Goal: Task Accomplishment & Management: Use online tool/utility

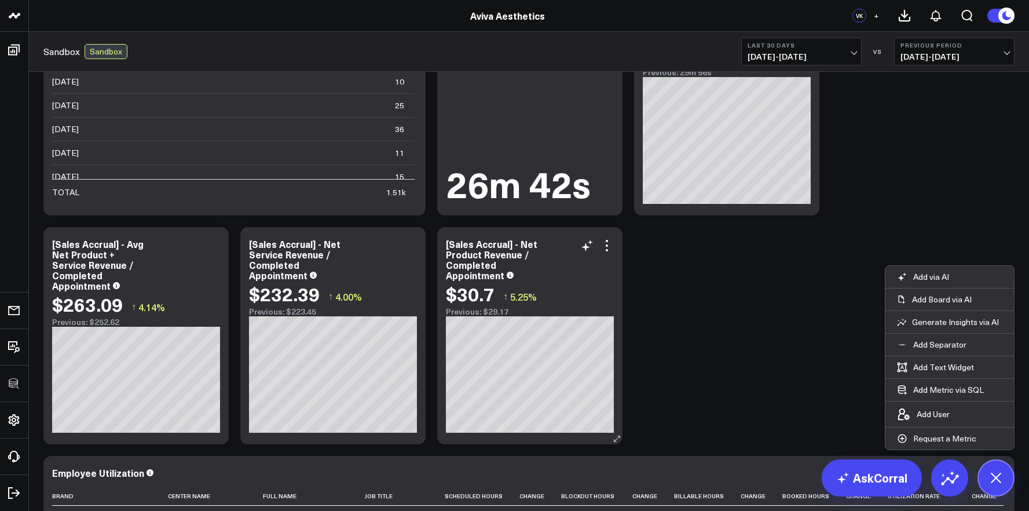
scroll to position [1006, 0]
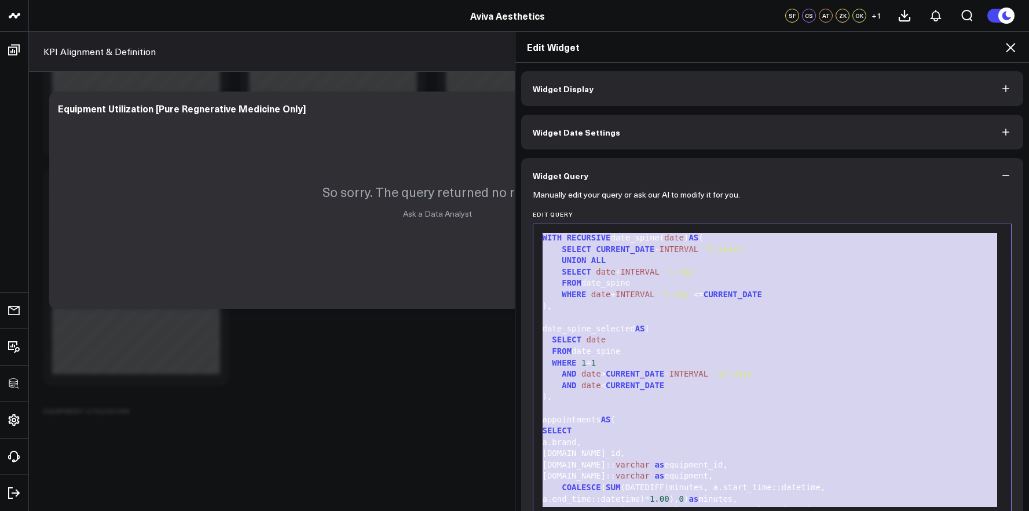
scroll to position [681, 0]
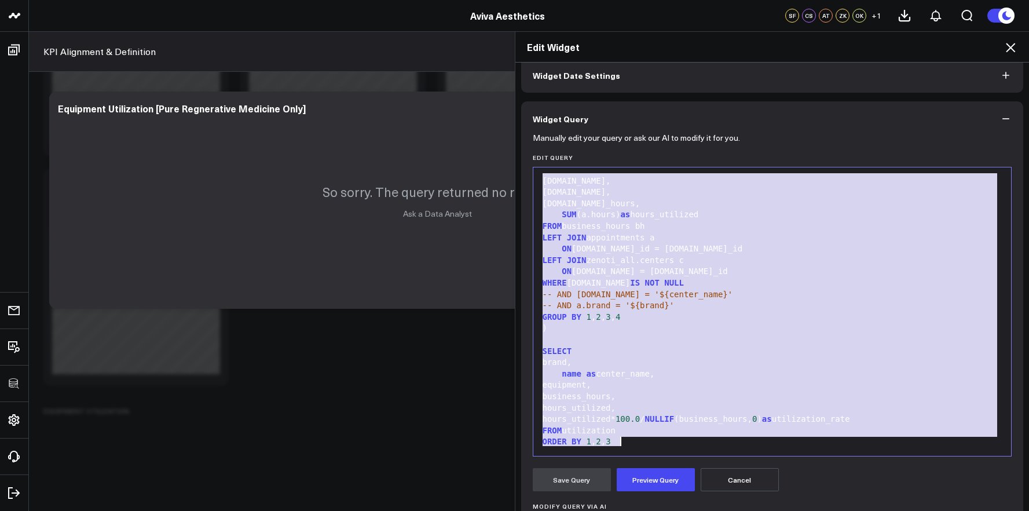
click at [1022, 45] on div "Edit Widget" at bounding box center [773, 47] width 514 height 31
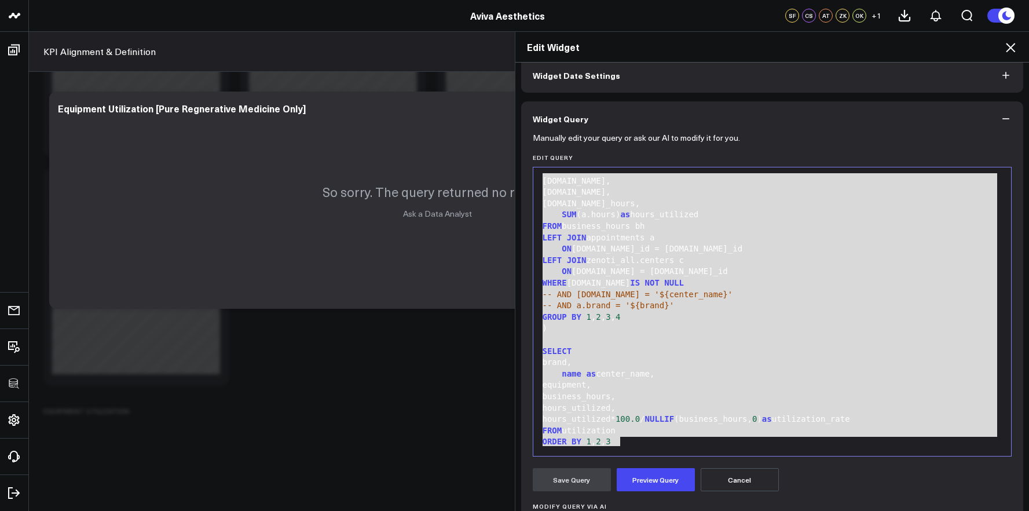
click at [1016, 46] on icon at bounding box center [1011, 48] width 14 height 14
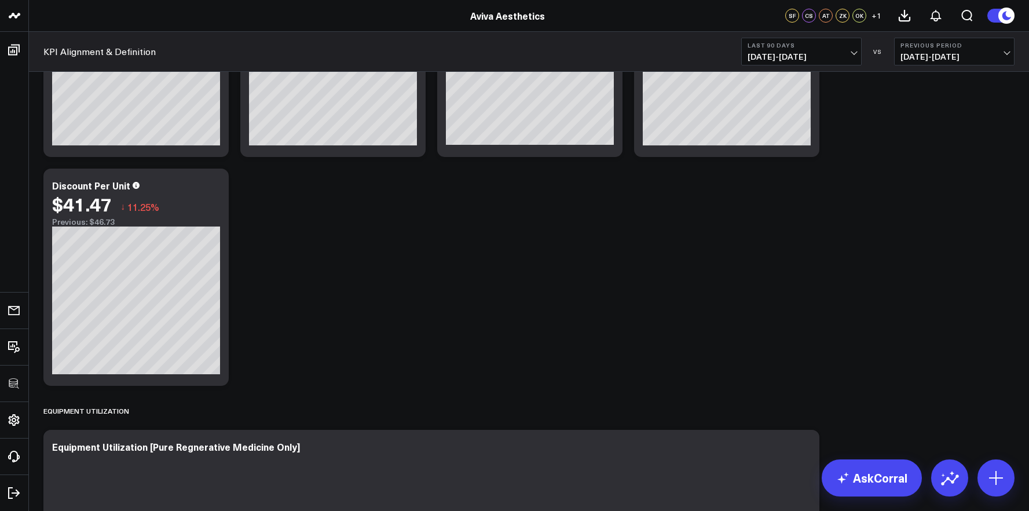
scroll to position [5833, 0]
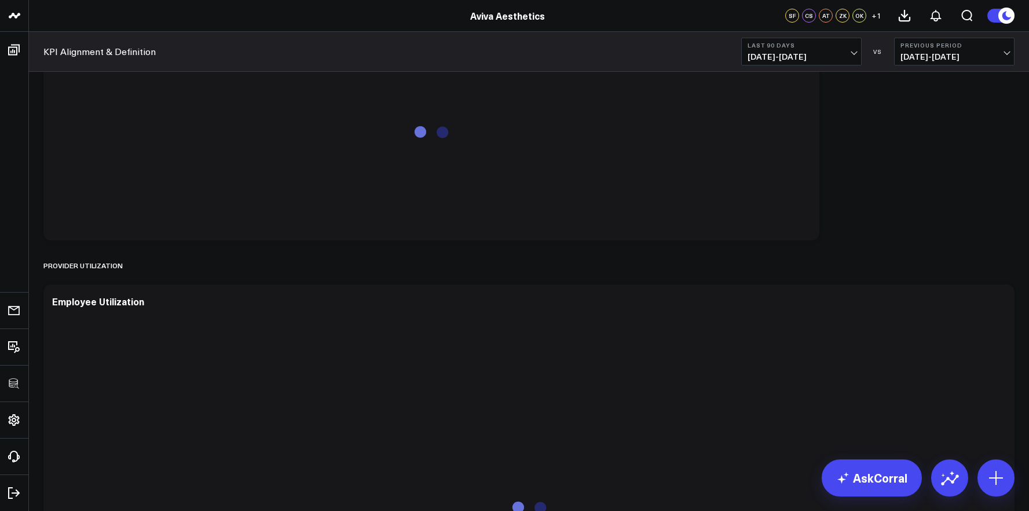
scroll to position [5787, 0]
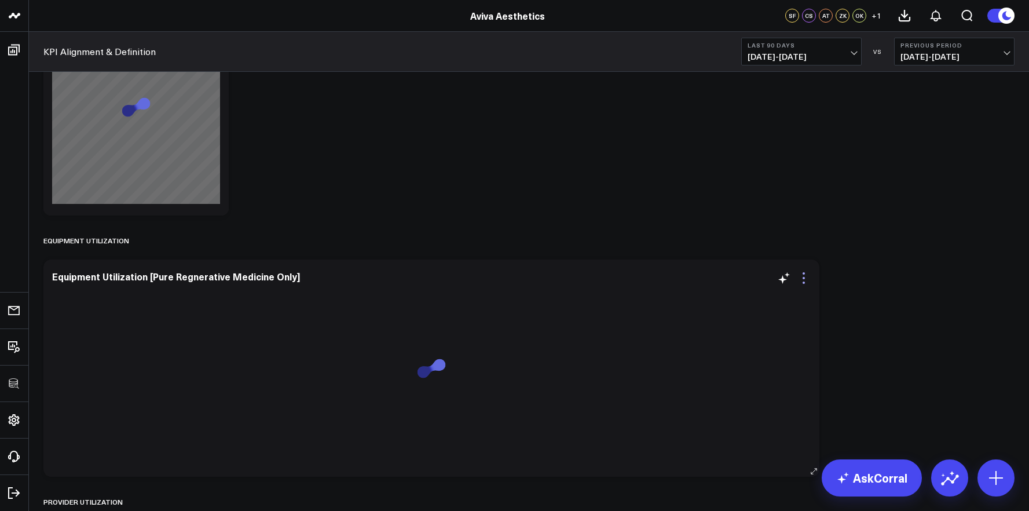
click at [801, 279] on icon at bounding box center [804, 278] width 14 height 14
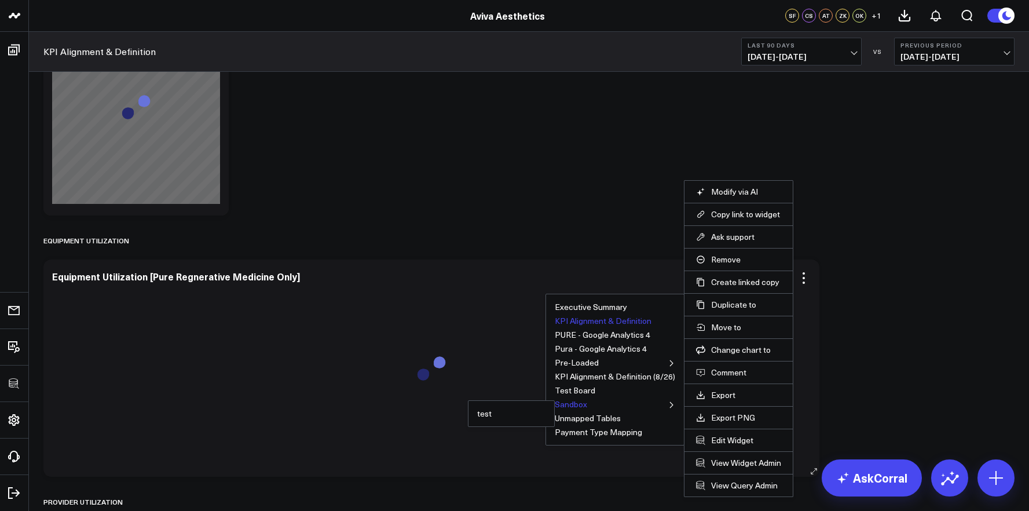
click at [570, 403] on button "Sandbox" at bounding box center [571, 404] width 32 height 8
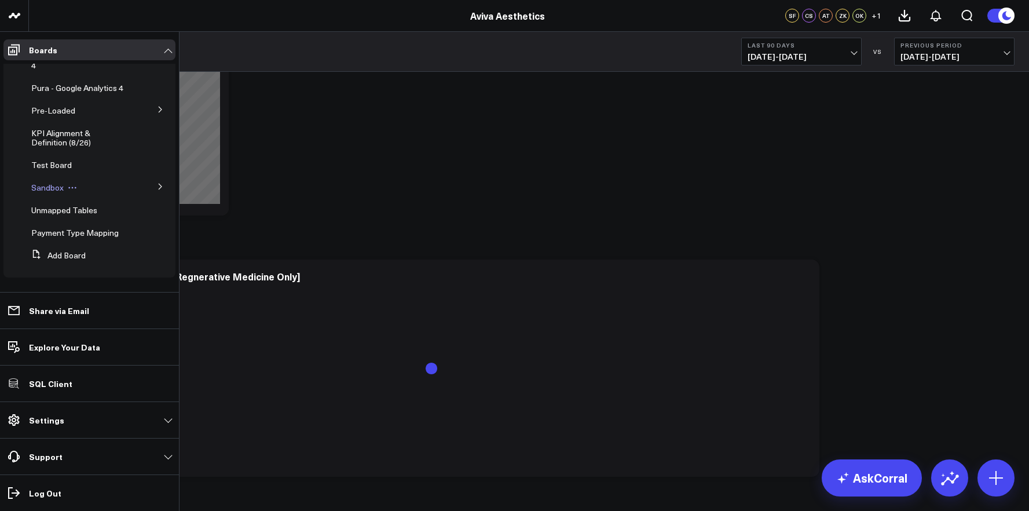
scroll to position [82, 0]
click at [53, 183] on span "Sandbox" at bounding box center [47, 187] width 32 height 11
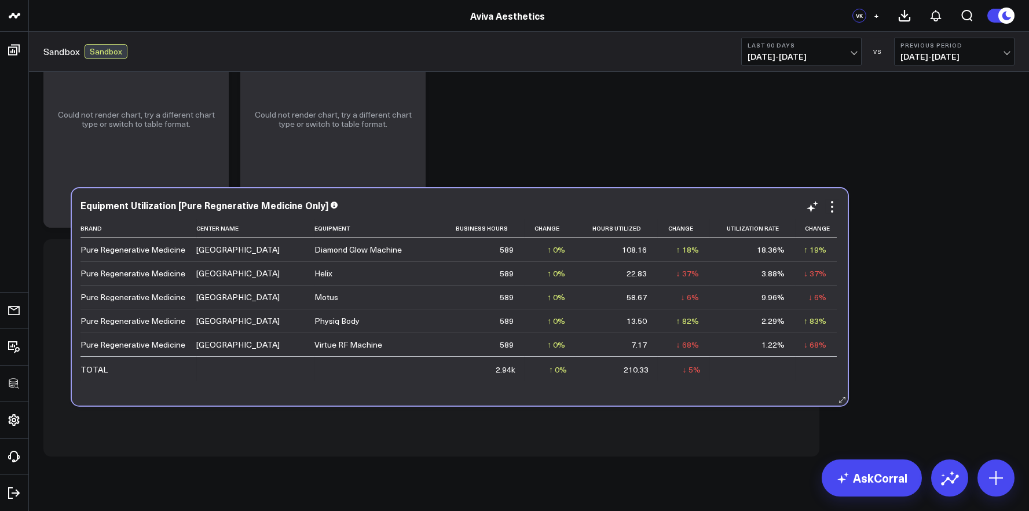
scroll to position [1721, 0]
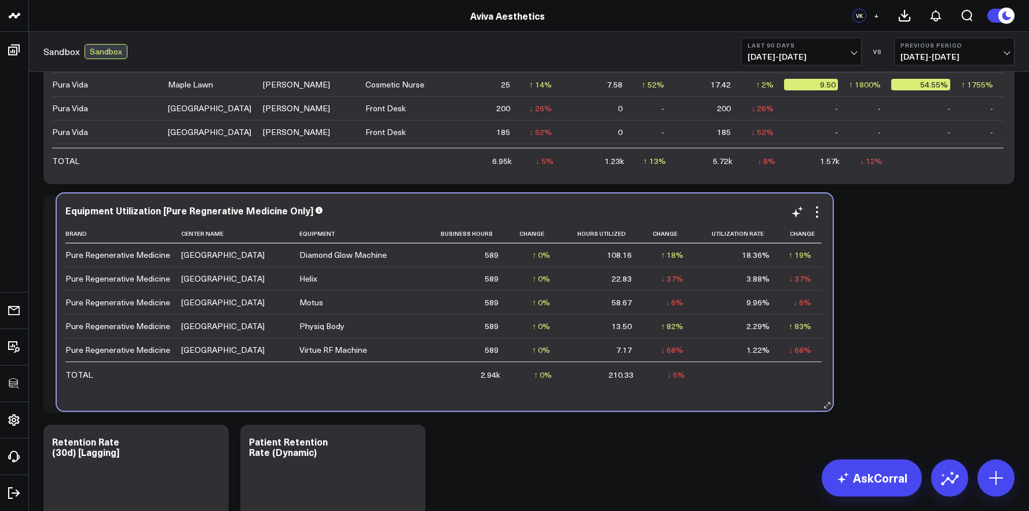
drag, startPoint x: 361, startPoint y: 101, endPoint x: 374, endPoint y: 209, distance: 108.0
click at [374, 209] on div "Equipment Utilization [Pure Regnerative Medicine Only]" at bounding box center [444, 210] width 759 height 10
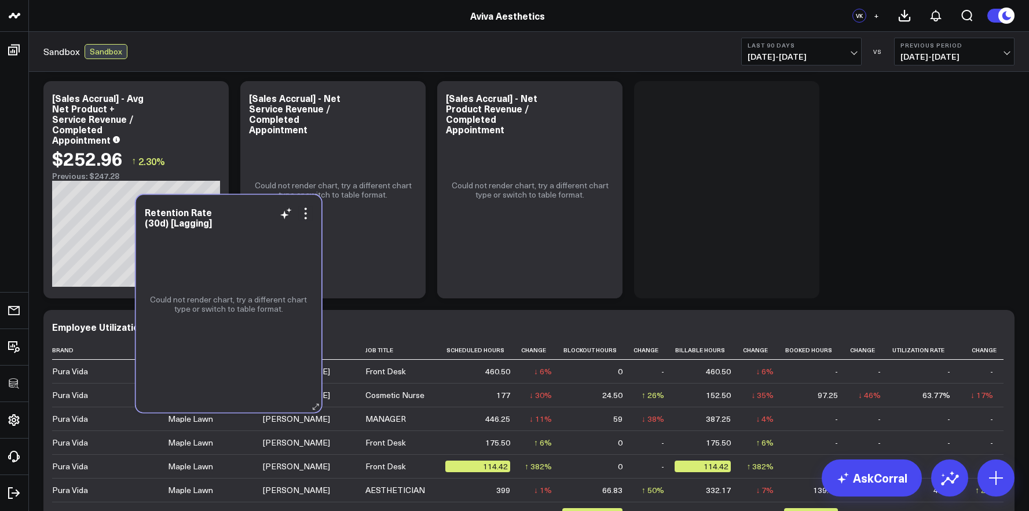
scroll to position [1139, 0]
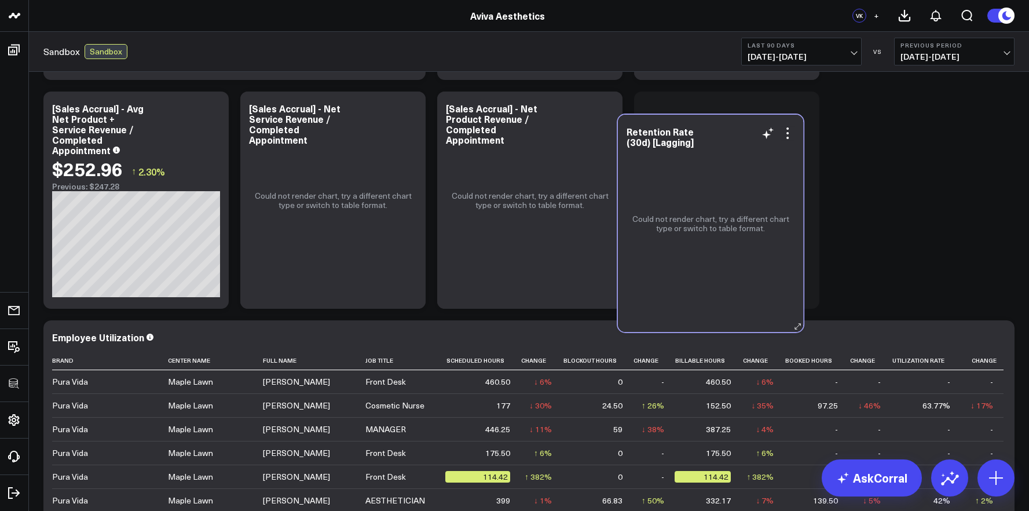
drag, startPoint x: 129, startPoint y: 271, endPoint x: 703, endPoint y: 167, distance: 583.4
click at [704, 167] on div "Could not render chart, try a different chart type or switch to table format." at bounding box center [710, 223] width 185 height 217
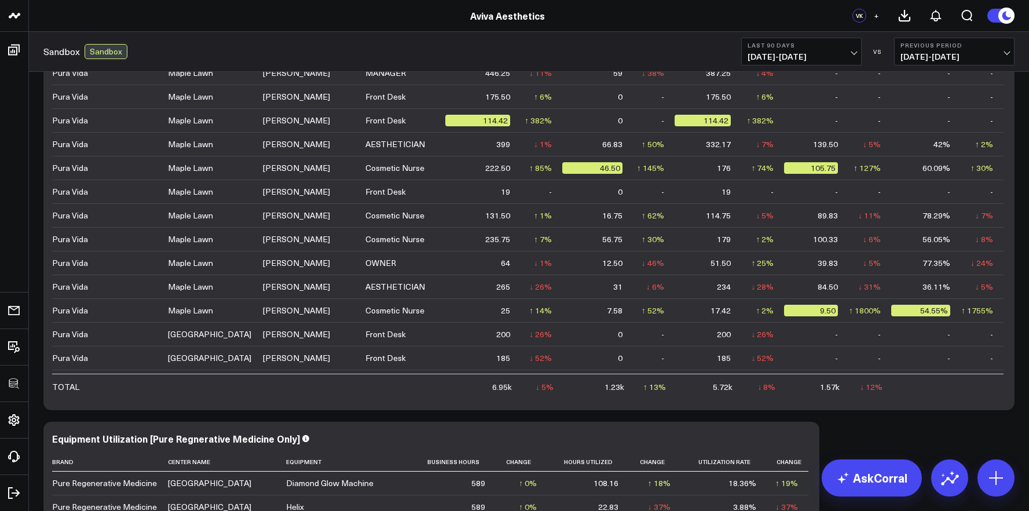
scroll to position [1264, 0]
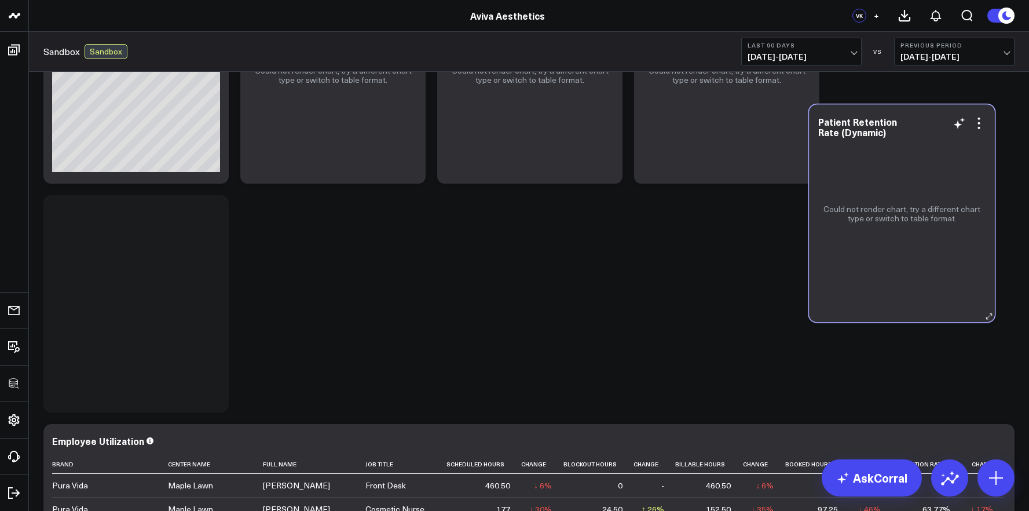
drag, startPoint x: 188, startPoint y: 289, endPoint x: 934, endPoint y: 173, distance: 755.1
click at [934, 173] on div "Could not render chart, try a different chart type or switch to table format." at bounding box center [902, 213] width 185 height 217
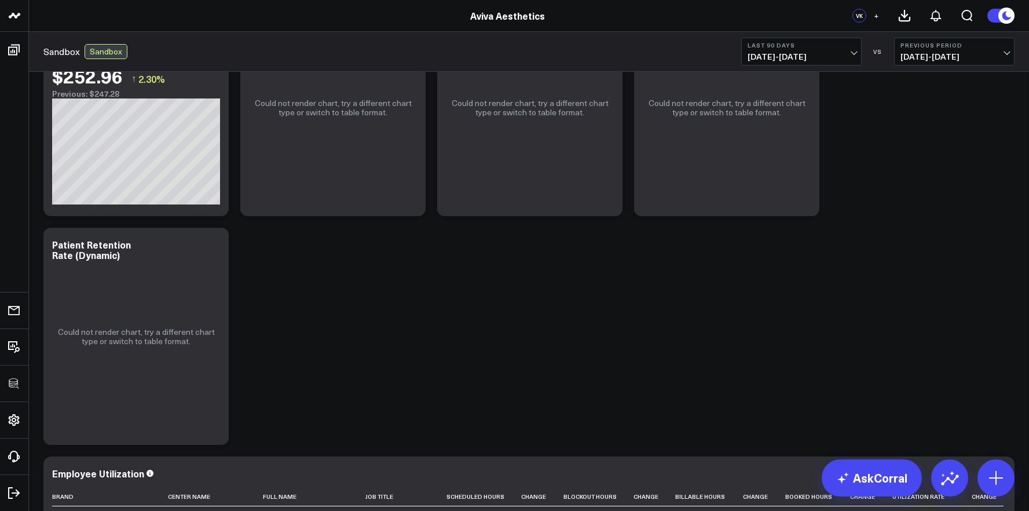
scroll to position [1231, 0]
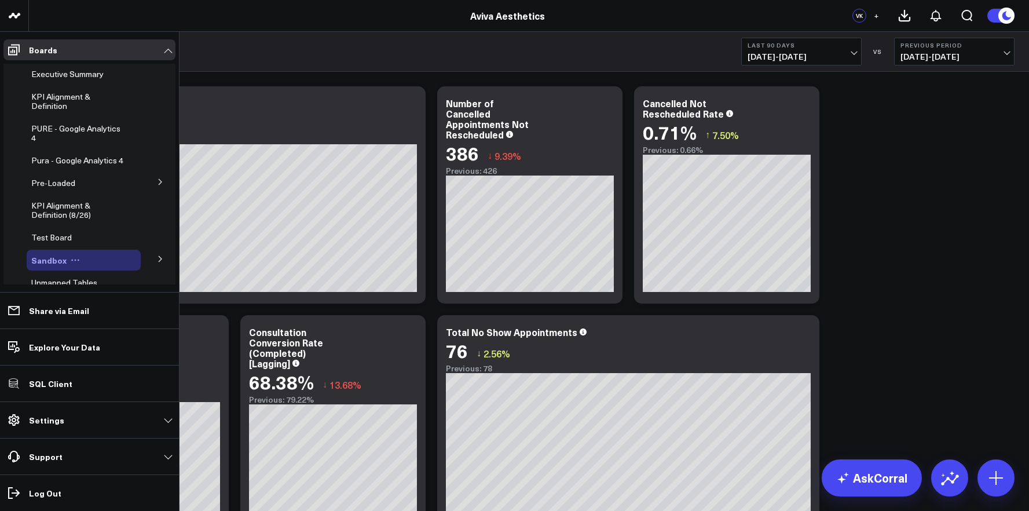
click at [74, 265] on icon at bounding box center [75, 259] width 9 height 9
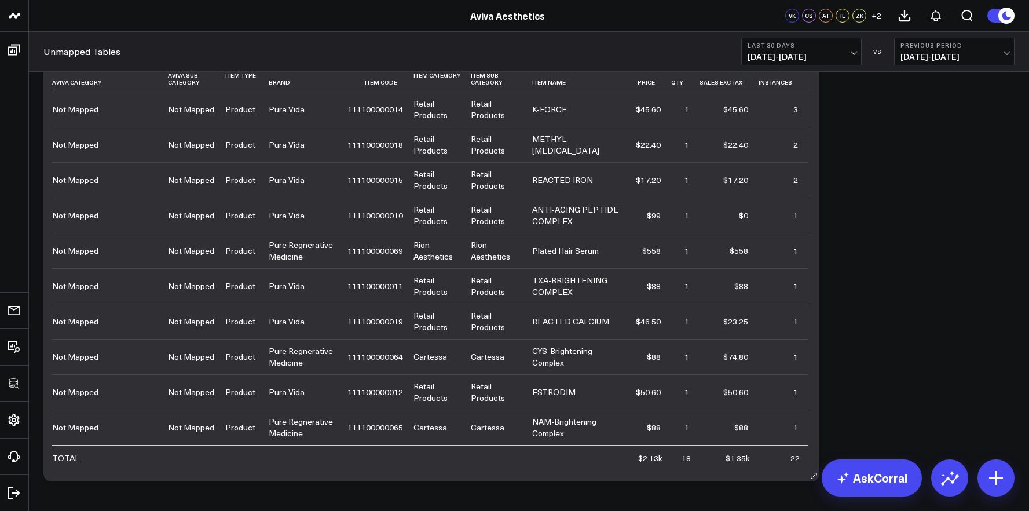
scroll to position [437, 0]
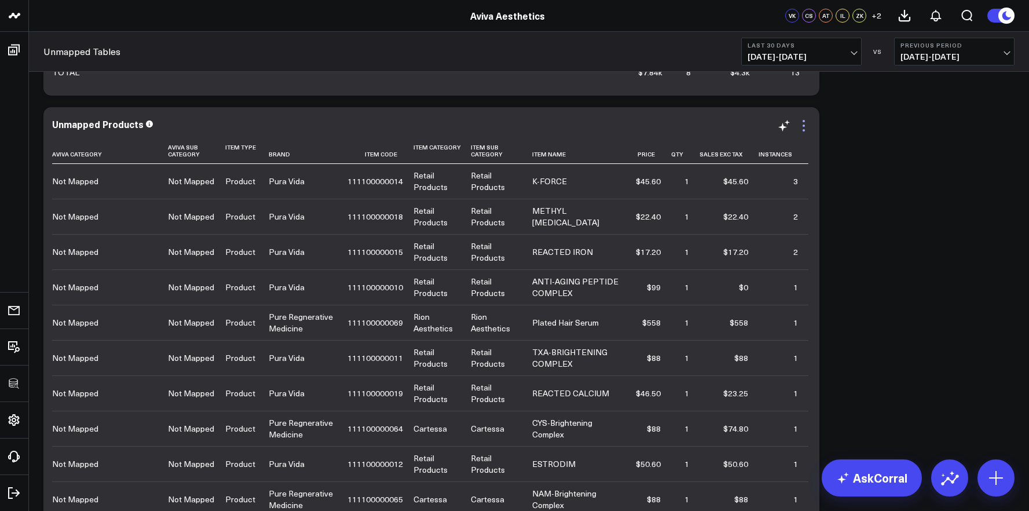
click at [808, 129] on icon at bounding box center [804, 126] width 14 height 14
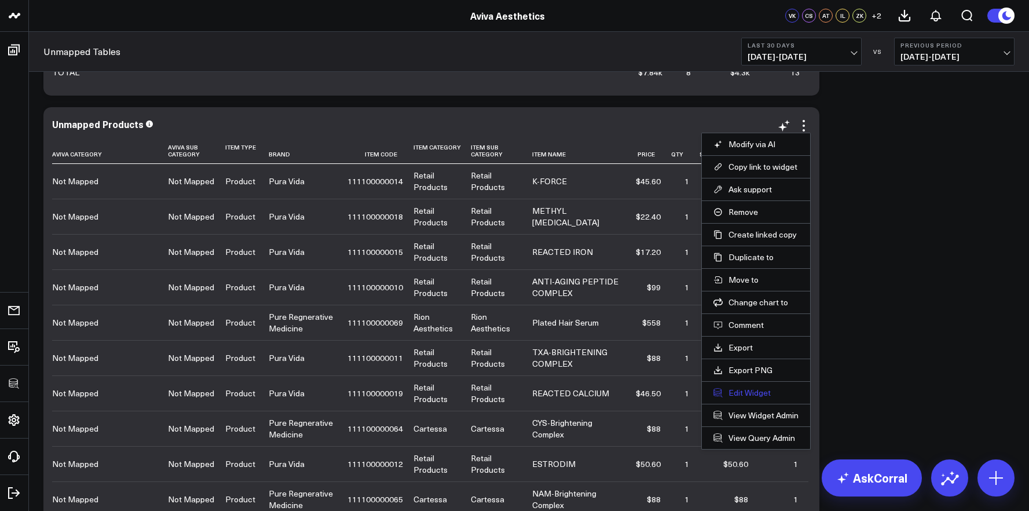
click at [750, 396] on button "Edit Widget" at bounding box center [756, 393] width 85 height 10
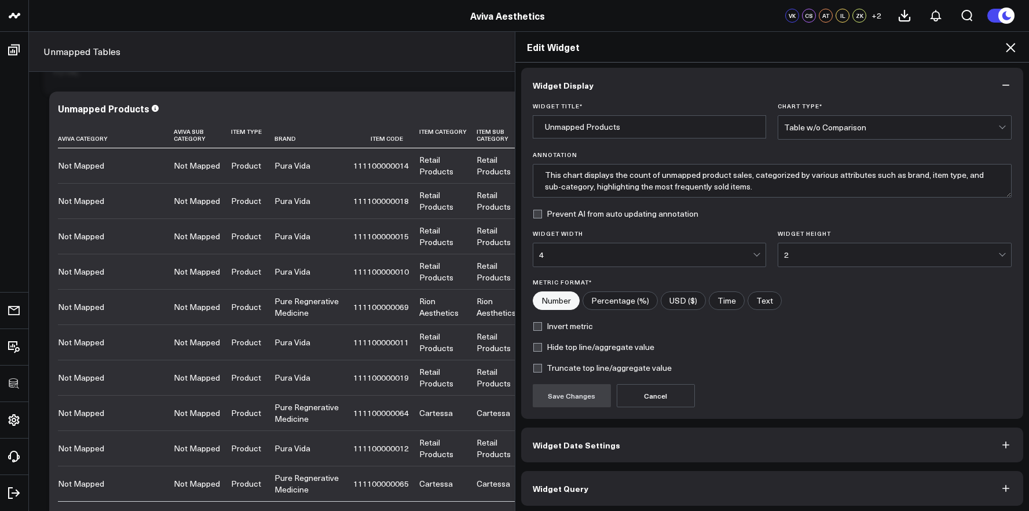
scroll to position [6, 0]
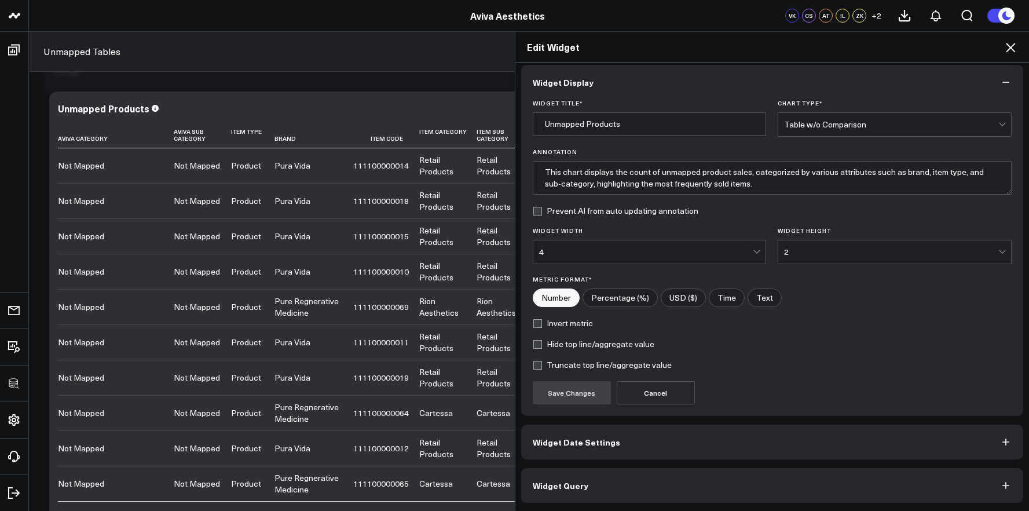
click at [682, 498] on button "Widget Query" at bounding box center [772, 485] width 503 height 35
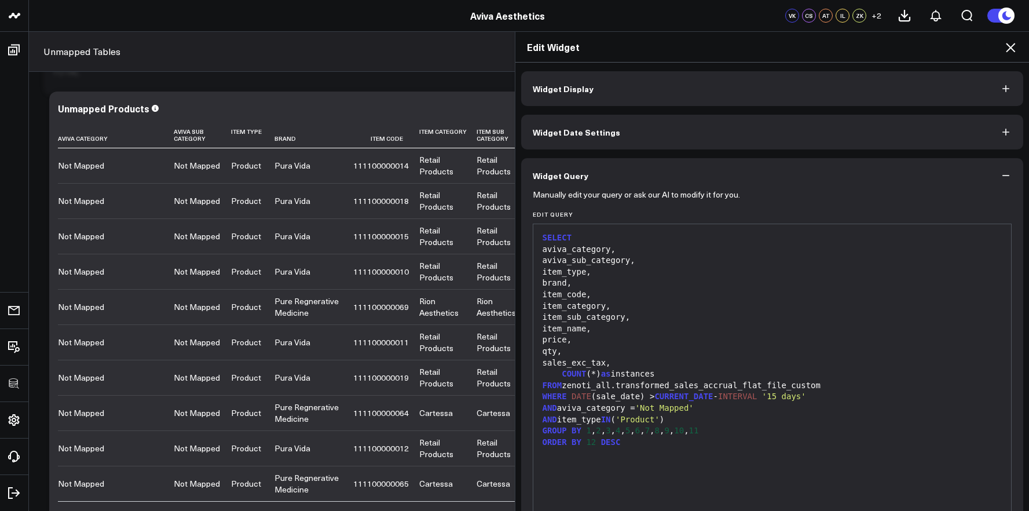
click at [650, 432] on span "7" at bounding box center [647, 430] width 5 height 9
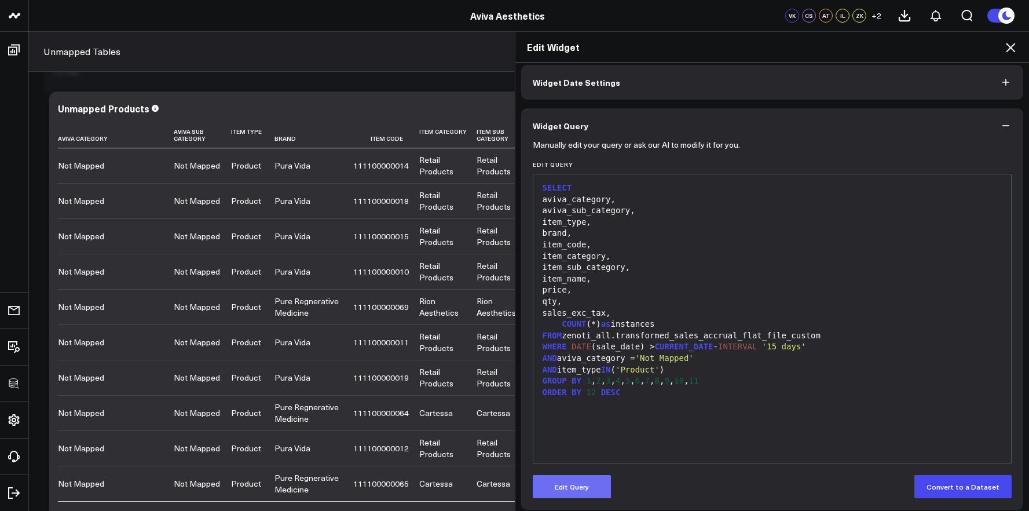
scroll to position [57, 0]
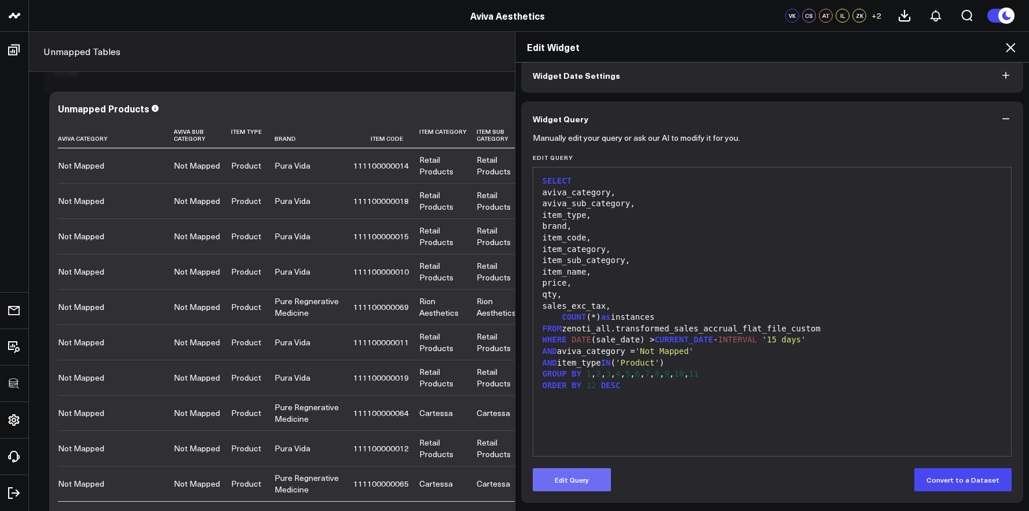
click at [584, 480] on button "Edit Query" at bounding box center [572, 479] width 78 height 23
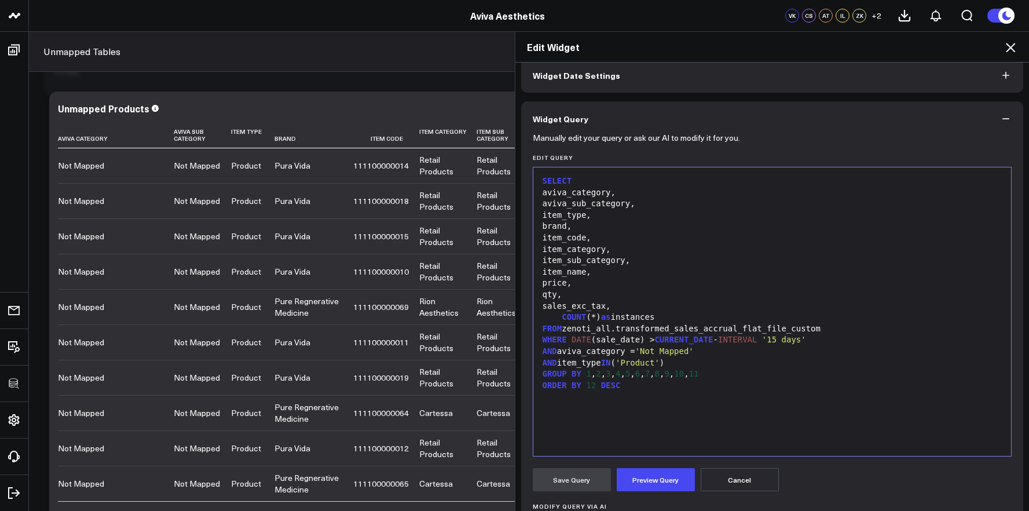
click at [641, 418] on div "SELECT aviva_category, aviva_sub_category, item_type, brand, item_code, item_ca…" at bounding box center [772, 311] width 467 height 277
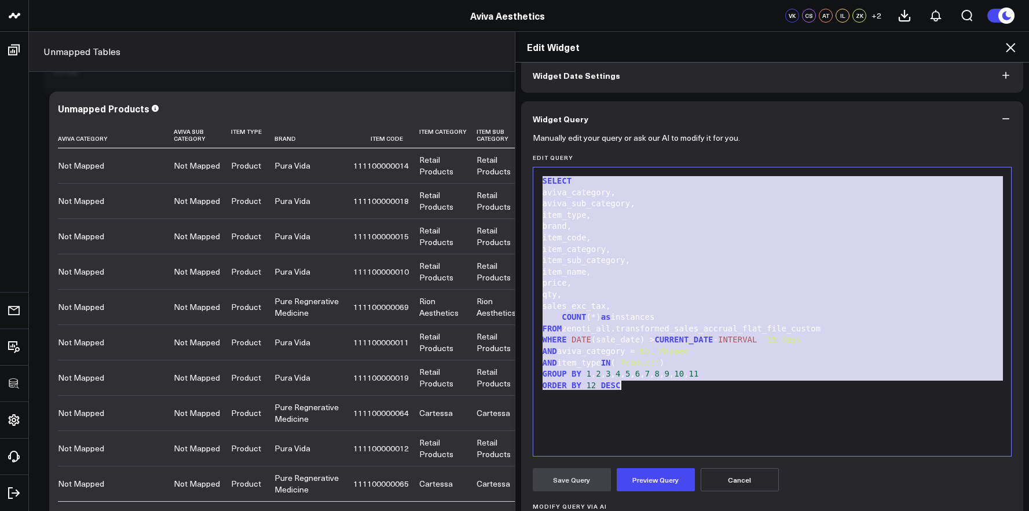
copy div "SELECT aviva_category, aviva_sub_category, item_type, brand, item_code, item_ca…"
click at [714, 470] on button "Cancel" at bounding box center [740, 479] width 78 height 23
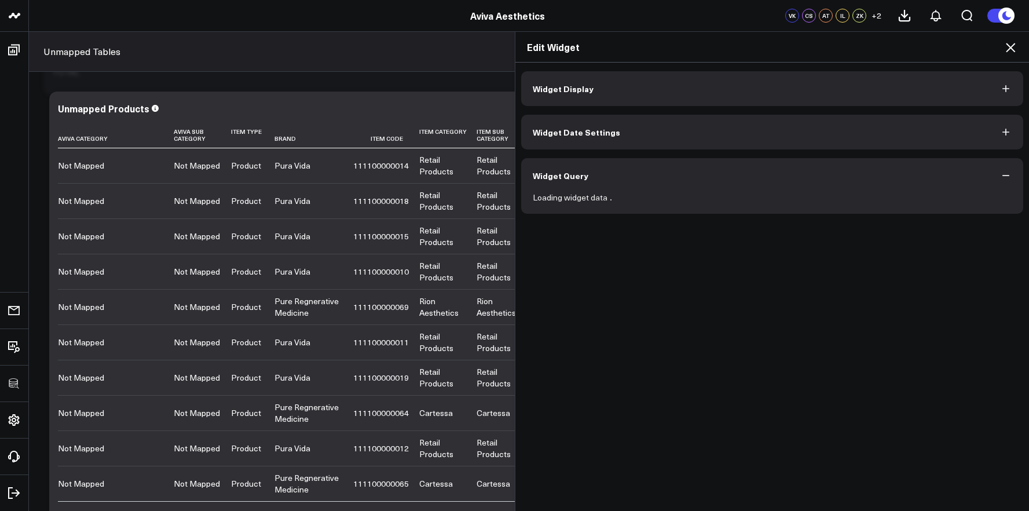
scroll to position [0, 0]
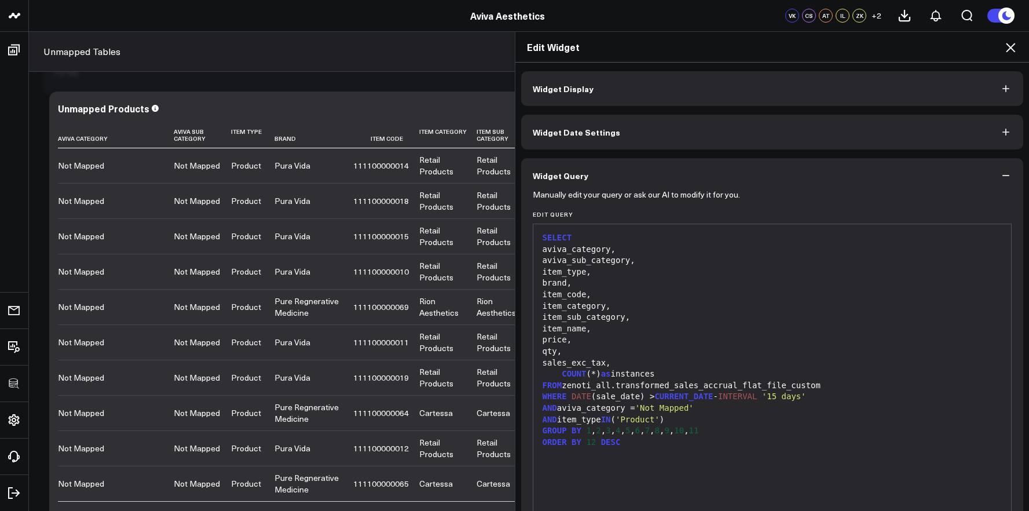
click at [1014, 49] on icon at bounding box center [1011, 48] width 14 height 14
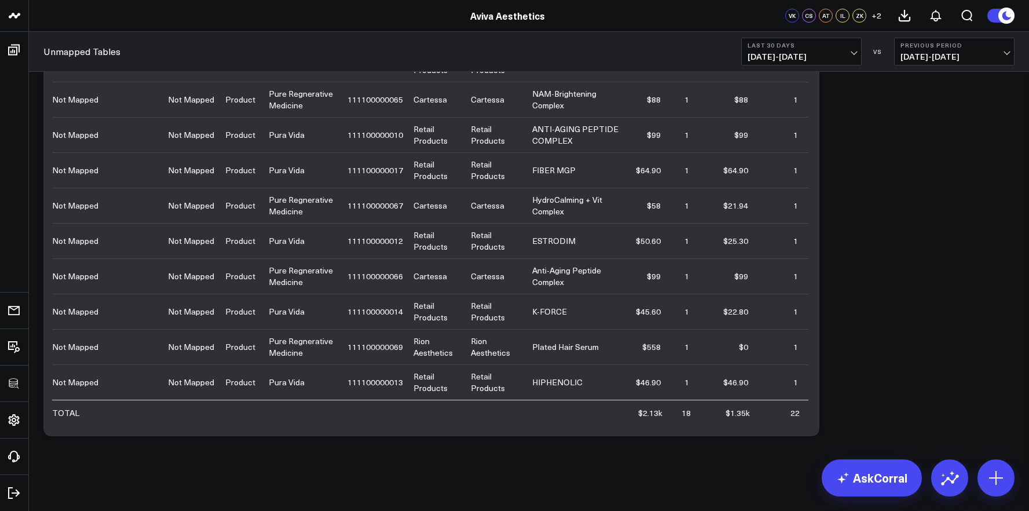
scroll to position [554, 0]
click at [1009, 480] on button at bounding box center [996, 477] width 37 height 37
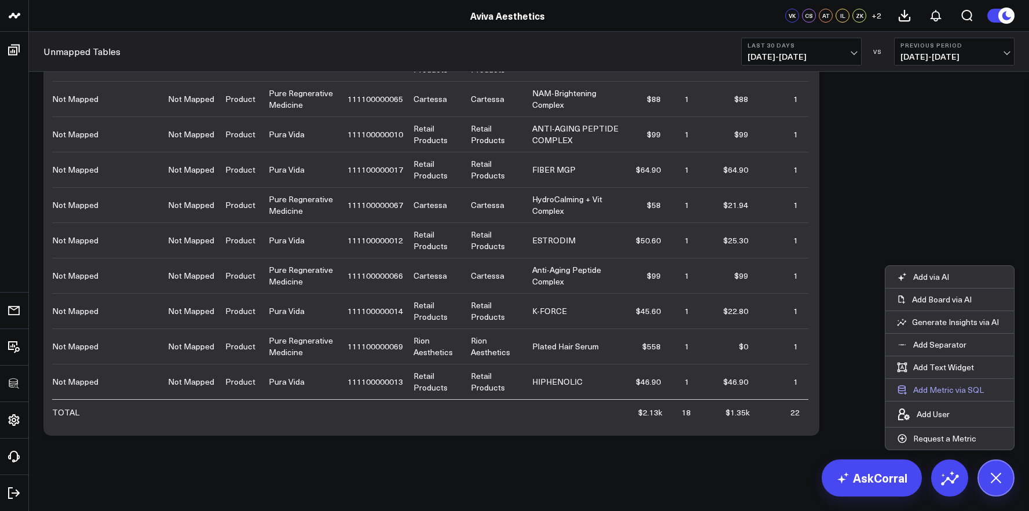
click at [959, 390] on button "Add Metric via SQL" at bounding box center [941, 390] width 110 height 22
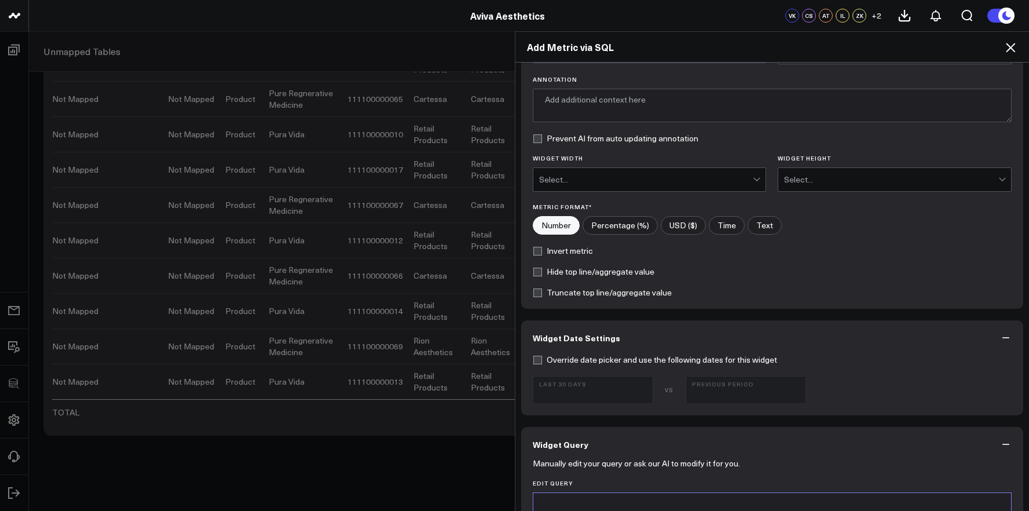
scroll to position [245, 0]
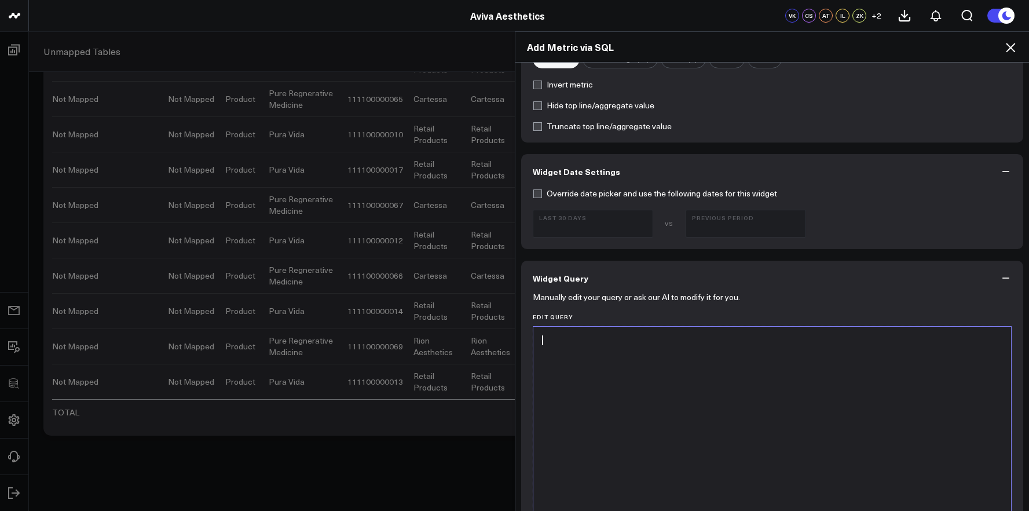
click at [591, 435] on div at bounding box center [772, 471] width 467 height 277
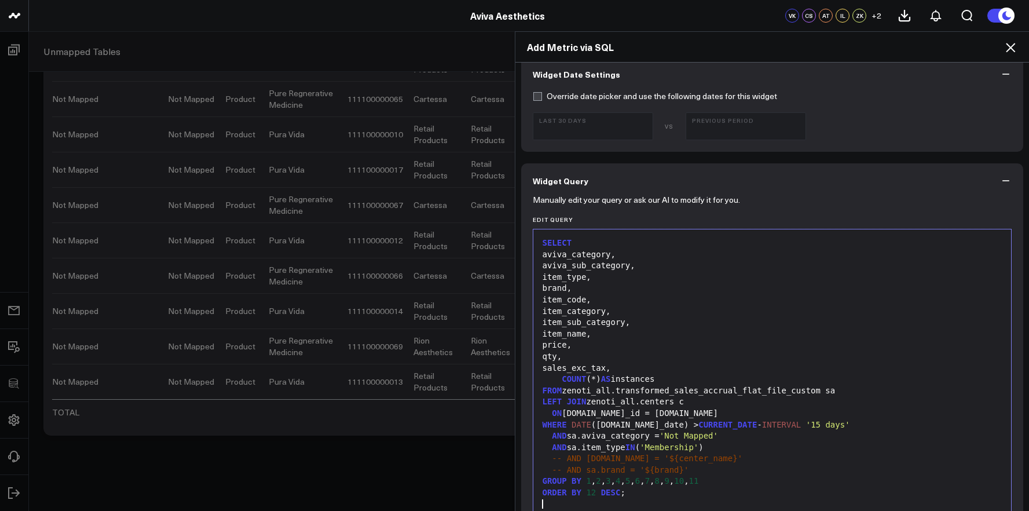
scroll to position [583, 0]
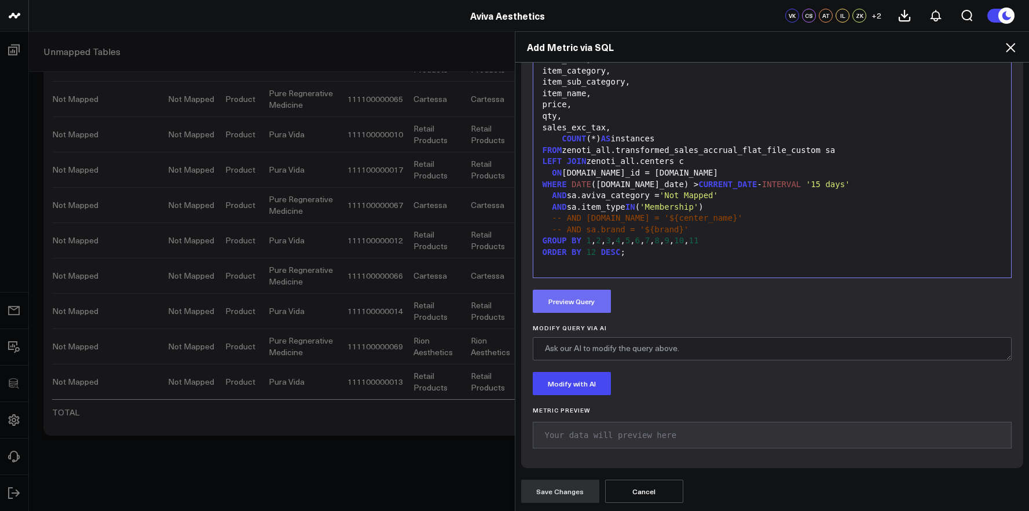
click at [585, 308] on button "Preview Query" at bounding box center [572, 301] width 78 height 23
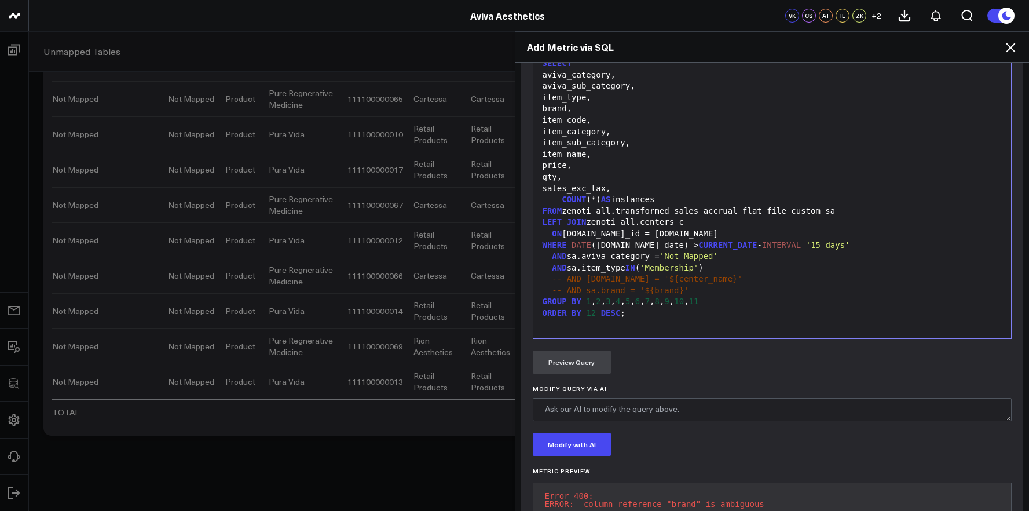
scroll to position [429, 0]
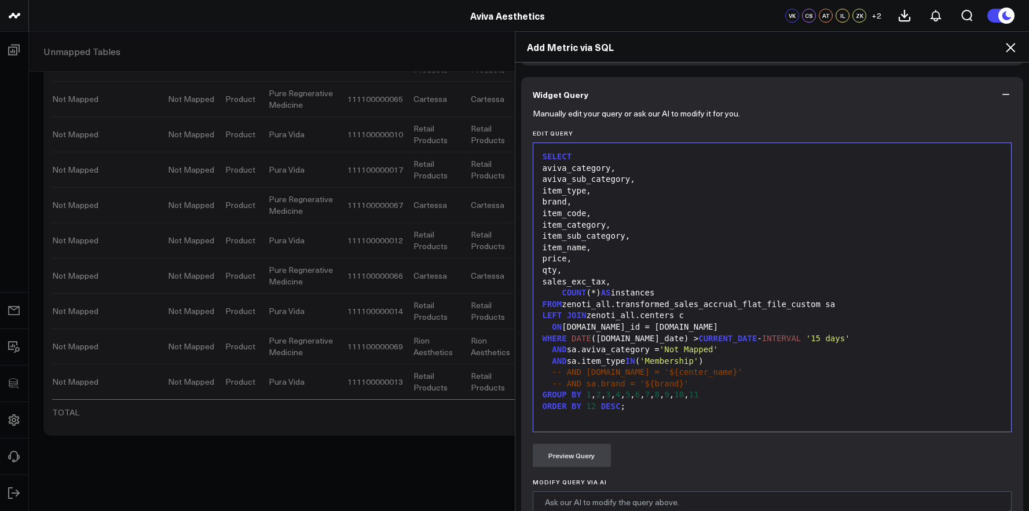
click at [616, 242] on div "item_sub_category," at bounding box center [772, 237] width 467 height 12
click at [628, 240] on div "item_sub_category," at bounding box center [772, 237] width 467 height 12
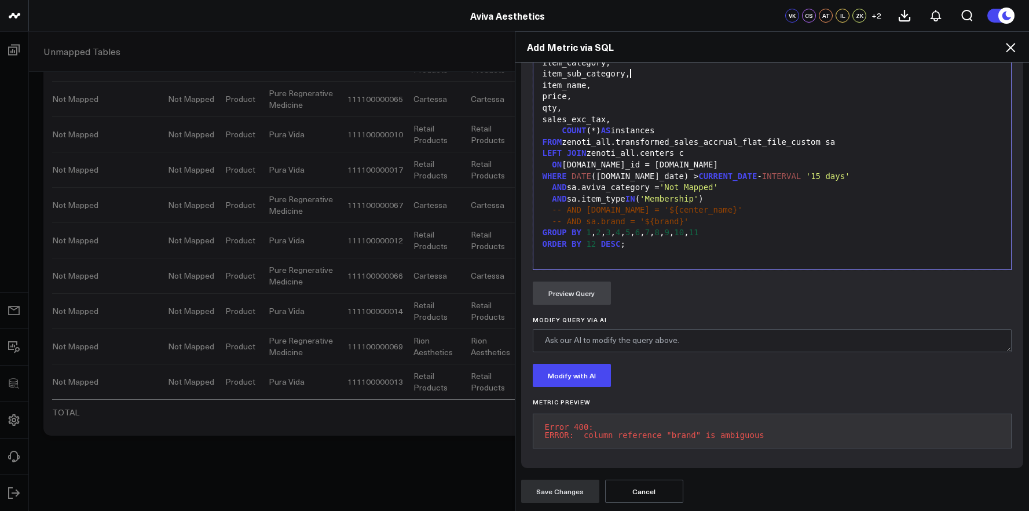
scroll to position [599, 0]
click at [674, 418] on pre "Error 400: ERROR: column reference "brand" is ambiguous" at bounding box center [773, 431] width 480 height 35
click at [675, 418] on pre "Error 400: ERROR: column reference "brand" is ambiguous" at bounding box center [773, 431] width 480 height 35
click at [676, 422] on pre "Error 400: ERROR: column reference "brand" is ambiguous" at bounding box center [773, 431] width 480 height 35
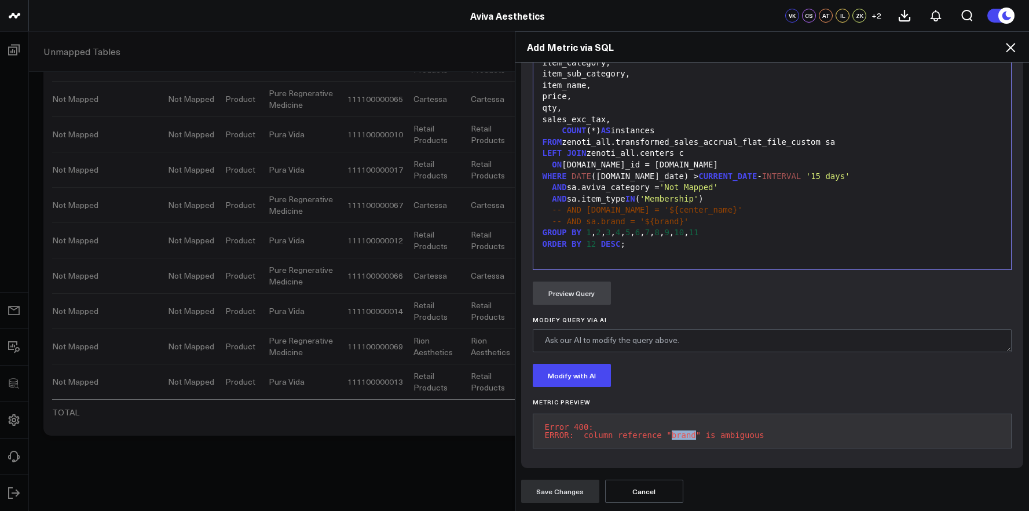
click at [676, 423] on pre "Error 400: ERROR: column reference "brand" is ambiguous" at bounding box center [773, 431] width 480 height 35
copy pre "ERROR: column reference "brand" is ambiguous"
click at [699, 171] on span "CURRENT_DATE" at bounding box center [728, 175] width 59 height 9
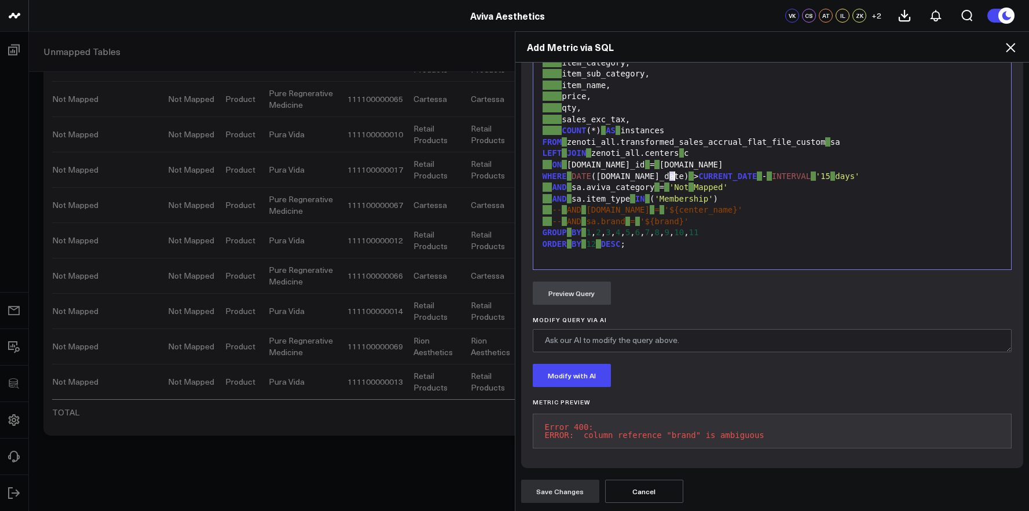
click at [691, 228] on span "11" at bounding box center [694, 232] width 10 height 9
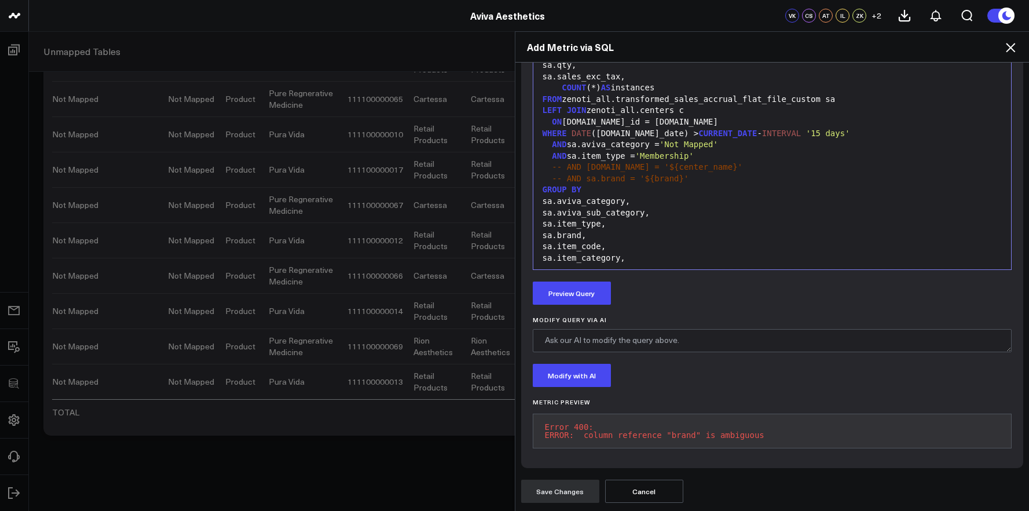
scroll to position [125, 0]
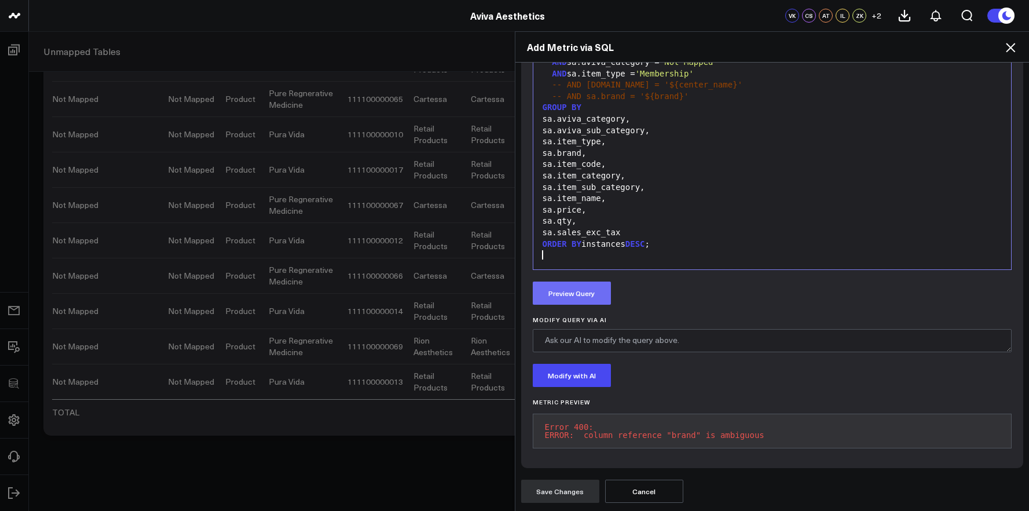
click at [596, 282] on button "Preview Query" at bounding box center [572, 293] width 78 height 23
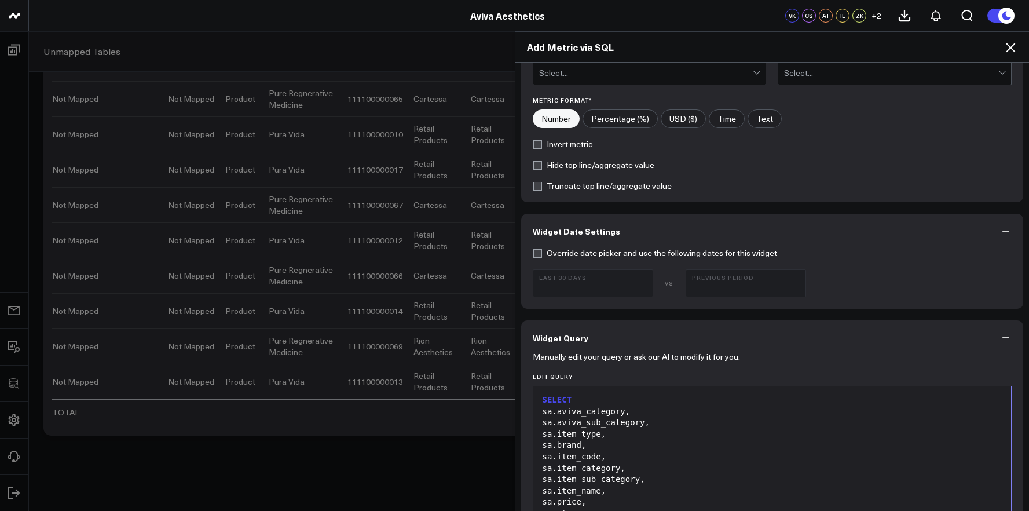
scroll to position [0, 0]
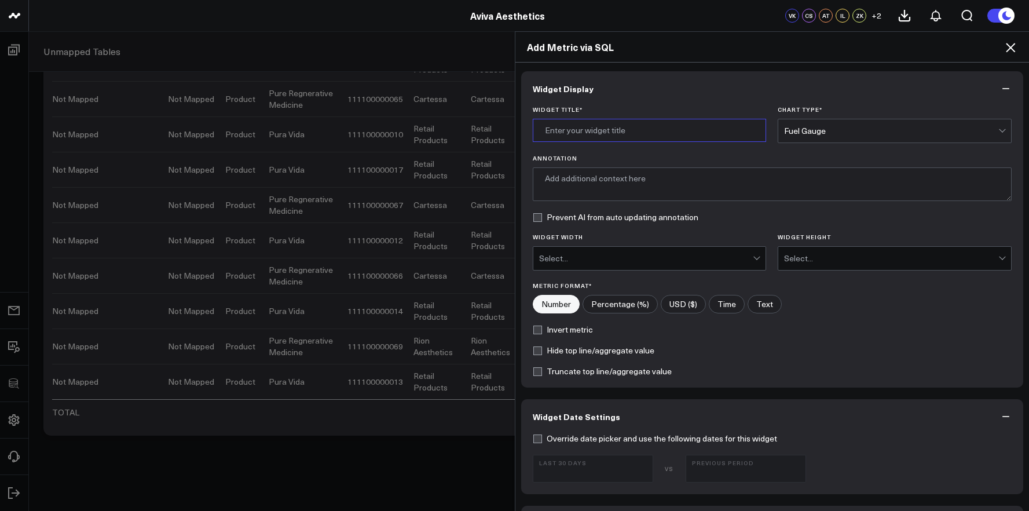
click at [640, 140] on input "Widget Title *" at bounding box center [650, 130] width 234 height 23
click at [592, 132] on input "Unmapped Brands" at bounding box center [650, 130] width 234 height 23
type input "Unmapped Memberships"
click at [838, 142] on div "Widget Title * Unmapped Memberships Chart Type * Fuel Gauge Annotation Prevent …" at bounding box center [772, 247] width 503 height 282
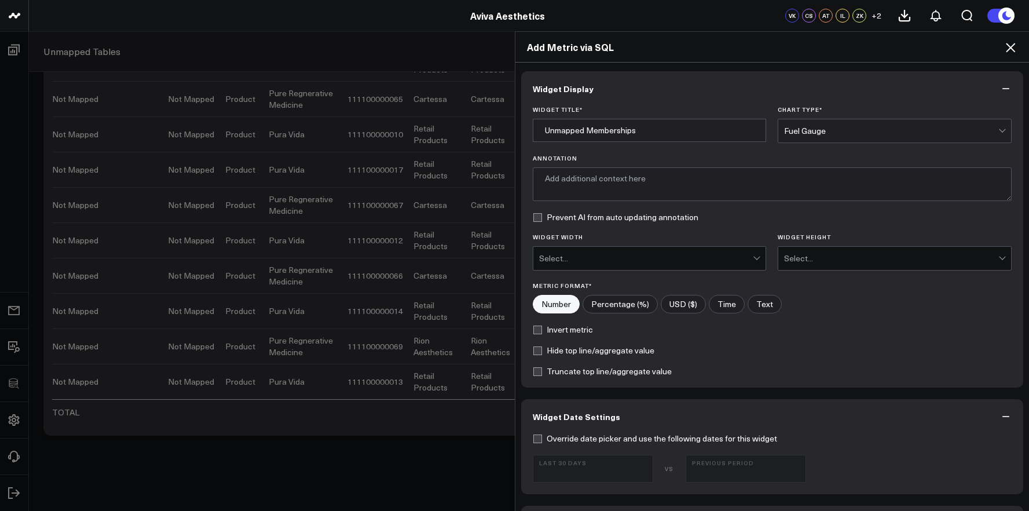
click at [839, 138] on div "Fuel Gauge" at bounding box center [891, 130] width 214 height 23
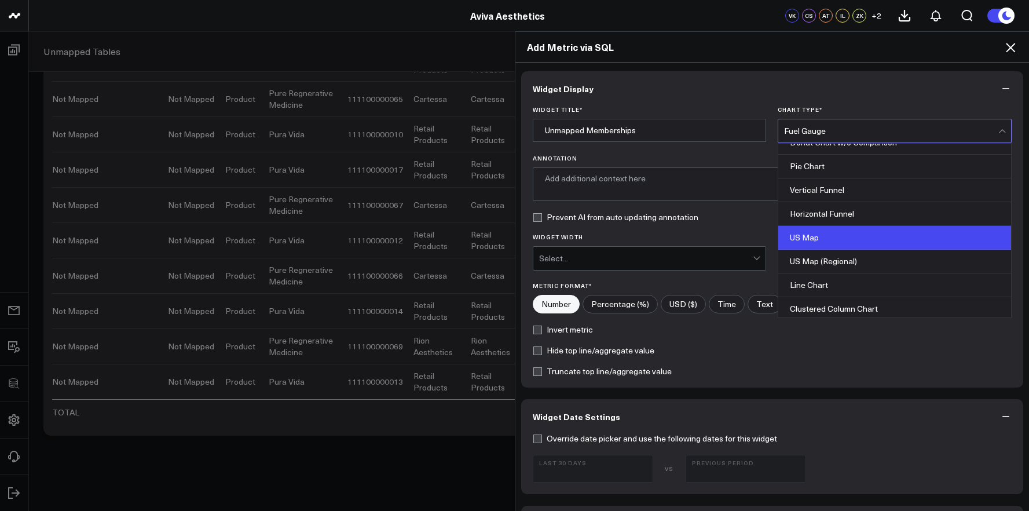
scroll to position [421, 0]
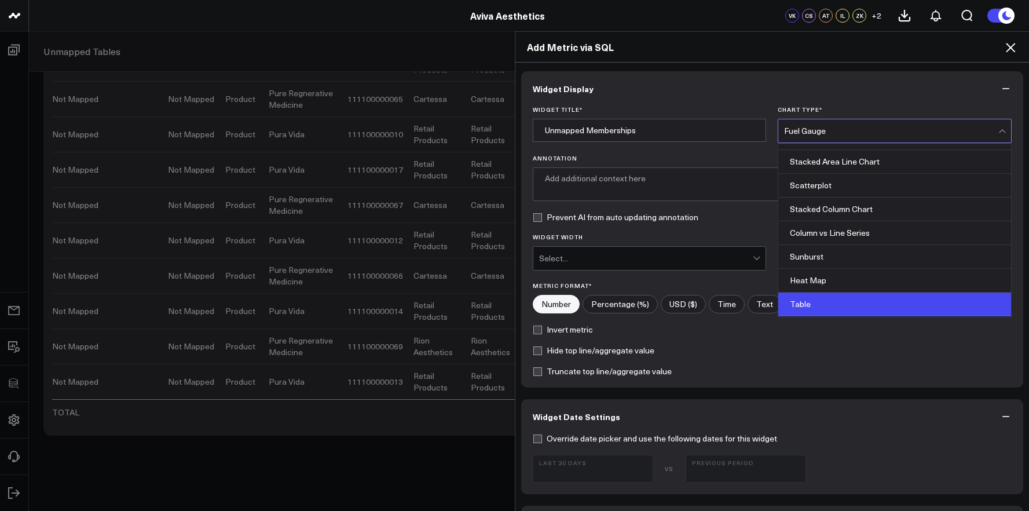
click at [834, 295] on div "Table" at bounding box center [895, 305] width 233 height 24
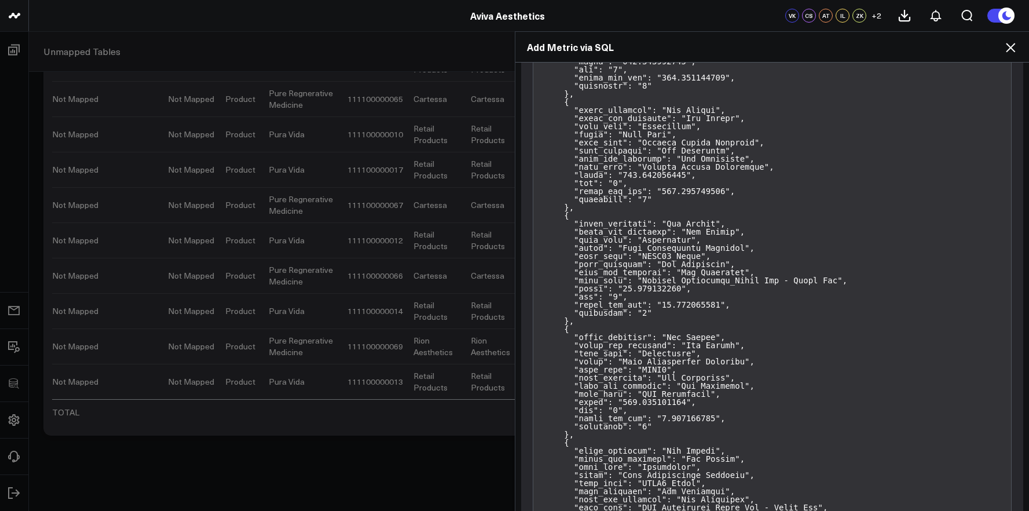
scroll to position [1629, 0]
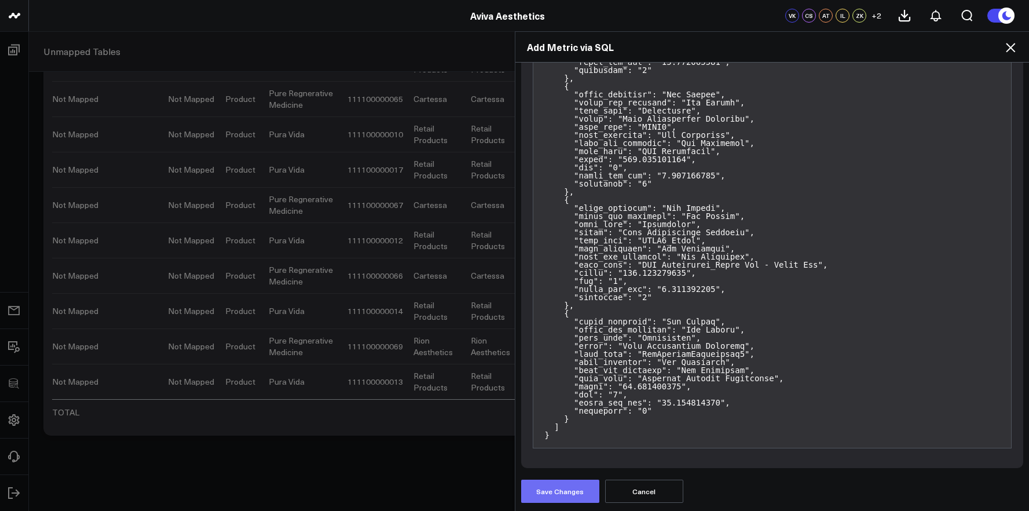
click at [570, 492] on button "Save Changes" at bounding box center [560, 491] width 78 height 23
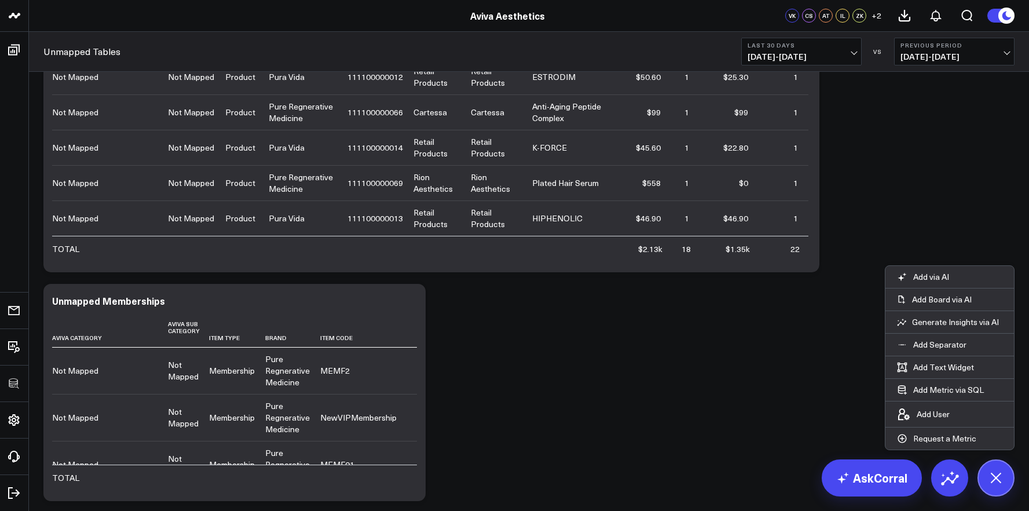
scroll to position [783, 0]
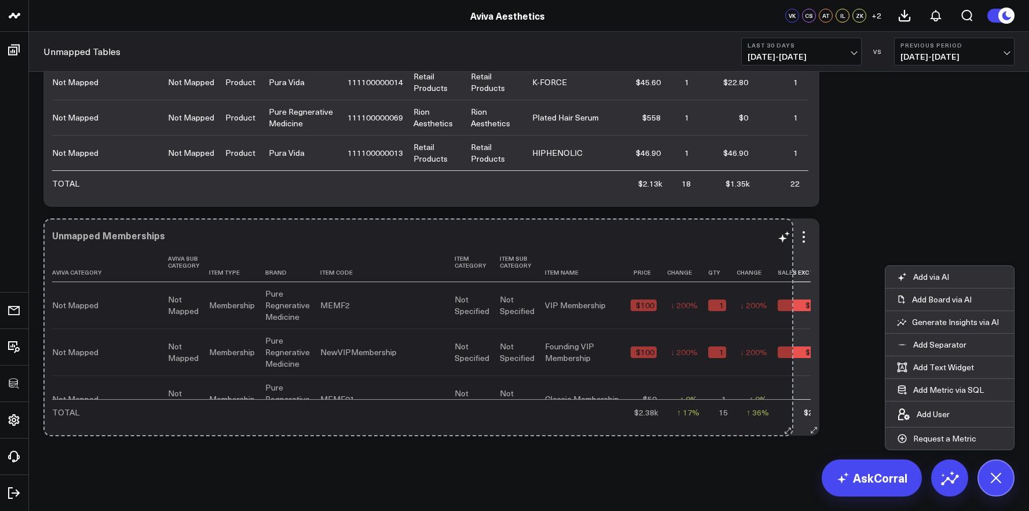
drag, startPoint x: 419, startPoint y: 431, endPoint x: 787, endPoint y: 432, distance: 367.9
click at [787, 432] on div "Unmapped Memberships Aviva Category Aviva Sub Category Item Type Brand Item Cod…" at bounding box center [431, 326] width 776 height 217
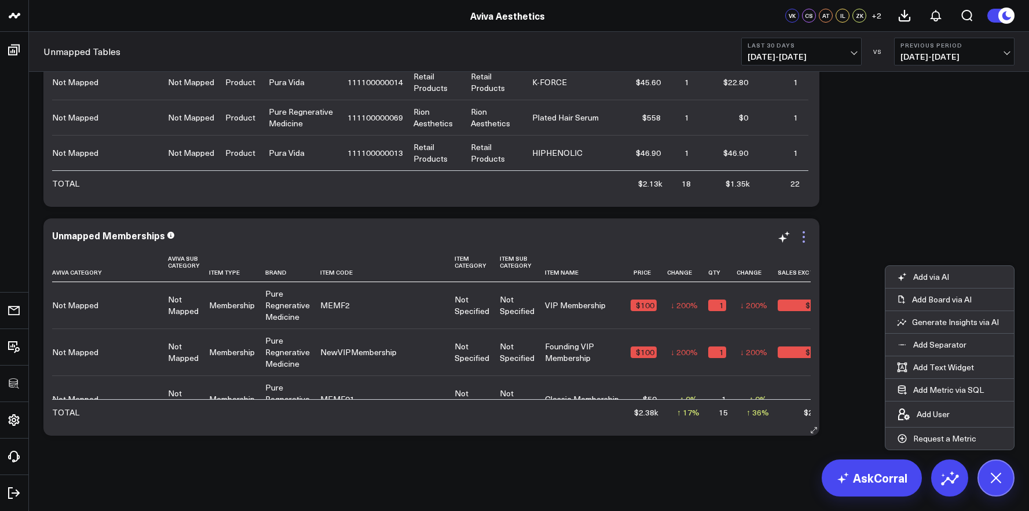
click at [806, 234] on icon at bounding box center [804, 237] width 14 height 14
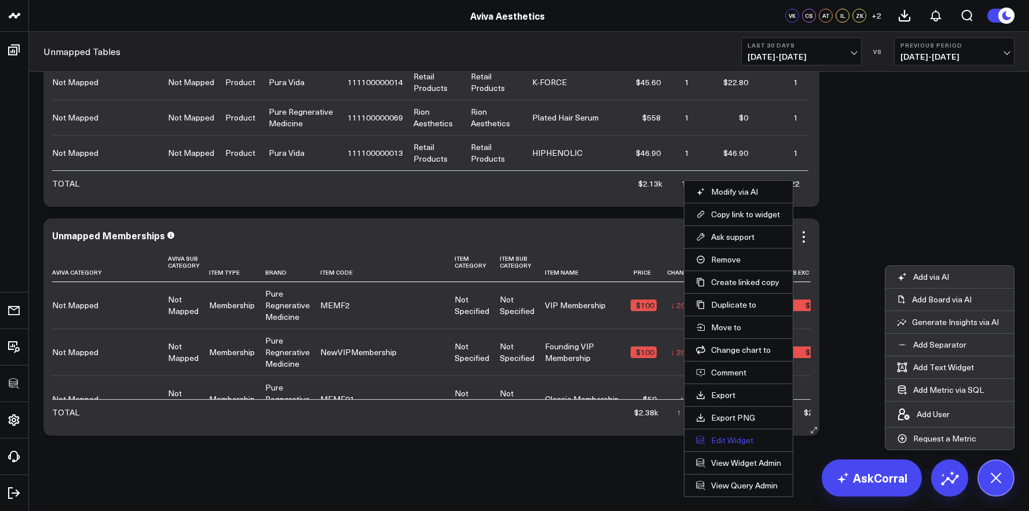
click at [738, 441] on button "Edit Widget" at bounding box center [738, 440] width 85 height 10
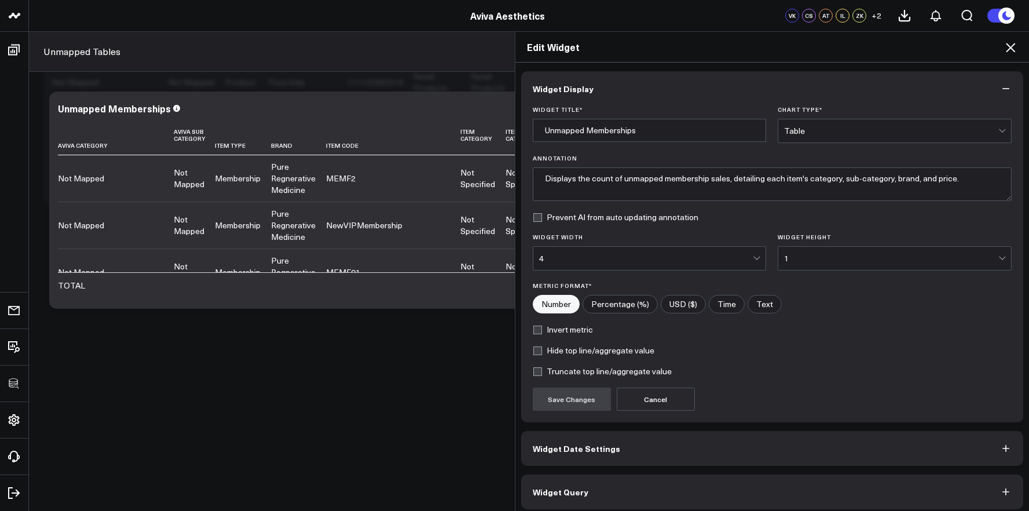
click at [810, 126] on div "Table" at bounding box center [891, 130] width 214 height 9
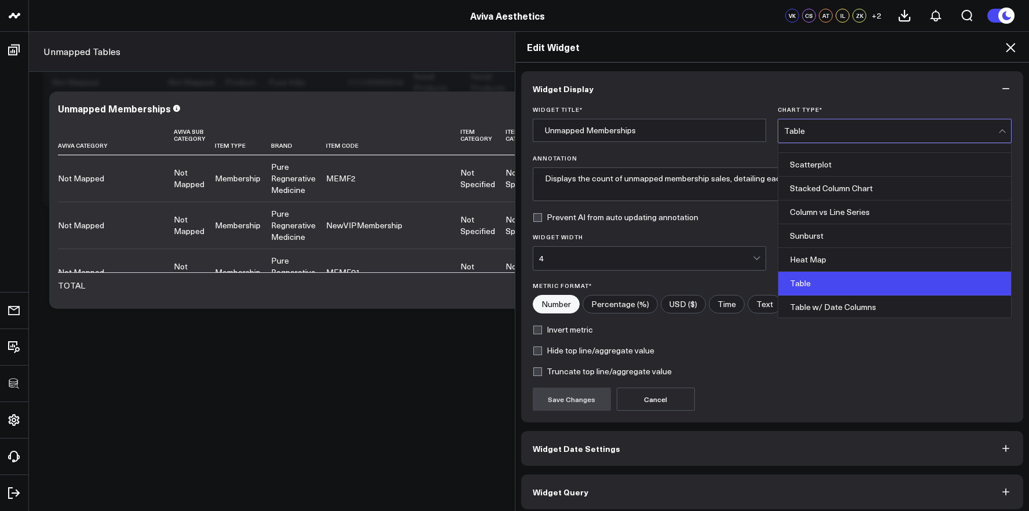
scroll to position [467, 0]
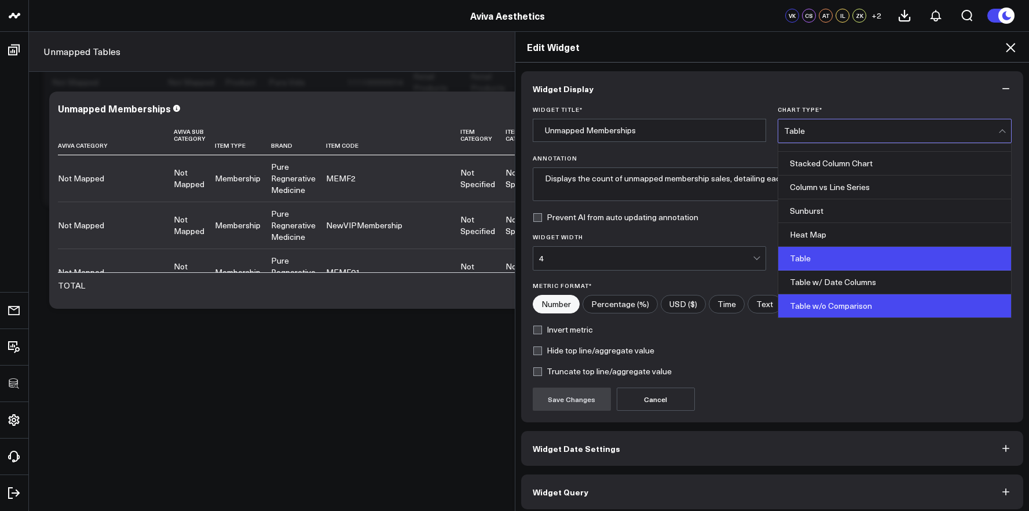
click at [816, 304] on div "Table w/o Comparison" at bounding box center [895, 305] width 233 height 23
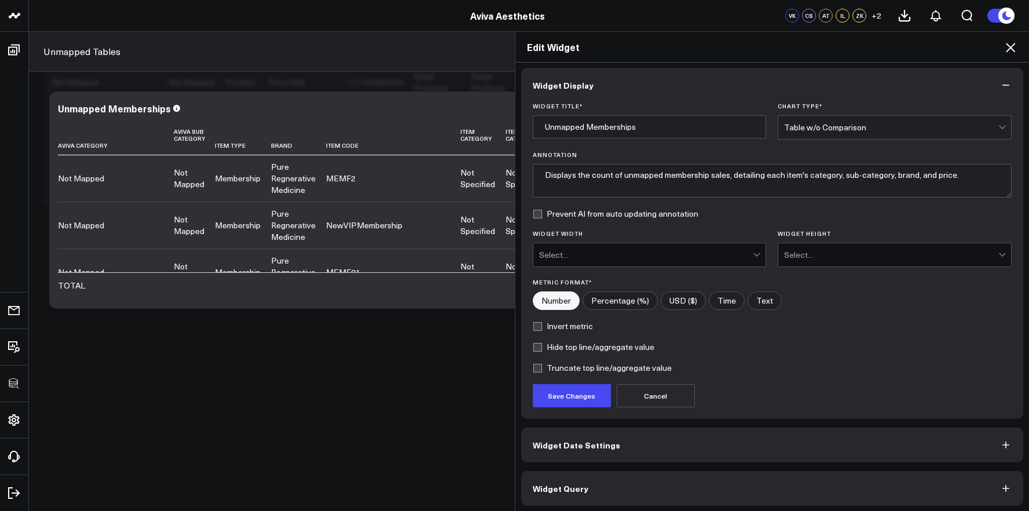
scroll to position [6, 0]
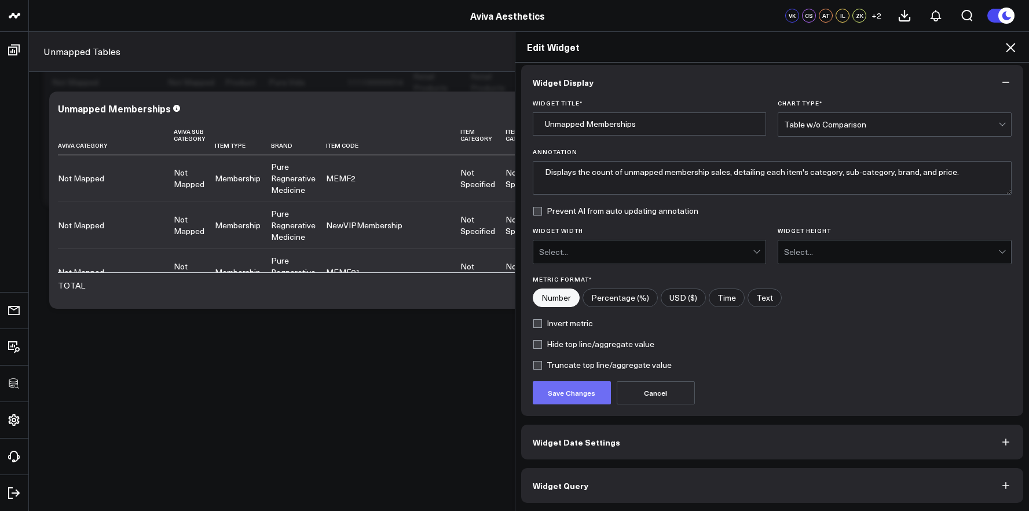
click at [563, 396] on button "Save Changes" at bounding box center [572, 392] width 78 height 23
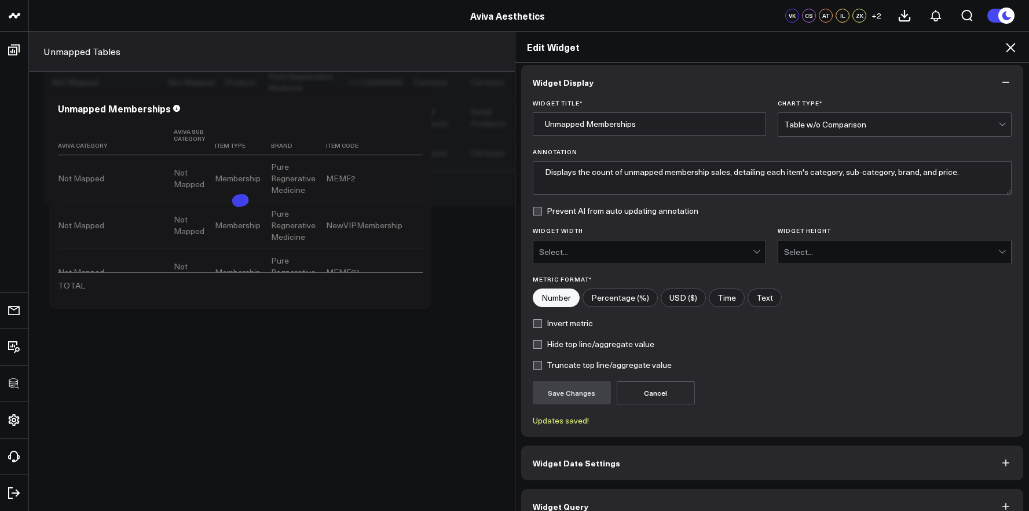
click at [437, 385] on div "Edit Widget Widget Display Widget Title * Unmapped Memberships Chart Type * Tab…" at bounding box center [514, 271] width 1029 height 480
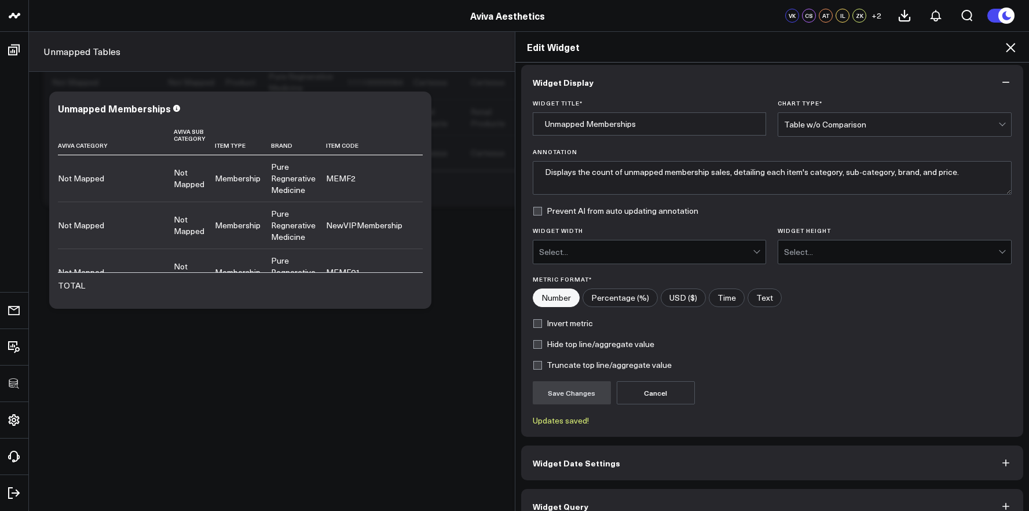
click at [437, 385] on div "Edit Widget Widget Display Widget Title * Unmapped Memberships Chart Type * Tab…" at bounding box center [514, 271] width 1029 height 480
click at [1010, 50] on icon at bounding box center [1011, 48] width 14 height 14
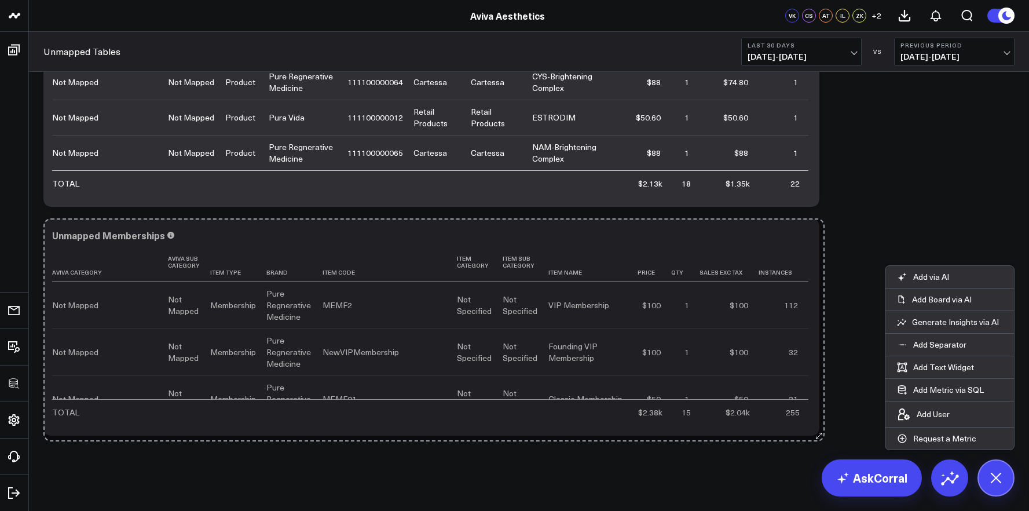
drag, startPoint x: 428, startPoint y: 428, endPoint x: 820, endPoint y: 433, distance: 392.2
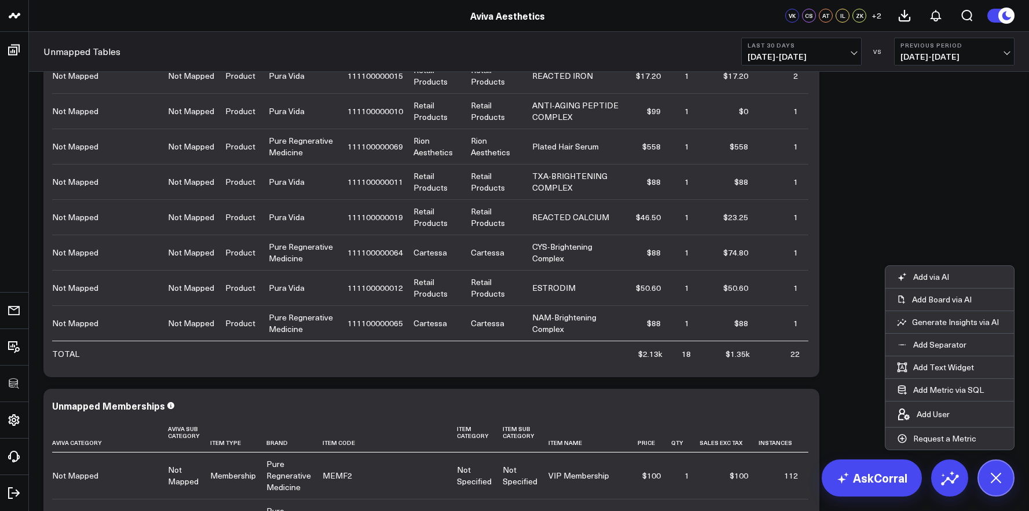
scroll to position [783, 0]
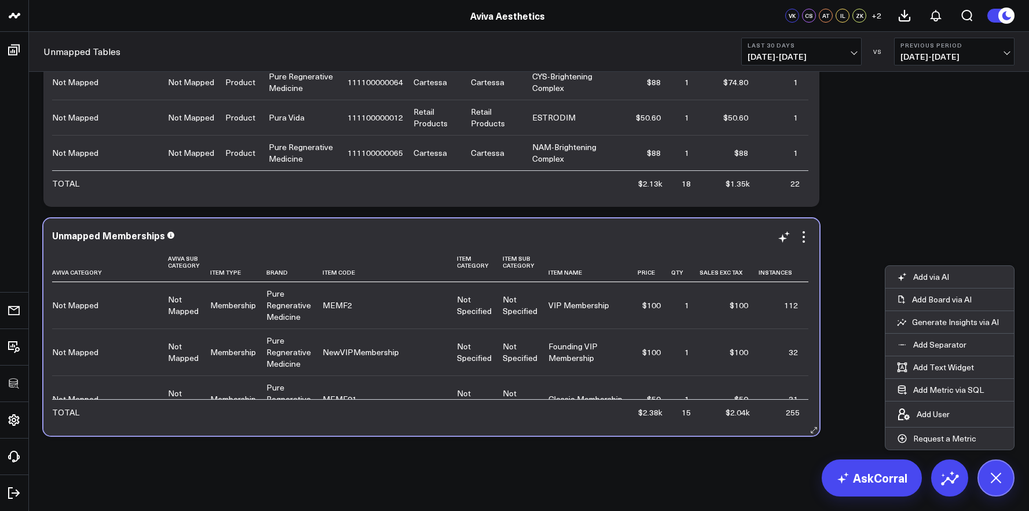
click at [572, 434] on div "Unmapped Memberships Aviva Category Aviva Sub Category Item Type Brand Item Cod…" at bounding box center [431, 326] width 776 height 217
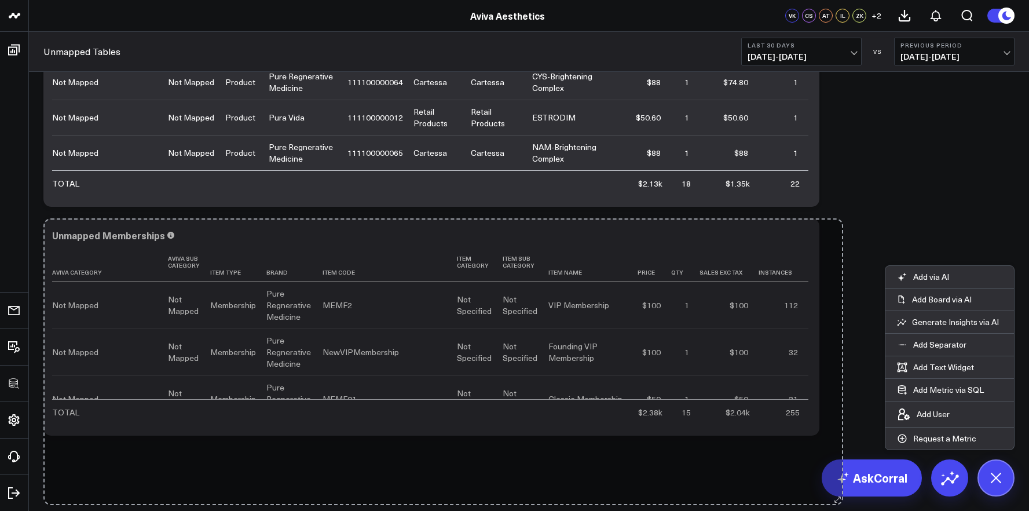
drag, startPoint x: 815, startPoint y: 437, endPoint x: 837, endPoint y: 503, distance: 68.9
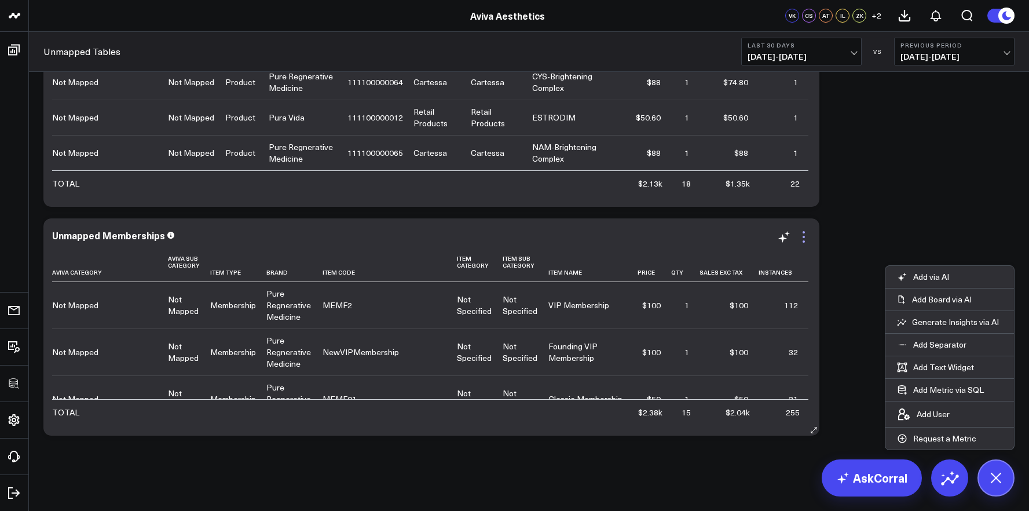
click at [806, 232] on icon at bounding box center [804, 237] width 14 height 14
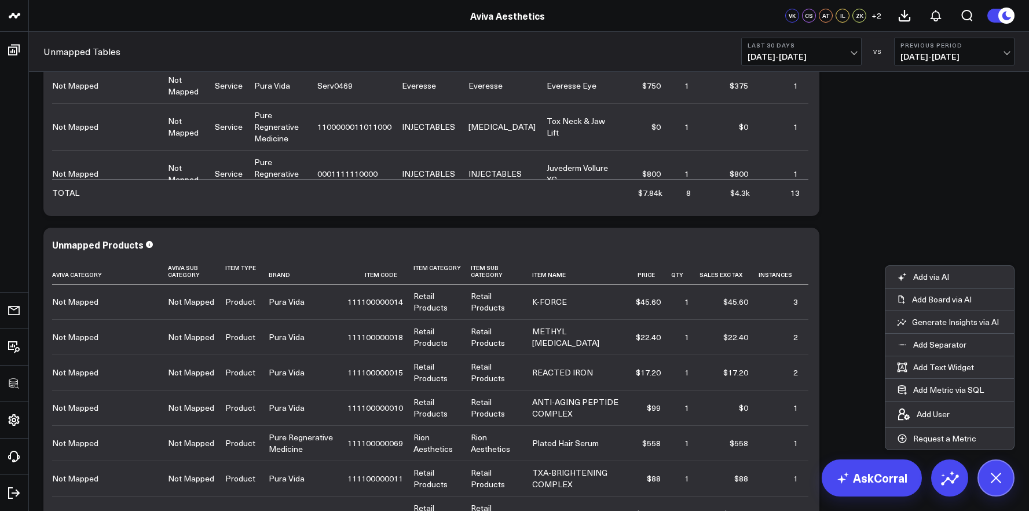
scroll to position [239, 0]
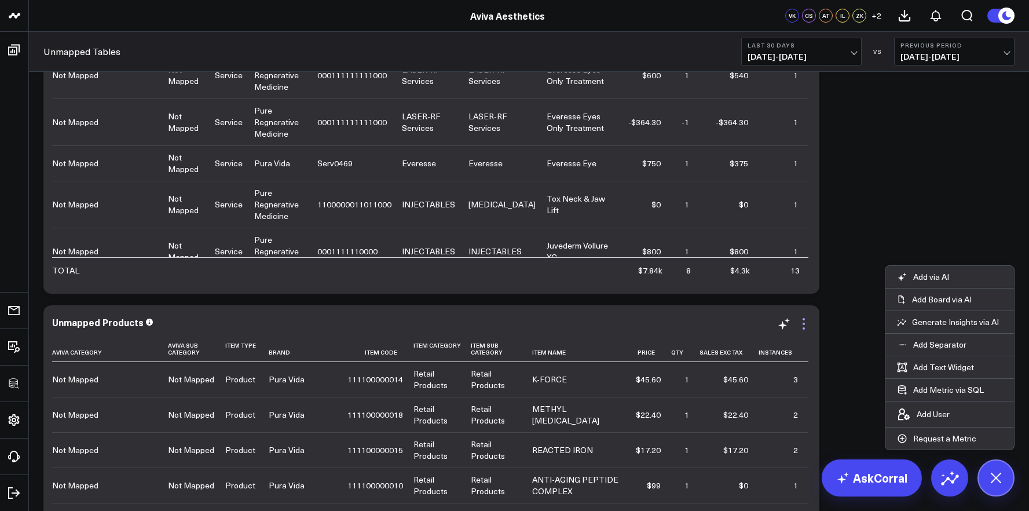
click at [804, 319] on icon at bounding box center [804, 319] width 2 height 2
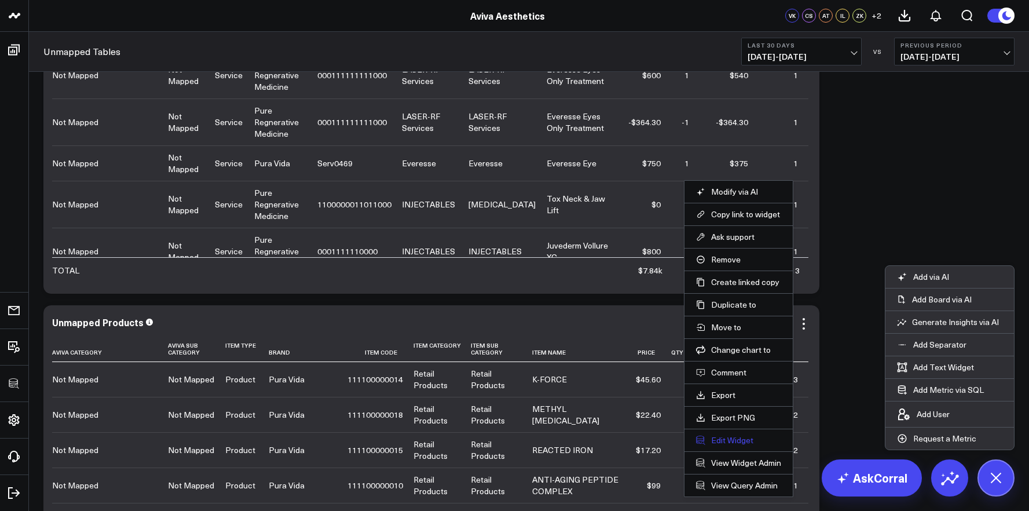
click at [738, 435] on button "Edit Widget" at bounding box center [738, 440] width 85 height 10
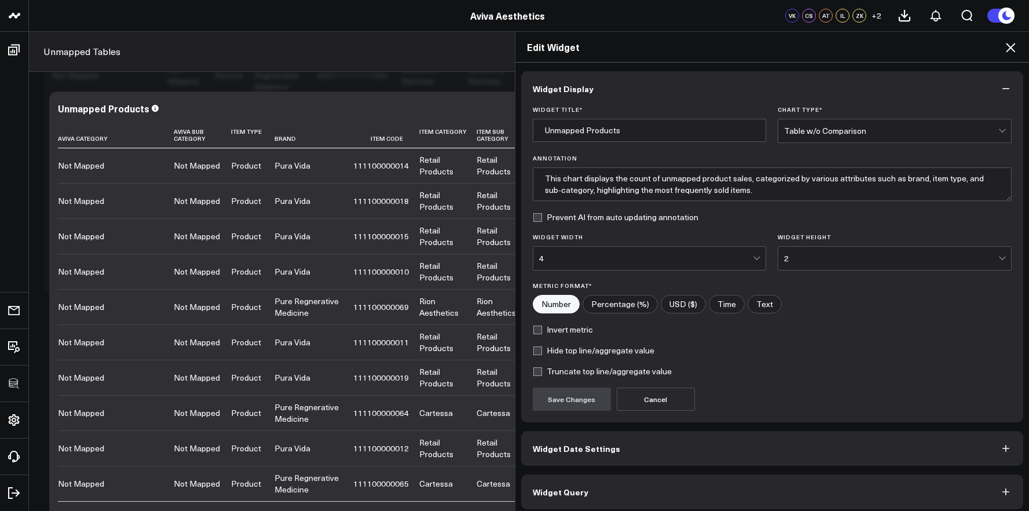
click at [1013, 38] on div "Edit Widget" at bounding box center [773, 47] width 514 height 31
click at [1012, 42] on icon at bounding box center [1011, 48] width 14 height 14
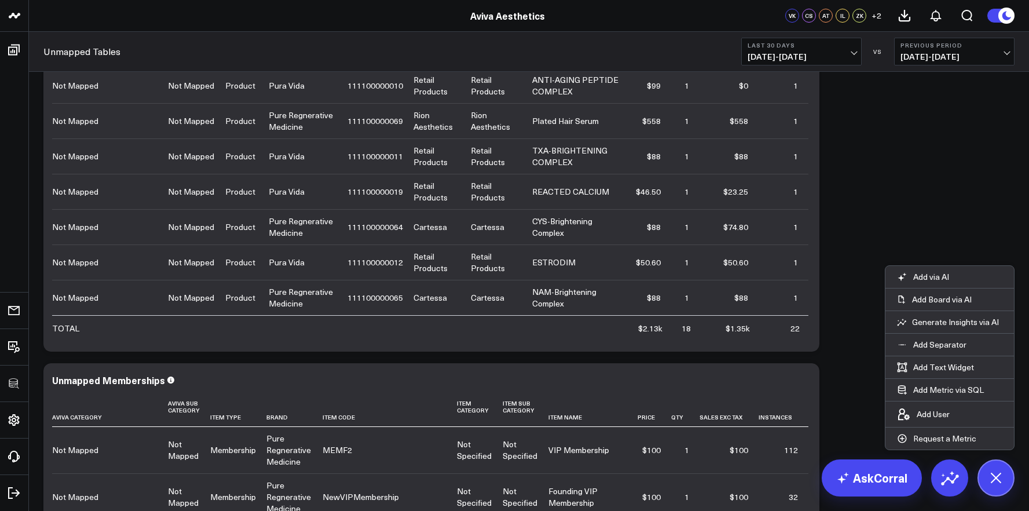
scroll to position [783, 0]
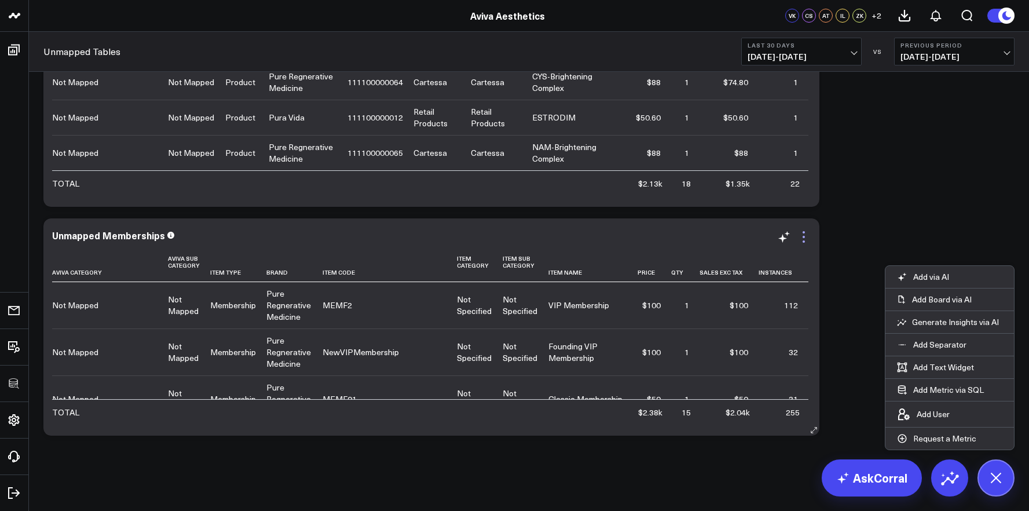
click at [805, 242] on icon at bounding box center [804, 241] width 2 height 2
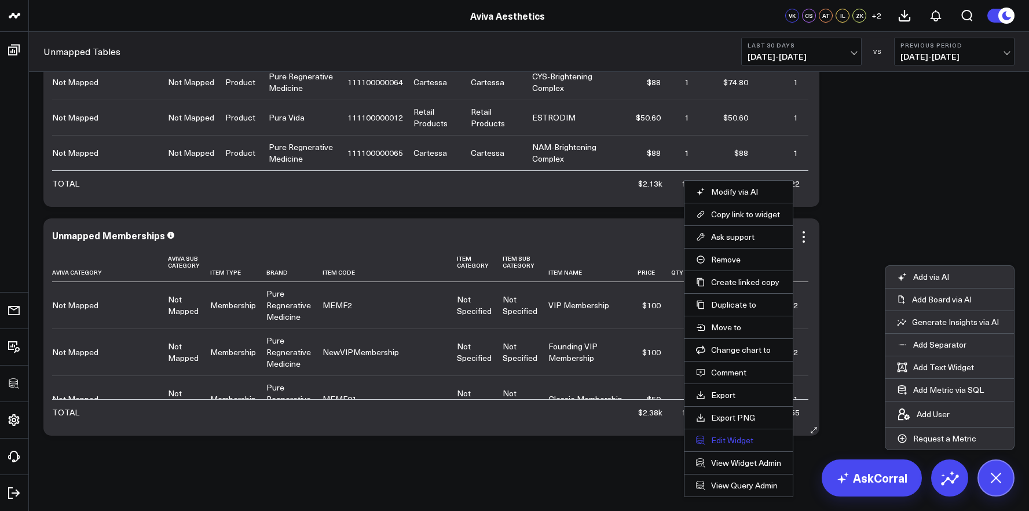
click at [737, 439] on button "Edit Widget" at bounding box center [738, 440] width 85 height 10
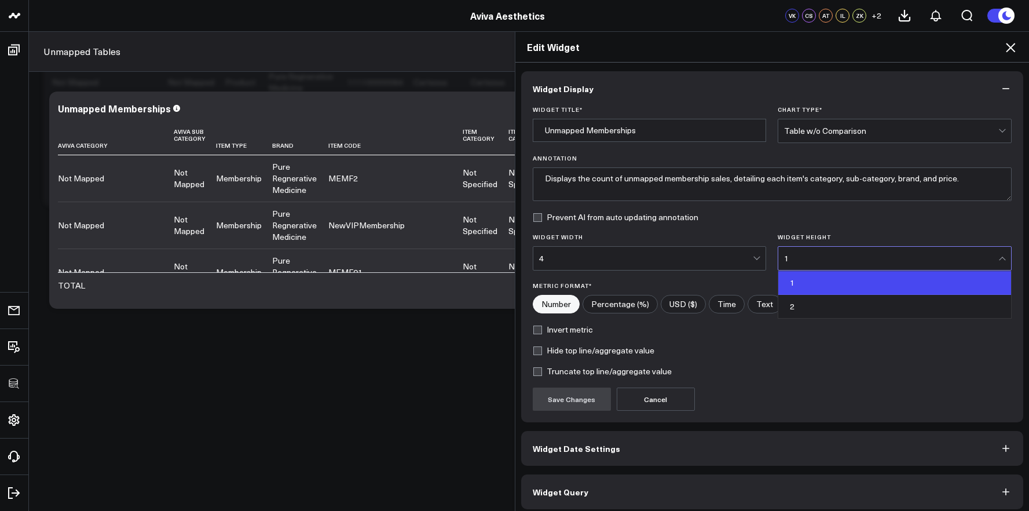
click at [819, 260] on div "1" at bounding box center [891, 258] width 214 height 9
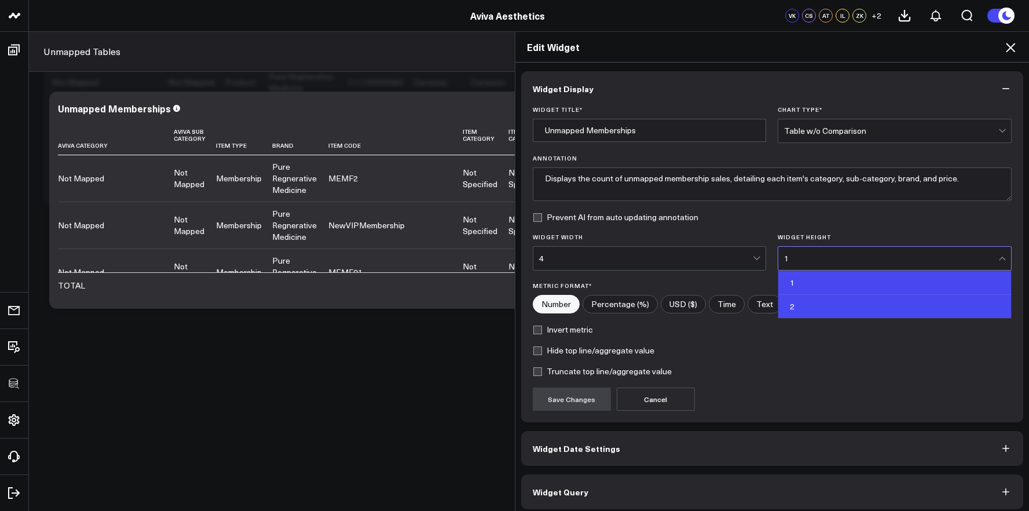
click at [814, 301] on div "2" at bounding box center [895, 306] width 233 height 23
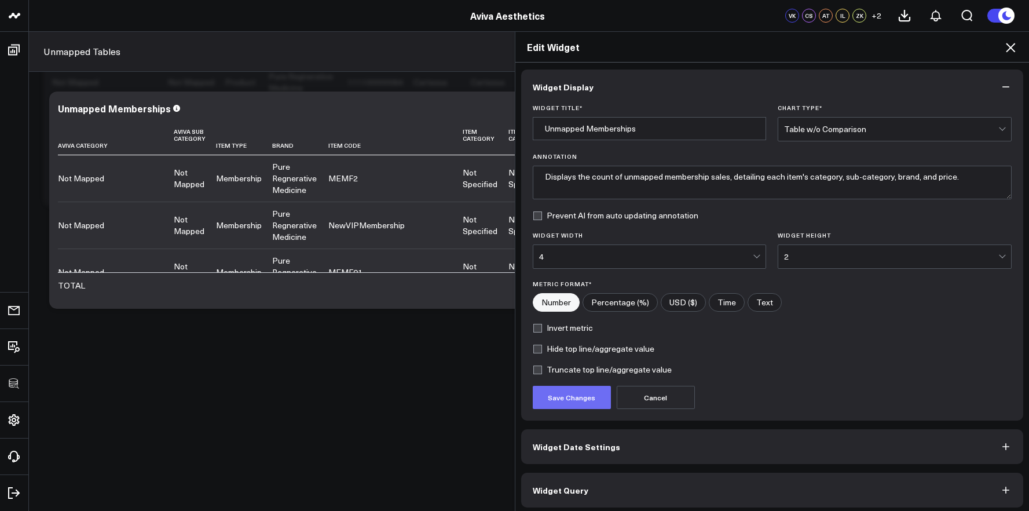
scroll to position [2, 0]
click at [594, 396] on button "Save Changes" at bounding box center [572, 396] width 78 height 23
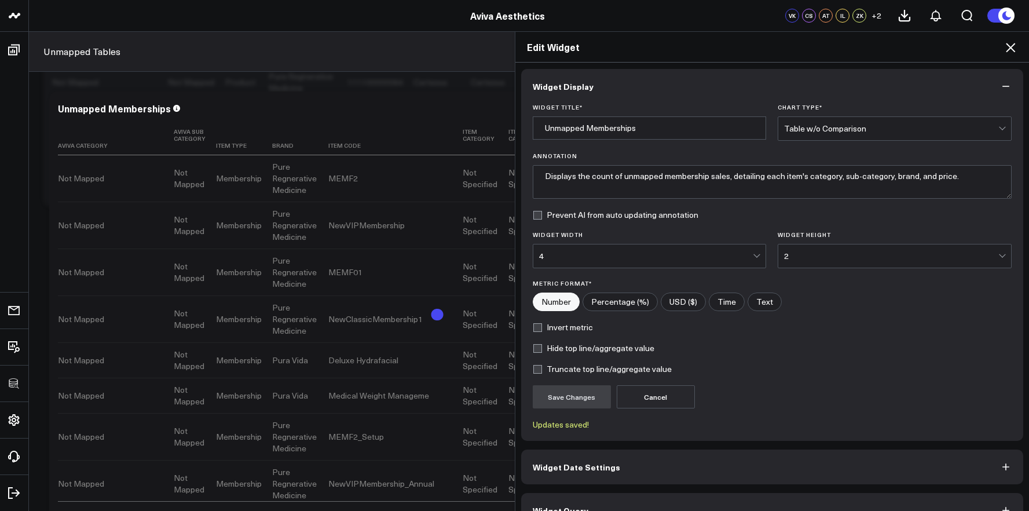
click at [1012, 53] on icon at bounding box center [1011, 48] width 14 height 14
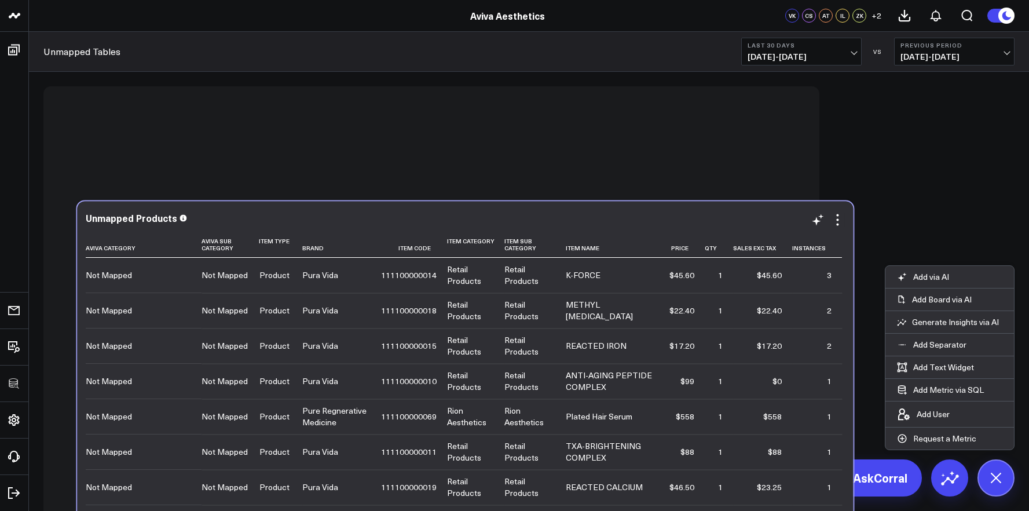
drag, startPoint x: 476, startPoint y: 393, endPoint x: 481, endPoint y: 206, distance: 186.6
click at [481, 213] on div "Unmapped Products" at bounding box center [465, 218] width 759 height 10
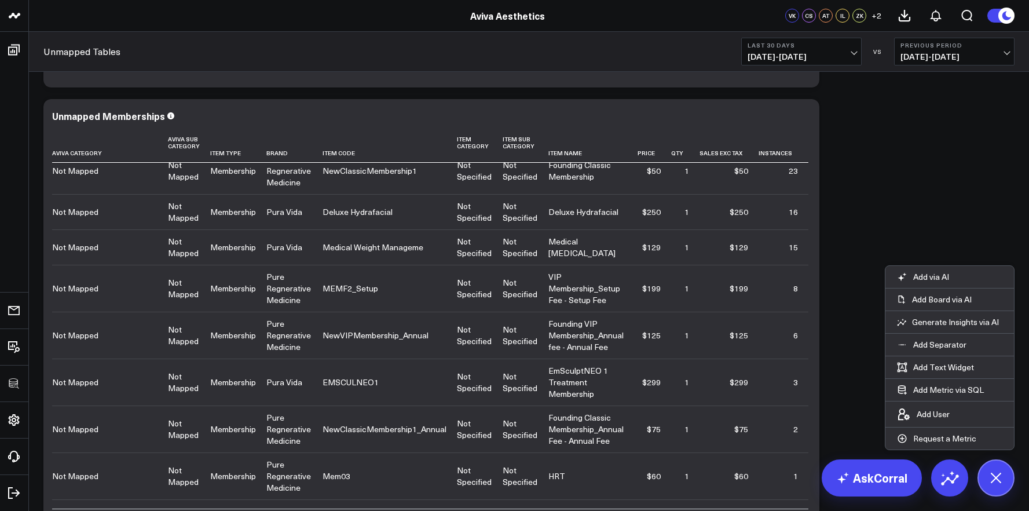
scroll to position [901, 0]
click at [811, 116] on div "Unmapped Memberships Aviva Category Aviva Sub Category Item Type Brand Item Cod…" at bounding box center [431, 324] width 776 height 446
click at [807, 118] on icon at bounding box center [804, 119] width 14 height 14
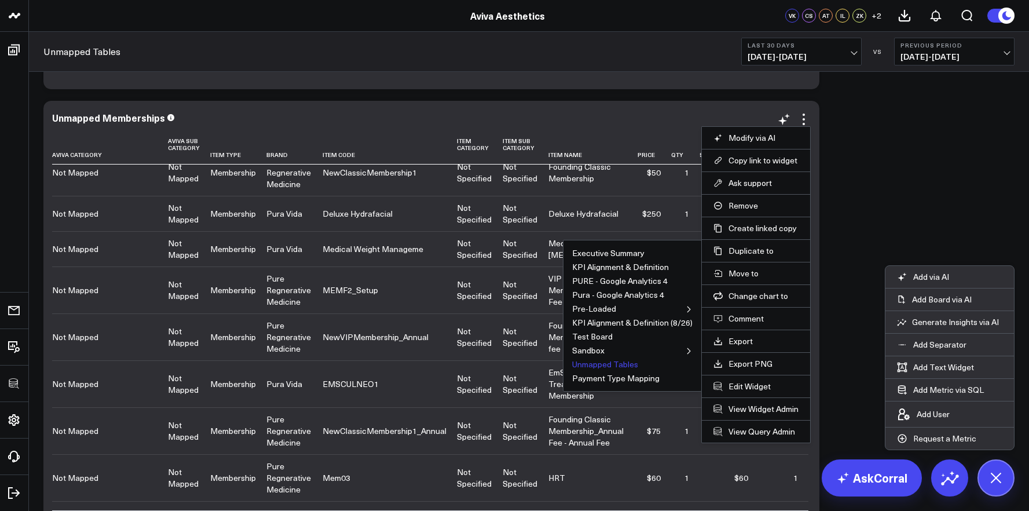
click at [593, 362] on button "Unmapped Tables" at bounding box center [605, 364] width 66 height 8
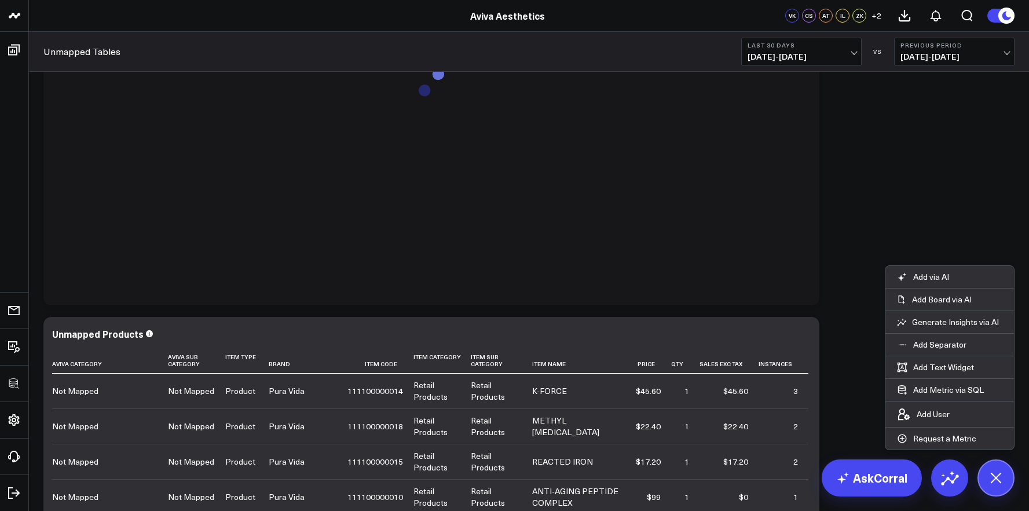
scroll to position [0, 0]
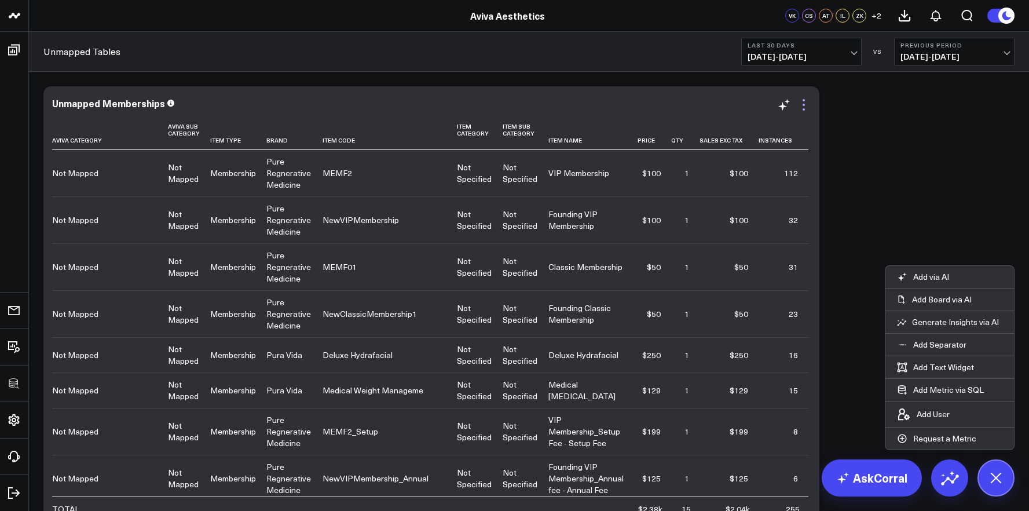
click at [805, 103] on icon at bounding box center [804, 105] width 14 height 14
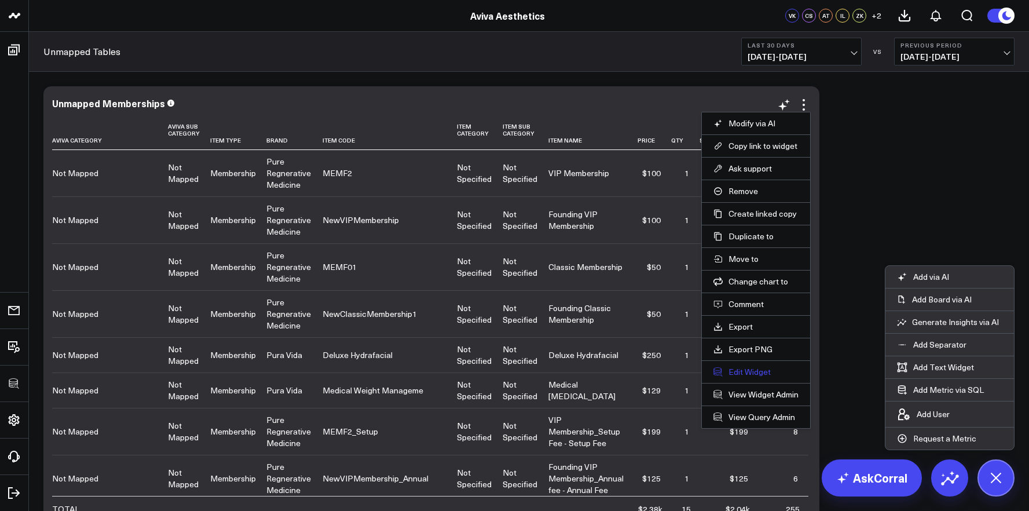
click at [750, 367] on button "Edit Widget" at bounding box center [756, 372] width 85 height 10
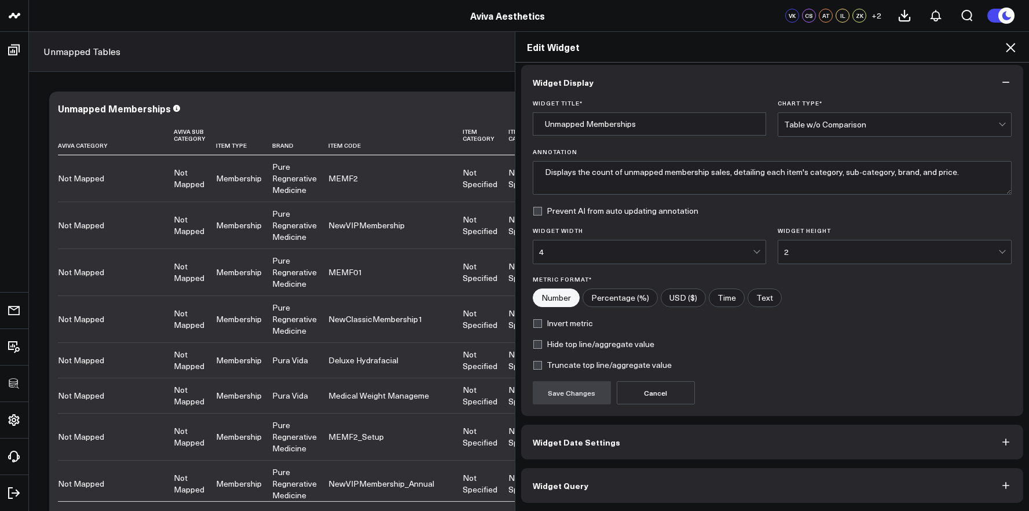
click at [720, 480] on button "Widget Query" at bounding box center [772, 485] width 503 height 35
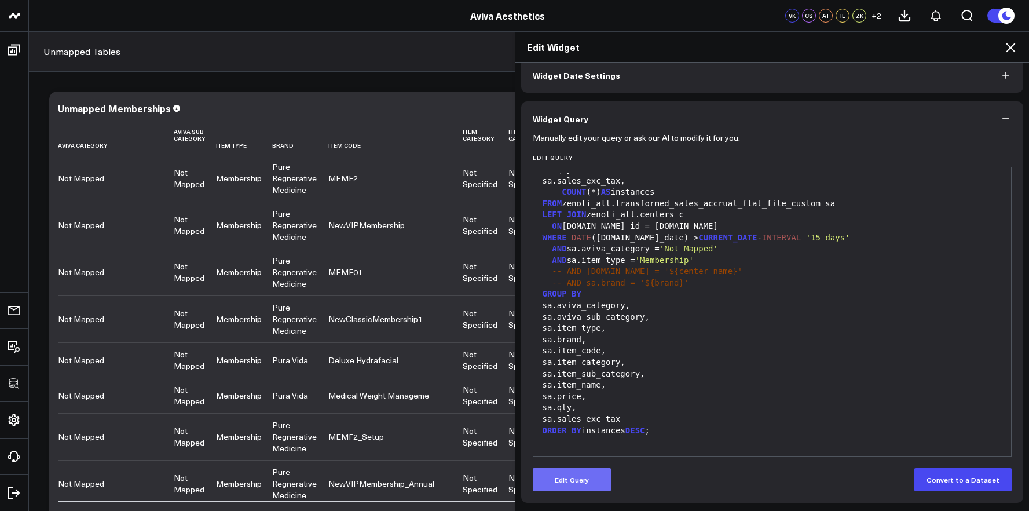
click at [569, 474] on button "Edit Query" at bounding box center [572, 479] width 78 height 23
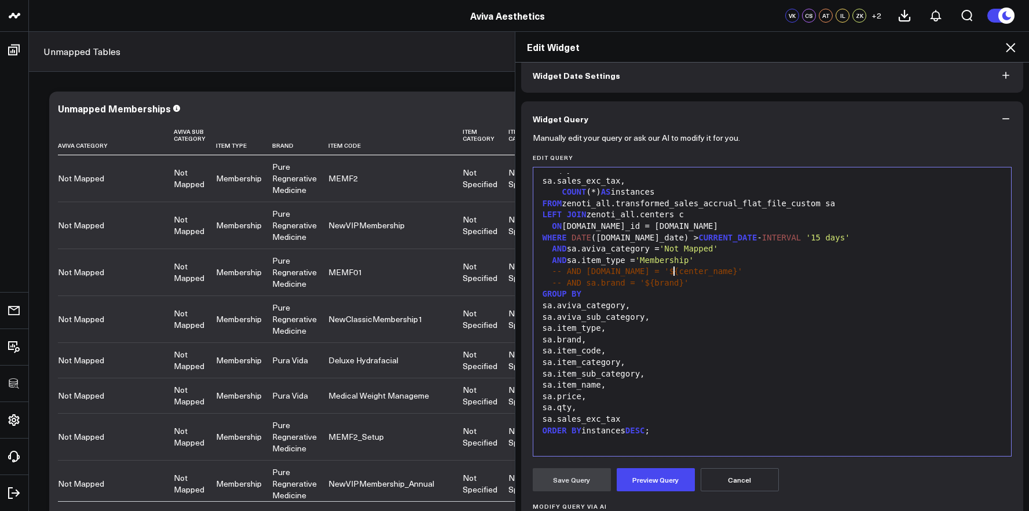
click at [668, 268] on span "-- AND [DOMAIN_NAME] = '${center_name}'" at bounding box center [647, 270] width 191 height 9
click at [668, 264] on span "'Membership'" at bounding box center [665, 259] width 59 height 9
click at [644, 489] on button "Preview Query" at bounding box center [656, 479] width 78 height 23
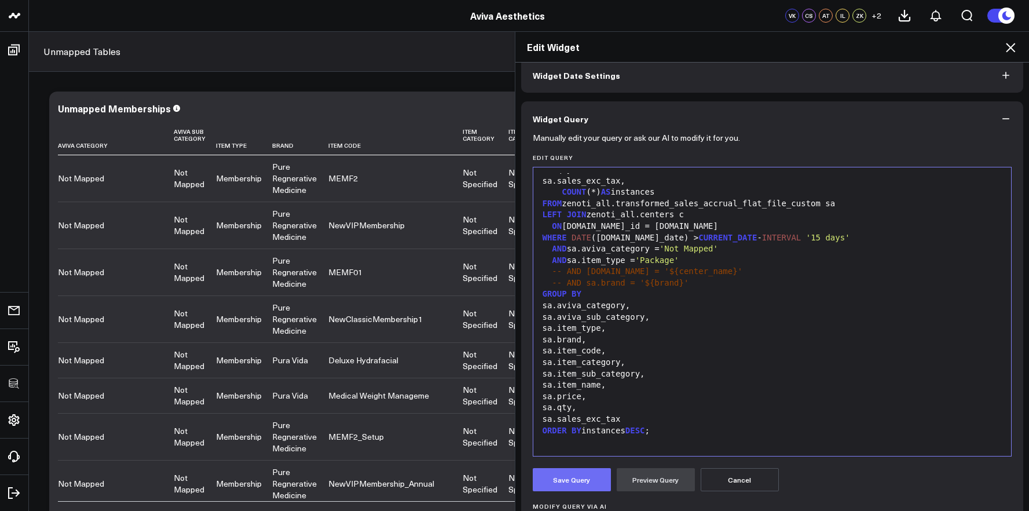
click at [589, 483] on button "Save Query" at bounding box center [572, 479] width 78 height 23
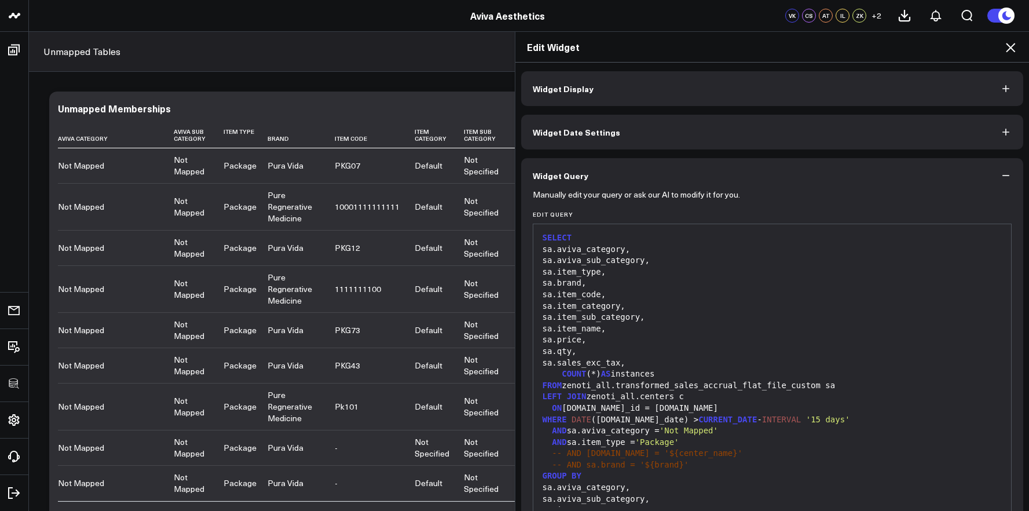
click at [127, 108] on div "Edit Widget Widget Display Widget Date Settings Widget Query Manually edit your…" at bounding box center [514, 271] width 1029 height 480
click at [132, 107] on div "Edit Widget Widget Display Widget Date Settings Widget Query Manually edit your…" at bounding box center [514, 271] width 1029 height 480
click at [625, 101] on button "Widget Display" at bounding box center [772, 88] width 503 height 35
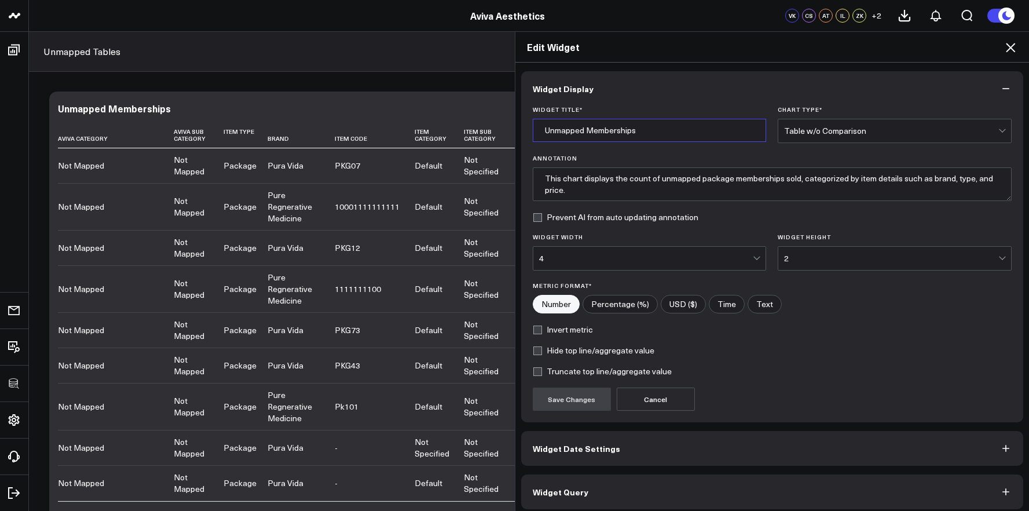
click at [586, 133] on input "Unmapped Memberships" at bounding box center [650, 130] width 234 height 23
click at [592, 131] on input "Unmapped Memberships" at bounding box center [650, 130] width 234 height 23
type input "Unmapped Packages"
click at [583, 393] on button "Save Changes" at bounding box center [572, 399] width 78 height 23
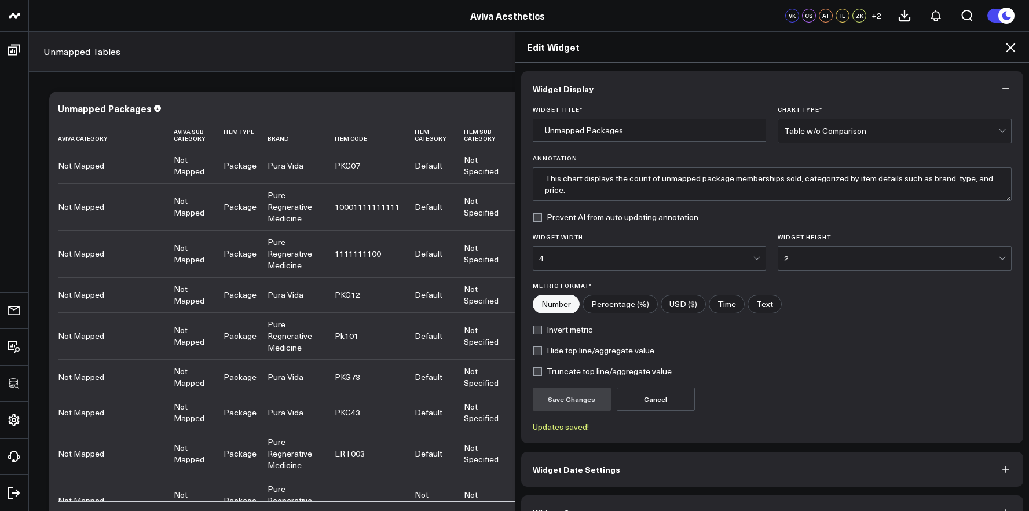
click at [1016, 53] on icon at bounding box center [1011, 48] width 14 height 14
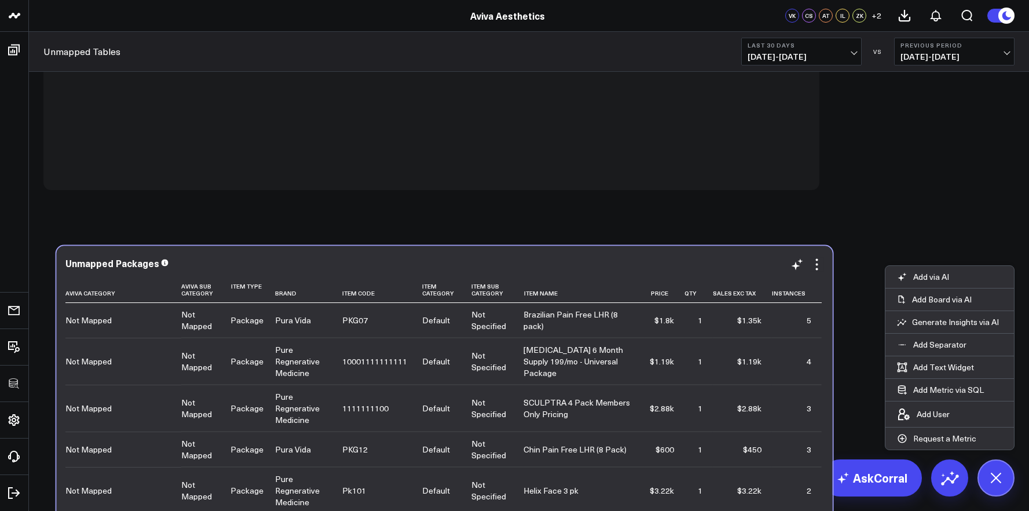
drag, startPoint x: 497, startPoint y: 104, endPoint x: 510, endPoint y: 263, distance: 159.8
click at [510, 263] on div "Unmapped Packages" at bounding box center [444, 263] width 759 height 10
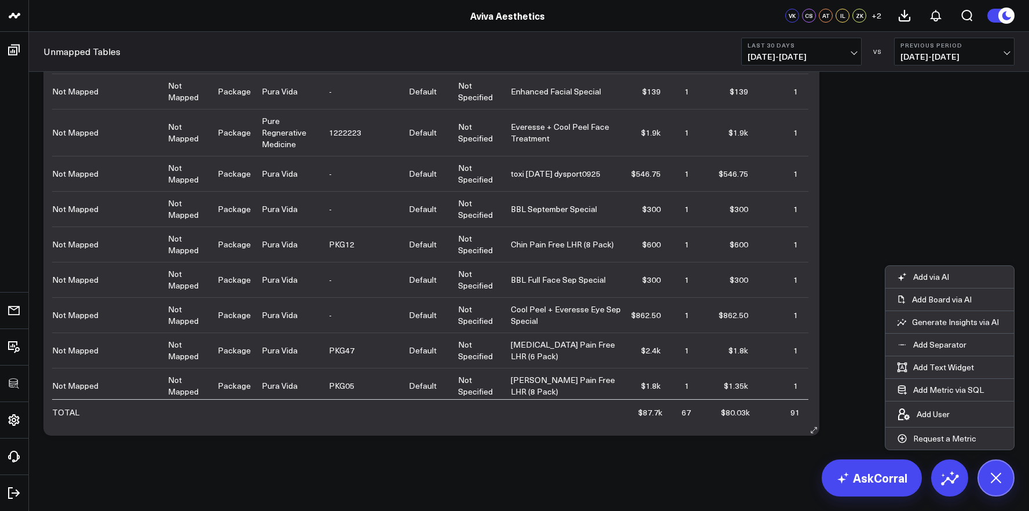
scroll to position [2704, 0]
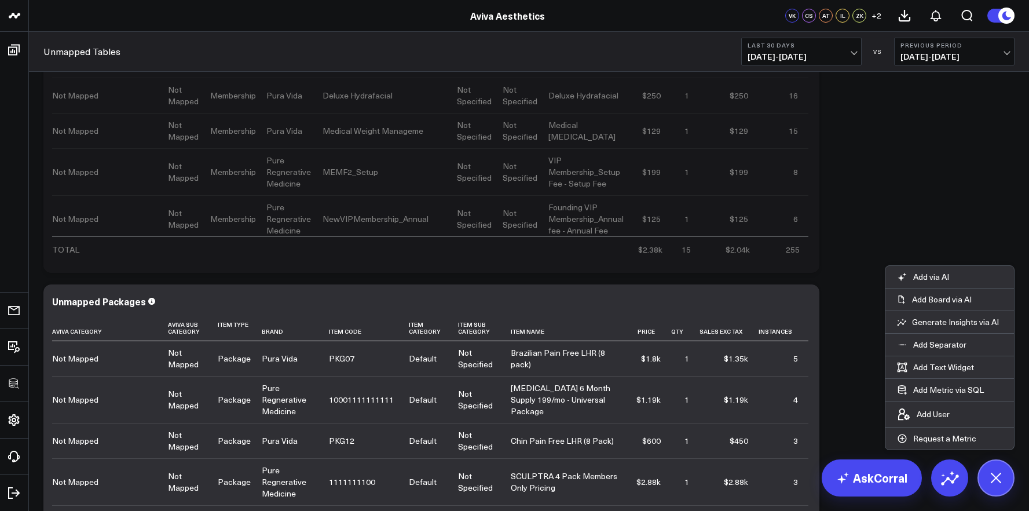
scroll to position [1213, 0]
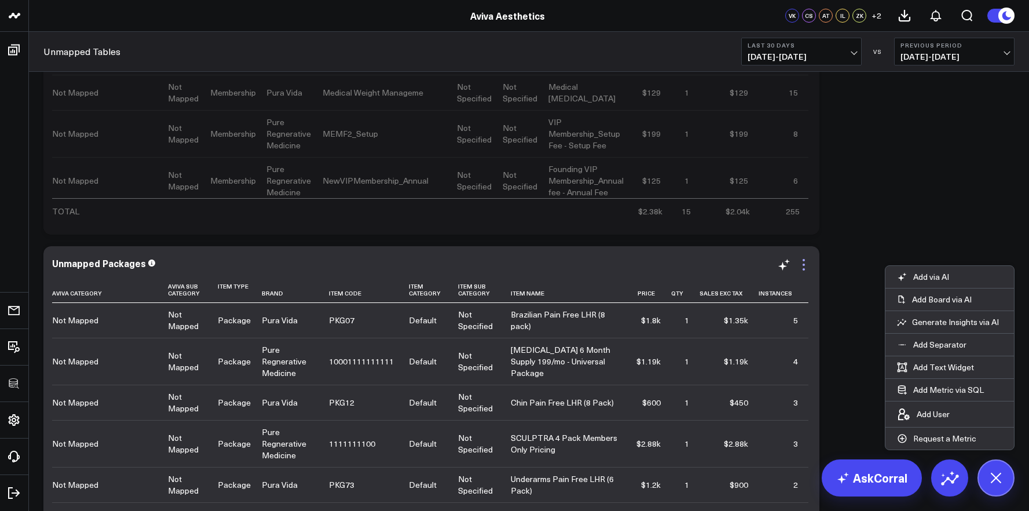
click at [802, 266] on icon at bounding box center [804, 265] width 14 height 14
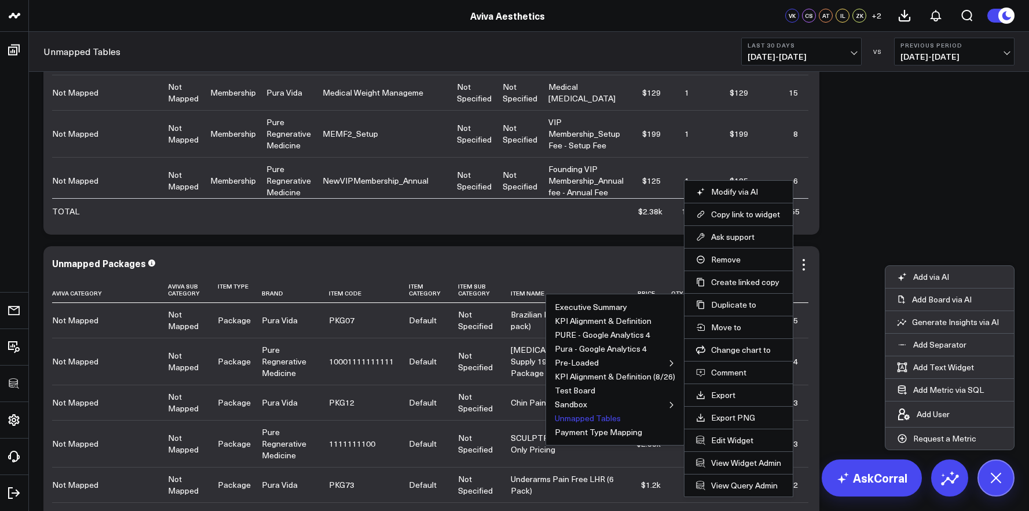
click at [586, 416] on button "Unmapped Tables" at bounding box center [588, 418] width 66 height 8
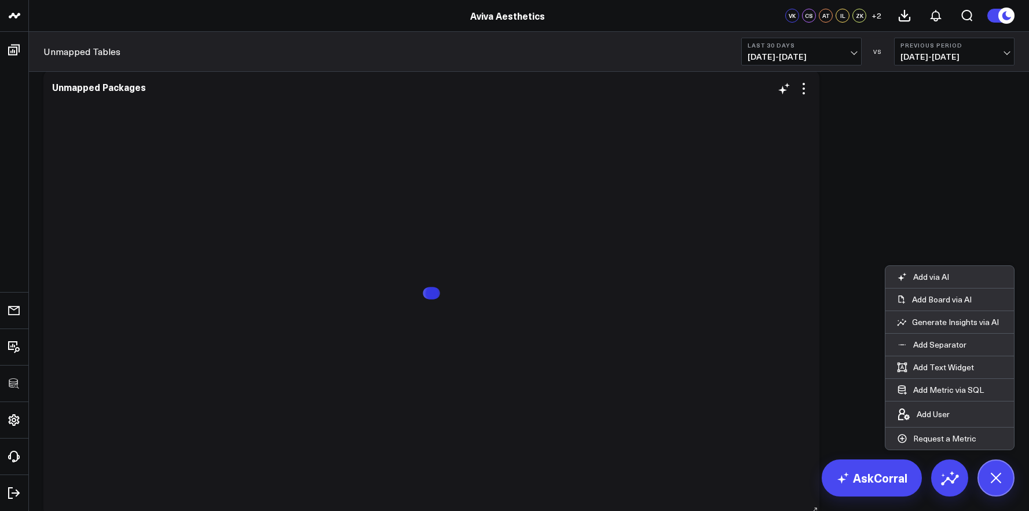
scroll to position [0, 0]
click at [803, 111] on icon at bounding box center [804, 105] width 14 height 14
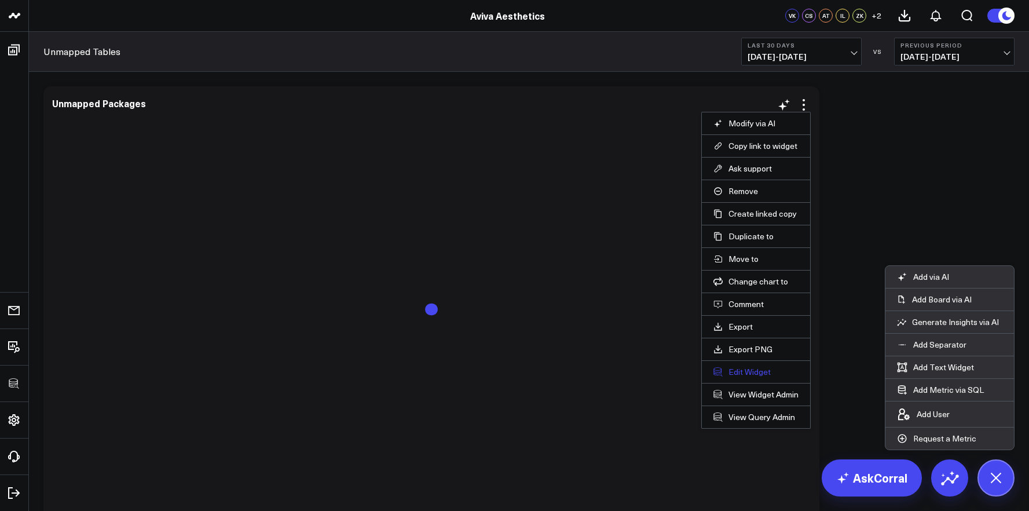
click at [738, 367] on button "Edit Widget" at bounding box center [756, 372] width 85 height 10
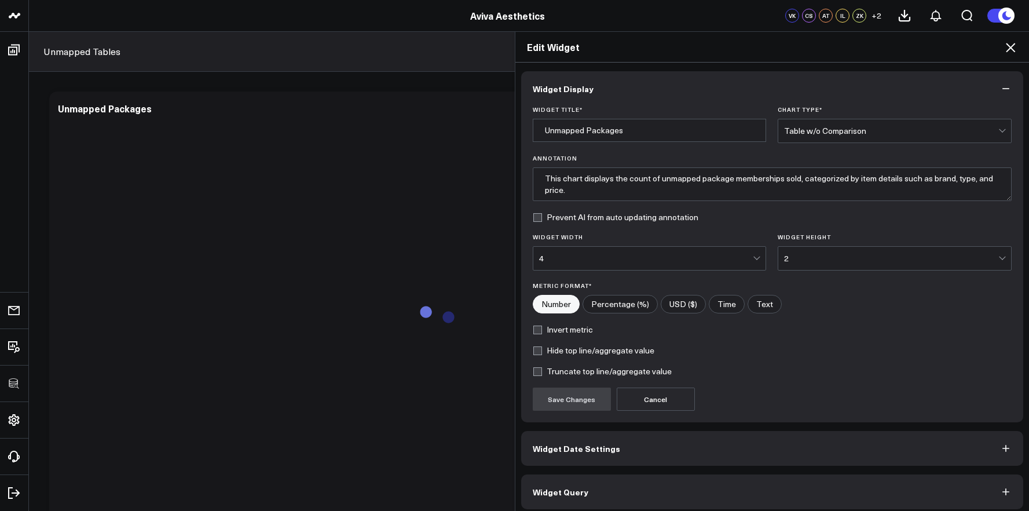
scroll to position [6, 0]
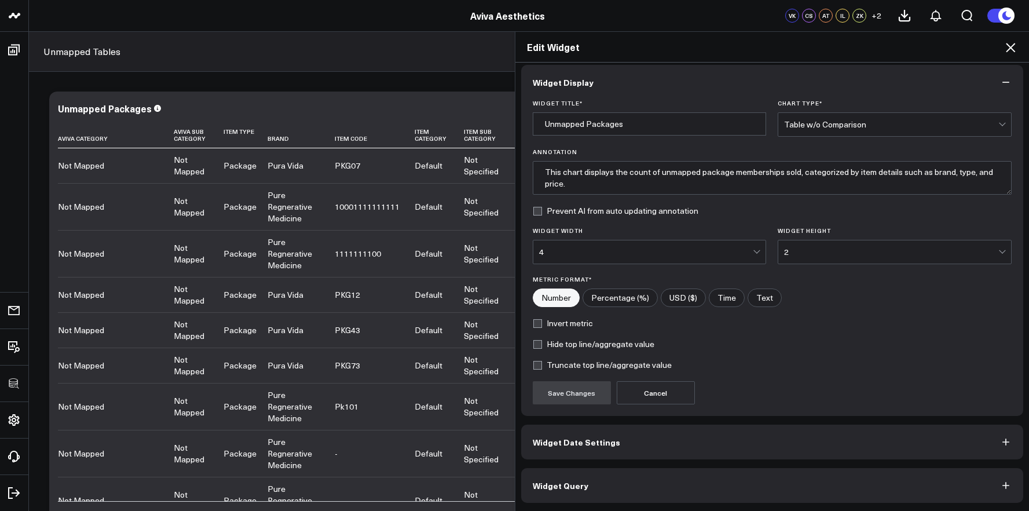
click at [720, 478] on button "Widget Query" at bounding box center [772, 485] width 503 height 35
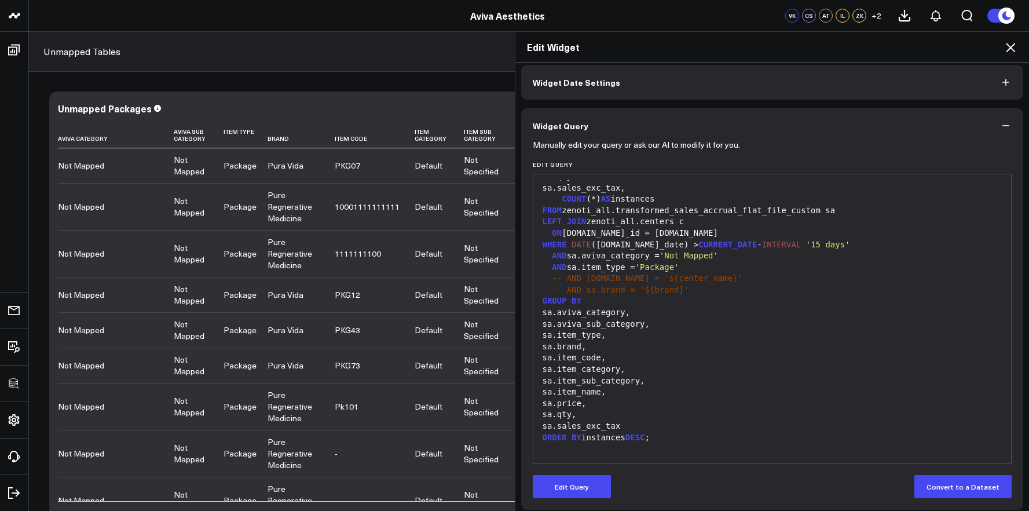
scroll to position [57, 0]
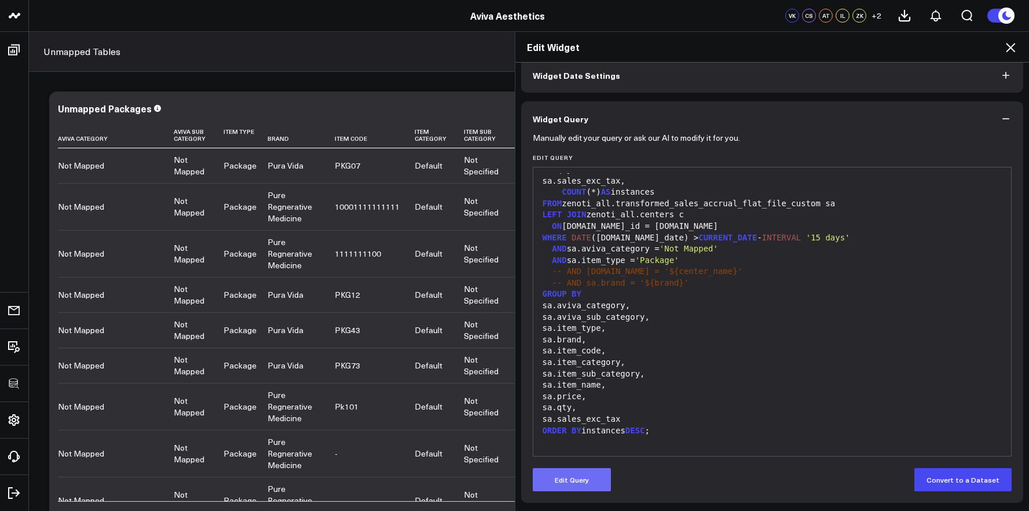
click at [563, 476] on button "Edit Query" at bounding box center [572, 479] width 78 height 23
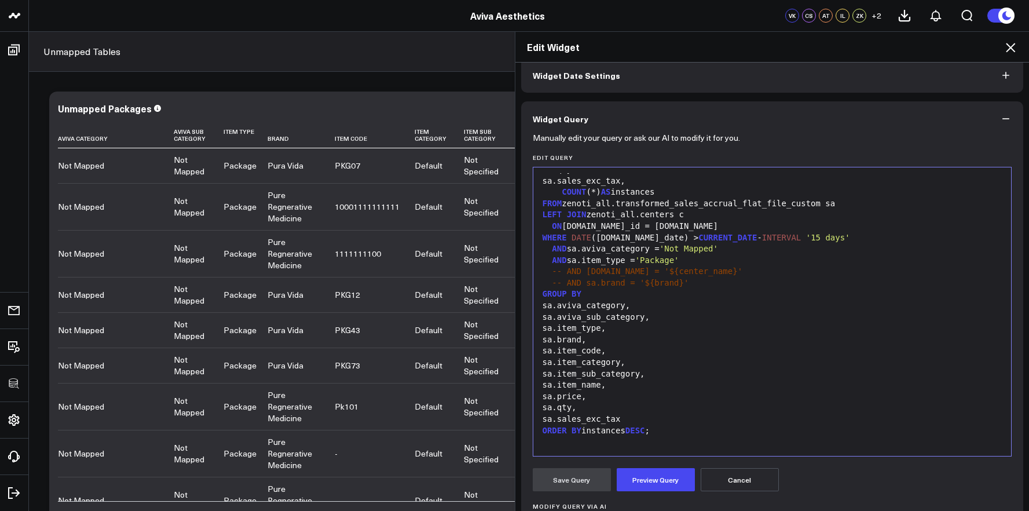
click at [649, 400] on div "sa.price," at bounding box center [772, 397] width 467 height 12
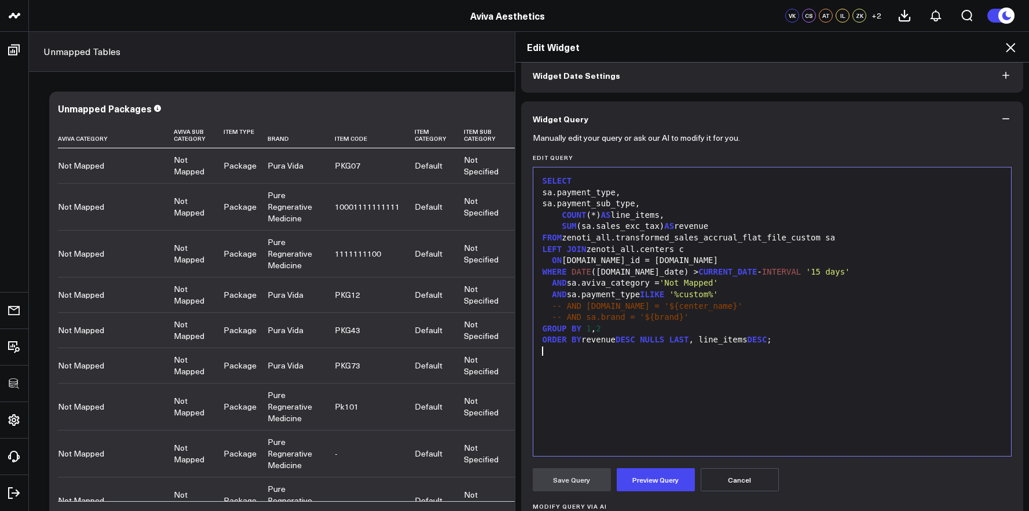
scroll to position [0, 0]
drag, startPoint x: 703, startPoint y: 225, endPoint x: 665, endPoint y: 228, distance: 38.9
click at [665, 228] on div "SUM (sa.sales_exc_tax) AS revenue" at bounding box center [772, 227] width 467 height 12
drag, startPoint x: 704, startPoint y: 214, endPoint x: 600, endPoint y: 214, distance: 103.7
click at [600, 214] on div "COUNT (*) AS line_items," at bounding box center [772, 216] width 467 height 12
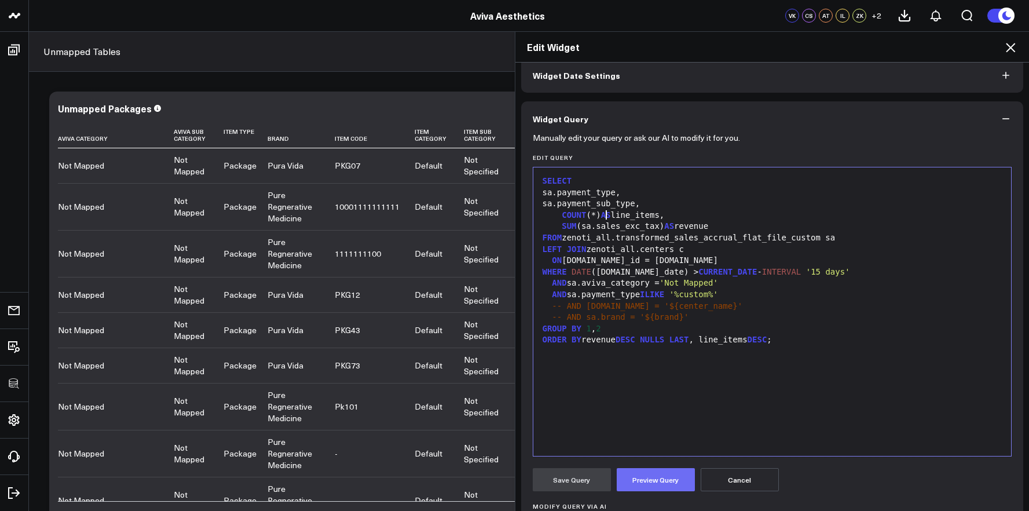
click at [660, 485] on button "Preview Query" at bounding box center [656, 479] width 78 height 23
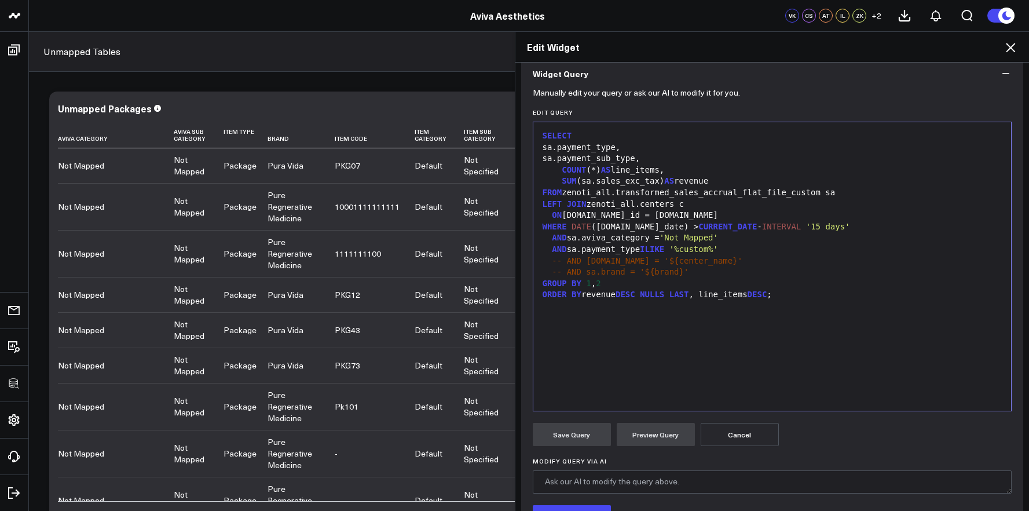
scroll to position [35, 0]
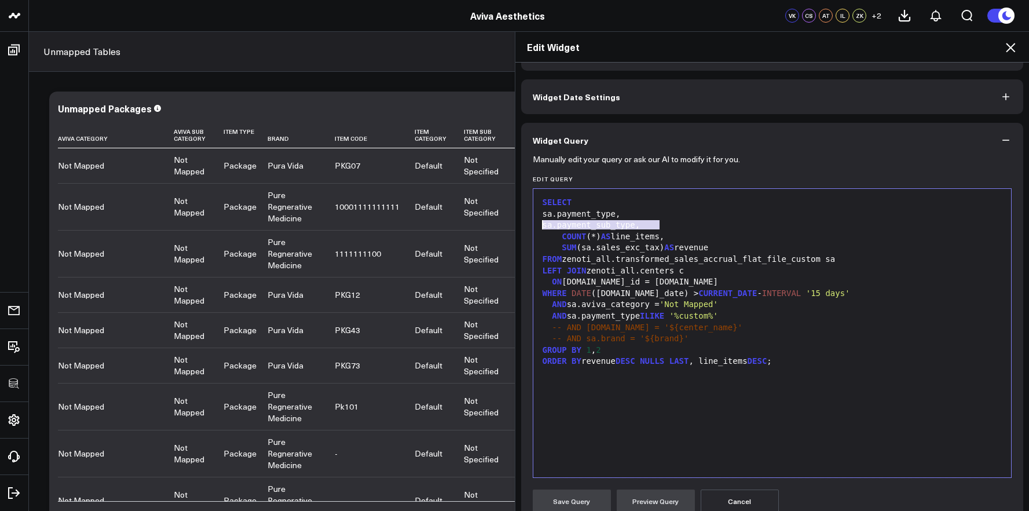
drag, startPoint x: 658, startPoint y: 222, endPoint x: 547, endPoint y: 220, distance: 110.1
click at [547, 220] on div "sa.payment_sub_type," at bounding box center [772, 226] width 467 height 12
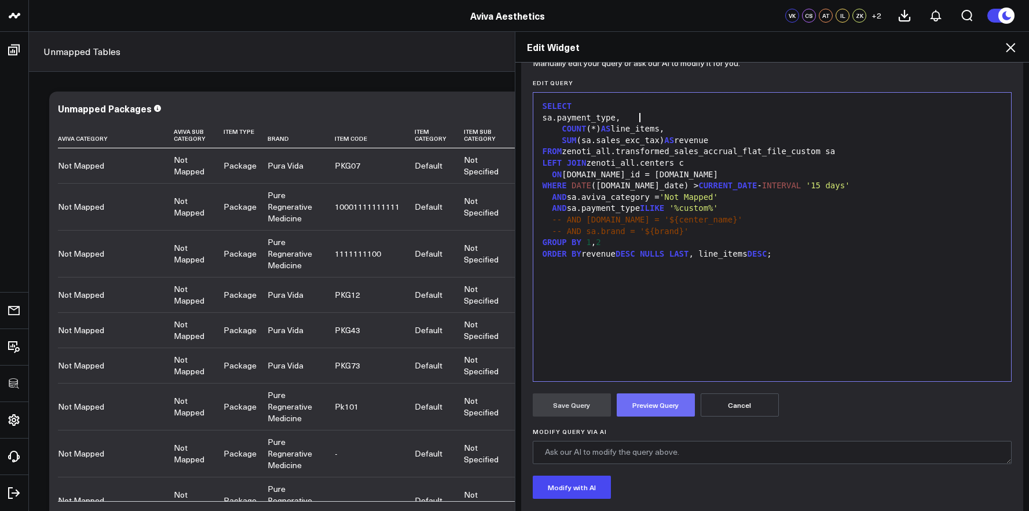
click at [658, 408] on button "Preview Query" at bounding box center [656, 404] width 78 height 23
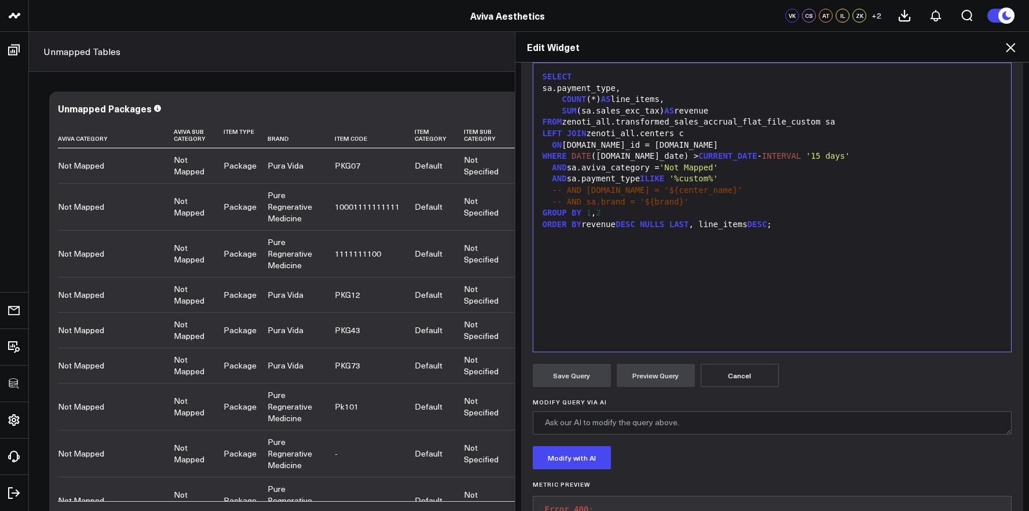
scroll to position [137, 0]
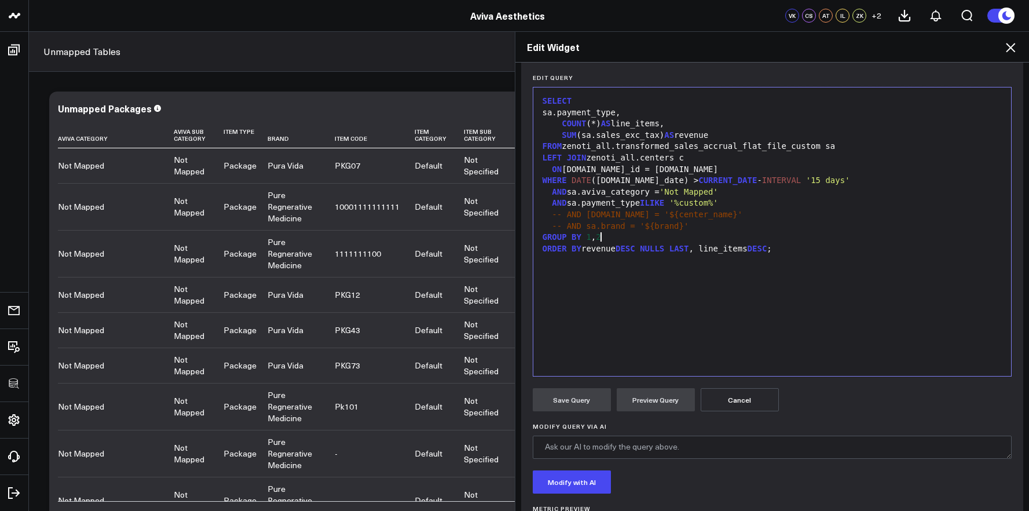
click at [603, 238] on div "GROUP BY 1 , 2" at bounding box center [772, 238] width 467 height 12
click at [629, 403] on button "Preview Query" at bounding box center [656, 399] width 78 height 23
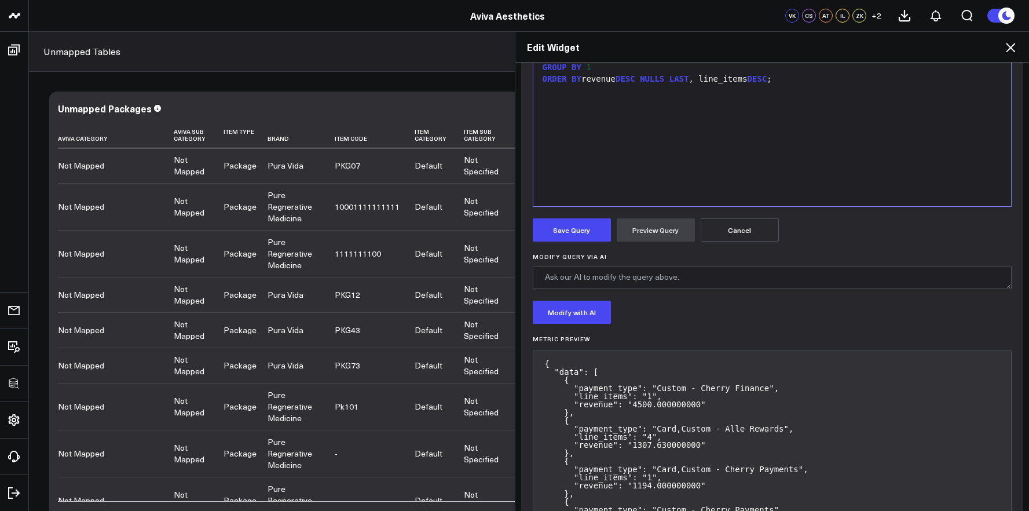
scroll to position [413, 0]
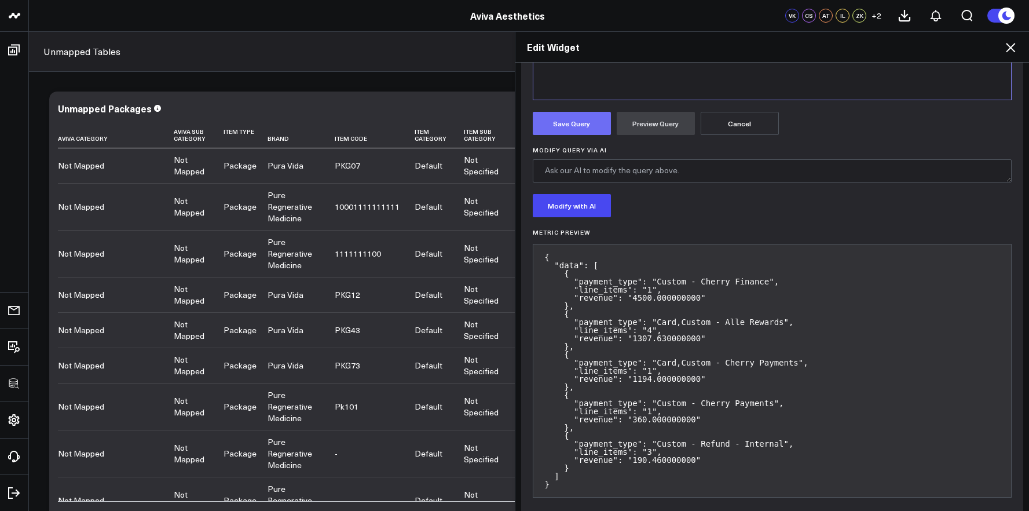
click at [572, 129] on button "Save Query" at bounding box center [572, 123] width 78 height 23
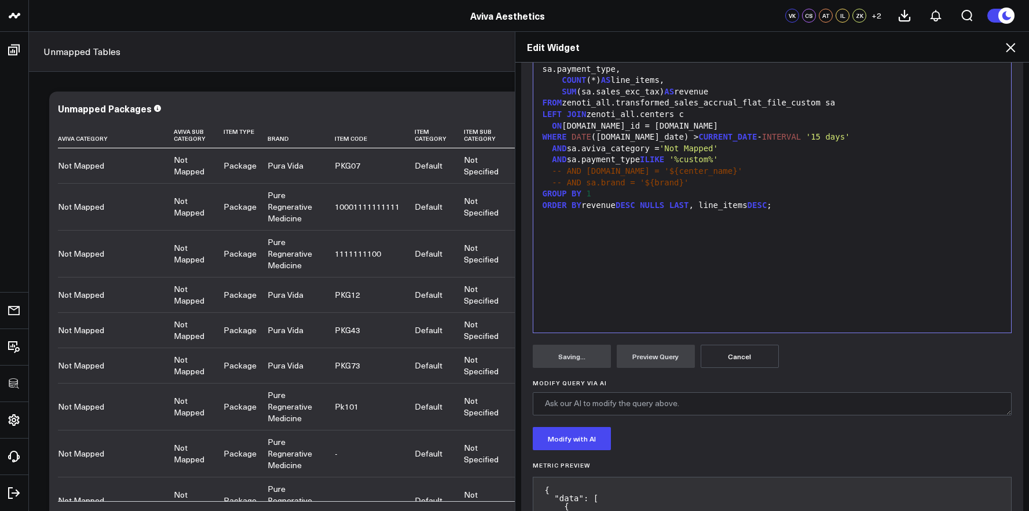
scroll to position [0, 0]
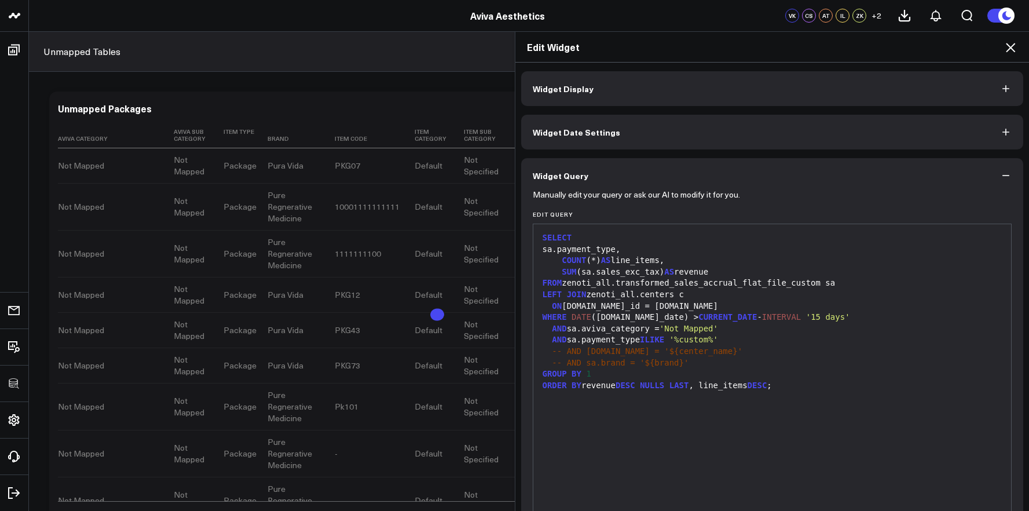
click at [592, 90] on button "Widget Display" at bounding box center [772, 88] width 503 height 35
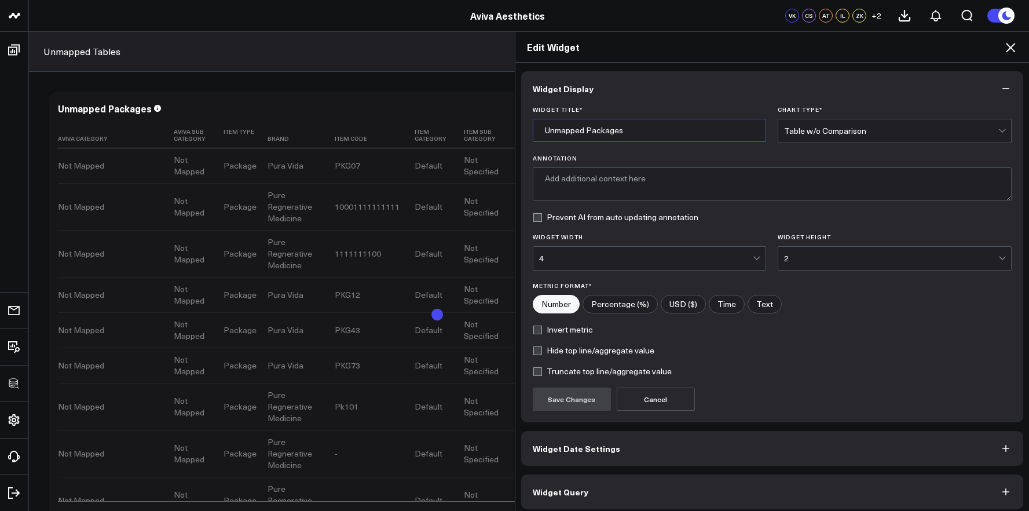
click at [594, 130] on input "Unmapped Packages" at bounding box center [650, 130] width 234 height 23
type input "Unmapped Custom Payment Type"
drag, startPoint x: 569, startPoint y: 409, endPoint x: 571, endPoint y: 403, distance: 6.5
click at [570, 409] on button "Save Changes" at bounding box center [572, 399] width 78 height 23
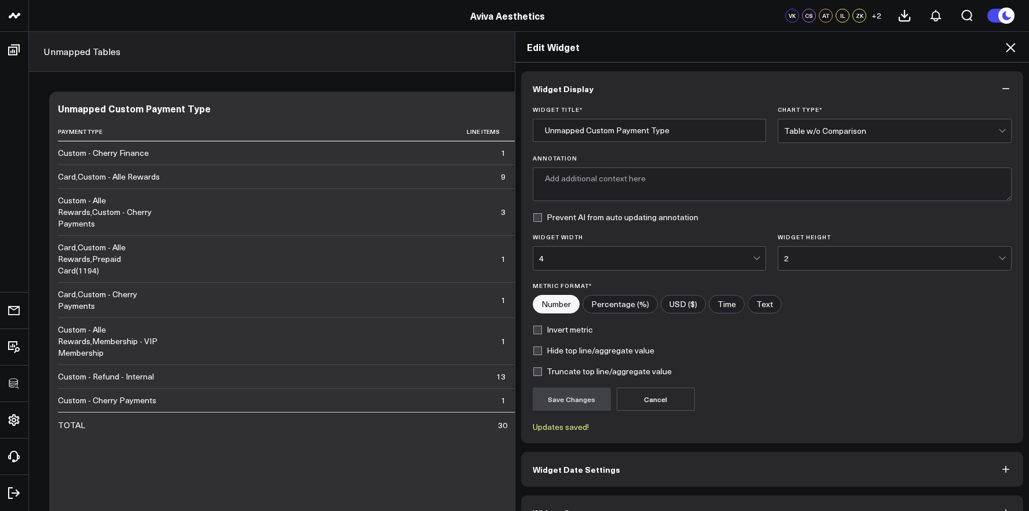
click at [1023, 47] on div "Edit Widget" at bounding box center [773, 47] width 514 height 31
click at [1018, 49] on div "Edit Widget" at bounding box center [773, 47] width 514 height 31
click at [898, 271] on form "Widget Title * Unmapped Custom Payment Type Chart Type * Table w/o Comparison A…" at bounding box center [773, 269] width 480 height 326
click at [911, 260] on div "2" at bounding box center [891, 258] width 214 height 9
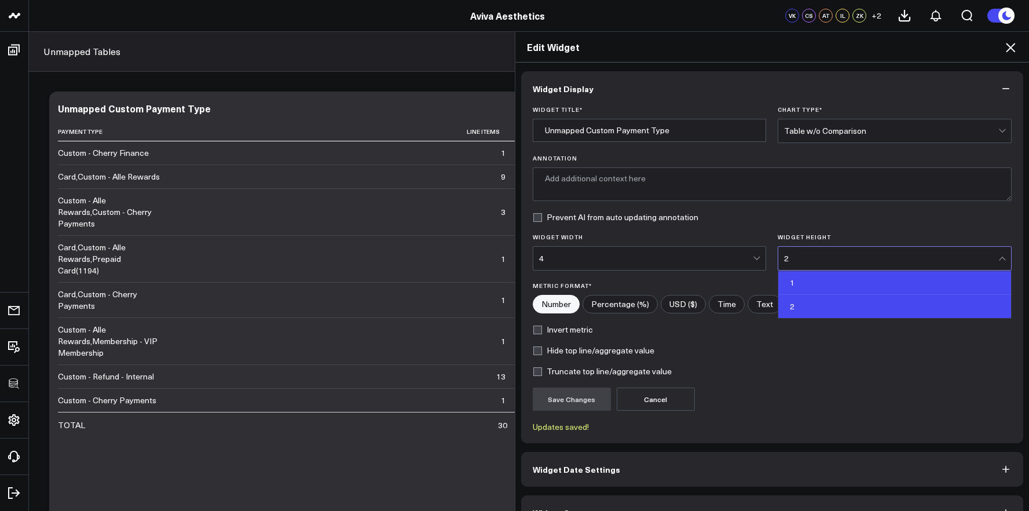
click at [893, 282] on div "1" at bounding box center [895, 283] width 233 height 24
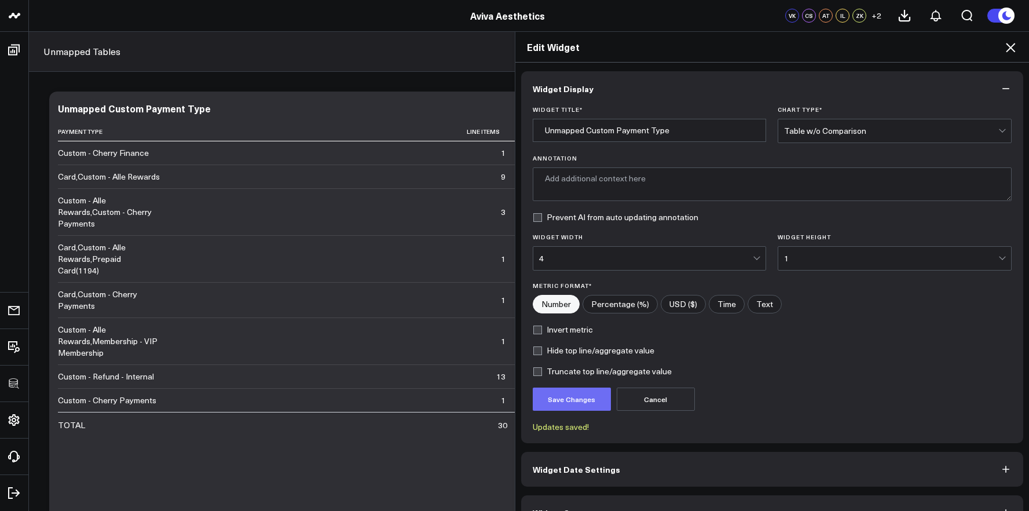
click at [549, 406] on button "Save Changes" at bounding box center [572, 399] width 78 height 23
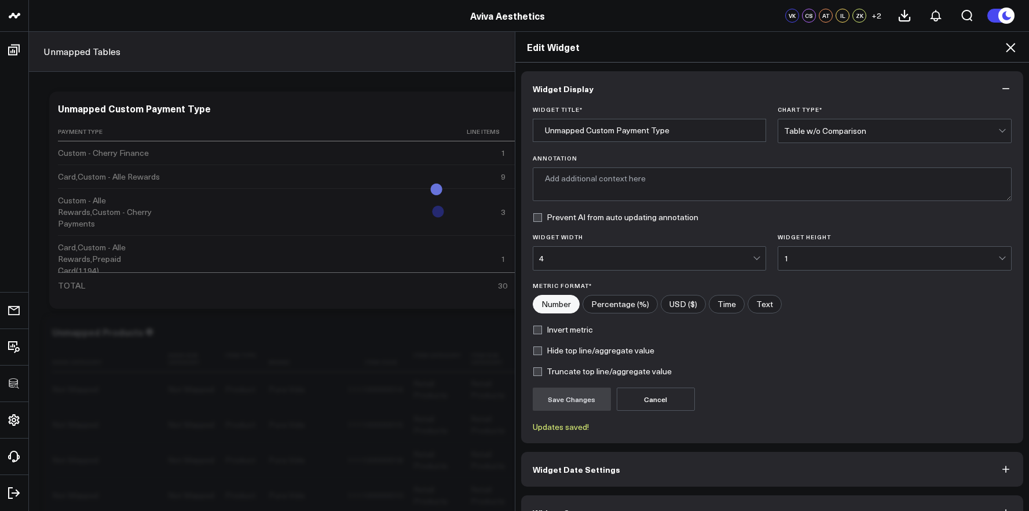
click at [1011, 45] on icon at bounding box center [1011, 48] width 14 height 14
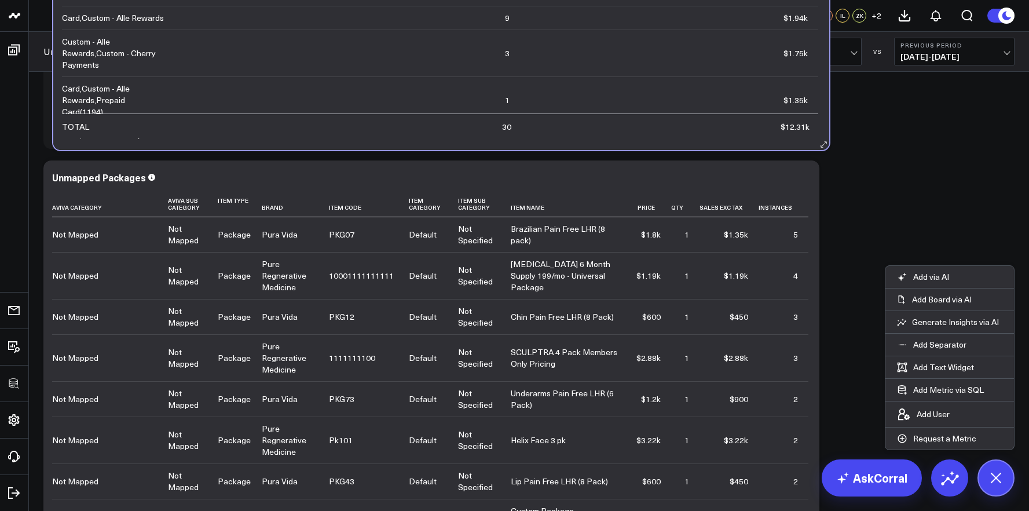
scroll to position [1699, 0]
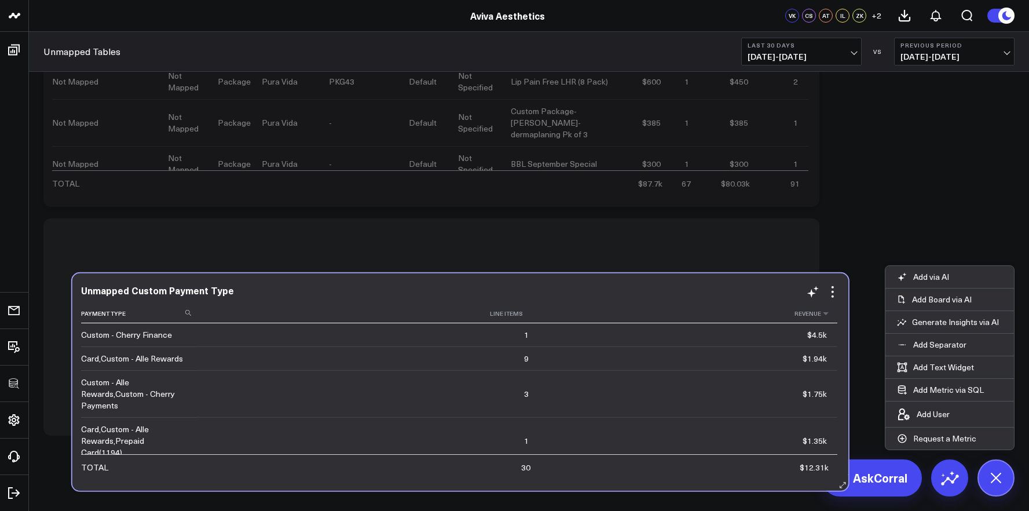
drag, startPoint x: 589, startPoint y: 113, endPoint x: 612, endPoint y: 295, distance: 184.0
click at [614, 297] on div "Unmapped Custom Payment Type Payment Type Line Items Revenue Custom - Cherry Fi…" at bounding box center [460, 382] width 759 height 194
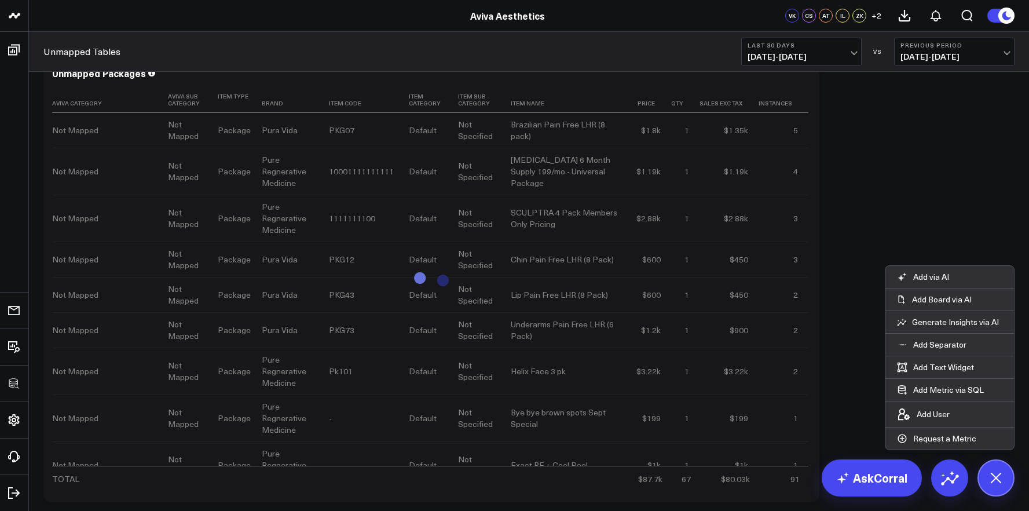
scroll to position [1370, 0]
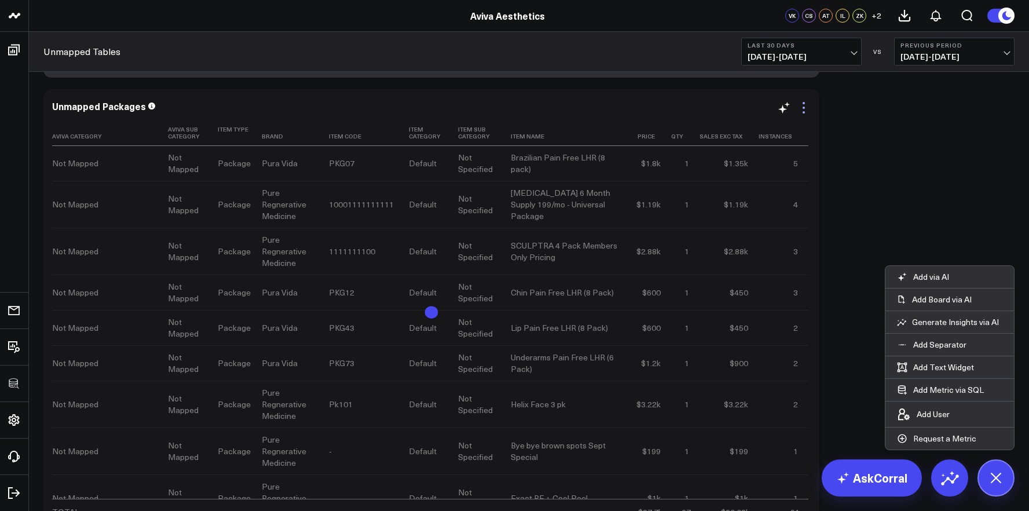
click at [804, 111] on icon at bounding box center [804, 108] width 14 height 14
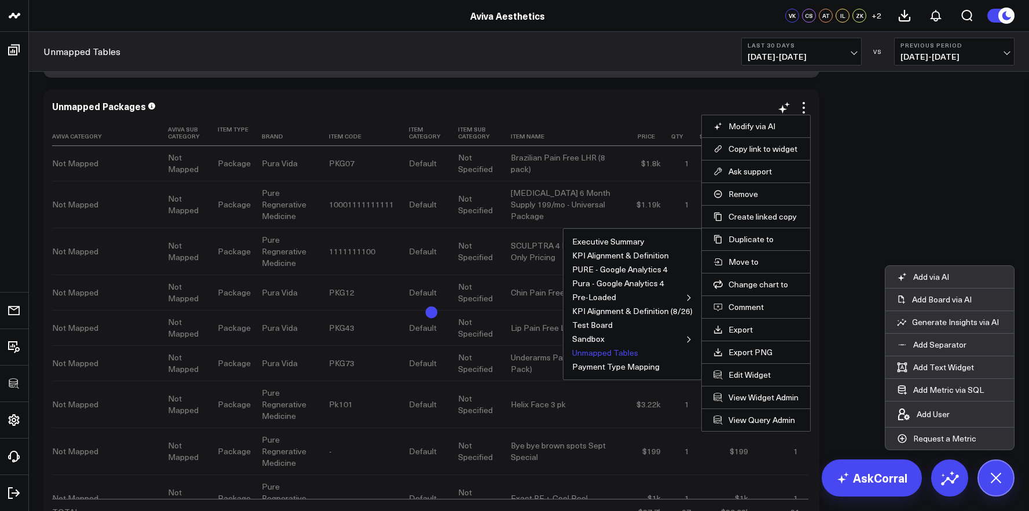
click at [604, 356] on button "Unmapped Tables" at bounding box center [605, 353] width 66 height 8
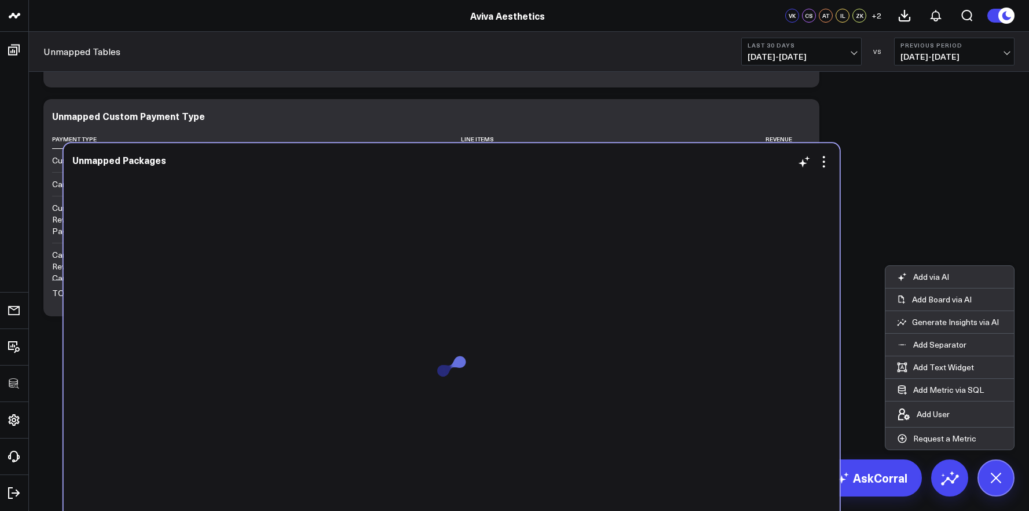
scroll to position [2355, 0]
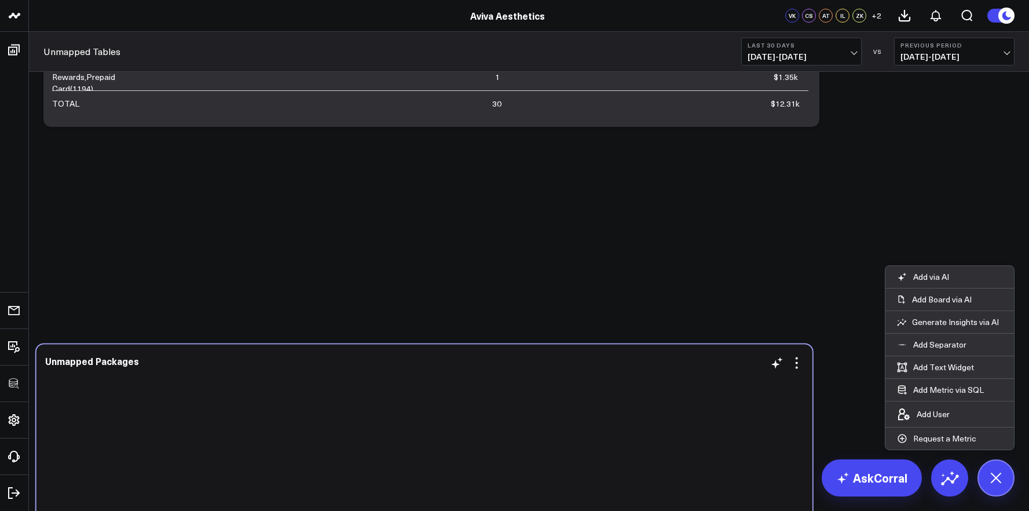
drag, startPoint x: 590, startPoint y: 106, endPoint x: 590, endPoint y: 305, distance: 198.7
click at [590, 356] on div "Unmapped Packages" at bounding box center [424, 361] width 759 height 10
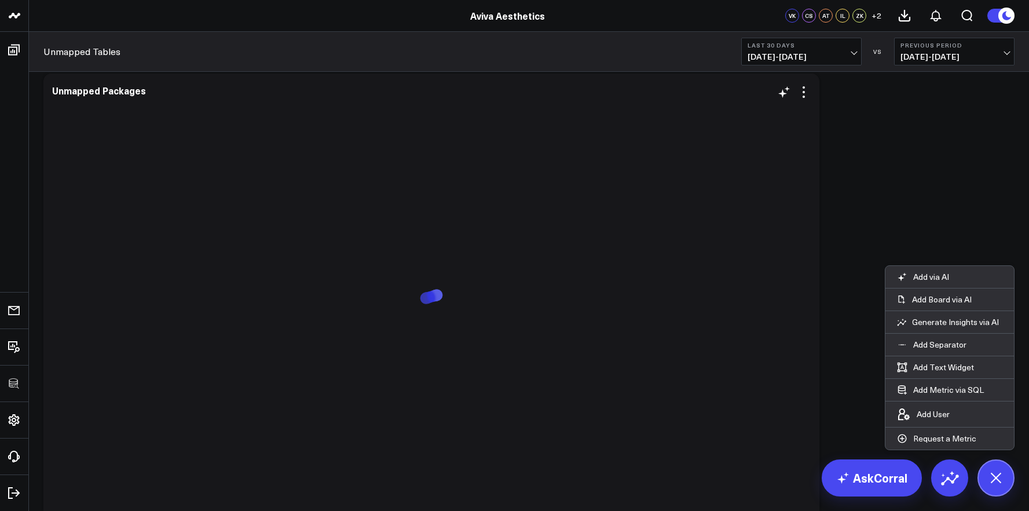
scroll to position [0, 0]
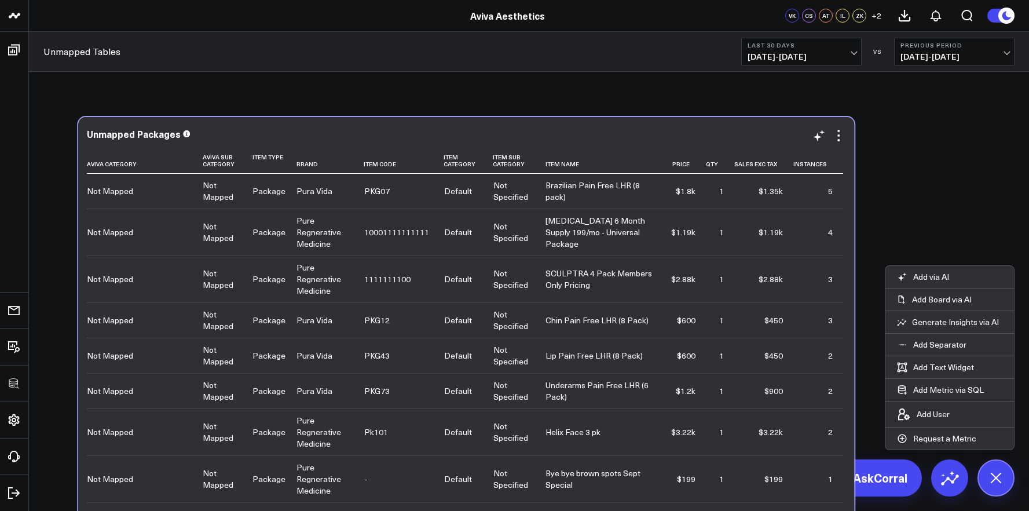
drag, startPoint x: 508, startPoint y: 109, endPoint x: 546, endPoint y: 141, distance: 50.1
click at [546, 141] on div "Unmapped Packages" at bounding box center [466, 135] width 759 height 13
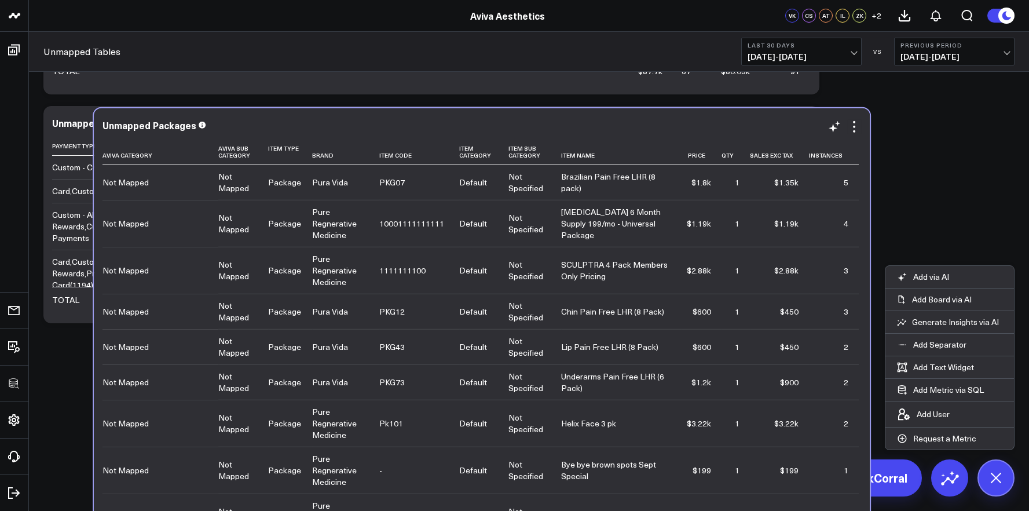
scroll to position [2271, 0]
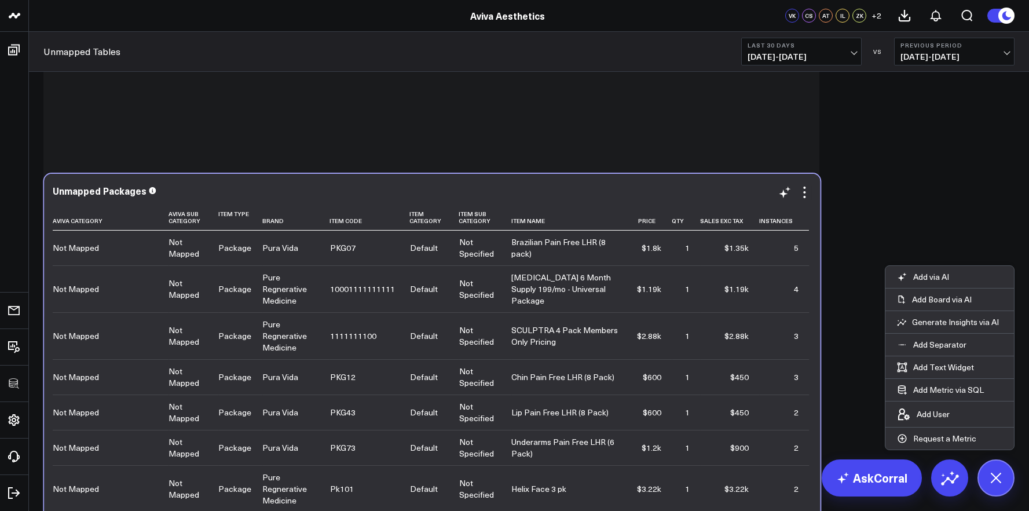
drag, startPoint x: 485, startPoint y: 91, endPoint x: 486, endPoint y: 178, distance: 87.5
click at [486, 178] on div "Unmapped Packages Aviva Category Aviva Sub Category Item Type Brand Item Code I…" at bounding box center [432, 397] width 776 height 446
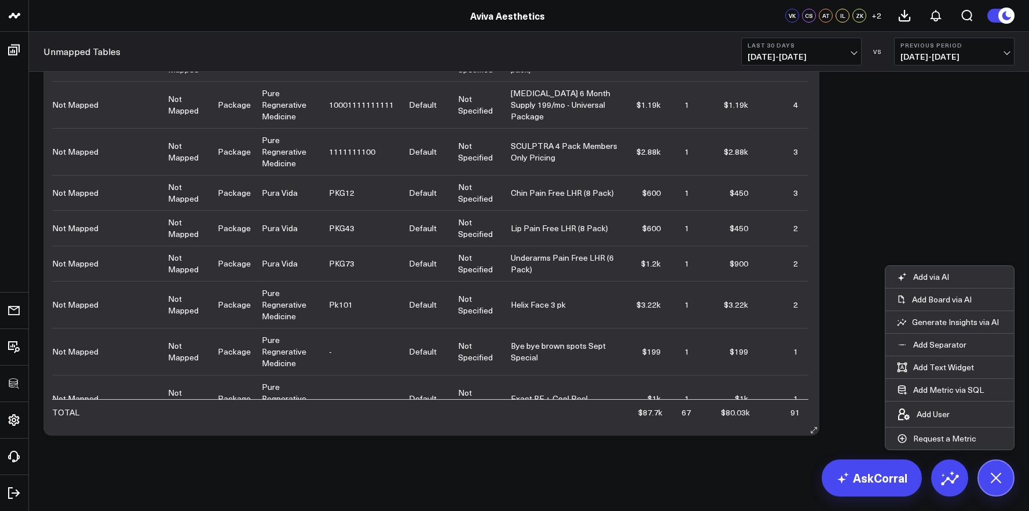
scroll to position [2053, 0]
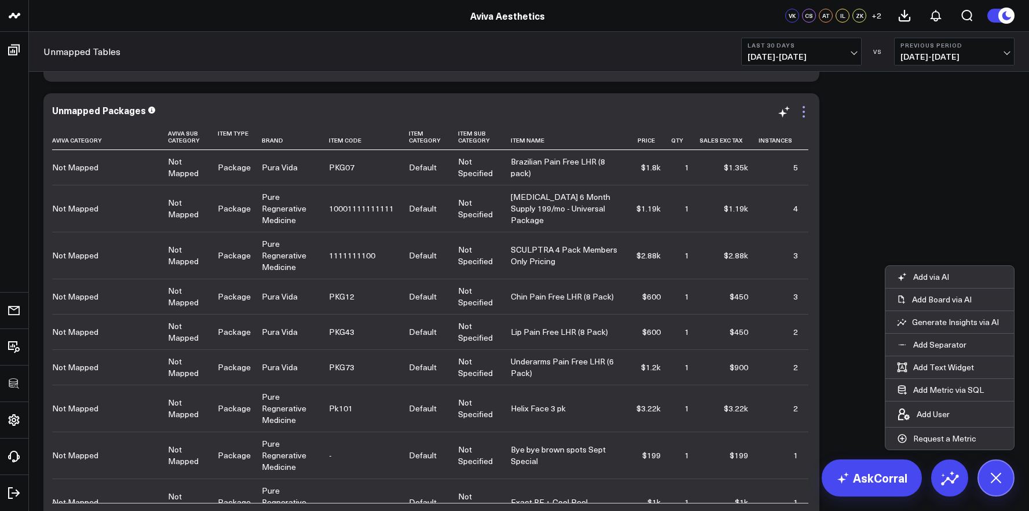
click at [805, 115] on icon at bounding box center [804, 112] width 14 height 14
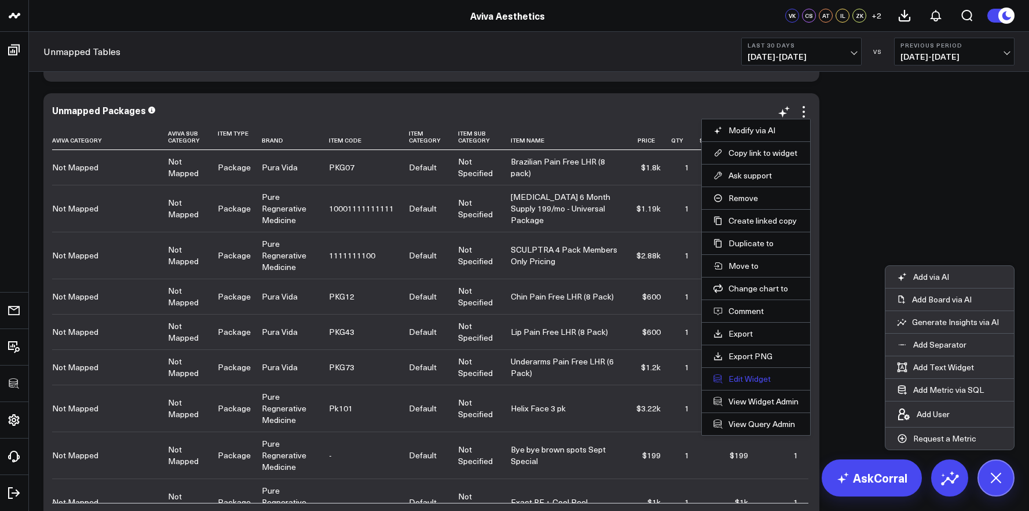
click at [749, 382] on button "Edit Widget" at bounding box center [756, 379] width 85 height 10
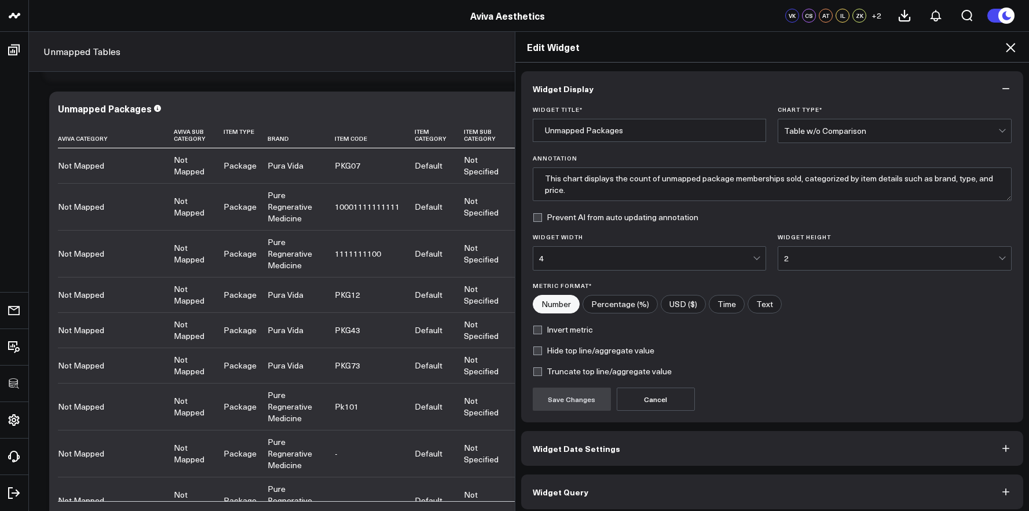
scroll to position [6, 0]
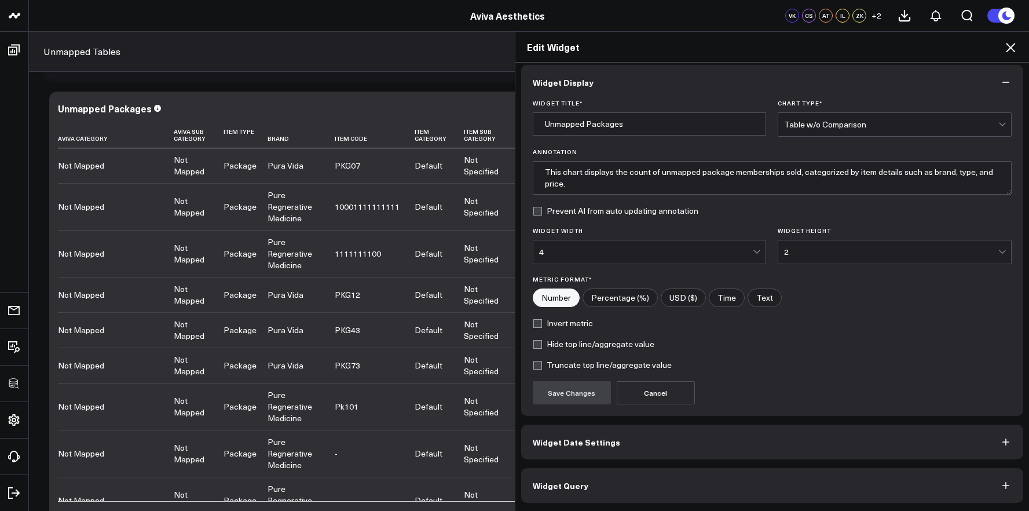
click at [629, 480] on button "Widget Query" at bounding box center [772, 485] width 503 height 35
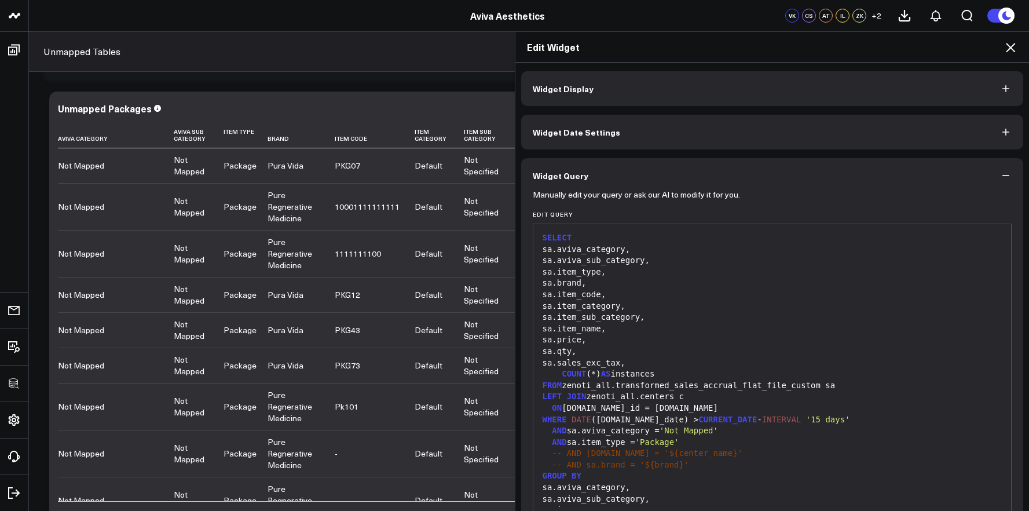
click at [637, 316] on div "sa.item_sub_category," at bounding box center [772, 318] width 467 height 12
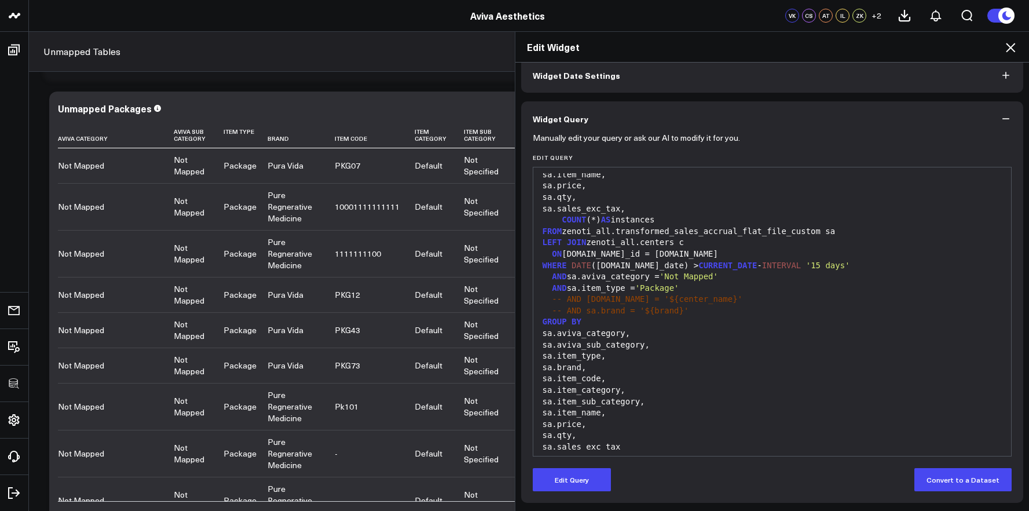
scroll to position [125, 0]
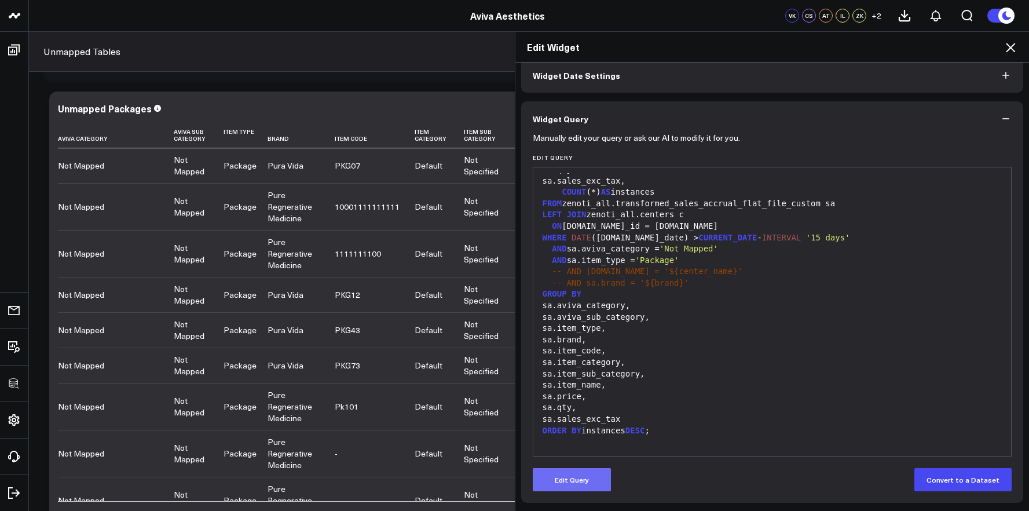
click at [578, 477] on button "Edit Query" at bounding box center [572, 479] width 78 height 23
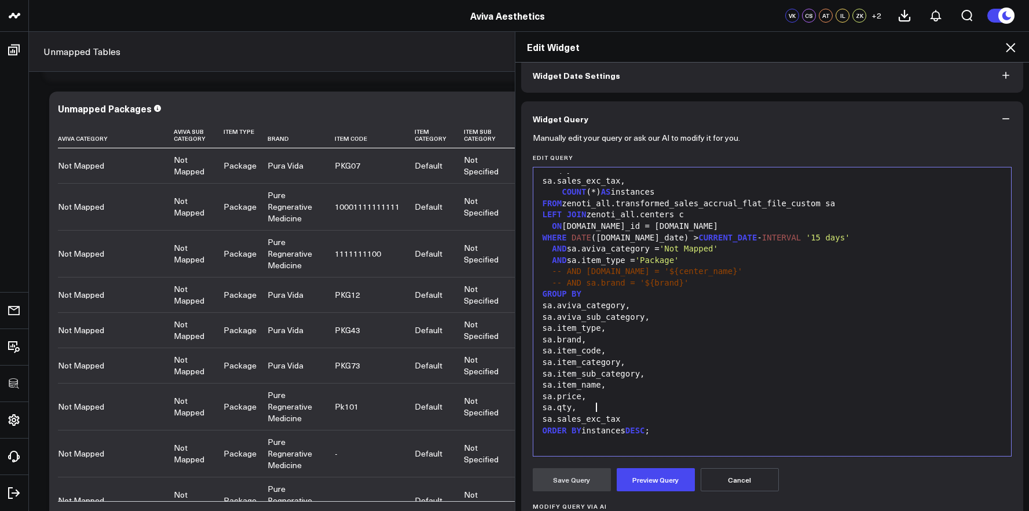
click at [675, 409] on div "sa.qty," at bounding box center [772, 408] width 467 height 12
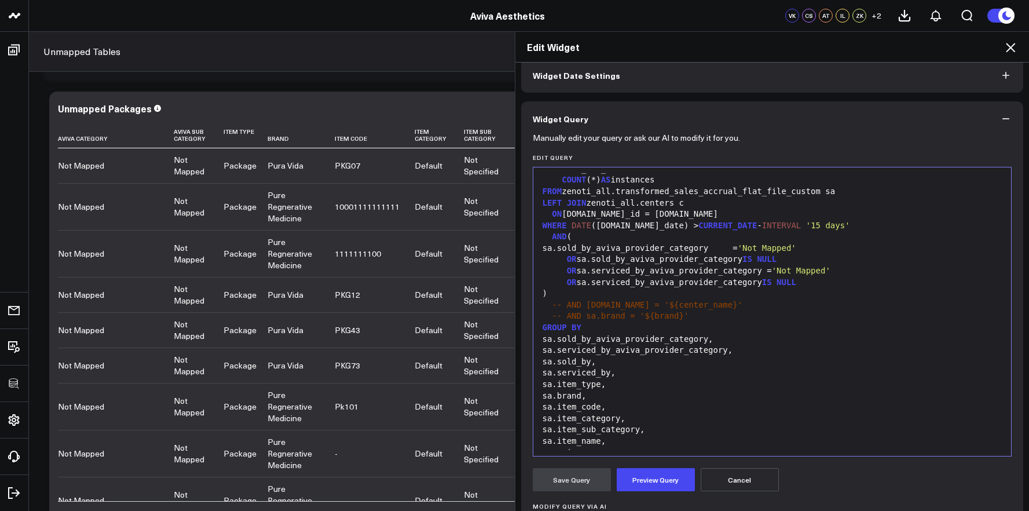
scroll to position [151, 0]
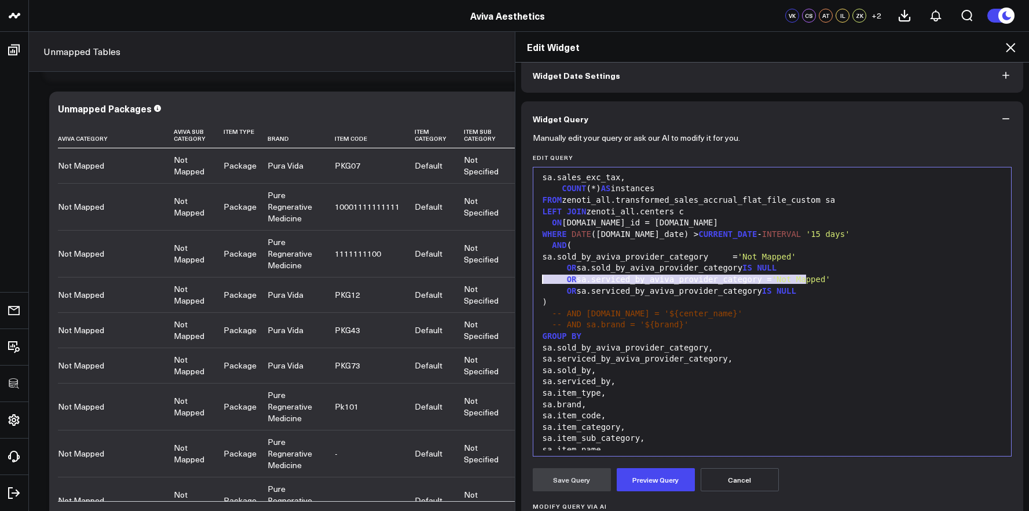
drag, startPoint x: 809, startPoint y: 280, endPoint x: 539, endPoint y: 278, distance: 270.0
click at [539, 274] on div "OR sa.sold_by_aviva_provider_category IS NULL" at bounding box center [772, 268] width 467 height 12
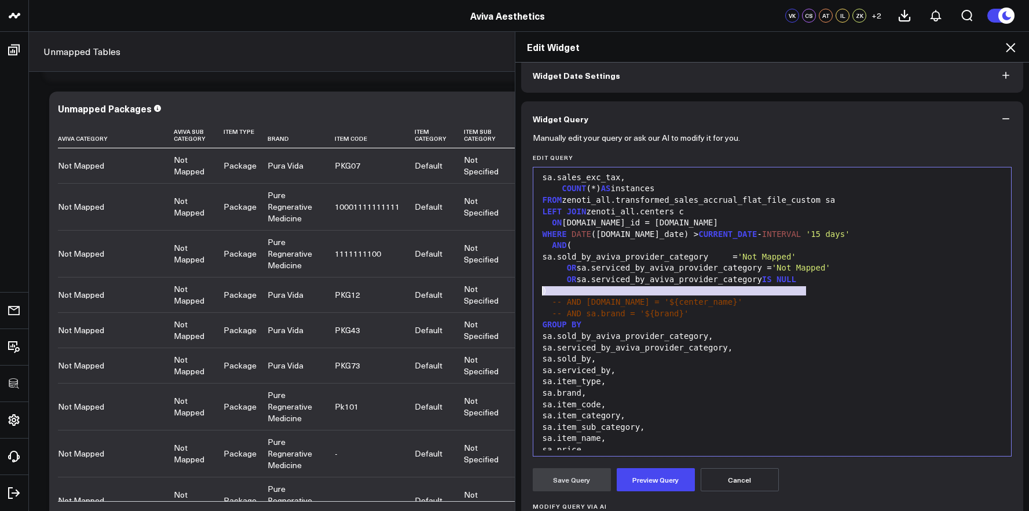
drag, startPoint x: 810, startPoint y: 291, endPoint x: 506, endPoint y: 291, distance: 303.6
click at [506, 291] on div "Edit Widget Widget Display Widget Date Settings Widget Query Manually edit your…" at bounding box center [514, 271] width 1029 height 480
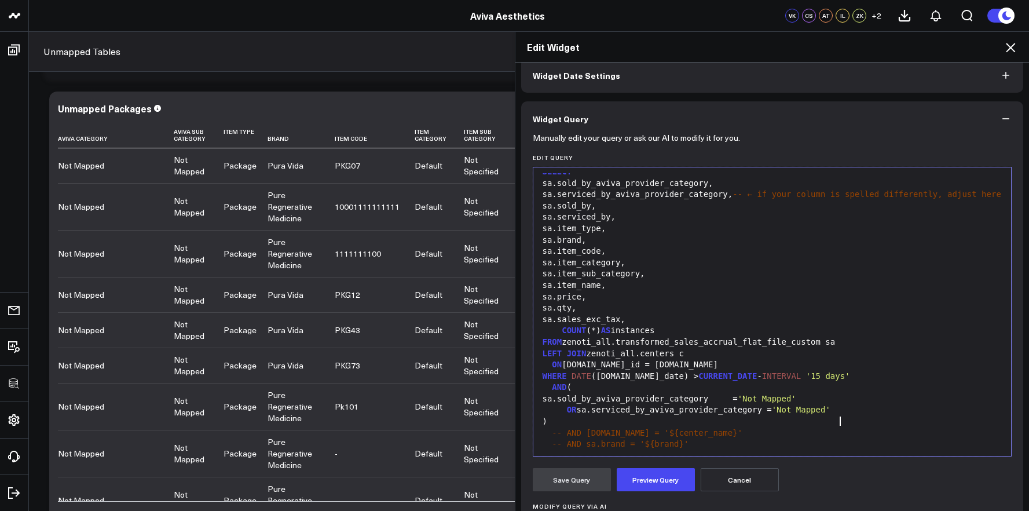
scroll to position [0, 0]
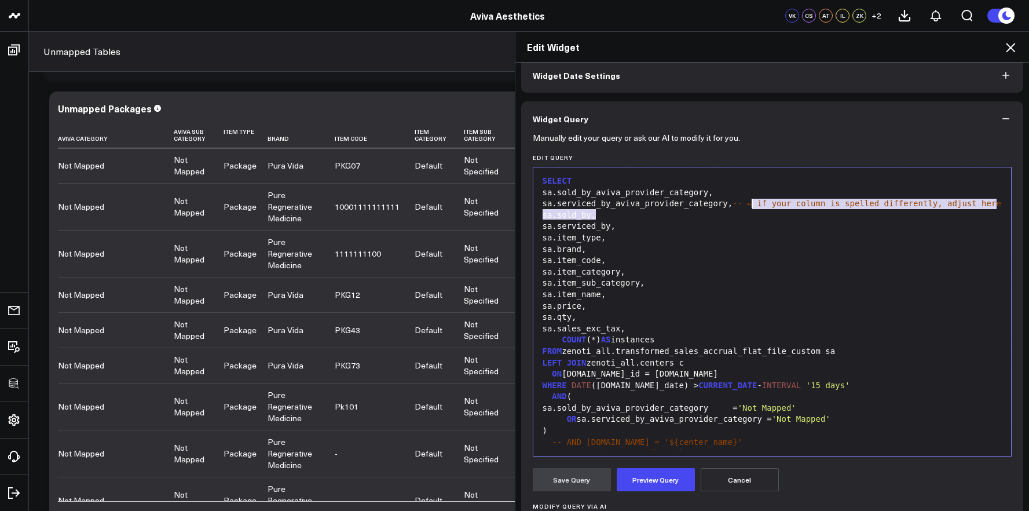
drag, startPoint x: 704, startPoint y: 218, endPoint x: 749, endPoint y: 205, distance: 46.4
click at [749, 205] on div "sa.serviced_by_aviva_provider_category, -- ← if your column is spelled differen…" at bounding box center [772, 204] width 467 height 12
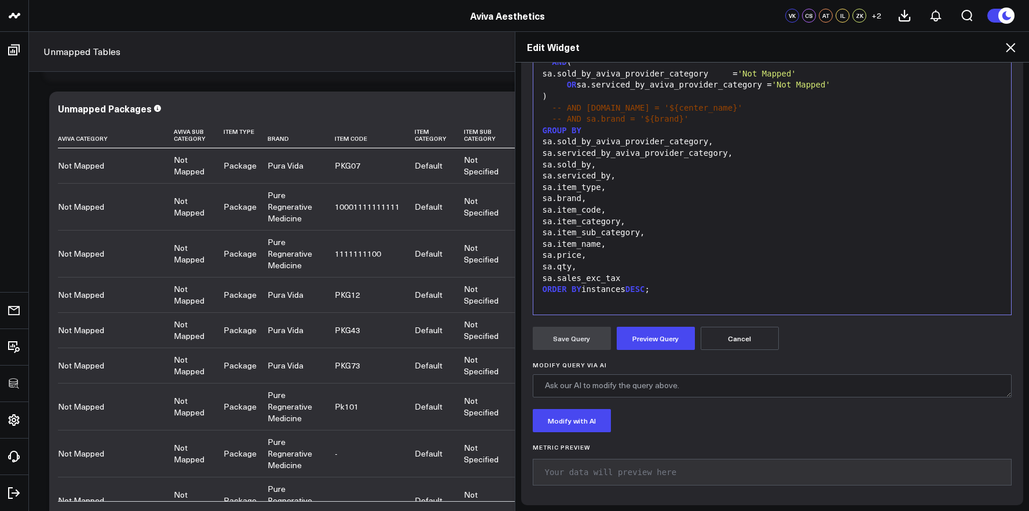
scroll to position [200, 0]
click at [652, 337] on button "Preview Query" at bounding box center [656, 335] width 78 height 23
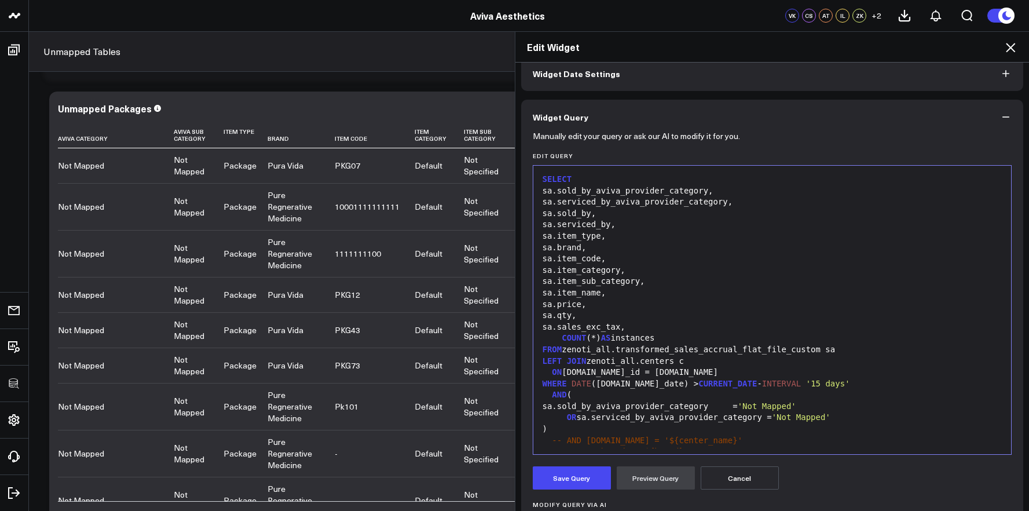
scroll to position [0, 0]
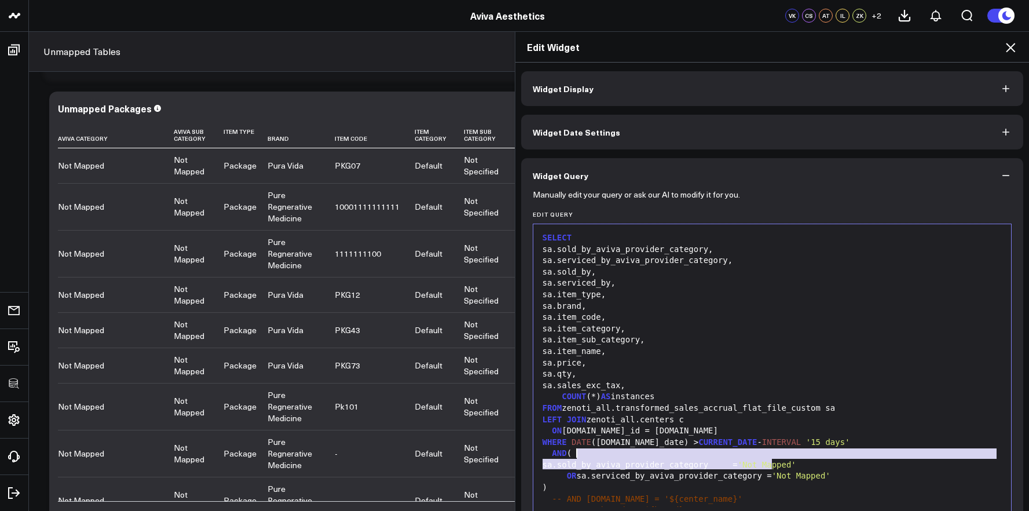
drag, startPoint x: 767, startPoint y: 464, endPoint x: 578, endPoint y: 455, distance: 189.7
click at [578, 455] on div "SELECT sa.sold_by_aviva_provider_category, sa.serviced_by_aviva_provider_catego…" at bounding box center [772, 465] width 467 height 470
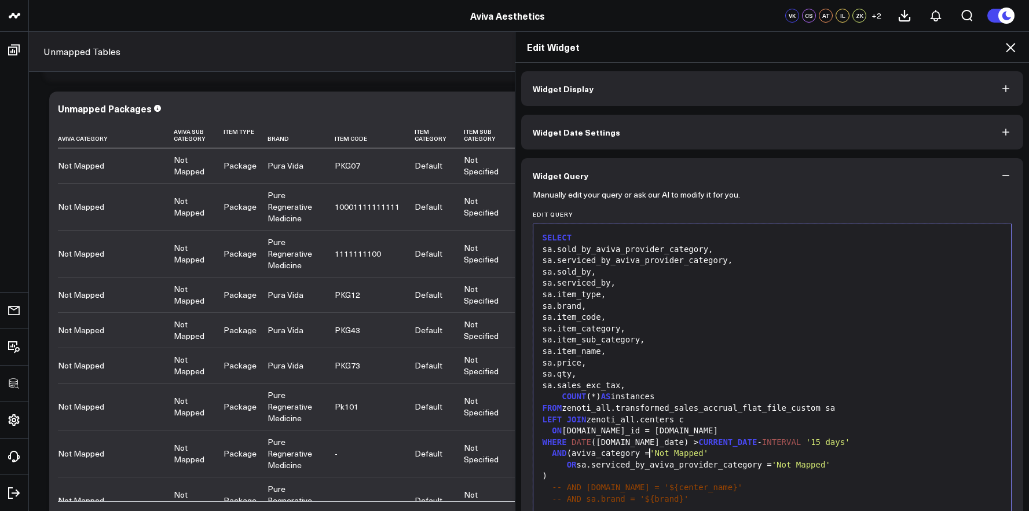
click at [567, 465] on span "OR" at bounding box center [572, 464] width 10 height 9
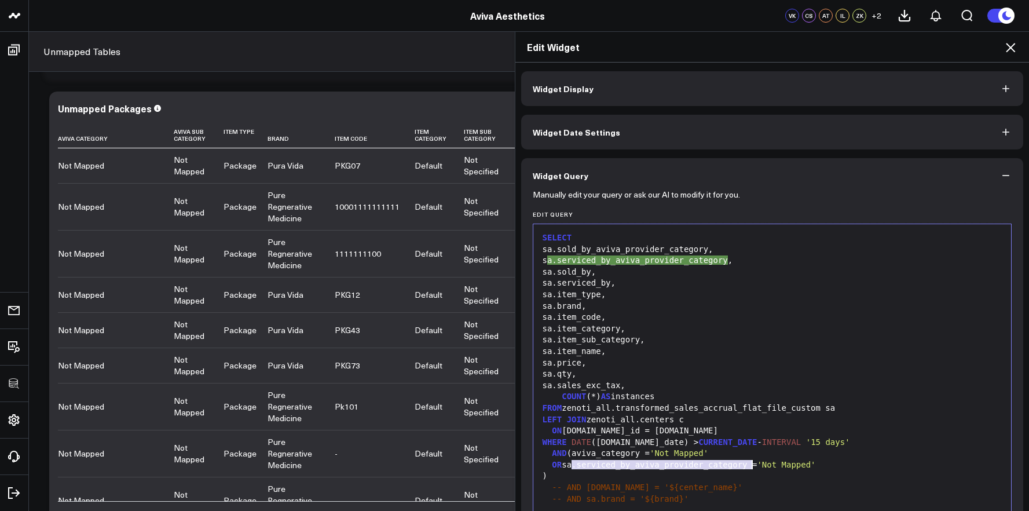
drag, startPoint x: 567, startPoint y: 467, endPoint x: 750, endPoint y: 468, distance: 183.1
click at [750, 468] on div "OR sa.serviced_by_aviva_provider_category = 'Not Mapped'" at bounding box center [772, 465] width 467 height 12
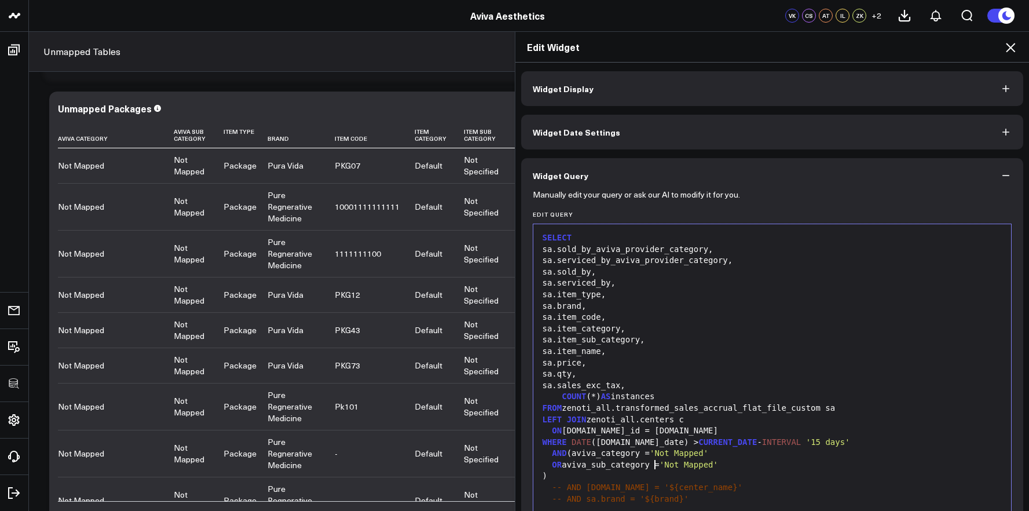
click at [550, 477] on div ")" at bounding box center [772, 476] width 467 height 12
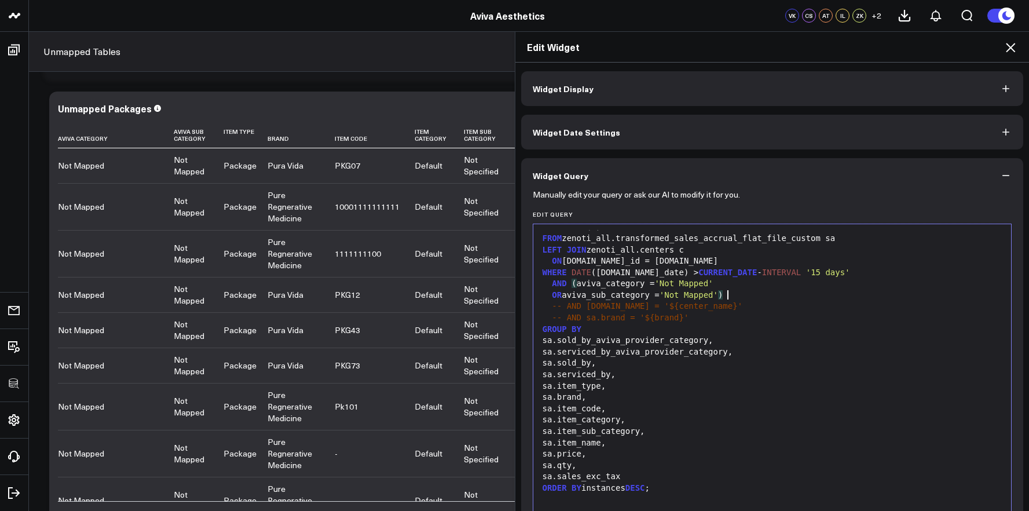
scroll to position [170, 0]
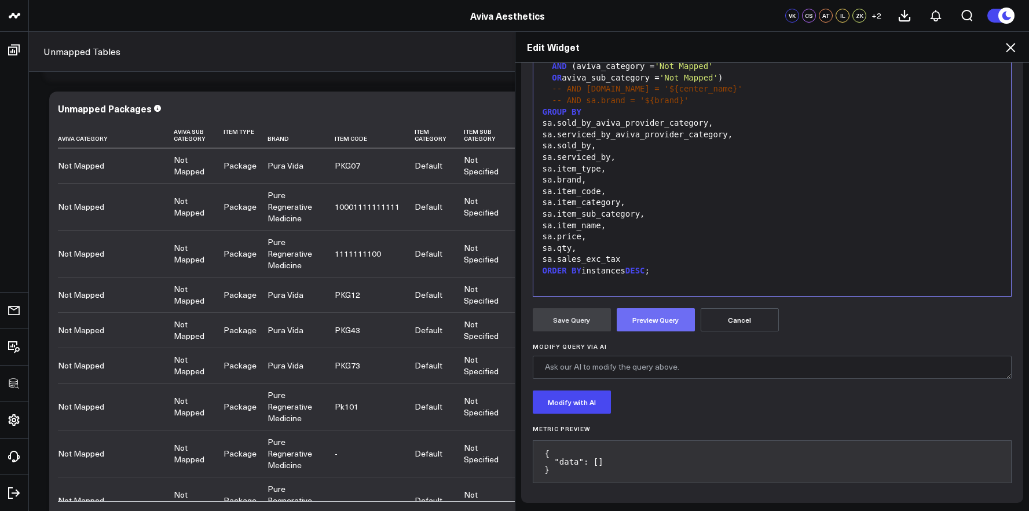
click at [648, 329] on button "Preview Query" at bounding box center [656, 319] width 78 height 23
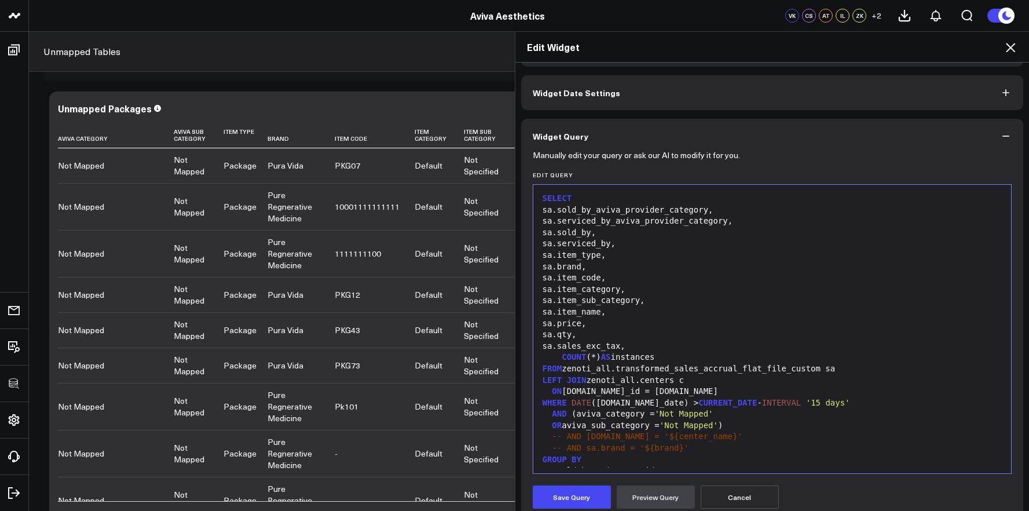
scroll to position [12, 0]
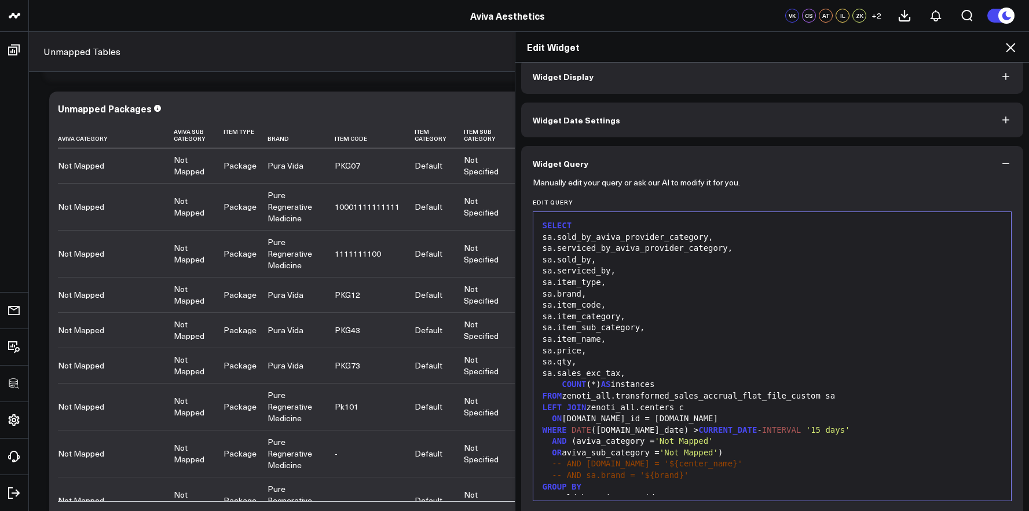
click at [608, 232] on div "sa.sold_by_aviva_provider_category," at bounding box center [772, 238] width 467 height 12
click at [607, 229] on div "SELECT" at bounding box center [772, 226] width 467 height 12
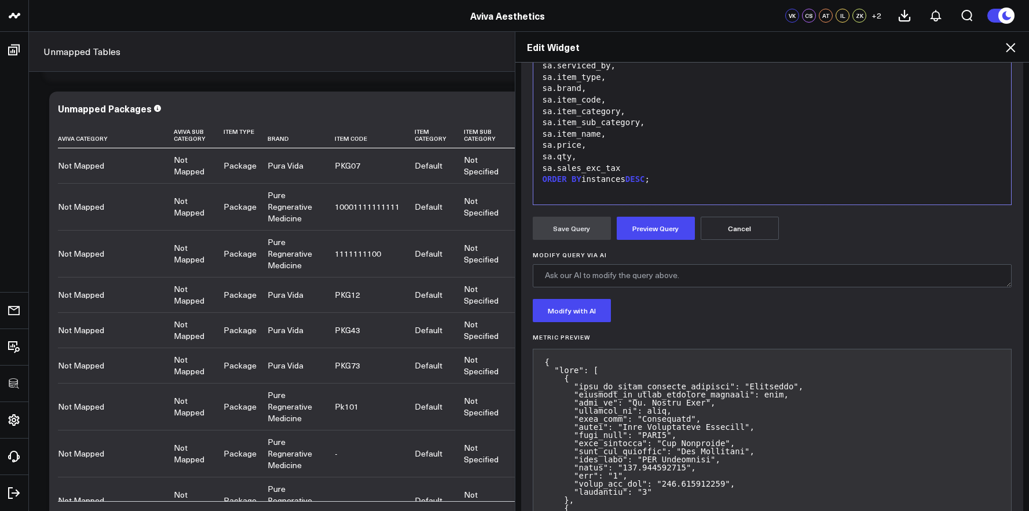
scroll to position [305, 0]
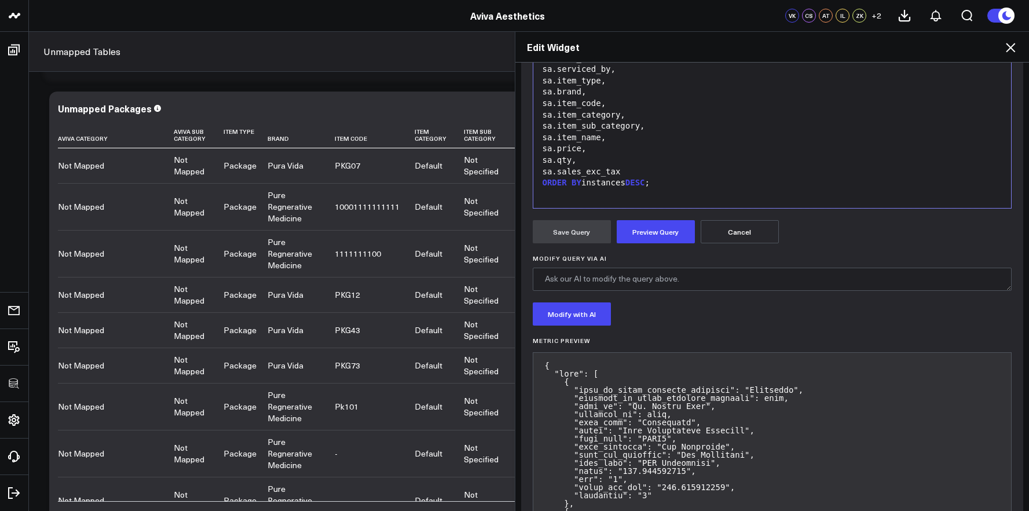
click at [682, 197] on div at bounding box center [772, 195] width 467 height 12
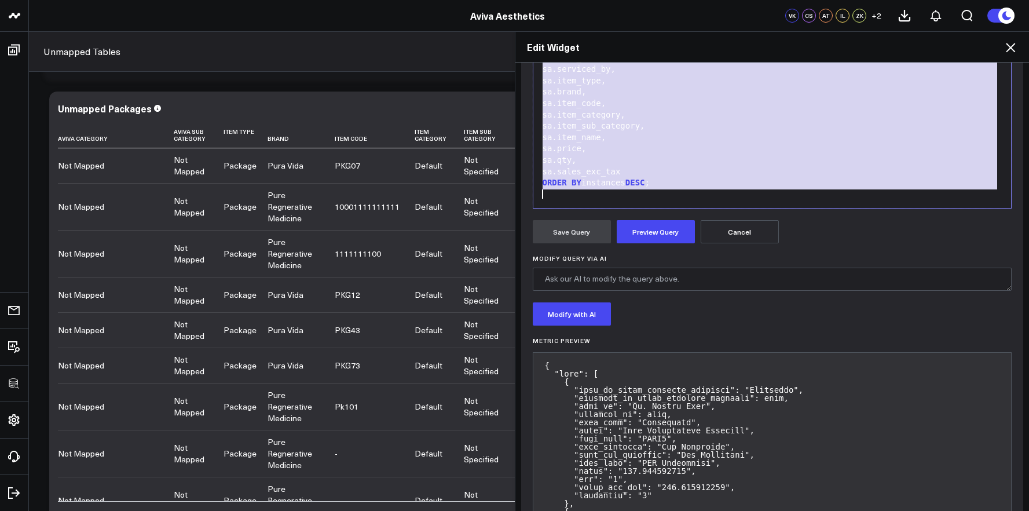
copy div "SELECT sa.aviva_category, sa.aviva_sub_category, sa.sold_by_aviva_provider_cate…"
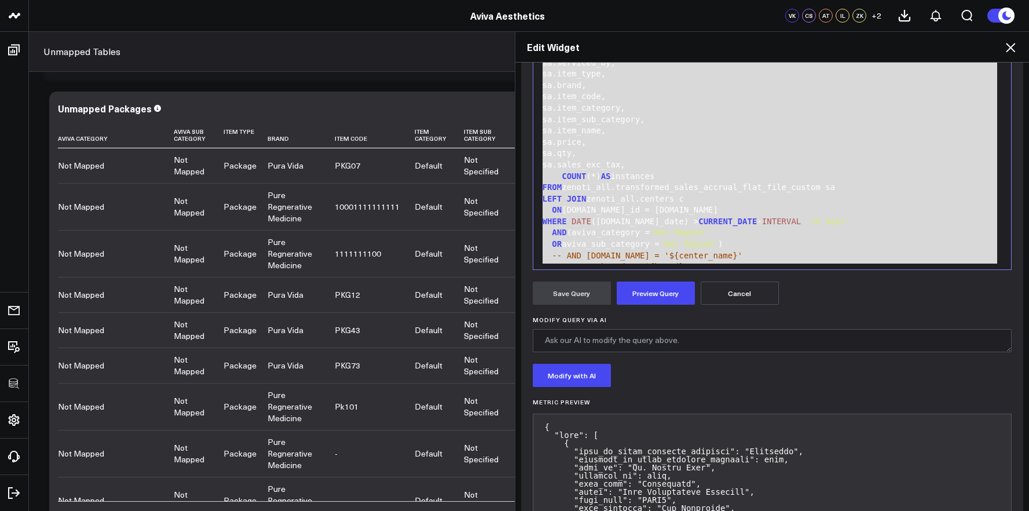
scroll to position [244, 0]
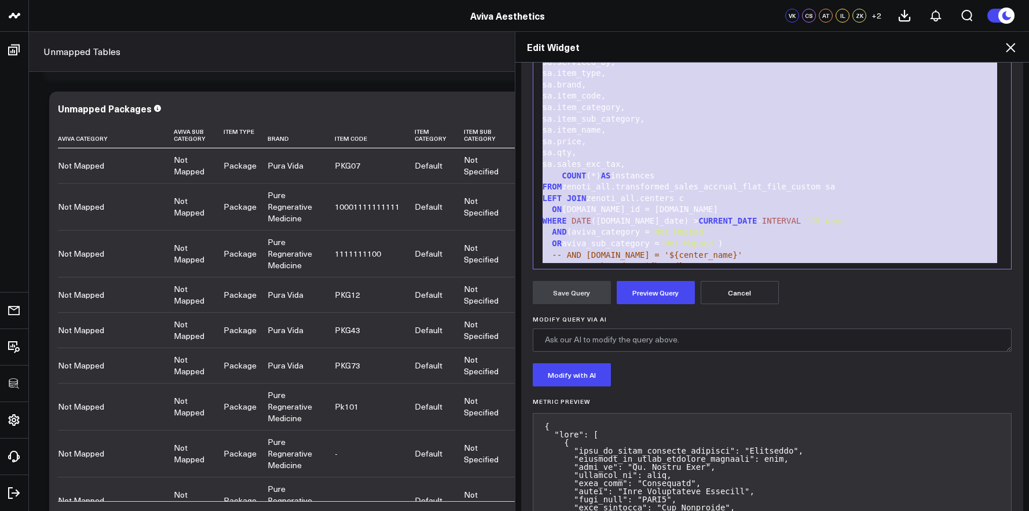
click at [694, 191] on div "FROM zenoti_all.transformed_sales_accrual_flat_file_custom sa" at bounding box center [772, 187] width 467 height 12
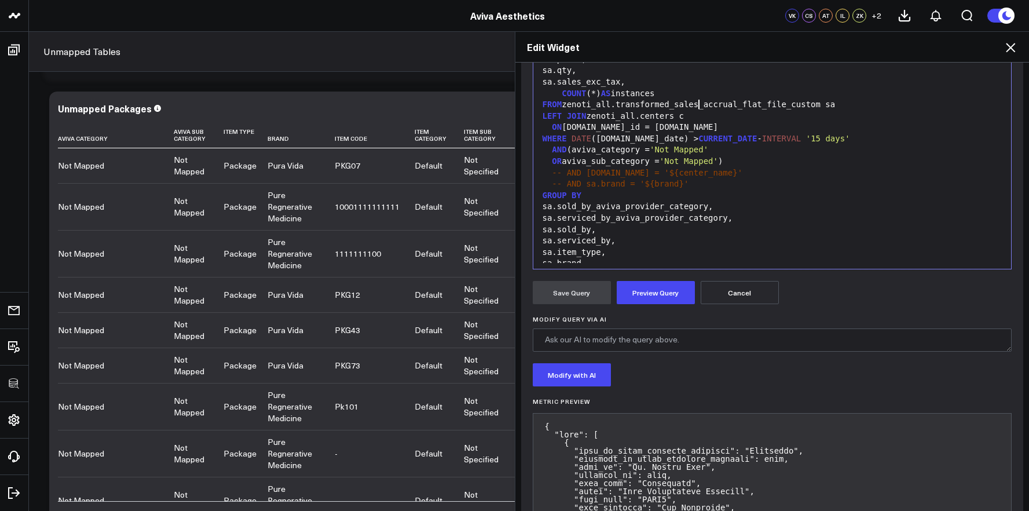
scroll to position [93, 0]
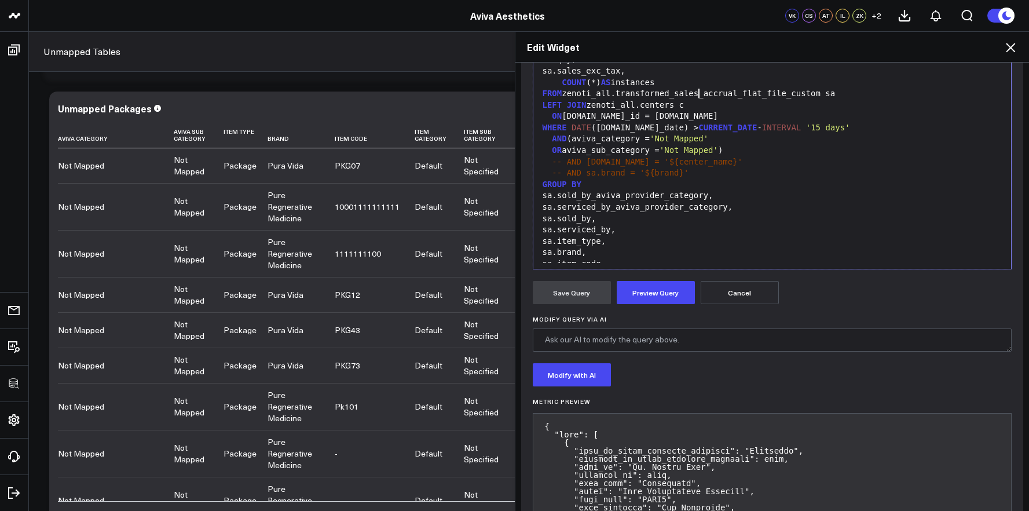
click at [695, 194] on div "sa.sold_by_aviva_provider_category," at bounding box center [772, 196] width 467 height 12
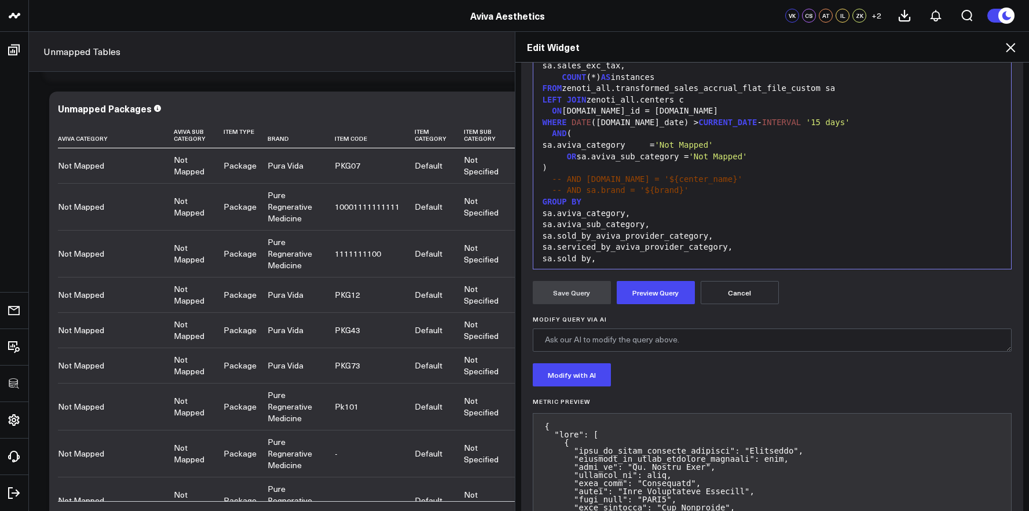
scroll to position [0, 0]
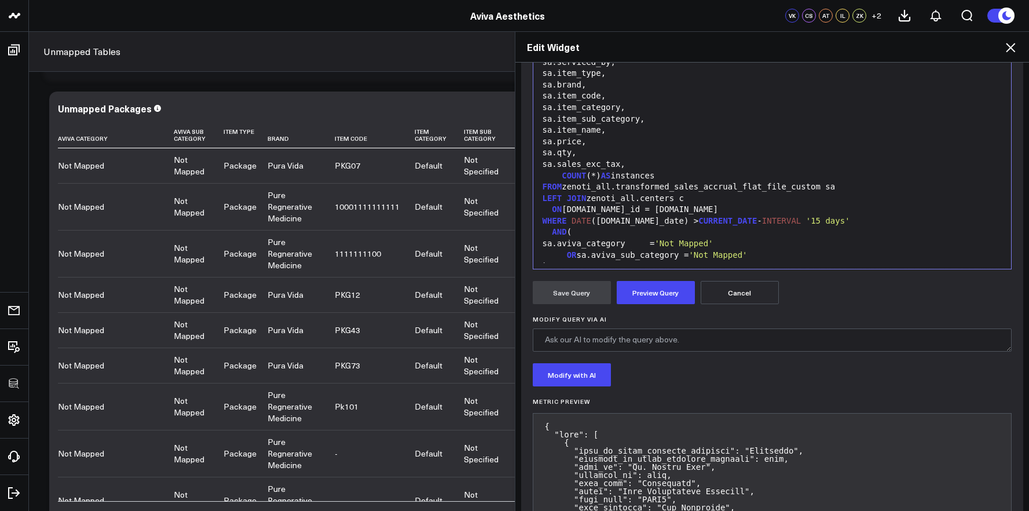
click at [681, 243] on div "sa.aviva_category = 'Not Mapped'" at bounding box center [772, 244] width 467 height 12
click at [673, 244] on div "sa.aviva_category = 'Not Mapped'" at bounding box center [772, 244] width 467 height 12
click at [579, 244] on div "sa.aviva_category = 'Not Mapped'" at bounding box center [772, 244] width 467 height 12
click at [567, 245] on span "OR" at bounding box center [572, 243] width 10 height 9
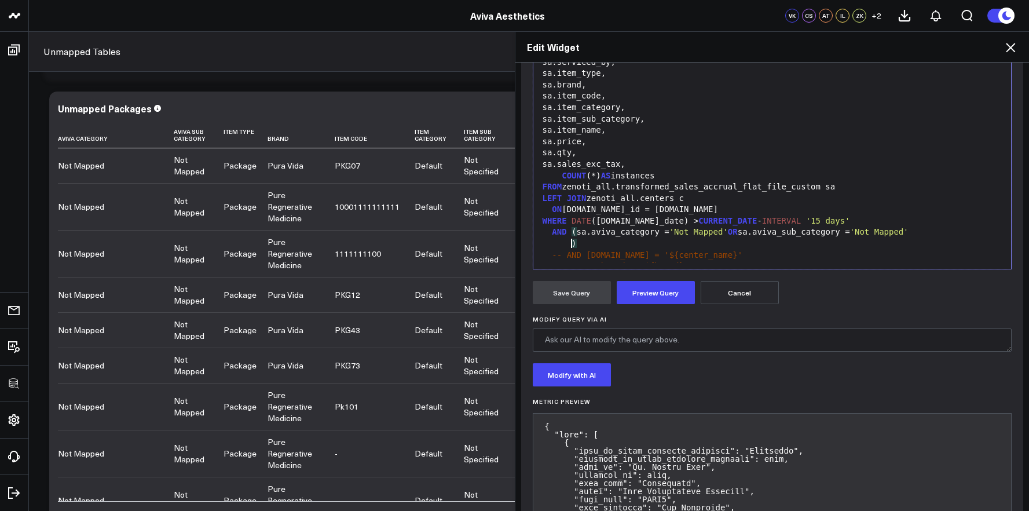
click at [569, 243] on div ")" at bounding box center [772, 244] width 467 height 12
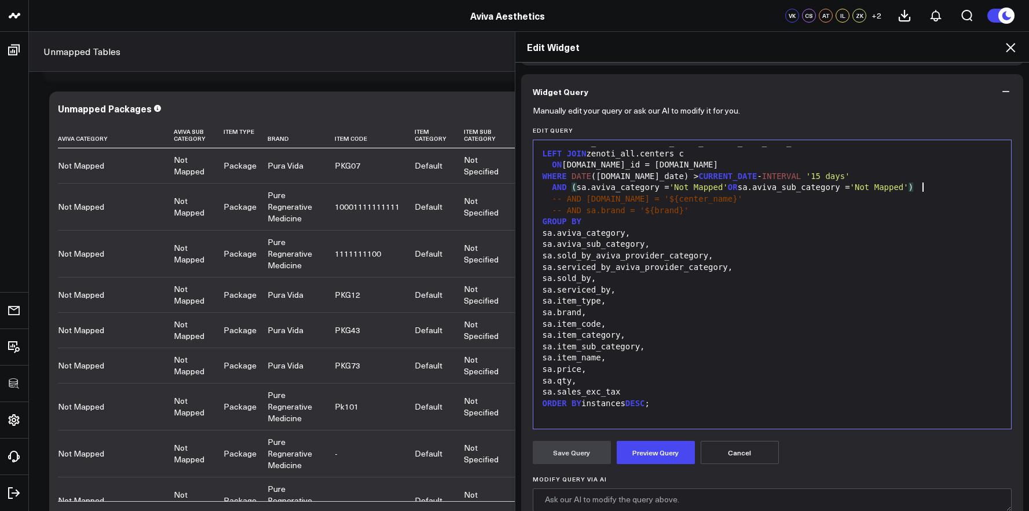
scroll to position [167, 0]
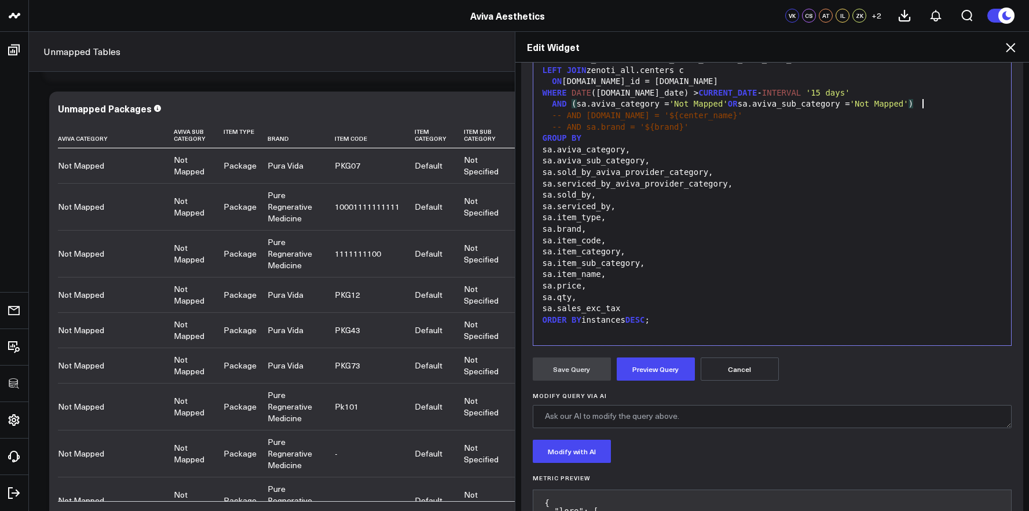
click at [669, 361] on button "Preview Query" at bounding box center [656, 368] width 78 height 23
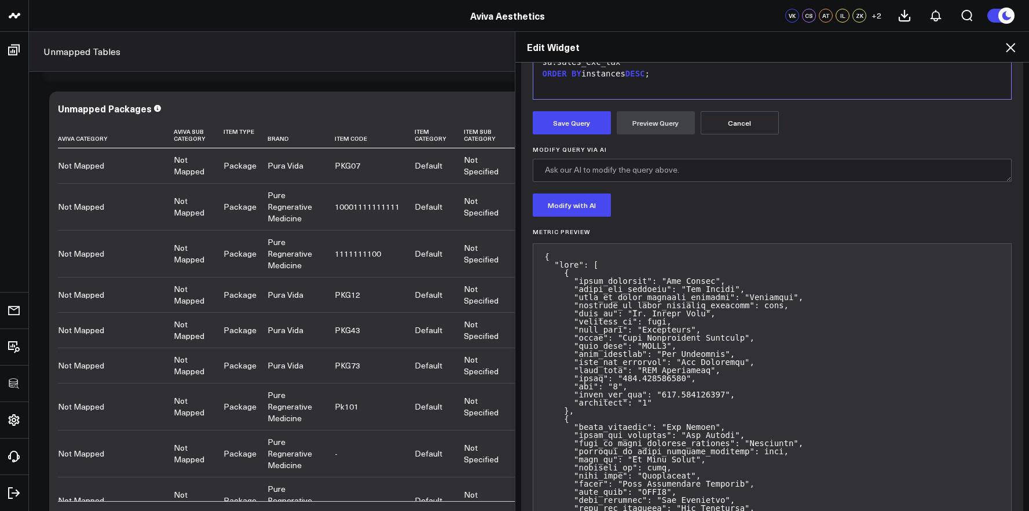
scroll to position [421, 0]
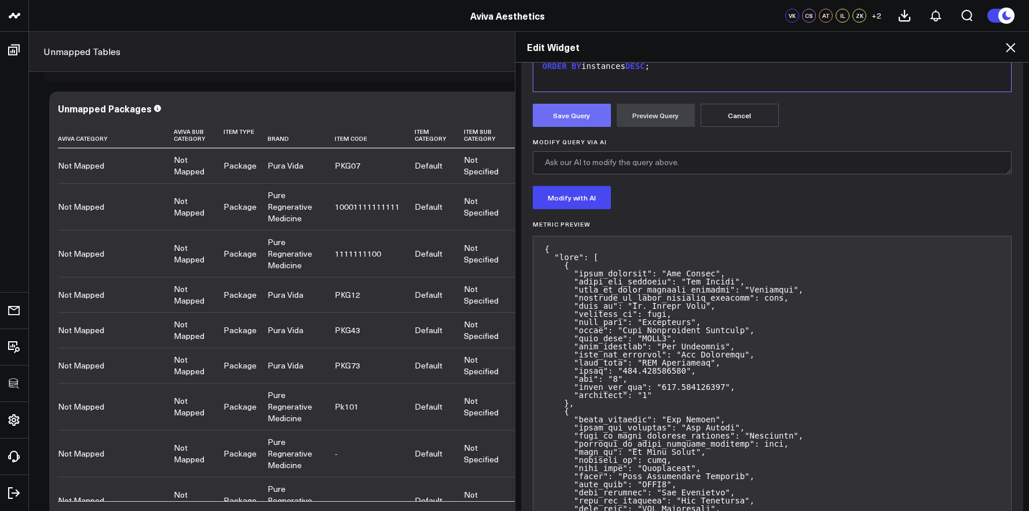
click at [570, 120] on button "Save Query" at bounding box center [572, 115] width 78 height 23
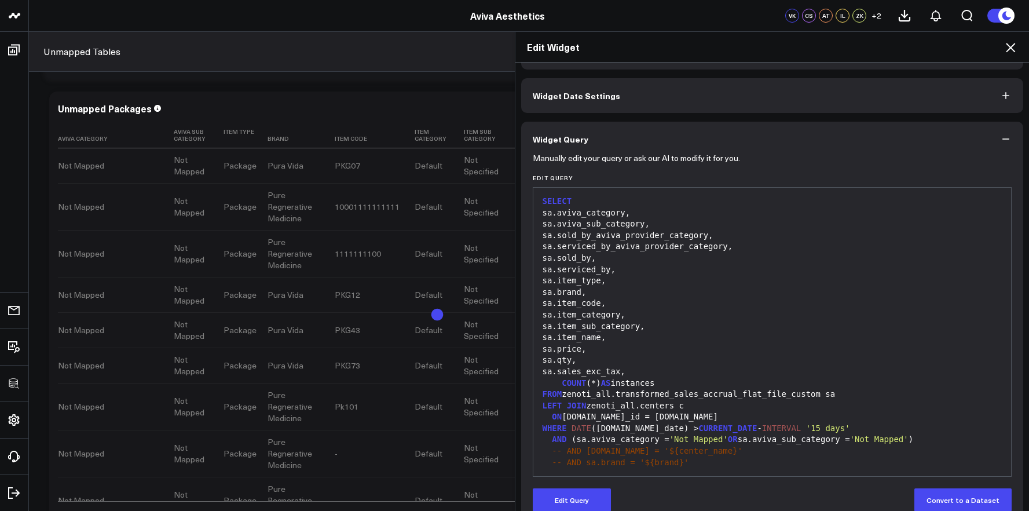
scroll to position [0, 0]
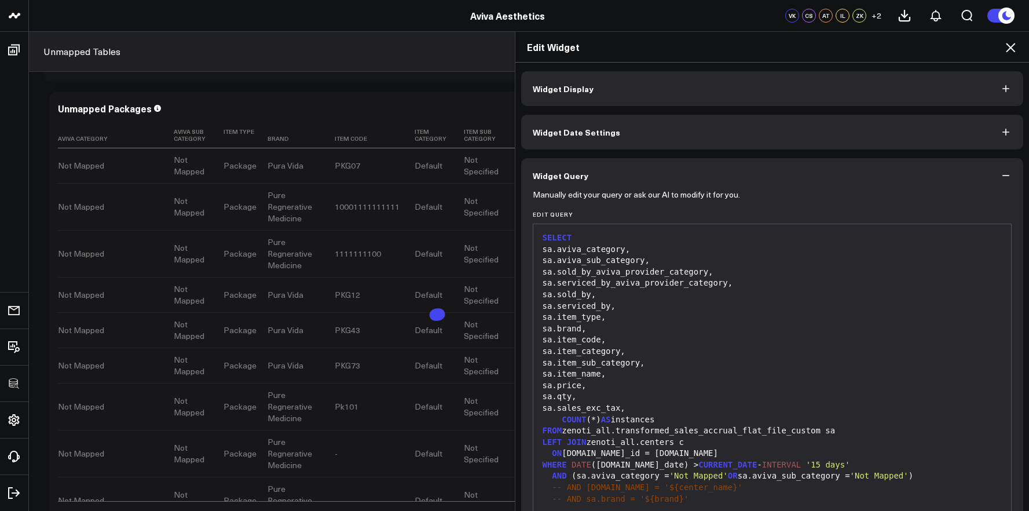
click at [603, 90] on button "Widget Display" at bounding box center [772, 88] width 503 height 35
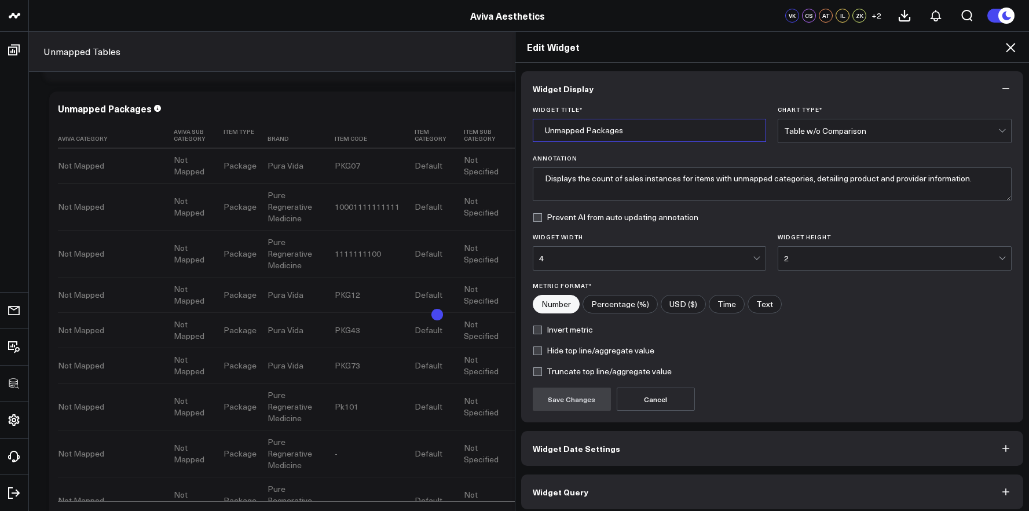
click at [598, 132] on input "Unmapped Packages" at bounding box center [650, 130] width 234 height 23
type input "Unmapped Employee Titles"
click at [568, 395] on button "Save Changes" at bounding box center [572, 399] width 78 height 23
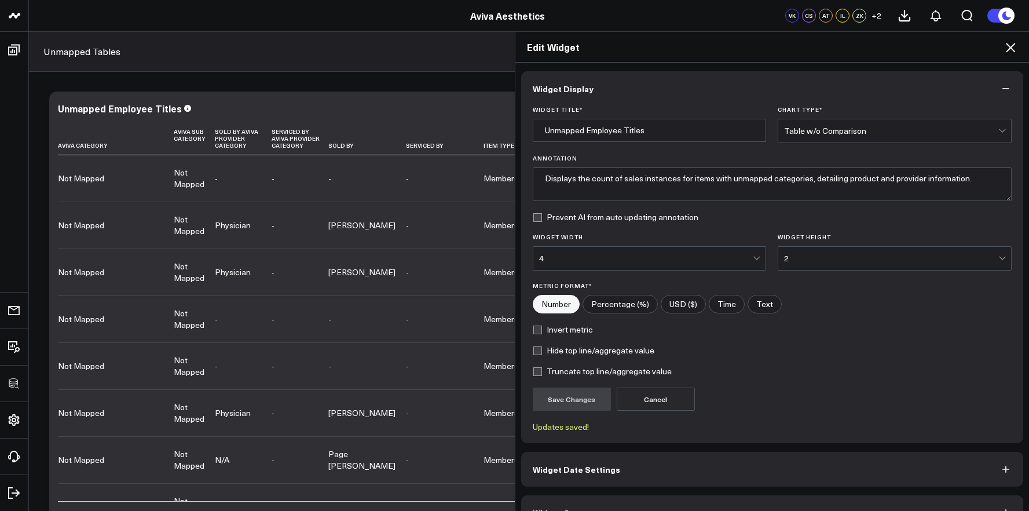
scroll to position [2126, 0]
click at [327, 182] on div "Edit Widget Widget Display Widget Title * Unmapped Employee Titles Chart Type *…" at bounding box center [514, 271] width 1029 height 480
click at [280, 195] on div "Edit Widget Widget Display Widget Title * Unmapped Employee Titles Chart Type *…" at bounding box center [514, 271] width 1029 height 480
click at [267, 91] on div "Edit Widget Widget Display Widget Title * Unmapped Employee Titles Chart Type *…" at bounding box center [514, 271] width 1029 height 480
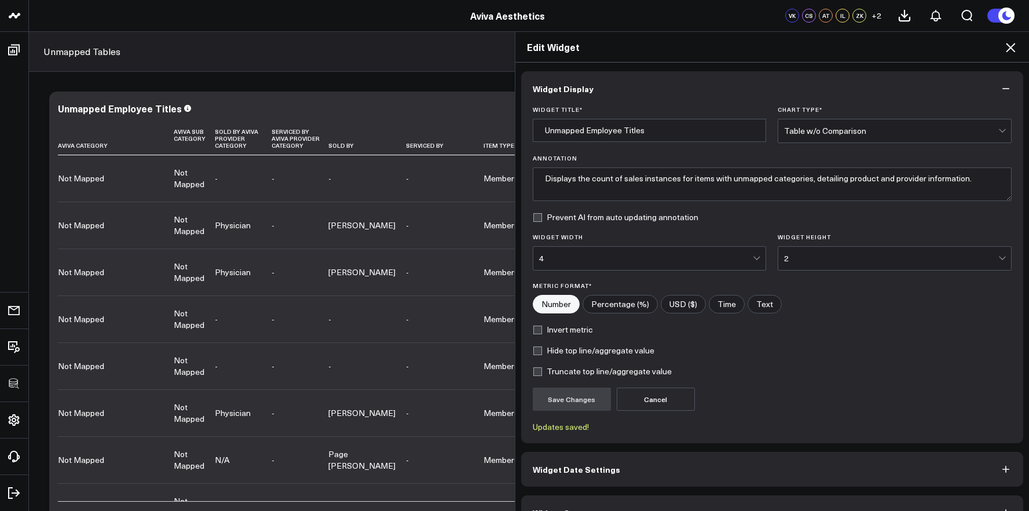
click at [1013, 45] on icon at bounding box center [1011, 48] width 14 height 14
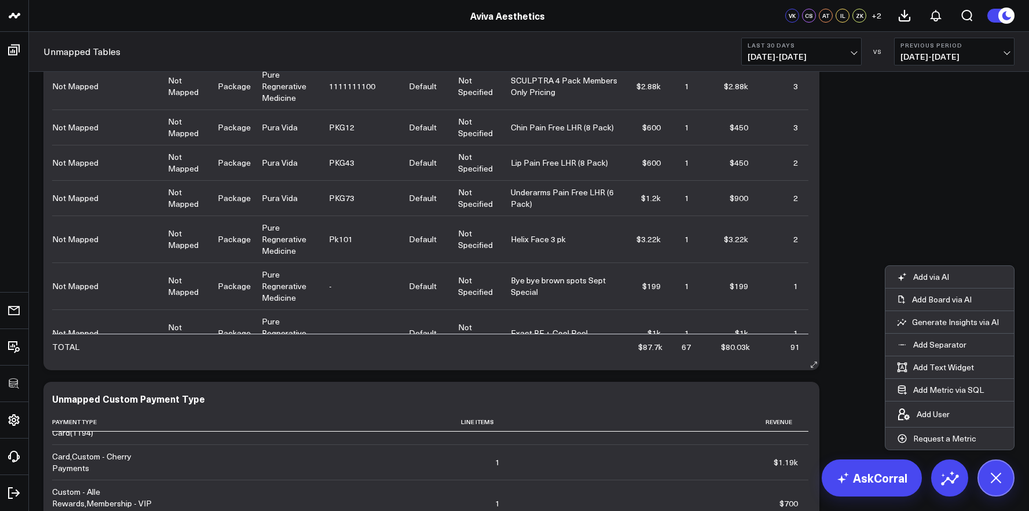
scroll to position [1301, 0]
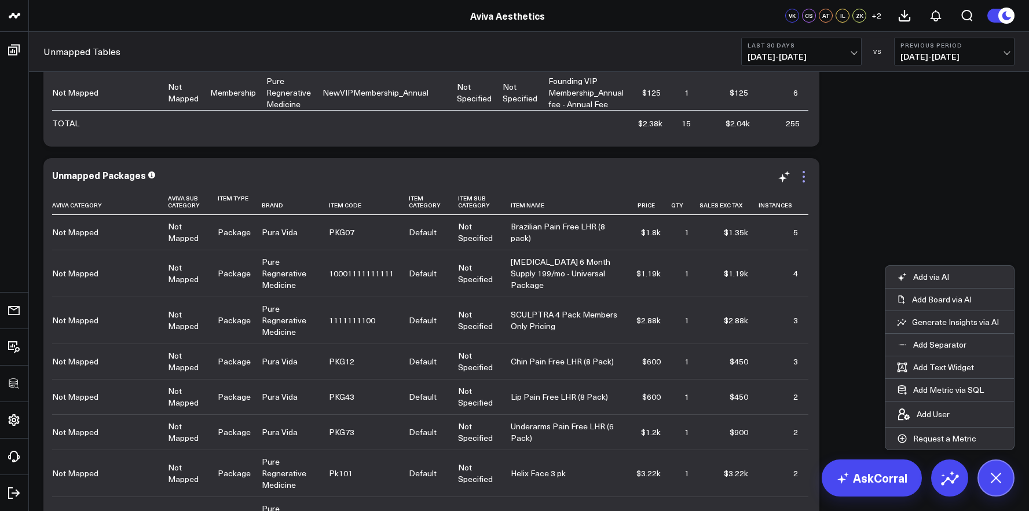
click at [802, 175] on icon at bounding box center [804, 177] width 14 height 14
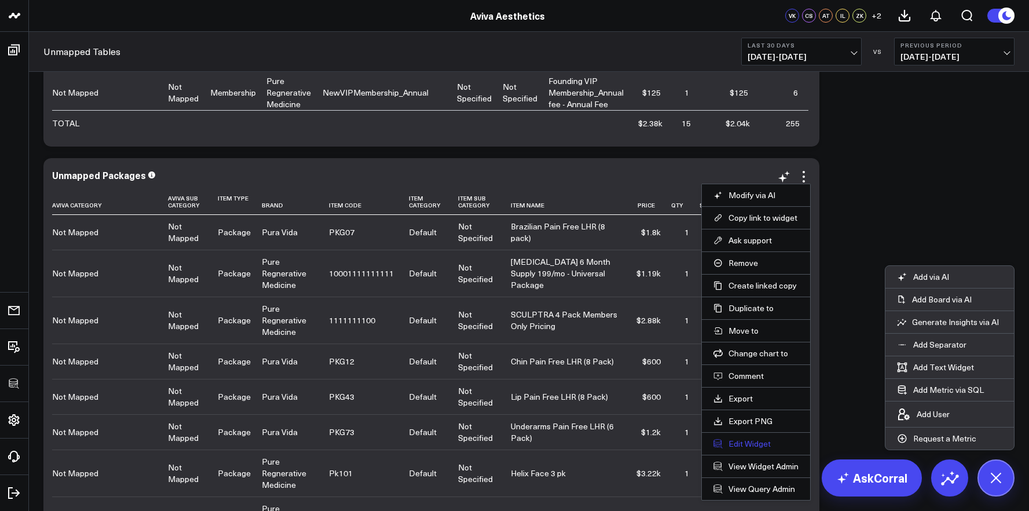
click at [751, 446] on button "Edit Widget" at bounding box center [756, 444] width 85 height 10
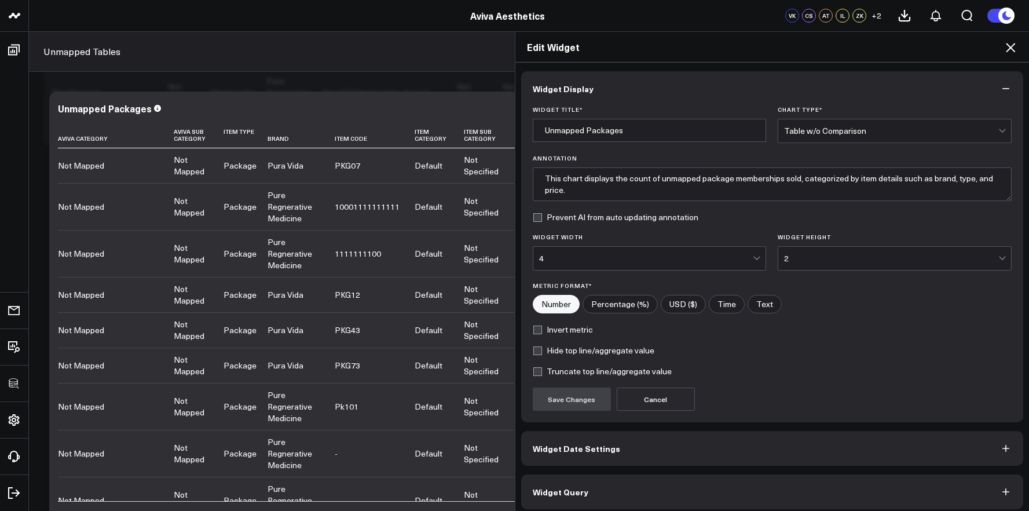
click at [711, 482] on button "Widget Query" at bounding box center [772, 491] width 503 height 35
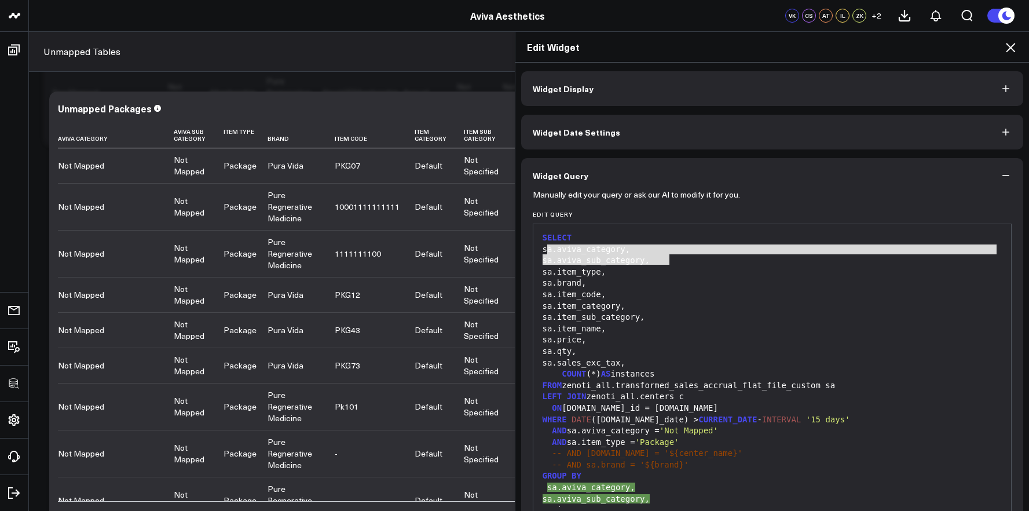
drag, startPoint x: 666, startPoint y: 261, endPoint x: 539, endPoint y: 251, distance: 127.8
click at [539, 251] on div "SELECT sa.aviva_category, sa.aviva_sub_category, sa.item_type, sa.brand, sa.ite…" at bounding box center [772, 431] width 467 height 402
copy div "sa.aviva_category, sa.aviva_sub_category,"
click at [1008, 49] on icon at bounding box center [1011, 48] width 14 height 14
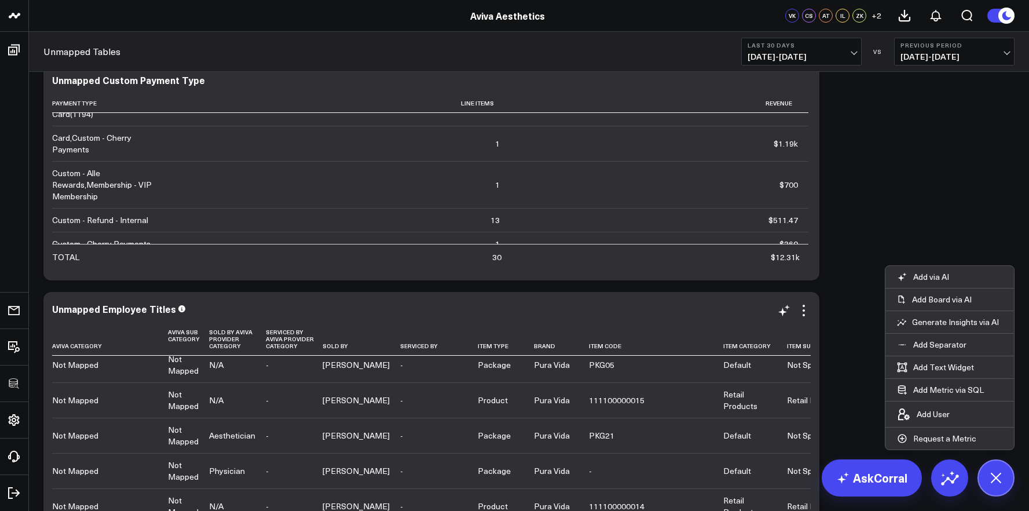
scroll to position [1764, 0]
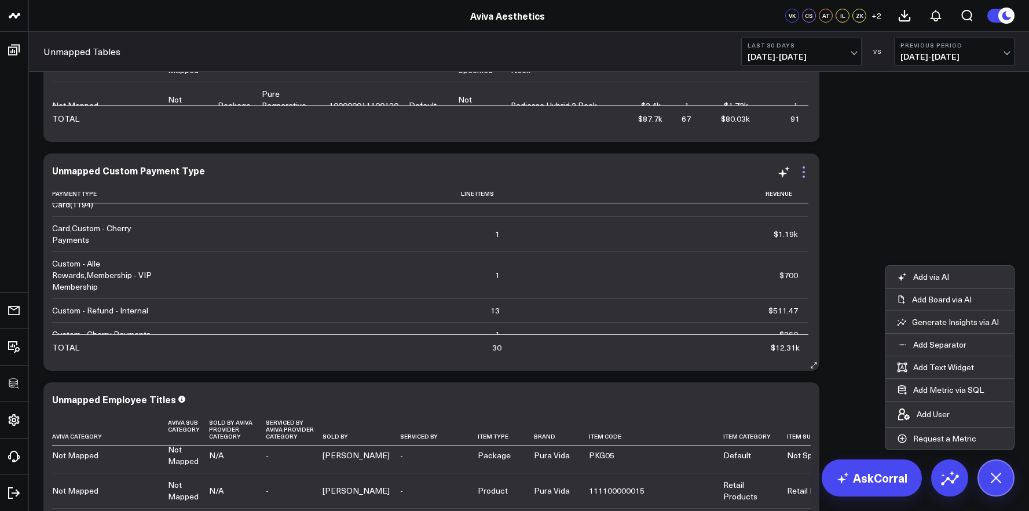
click at [802, 167] on icon at bounding box center [804, 172] width 14 height 14
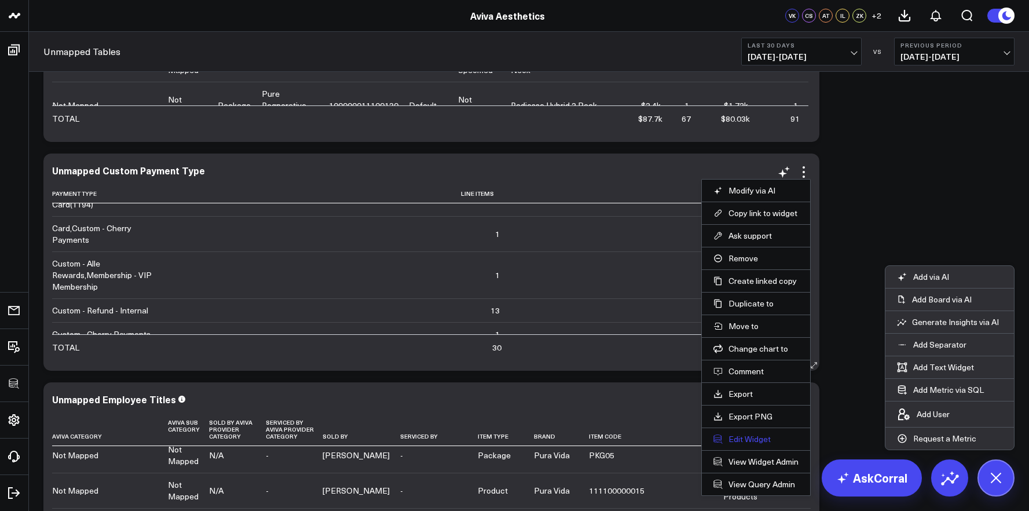
click at [755, 434] on button "Edit Widget" at bounding box center [756, 439] width 85 height 10
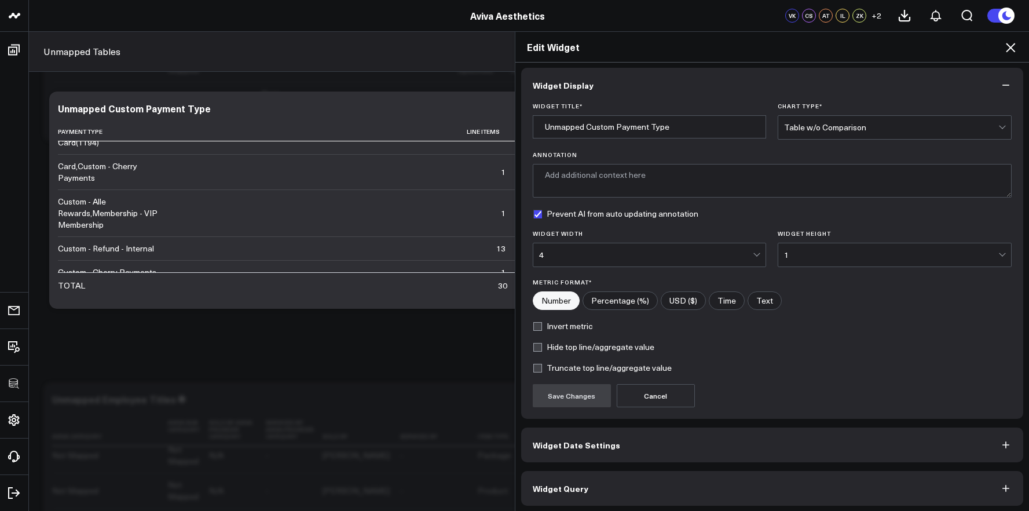
scroll to position [6, 0]
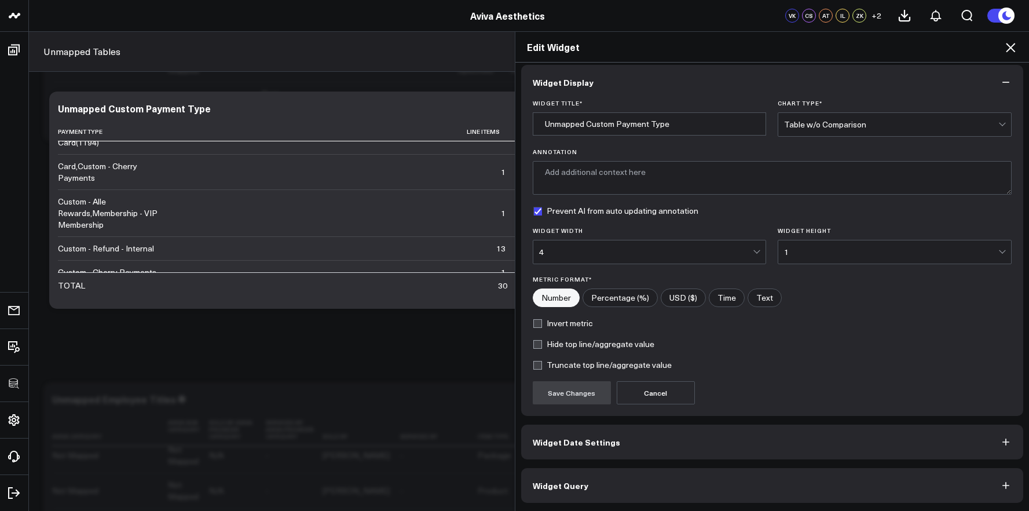
click at [710, 479] on button "Widget Query" at bounding box center [772, 485] width 503 height 35
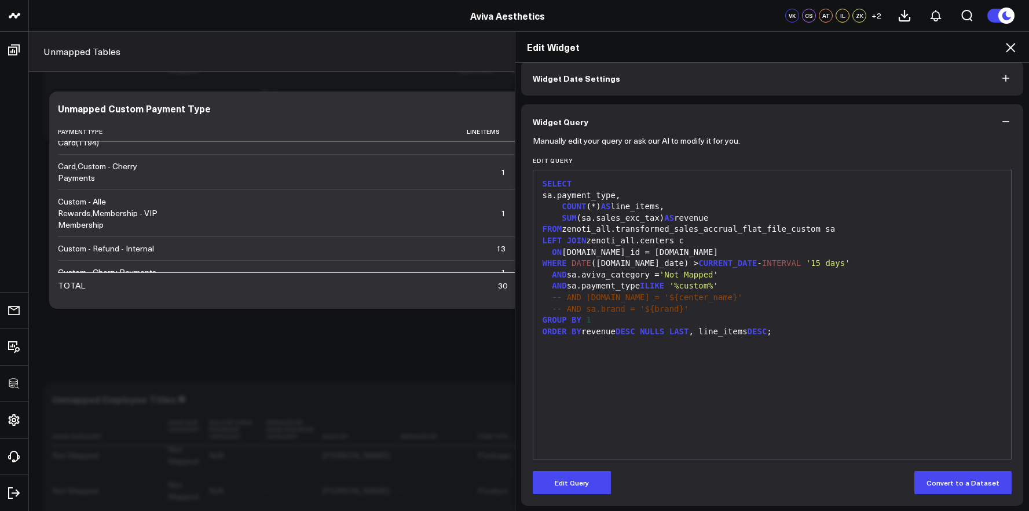
scroll to position [57, 0]
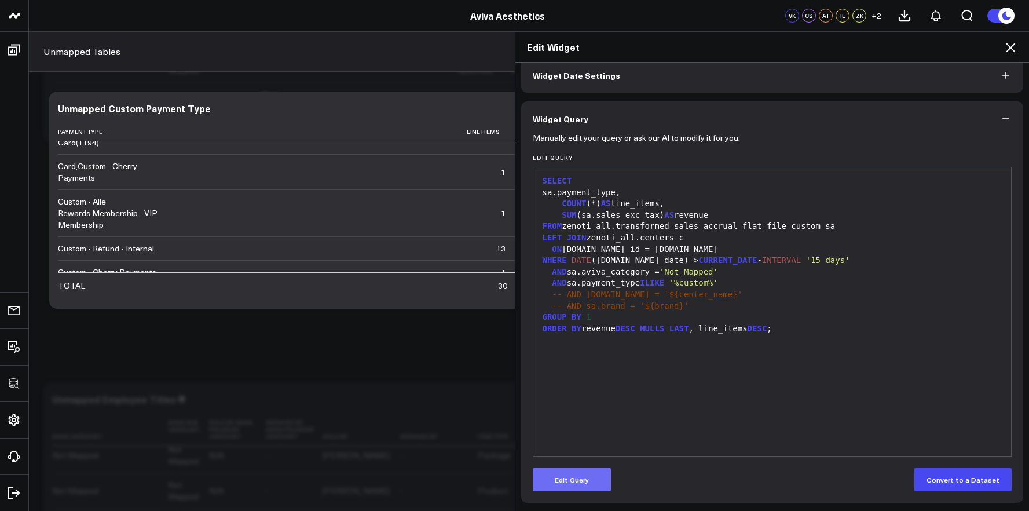
click at [572, 486] on button "Edit Query" at bounding box center [572, 479] width 78 height 23
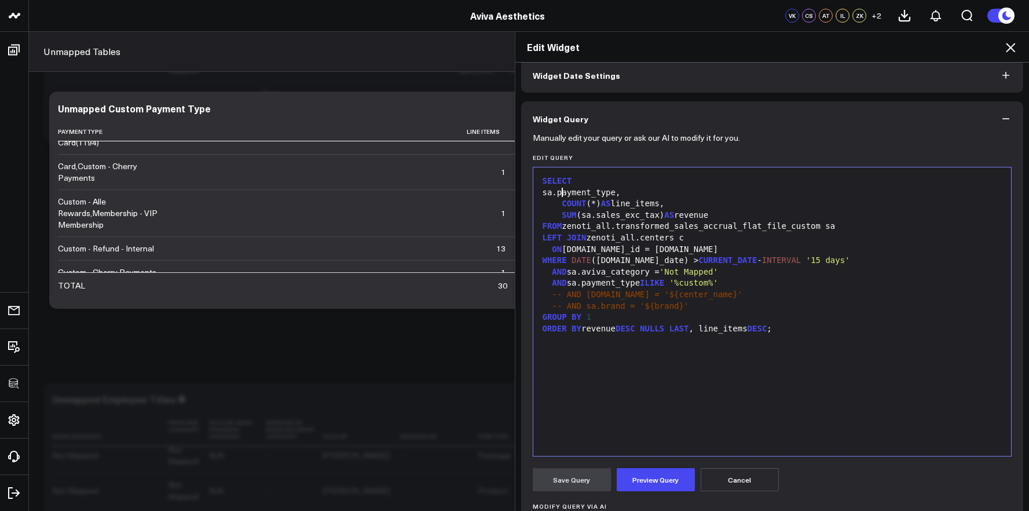
click at [557, 194] on div "sa.payment_type," at bounding box center [772, 193] width 467 height 12
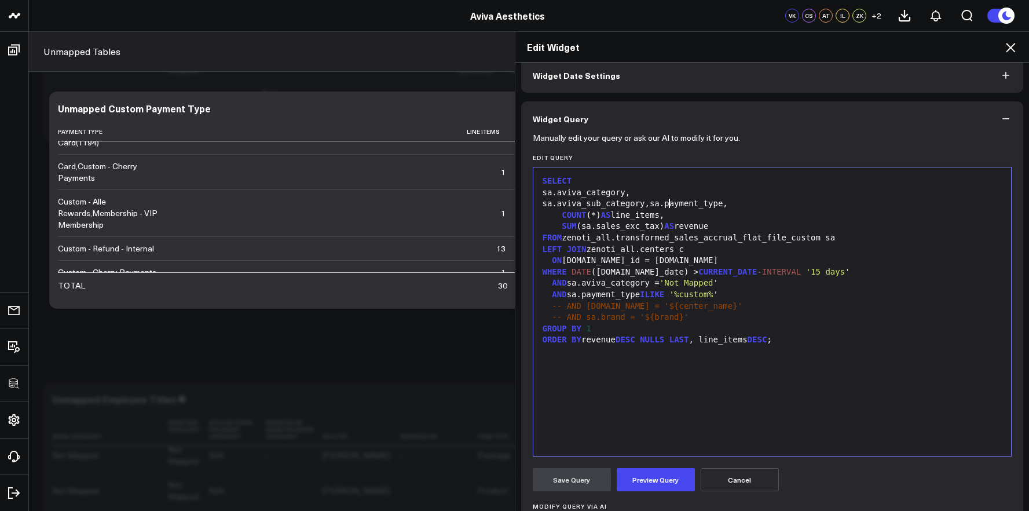
drag, startPoint x: 579, startPoint y: 193, endPoint x: 586, endPoint y: 192, distance: 7.0
click at [578, 193] on div "sa.aviva_category," at bounding box center [772, 193] width 467 height 12
click at [667, 203] on div "sa.aviva_sub_category,sa.payment_type," at bounding box center [772, 204] width 467 height 12
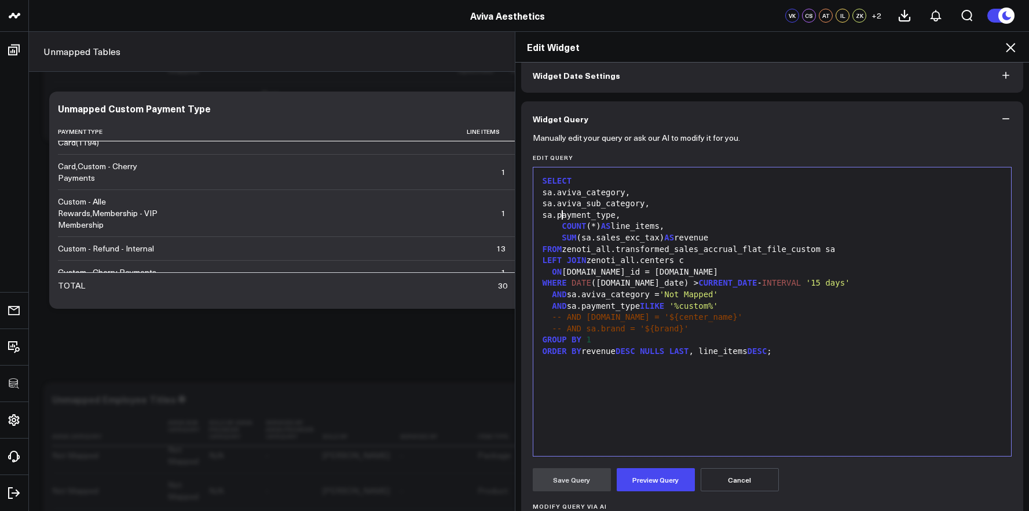
click at [592, 338] on div "GROUP BY 1" at bounding box center [772, 340] width 467 height 12
click at [673, 477] on button "Preview Query" at bounding box center [656, 479] width 78 height 23
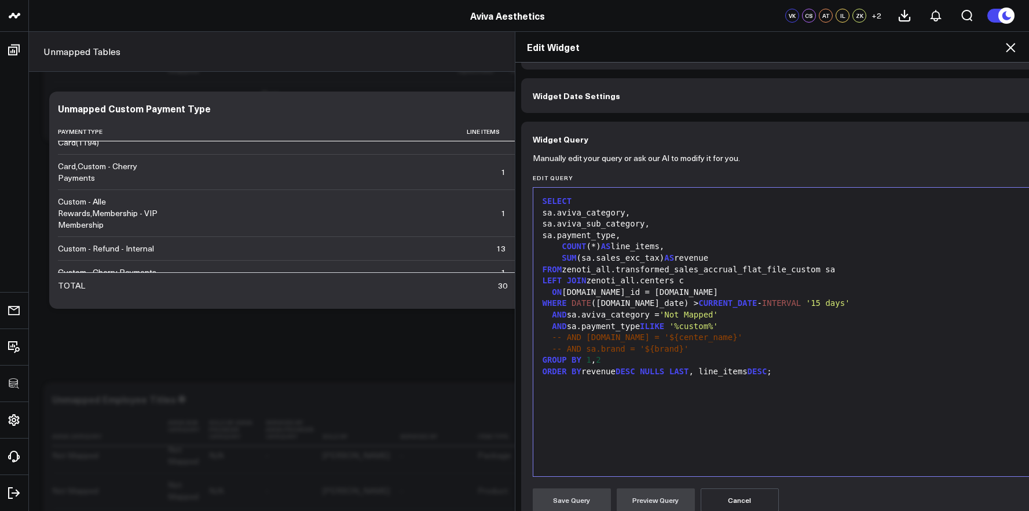
scroll to position [11, 0]
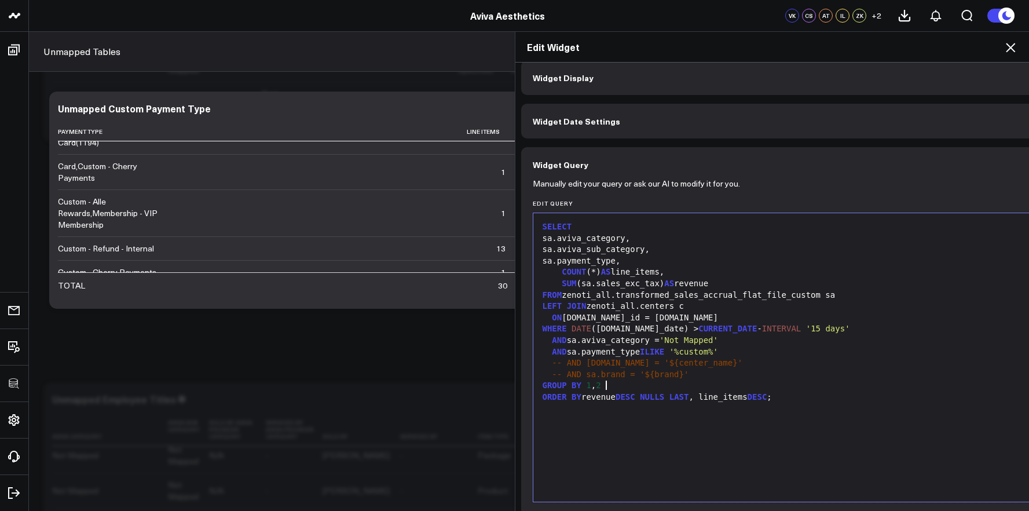
click at [663, 384] on div "GROUP BY 1 , 2" at bounding box center [796, 386] width 514 height 12
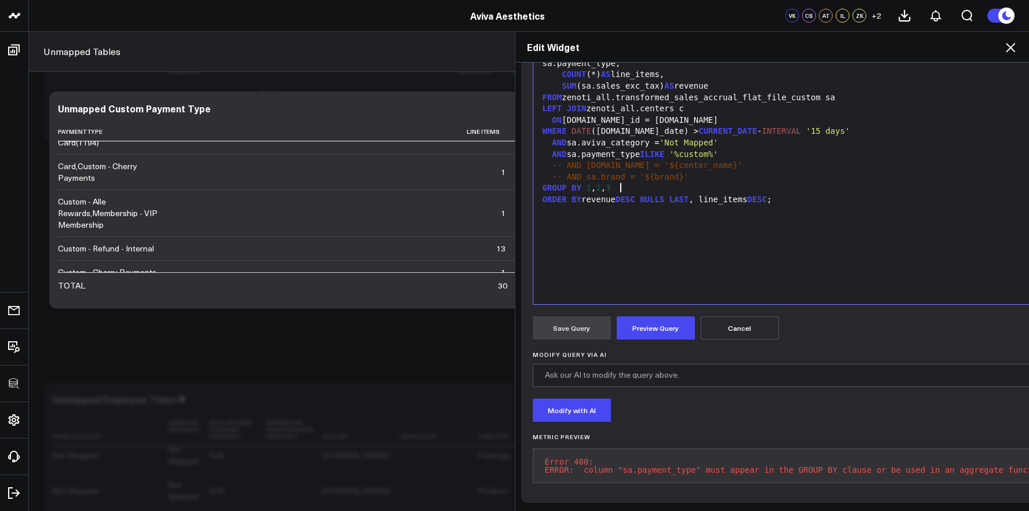
click at [665, 327] on form "Manually edit your query or ask our AI to modify it for you. Edit Query 99 1 2 …" at bounding box center [796, 237] width 527 height 507
click at [665, 317] on button "Preview Query" at bounding box center [656, 327] width 78 height 23
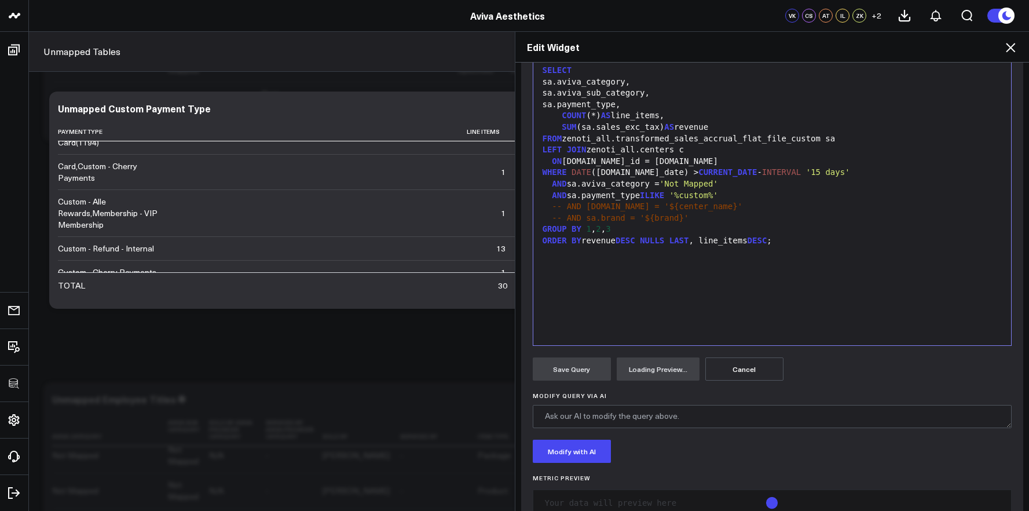
scroll to position [165, 0]
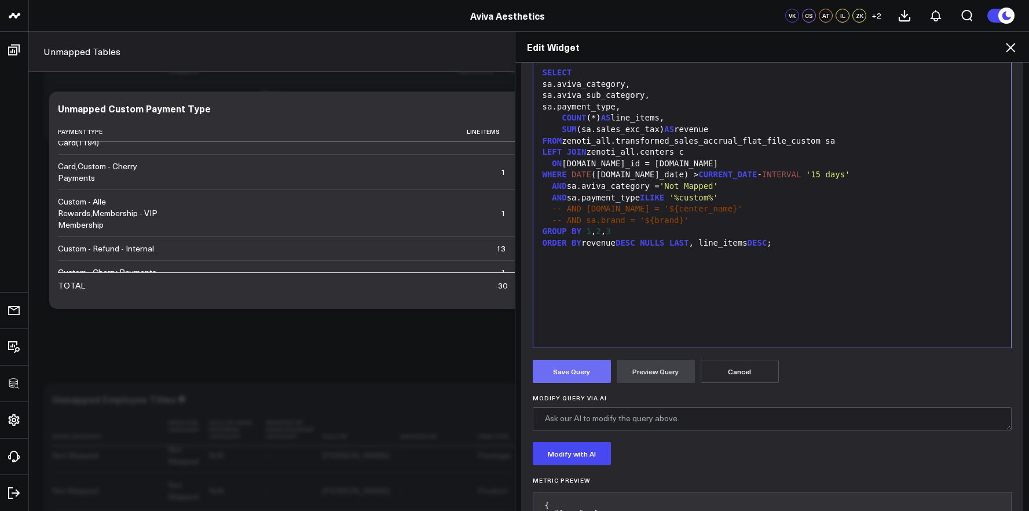
click at [576, 379] on button "Save Query" at bounding box center [572, 371] width 78 height 23
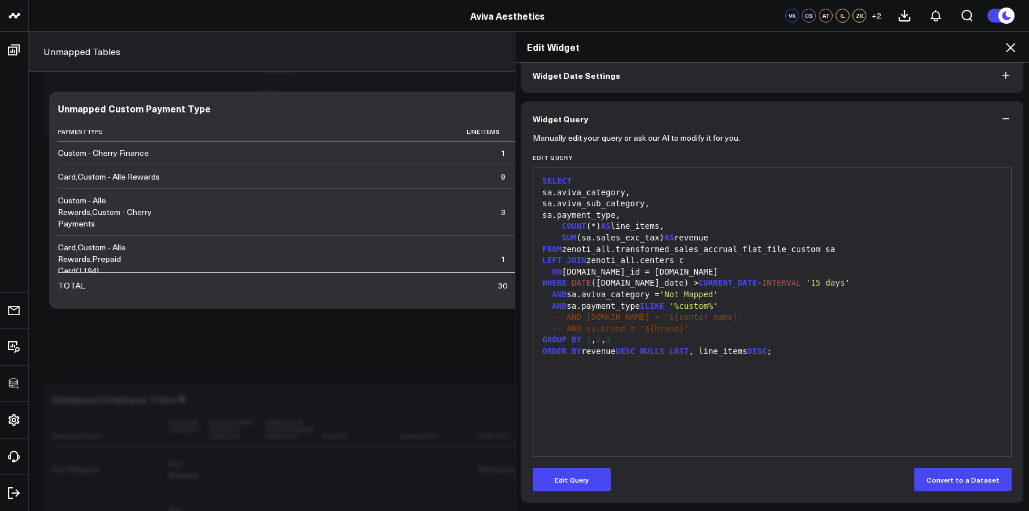
scroll to position [57, 0]
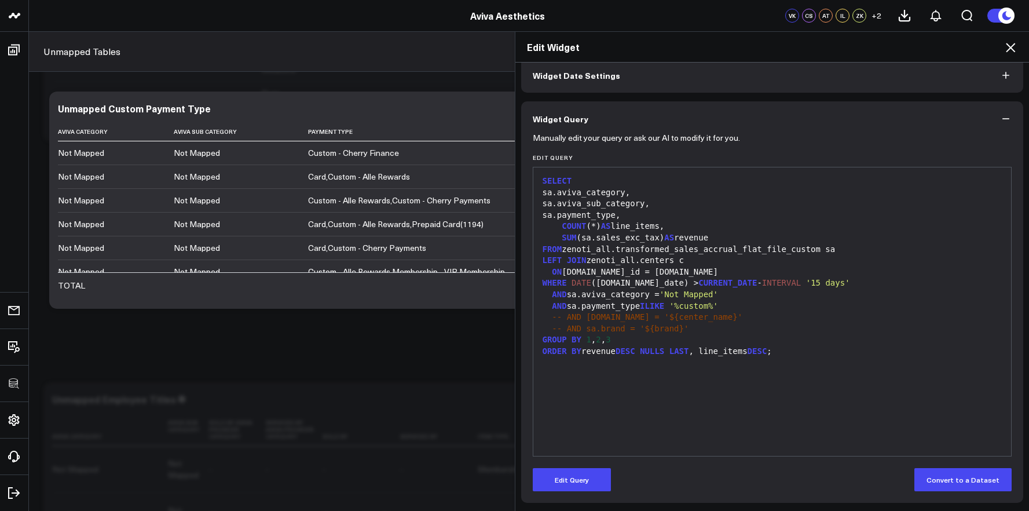
click at [1007, 49] on icon at bounding box center [1011, 48] width 14 height 14
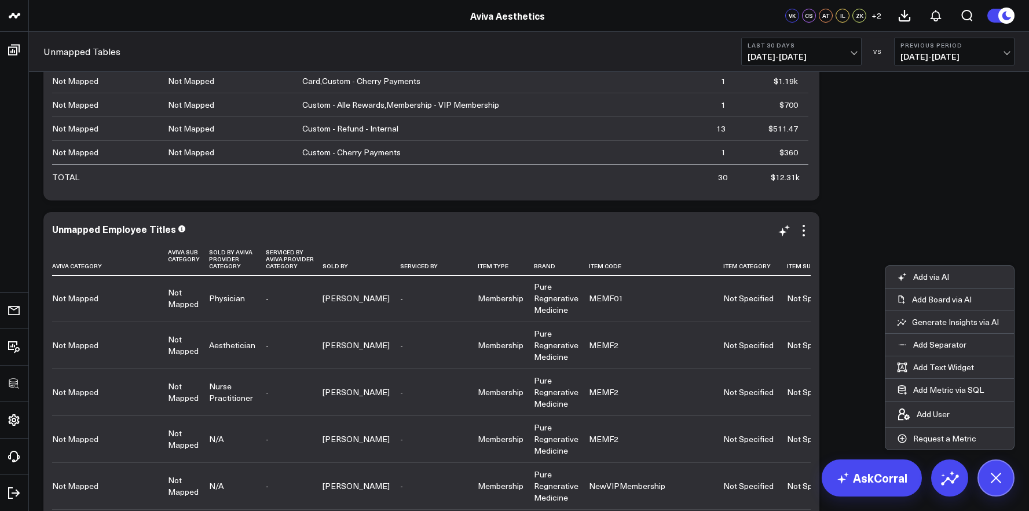
scroll to position [825, 0]
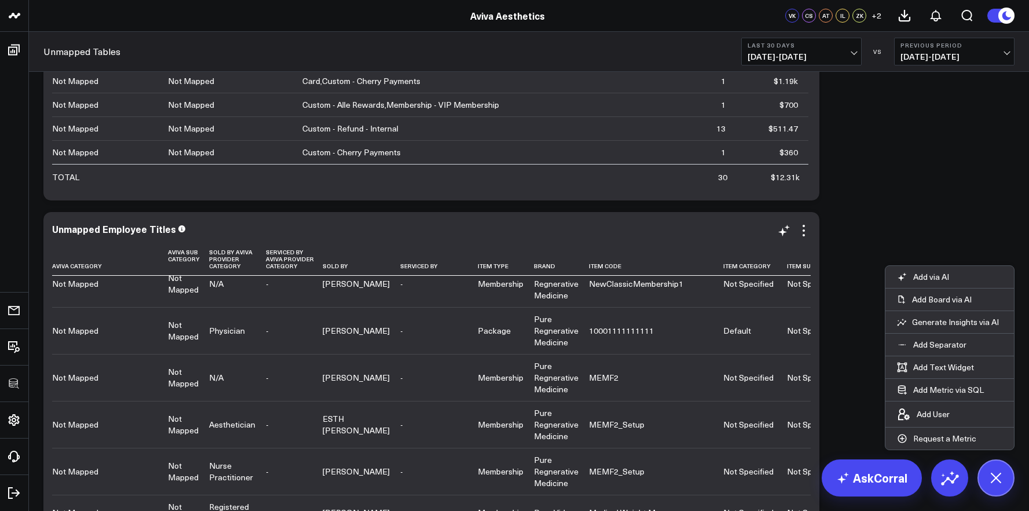
click at [809, 238] on div "Unmapped Employee Titles Aviva Category Aviva Sub Category Sold By Aviva Provid…" at bounding box center [431, 435] width 759 height 423
click at [805, 232] on icon at bounding box center [804, 231] width 14 height 14
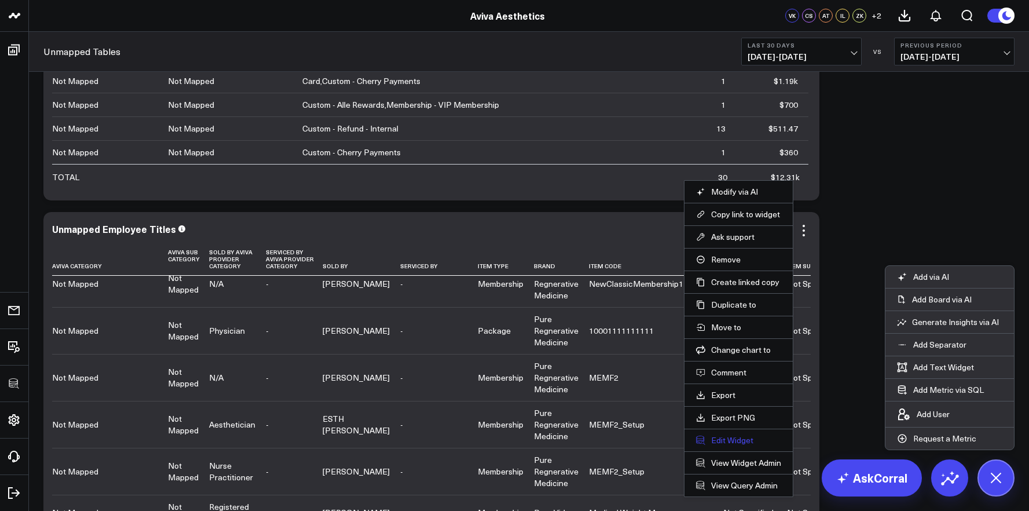
click at [735, 436] on button "Edit Widget" at bounding box center [738, 440] width 85 height 10
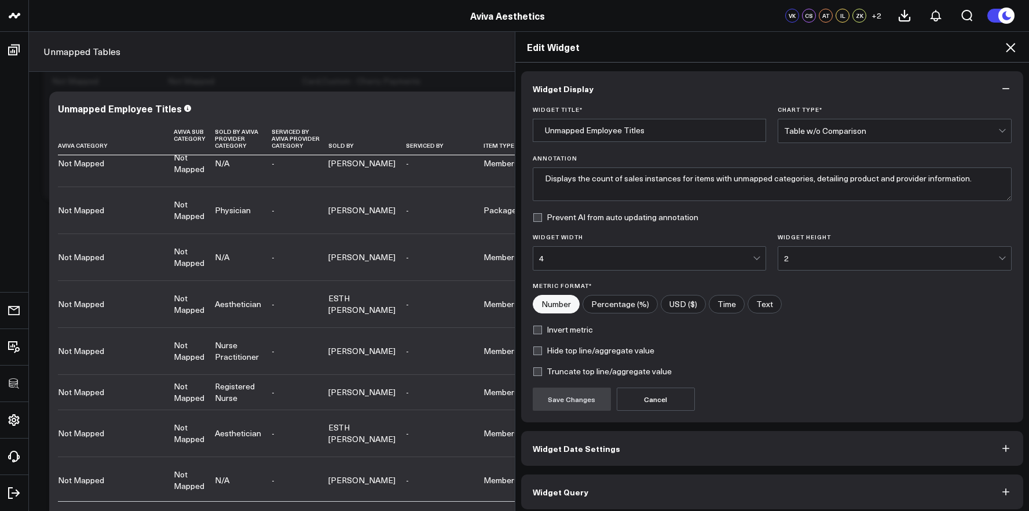
scroll to position [6, 0]
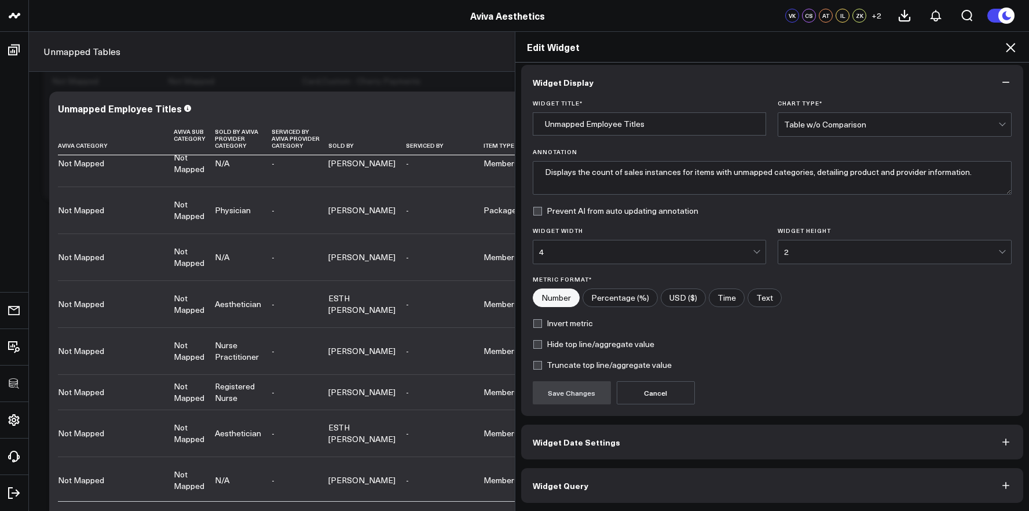
click at [743, 484] on button "Widget Query" at bounding box center [772, 485] width 503 height 35
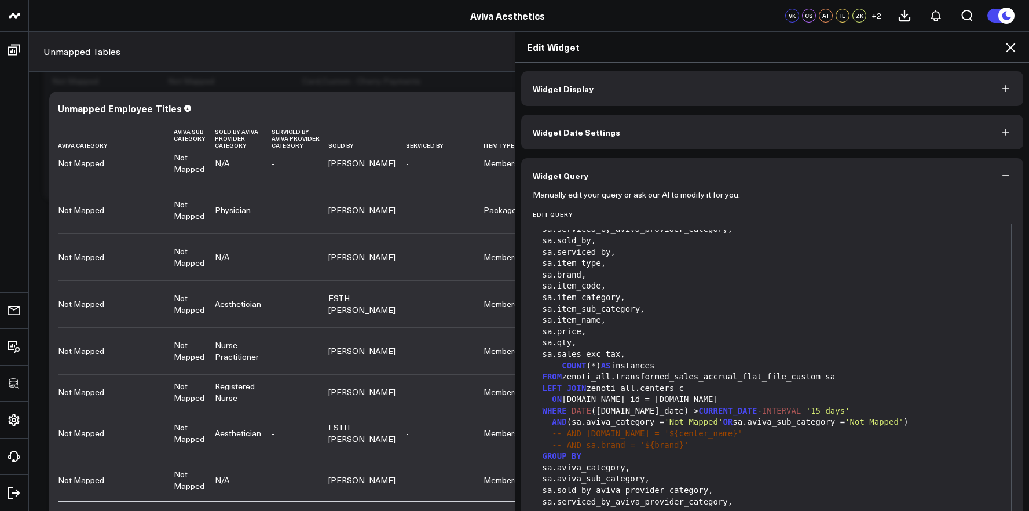
scroll to position [145, 0]
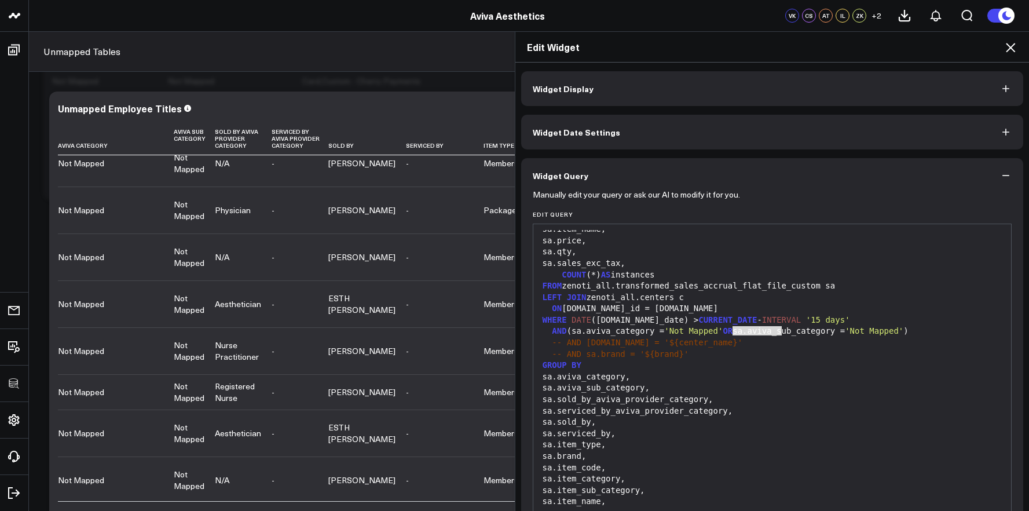
drag, startPoint x: 731, startPoint y: 331, endPoint x: 779, endPoint y: 328, distance: 48.2
click at [779, 328] on div "AND (sa.aviva_category = 'Not Mapped' OR sa.aviva_sub_category = 'Not Mapped' )" at bounding box center [772, 332] width 467 height 12
click at [776, 351] on div "-- AND sa.brand = '${brand}'" at bounding box center [772, 355] width 467 height 12
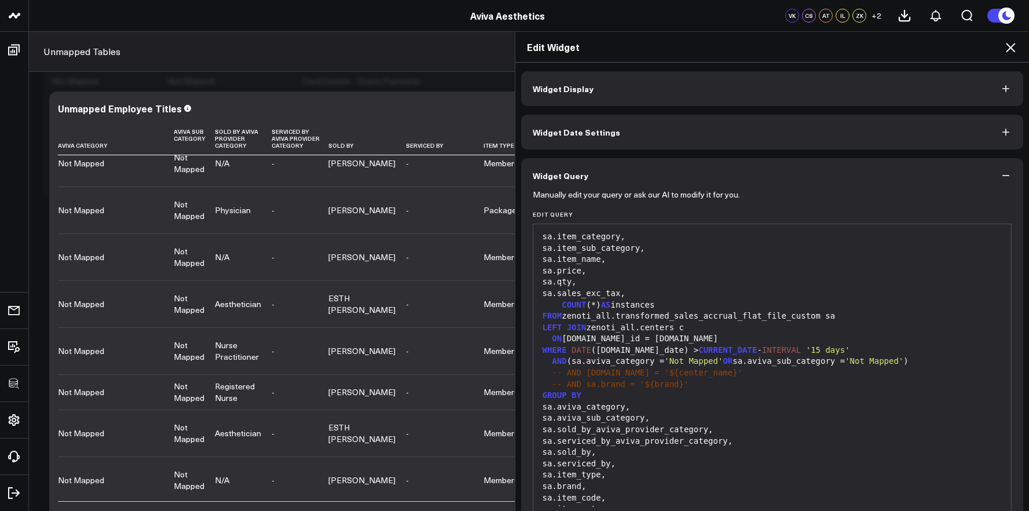
scroll to position [0, 0]
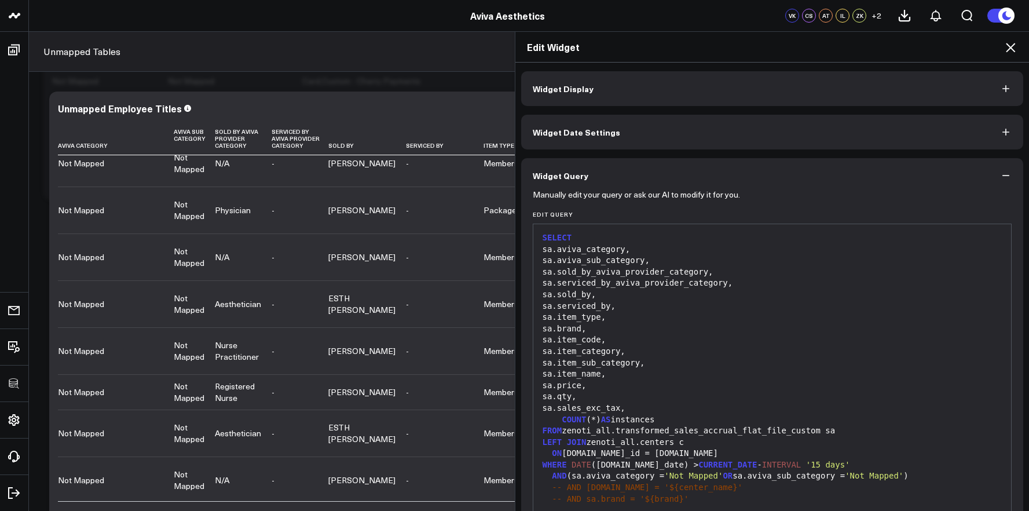
click at [1016, 50] on div "Edit Widget" at bounding box center [773, 47] width 514 height 31
click at [1016, 50] on icon at bounding box center [1011, 48] width 14 height 14
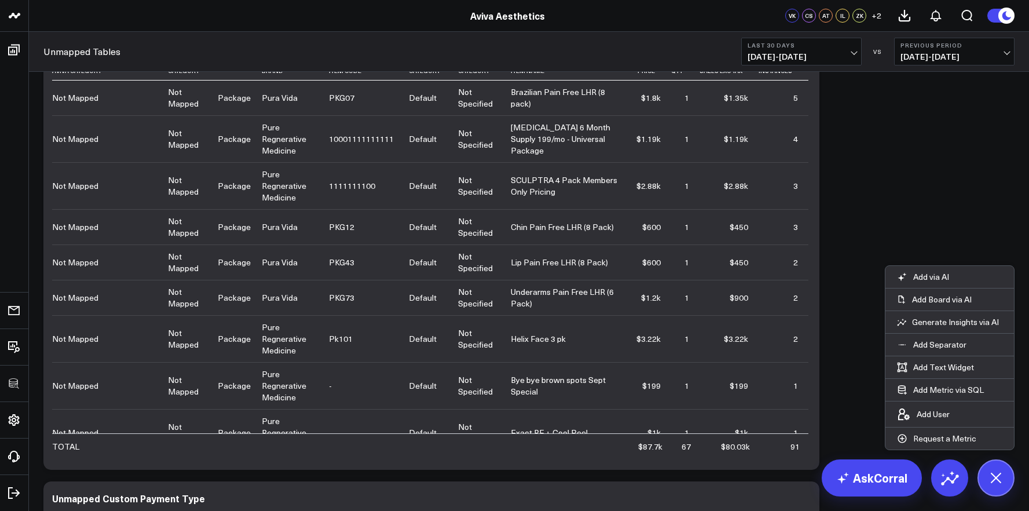
scroll to position [1357, 0]
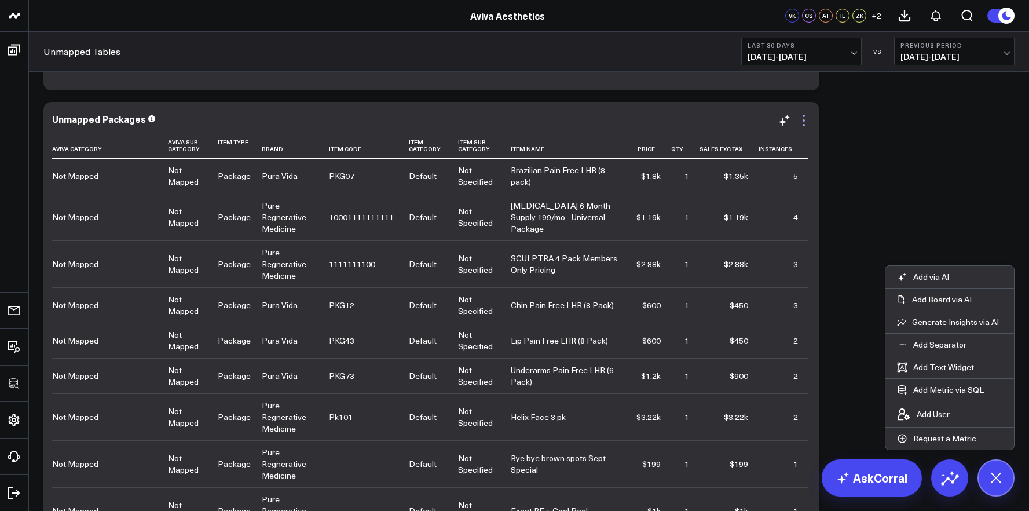
click at [804, 118] on icon at bounding box center [804, 121] width 14 height 14
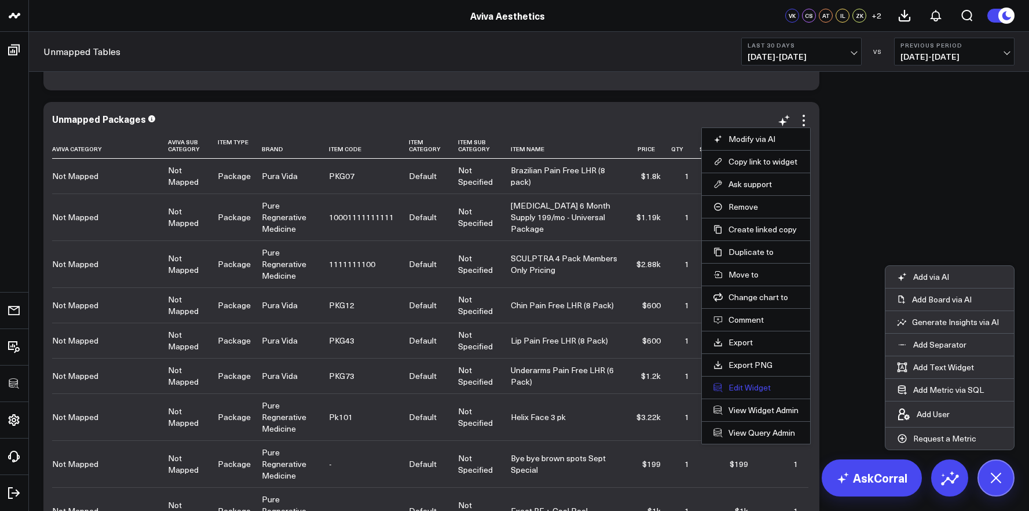
click at [755, 392] on button "Edit Widget" at bounding box center [756, 387] width 85 height 10
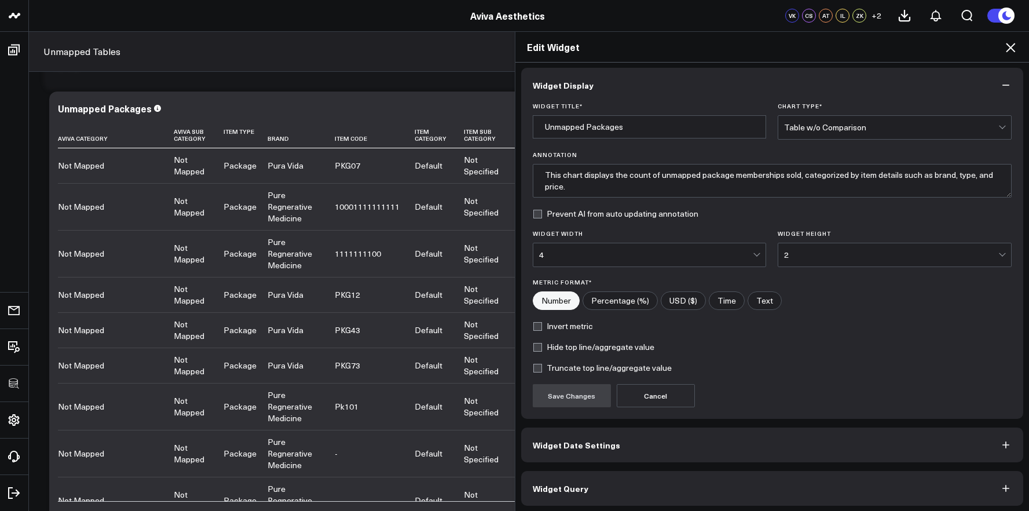
scroll to position [6, 0]
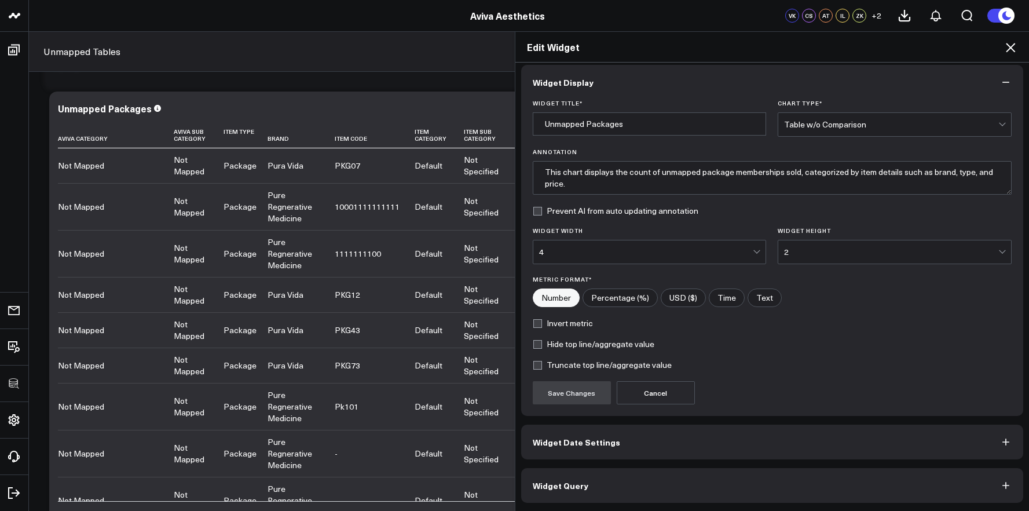
click at [739, 484] on button "Widget Query" at bounding box center [772, 485] width 503 height 35
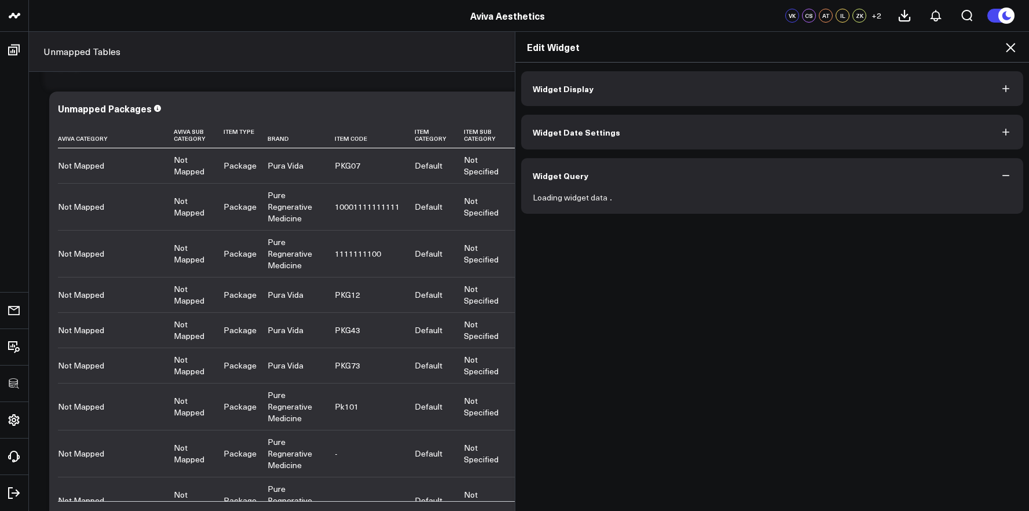
scroll to position [0, 0]
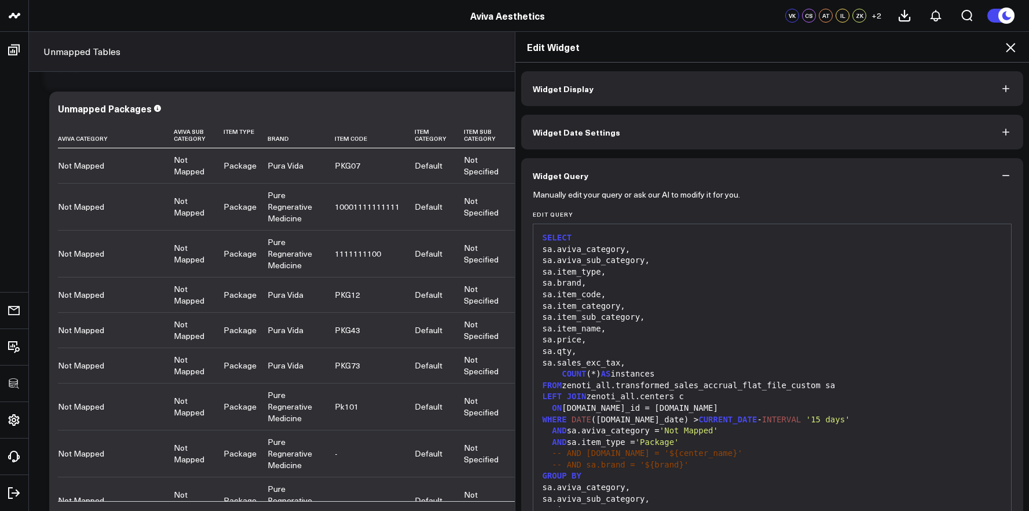
click at [1013, 53] on icon at bounding box center [1011, 48] width 14 height 14
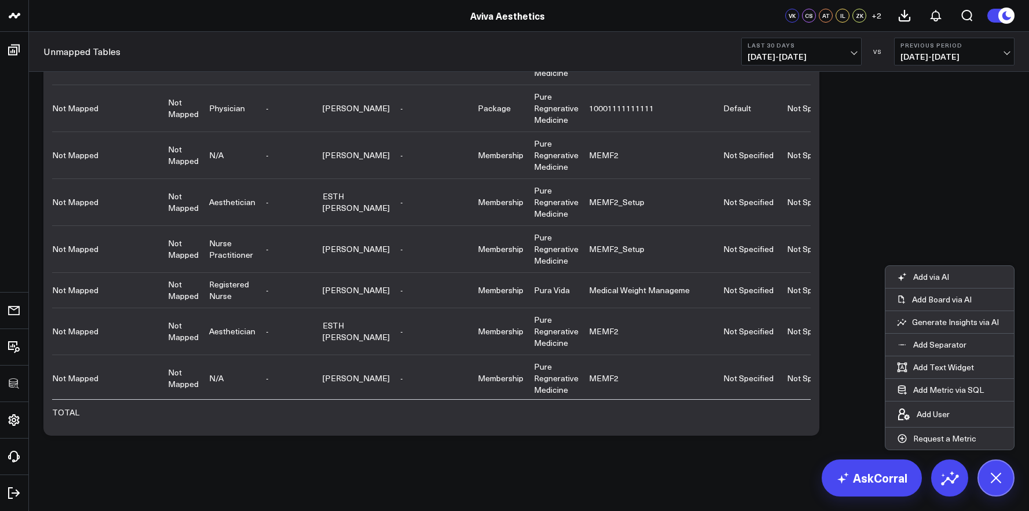
scroll to position [1902, 0]
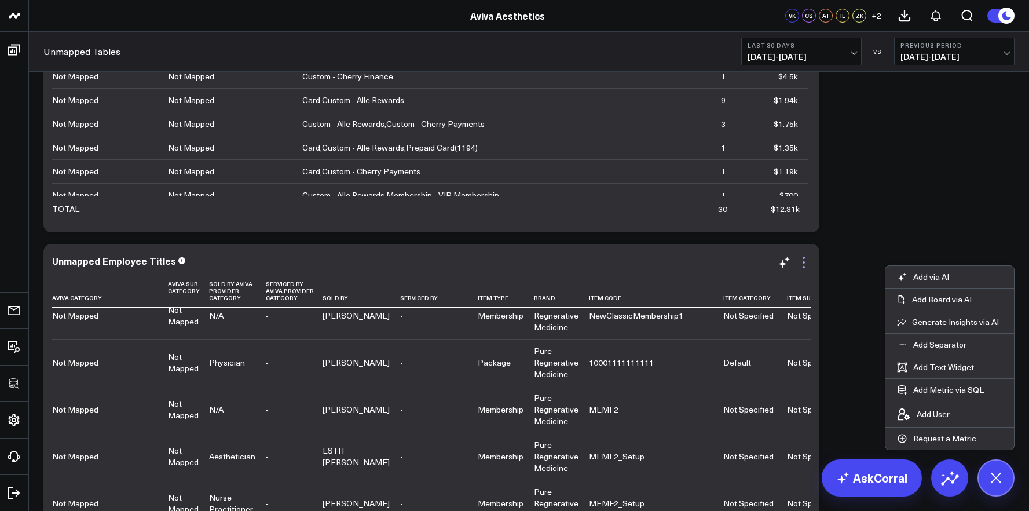
click at [808, 264] on icon at bounding box center [804, 262] width 14 height 14
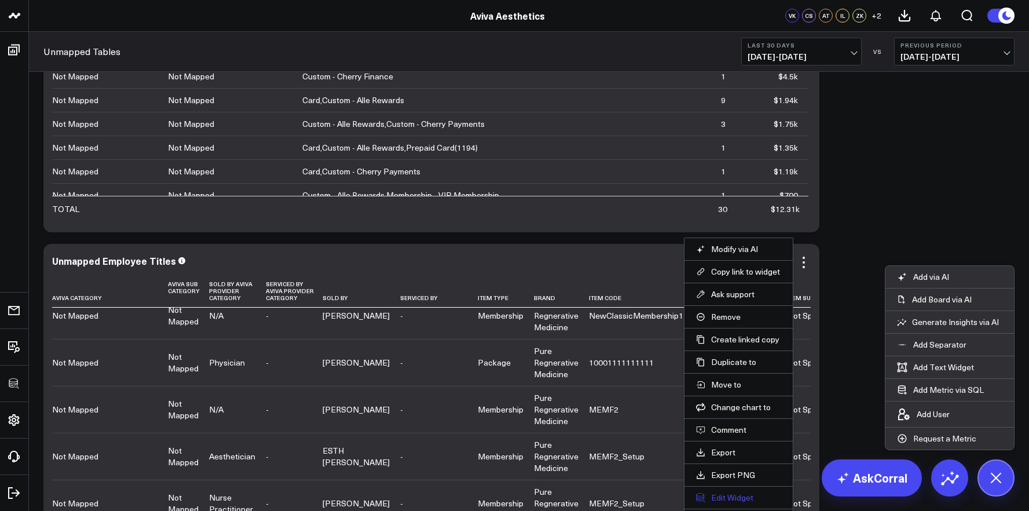
click at [733, 495] on button "Edit Widget" at bounding box center [738, 497] width 85 height 10
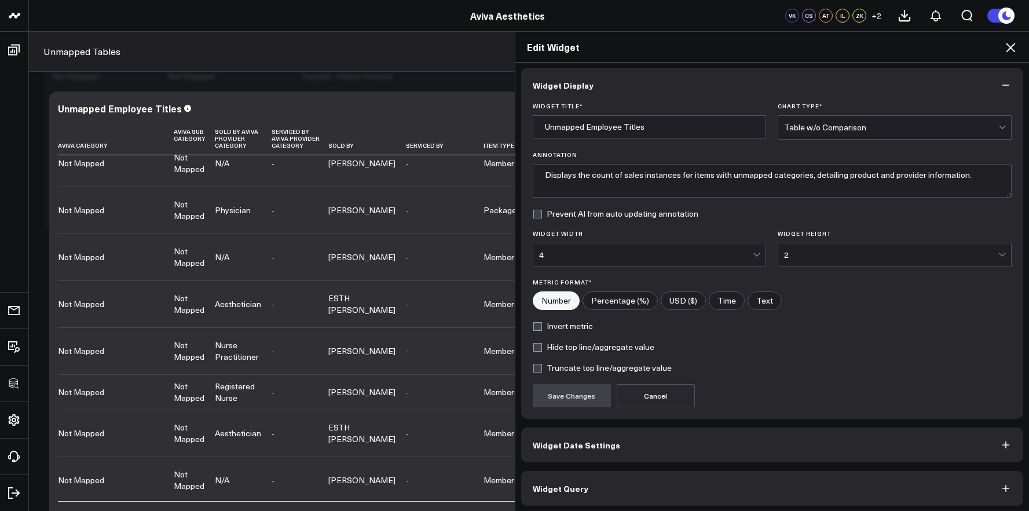
scroll to position [6, 0]
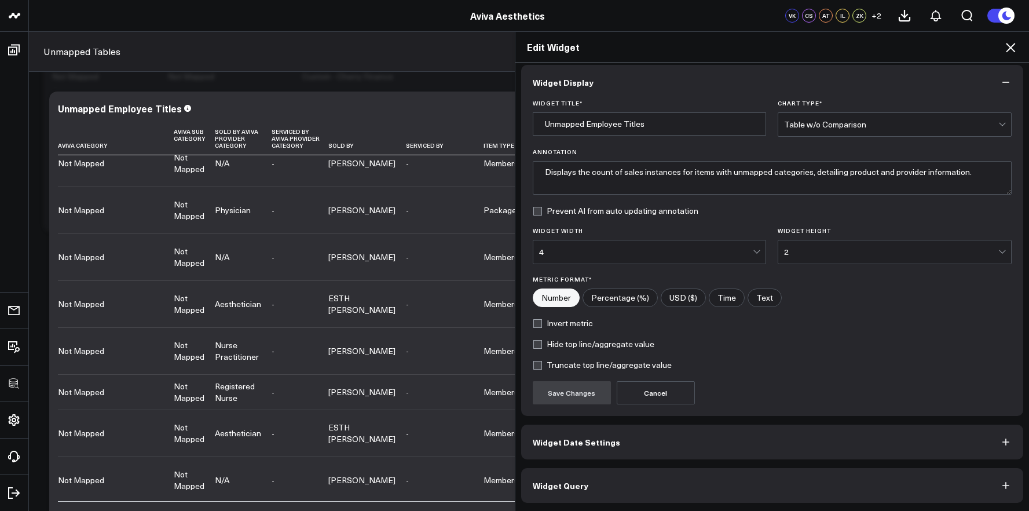
click at [751, 485] on button "Widget Query" at bounding box center [772, 485] width 503 height 35
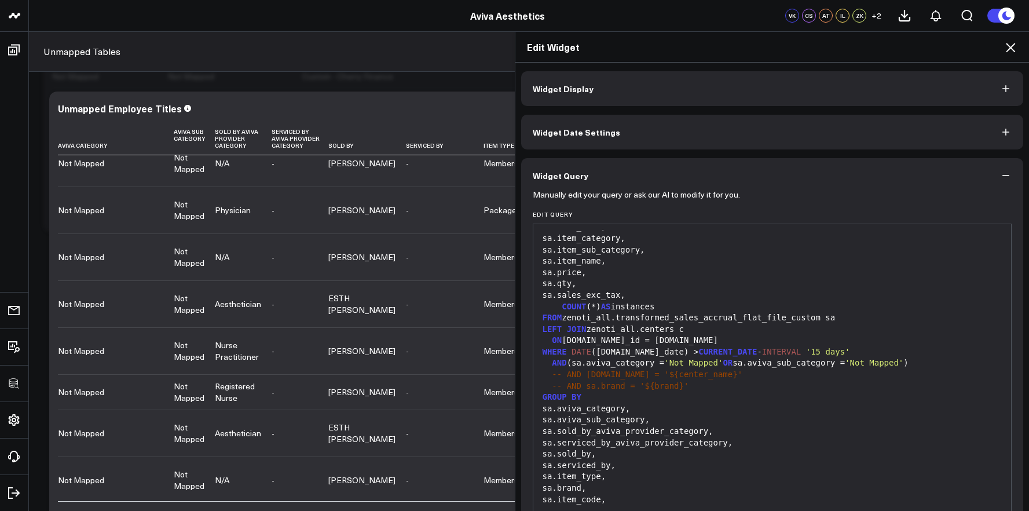
scroll to position [112, 0]
click at [927, 364] on div "AND ( sa.aviva_category = 'Not Mapped' OR sa.aviva_sub_category = 'Not Mapped' )" at bounding box center [772, 364] width 467 height 12
click at [927, 366] on div "AND ( sa.aviva_category = 'Not Mapped' OR sa.aviva_sub_category = 'Not Mapped' )" at bounding box center [772, 364] width 467 height 12
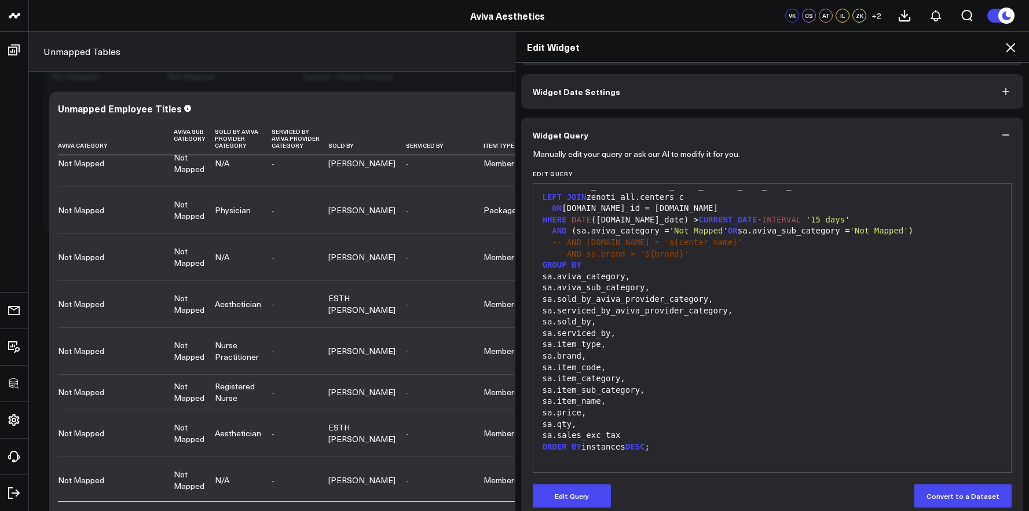
scroll to position [42, 0]
click at [567, 492] on button "Edit Query" at bounding box center [572, 494] width 78 height 23
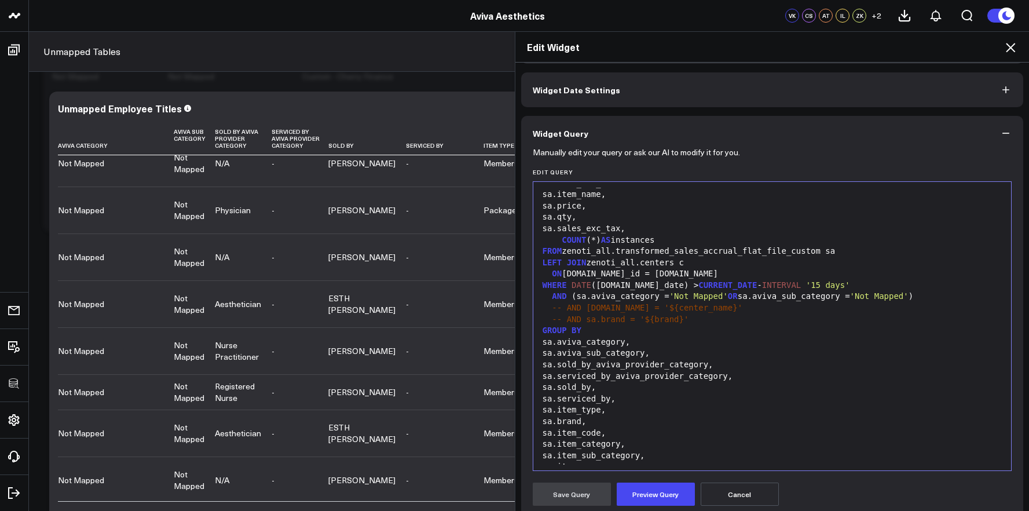
scroll to position [118, 0]
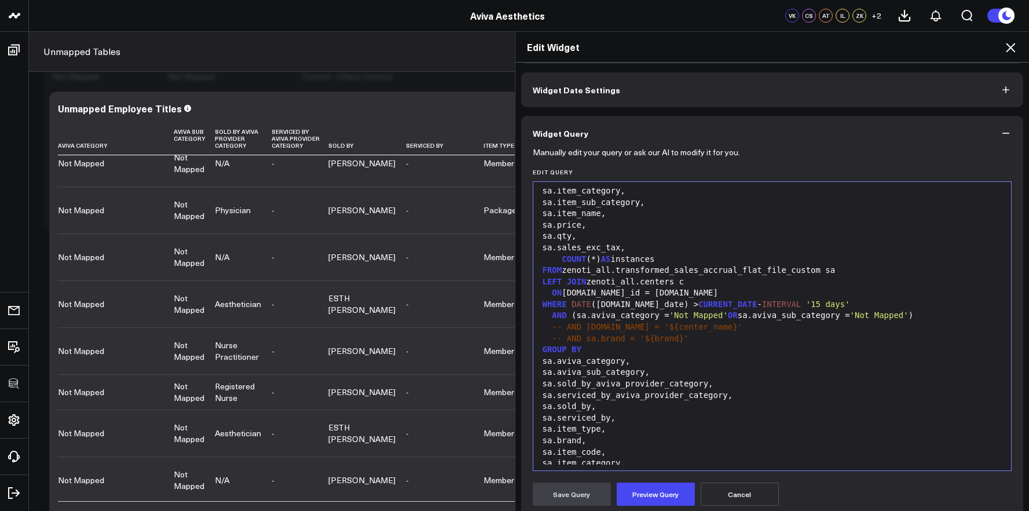
click at [928, 316] on div "AND ( sa.aviva_category = 'Not Mapped' OR sa.aviva_sub_category = 'Not Mapped' )" at bounding box center [772, 316] width 467 height 12
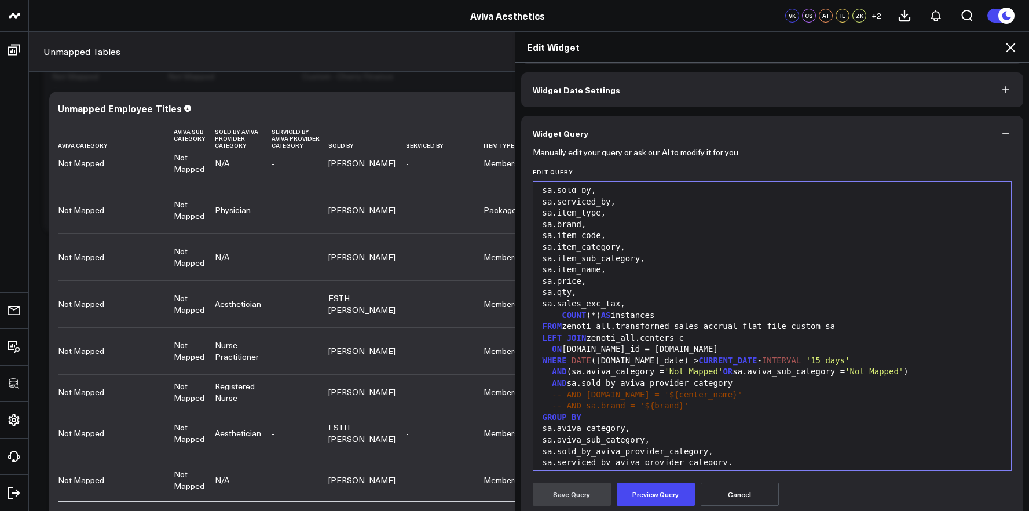
scroll to position [86, 0]
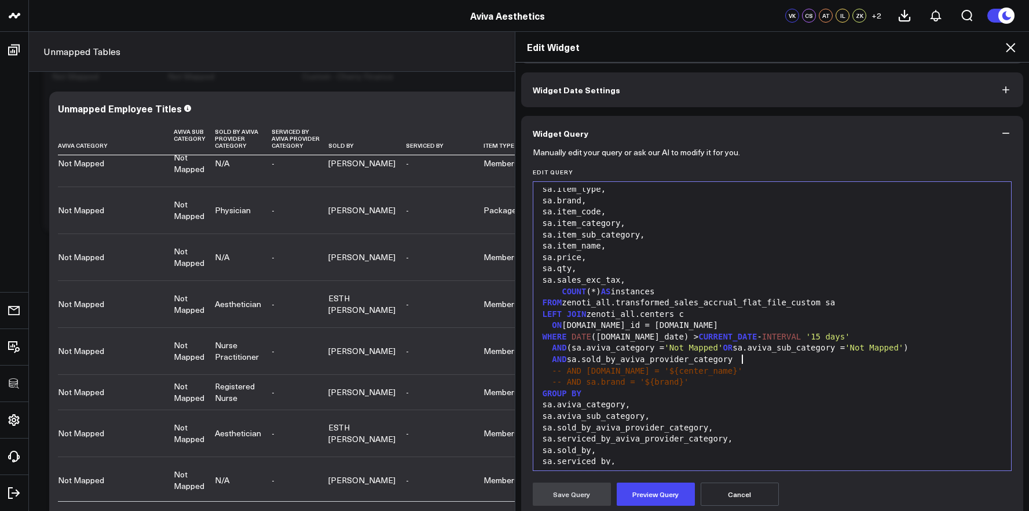
click at [746, 360] on div "AND sa.sold_by_aviva_provider_category" at bounding box center [772, 360] width 467 height 12
click at [666, 485] on button "Preview Query" at bounding box center [656, 494] width 78 height 23
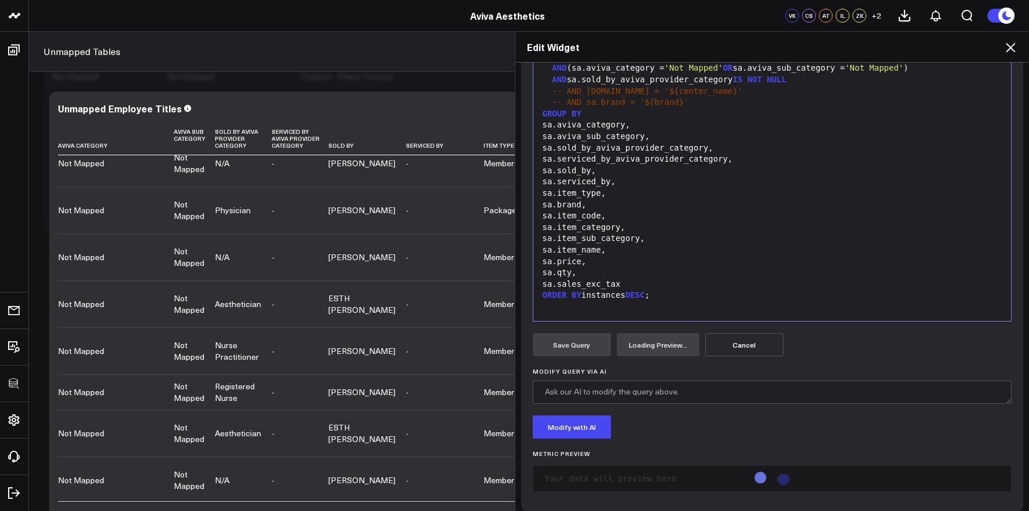
scroll to position [200, 0]
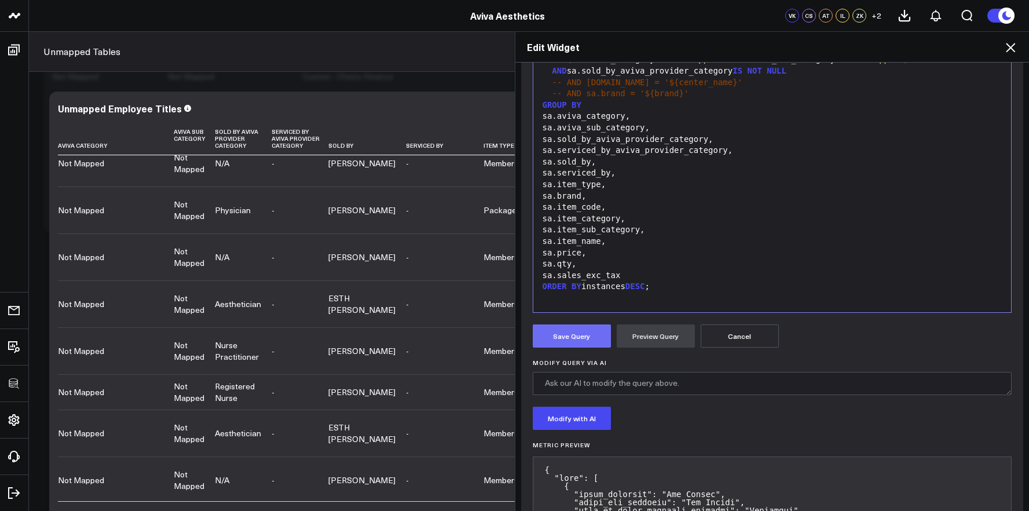
click at [561, 337] on button "Save Query" at bounding box center [572, 335] width 78 height 23
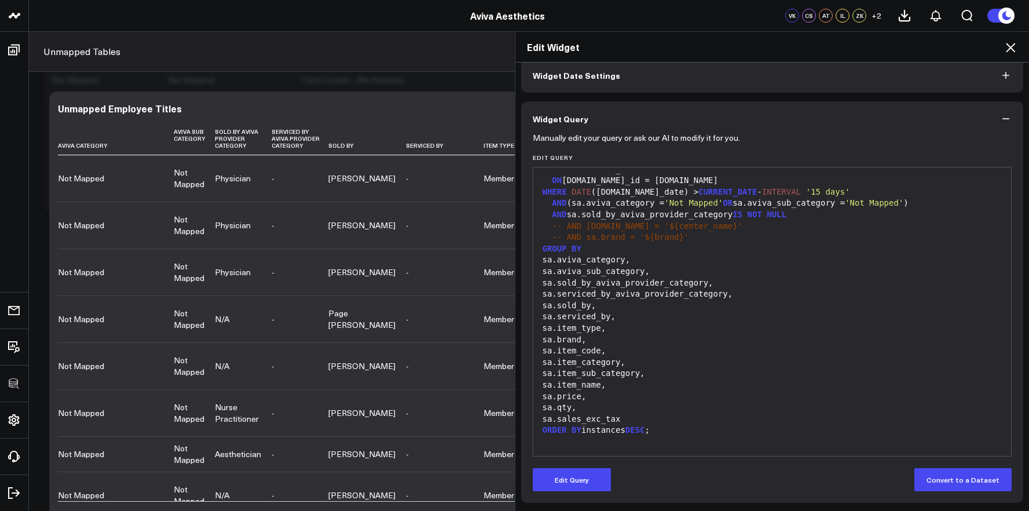
scroll to position [1991, 0]
click at [250, 281] on div "Edit Widget Widget Display Widget Date Settings Widget Query Manually edit your…" at bounding box center [514, 271] width 1029 height 480
click at [1016, 50] on icon at bounding box center [1011, 48] width 14 height 14
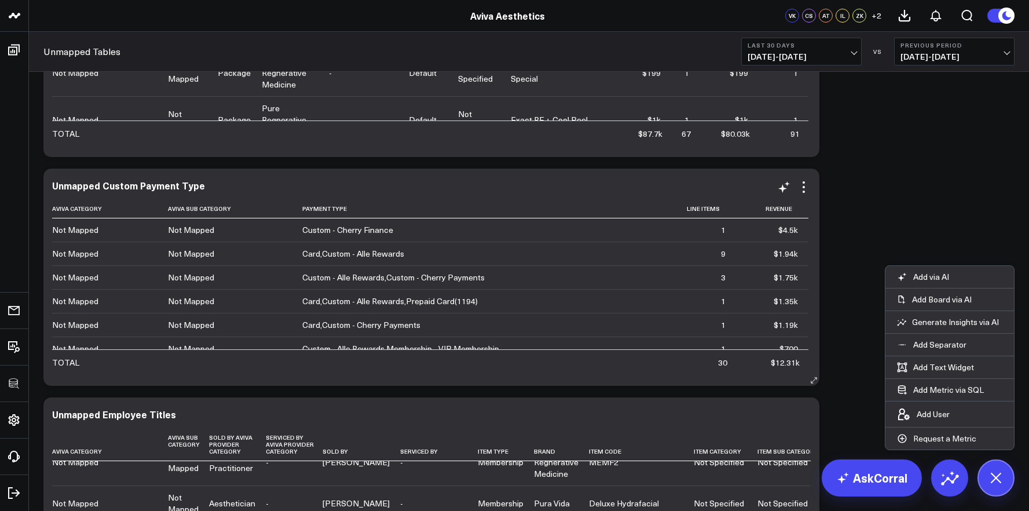
scroll to position [1860, 0]
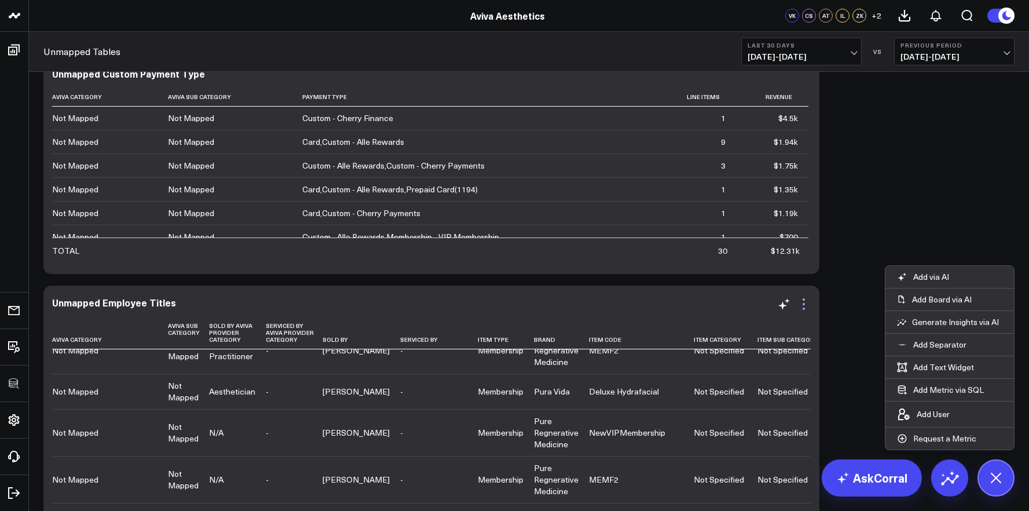
click at [804, 309] on icon at bounding box center [804, 309] width 2 height 2
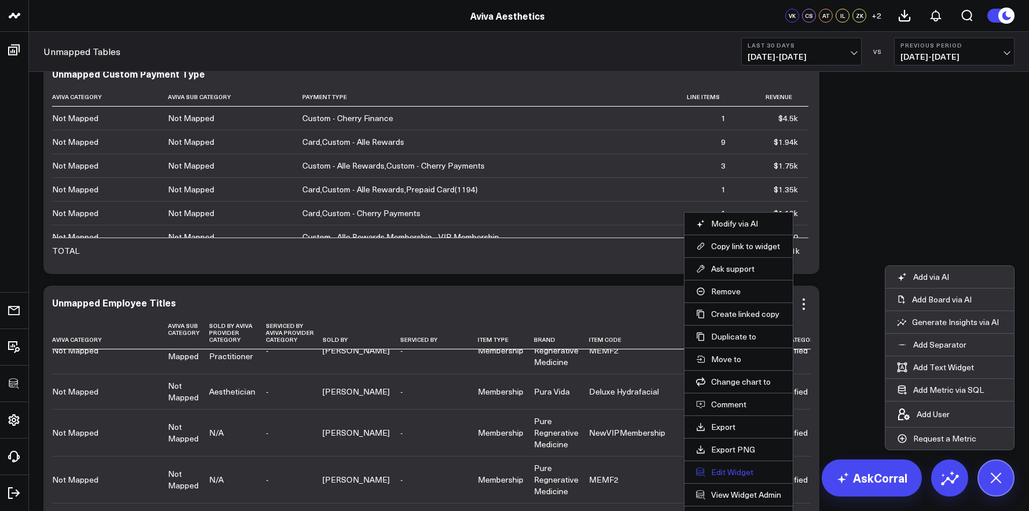
click at [729, 470] on button "Edit Widget" at bounding box center [738, 472] width 85 height 10
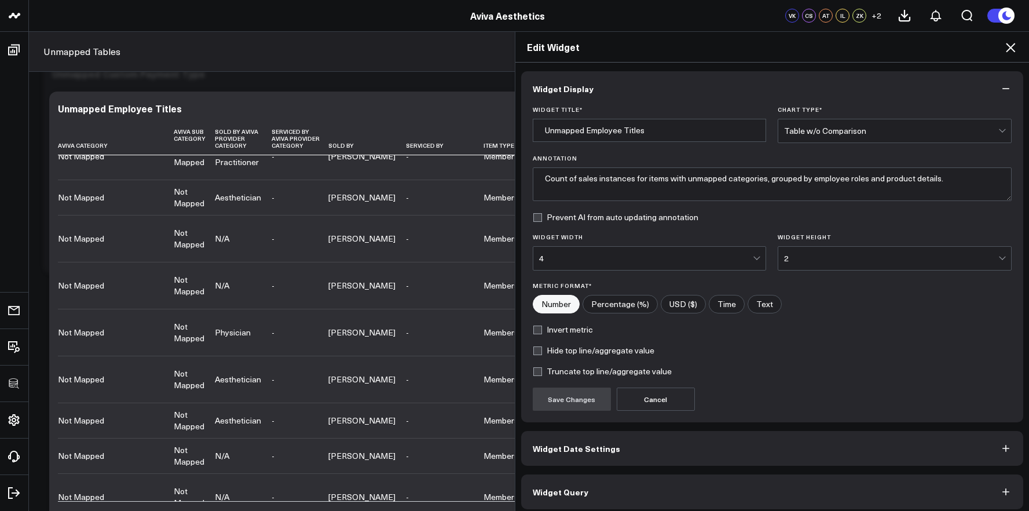
scroll to position [6, 0]
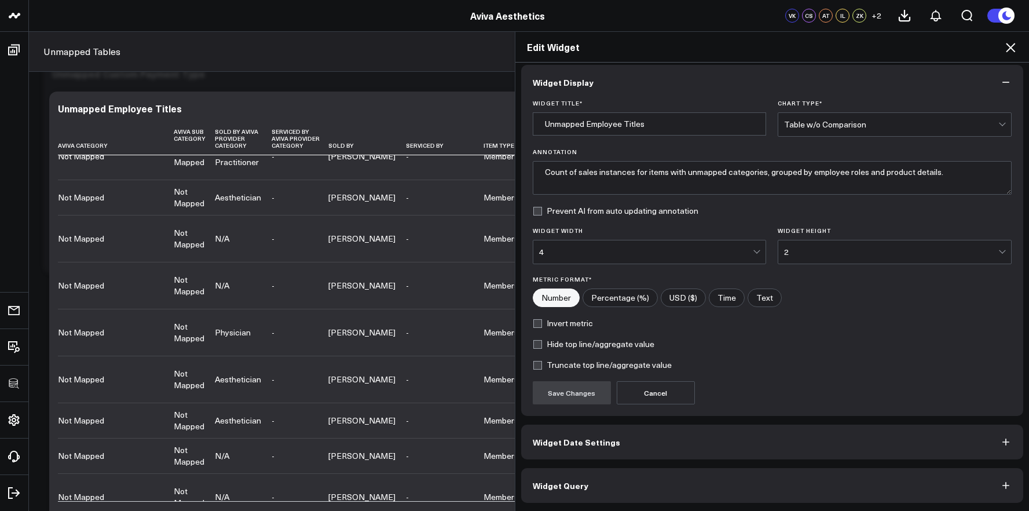
click at [769, 491] on button "Widget Query" at bounding box center [772, 485] width 503 height 35
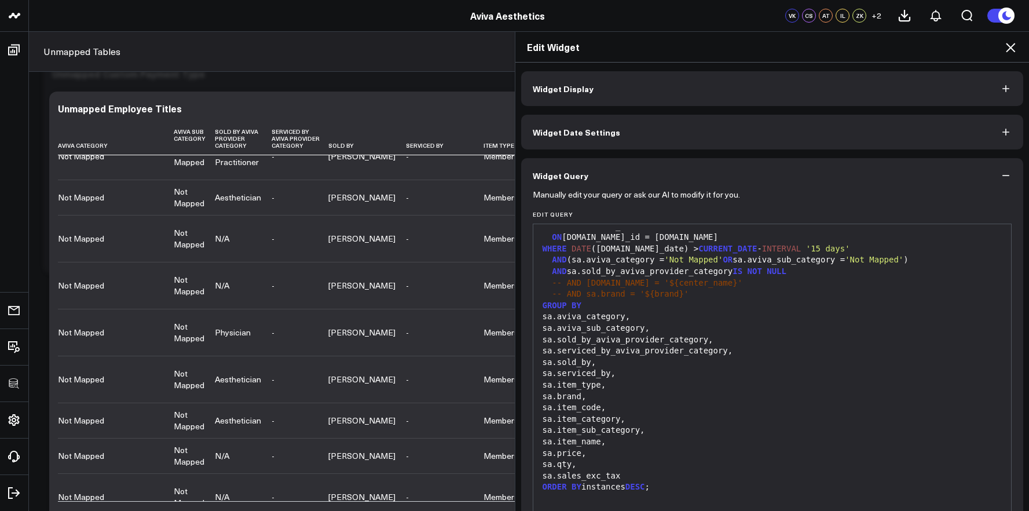
scroll to position [2156, 0]
click at [1006, 49] on icon at bounding box center [1011, 48] width 14 height 14
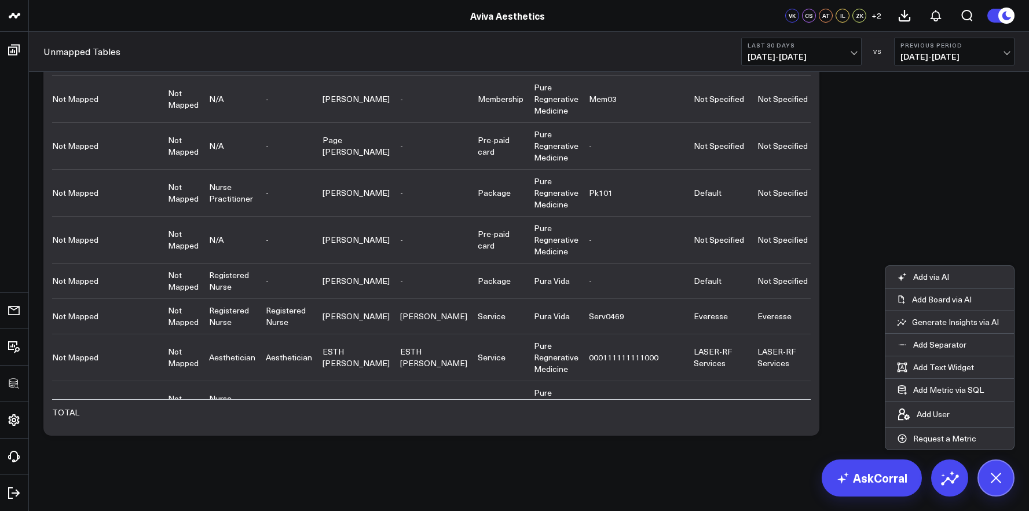
scroll to position [1909, 0]
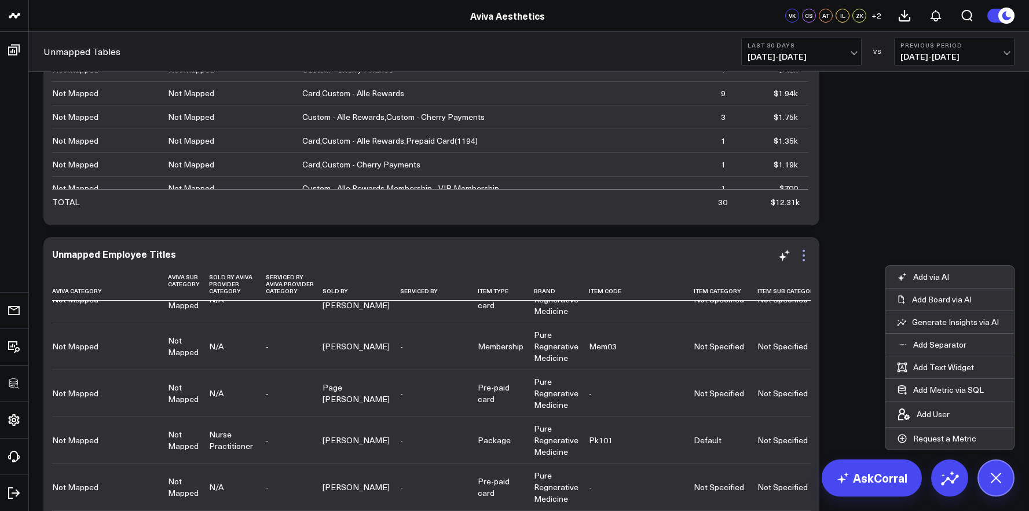
click at [804, 254] on icon at bounding box center [804, 256] width 14 height 14
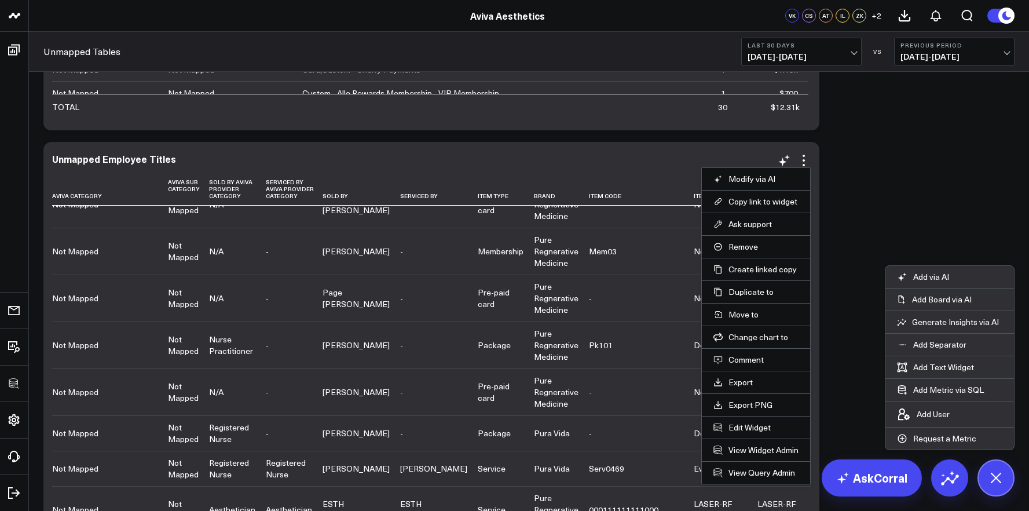
scroll to position [2033, 0]
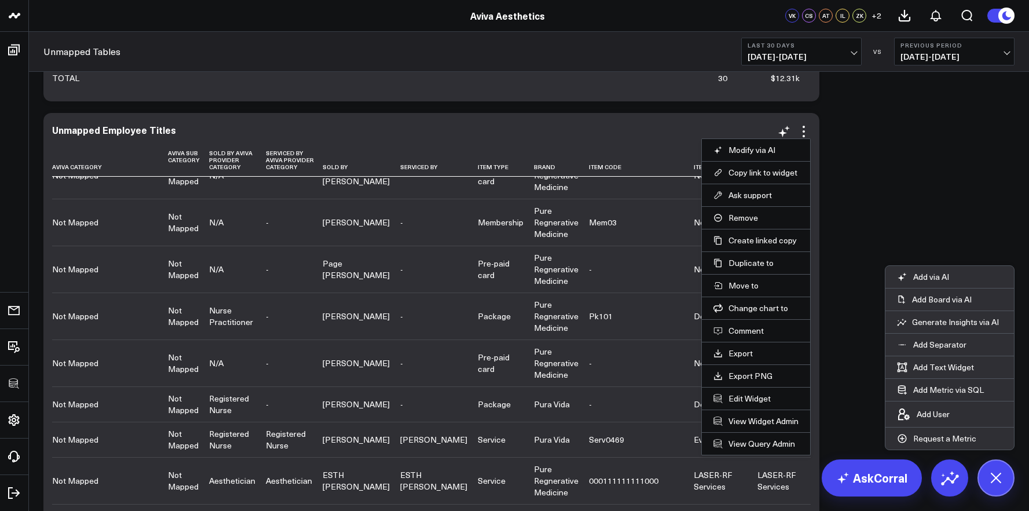
click at [750, 404] on li "Edit Widget" at bounding box center [756, 398] width 108 height 23
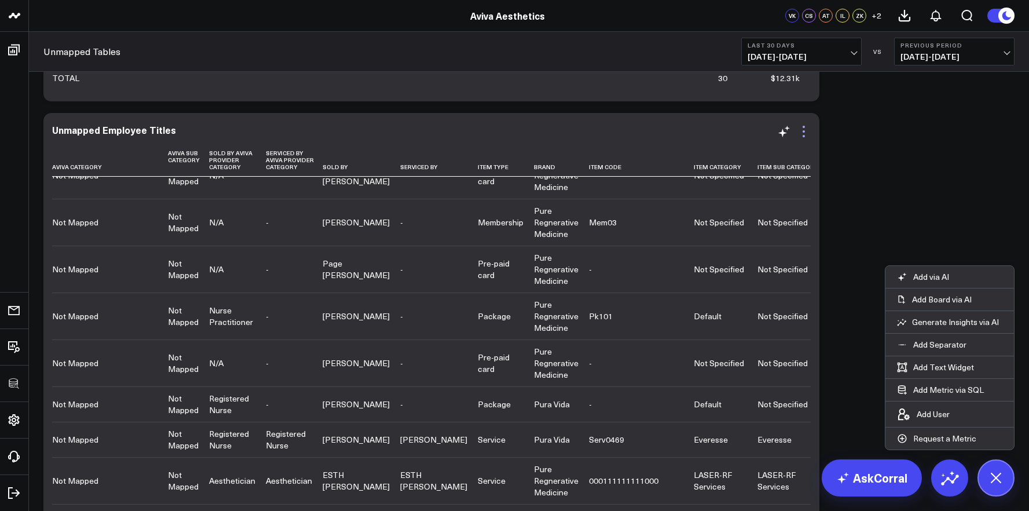
click at [803, 126] on icon at bounding box center [804, 132] width 14 height 14
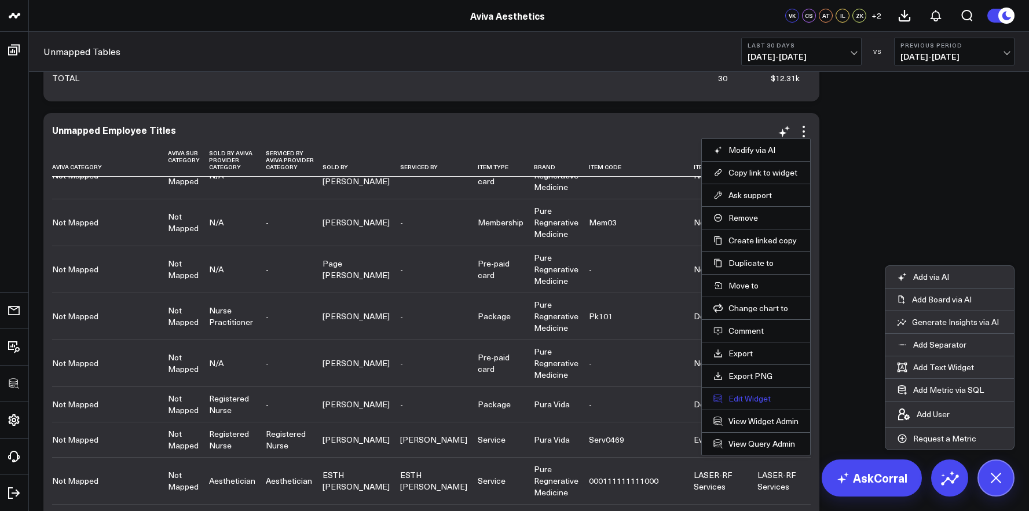
click at [741, 399] on button "Edit Widget" at bounding box center [756, 398] width 85 height 10
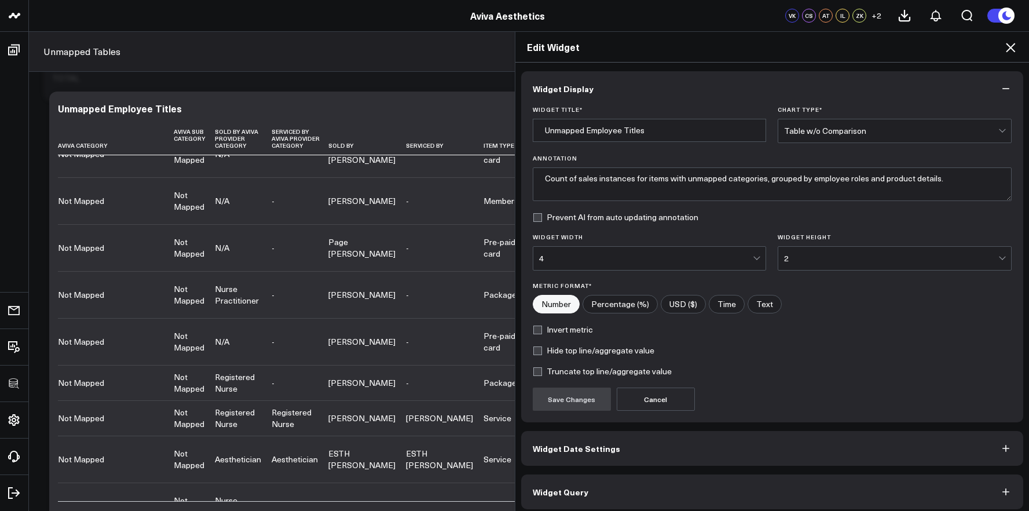
scroll to position [6, 0]
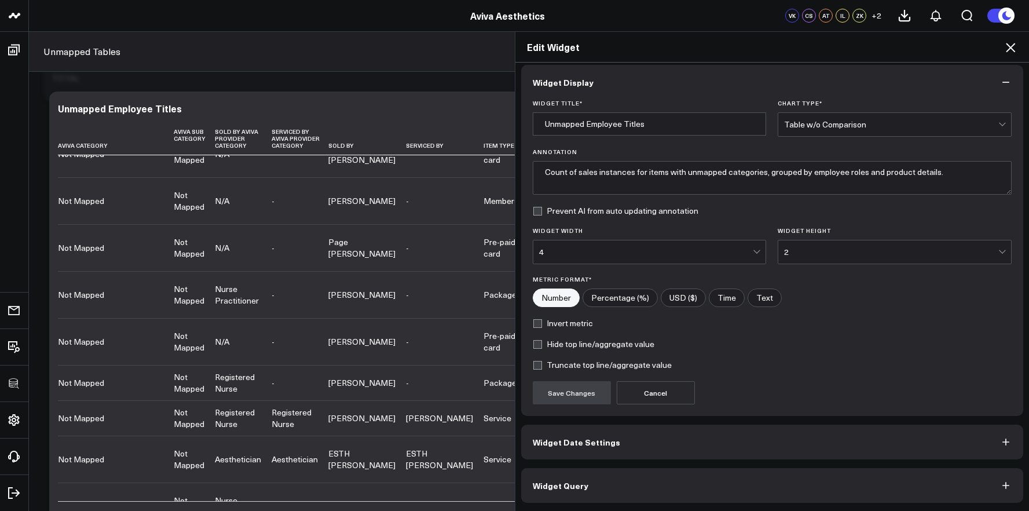
click at [734, 481] on button "Widget Query" at bounding box center [772, 485] width 503 height 35
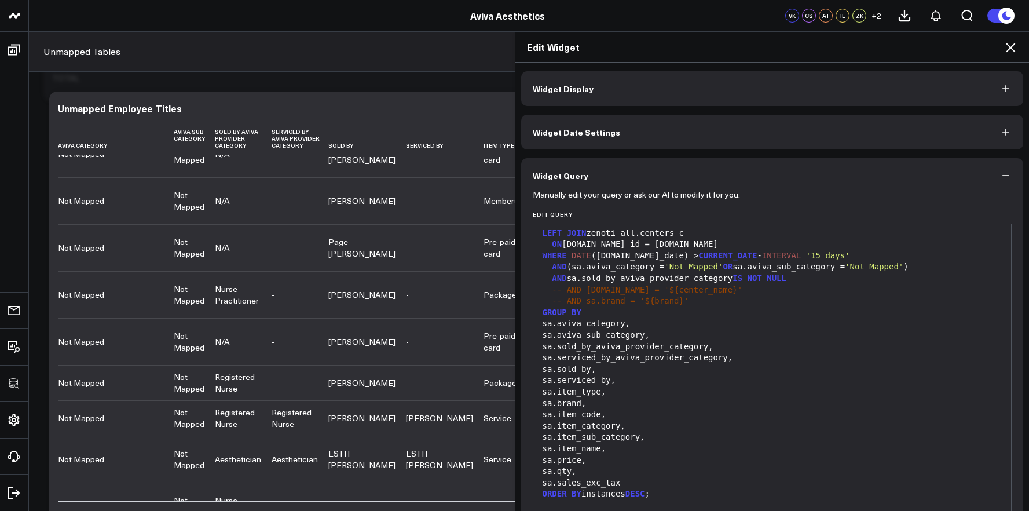
scroll to position [206, 0]
click at [743, 282] on span "IS" at bounding box center [738, 280] width 10 height 9
click at [780, 281] on span "NULL" at bounding box center [777, 280] width 20 height 9
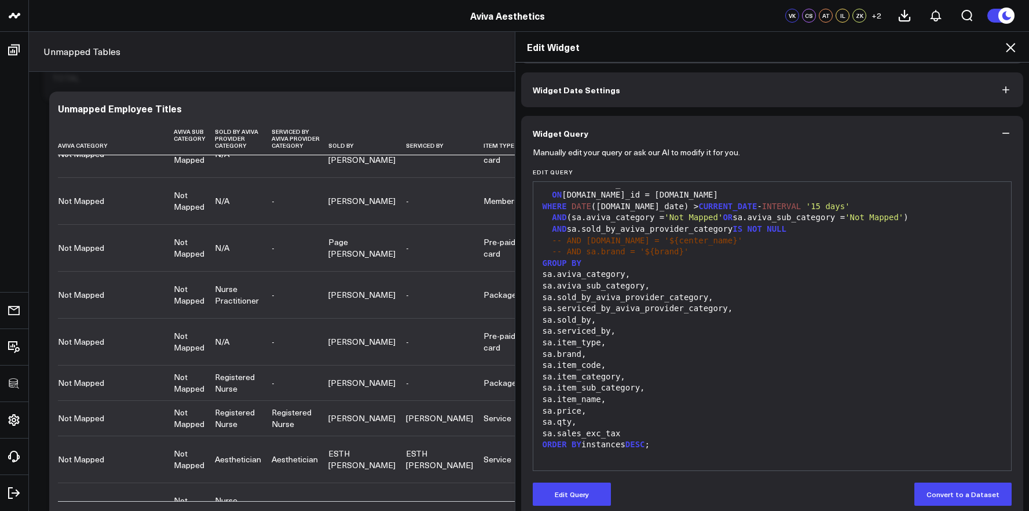
scroll to position [57, 0]
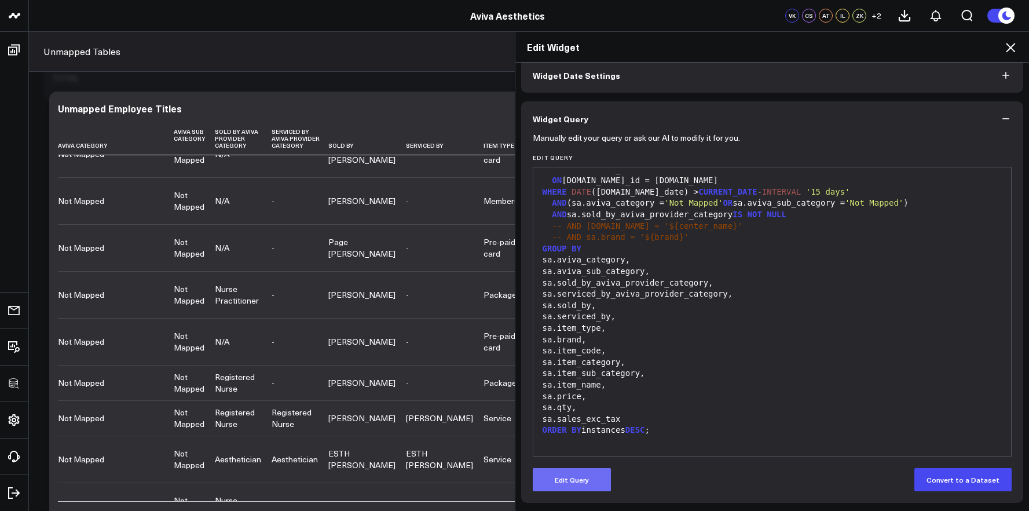
click at [572, 479] on button "Edit Query" at bounding box center [572, 479] width 78 height 23
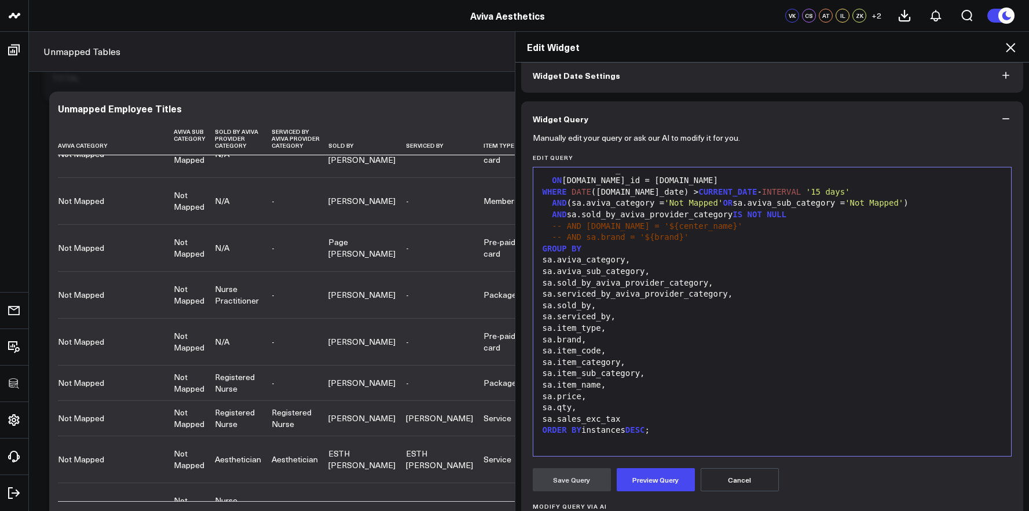
click at [568, 217] on div "AND sa.sold_by_aviva_provider_category IS NOT NULL" at bounding box center [772, 215] width 467 height 12
click at [808, 216] on div "AND sa.sold_by_aviva_provider_category IS NOT NULL" at bounding box center [772, 215] width 467 height 12
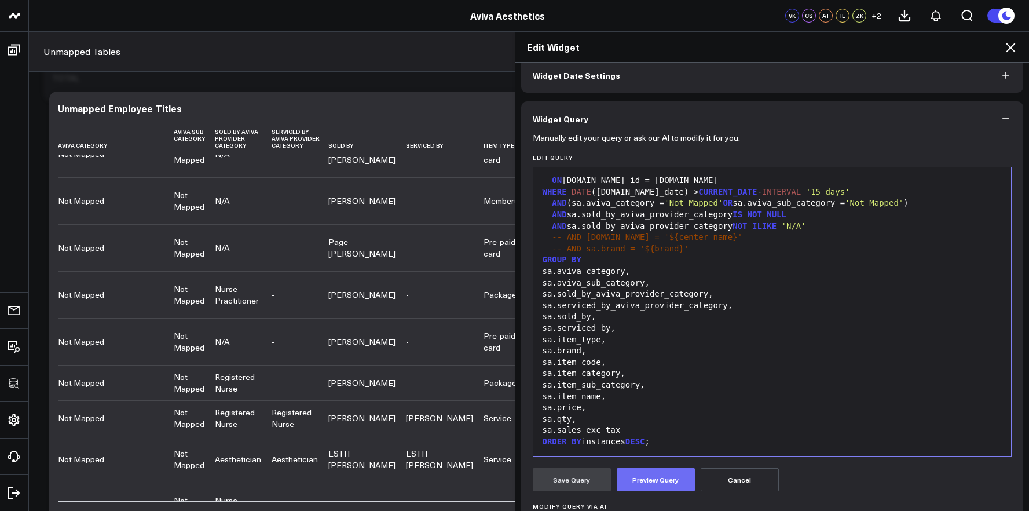
click at [640, 469] on button "Preview Query" at bounding box center [656, 479] width 78 height 23
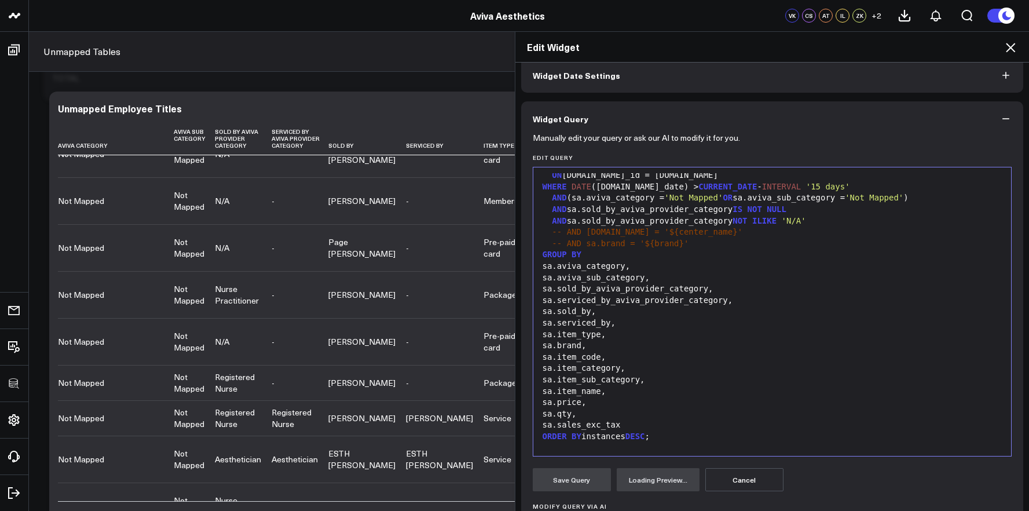
scroll to position [227, 0]
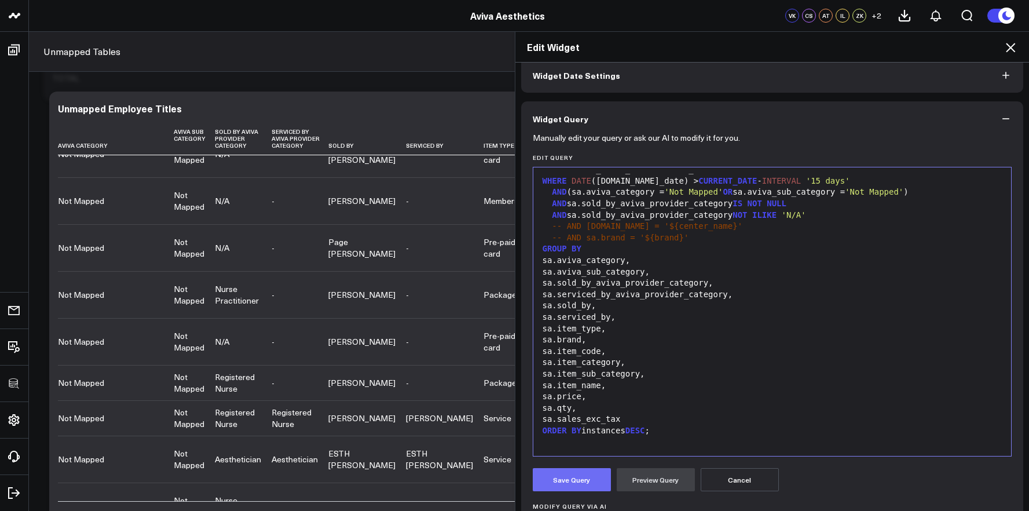
click at [580, 485] on button "Save Query" at bounding box center [572, 479] width 78 height 23
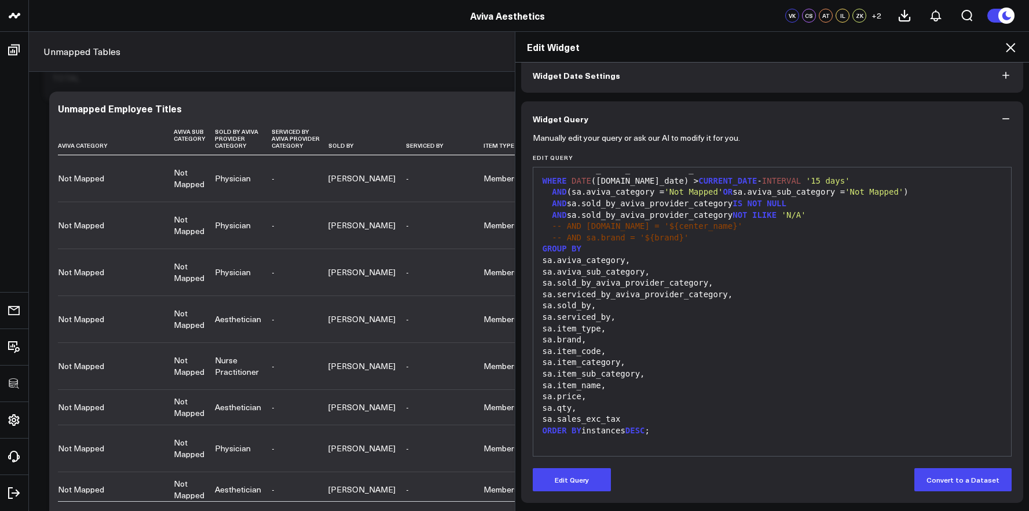
scroll to position [2156, 0]
click at [1013, 51] on icon at bounding box center [1011, 48] width 14 height 14
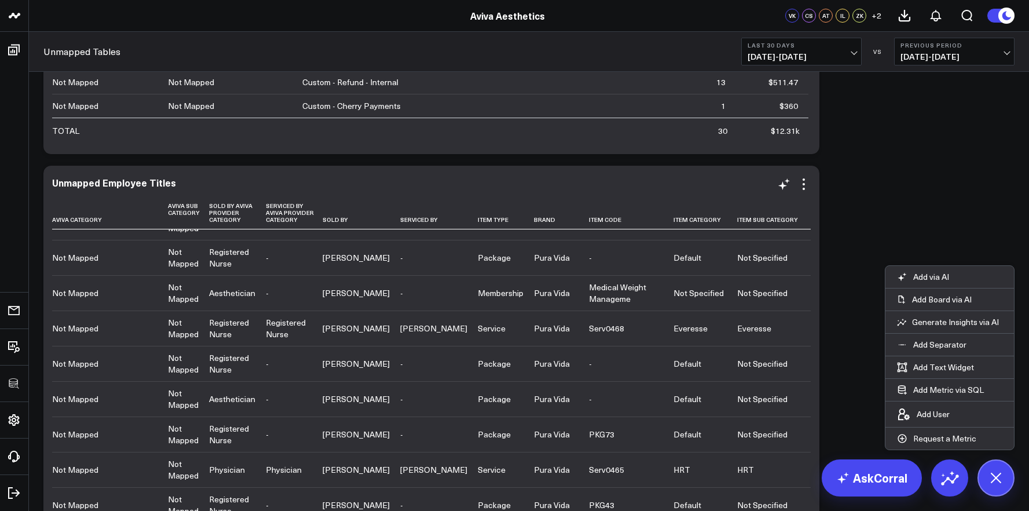
scroll to position [5066, 0]
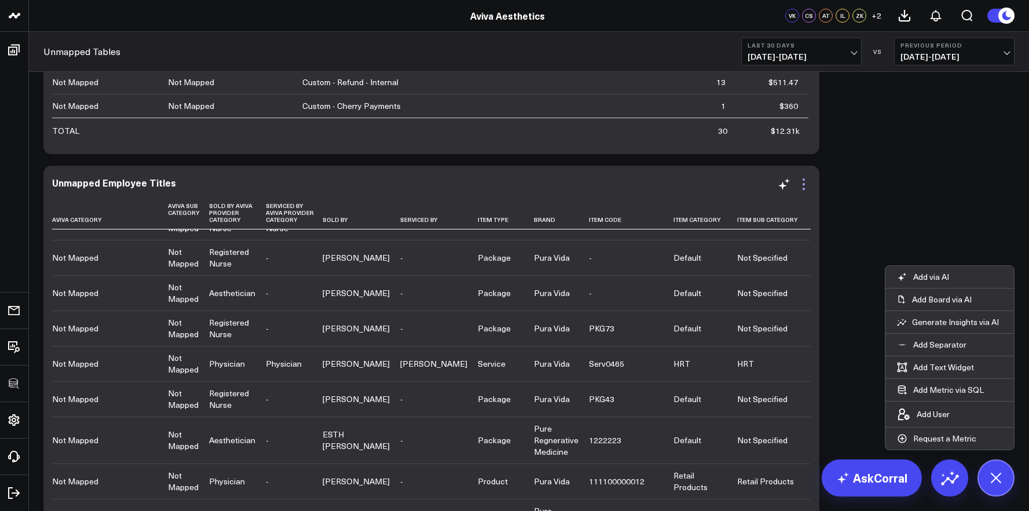
click at [799, 187] on icon at bounding box center [804, 184] width 14 height 14
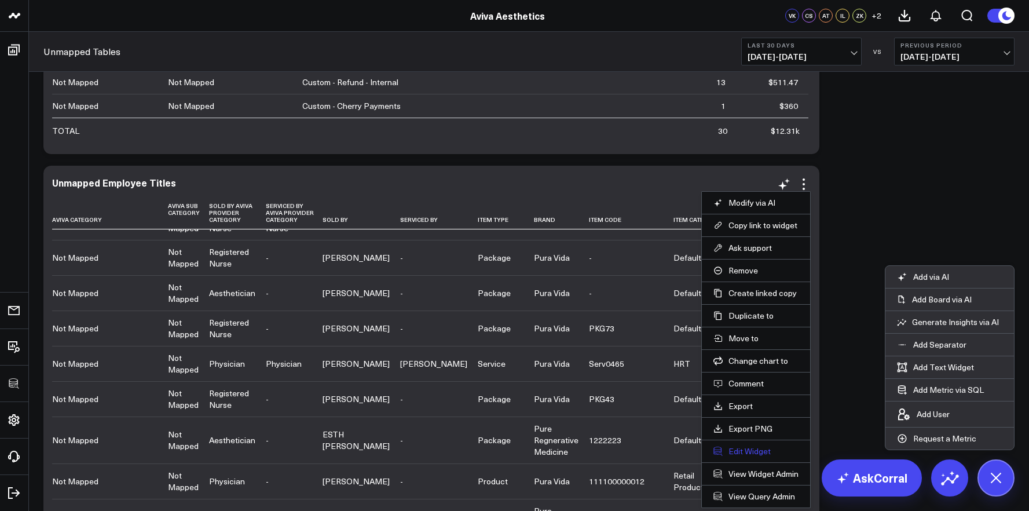
click at [750, 450] on button "Edit Widget" at bounding box center [756, 451] width 85 height 10
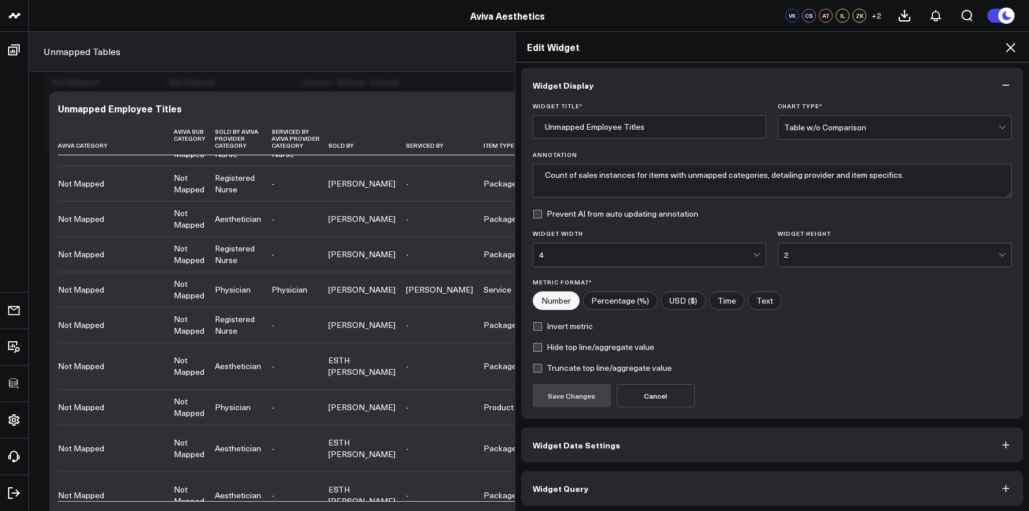
scroll to position [6, 0]
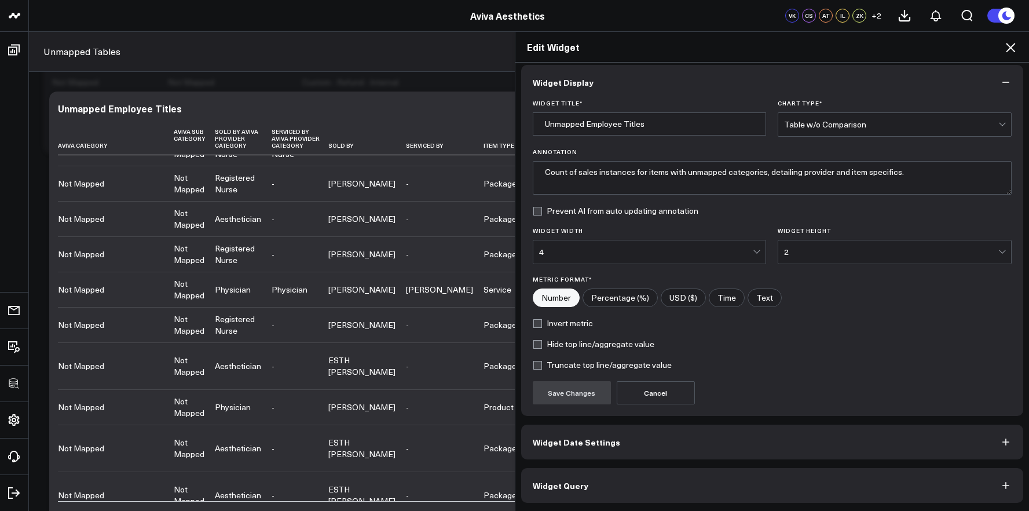
click at [750, 497] on button "Widget Query" at bounding box center [772, 485] width 503 height 35
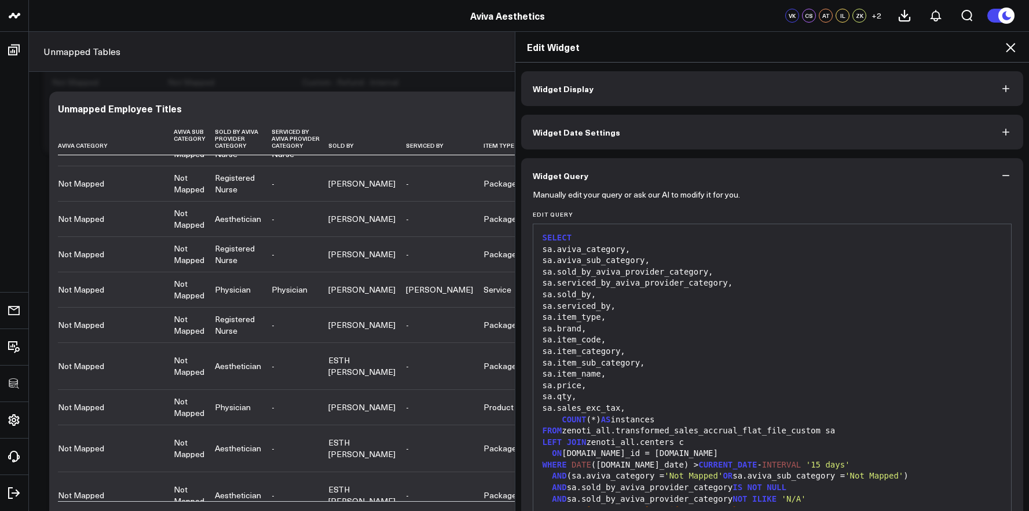
click at [740, 422] on div "COUNT (*) AS instances" at bounding box center [772, 420] width 467 height 12
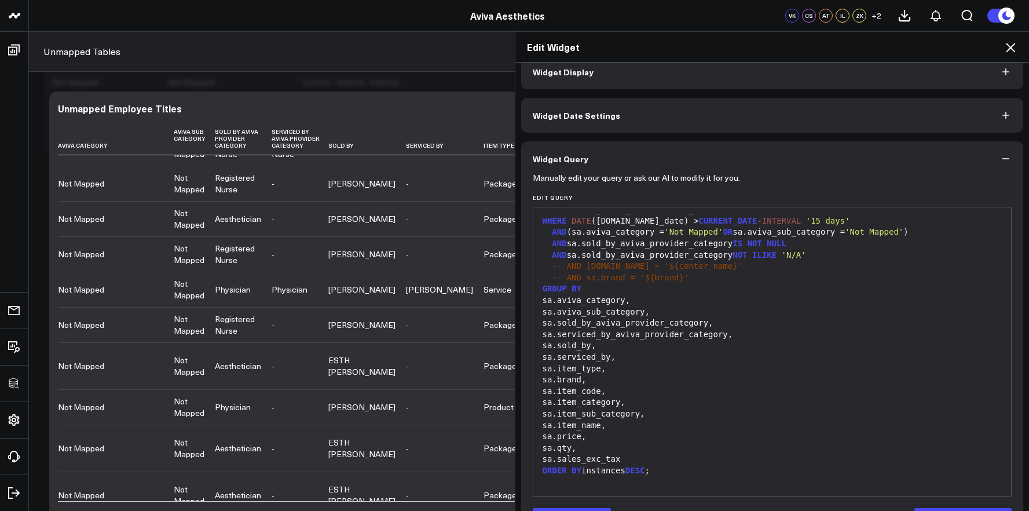
scroll to position [57, 0]
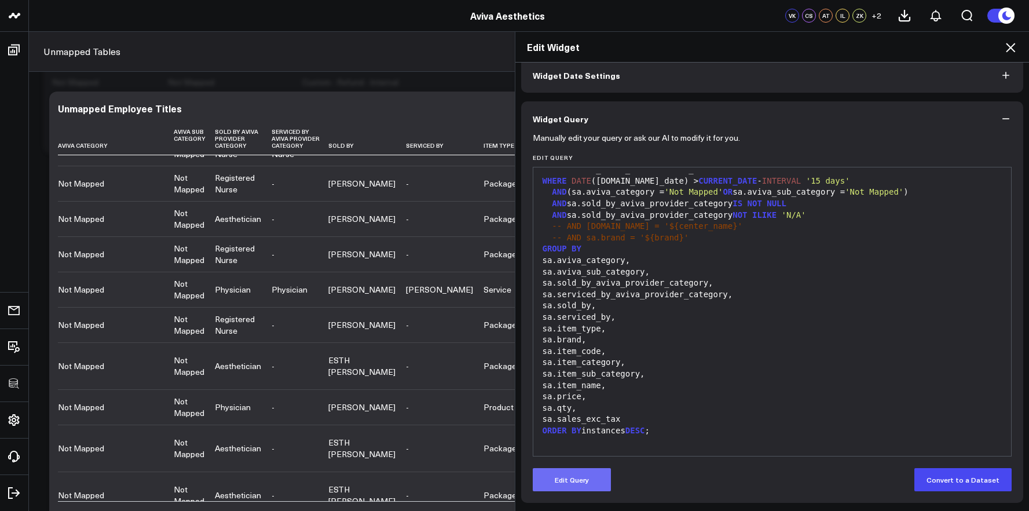
click at [587, 468] on button "Edit Query" at bounding box center [572, 479] width 78 height 23
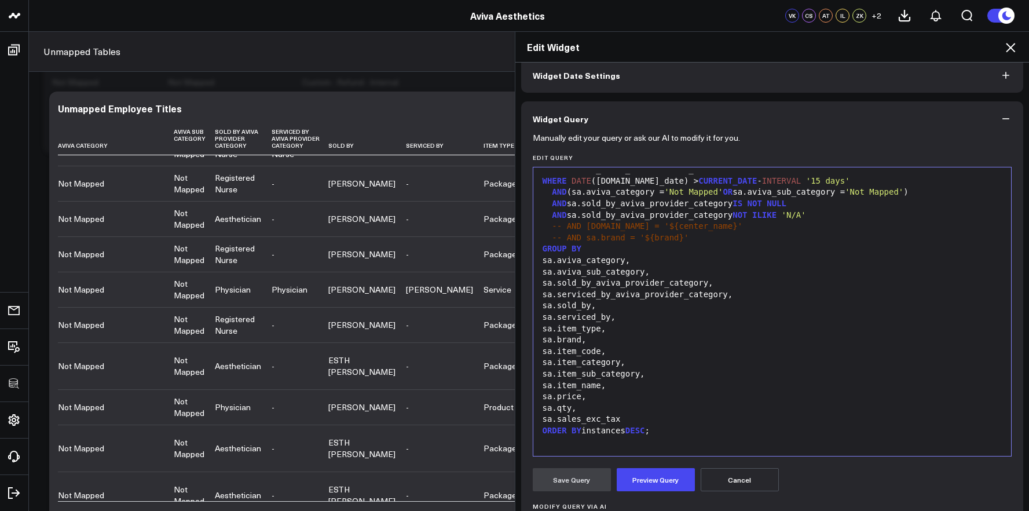
click at [660, 416] on div "sa.sales_exc_tax" at bounding box center [772, 420] width 467 height 12
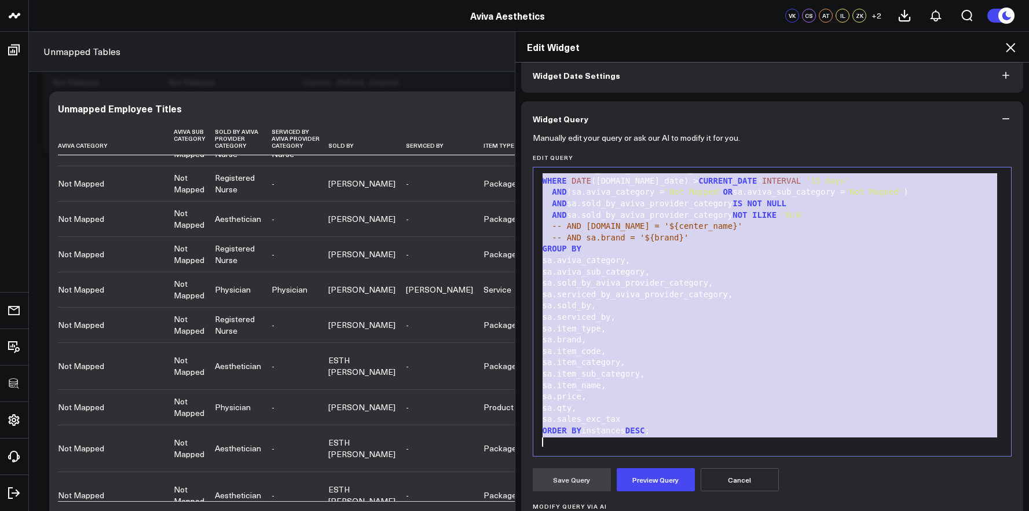
copy div "SELECT sa.aviva_category, sa.aviva_sub_category, sa.sold_by_aviva_provider_cate…"
click at [1008, 50] on icon at bounding box center [1010, 47] width 9 height 9
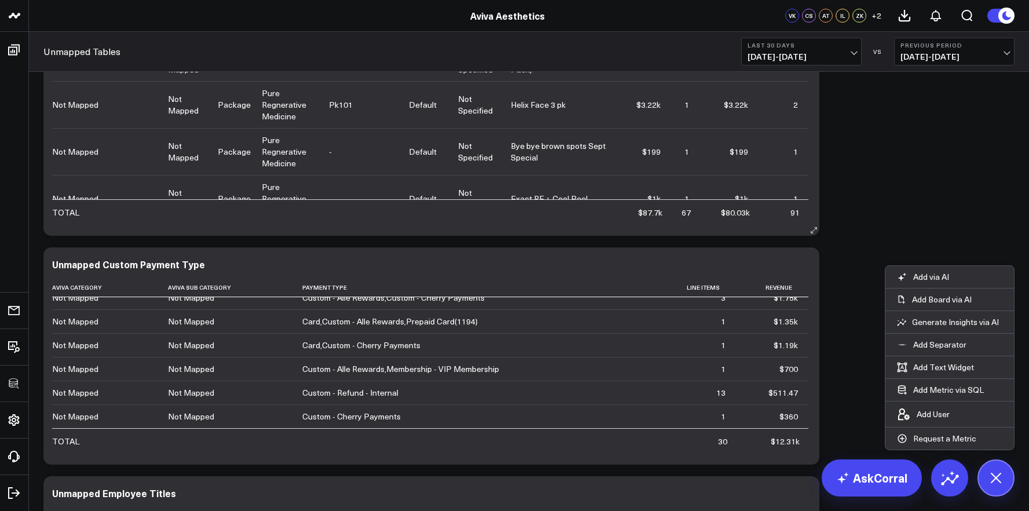
scroll to position [1624, 0]
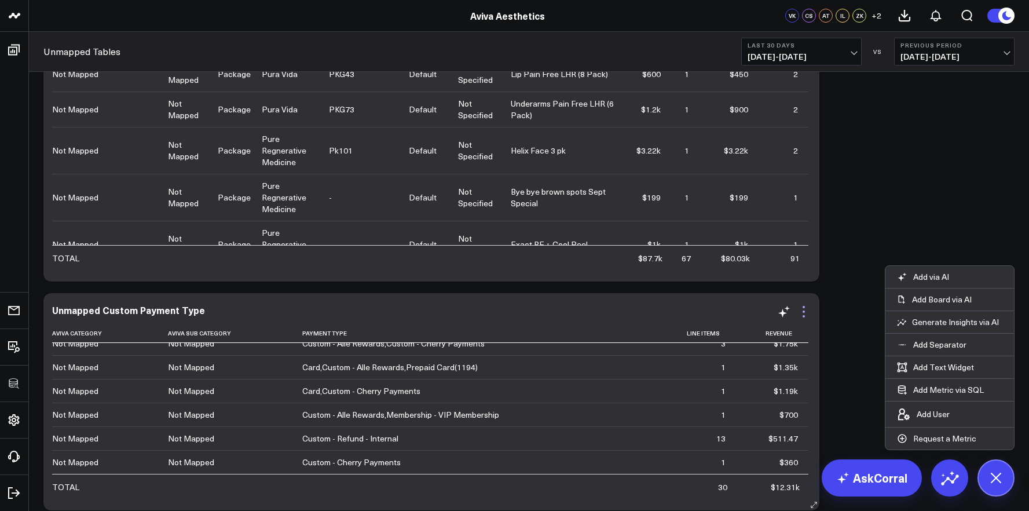
click at [803, 306] on icon at bounding box center [804, 307] width 2 height 2
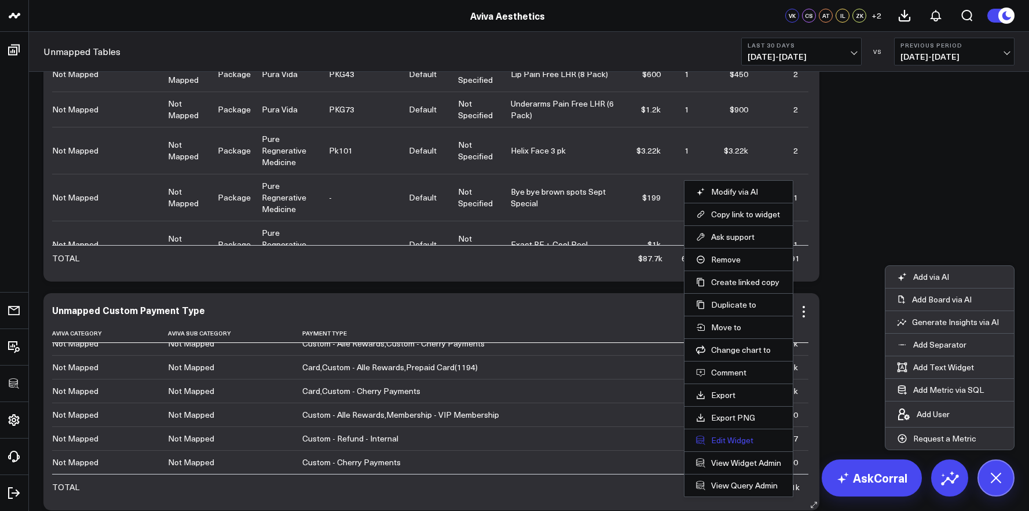
click at [738, 437] on button "Edit Widget" at bounding box center [738, 440] width 85 height 10
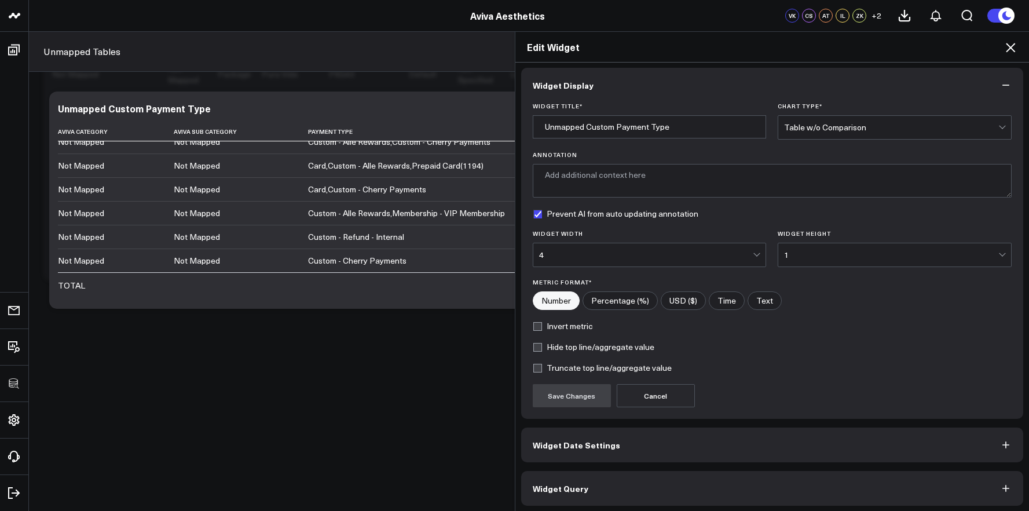
scroll to position [6, 0]
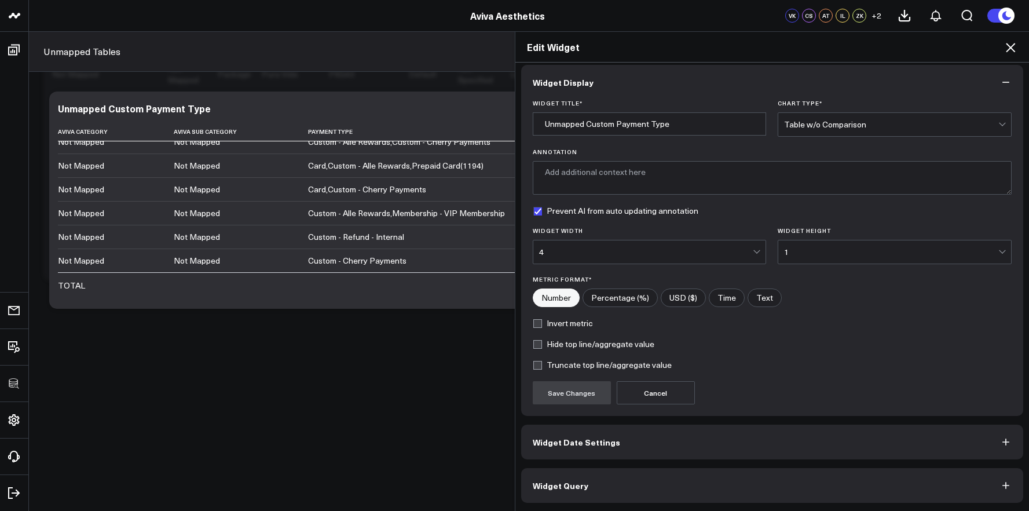
click at [742, 478] on button "Widget Query" at bounding box center [772, 485] width 503 height 35
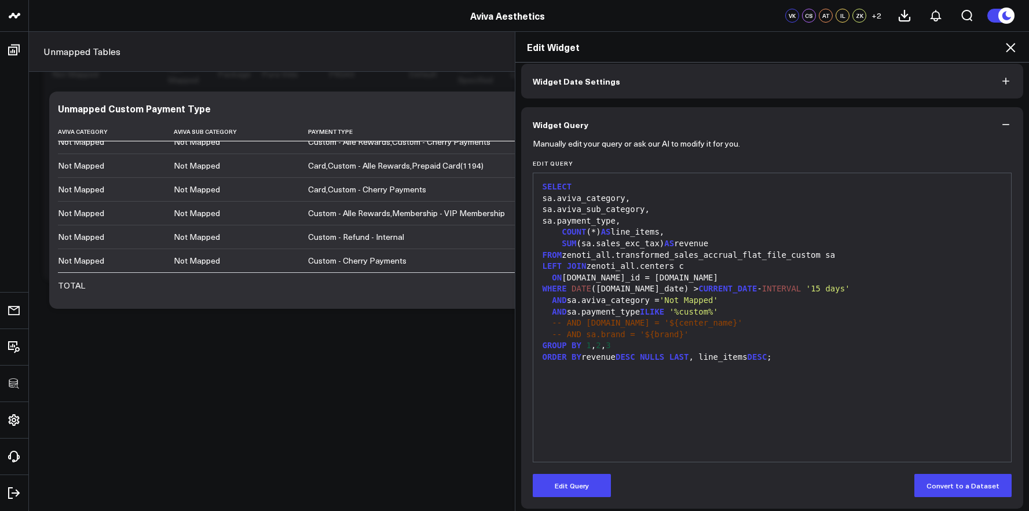
scroll to position [57, 0]
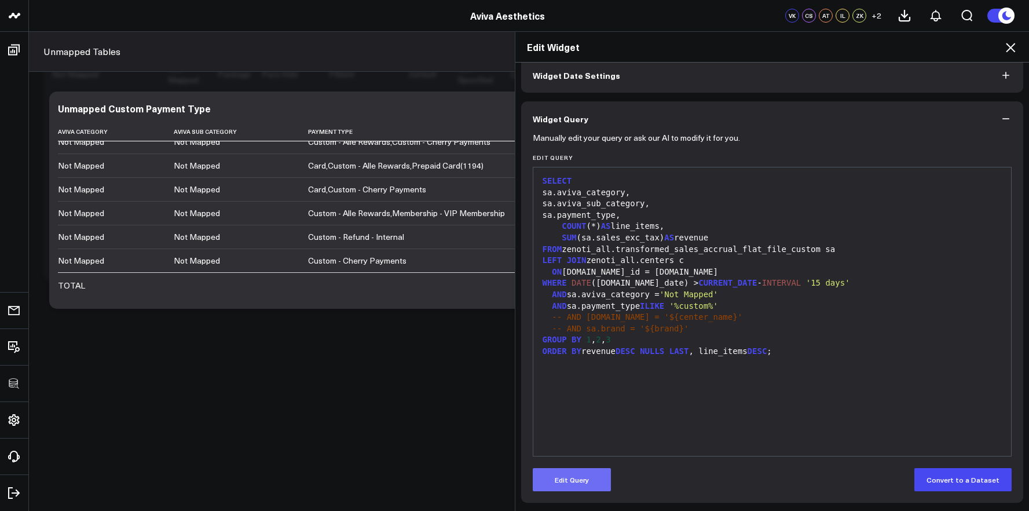
click at [587, 477] on button "Edit Query" at bounding box center [572, 479] width 78 height 23
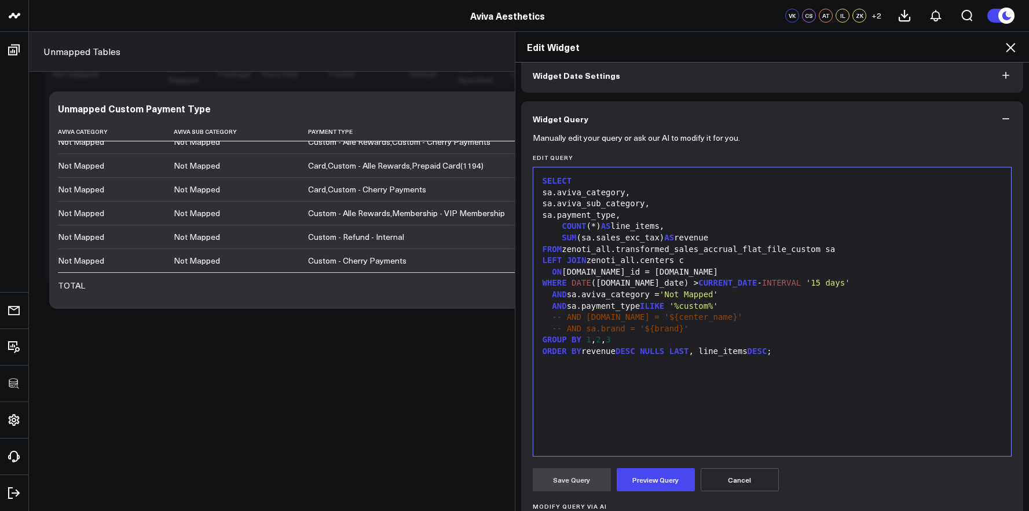
click at [676, 204] on div "sa.aviva_sub_category," at bounding box center [772, 204] width 467 height 12
click at [673, 211] on div "sa.payment_type," at bounding box center [772, 216] width 467 height 12
click at [673, 202] on div "sa.aviva_sub_category," at bounding box center [772, 204] width 467 height 12
click at [1007, 46] on icon at bounding box center [1011, 48] width 14 height 14
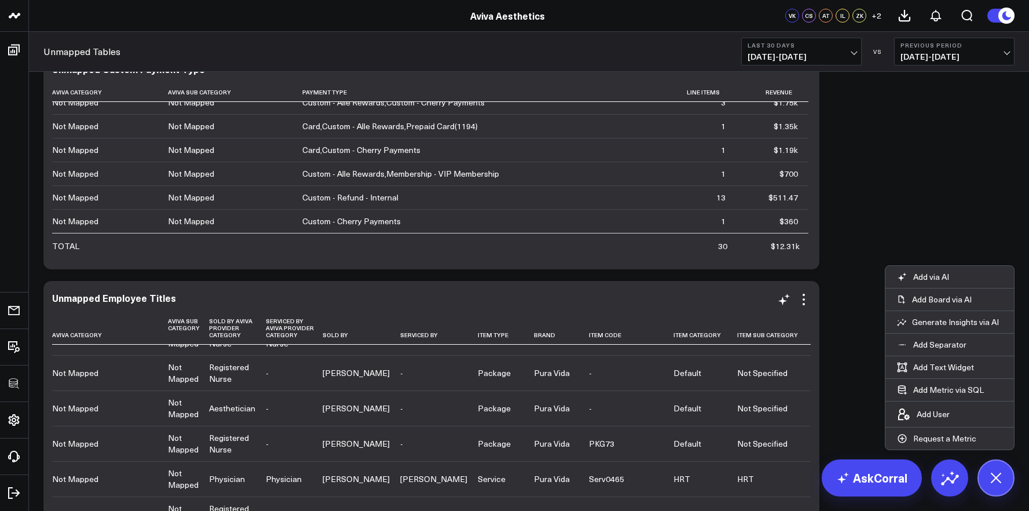
scroll to position [1916, 0]
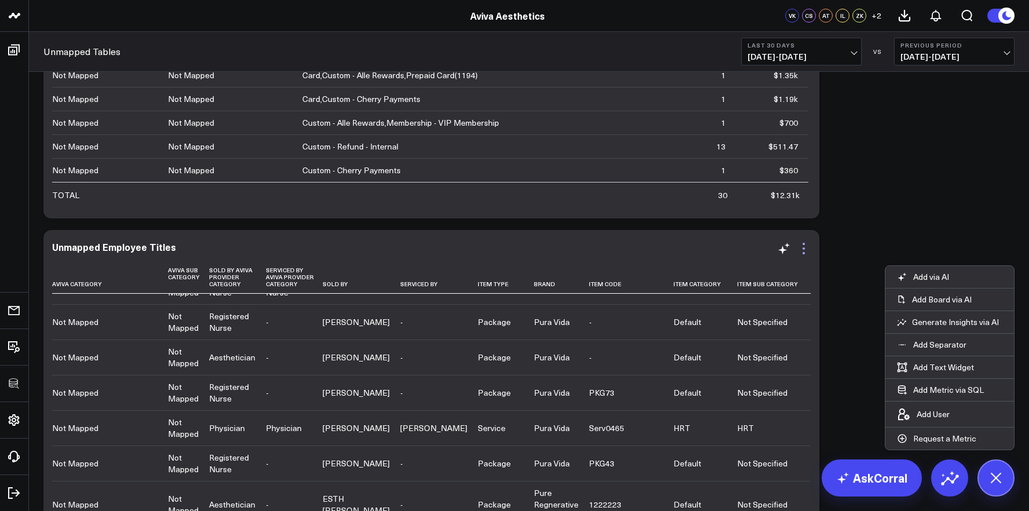
click at [803, 249] on icon at bounding box center [804, 249] width 14 height 14
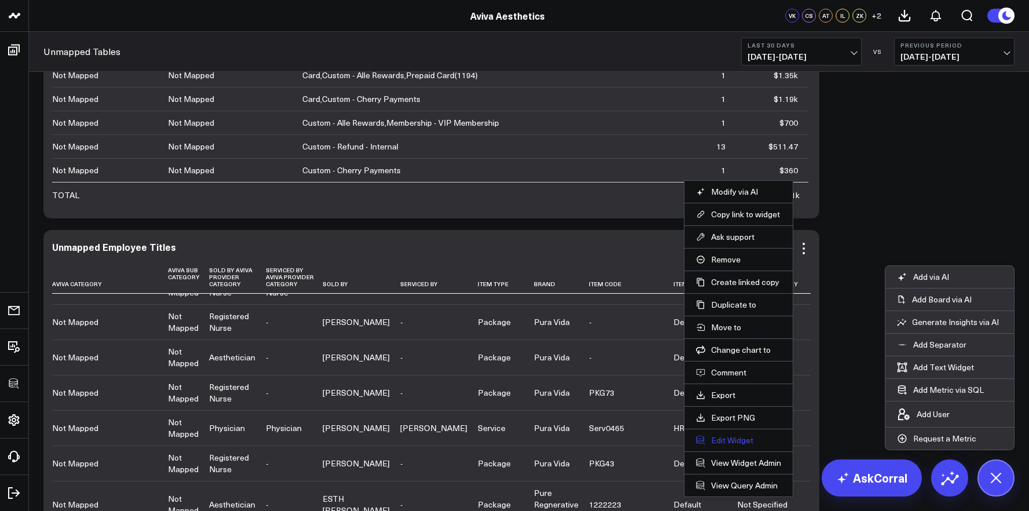
click at [733, 445] on button "Edit Widget" at bounding box center [738, 440] width 85 height 10
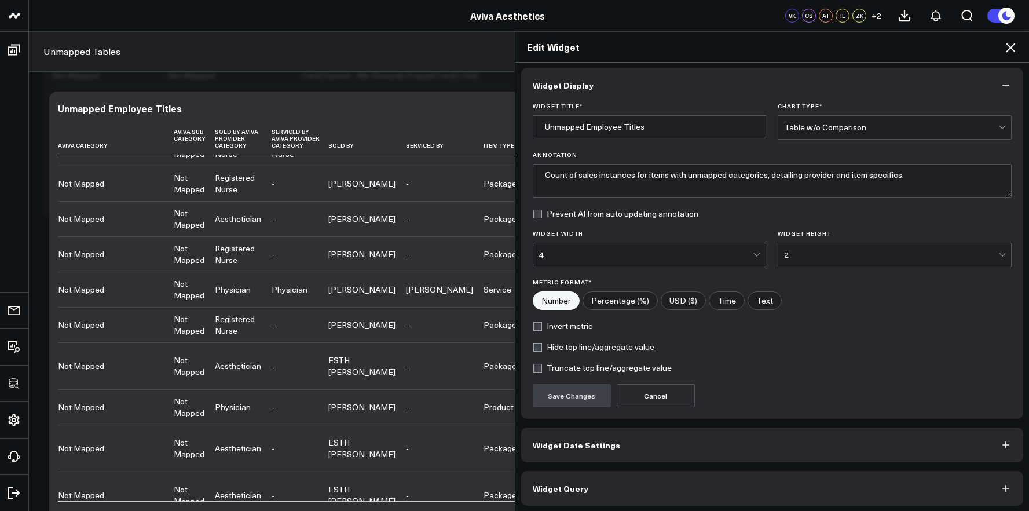
scroll to position [6, 0]
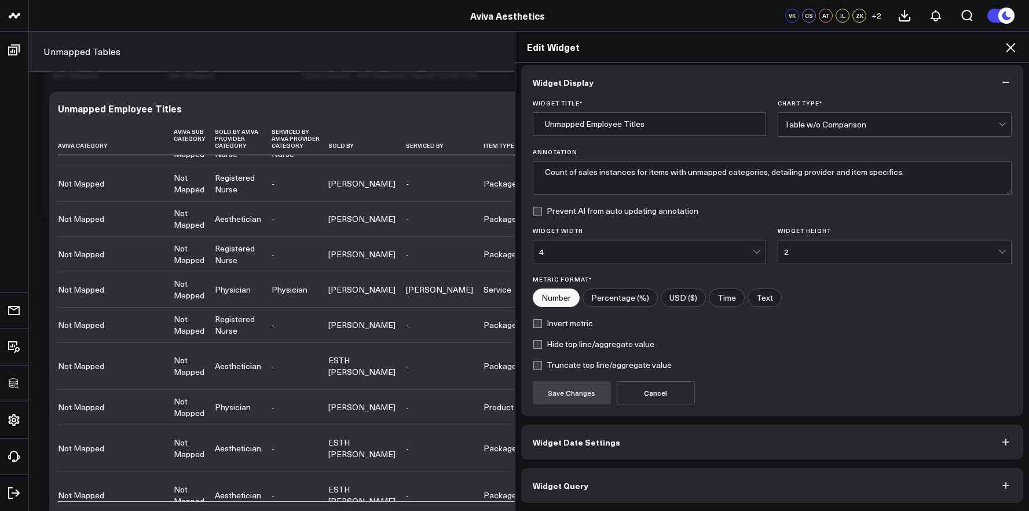
click at [722, 472] on button "Widget Query" at bounding box center [772, 485] width 503 height 35
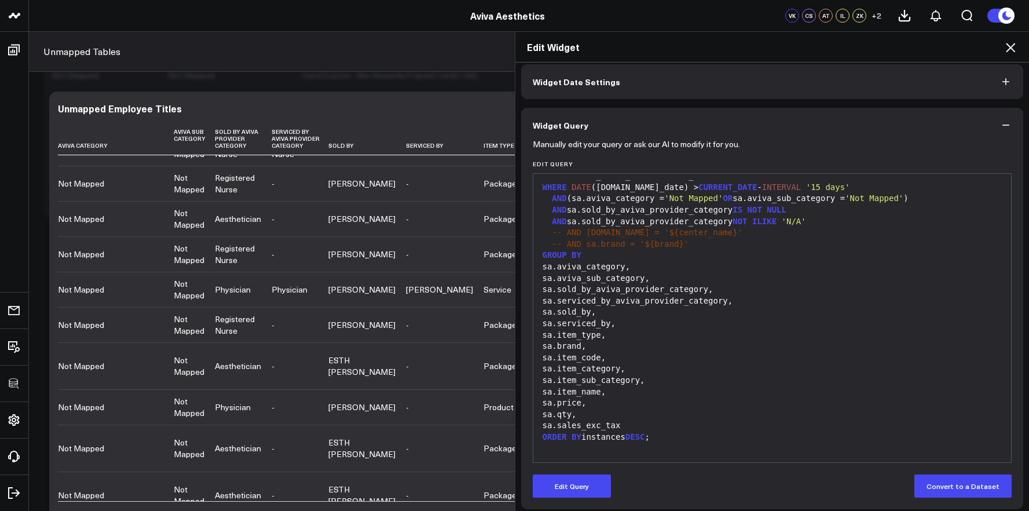
scroll to position [57, 0]
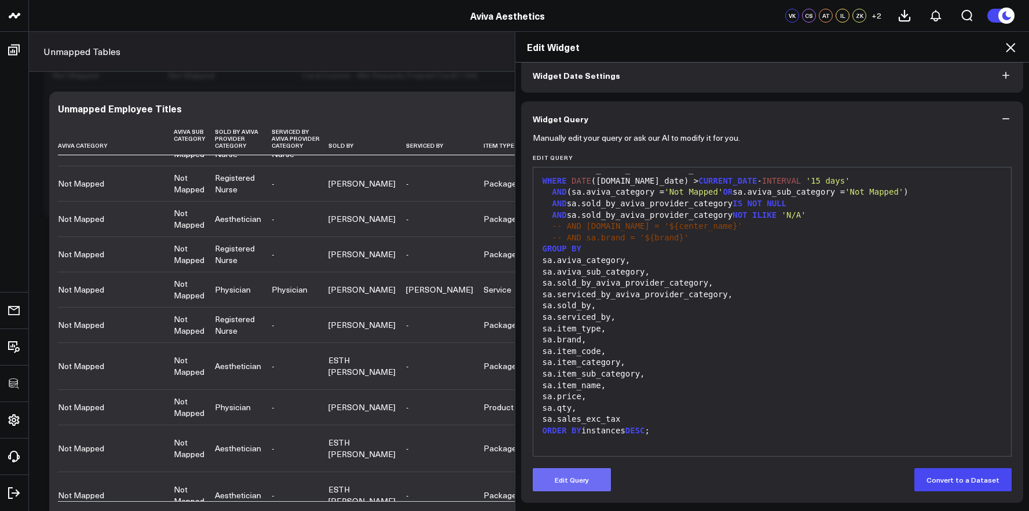
click at [576, 480] on button "Edit Query" at bounding box center [572, 479] width 78 height 23
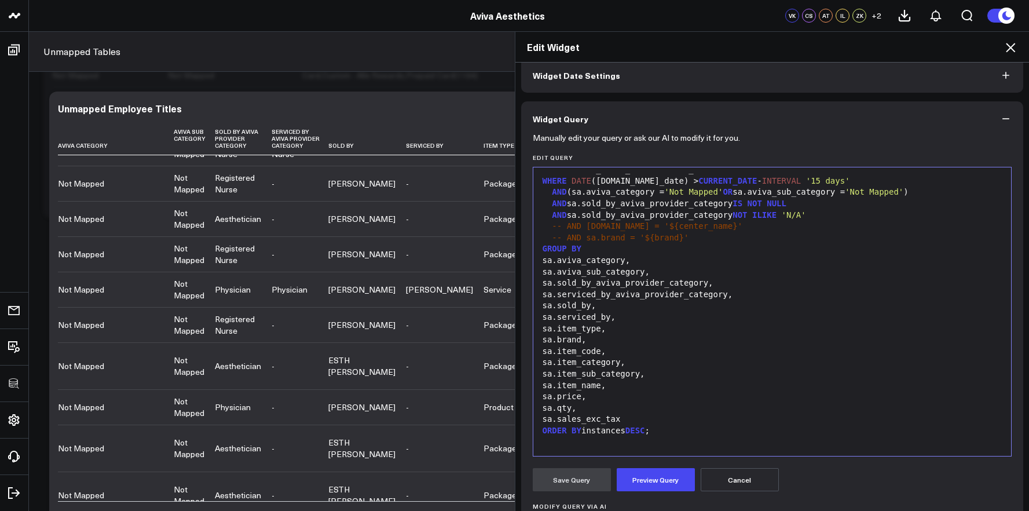
click at [653, 407] on div "sa.qty," at bounding box center [772, 409] width 467 height 12
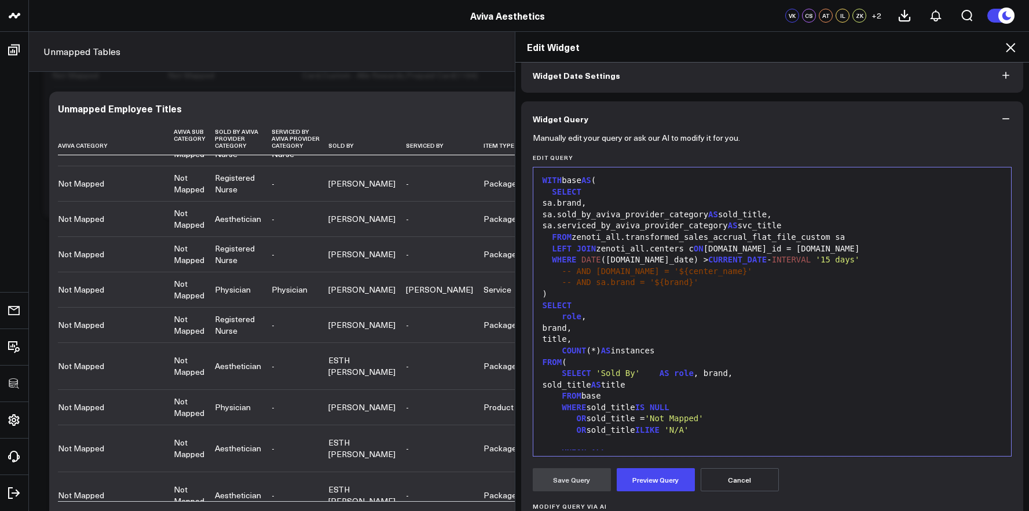
scroll to position [0, 0]
click at [621, 184] on div "WITH base AS (" at bounding box center [772, 182] width 467 height 12
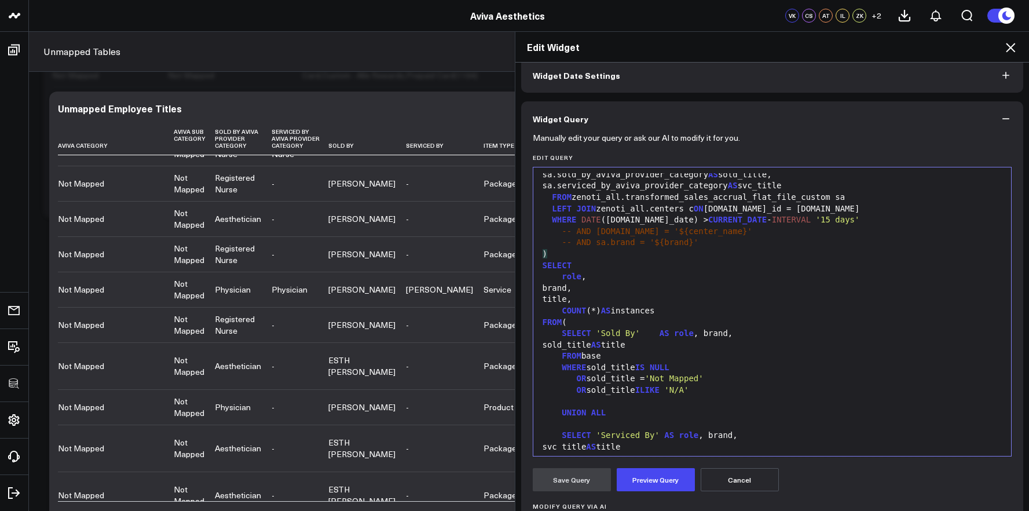
scroll to position [70, 0]
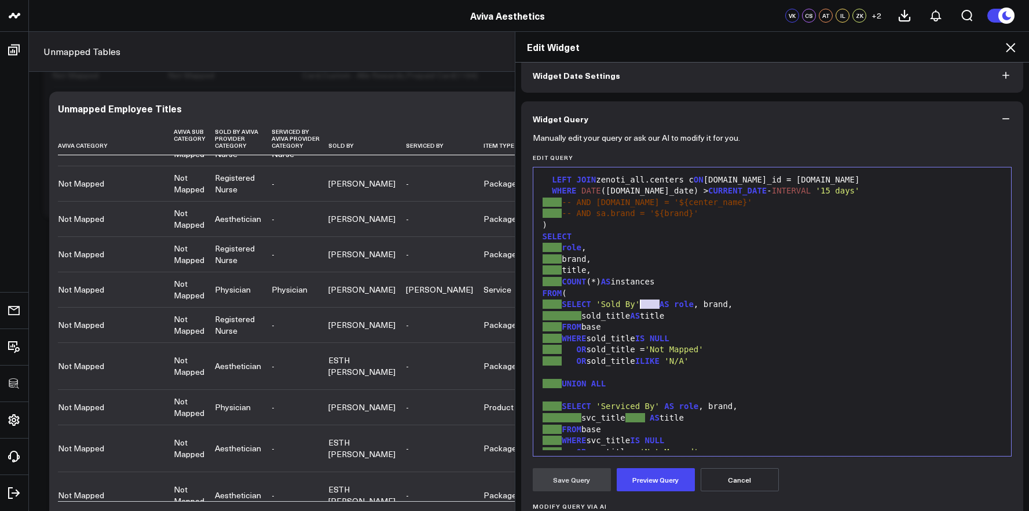
drag, startPoint x: 655, startPoint y: 305, endPoint x: 636, endPoint y: 306, distance: 19.2
click at [636, 306] on div "SELECT 'Sold By' AS role , brand," at bounding box center [772, 305] width 467 height 12
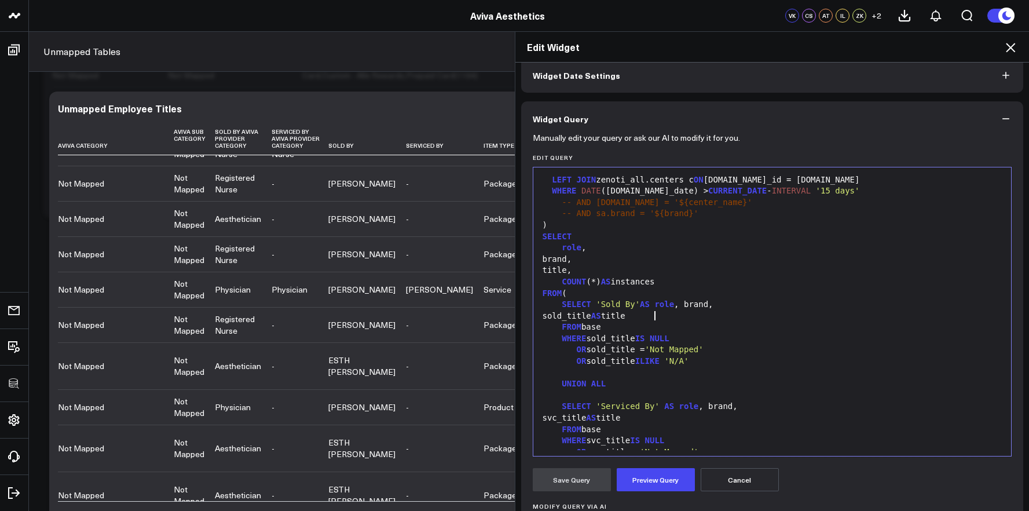
click at [653, 314] on div "sold_title AS title" at bounding box center [772, 317] width 467 height 12
click at [644, 316] on div "sold_title AS title" at bounding box center [772, 317] width 467 height 12
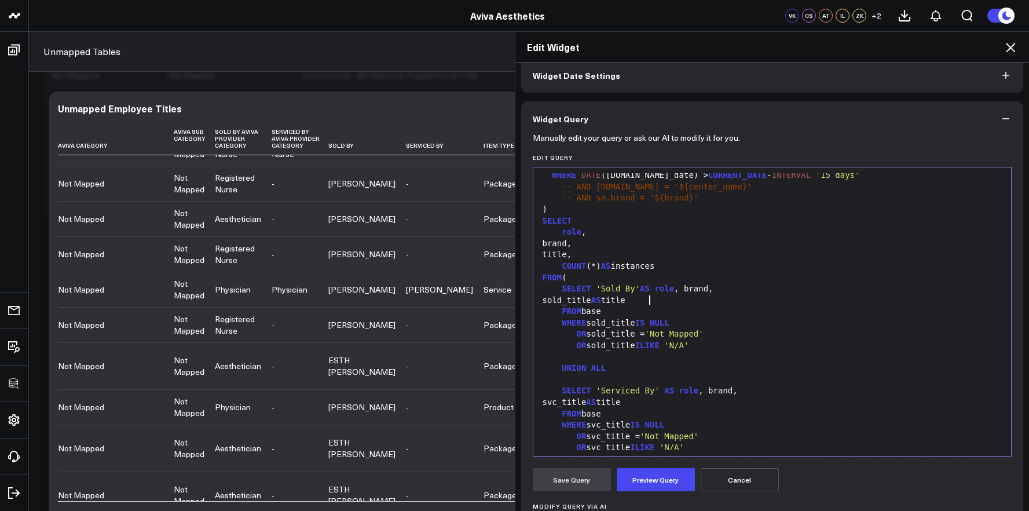
scroll to position [87, 0]
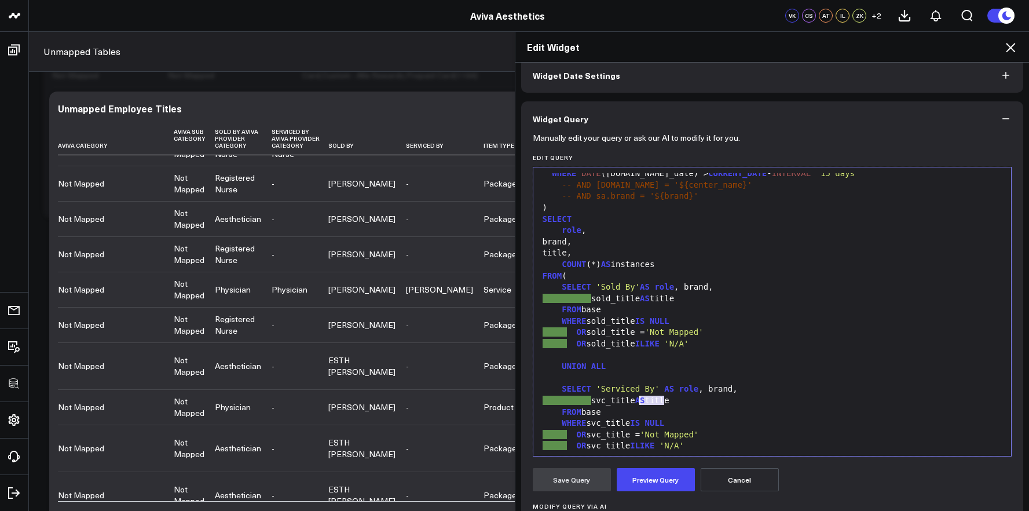
drag, startPoint x: 660, startPoint y: 403, endPoint x: 638, endPoint y: 405, distance: 22.7
click at [638, 405] on div "svc_title AS title" at bounding box center [772, 401] width 467 height 12
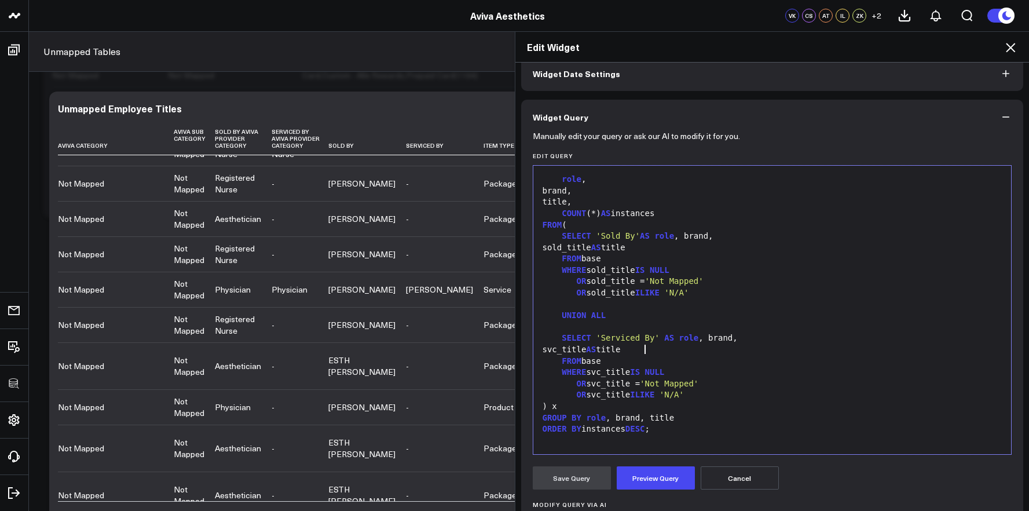
scroll to position [59, 0]
click at [645, 470] on button "Preview Query" at bounding box center [656, 477] width 78 height 23
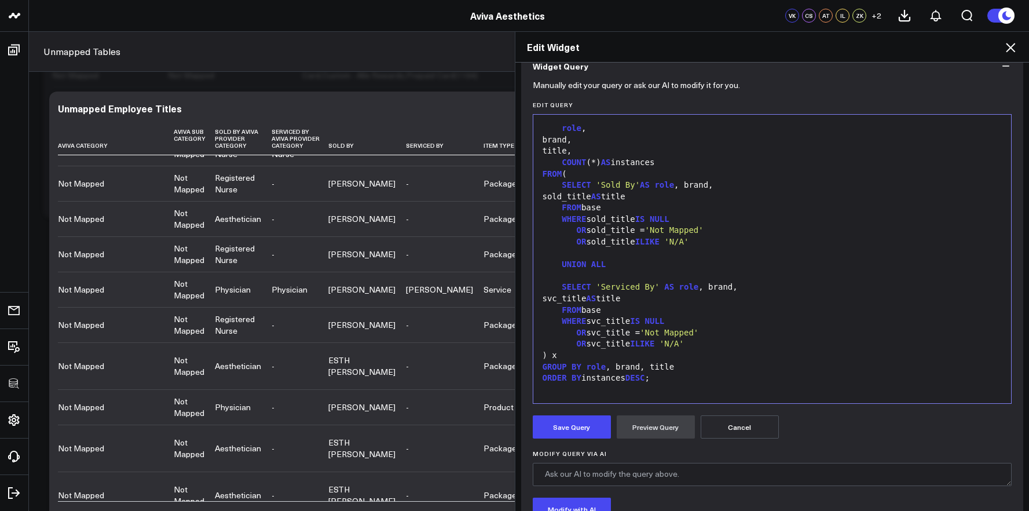
scroll to position [0, 0]
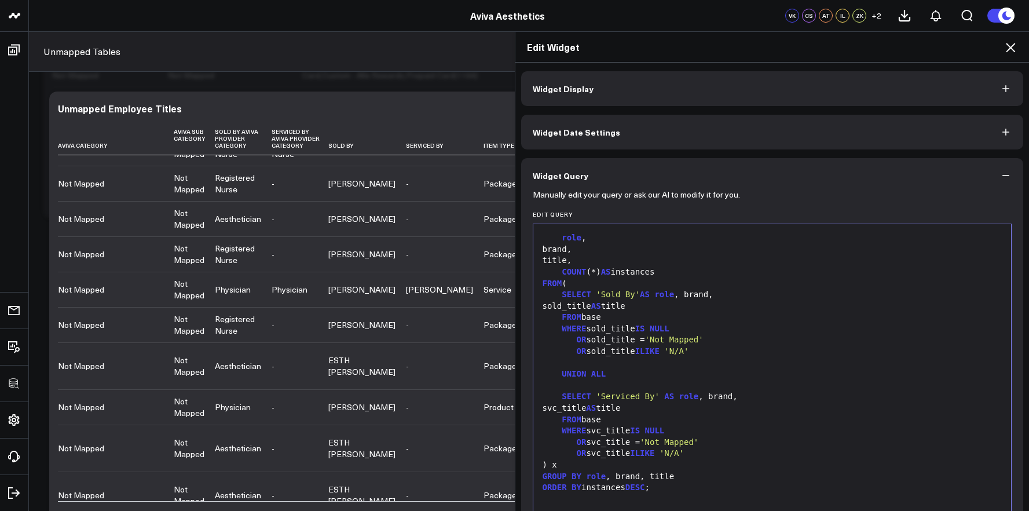
click at [1010, 52] on icon at bounding box center [1011, 48] width 14 height 14
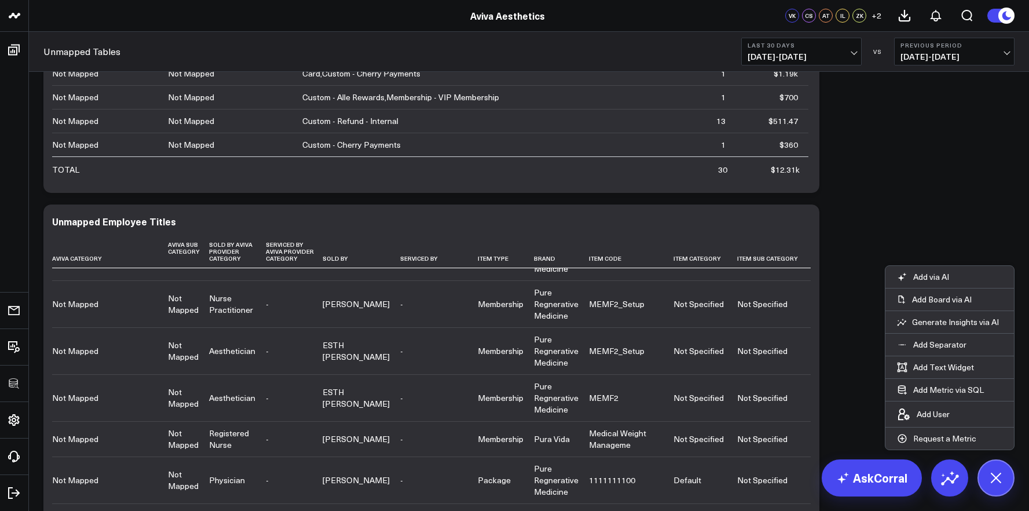
scroll to position [387, 0]
click at [806, 228] on icon at bounding box center [804, 223] width 14 height 14
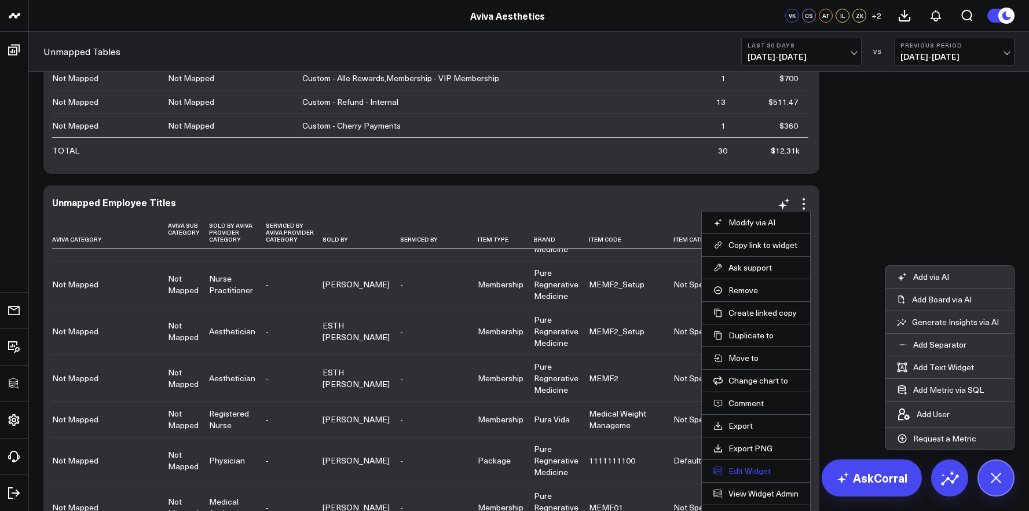
click at [766, 473] on button "Edit Widget" at bounding box center [756, 471] width 85 height 10
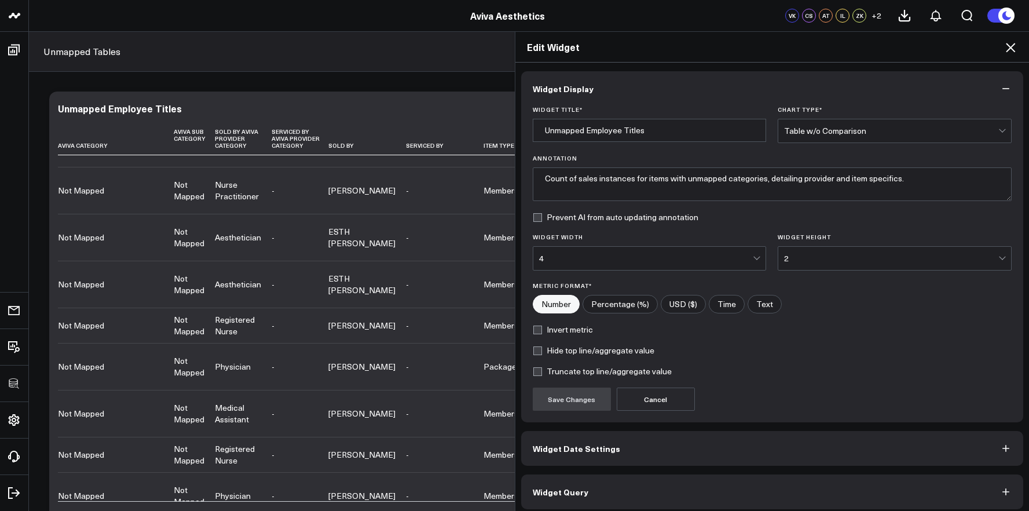
scroll to position [2156, 0]
click at [748, 483] on button "Widget Query" at bounding box center [772, 491] width 503 height 35
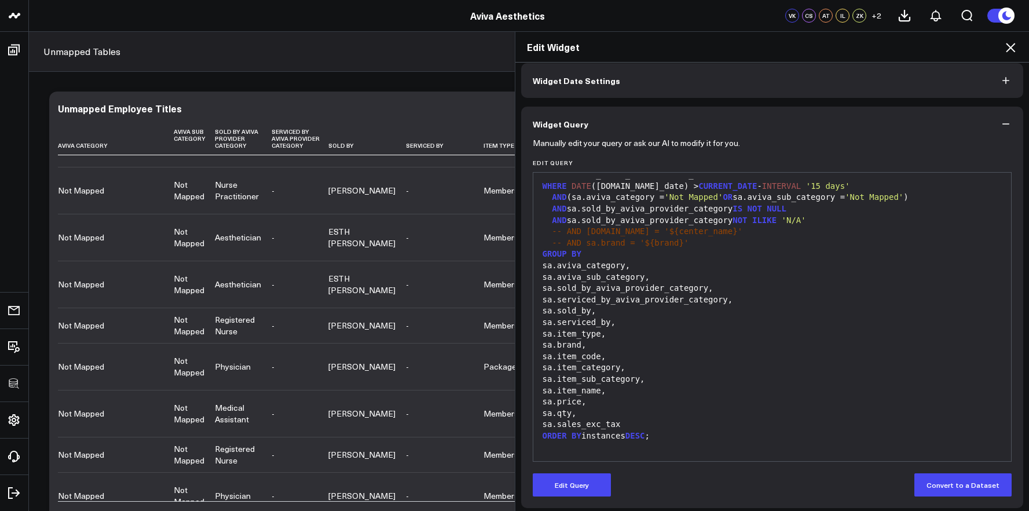
scroll to position [57, 0]
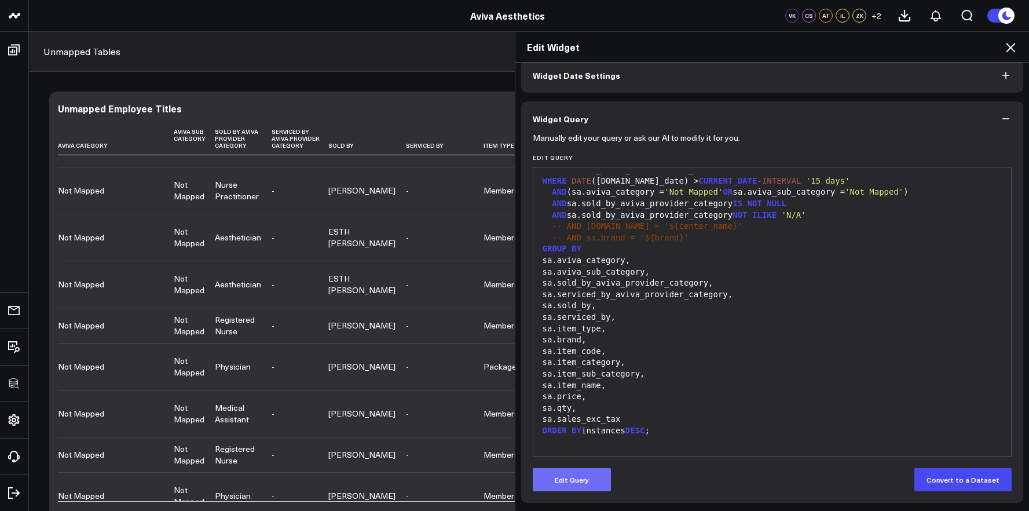
click at [554, 476] on button "Edit Query" at bounding box center [572, 479] width 78 height 23
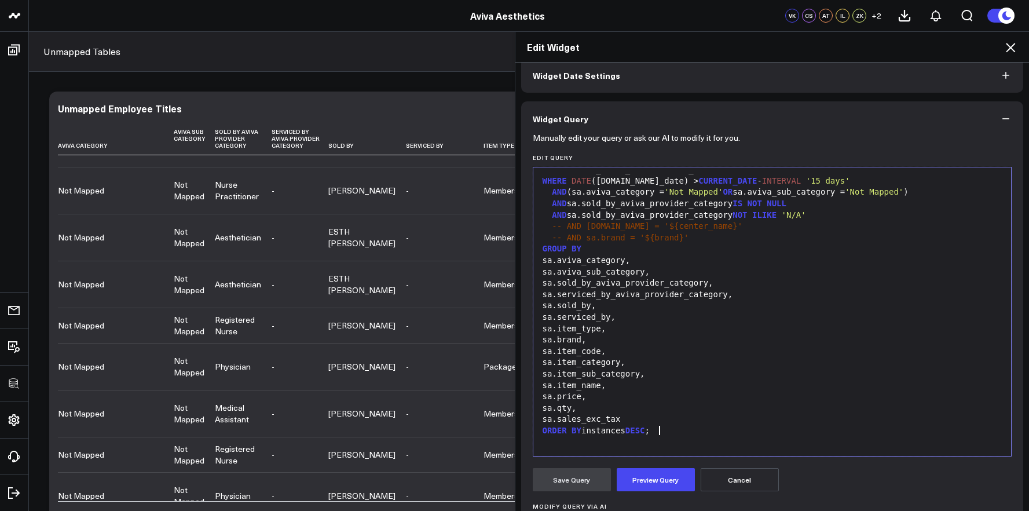
click at [671, 428] on div "ORDER BY instances DESC ;" at bounding box center [772, 431] width 467 height 12
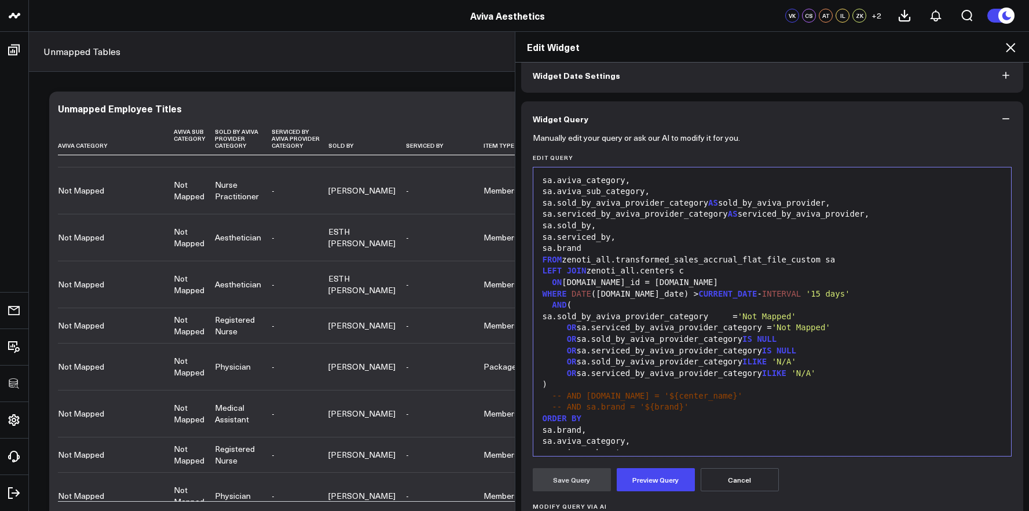
scroll to position [0, 0]
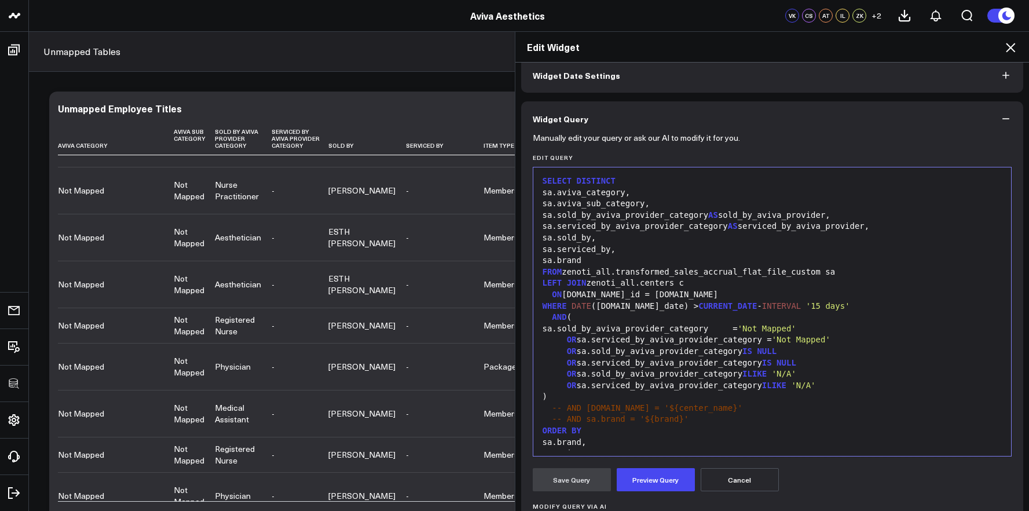
click at [718, 217] on span "AS" at bounding box center [714, 214] width 10 height 9
drag, startPoint x: 882, startPoint y: 225, endPoint x: 750, endPoint y: 229, distance: 131.6
click at [750, 229] on div "sa.serviced_by_aviva_provider_category AS serviced_by_aviva_provider," at bounding box center [772, 227] width 467 height 12
drag, startPoint x: 861, startPoint y: 214, endPoint x: 727, endPoint y: 218, distance: 134.5
click at [727, 218] on div "sa.sold_by_aviva_provider_category AS sold_by_aviva_provider," at bounding box center [772, 216] width 467 height 12
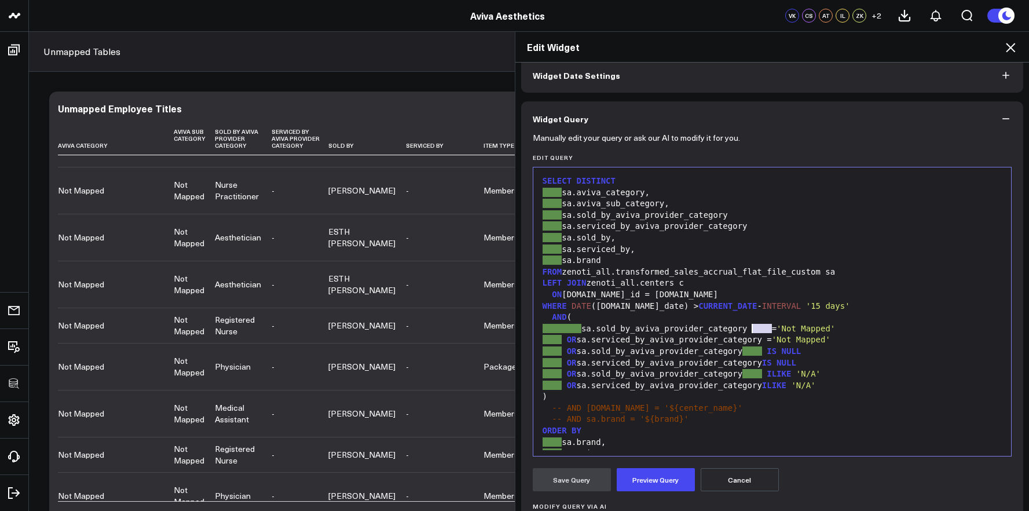
drag, startPoint x: 767, startPoint y: 330, endPoint x: 748, endPoint y: 331, distance: 19.2
click at [748, 331] on div "sa.sold_by_aviva_provider_category = 'Not Mapped'" at bounding box center [772, 329] width 467 height 12
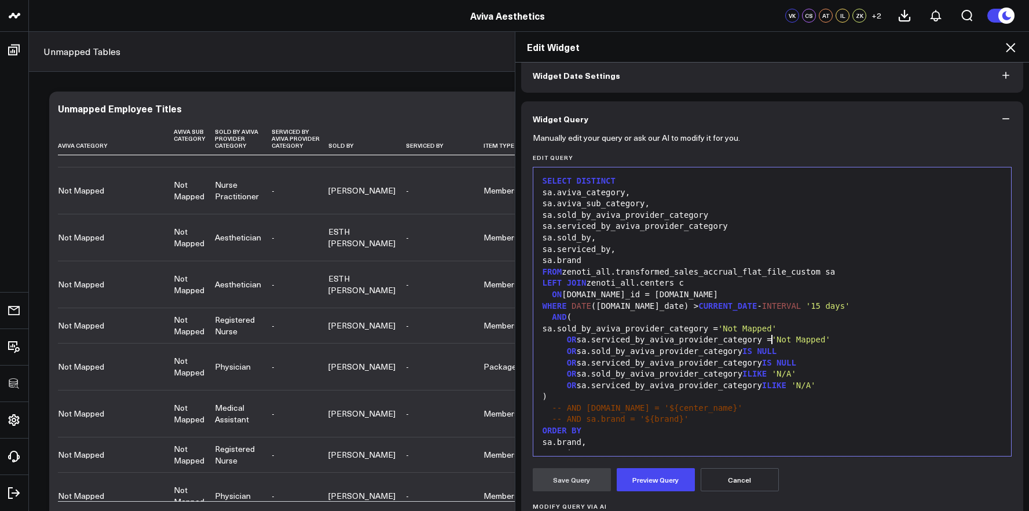
click at [768, 342] on div "OR sa.serviced_by_aviva_provider_category = 'Not Mapped'" at bounding box center [772, 340] width 467 height 12
click at [575, 331] on div "sa.sold_by_aviva_provider_category = 'Not Mapped'" at bounding box center [772, 329] width 467 height 12
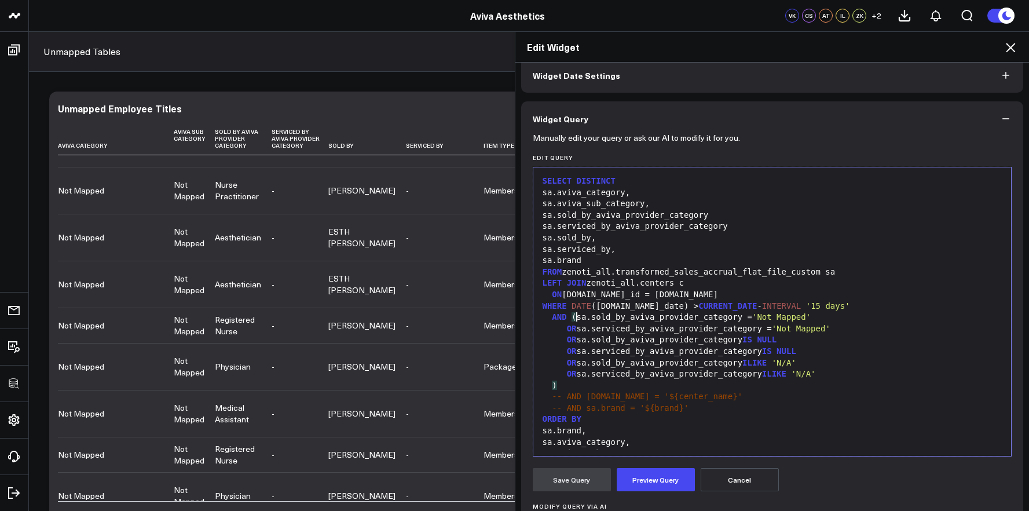
click at [552, 384] on span ")" at bounding box center [554, 385] width 5 height 9
click at [929, 362] on div "OR sa.sold_by_aviva_provider_category ILIKE 'N/A'" at bounding box center [772, 363] width 467 height 12
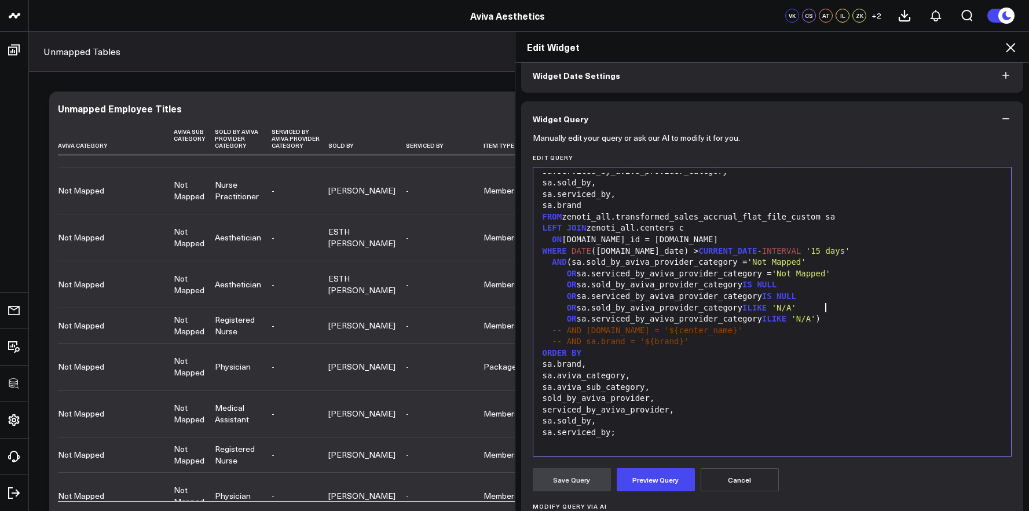
scroll to position [57, 0]
click at [661, 484] on button "Preview Query" at bounding box center [656, 479] width 78 height 23
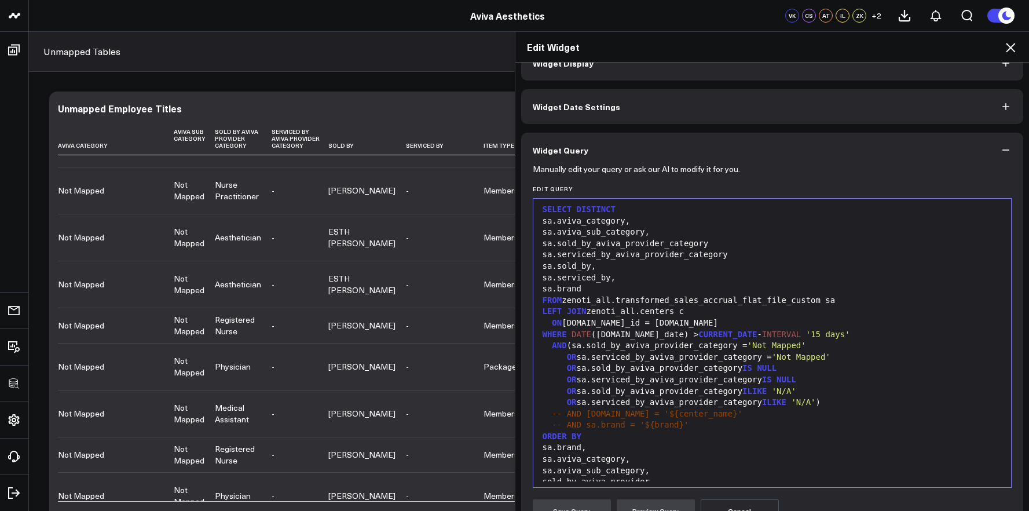
scroll to position [0, 0]
click at [733, 245] on div "sa.sold_by_aviva_provider_category" at bounding box center [772, 247] width 467 height 12
click at [753, 260] on div "sa.serviced_by_aviva_provider_category" at bounding box center [772, 258] width 467 height 12
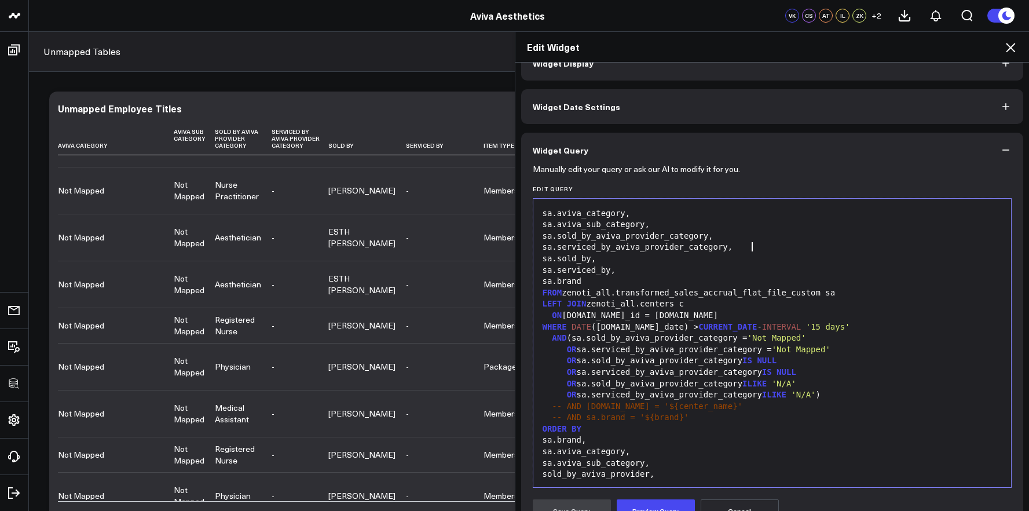
scroll to position [24, 0]
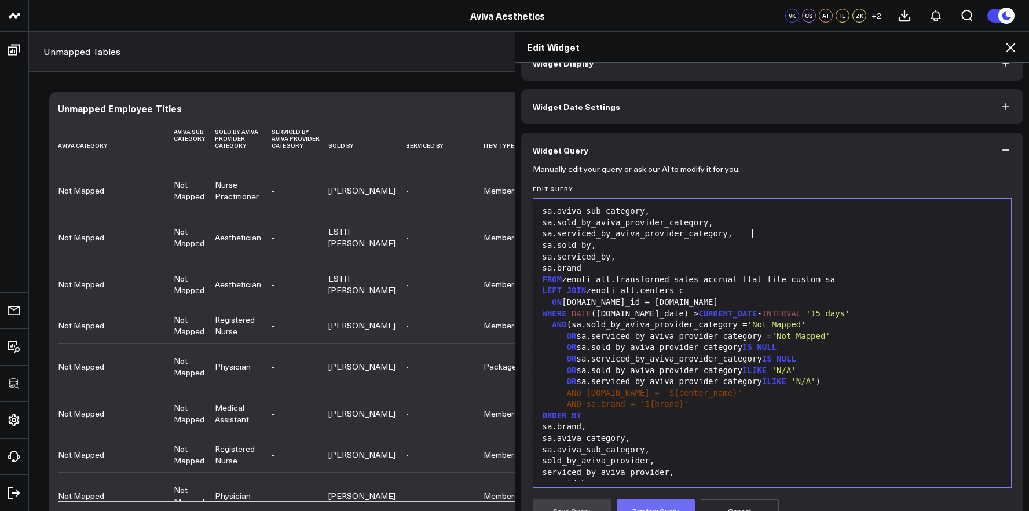
click at [663, 509] on button "Preview Query" at bounding box center [656, 510] width 78 height 23
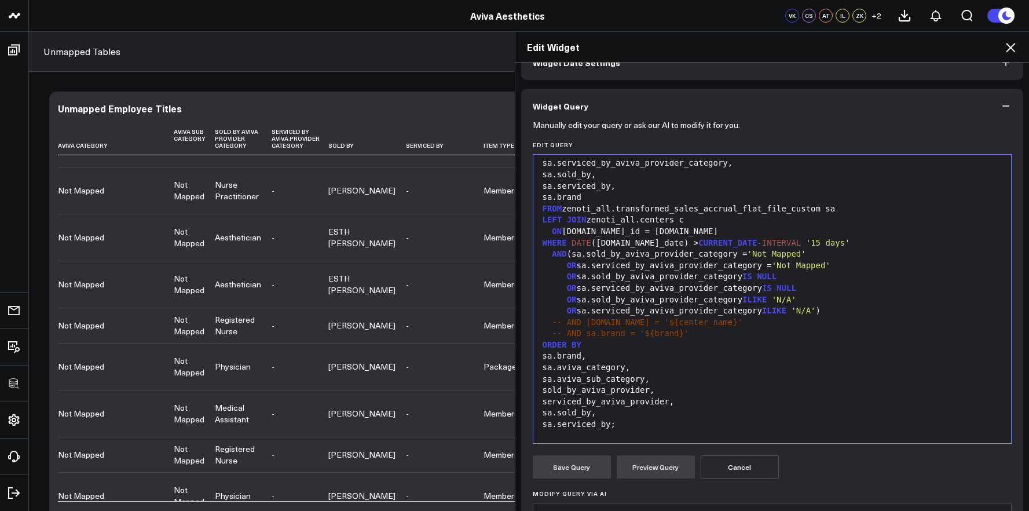
scroll to position [57, 0]
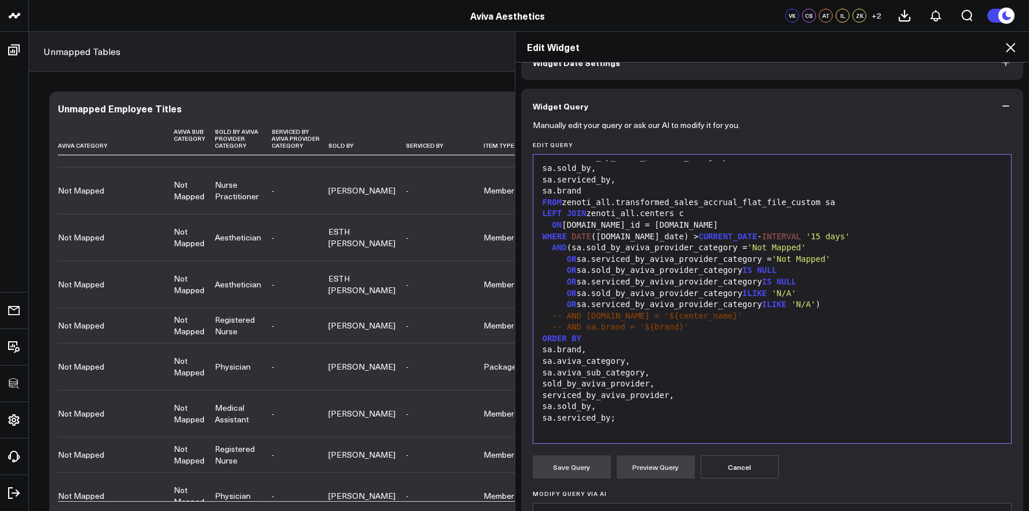
click at [667, 383] on div "sold_by_aviva_provider," at bounding box center [772, 384] width 467 height 12
click at [665, 459] on button "Preview Query" at bounding box center [656, 466] width 78 height 23
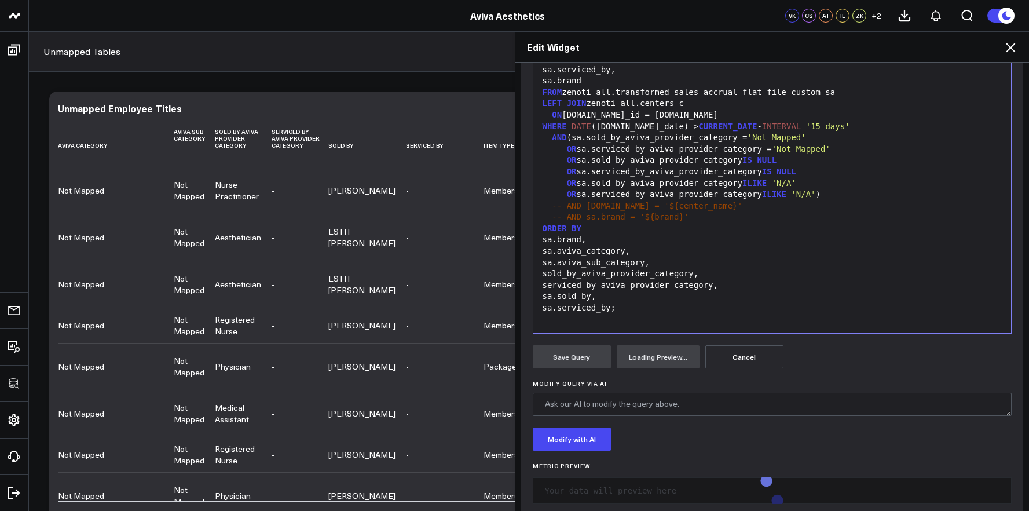
scroll to position [200, 0]
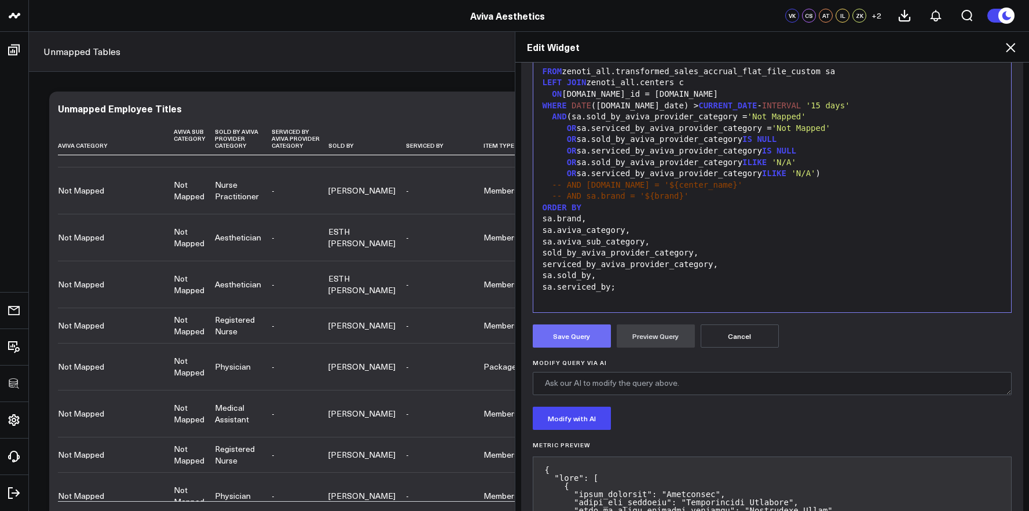
click at [582, 330] on button "Save Query" at bounding box center [572, 335] width 78 height 23
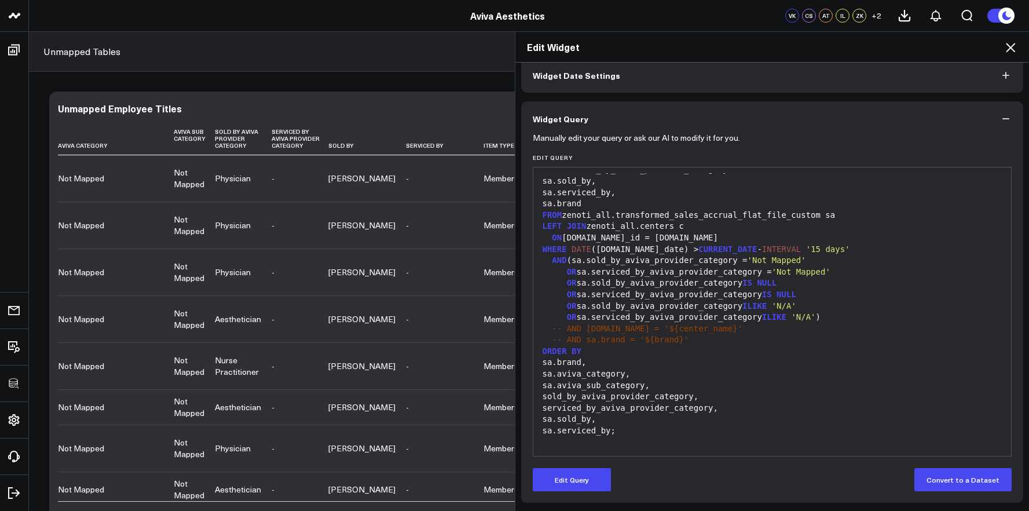
scroll to position [57, 0]
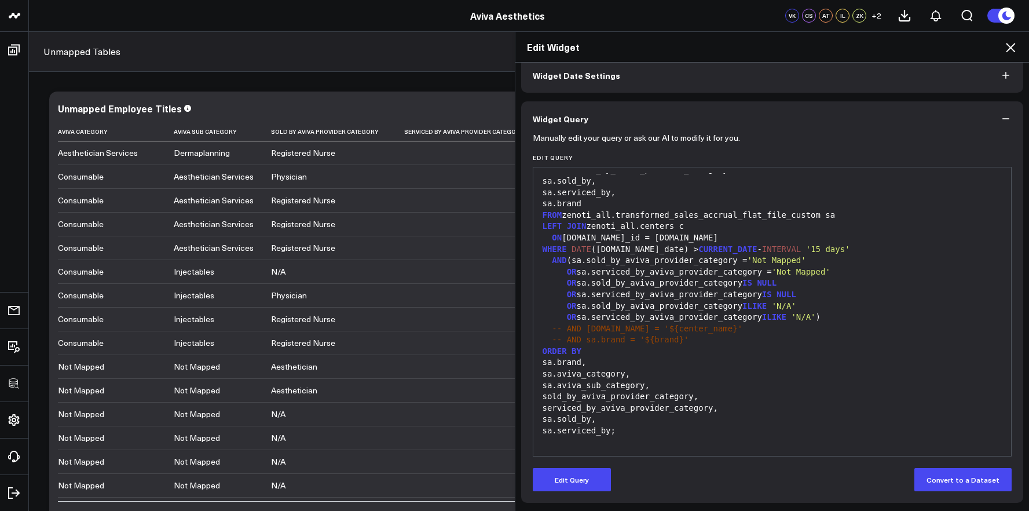
click at [656, 290] on div "OR sa.serviced_by_aviva_provider_category IS NULL" at bounding box center [772, 295] width 467 height 12
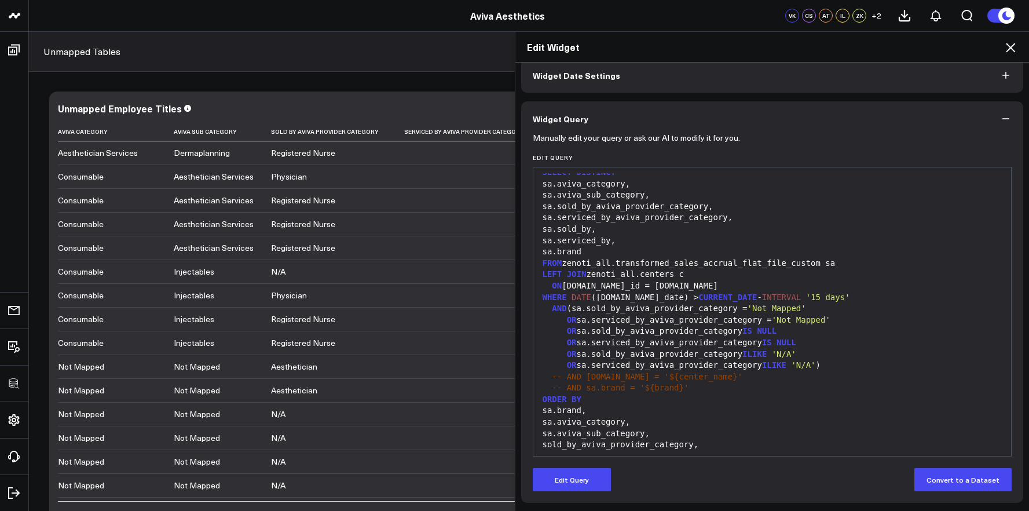
scroll to position [0, 0]
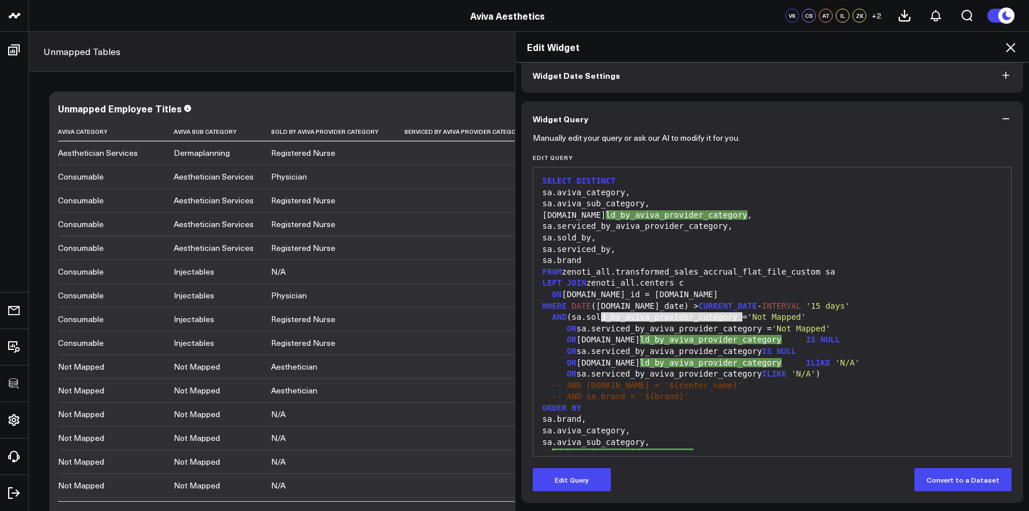
drag, startPoint x: 738, startPoint y: 318, endPoint x: 591, endPoint y: 319, distance: 147.2
click at [591, 319] on div "AND (sa.sold_by_aviva_provider_category = 'Not Mapped'" at bounding box center [772, 318] width 467 height 12
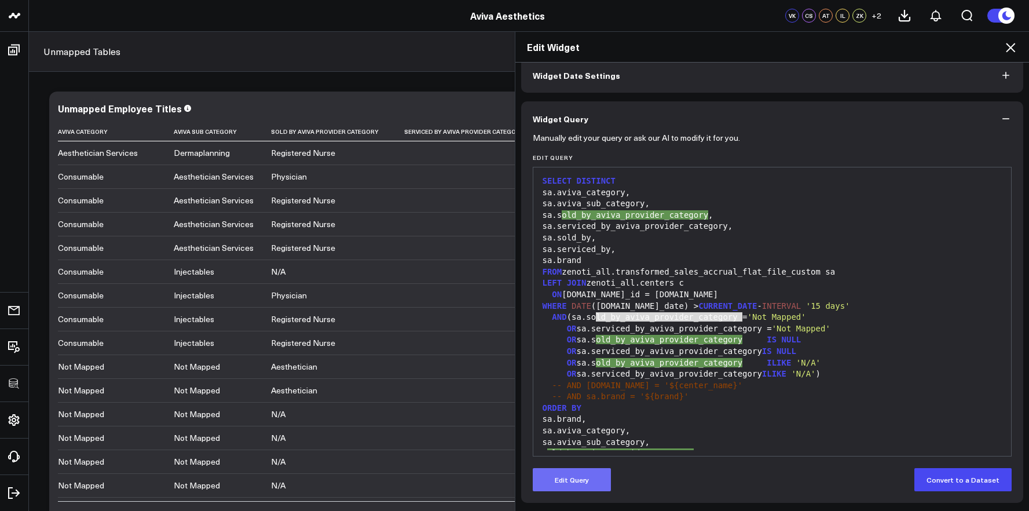
click at [570, 487] on button "Edit Query" at bounding box center [572, 479] width 78 height 23
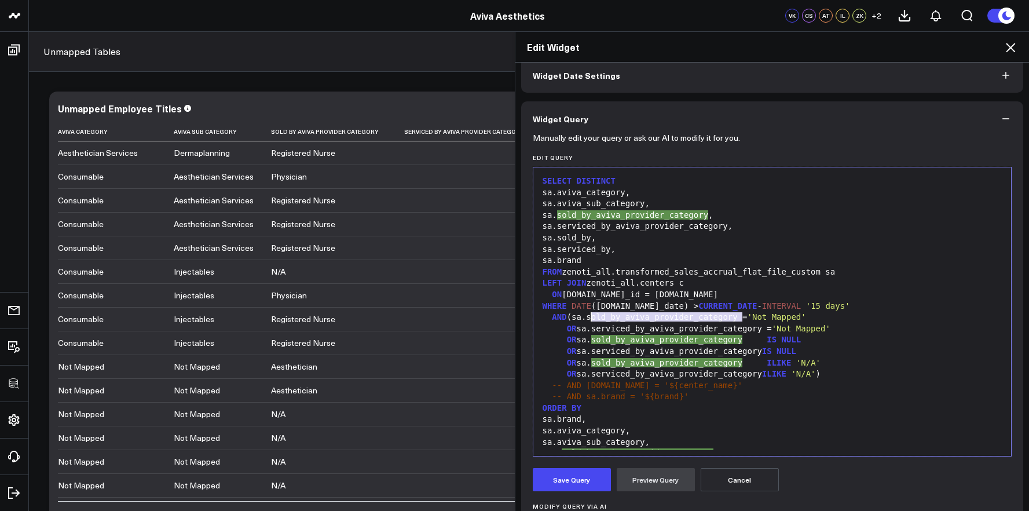
drag, startPoint x: 738, startPoint y: 319, endPoint x: 589, endPoint y: 322, distance: 148.3
click at [589, 322] on div "AND (sa.sold_by_aviva_provider_category = 'Not Mapped'" at bounding box center [772, 318] width 467 height 12
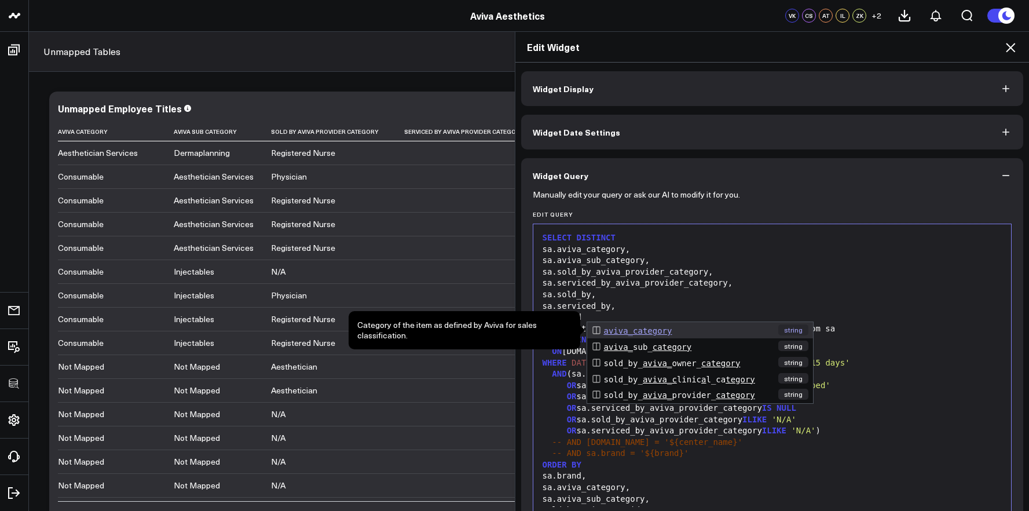
scroll to position [57, 0]
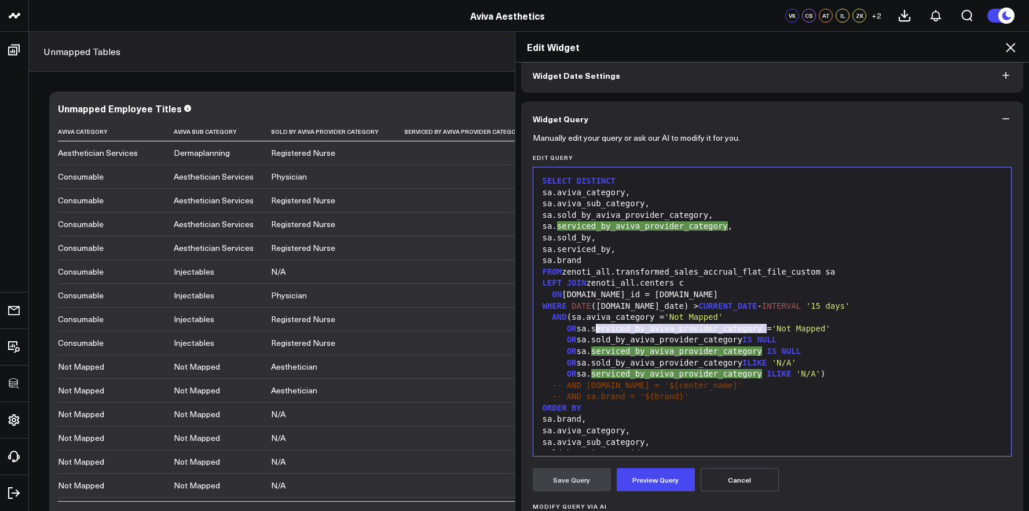
drag, startPoint x: 764, startPoint y: 328, endPoint x: 594, endPoint y: 325, distance: 169.8
click at [594, 325] on div "OR sa.serviced_by_aviva_provider_category = 'Not Mapped'" at bounding box center [772, 329] width 467 height 12
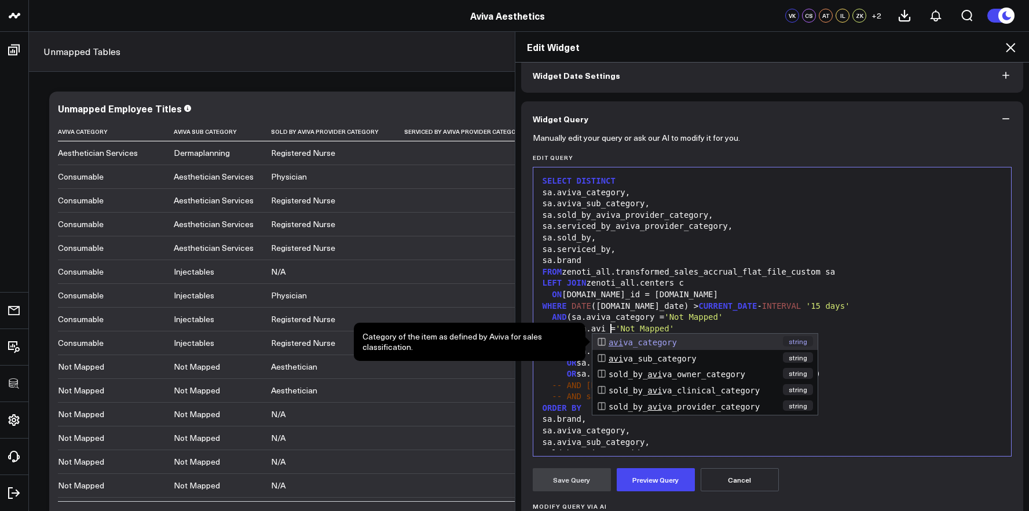
click at [857, 292] on div "ON sa.center_id = c.id" at bounding box center [772, 295] width 467 height 12
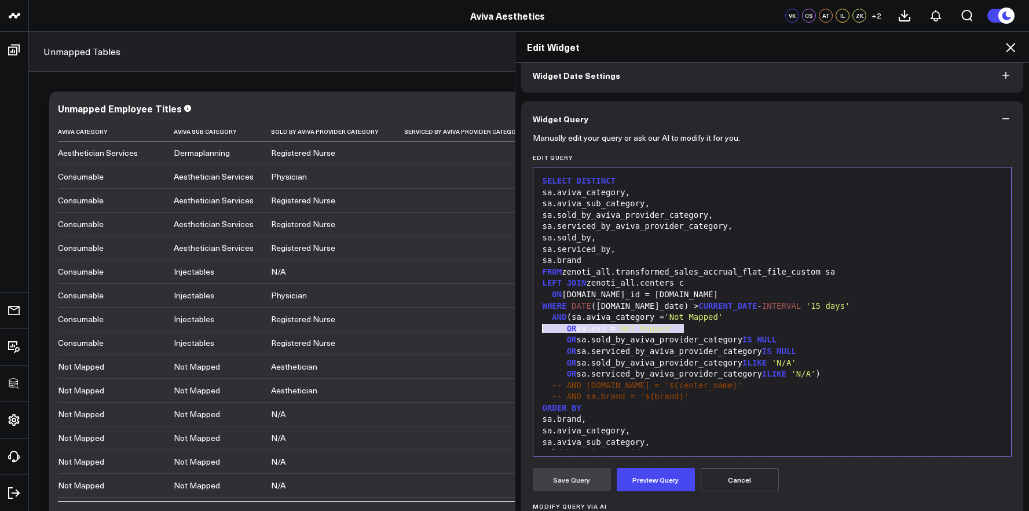
drag, startPoint x: 680, startPoint y: 329, endPoint x: 534, endPoint y: 327, distance: 145.4
click at [539, 327] on div "OR sa.avi = 'Not Mapped'" at bounding box center [772, 329] width 467 height 12
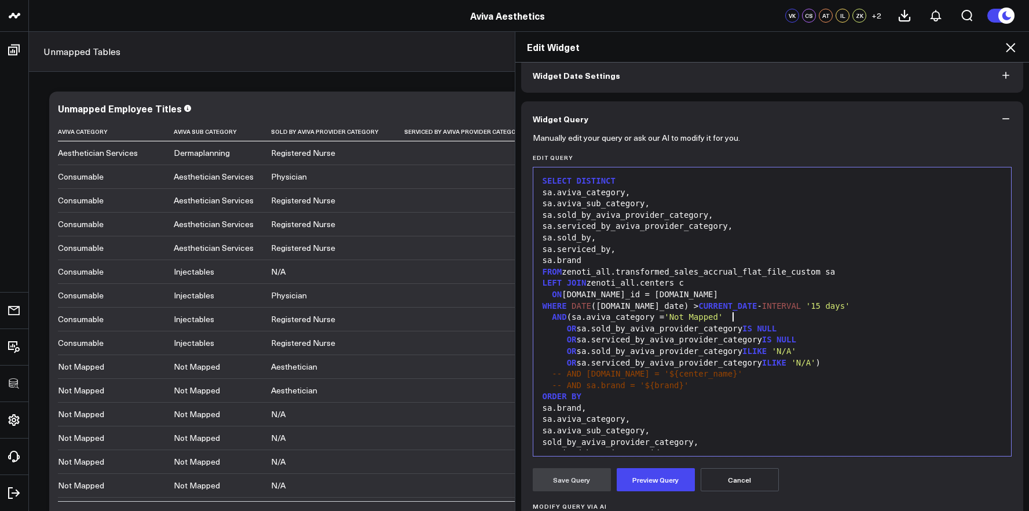
click at [753, 331] on span "IS" at bounding box center [748, 328] width 10 height 9
click at [767, 350] on span "ILIKE" at bounding box center [755, 350] width 24 height 9
click at [674, 480] on button "Preview Query" at bounding box center [656, 479] width 78 height 23
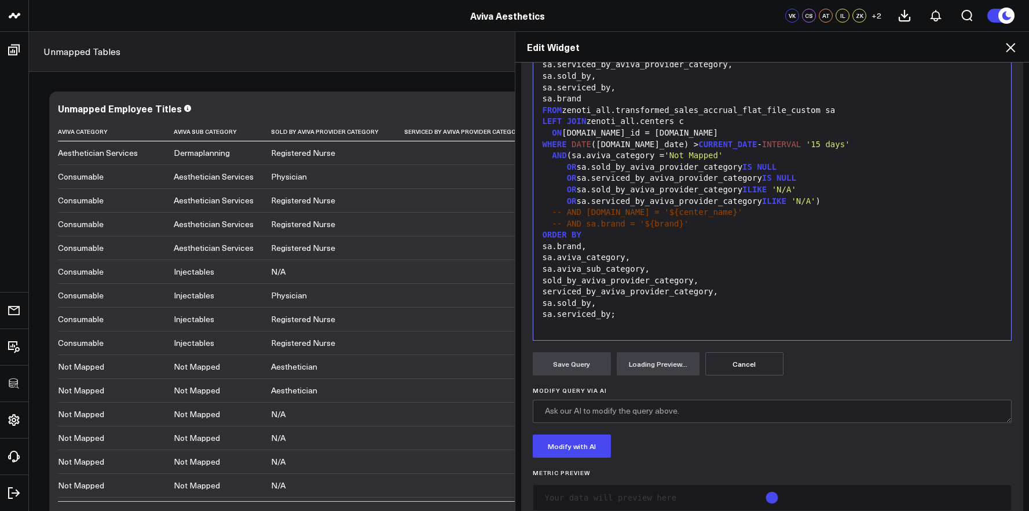
scroll to position [200, 0]
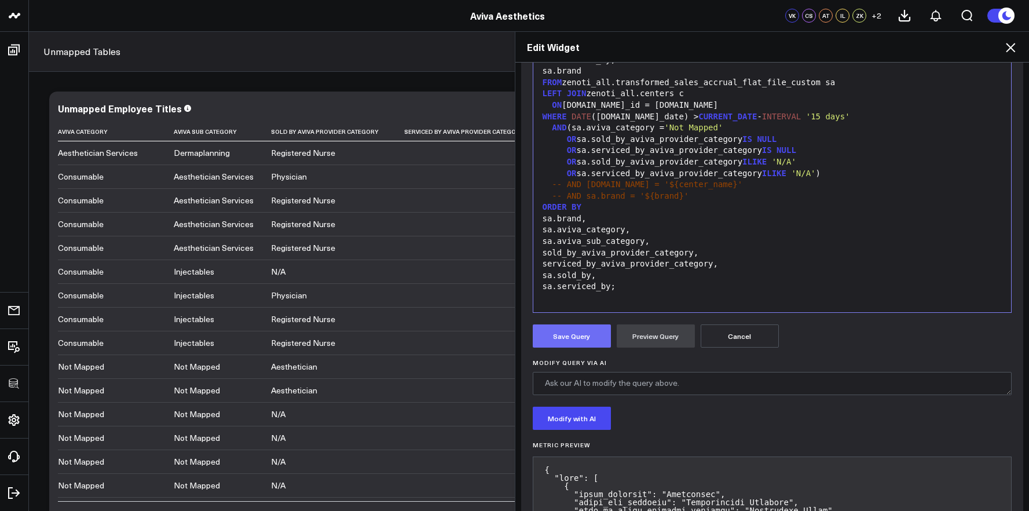
click at [585, 337] on button "Save Query" at bounding box center [572, 335] width 78 height 23
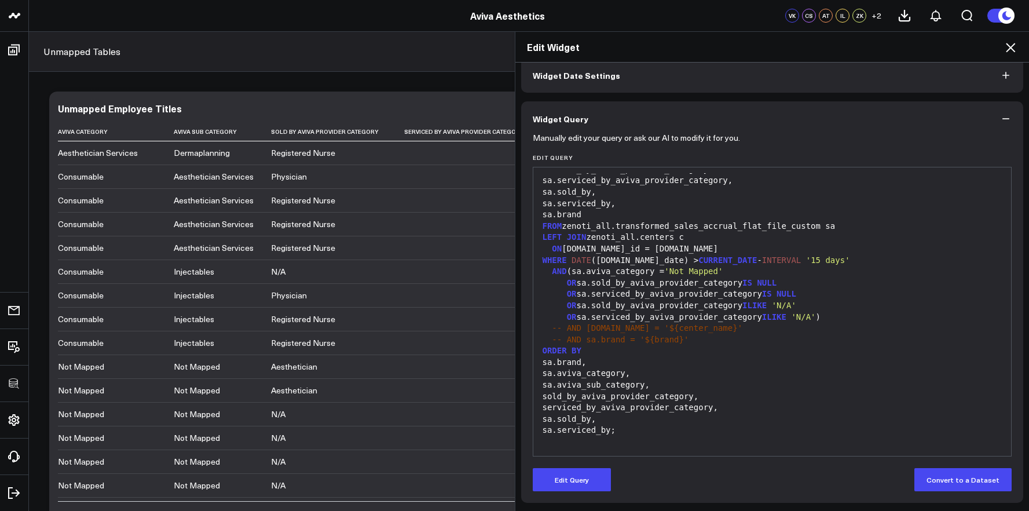
scroll to position [57, 0]
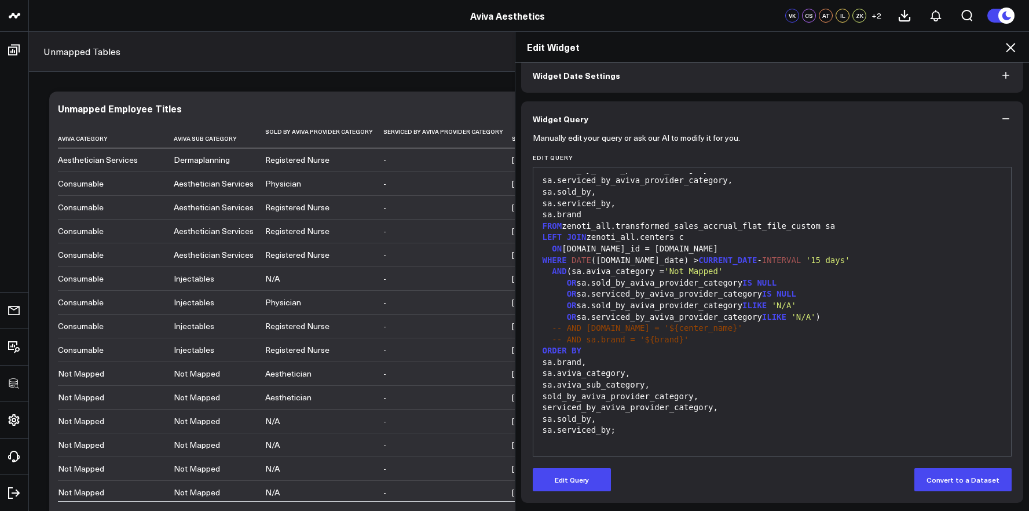
click at [675, 394] on div "sold_by_aviva_provider_category," at bounding box center [772, 397] width 467 height 12
click at [596, 472] on button "Edit Query" at bounding box center [572, 479] width 78 height 23
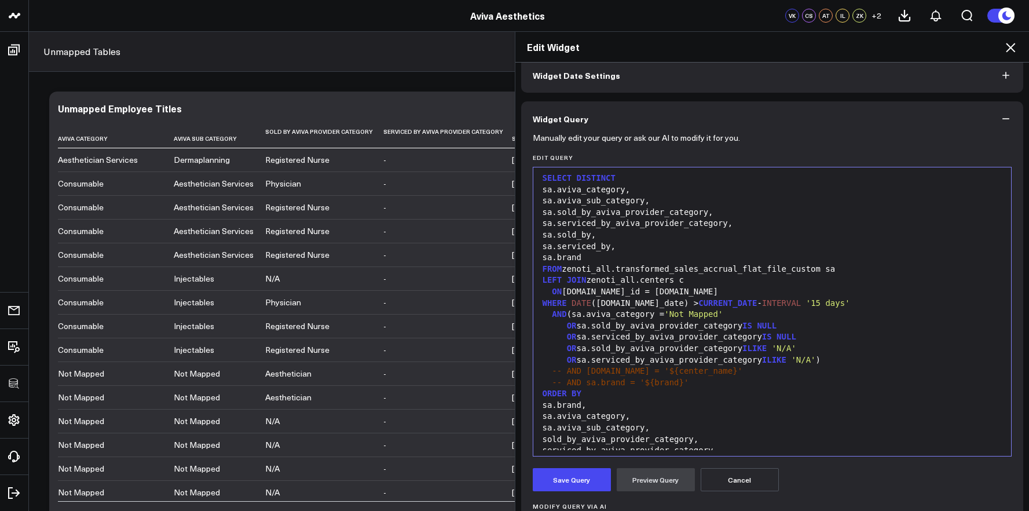
scroll to position [0, 0]
click at [588, 317] on div "AND (sa.aviva_category = 'Not Mapped'" at bounding box center [772, 318] width 467 height 12
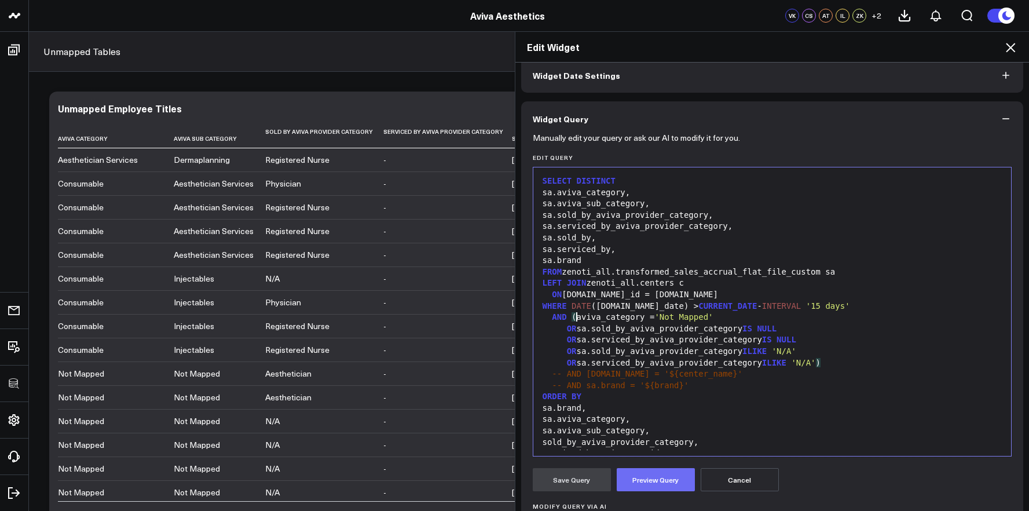
click at [667, 471] on button "Preview Query" at bounding box center [656, 479] width 78 height 23
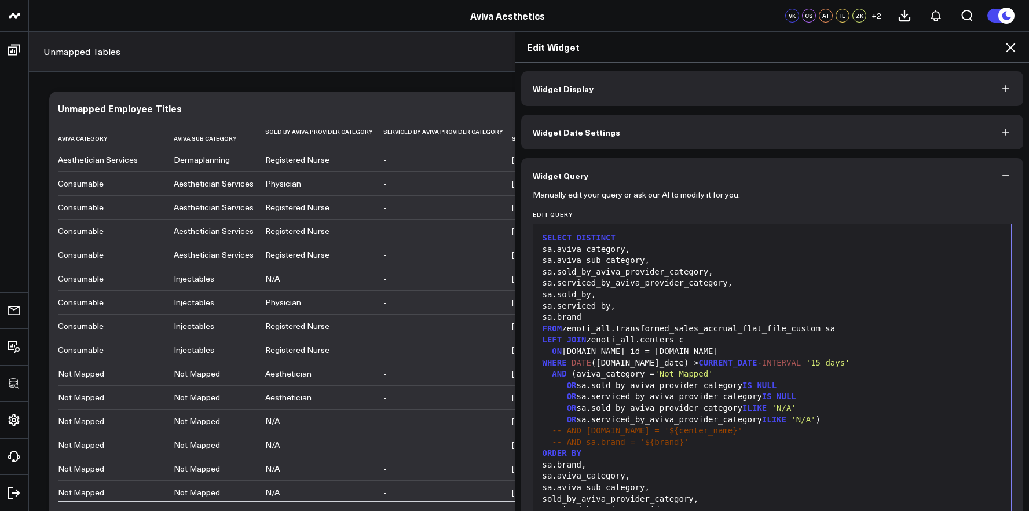
click at [574, 375] on div "AND ( aviva_category = 'Not Mapped'" at bounding box center [772, 374] width 467 height 12
click at [680, 313] on div "sa.brand" at bounding box center [772, 318] width 467 height 12
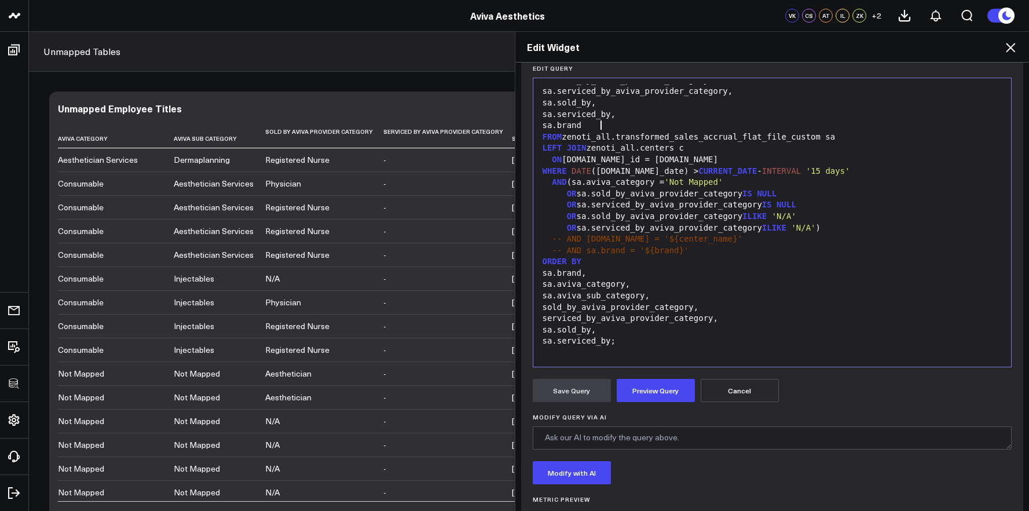
scroll to position [388, 0]
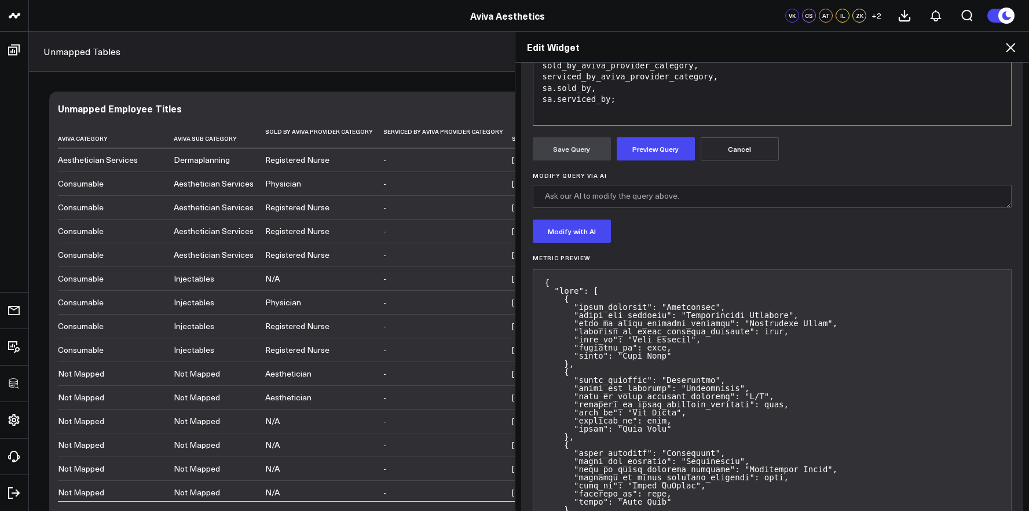
click at [659, 160] on button "Preview Query" at bounding box center [656, 148] width 78 height 23
click at [581, 156] on button "Save Query" at bounding box center [572, 148] width 78 height 23
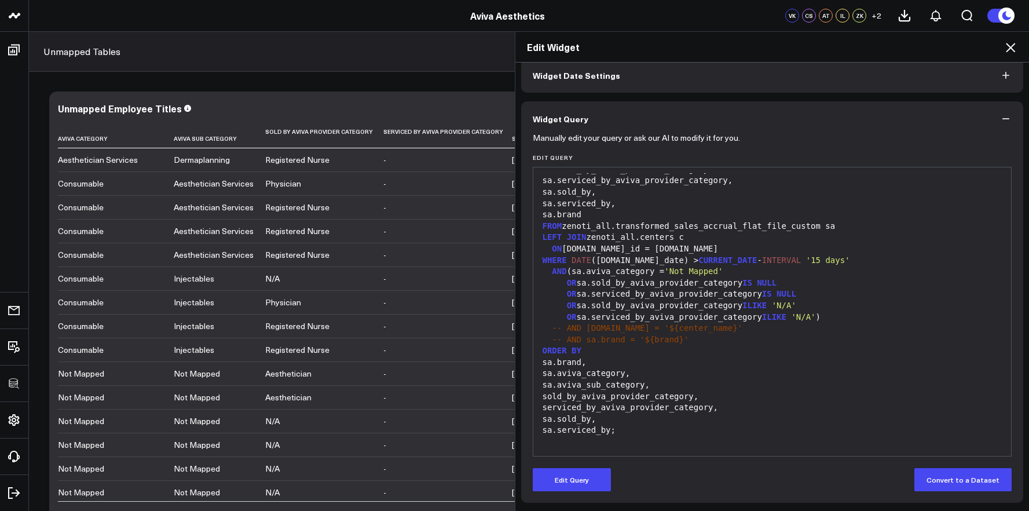
scroll to position [57, 0]
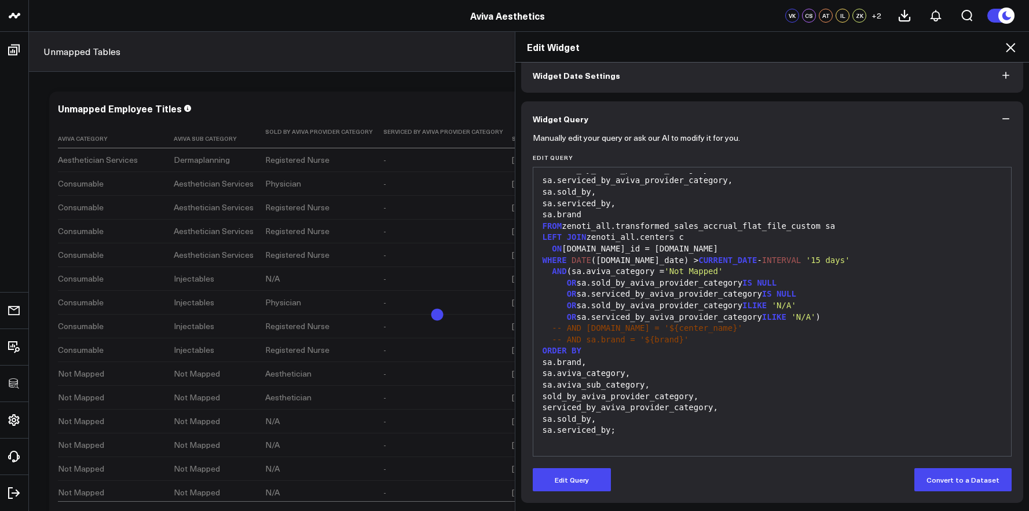
click at [1012, 46] on icon at bounding box center [1010, 47] width 9 height 9
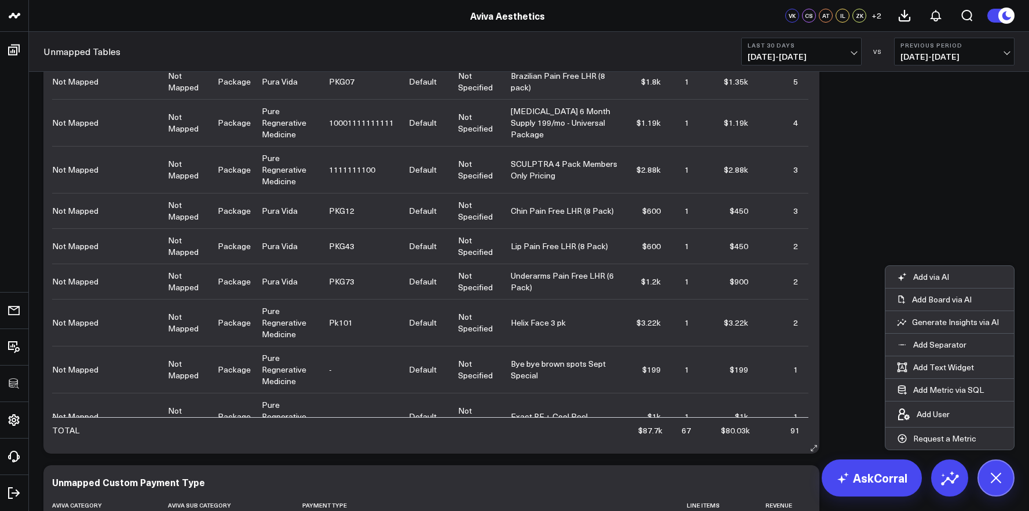
scroll to position [1375, 0]
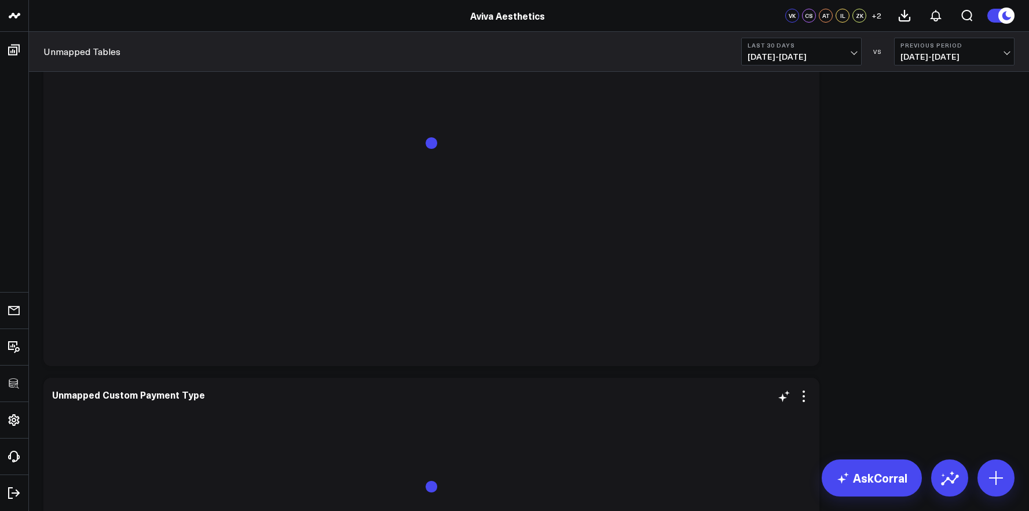
scroll to position [1265, 0]
click at [805, 213] on icon at bounding box center [804, 212] width 2 height 2
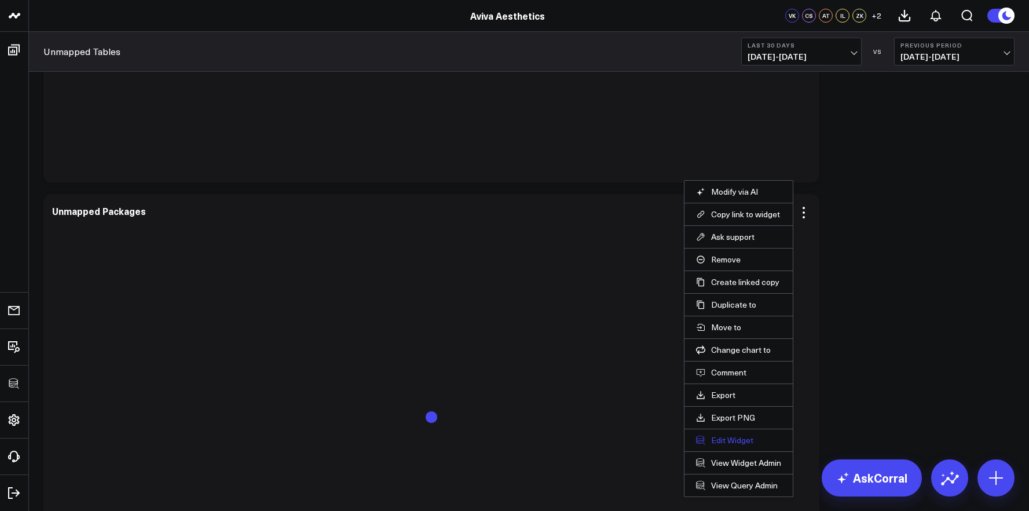
click at [743, 441] on button "Edit Widget" at bounding box center [738, 440] width 85 height 10
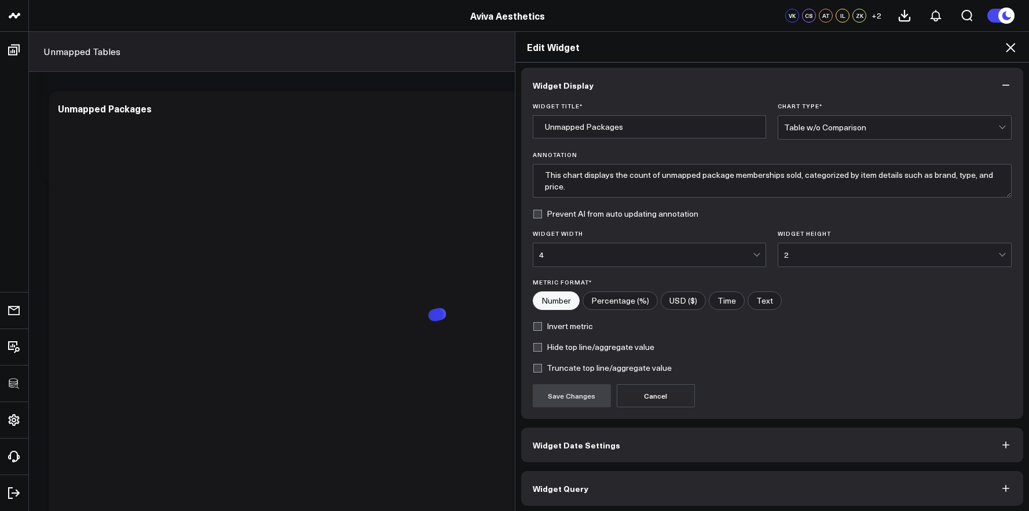
scroll to position [6, 0]
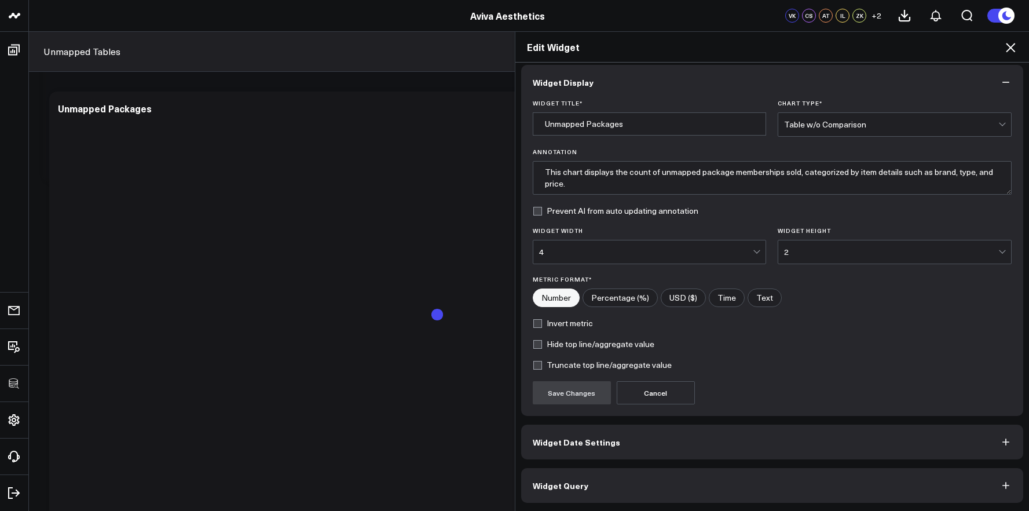
click at [738, 496] on button "Widget Query" at bounding box center [772, 485] width 503 height 35
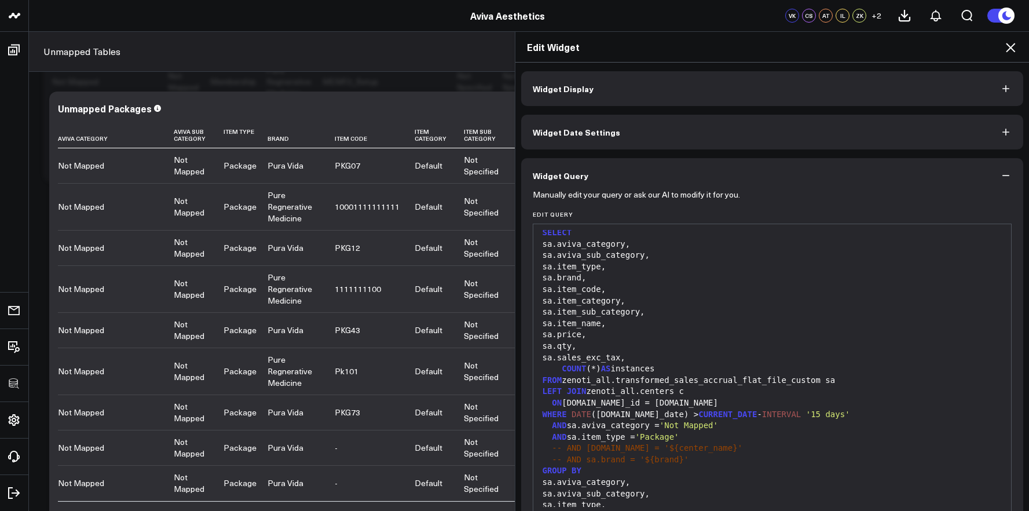
scroll to position [7, 0]
drag, startPoint x: 725, startPoint y: 422, endPoint x: 568, endPoint y: 426, distance: 157.1
click at [568, 426] on div "AND sa.aviva_category = 'Not Mapped'" at bounding box center [772, 424] width 467 height 12
click at [1009, 49] on icon at bounding box center [1010, 47] width 9 height 9
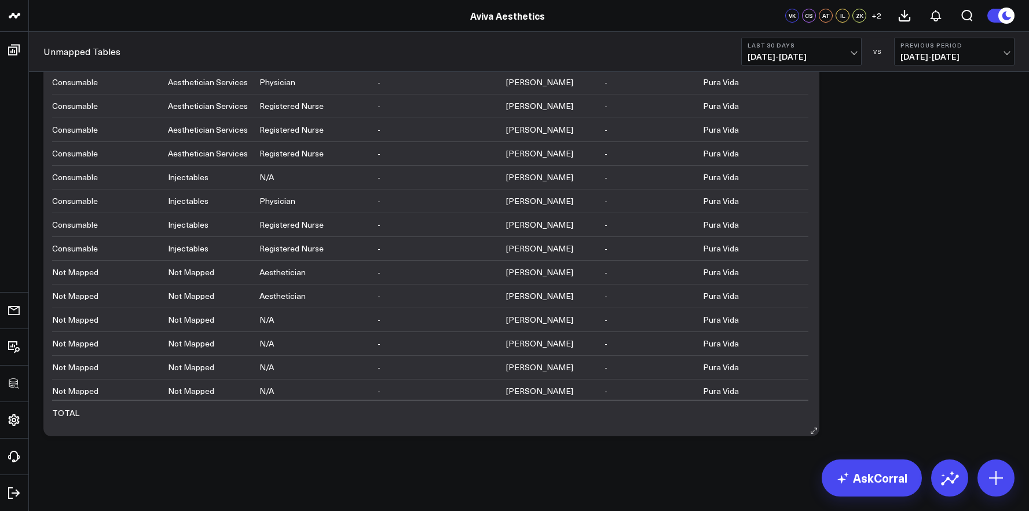
scroll to position [1908, 0]
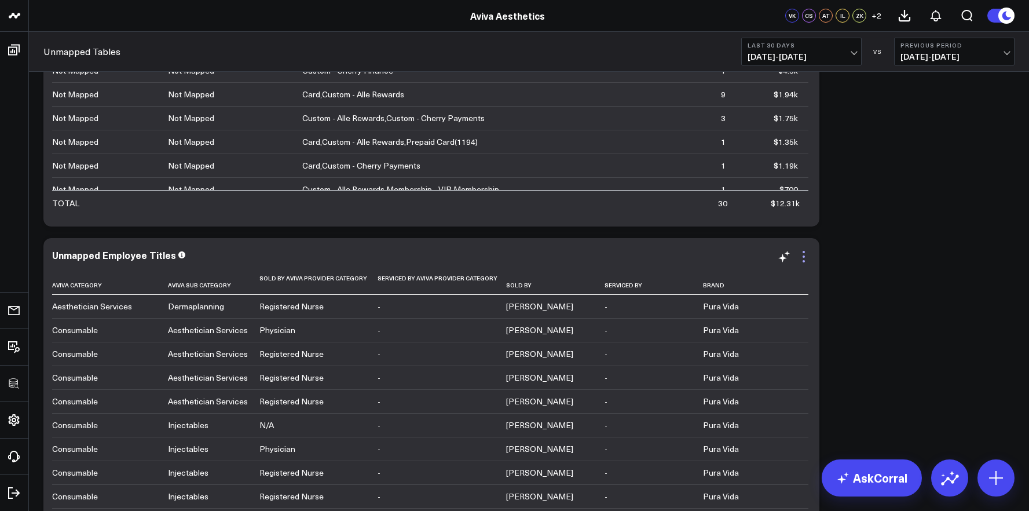
click at [799, 257] on icon at bounding box center [804, 257] width 14 height 14
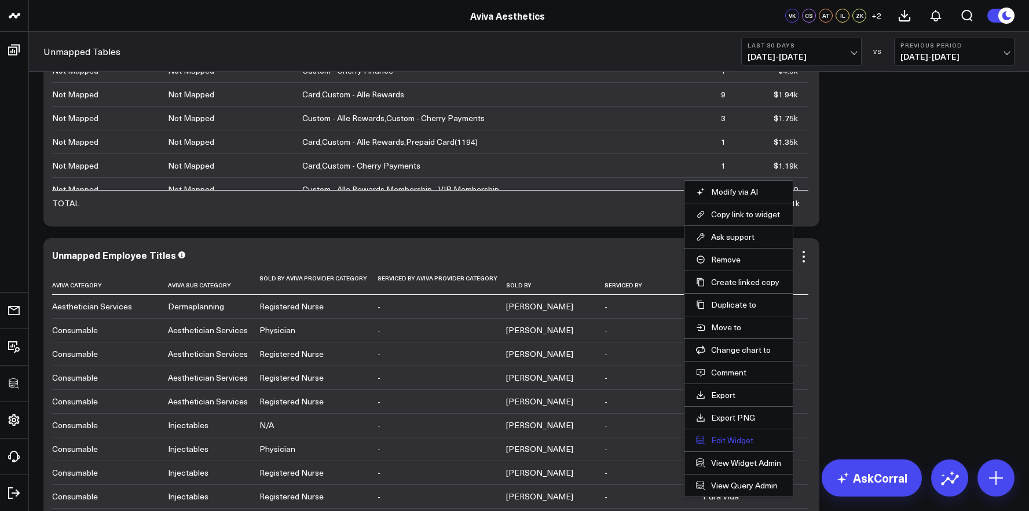
click at [733, 439] on button "Edit Widget" at bounding box center [738, 440] width 85 height 10
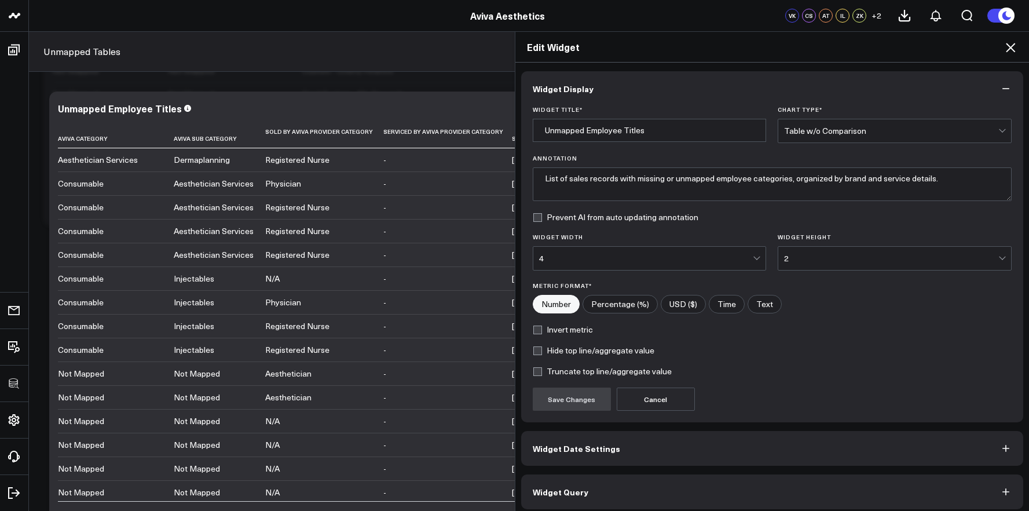
scroll to position [6, 0]
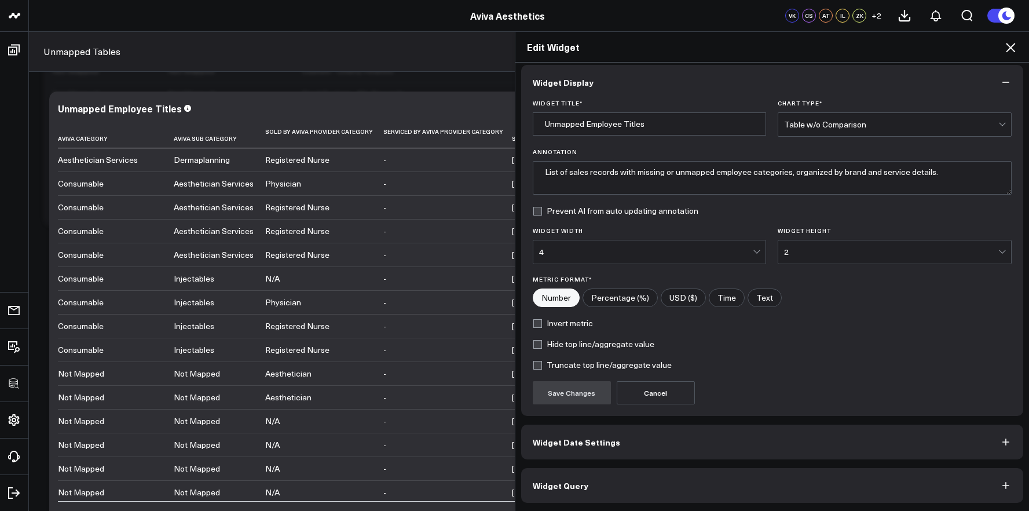
click at [711, 487] on button "Widget Query" at bounding box center [772, 485] width 503 height 35
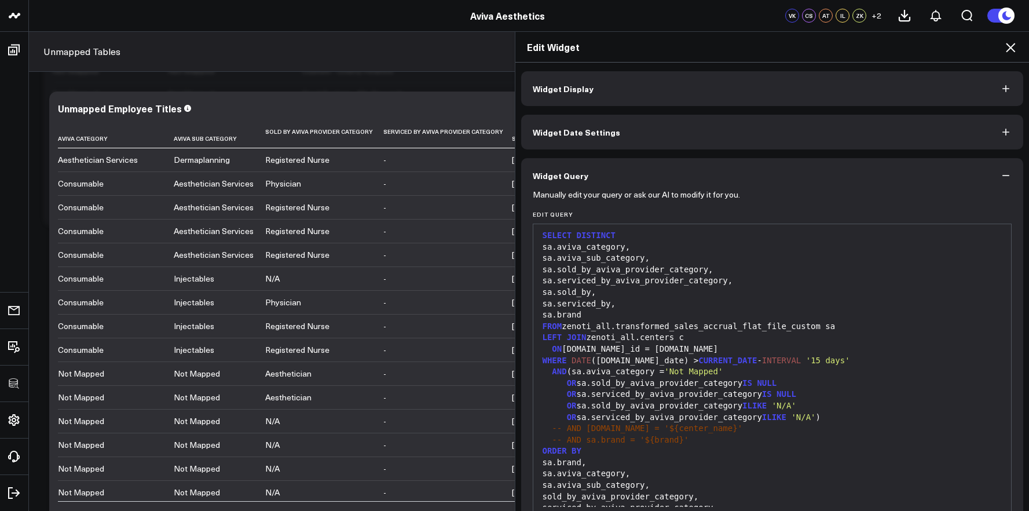
scroll to position [5, 0]
click at [574, 371] on div "AND (sa.aviva_category = 'Not Mapped'" at bounding box center [772, 370] width 467 height 12
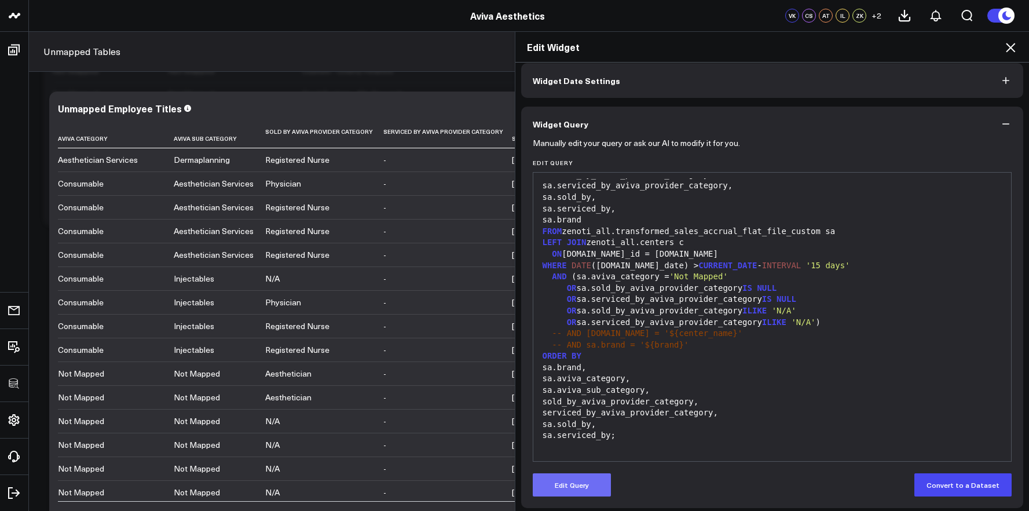
scroll to position [57, 0]
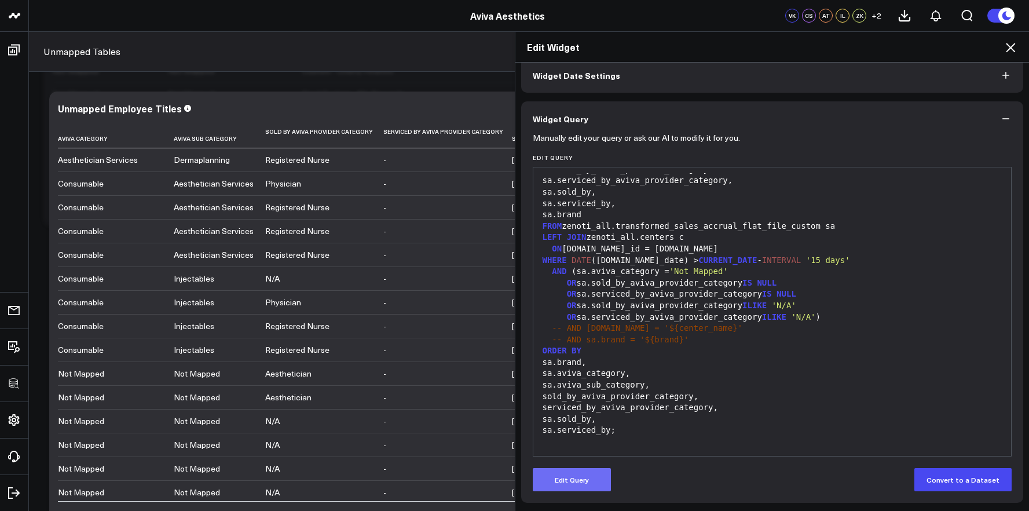
click at [575, 487] on button "Edit Query" at bounding box center [572, 479] width 78 height 23
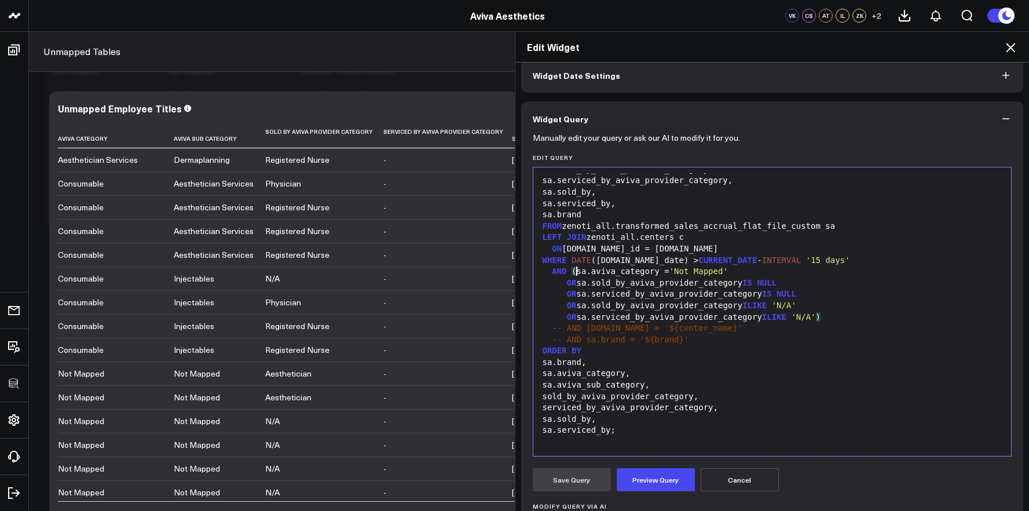
click at [572, 271] on div "AND ( sa.aviva_category = 'Not Mapped'" at bounding box center [772, 272] width 467 height 12
click at [726, 271] on div "AND sa.aviva_category = 'Not Mapped'" at bounding box center [772, 272] width 467 height 12
click at [567, 285] on span "OR" at bounding box center [572, 282] width 10 height 9
click at [567, 285] on span "AND" at bounding box center [574, 282] width 14 height 9
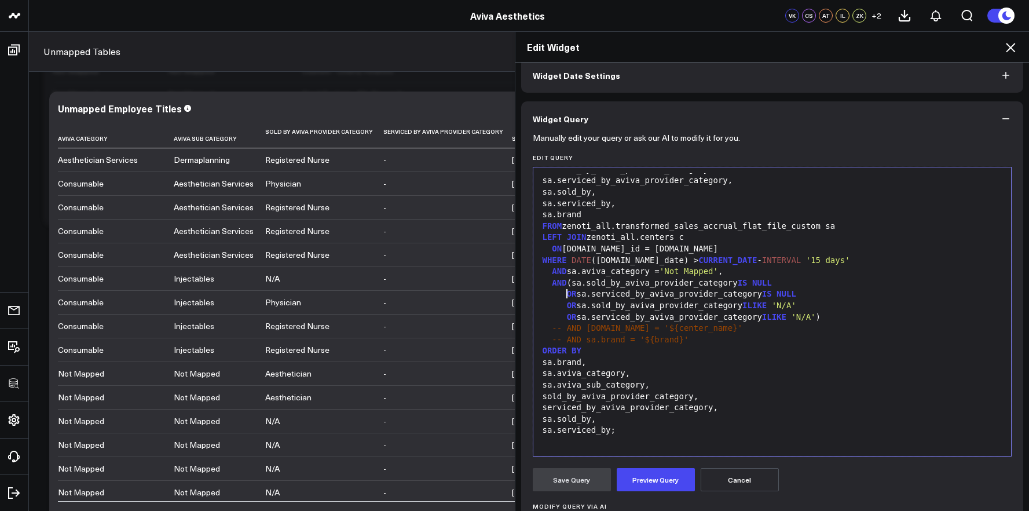
click at [567, 295] on span "OR" at bounding box center [572, 293] width 10 height 9
click at [567, 305] on span "OR" at bounding box center [572, 305] width 10 height 9
click at [567, 317] on span "OR" at bounding box center [572, 316] width 10 height 9
click at [647, 473] on button "Preview Query" at bounding box center [656, 479] width 78 height 23
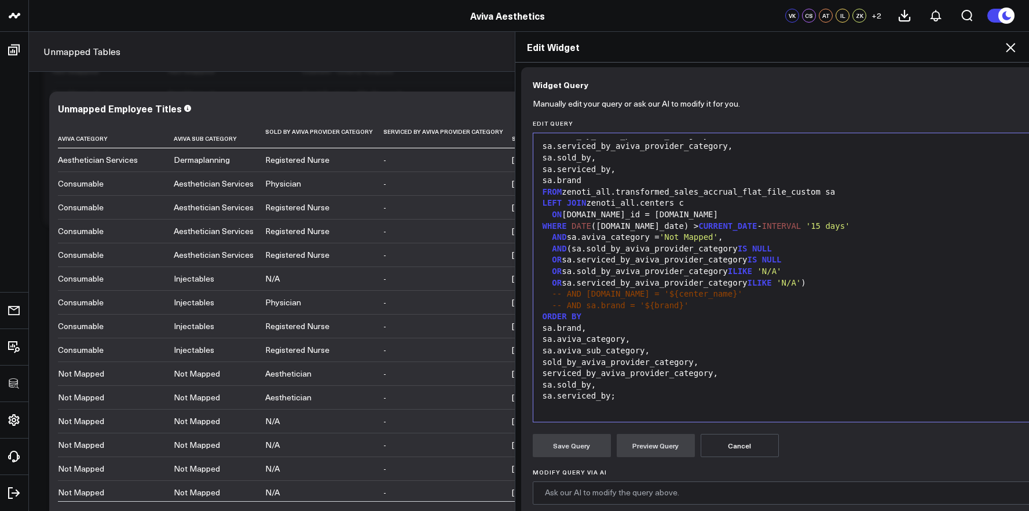
scroll to position [81, 0]
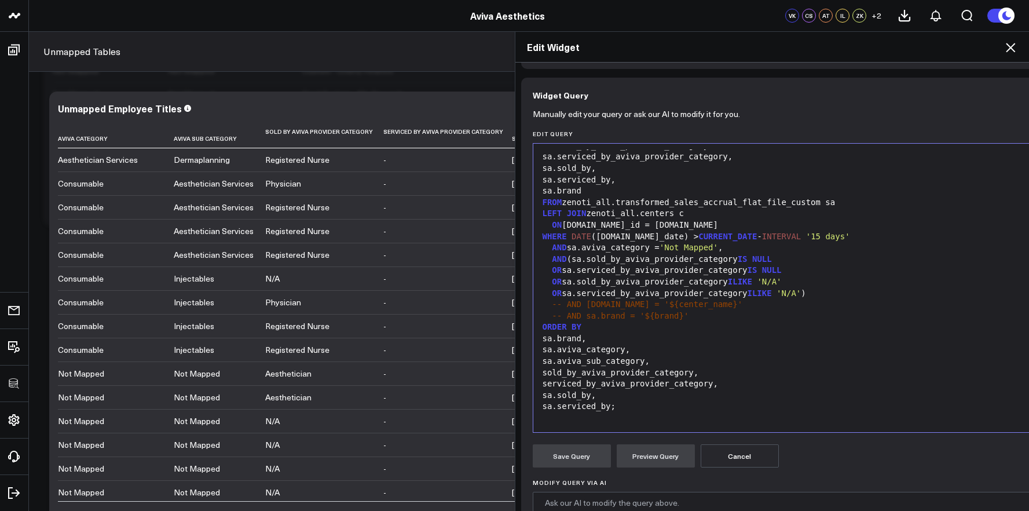
click at [552, 260] on span "AND" at bounding box center [559, 258] width 14 height 9
click at [667, 326] on div "ORDER BY" at bounding box center [796, 328] width 514 height 12
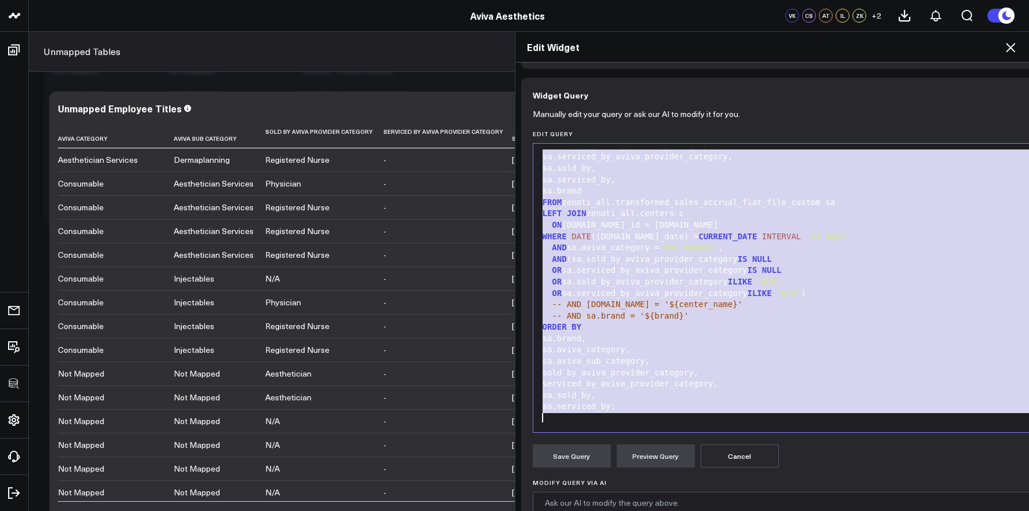
copy div "SELECT DISTINCT sa.aviva_category, sa.aviva_sub_category, sa.sold_by_aviva_prov…"
click at [674, 258] on div "AND (sa.sold_by_aviva_provider_category IS NULL" at bounding box center [796, 260] width 514 height 12
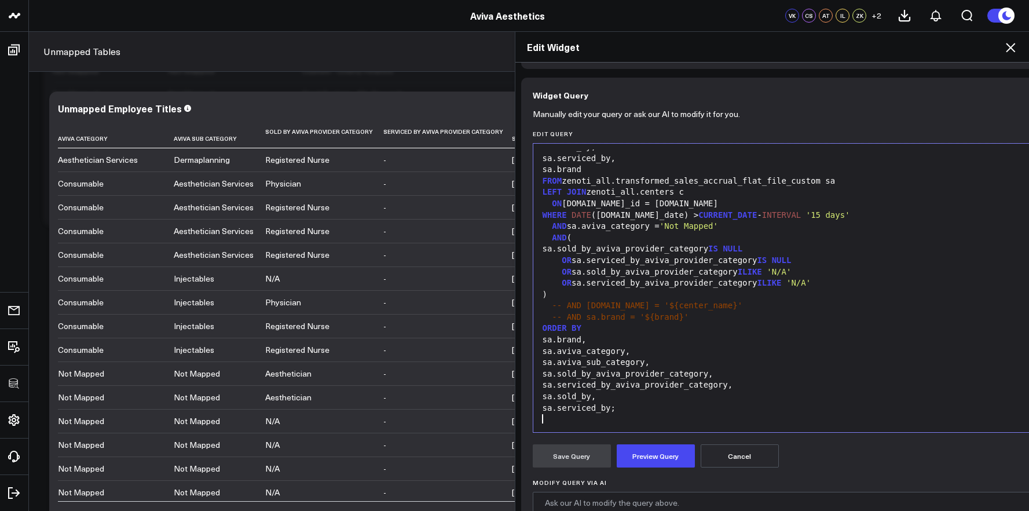
click at [574, 251] on div "sa.sold_by_aviva_provider_category IS NULL" at bounding box center [796, 249] width 514 height 12
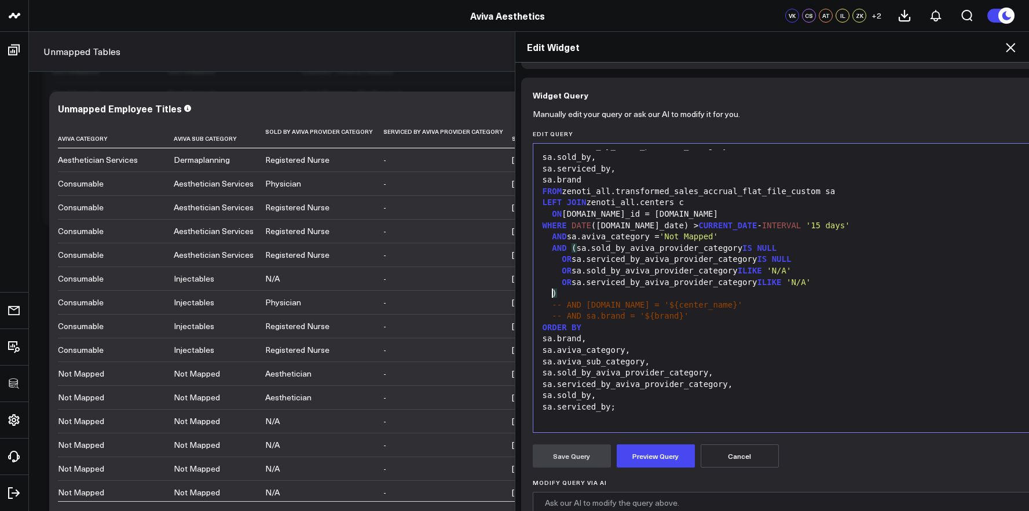
click at [552, 291] on span ")" at bounding box center [554, 293] width 5 height 9
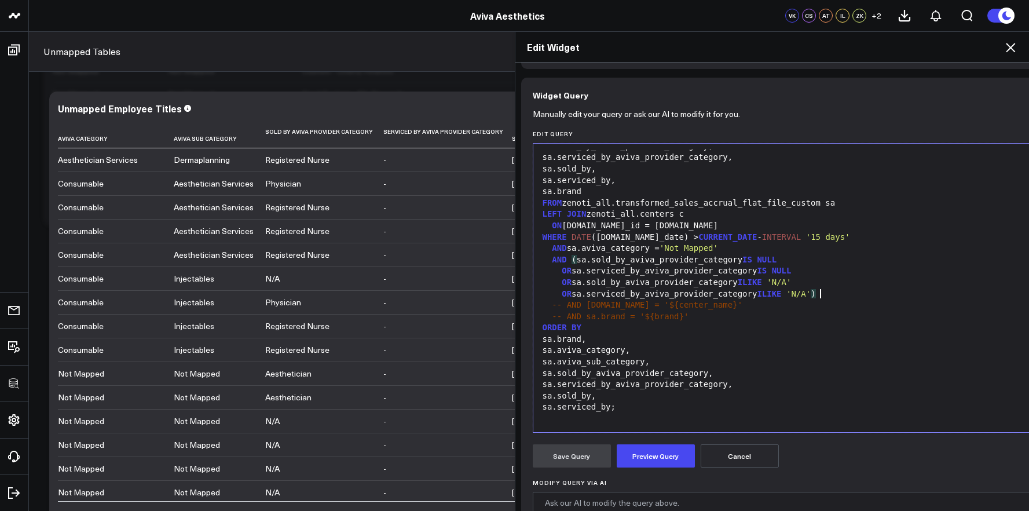
scroll to position [46, 0]
click at [656, 445] on button "Preview Query" at bounding box center [656, 455] width 78 height 23
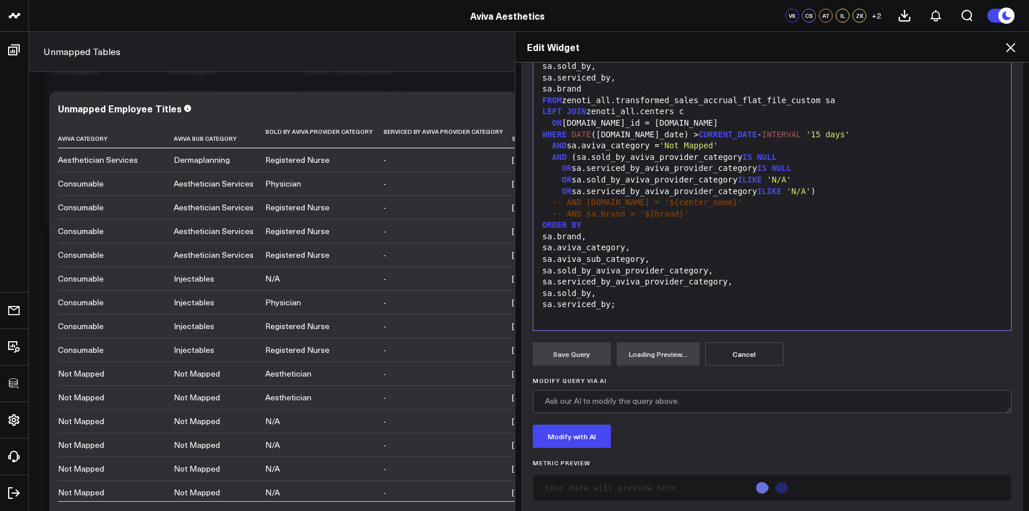
scroll to position [180, 0]
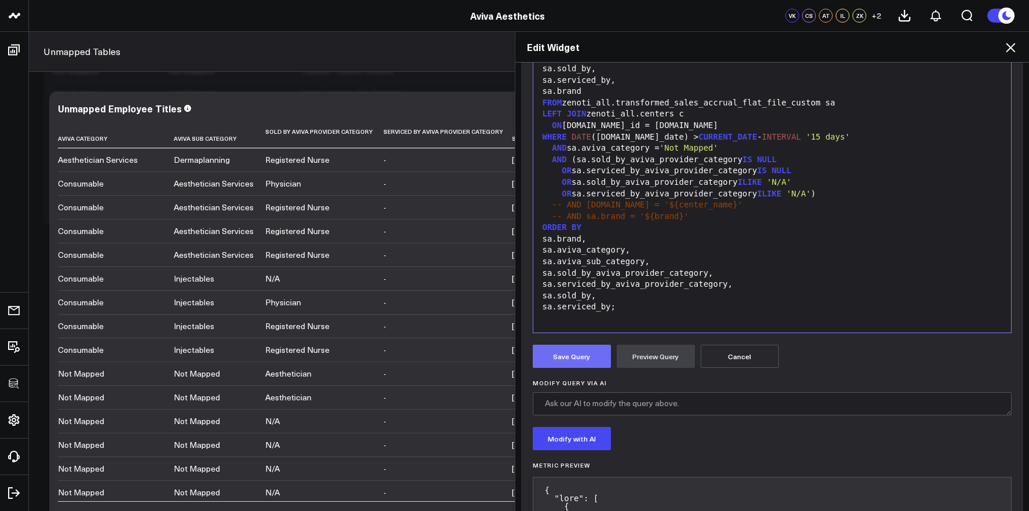
click at [581, 359] on button "Save Query" at bounding box center [572, 356] width 78 height 23
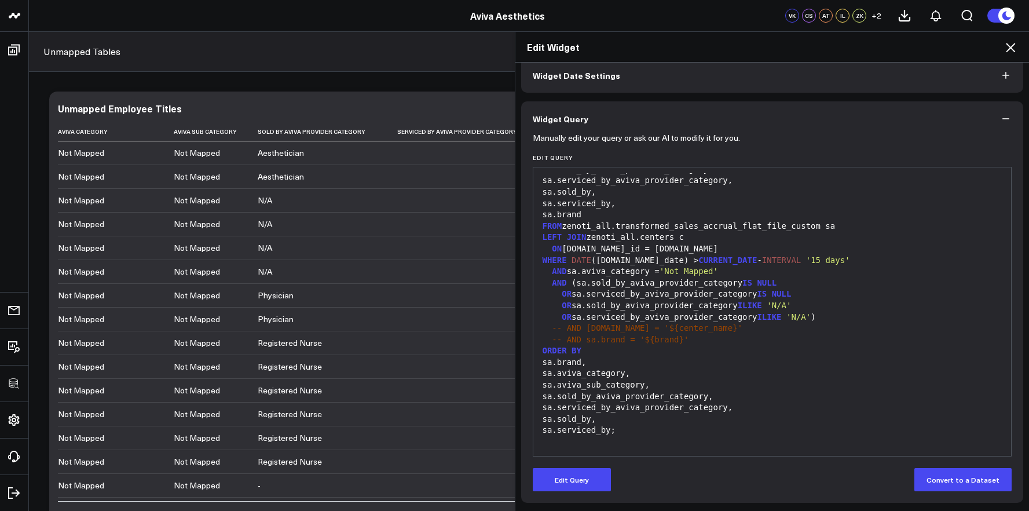
scroll to position [2156, 0]
click at [278, 309] on div "Edit Widget Widget Display Widget Date Settings Widget Query Manually edit your…" at bounding box center [514, 271] width 1029 height 480
click at [313, 320] on div "Edit Widget Widget Display Widget Date Settings Widget Query Manually edit your…" at bounding box center [514, 271] width 1029 height 480
drag, startPoint x: 1001, startPoint y: 49, endPoint x: 1007, endPoint y: 49, distance: 6.4
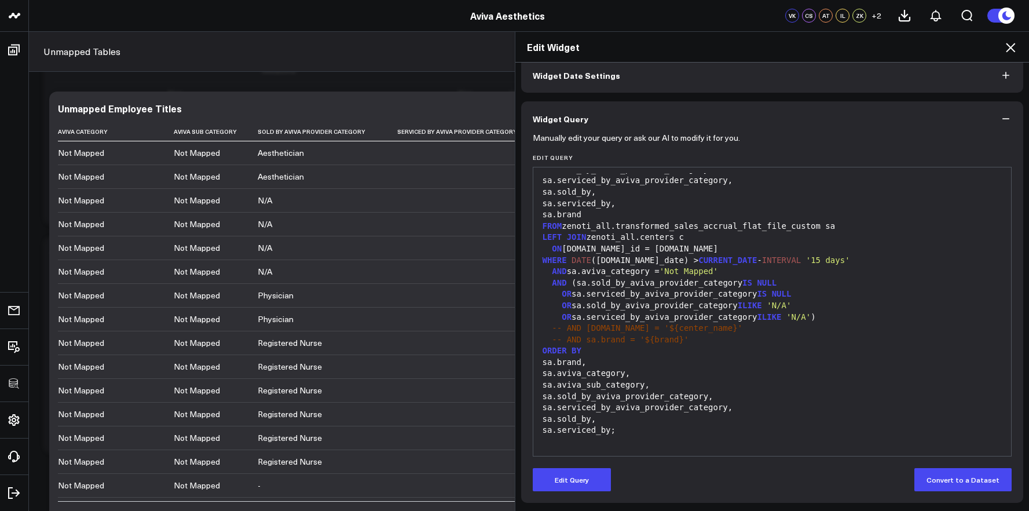
click at [1001, 49] on h2 "Edit Widget" at bounding box center [772, 47] width 491 height 13
click at [1009, 49] on icon at bounding box center [1010, 47] width 9 height 9
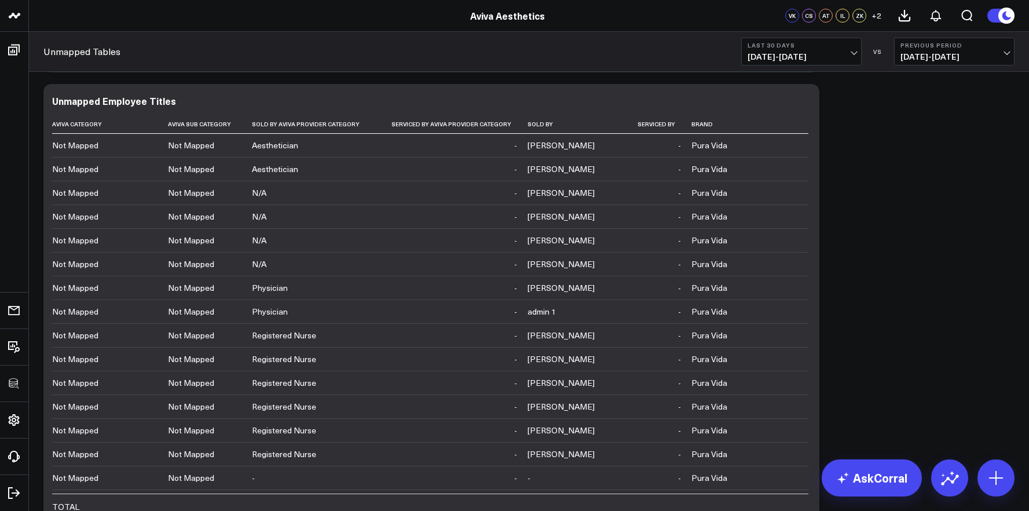
scroll to position [1926, 0]
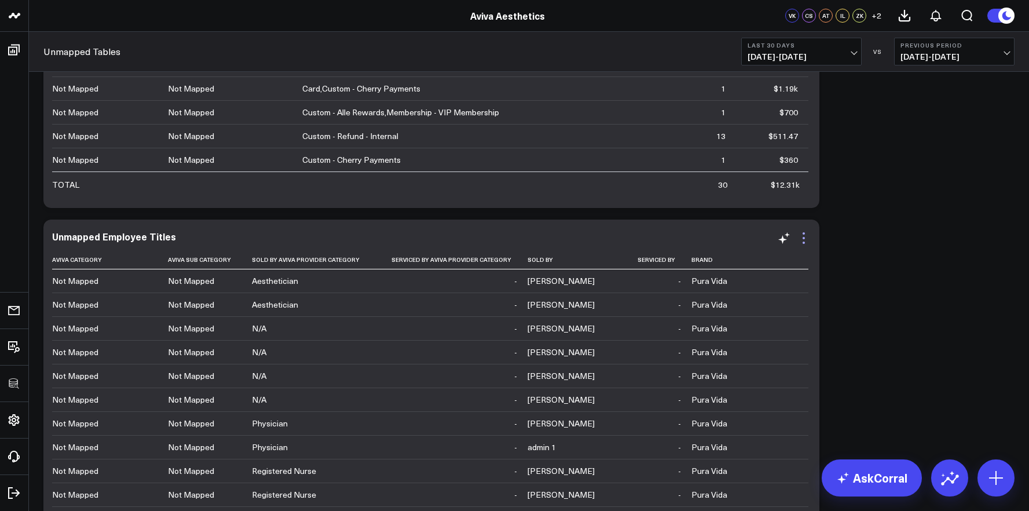
click at [806, 238] on icon at bounding box center [804, 238] width 14 height 14
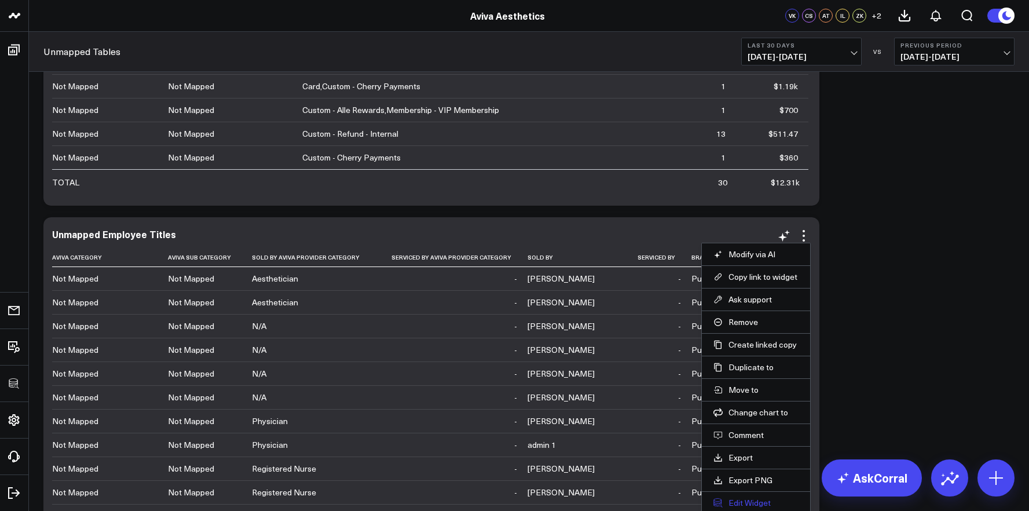
click at [763, 498] on button "Edit Widget" at bounding box center [756, 503] width 85 height 10
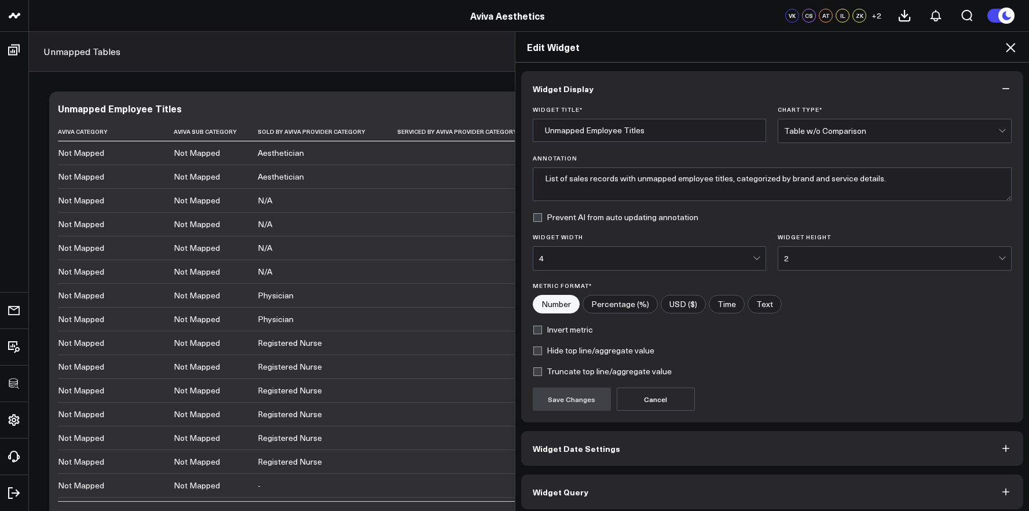
scroll to position [6, 0]
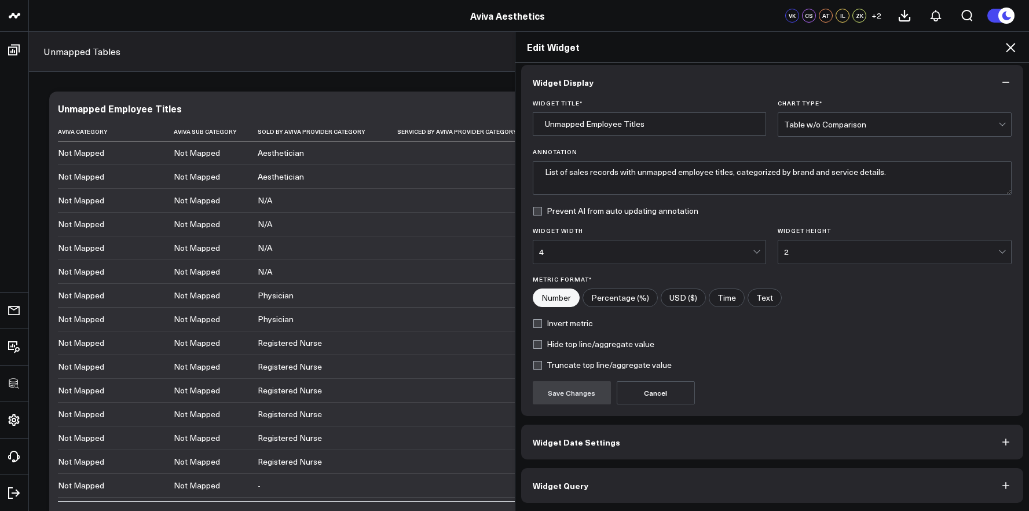
click at [727, 496] on button "Widget Query" at bounding box center [772, 485] width 503 height 35
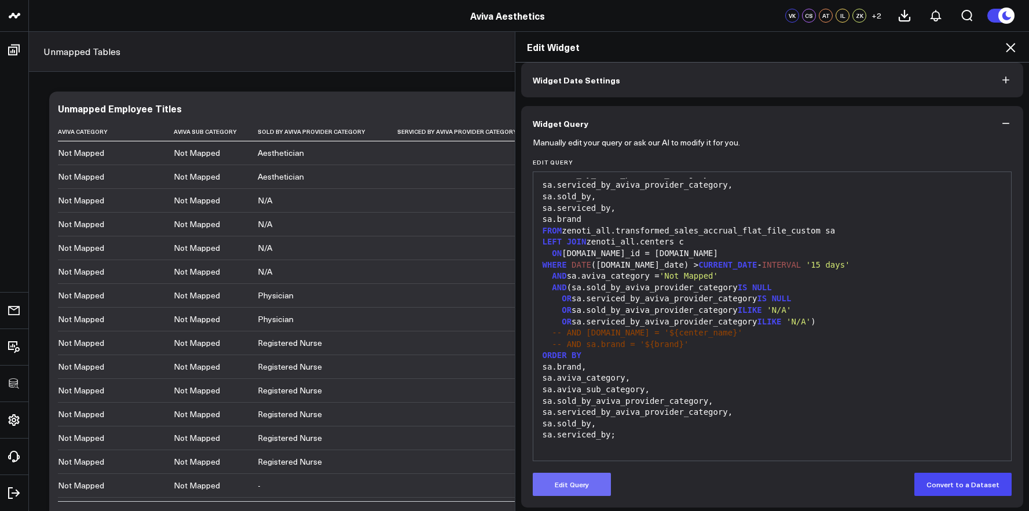
scroll to position [57, 0]
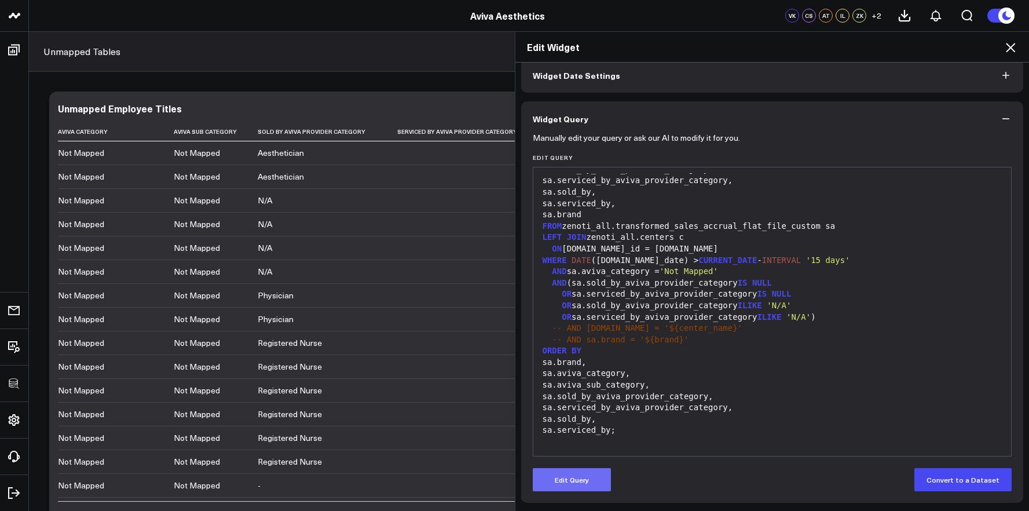
click at [573, 483] on button "Edit Query" at bounding box center [572, 479] width 78 height 23
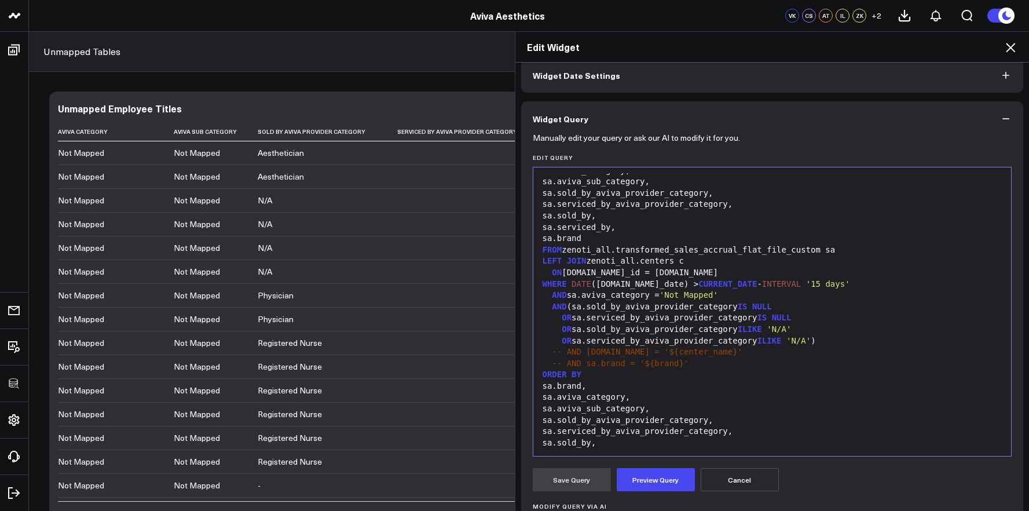
scroll to position [0, 0]
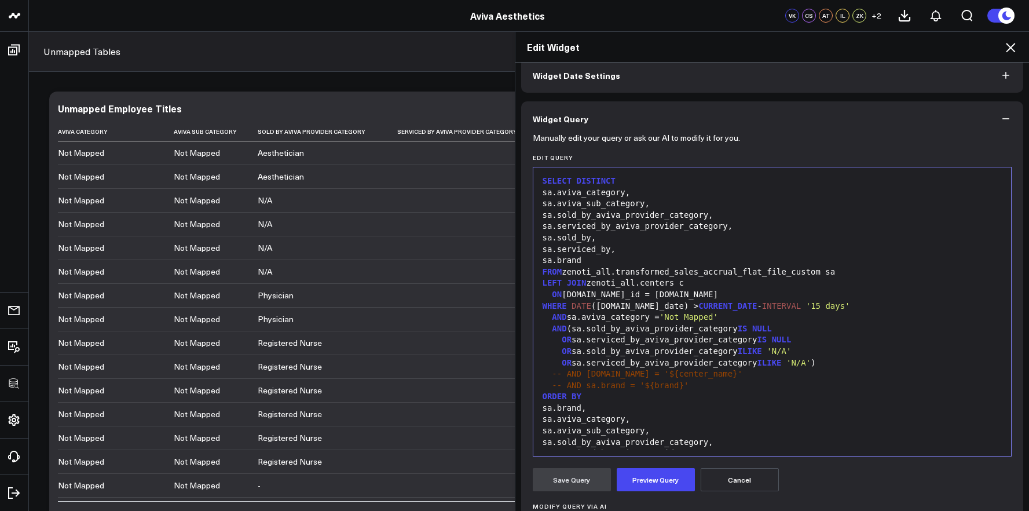
click at [757, 329] on div "AND (sa.sold_by_aviva_provider_category IS NULL" at bounding box center [772, 329] width 467 height 12
drag, startPoint x: 802, startPoint y: 341, endPoint x: 495, endPoint y: 335, distance: 306.5
click at [495, 335] on div "Edit Widget Widget Display Widget Date Settings Widget Query Manually edit your…" at bounding box center [514, 271] width 1029 height 480
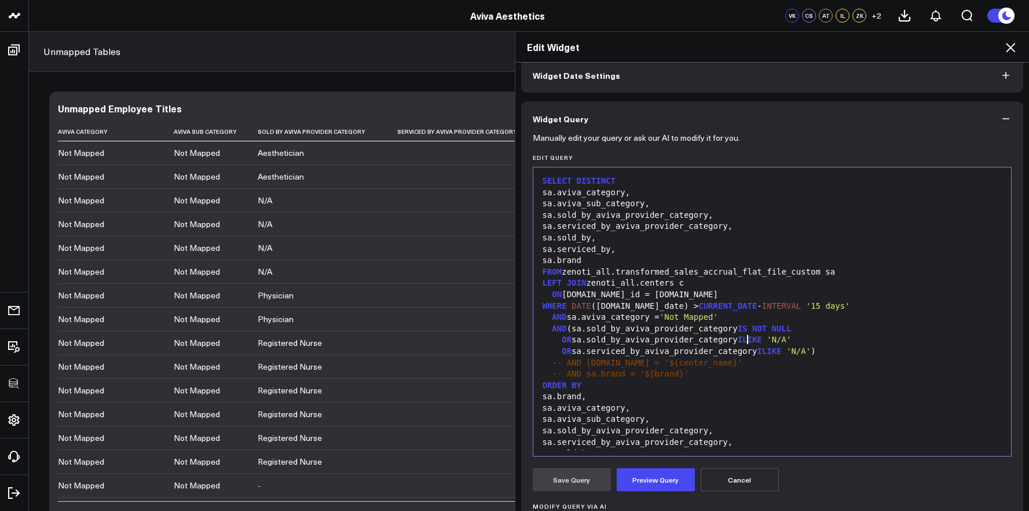
click at [743, 340] on span "ILIKE" at bounding box center [750, 339] width 24 height 9
drag, startPoint x: 819, startPoint y: 353, endPoint x: 520, endPoint y: 352, distance: 298.4
click at [521, 352] on div "Manually edit your query or ask our AI to modify it for you. Edit Query Selecti…" at bounding box center [772, 391] width 503 height 510
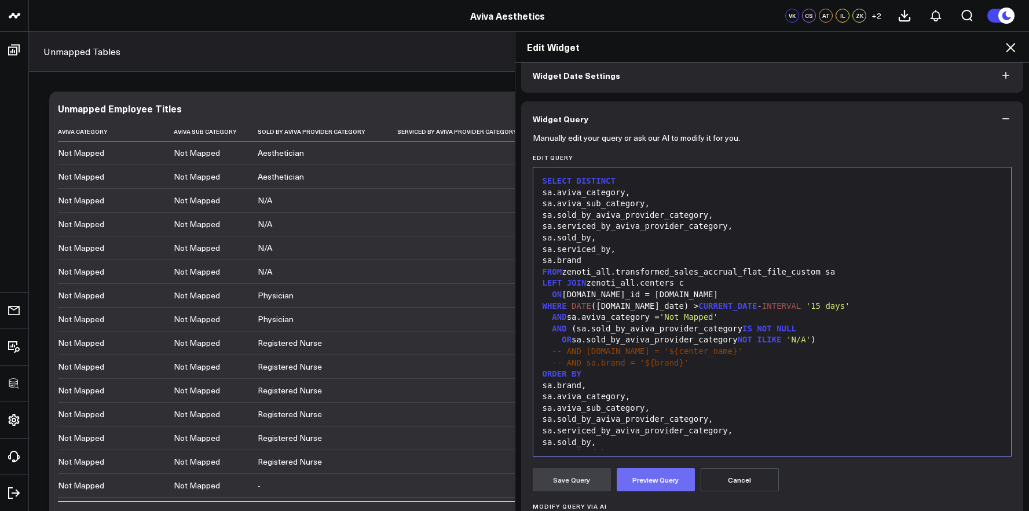
click at [645, 479] on button "Preview Query" at bounding box center [656, 479] width 78 height 23
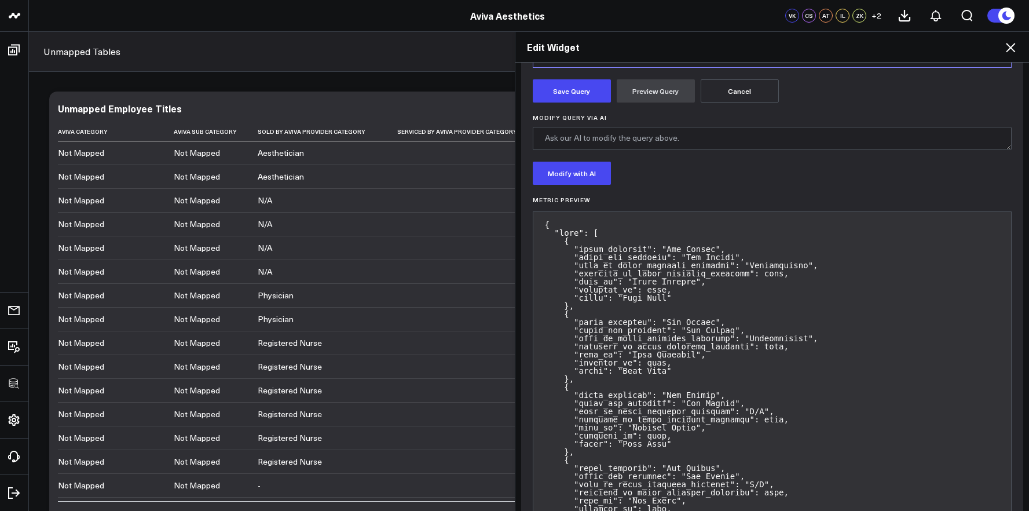
scroll to position [446, 0]
click at [590, 100] on button "Save Query" at bounding box center [572, 90] width 78 height 23
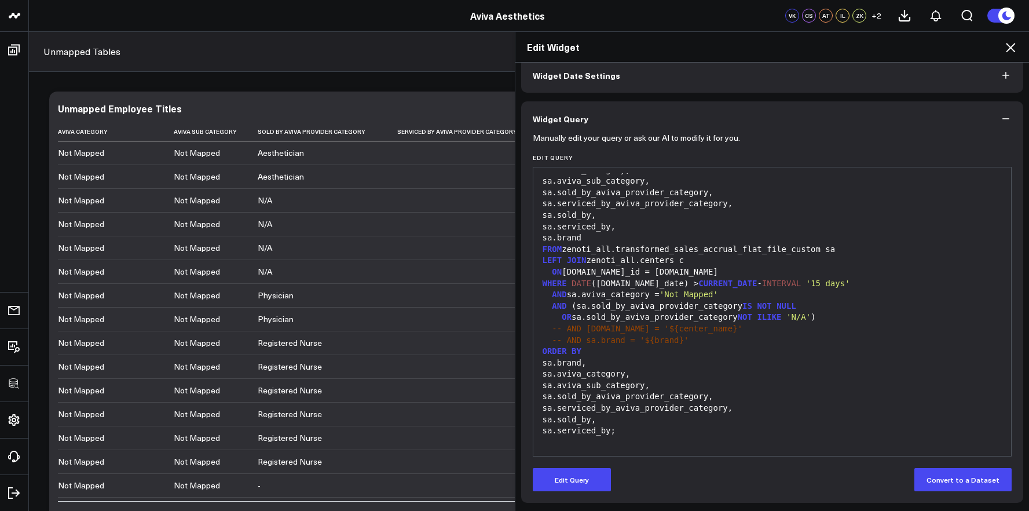
scroll to position [57, 0]
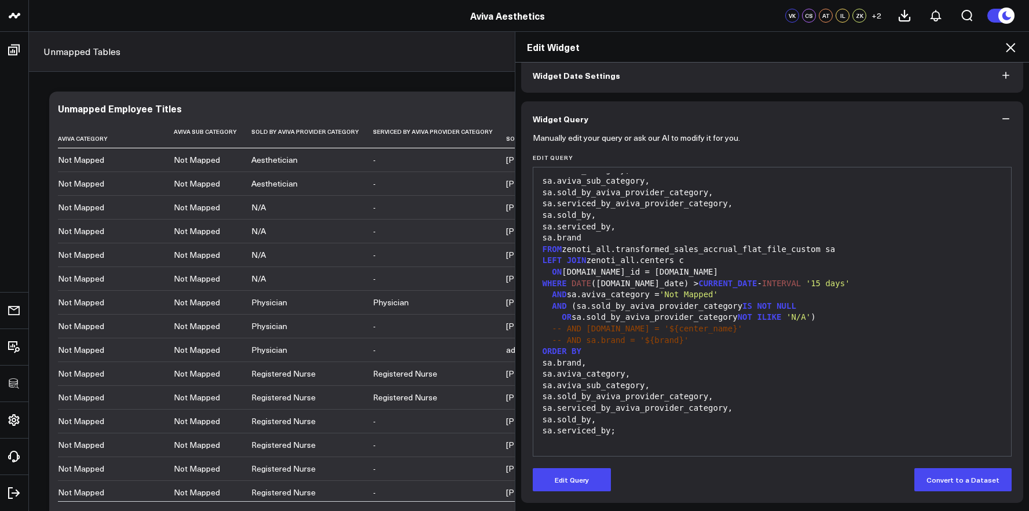
click at [413, 286] on div "Edit Widget Widget Display Widget Date Settings Widget Query Manually edit your…" at bounding box center [514, 271] width 1029 height 480
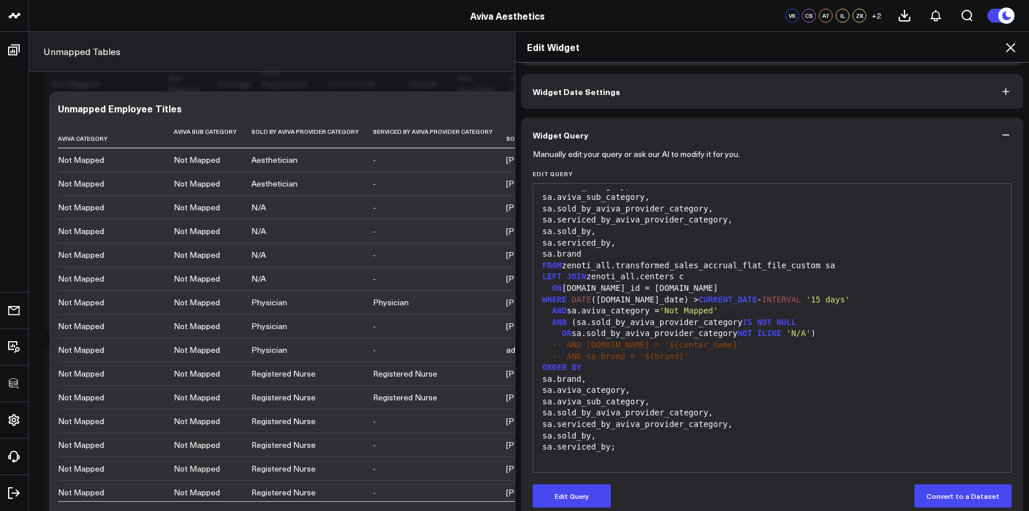
scroll to position [39, 0]
click at [581, 492] on button "Edit Query" at bounding box center [572, 497] width 78 height 23
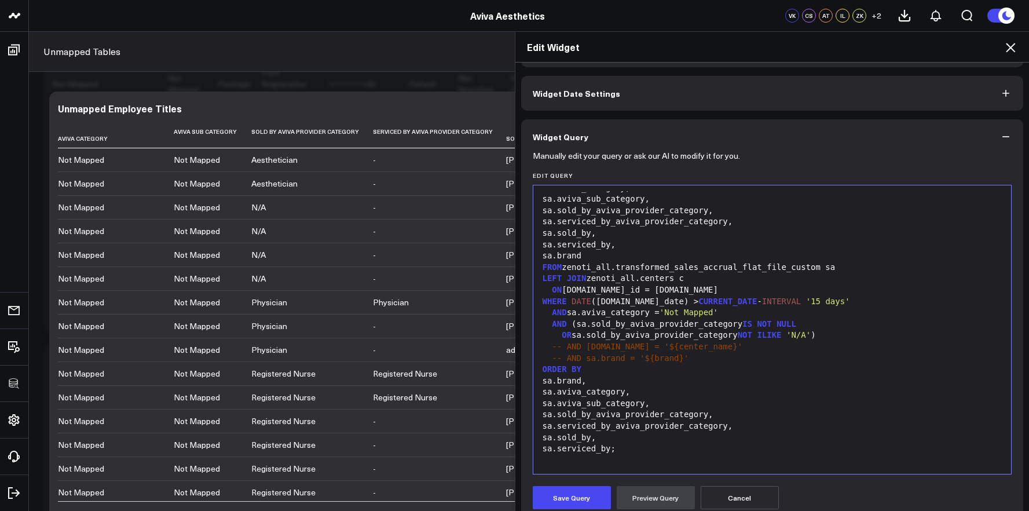
click at [574, 325] on div "AND ( sa.sold_by_aviva_provider_category IS NOT NULL" at bounding box center [772, 325] width 467 height 12
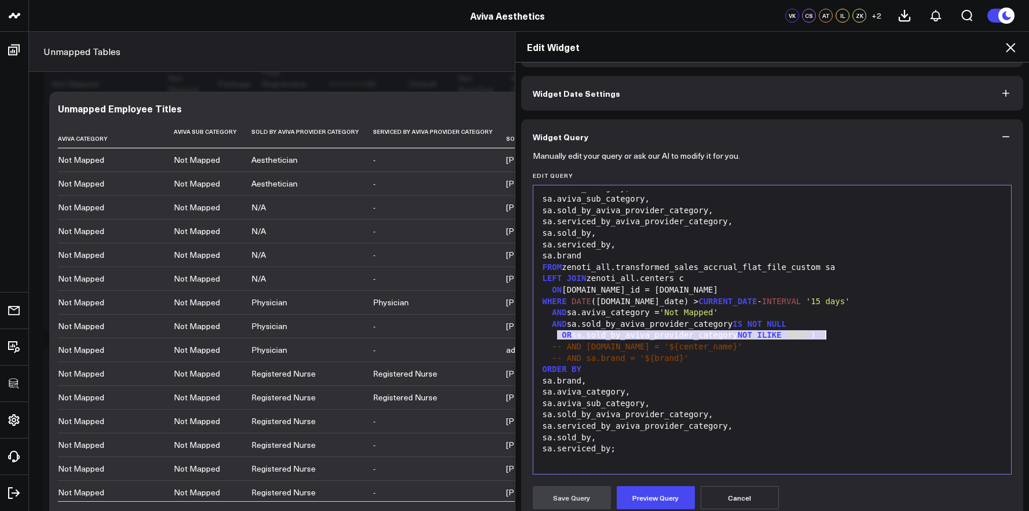
drag, startPoint x: 554, startPoint y: 335, endPoint x: 847, endPoint y: 335, distance: 293.1
click at [847, 335] on div "OR sa.sold_by_aviva_provider_category NOT ILIKE 'N/A' )" at bounding box center [772, 336] width 467 height 12
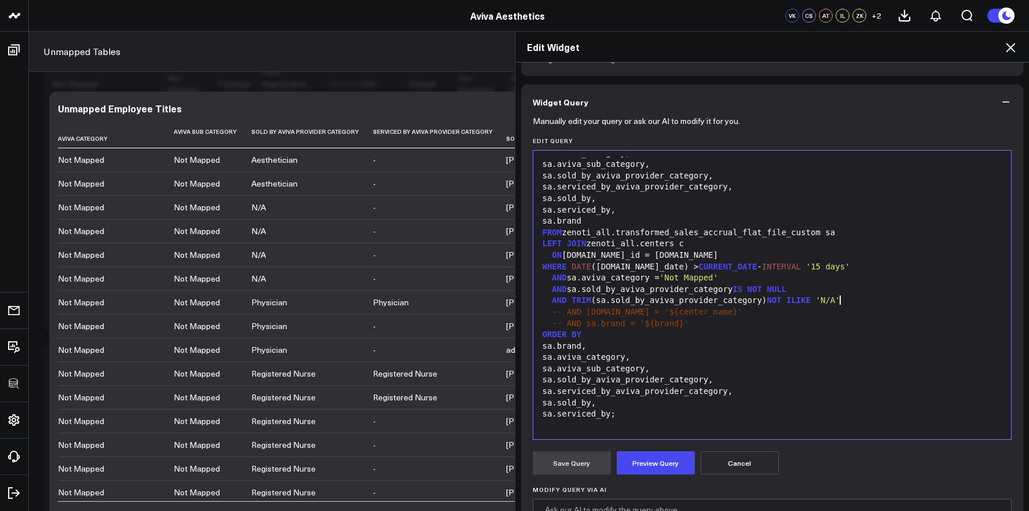
scroll to position [150, 0]
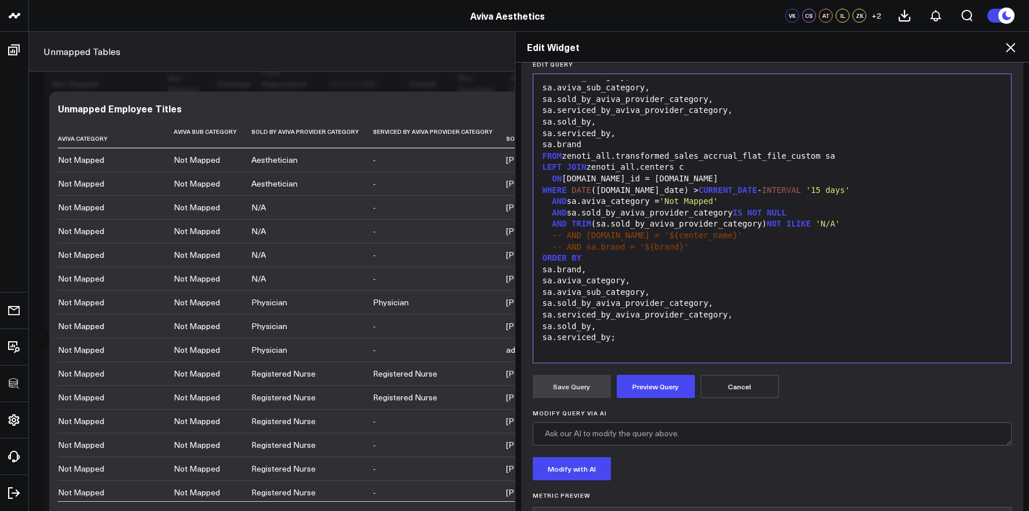
click at [665, 386] on button "Preview Query" at bounding box center [656, 386] width 78 height 23
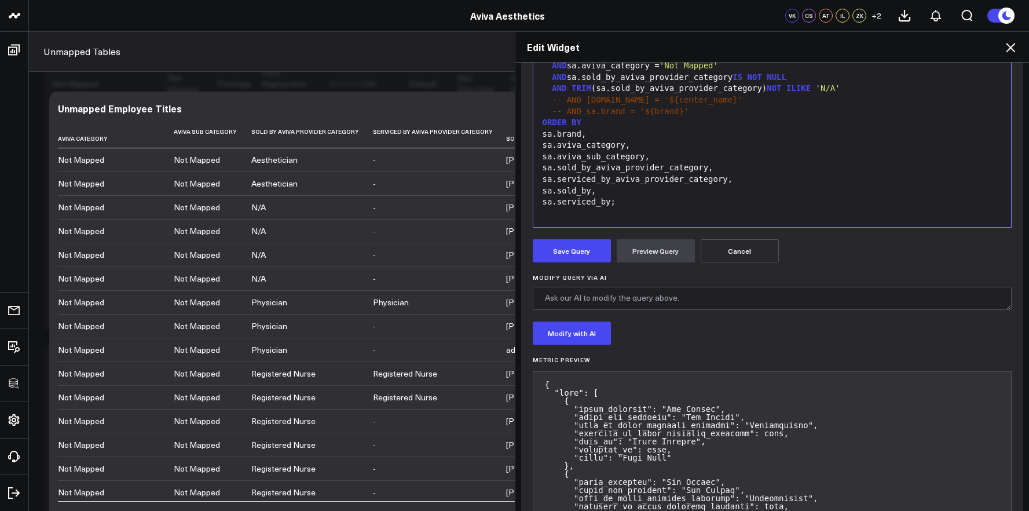
scroll to position [404, 0]
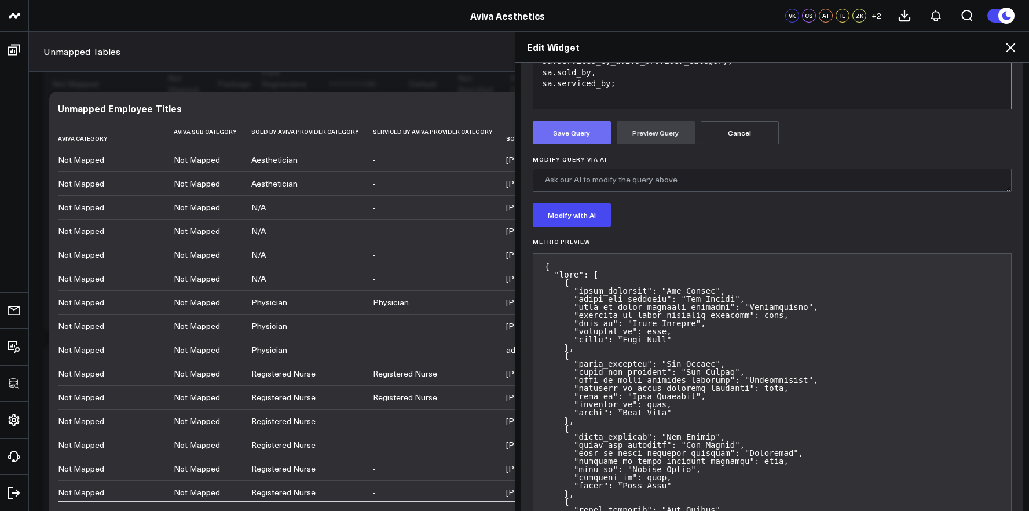
click at [564, 142] on button "Save Query" at bounding box center [572, 132] width 78 height 23
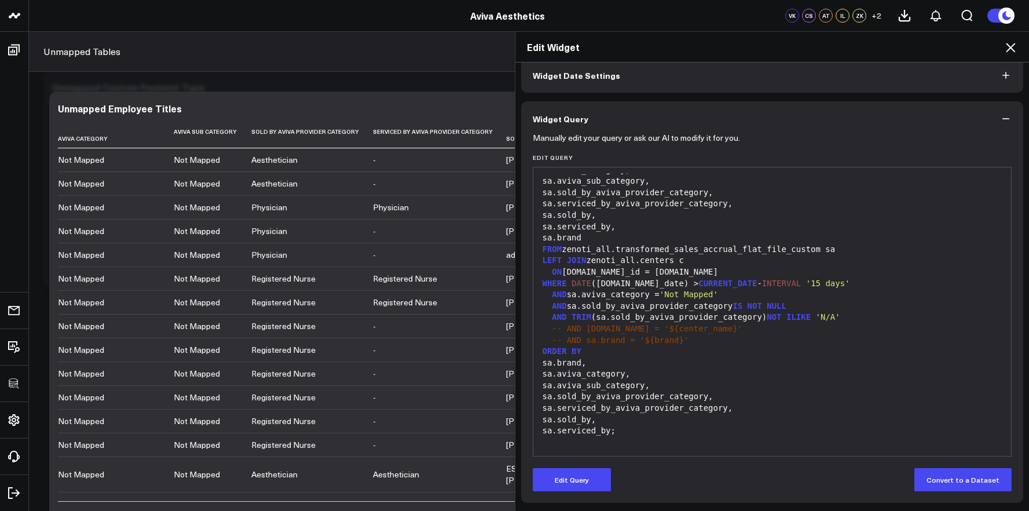
scroll to position [2111, 0]
click at [421, 258] on div "Edit Widget Widget Display Widget Date Settings Widget Query Manually edit your…" at bounding box center [514, 271] width 1029 height 480
click at [1006, 50] on icon at bounding box center [1011, 48] width 14 height 14
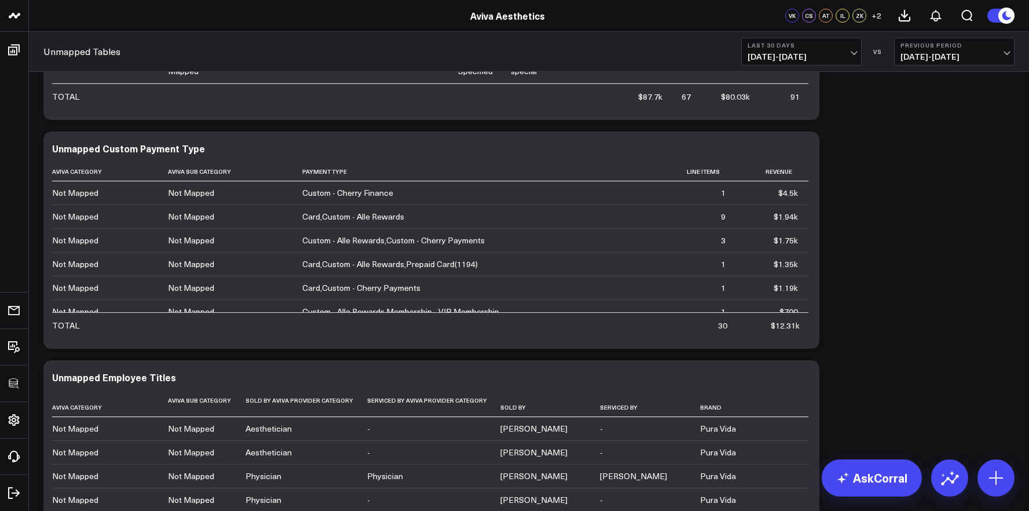
scroll to position [1749, 0]
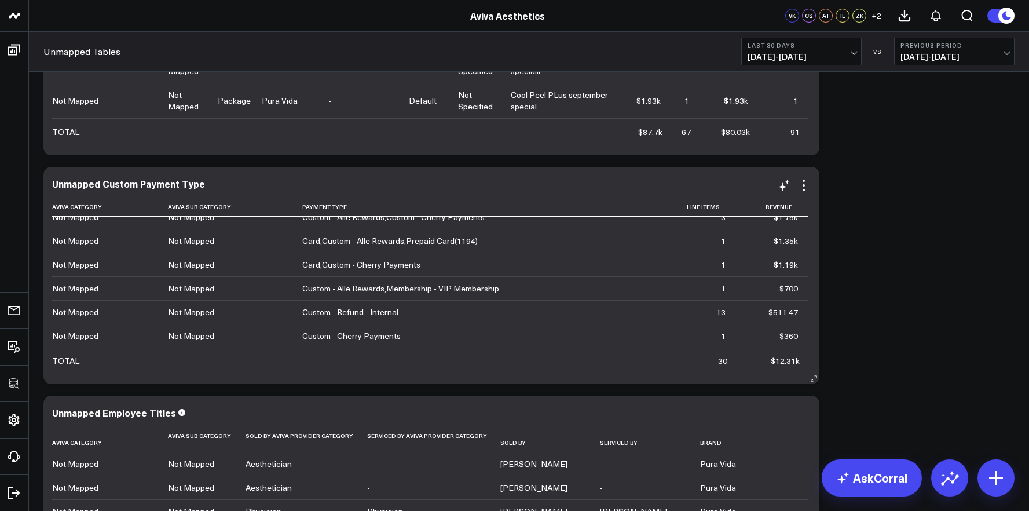
scroll to position [2156, 0]
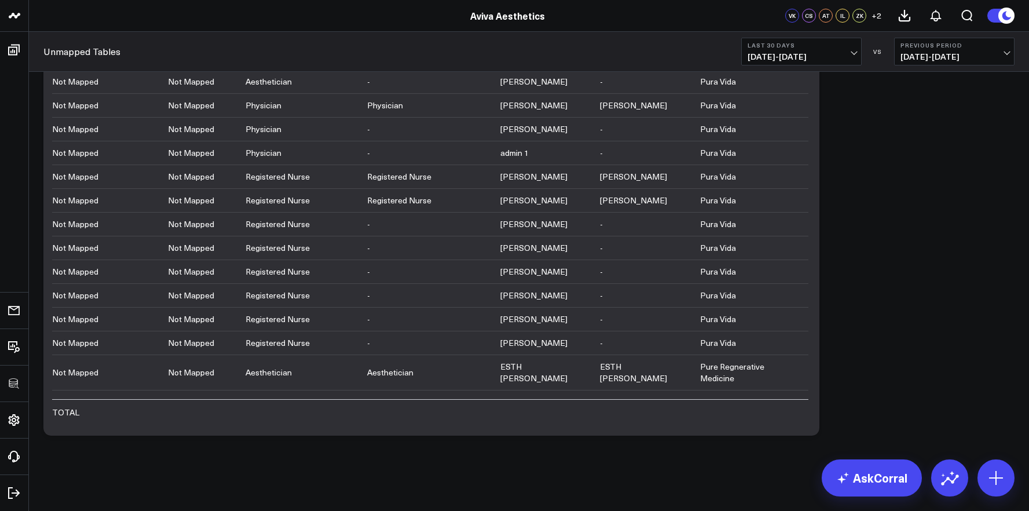
click at [978, 461] on div at bounding box center [996, 477] width 37 height 37
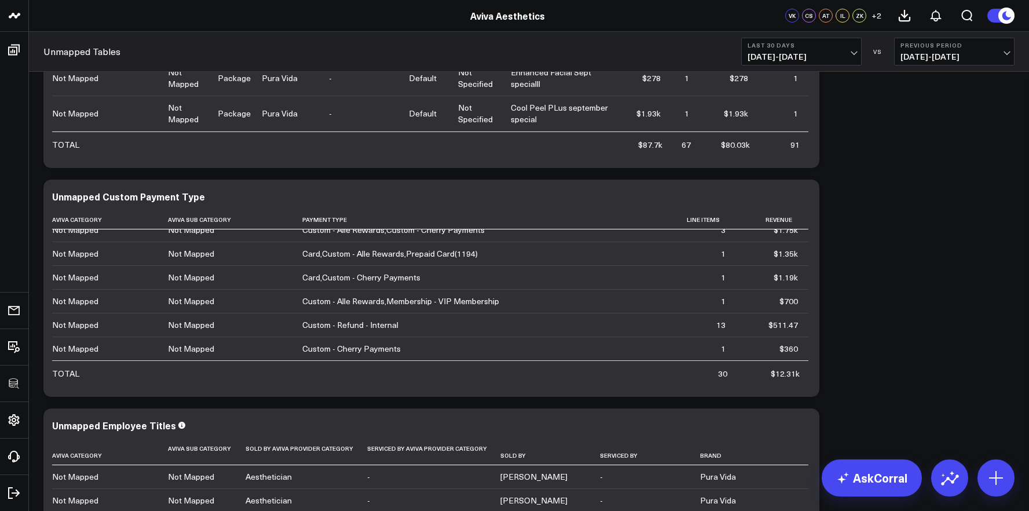
scroll to position [1347, 0]
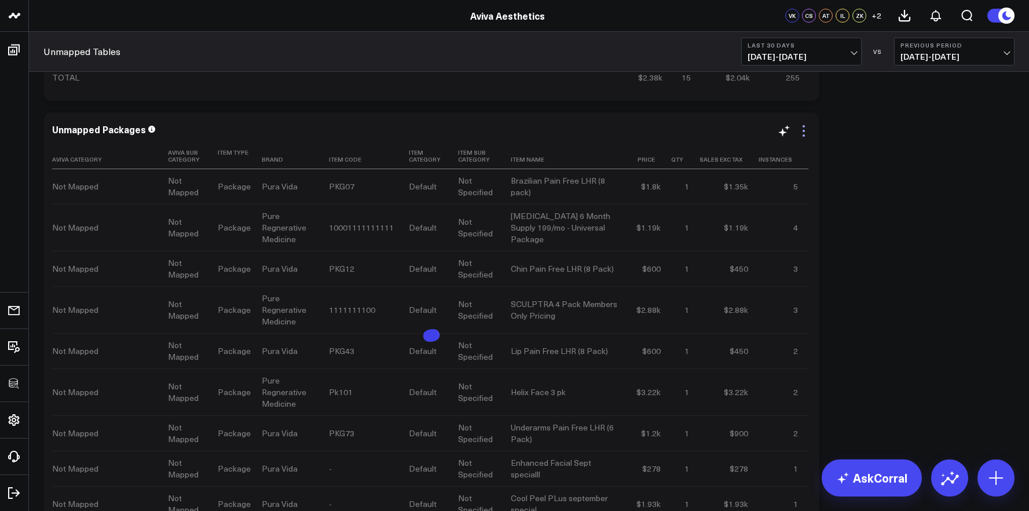
click at [802, 134] on icon at bounding box center [804, 131] width 14 height 14
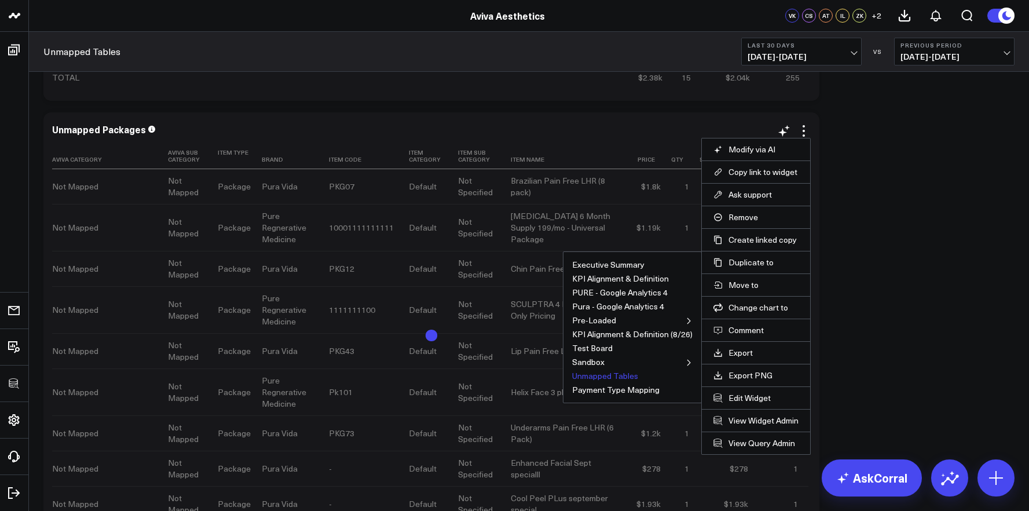
click at [597, 373] on button "Unmapped Tables" at bounding box center [605, 376] width 66 height 8
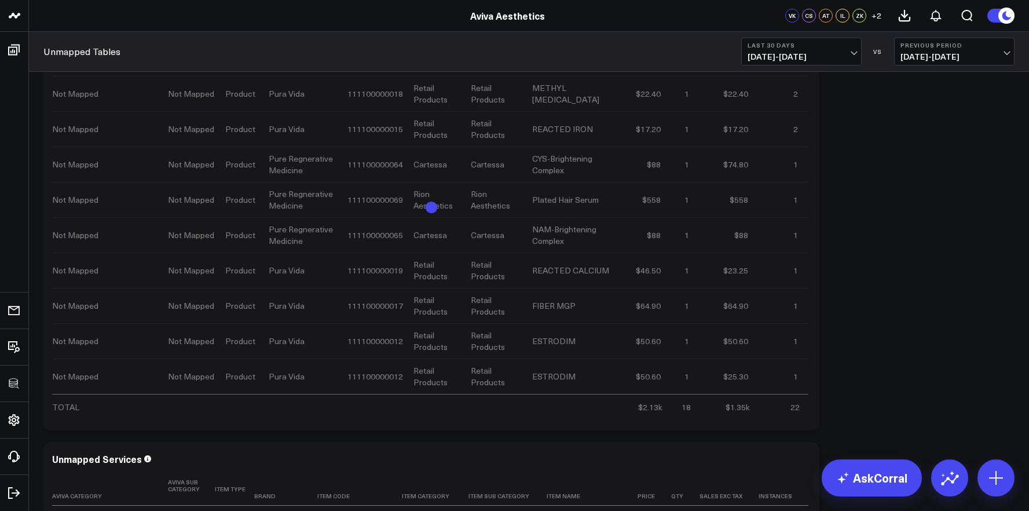
scroll to position [0, 0]
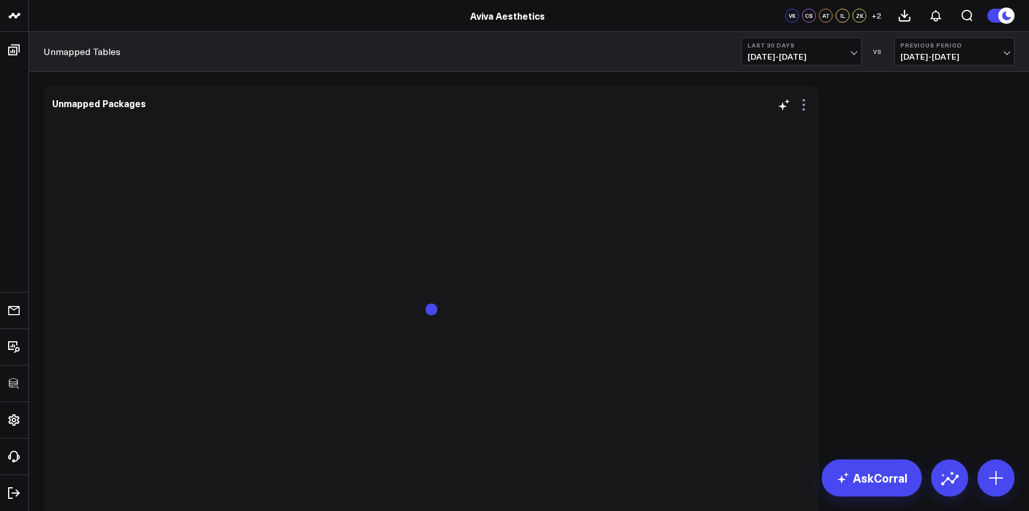
click at [806, 103] on icon at bounding box center [804, 105] width 14 height 14
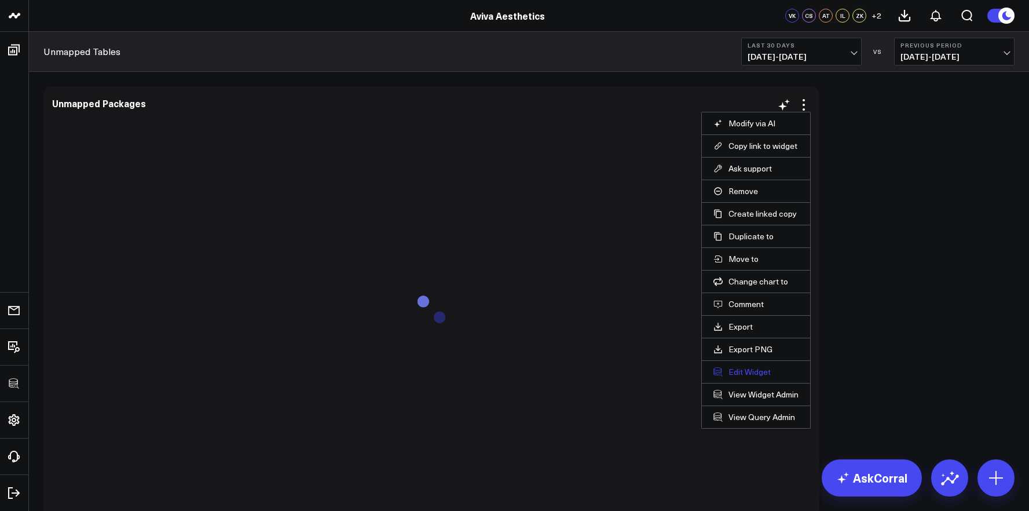
click at [750, 375] on button "Edit Widget" at bounding box center [756, 372] width 85 height 10
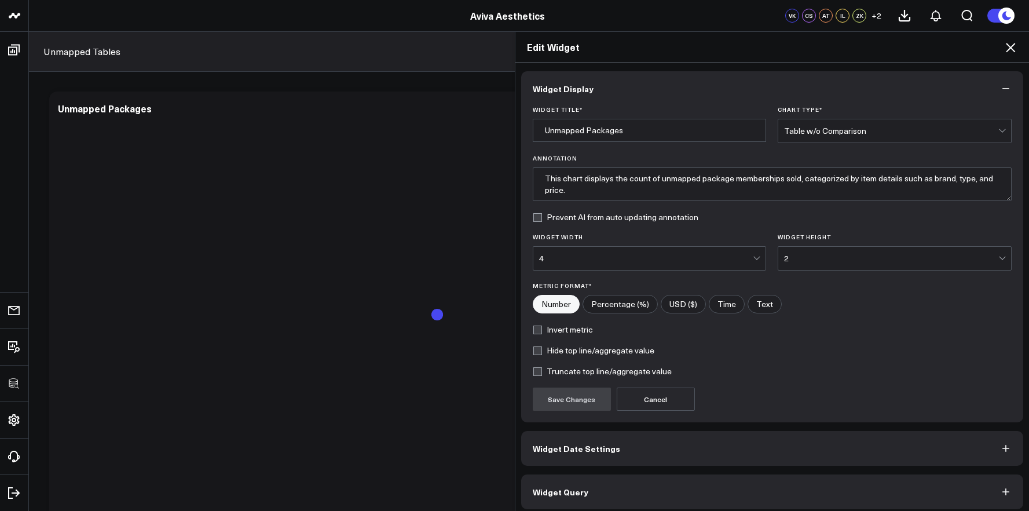
scroll to position [6, 0]
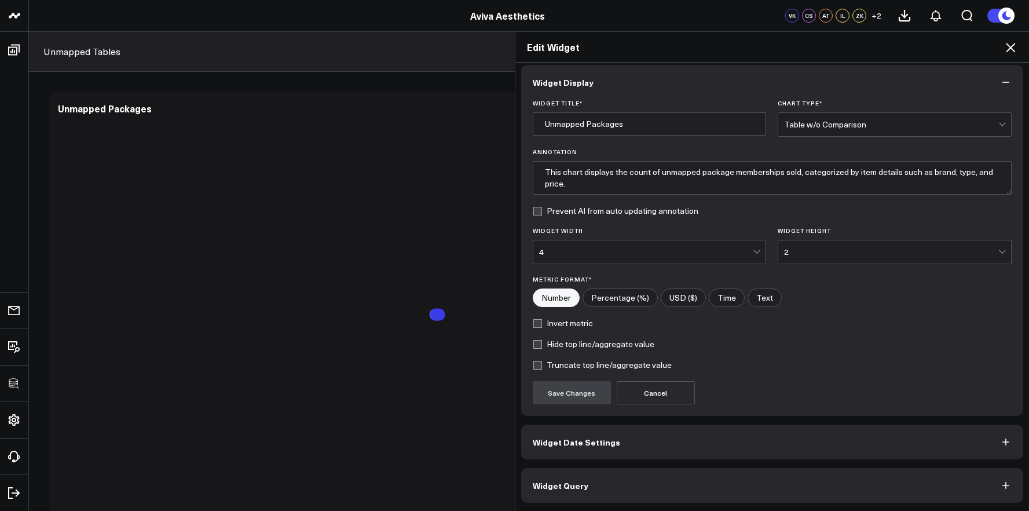
click at [718, 483] on button "Widget Query" at bounding box center [772, 485] width 503 height 35
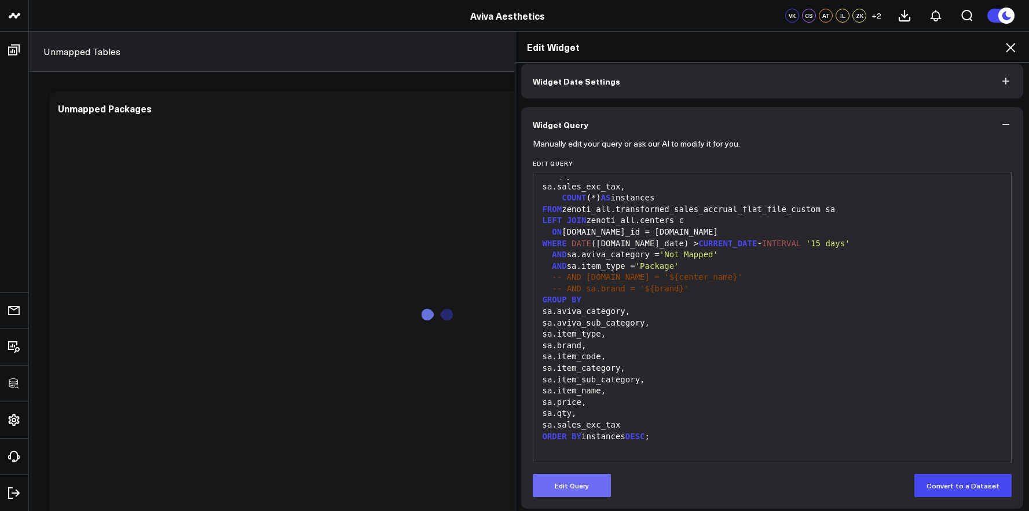
scroll to position [57, 0]
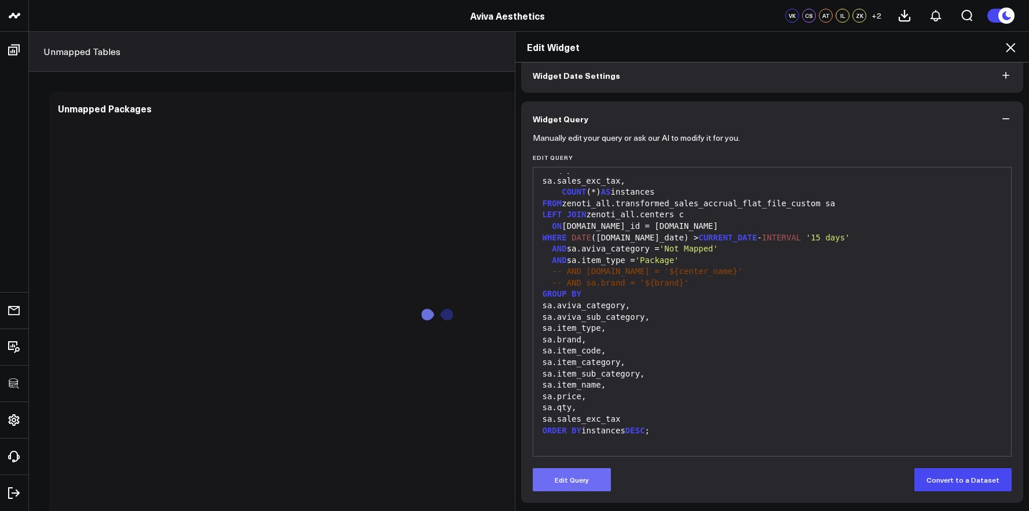
click at [574, 488] on button "Edit Query" at bounding box center [572, 479] width 78 height 23
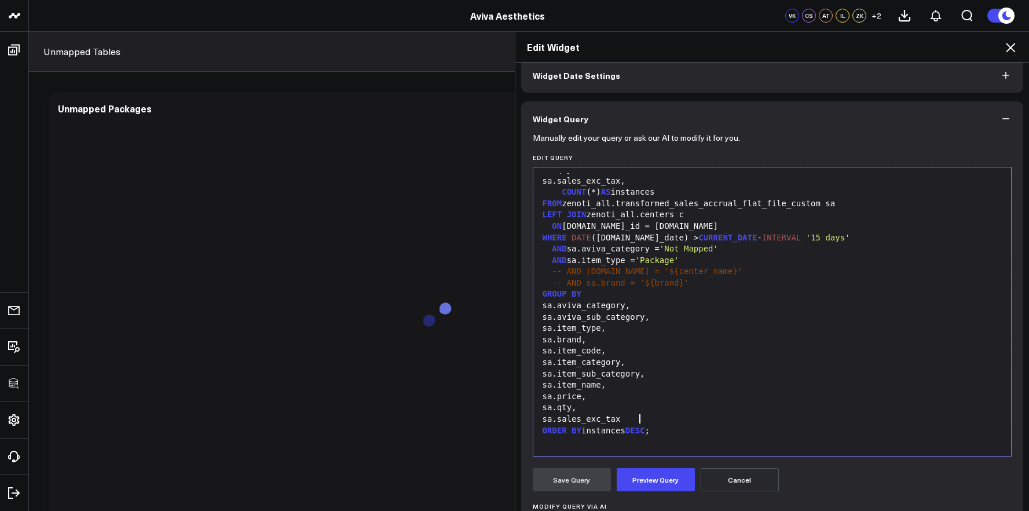
click at [641, 414] on div "sa.sales_exc_tax" at bounding box center [772, 420] width 467 height 12
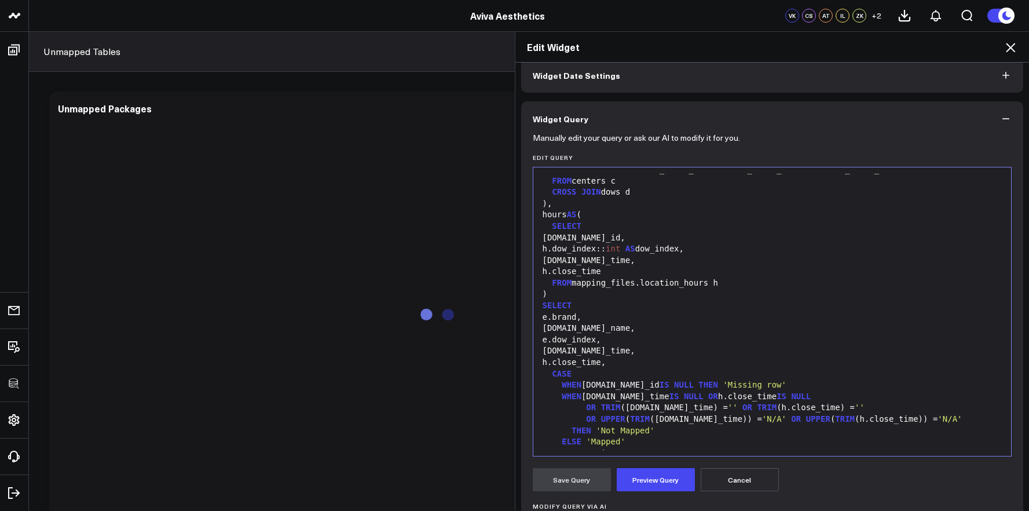
scroll to position [249, 0]
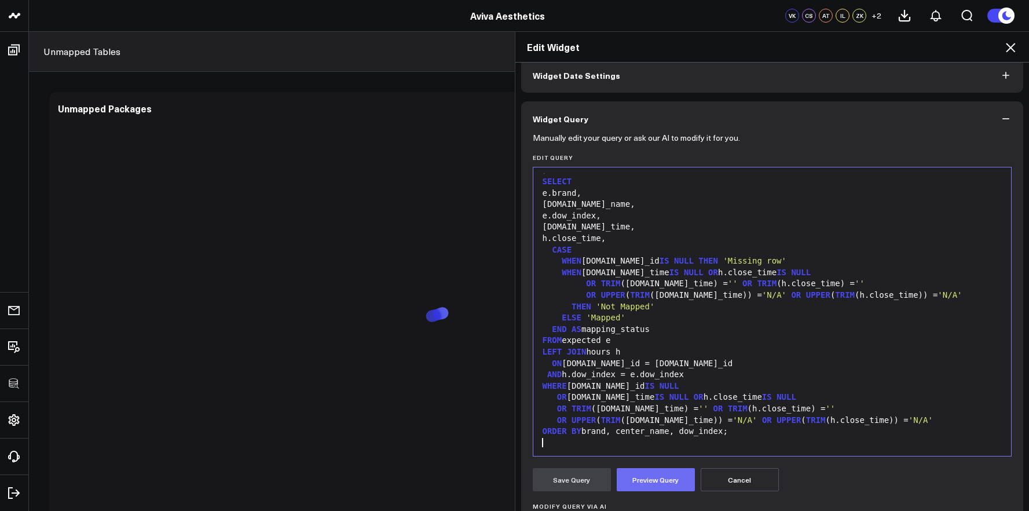
click at [656, 480] on button "Preview Query" at bounding box center [656, 479] width 78 height 23
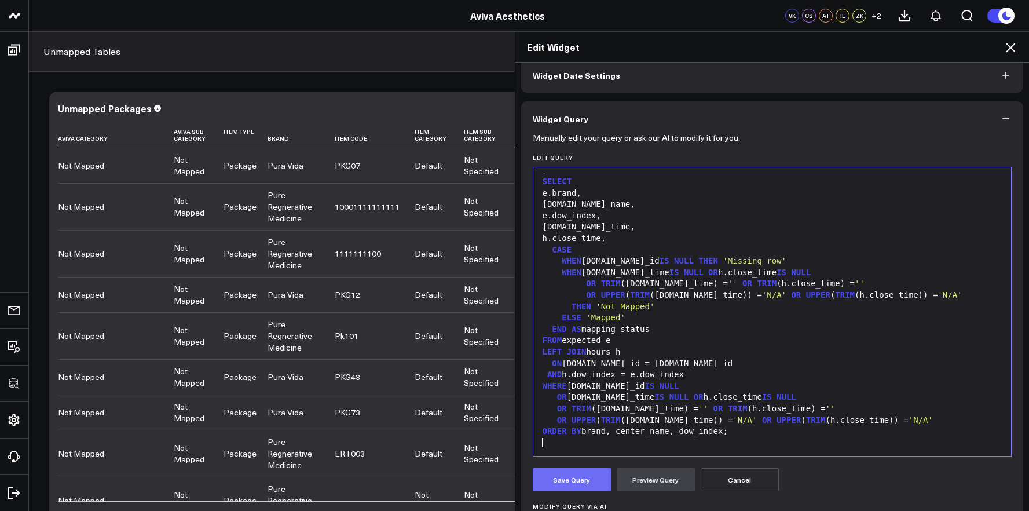
drag, startPoint x: 578, startPoint y: 463, endPoint x: 578, endPoint y: 474, distance: 11.0
click at [578, 474] on button "Save Query" at bounding box center [572, 479] width 78 height 23
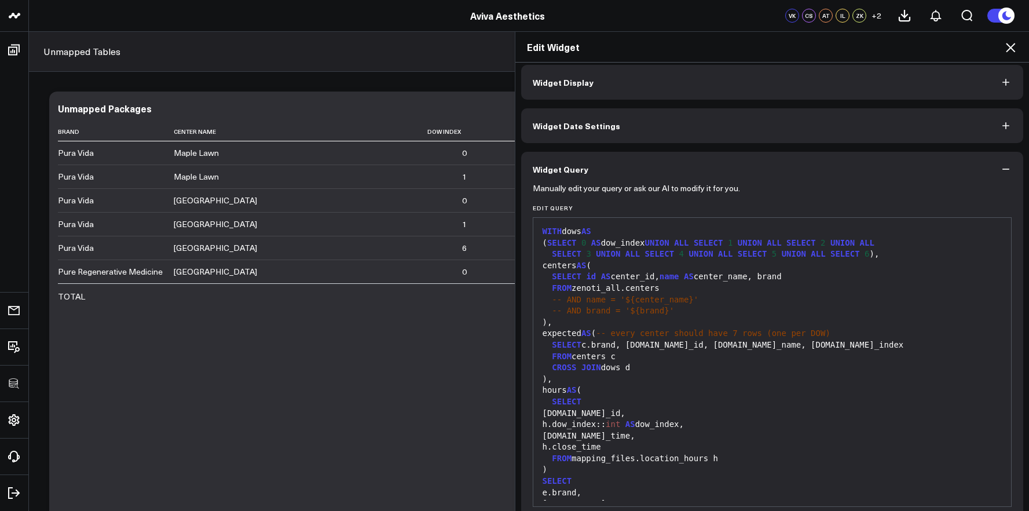
scroll to position [0, 0]
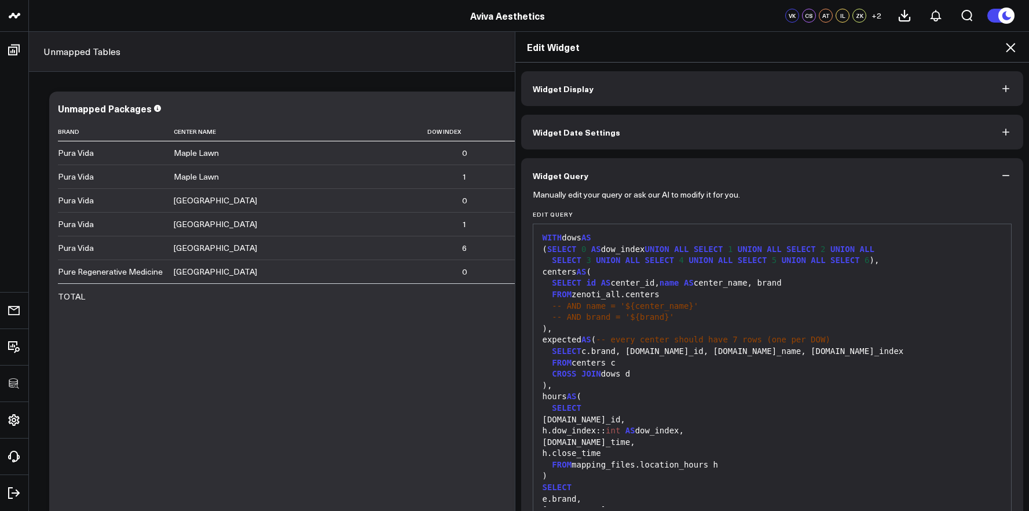
click at [615, 92] on button "Widget Display" at bounding box center [772, 88] width 503 height 35
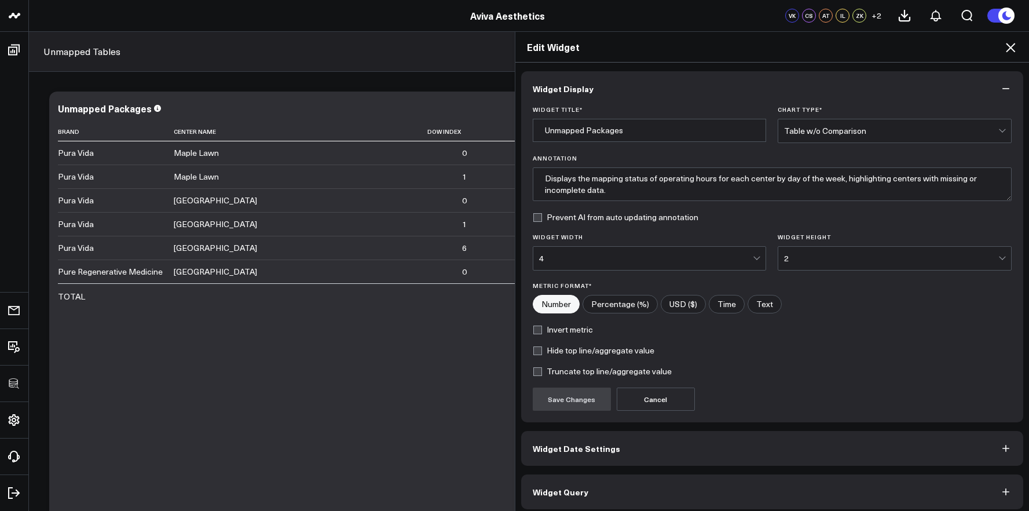
click at [860, 248] on div "2" at bounding box center [891, 258] width 214 height 23
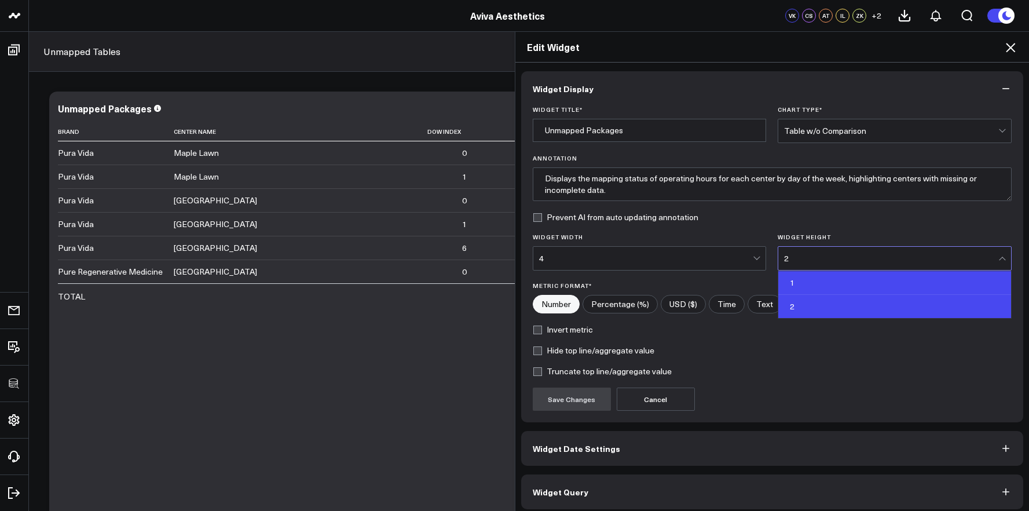
click at [846, 281] on div "1" at bounding box center [895, 283] width 233 height 24
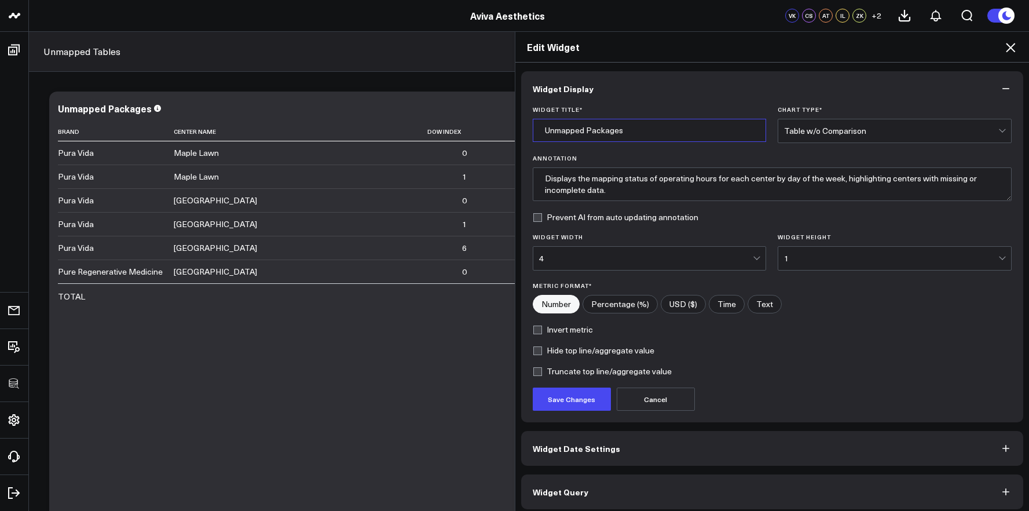
click at [641, 132] on input "Unmapped Packages" at bounding box center [650, 130] width 234 height 23
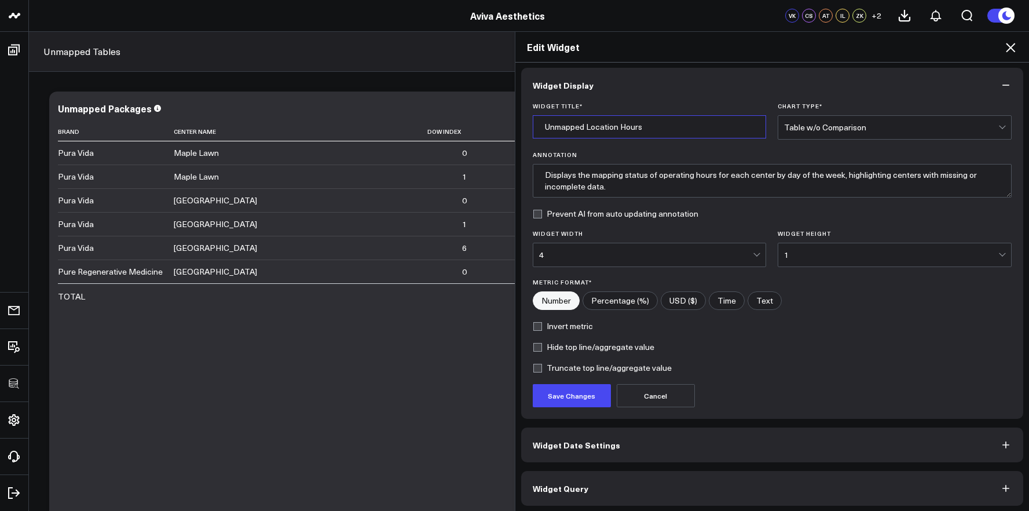
scroll to position [6, 0]
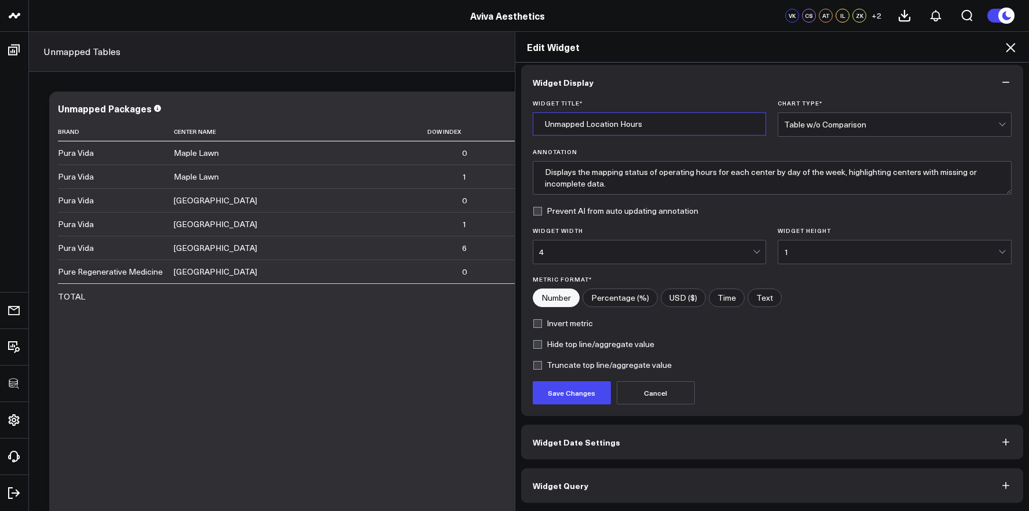
type input "Unmapped Location Hours"
click at [579, 380] on form "Widget Title * Unmapped Location Hours Chart Type * Table w/o Comparison Annota…" at bounding box center [773, 252] width 480 height 305
click at [583, 389] on button "Save Changes" at bounding box center [572, 392] width 78 height 23
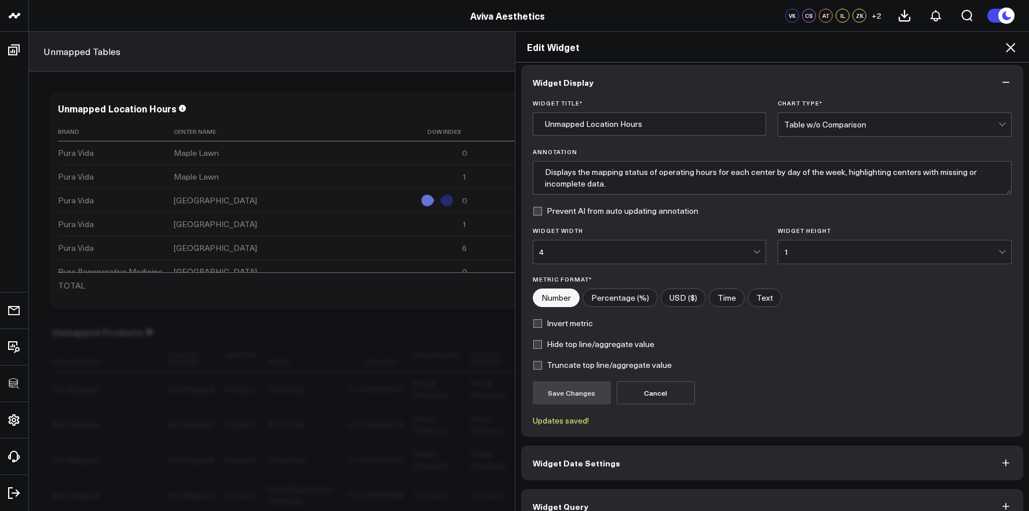
click at [1014, 48] on icon at bounding box center [1011, 48] width 14 height 14
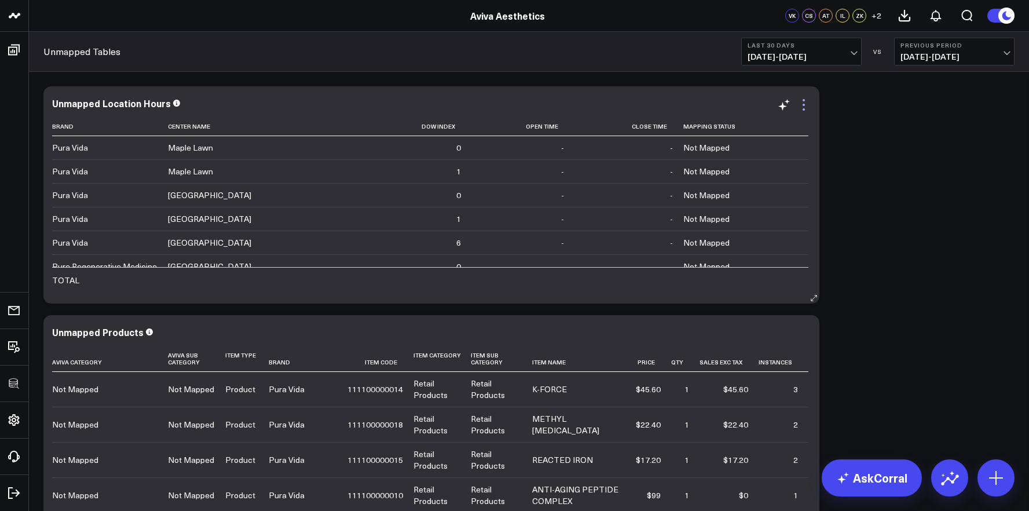
click at [803, 103] on icon at bounding box center [804, 105] width 14 height 14
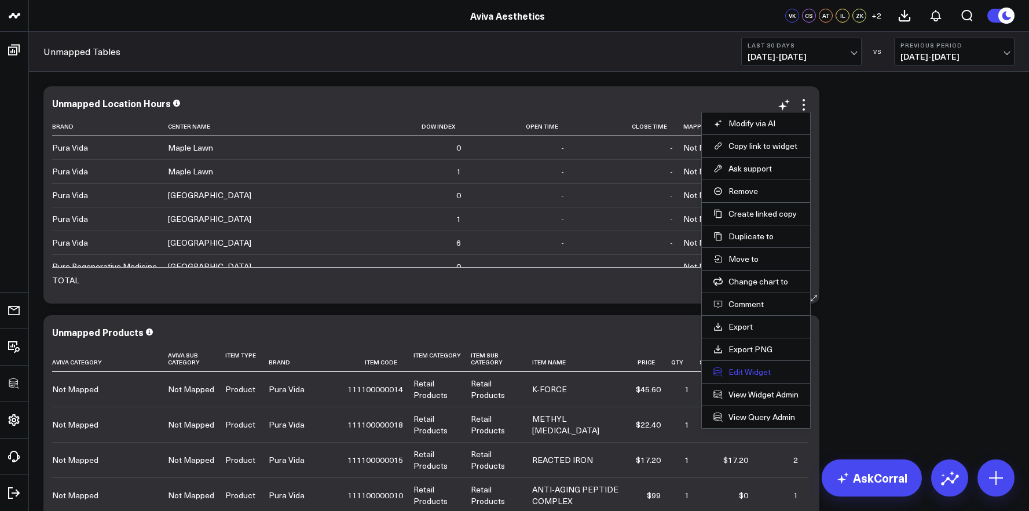
click at [755, 371] on button "Edit Widget" at bounding box center [756, 372] width 85 height 10
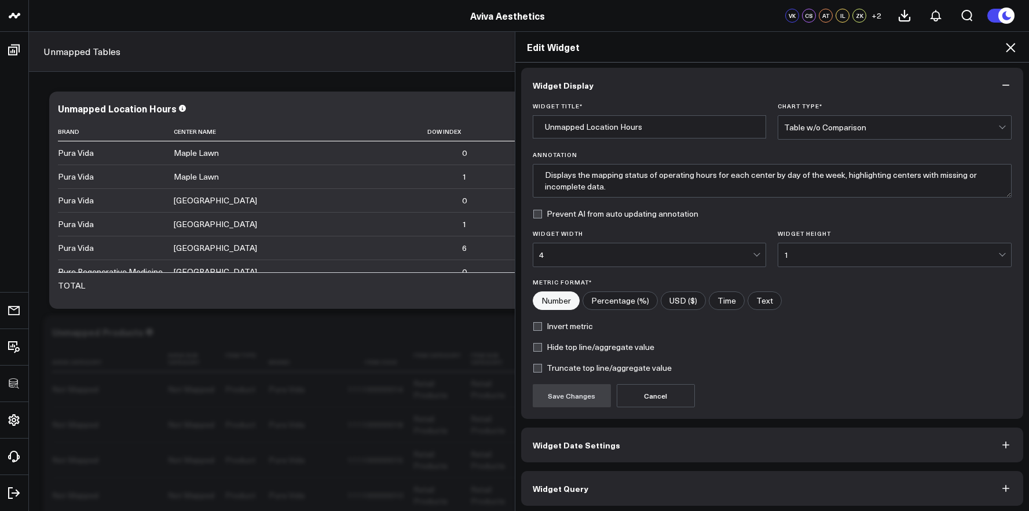
scroll to position [6, 0]
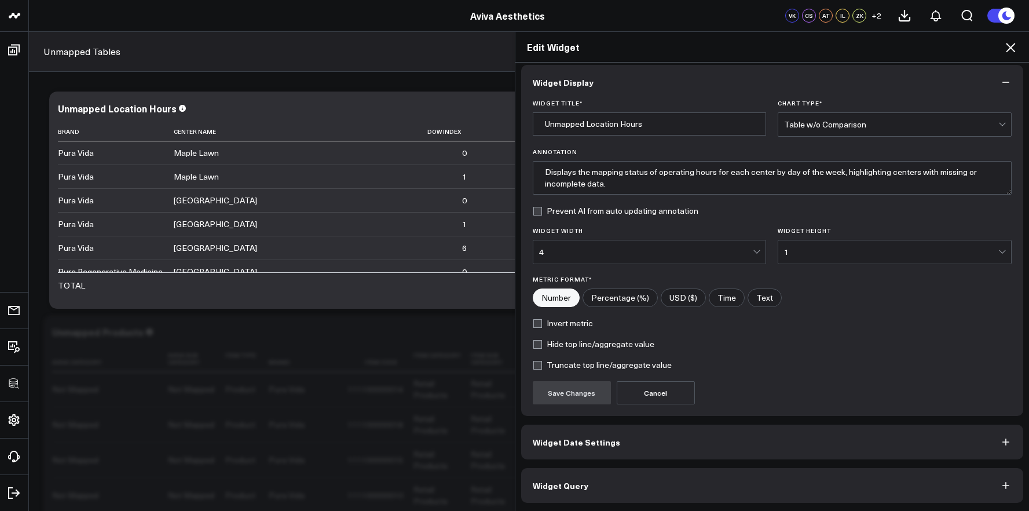
click at [712, 495] on button "Widget Query" at bounding box center [772, 485] width 503 height 35
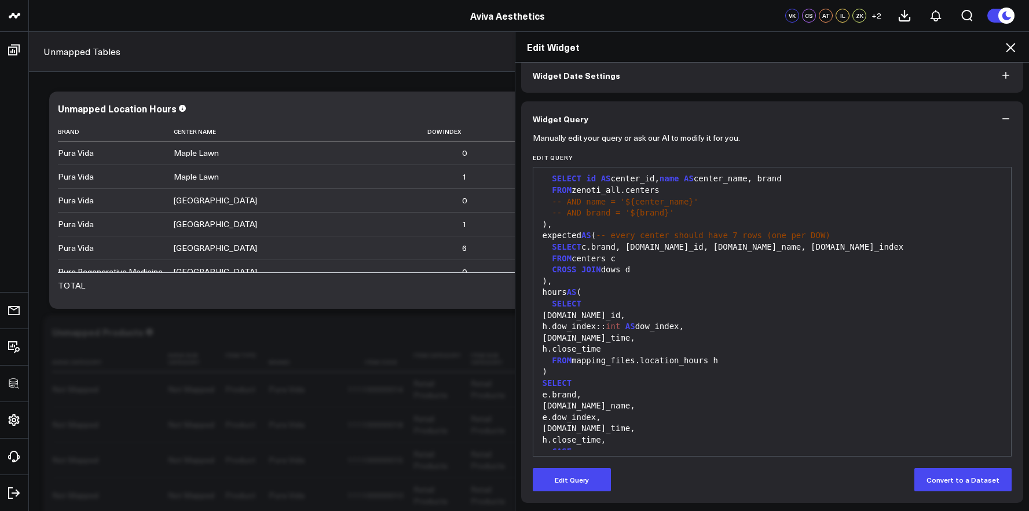
scroll to position [52, 0]
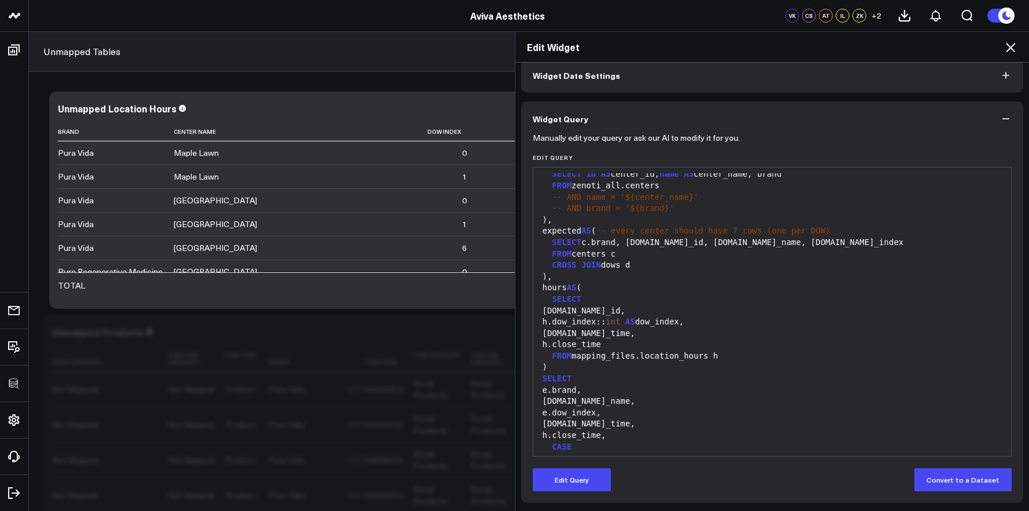
click at [722, 373] on div "SELECT" at bounding box center [772, 379] width 467 height 12
click at [579, 481] on button "Edit Query" at bounding box center [572, 479] width 78 height 23
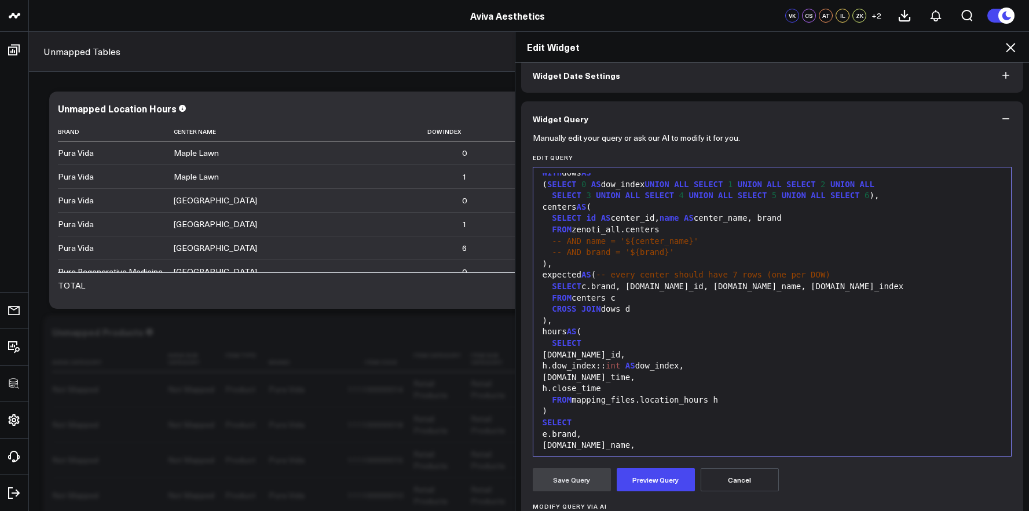
scroll to position [0, 0]
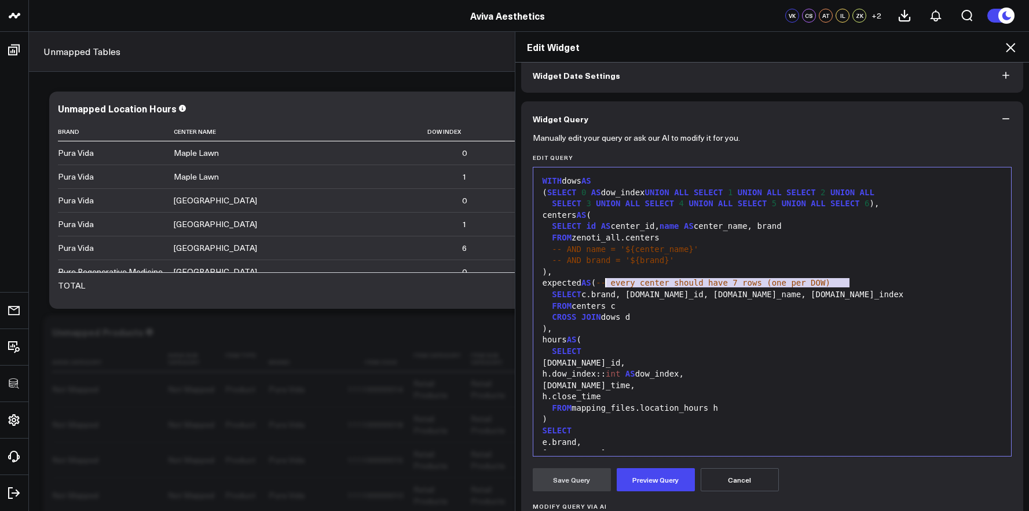
drag, startPoint x: 850, startPoint y: 284, endPoint x: 602, endPoint y: 282, distance: 248.5
click at [602, 282] on div "expected AS ( -- every center should have 7 rows (one per DOW)" at bounding box center [772, 284] width 467 height 12
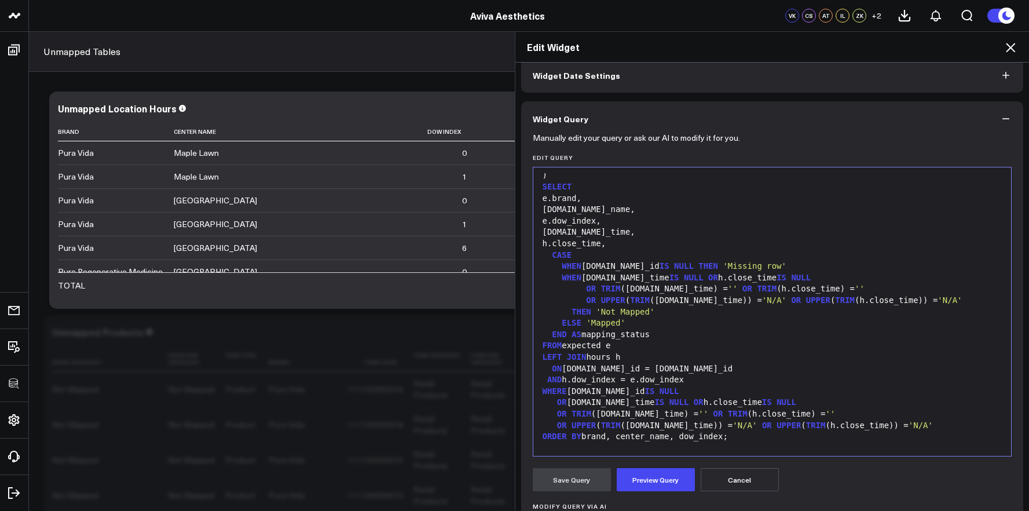
scroll to position [250, 0]
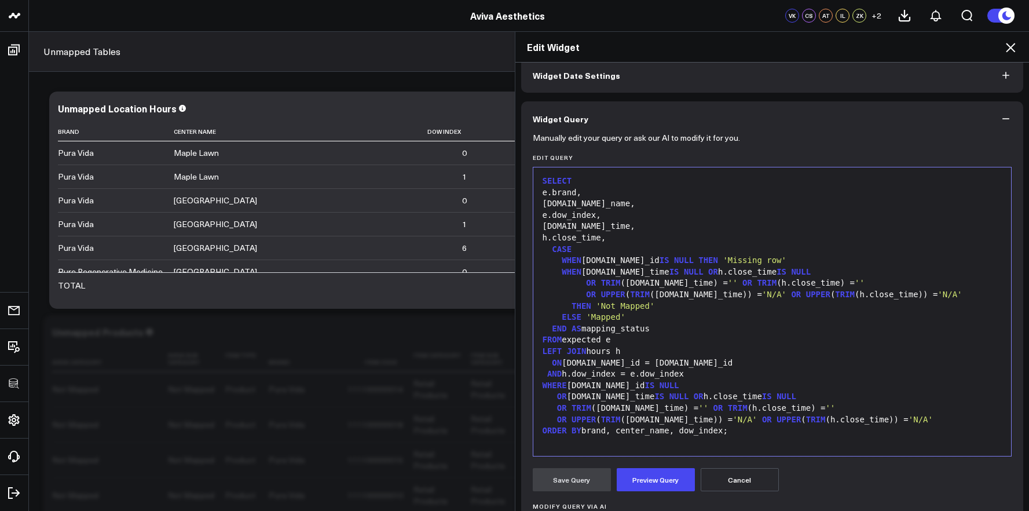
click at [656, 329] on div "END AS mapping_status" at bounding box center [772, 329] width 467 height 12
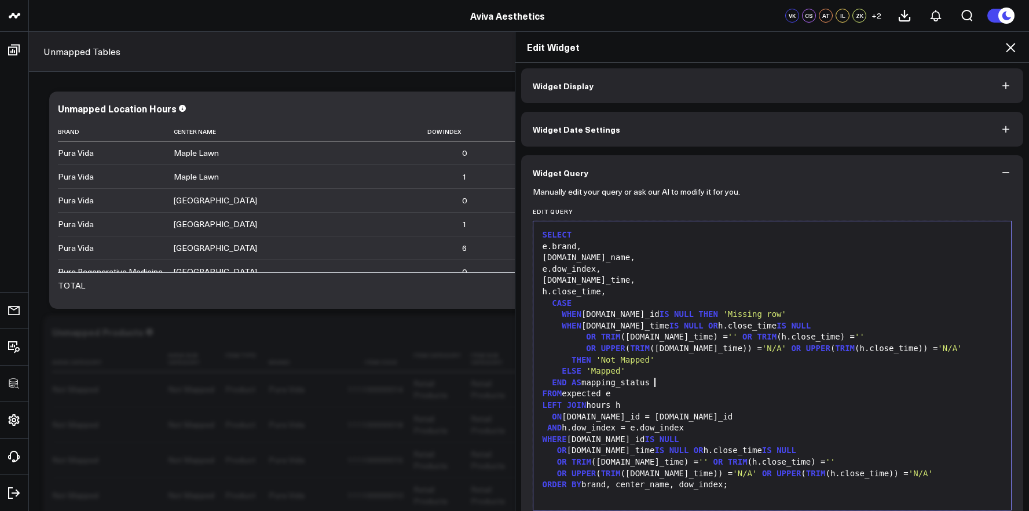
scroll to position [0, 0]
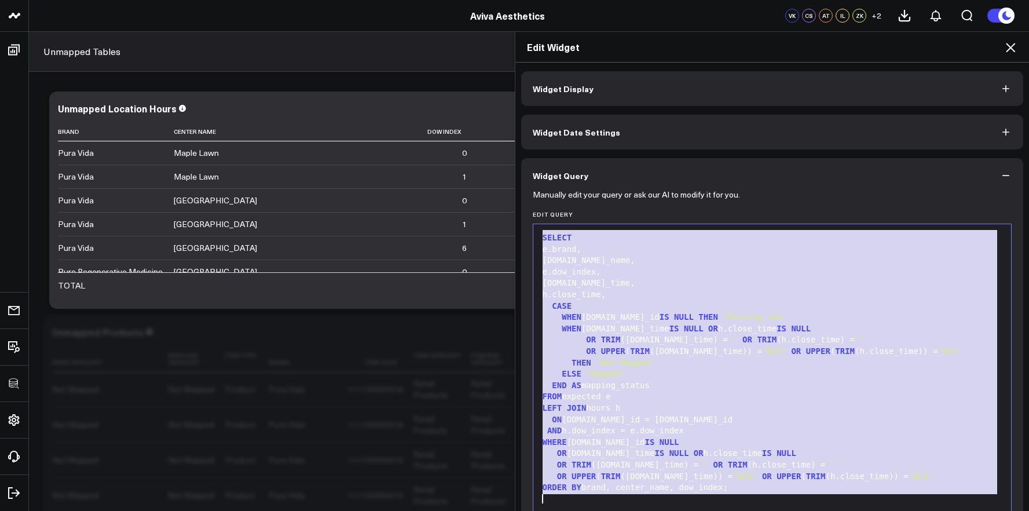
copy div "WITH dows AS ( SELECT 0 AS dow_index UNION ALL SELECT 1 UNION ALL SELECT 2 UNIO…"
click at [616, 272] on div "e.dow_index," at bounding box center [772, 272] width 467 height 12
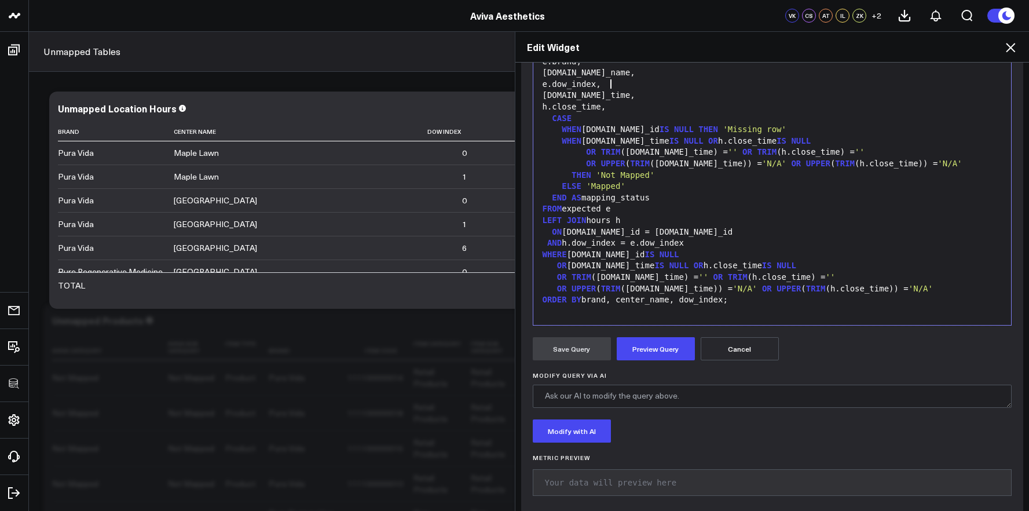
scroll to position [200, 0]
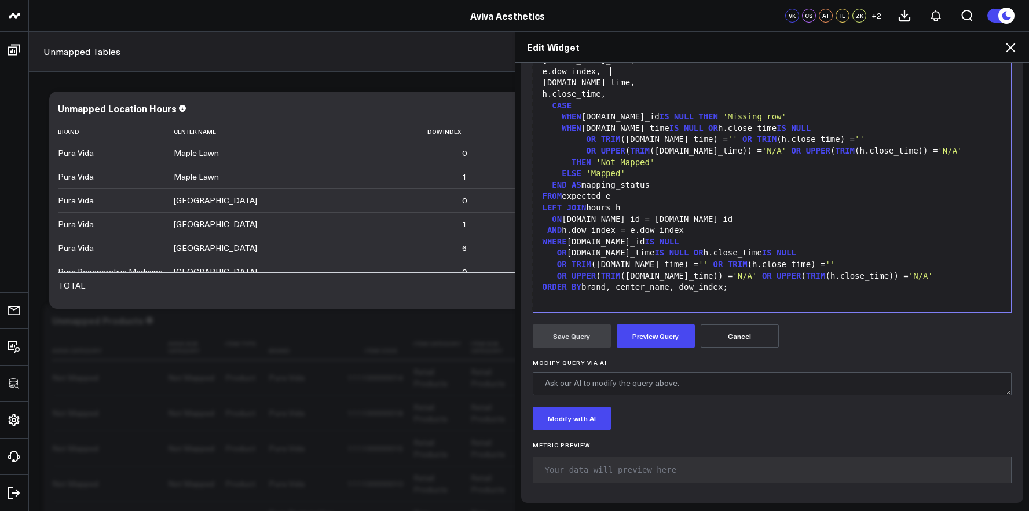
click at [618, 277] on div "OR UPPER ( TRIM (h.open_time)) = 'N/A' OR UPPER ( TRIM (h.close_time)) = 'N/A'" at bounding box center [772, 277] width 467 height 12
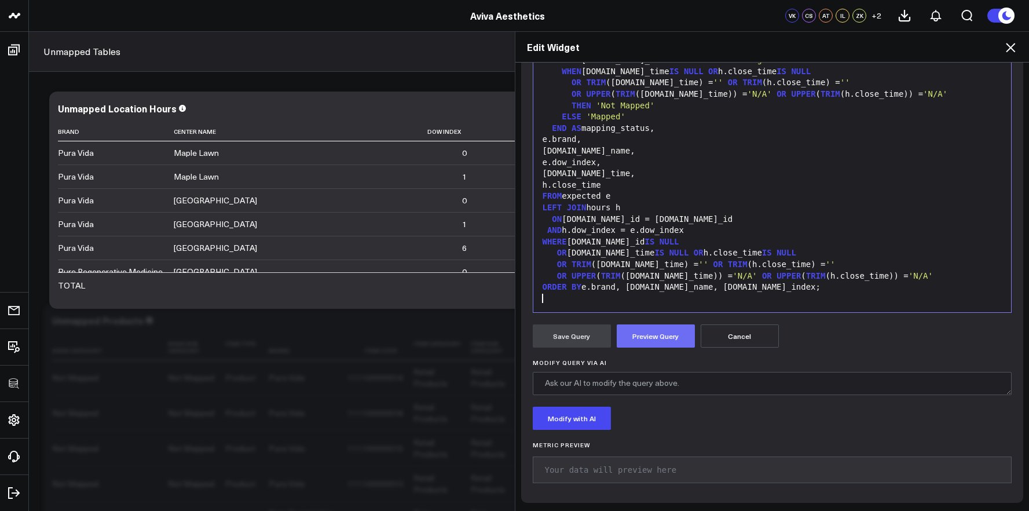
click at [665, 341] on button "Preview Query" at bounding box center [656, 335] width 78 height 23
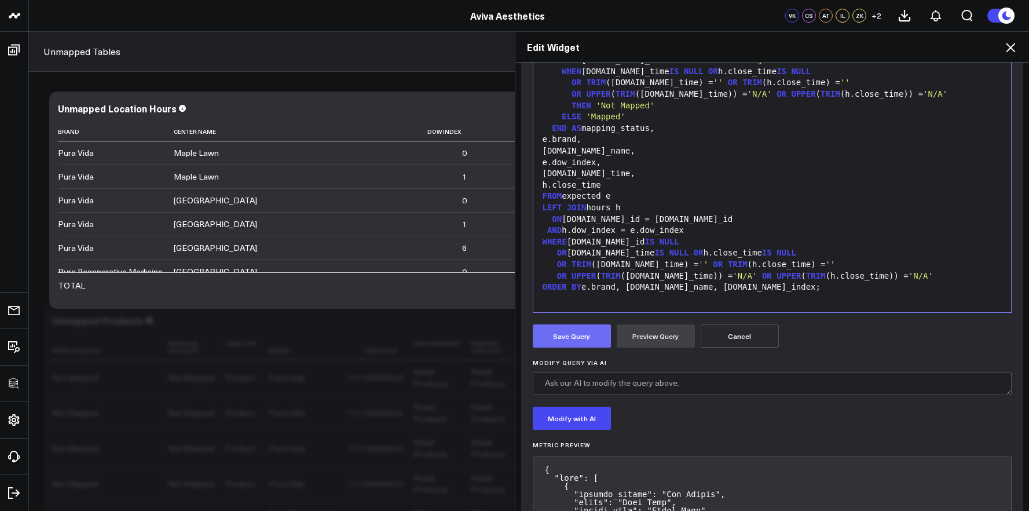
click at [578, 334] on button "Save Query" at bounding box center [572, 335] width 78 height 23
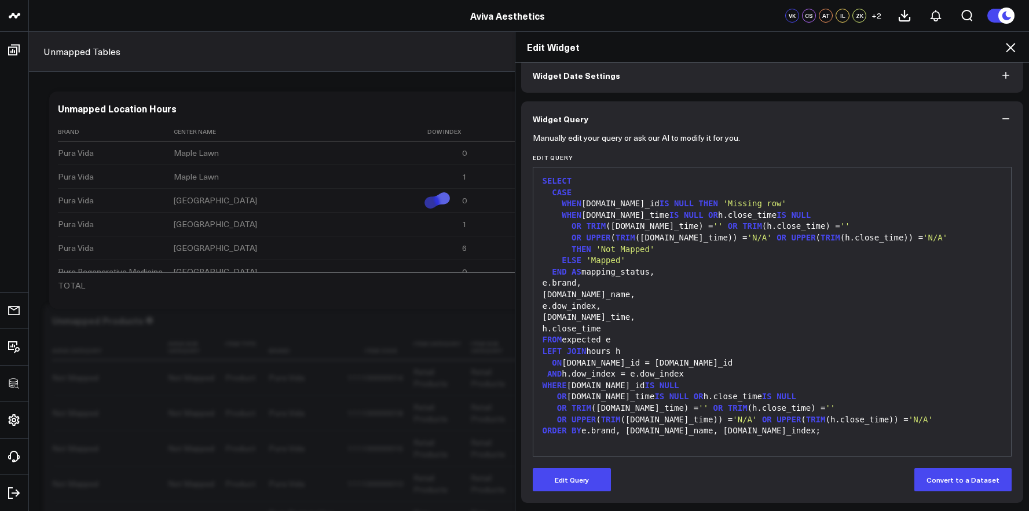
scroll to position [57, 0]
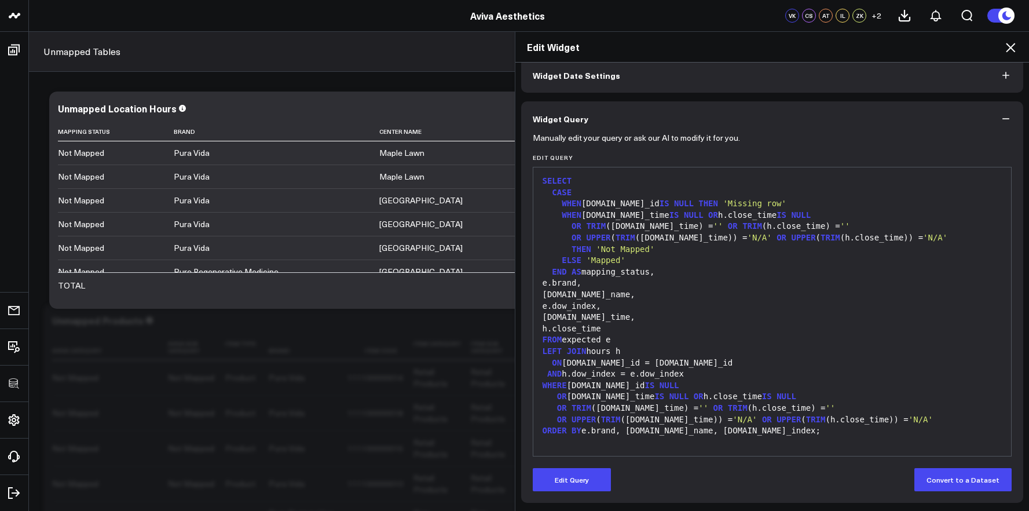
click at [1012, 52] on icon at bounding box center [1011, 48] width 14 height 14
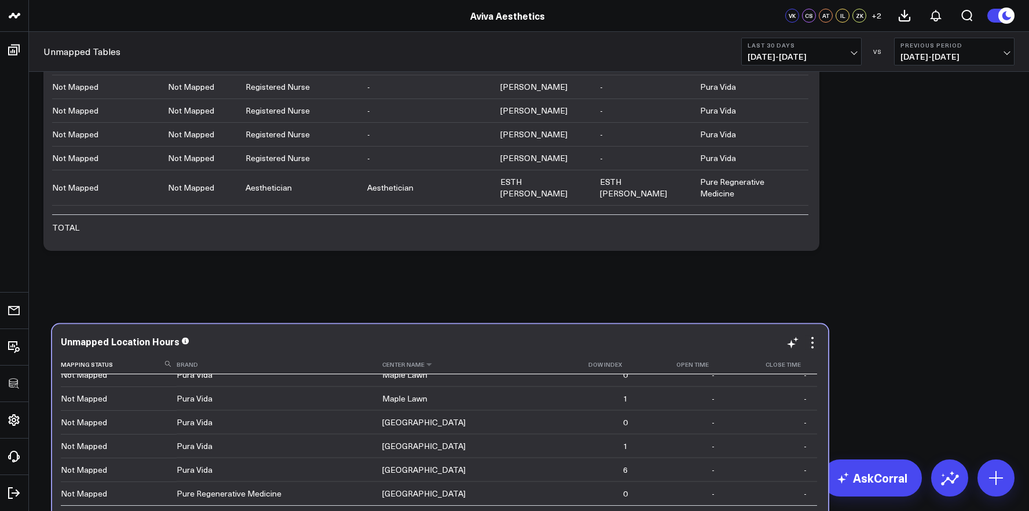
scroll to position [2385, 0]
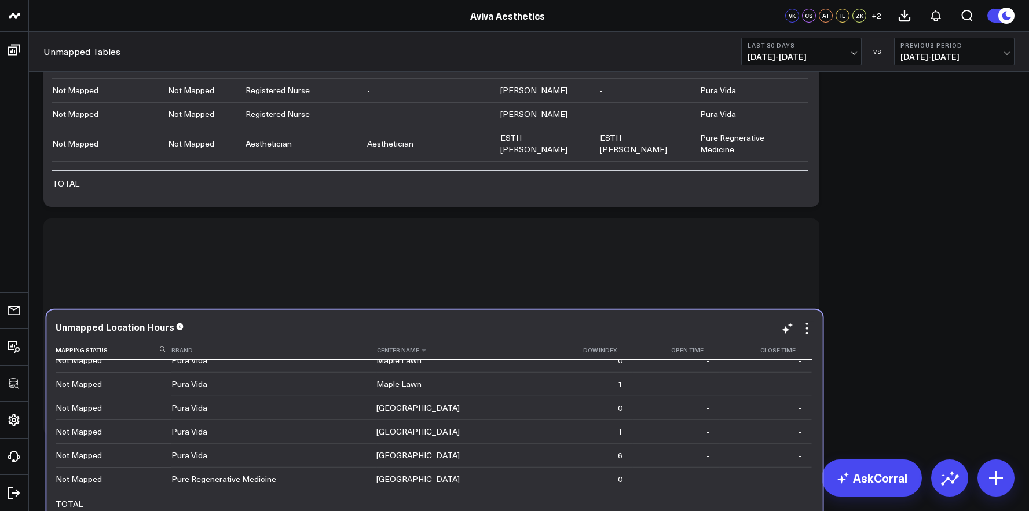
drag, startPoint x: 501, startPoint y: 120, endPoint x: 503, endPoint y: 347, distance: 227.1
click at [503, 347] on th "Center Name" at bounding box center [460, 350] width 167 height 19
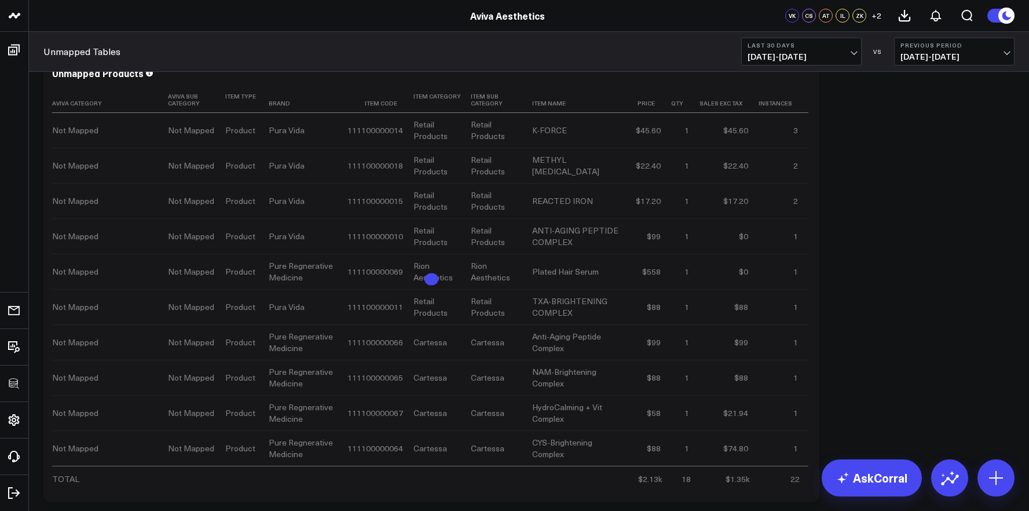
scroll to position [0, 0]
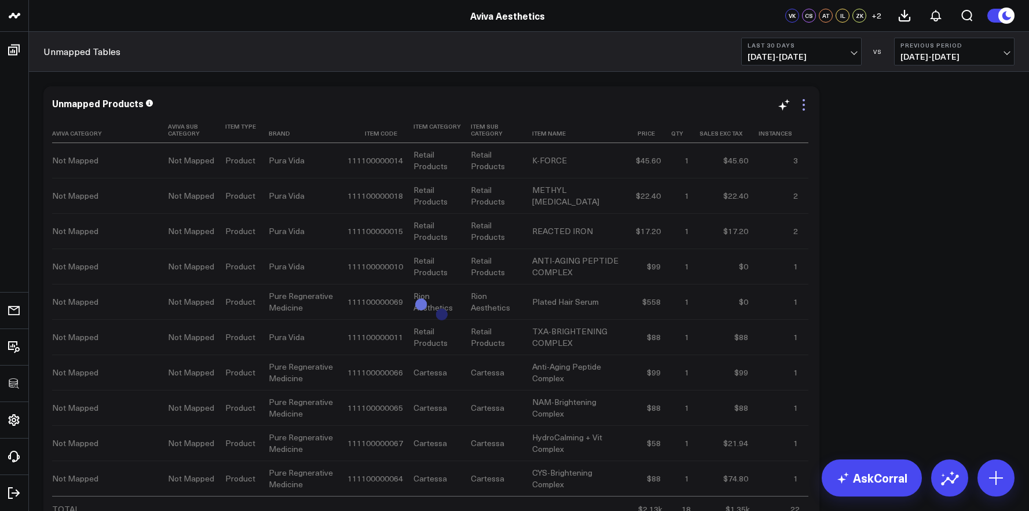
click at [799, 107] on icon at bounding box center [804, 105] width 14 height 14
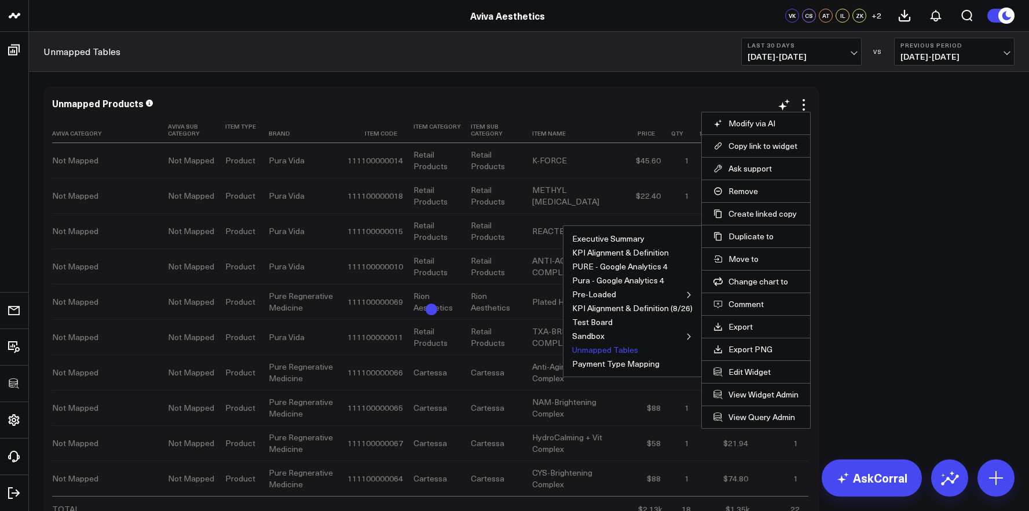
click at [612, 350] on button "Unmapped Tables" at bounding box center [605, 350] width 66 height 8
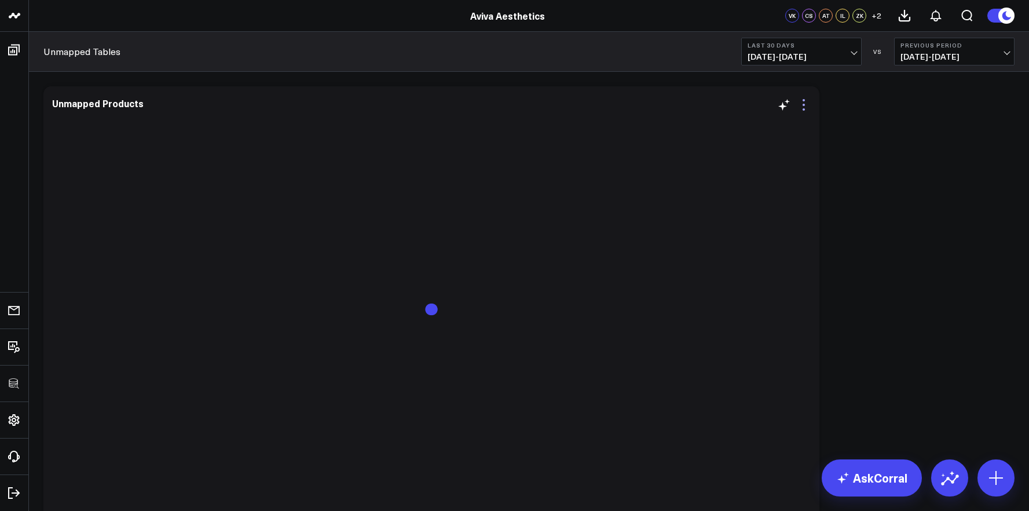
click at [803, 104] on icon at bounding box center [804, 105] width 14 height 14
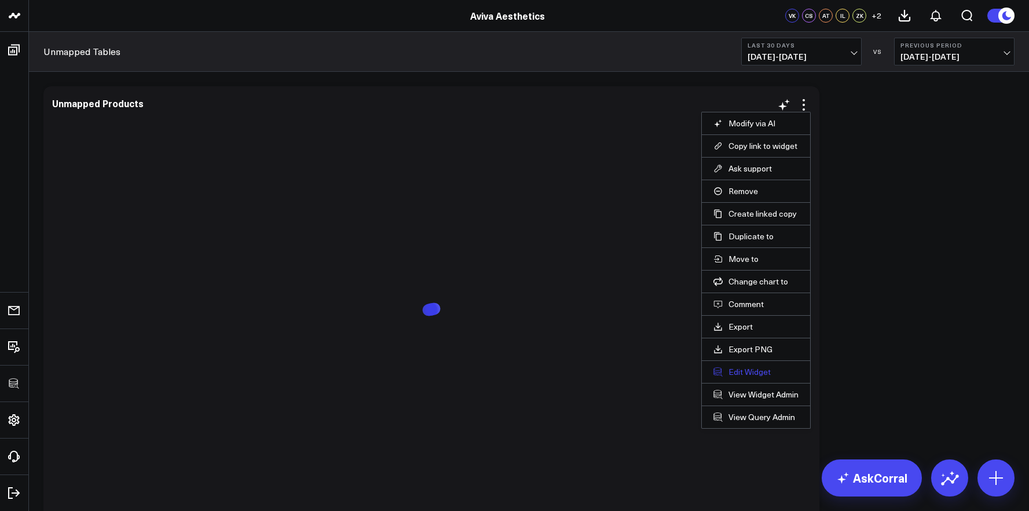
click at [742, 369] on button "Edit Widget" at bounding box center [756, 372] width 85 height 10
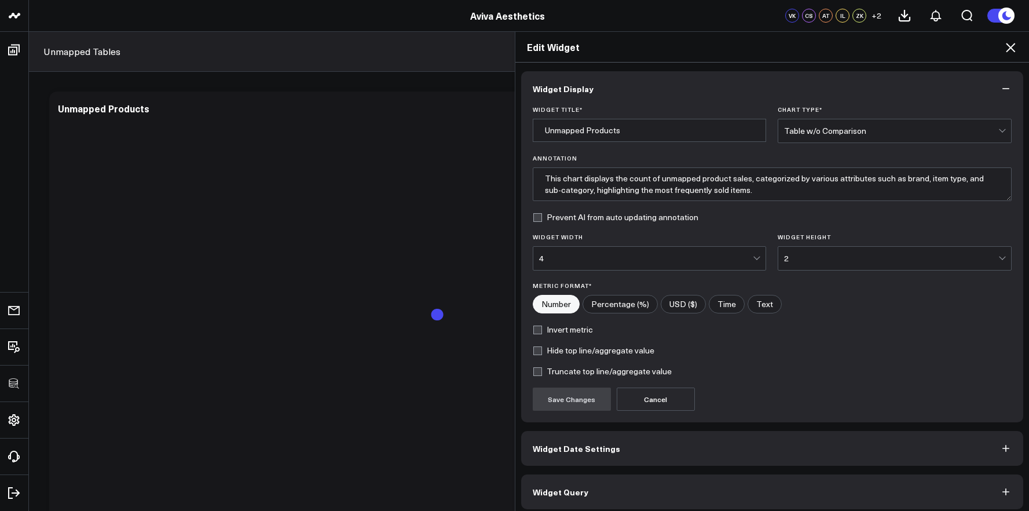
scroll to position [6, 0]
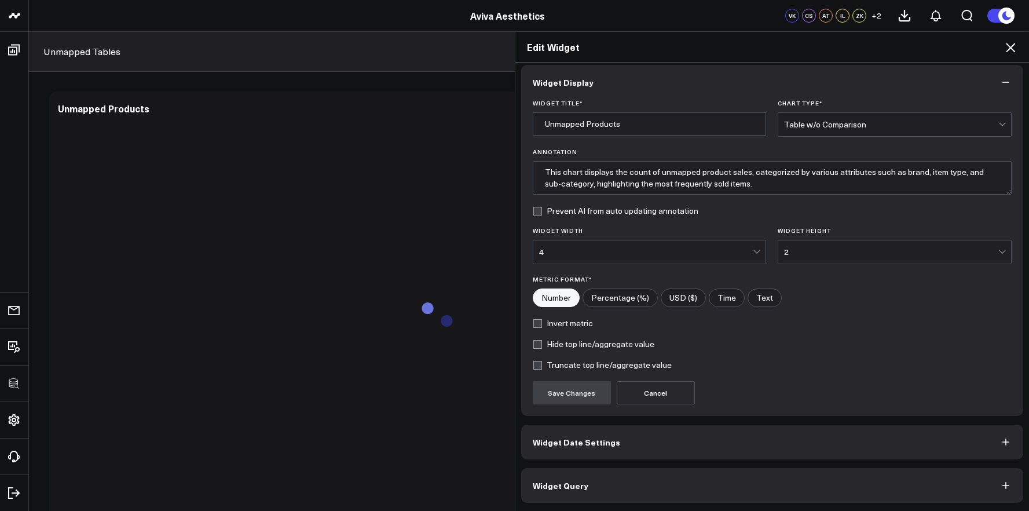
click at [729, 480] on button "Widget Query" at bounding box center [772, 485] width 503 height 35
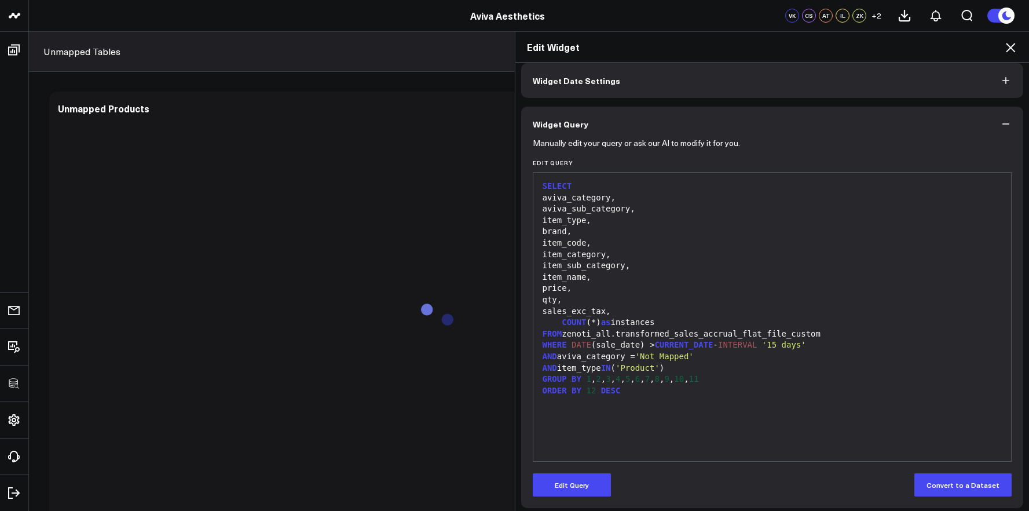
scroll to position [54, 0]
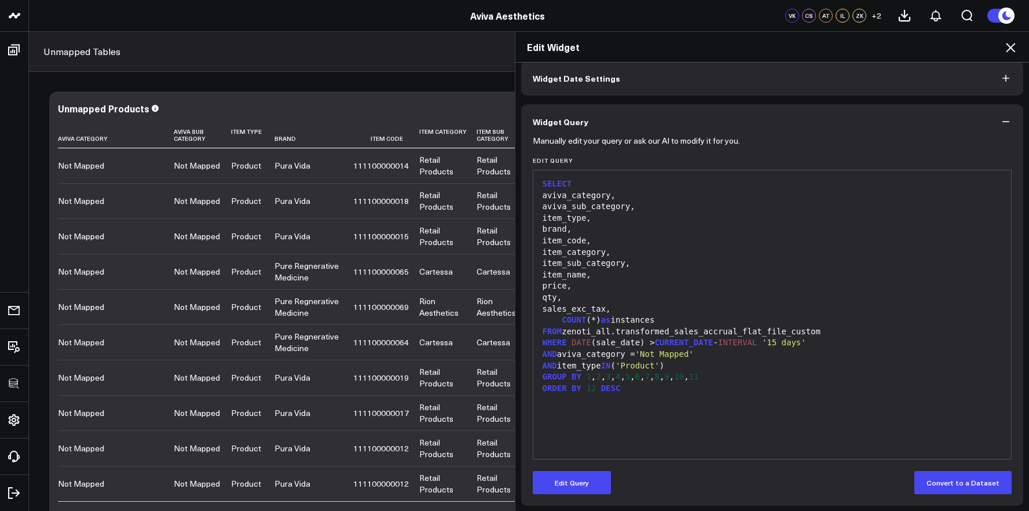
click at [636, 224] on div "brand," at bounding box center [772, 230] width 467 height 12
click at [584, 222] on div "item_type," at bounding box center [772, 219] width 467 height 12
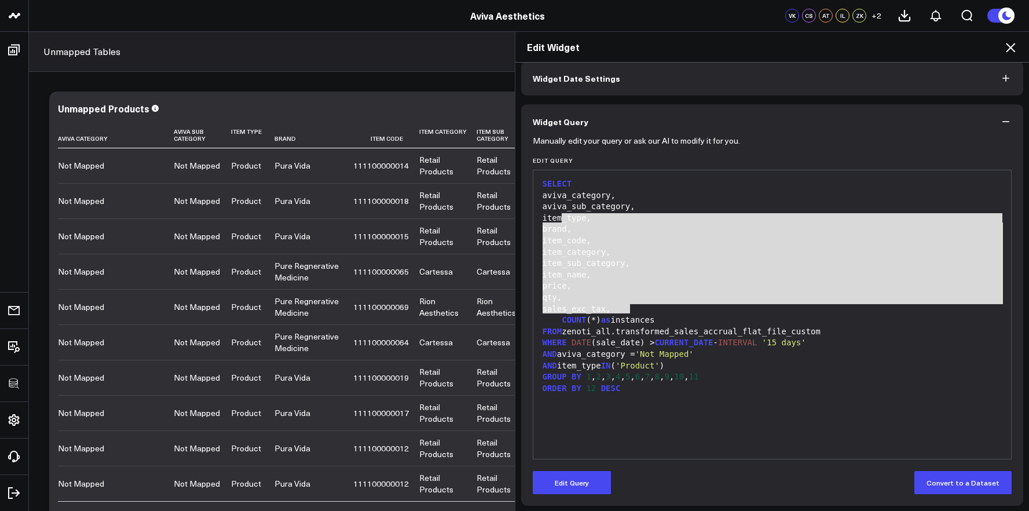
drag, startPoint x: 557, startPoint y: 217, endPoint x: 636, endPoint y: 308, distance: 119.5
click at [636, 308] on div "SELECT aviva_category, aviva_sub_category, item_type, brand, item_code, item_ca…" at bounding box center [772, 314] width 467 height 277
click at [597, 474] on button "Edit Query" at bounding box center [572, 482] width 78 height 23
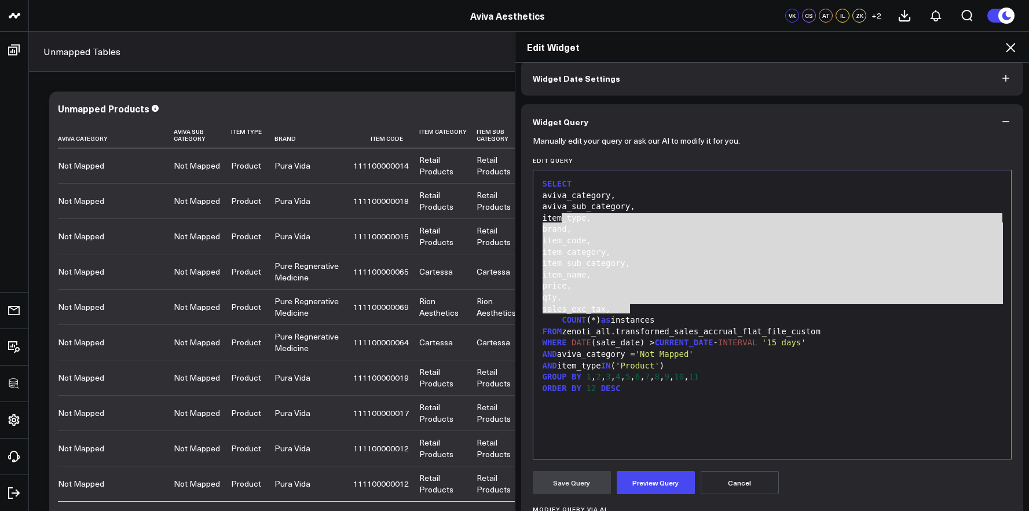
click at [632, 277] on div "item_name," at bounding box center [772, 275] width 467 height 12
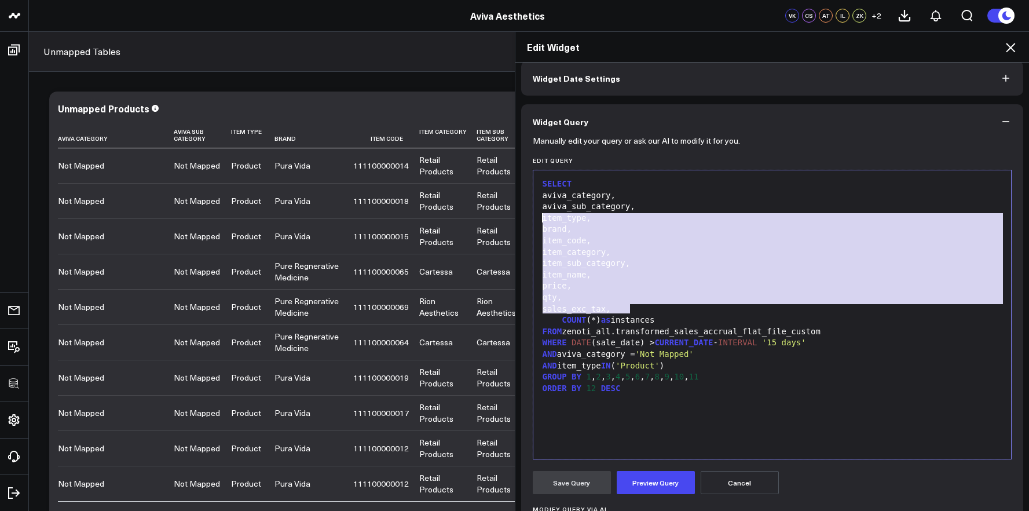
drag, startPoint x: 629, startPoint y: 309, endPoint x: 536, endPoint y: 220, distance: 129.1
click at [539, 220] on div "SELECT aviva_category, aviva_sub_category, item_type, brand, item_code, item_ca…" at bounding box center [772, 314] width 467 height 277
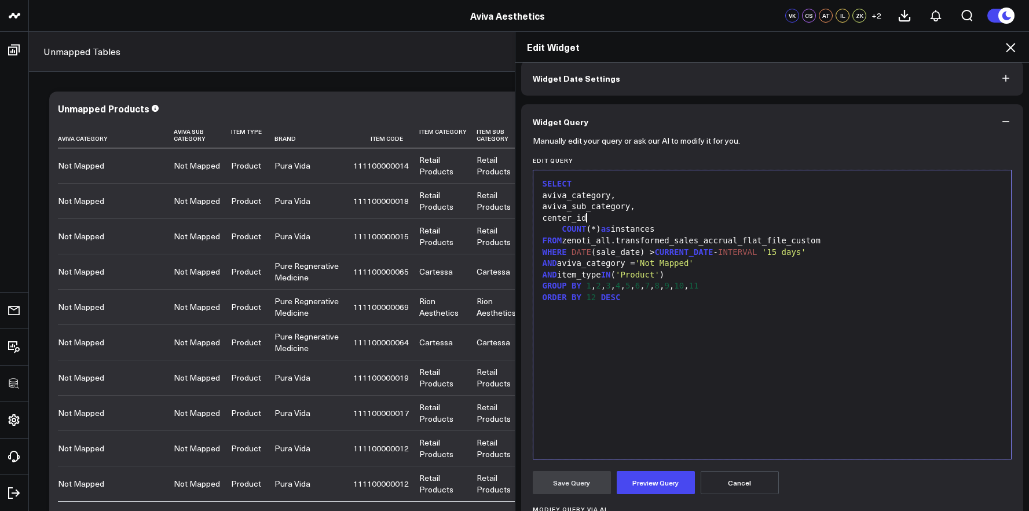
click at [540, 221] on div "center_id" at bounding box center [772, 219] width 467 height 12
click at [558, 196] on div "aviva_category," at bounding box center [772, 196] width 467 height 12
click at [558, 207] on div "aviva_sub_category," at bounding box center [772, 207] width 467 height 12
click at [541, 198] on div "aviva_category," at bounding box center [772, 196] width 467 height 12
click at [557, 209] on div "aviva_sub_category," at bounding box center [772, 207] width 467 height 12
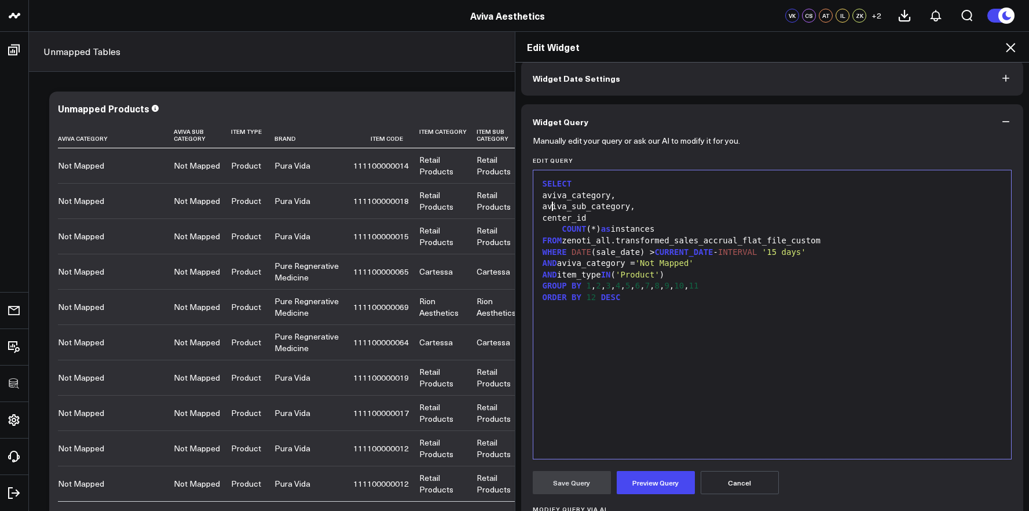
click at [558, 218] on div "center_id" at bounding box center [772, 219] width 467 height 12
click at [562, 228] on span "COUNT" at bounding box center [574, 228] width 24 height 9
drag, startPoint x: 746, startPoint y: 287, endPoint x: 628, endPoint y: 287, distance: 117.6
click at [628, 287] on div "GROUP BY 1 , 2 , 3 , 4 , 5 , 6 , 7 , 8 , 9 , 10 , 11" at bounding box center [772, 286] width 467 height 12
drag, startPoint x: 593, startPoint y: 300, endPoint x: 583, endPoint y: 301, distance: 10.5
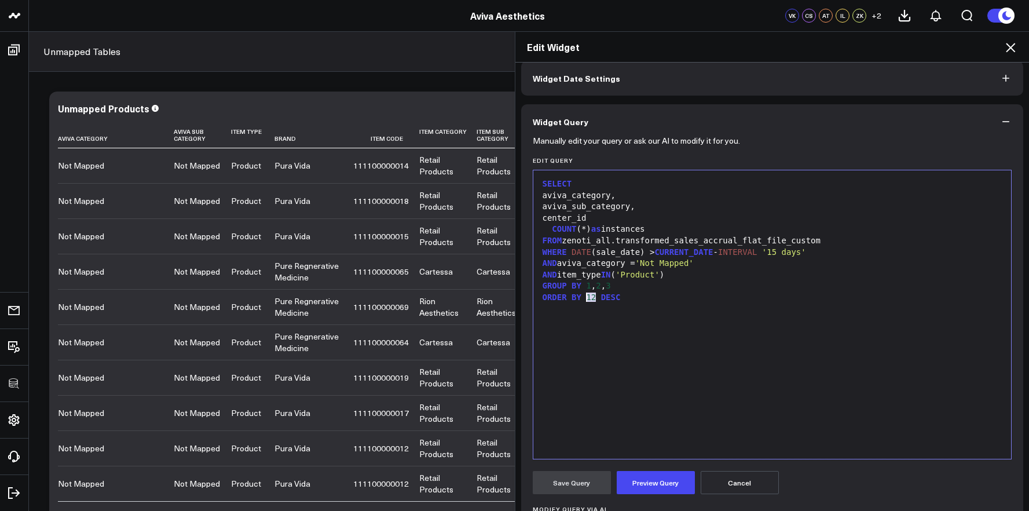
click at [583, 301] on div "ORDER BY 12 DESC" at bounding box center [772, 298] width 467 height 12
click at [655, 473] on button "Preview Query" at bounding box center [656, 482] width 78 height 23
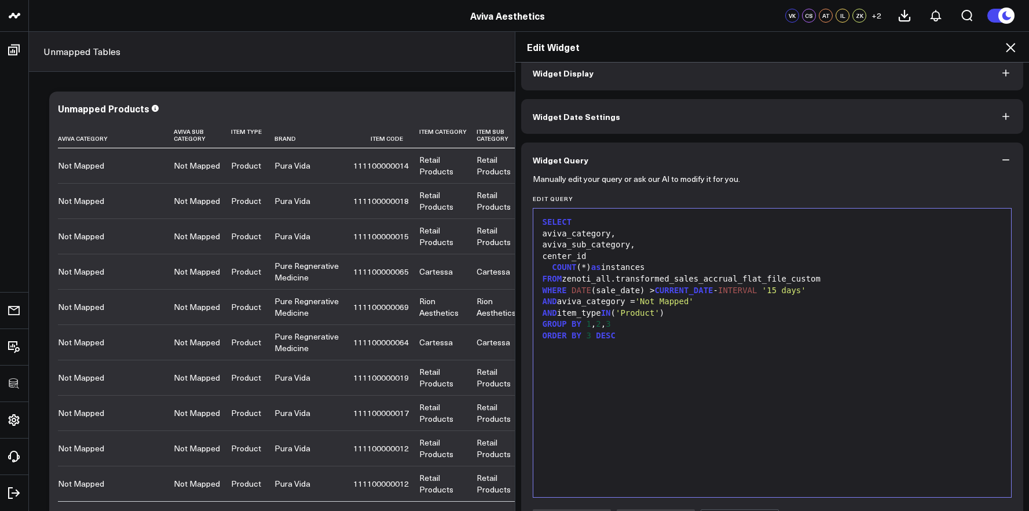
scroll to position [14, 0]
click at [673, 320] on div "GROUP BY 1 , 2 , 3" at bounding box center [772, 326] width 467 height 12
click at [677, 347] on div "SELECT aviva_category, aviva_sub_category, center_id COUNT (*) as instances FRO…" at bounding box center [772, 354] width 467 height 277
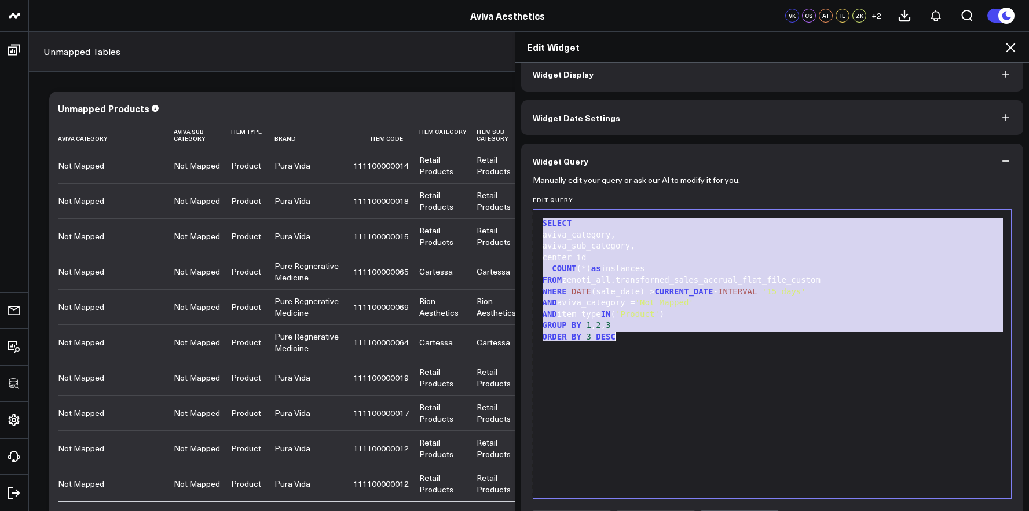
copy div "SELECT aviva_category, aviva_sub_category, center_id COUNT (*) as instances FRO…"
click at [572, 266] on div "COUNT (*) as instances" at bounding box center [772, 269] width 467 height 12
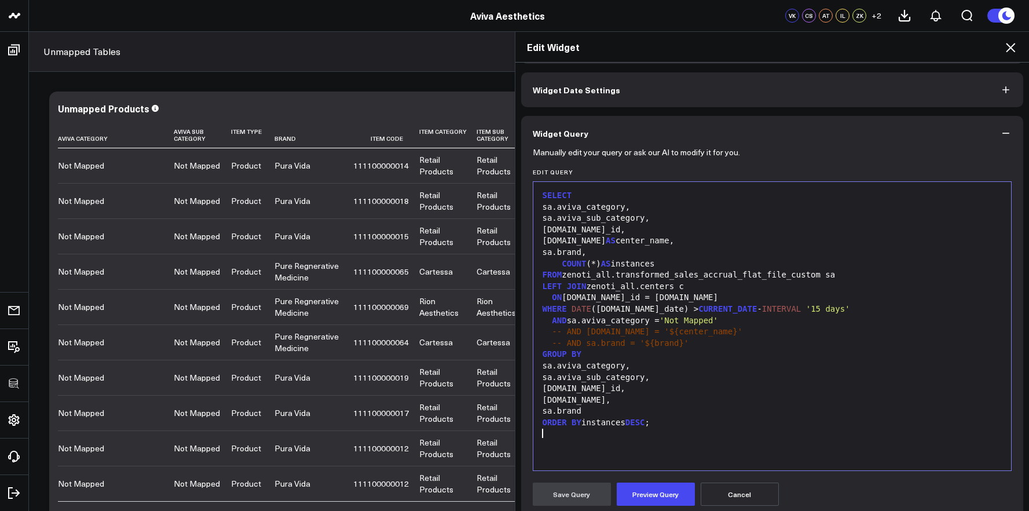
scroll to position [124, 0]
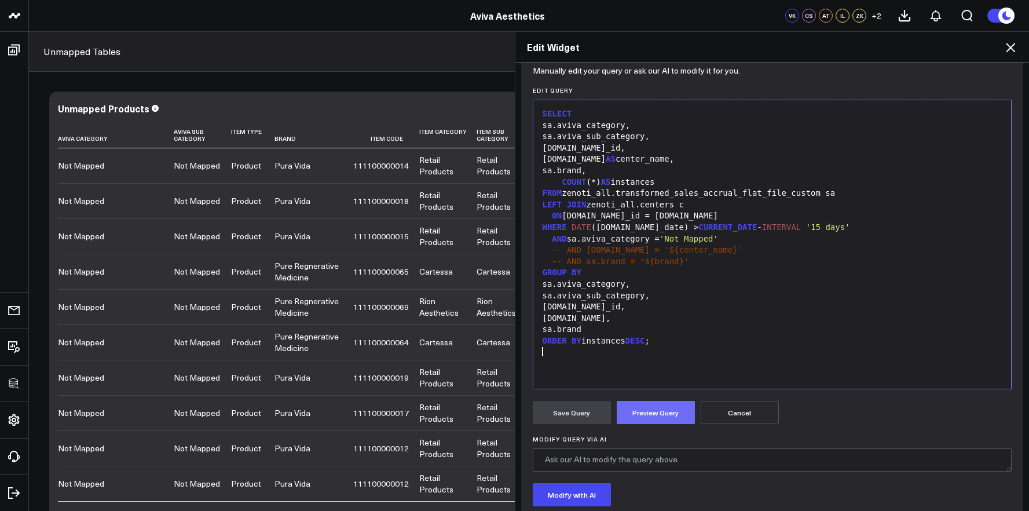
click at [663, 419] on button "Preview Query" at bounding box center [656, 412] width 78 height 23
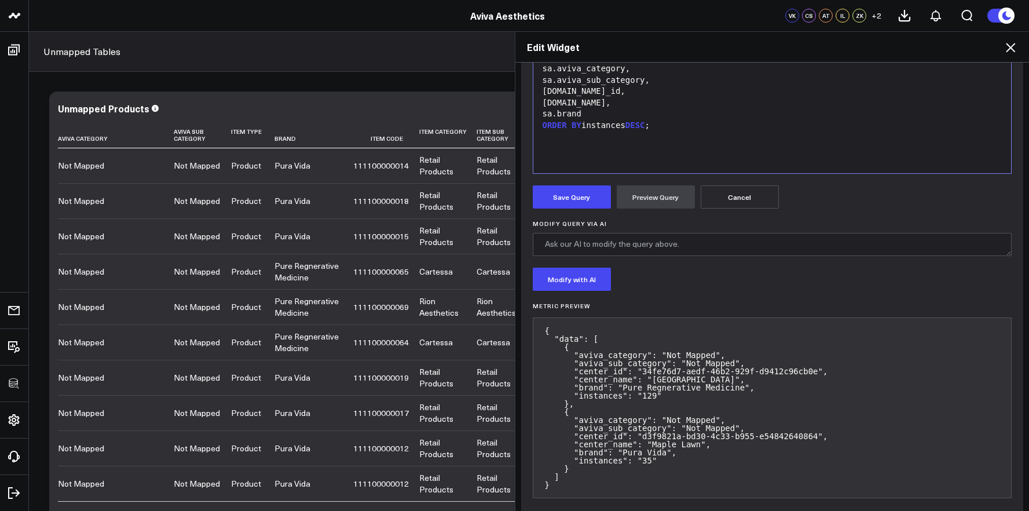
scroll to position [355, 0]
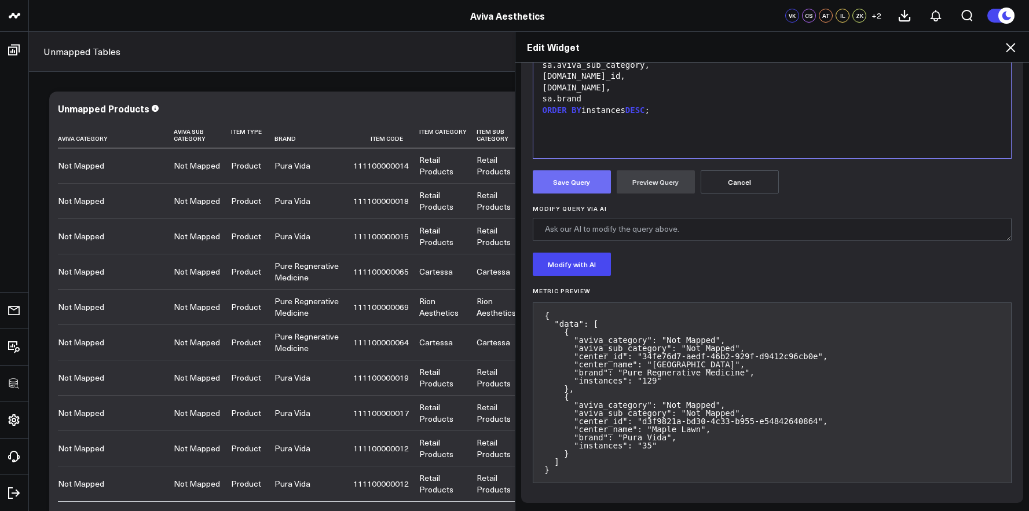
click at [572, 176] on button "Save Query" at bounding box center [572, 181] width 78 height 23
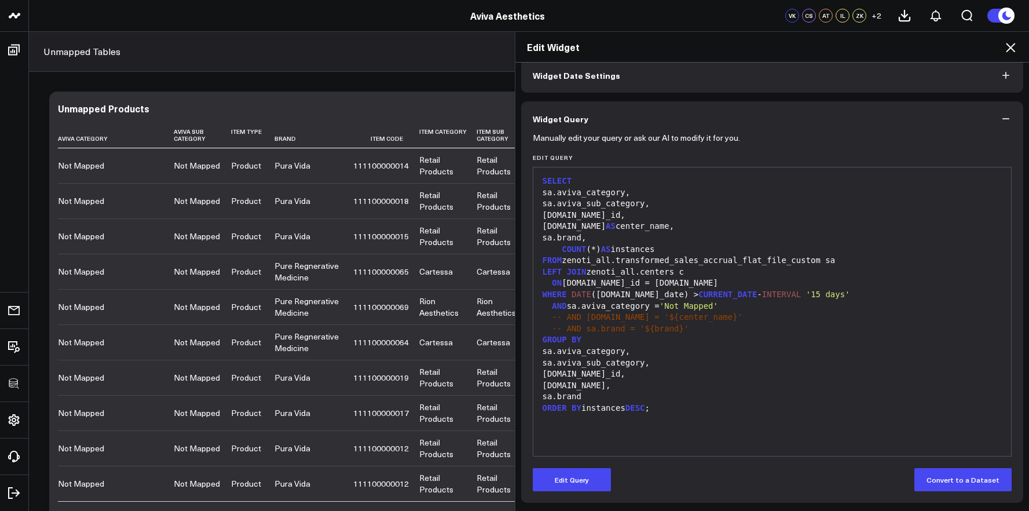
scroll to position [0, 0]
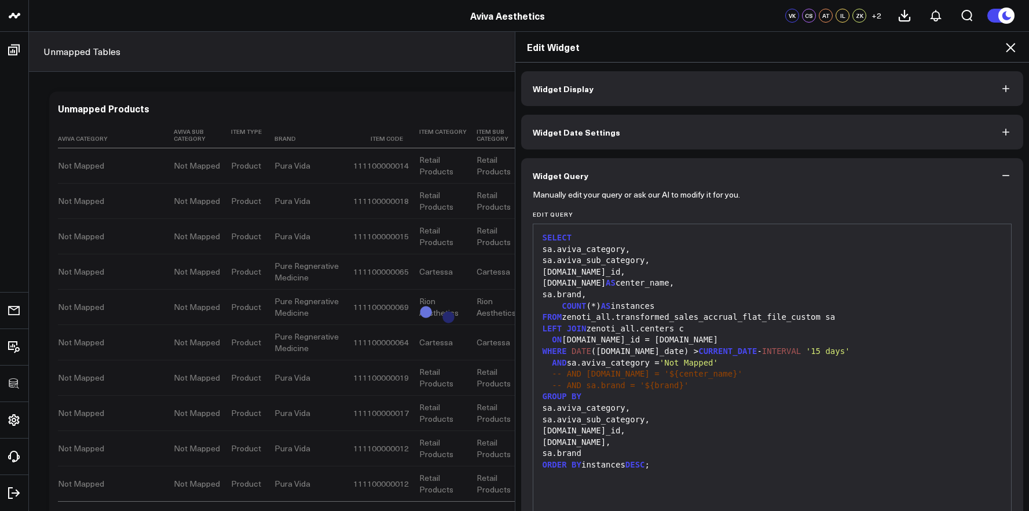
click at [578, 93] on span "Widget Display" at bounding box center [563, 88] width 61 height 9
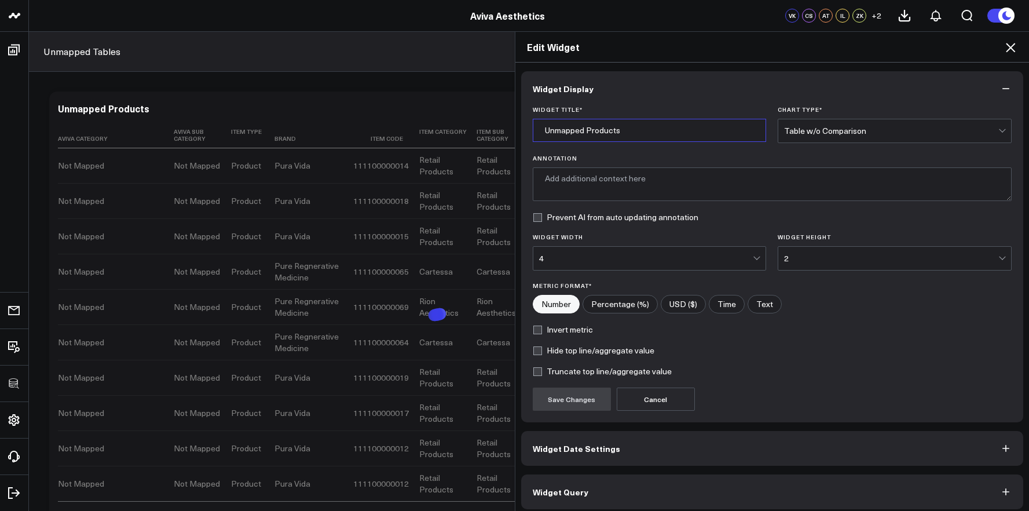
click at [585, 130] on input "Unmapped Products" at bounding box center [650, 130] width 234 height 23
drag, startPoint x: 583, startPoint y: 130, endPoint x: 628, endPoint y: 137, distance: 45.1
click at [628, 137] on input "Unmapped Products" at bounding box center [650, 130] width 234 height 23
type input "Unmapped Location Names"
click at [564, 401] on button "Save Changes" at bounding box center [572, 399] width 78 height 23
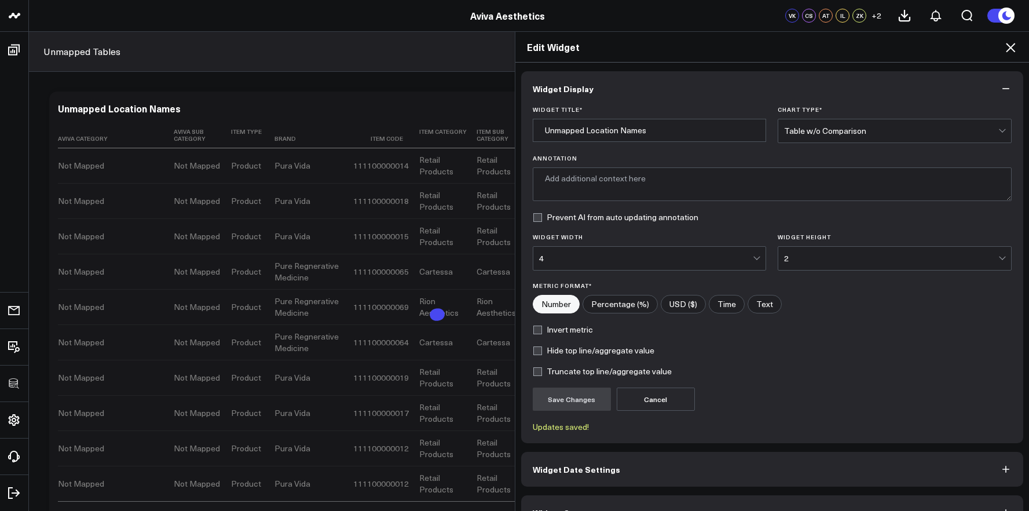
click at [835, 250] on div "2" at bounding box center [891, 258] width 214 height 23
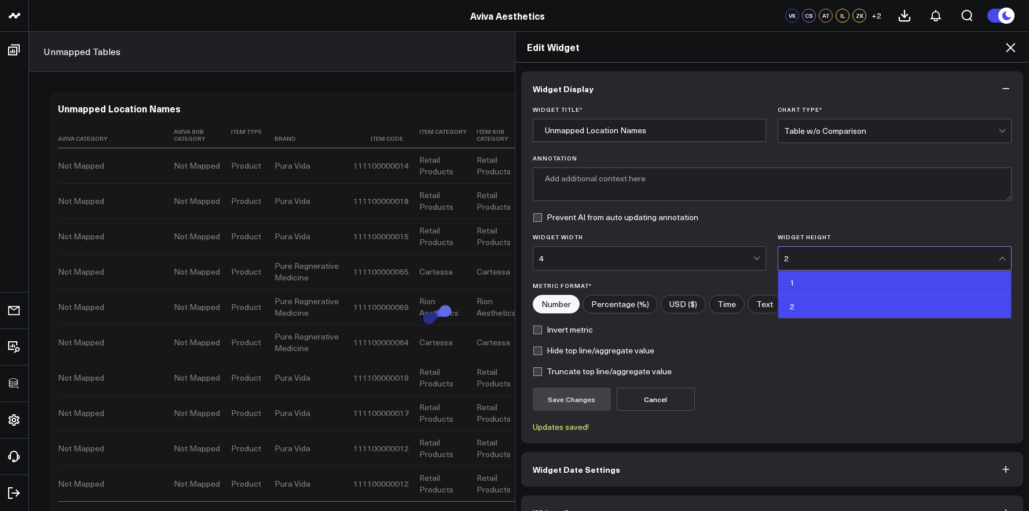
click at [829, 279] on div "1" at bounding box center [895, 283] width 233 height 24
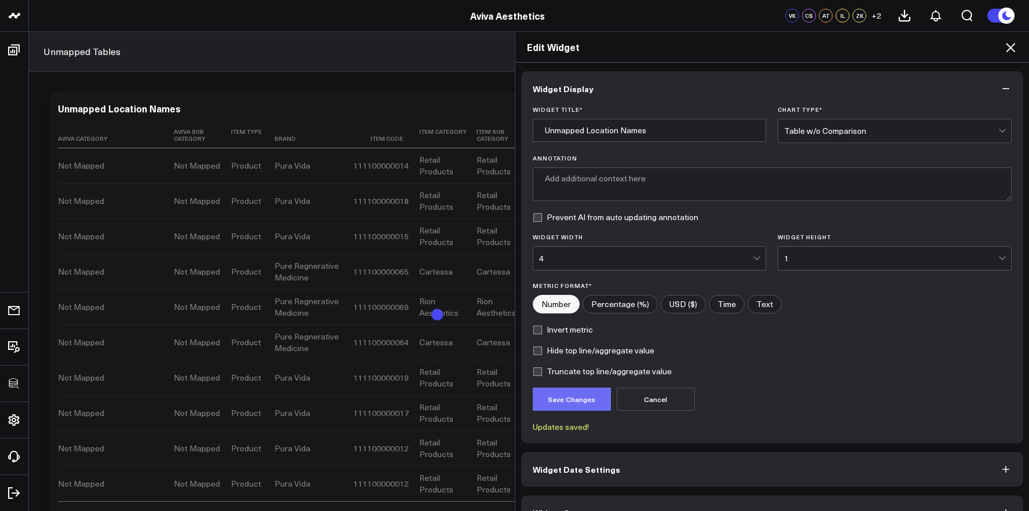
click at [575, 400] on button "Save Changes" at bounding box center [572, 399] width 78 height 23
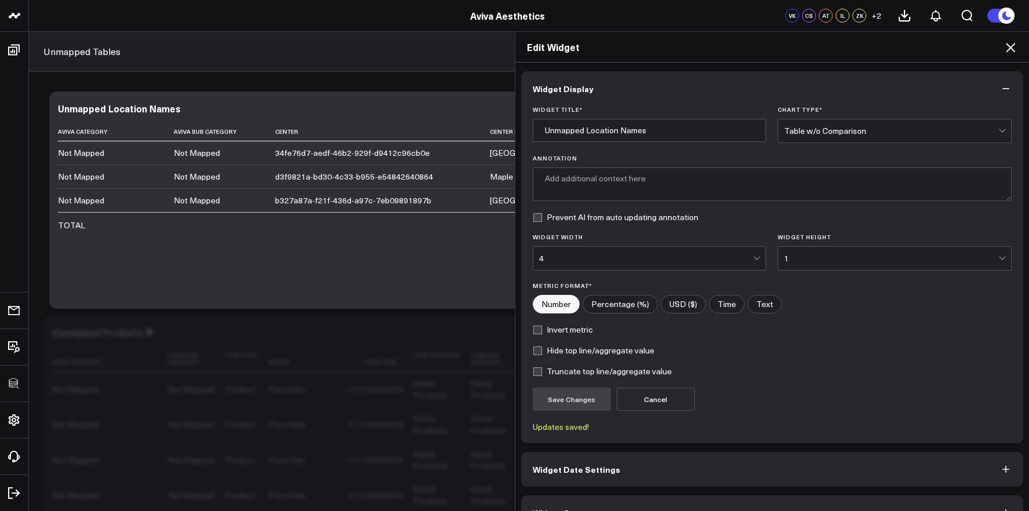
click at [1009, 42] on icon at bounding box center [1011, 48] width 14 height 14
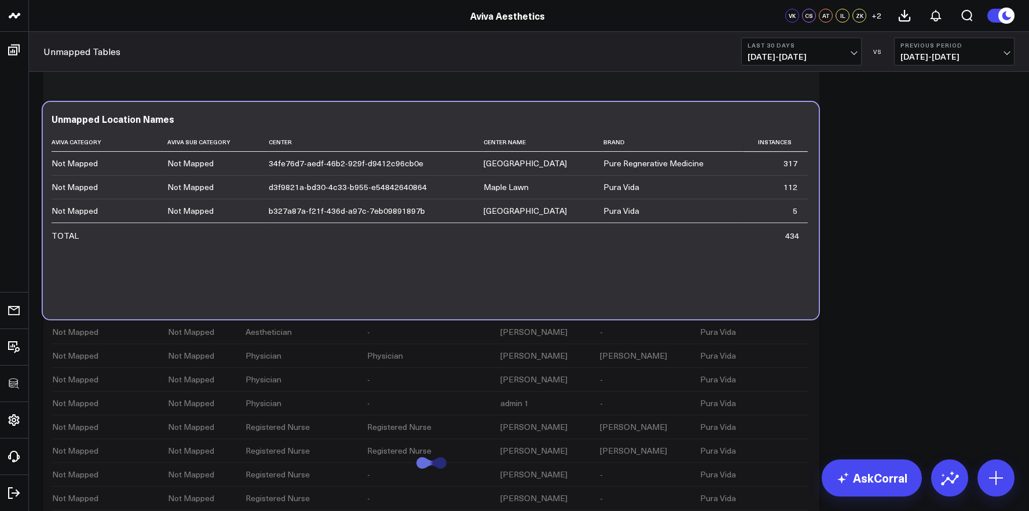
scroll to position [2135, 0]
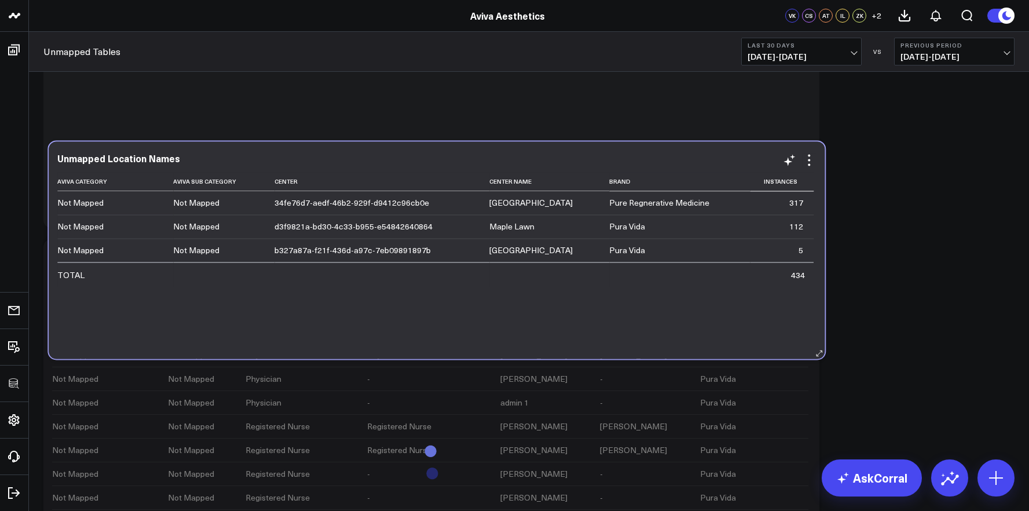
drag, startPoint x: 410, startPoint y: 108, endPoint x: 414, endPoint y: 163, distance: 54.7
click at [414, 163] on div "Unmapped Location Names" at bounding box center [436, 158] width 759 height 10
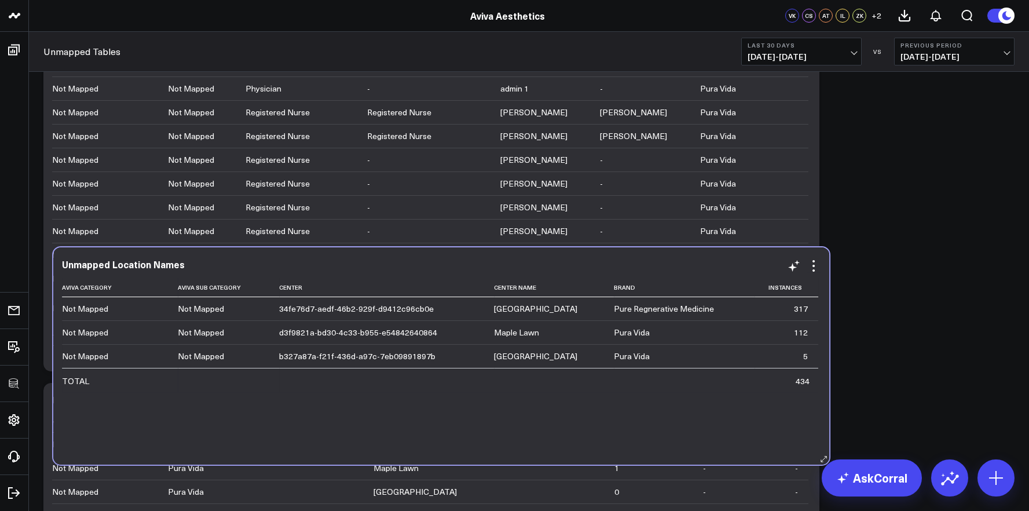
scroll to position [2614, 0]
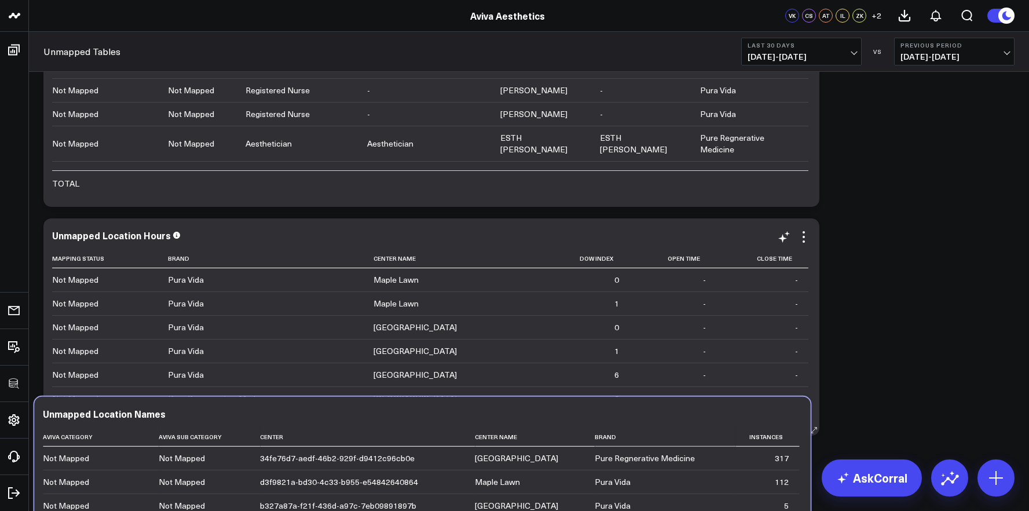
drag, startPoint x: 501, startPoint y: 103, endPoint x: 493, endPoint y: 412, distance: 309.5
click at [492, 415] on div "Unmapped Location Names" at bounding box center [422, 413] width 759 height 10
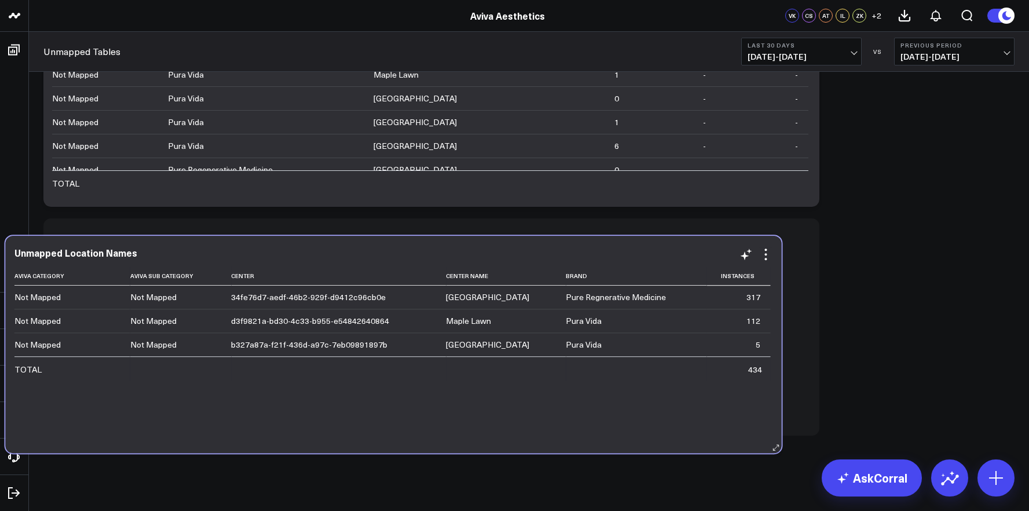
drag, startPoint x: 480, startPoint y: 202, endPoint x: 440, endPoint y: 256, distance: 67.6
click at [440, 256] on div "Unmapped Location Names" at bounding box center [393, 252] width 759 height 10
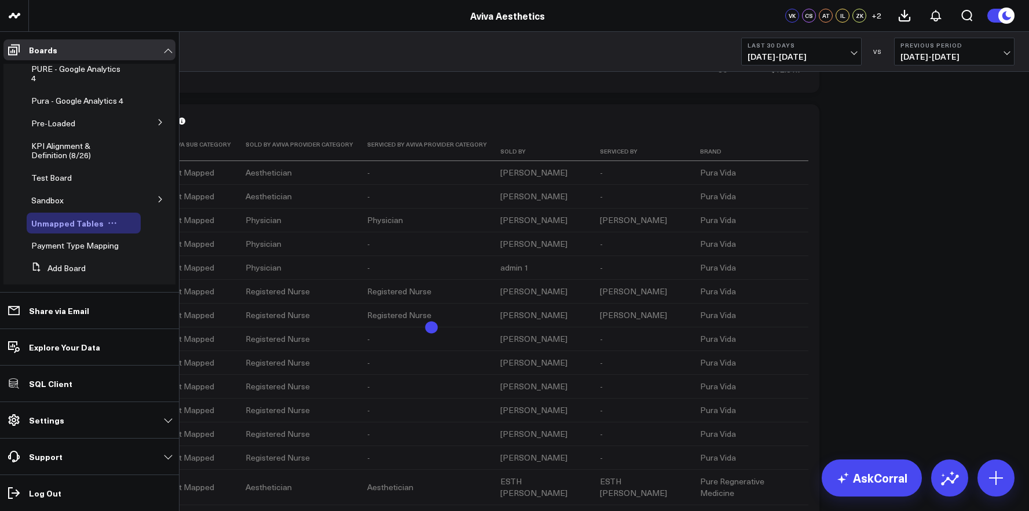
scroll to position [71, 0]
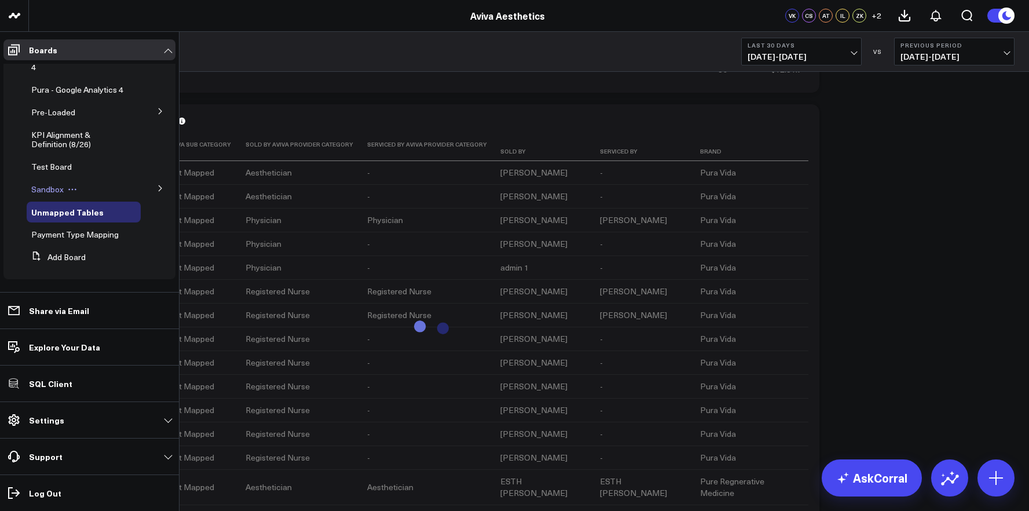
click at [39, 195] on span "Sandbox" at bounding box center [47, 189] width 32 height 11
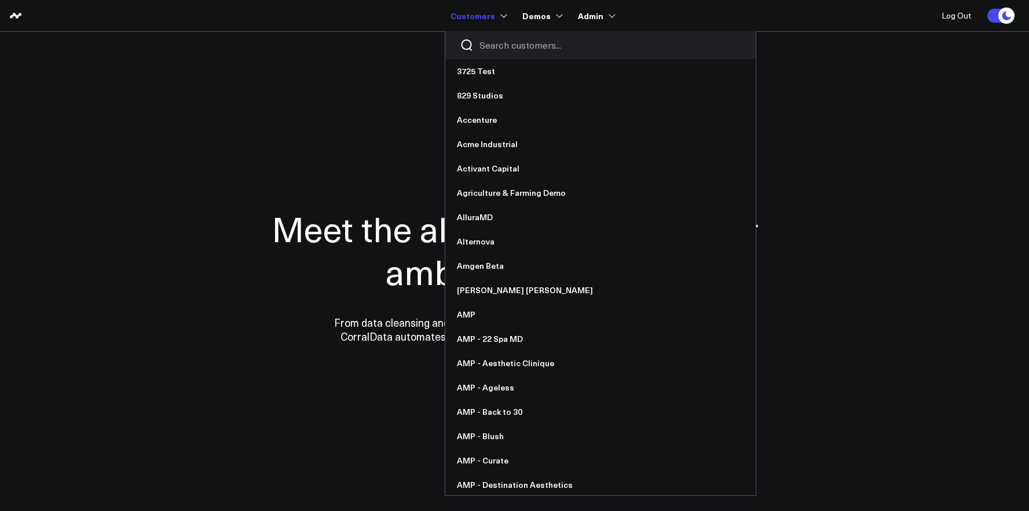
click at [499, 42] on input "Search customers input" at bounding box center [611, 45] width 262 height 13
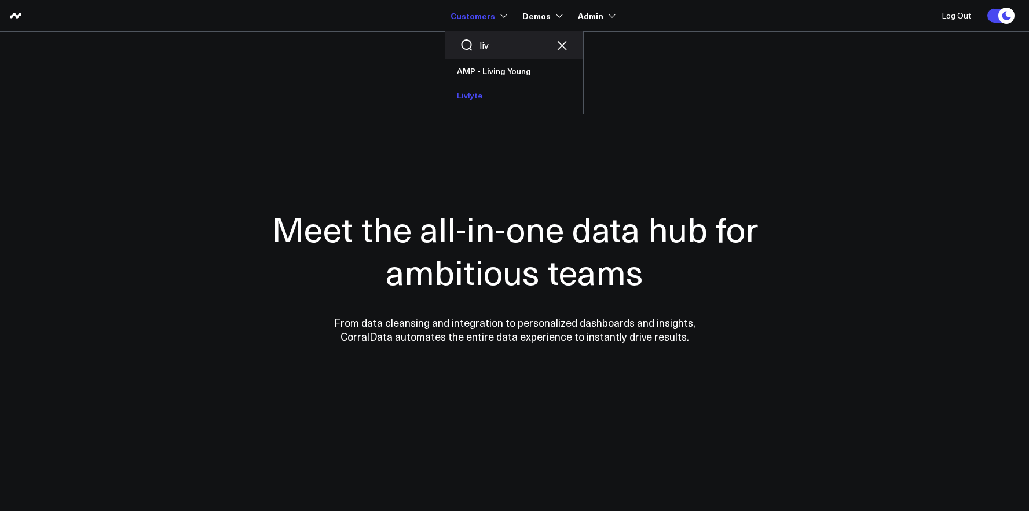
type input "liv"
click at [489, 94] on link "Livlyte" at bounding box center [515, 95] width 138 height 24
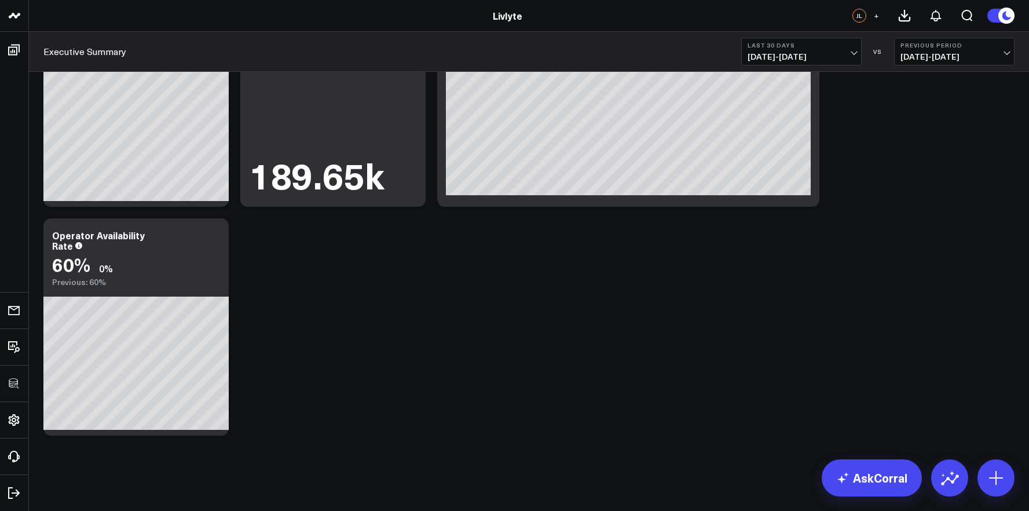
scroll to position [1034, 0]
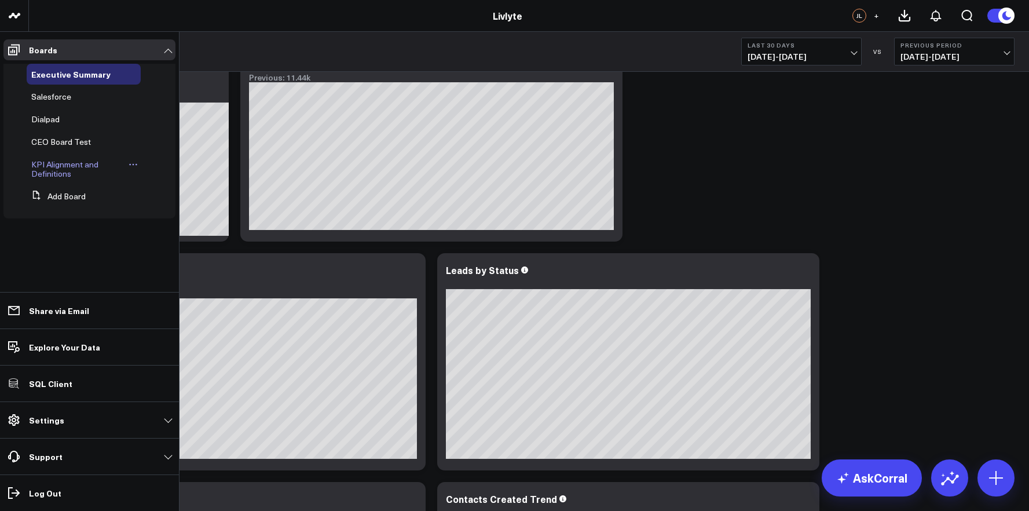
click at [61, 162] on span "KPI Alignment and Definitions" at bounding box center [64, 169] width 67 height 20
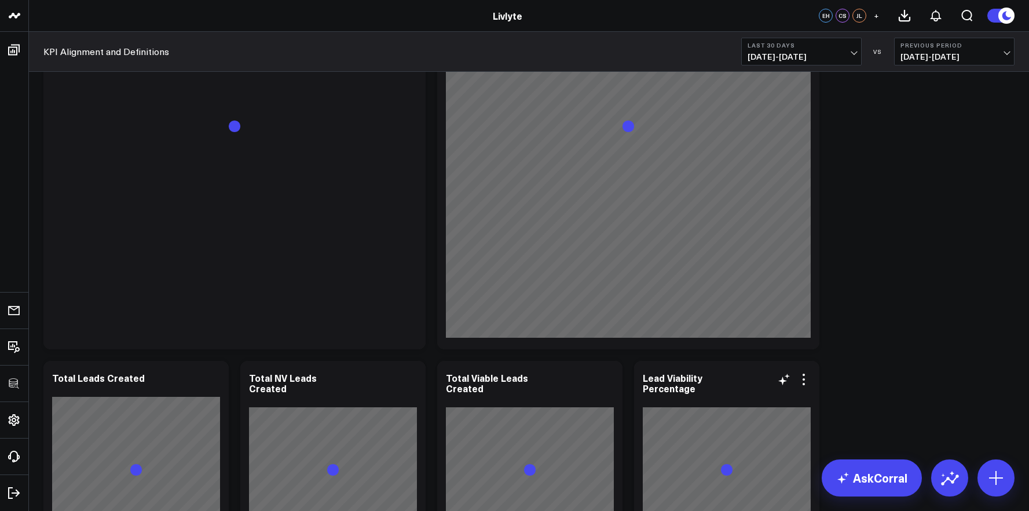
scroll to position [199, 0]
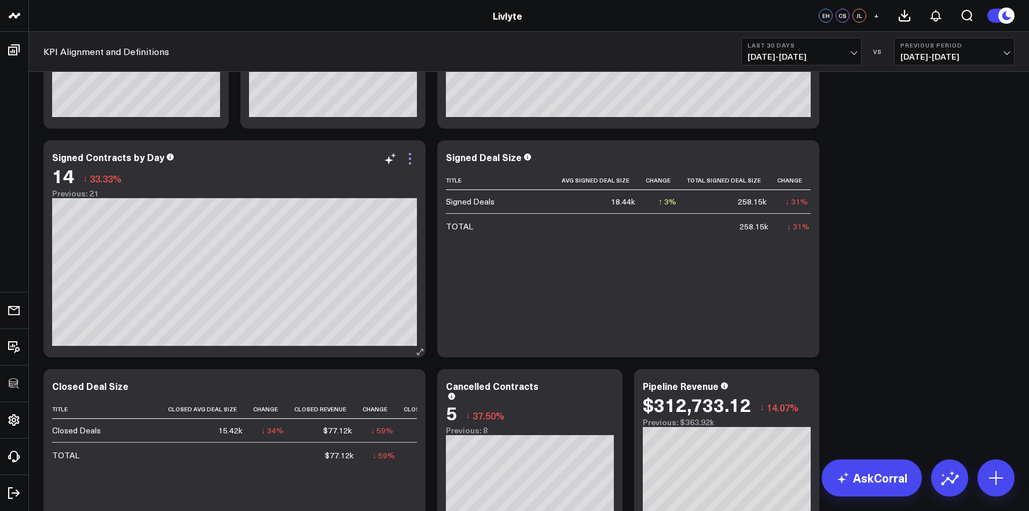
click at [409, 159] on icon at bounding box center [410, 159] width 2 height 2
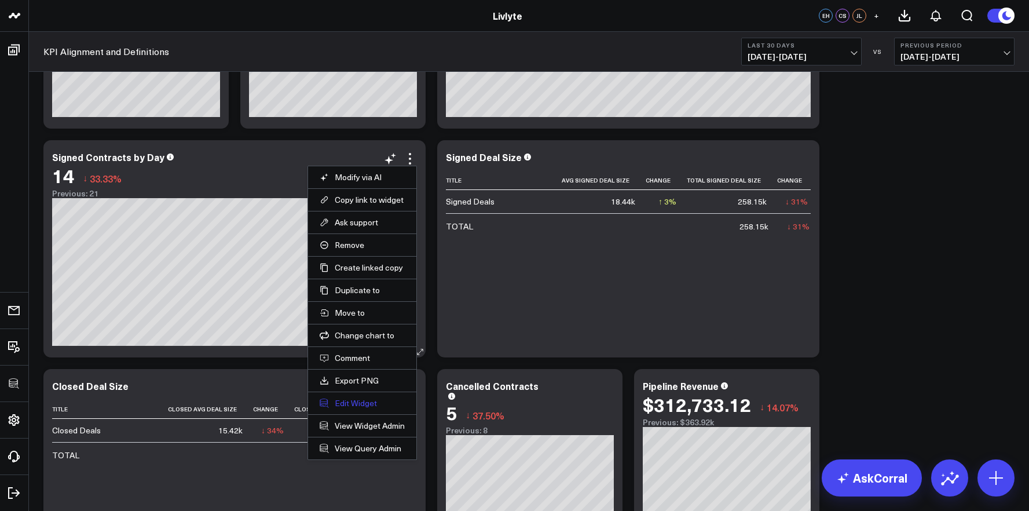
click at [362, 403] on button "Edit Widget" at bounding box center [362, 403] width 85 height 10
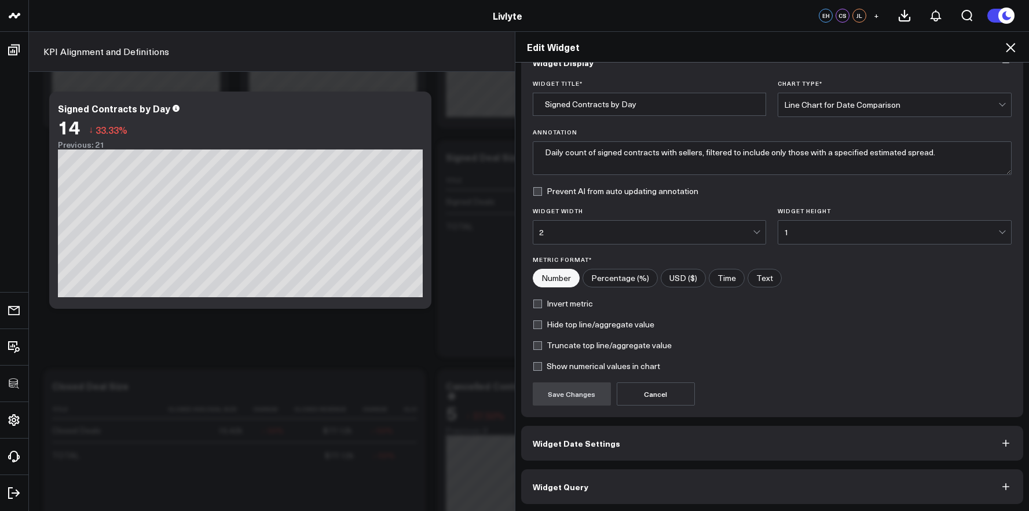
scroll to position [27, 0]
click at [654, 480] on button "Widget Query" at bounding box center [772, 485] width 503 height 35
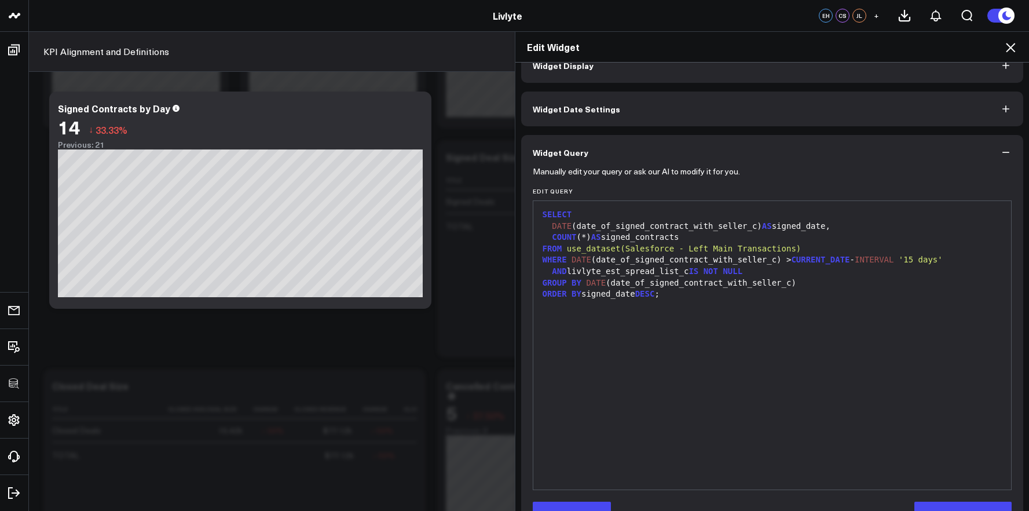
scroll to position [35, 0]
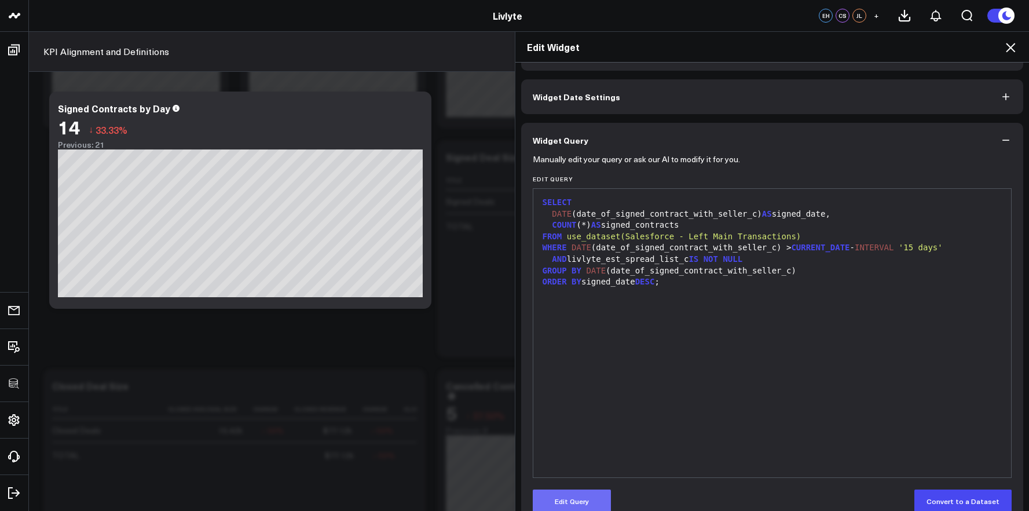
click at [587, 491] on button "Edit Query" at bounding box center [572, 501] width 78 height 23
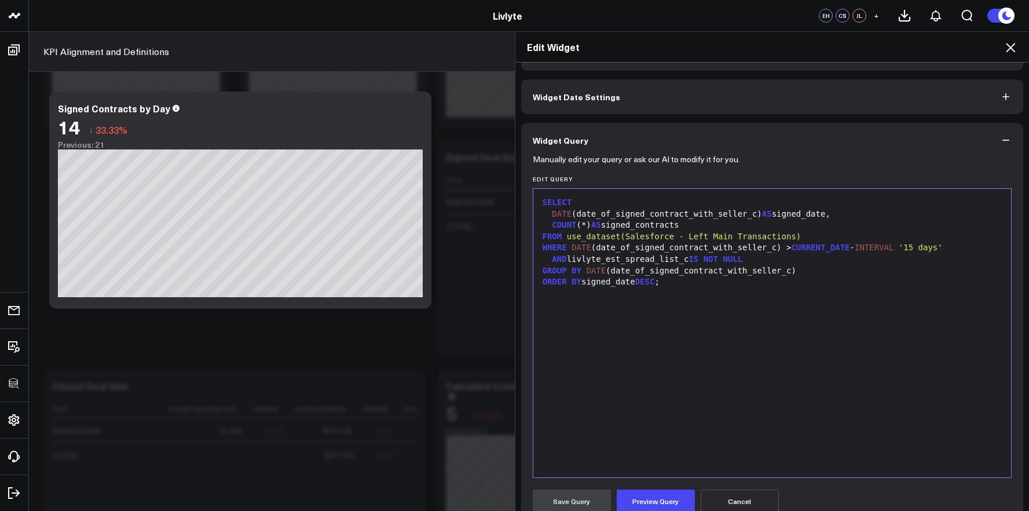
click at [677, 413] on div "SELECT DATE (date_of_signed_contract_with_seller_c) AS signed_date, COUNT (*) A…" at bounding box center [772, 333] width 467 height 277
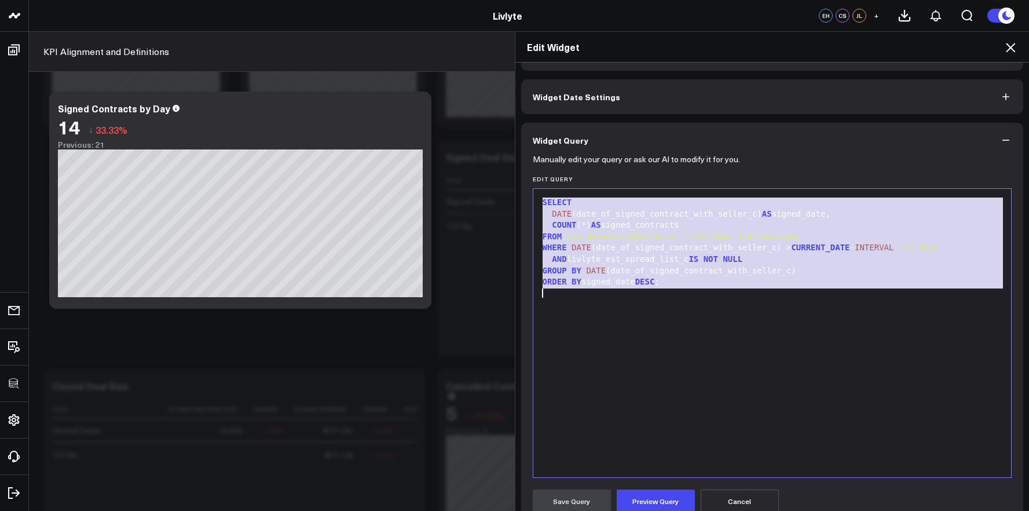
copy div "SELECT DATE (date_of_signed_contract_with_seller_c) AS signed_date, COUNT (*) A…"
click at [1011, 50] on icon at bounding box center [1011, 48] width 14 height 14
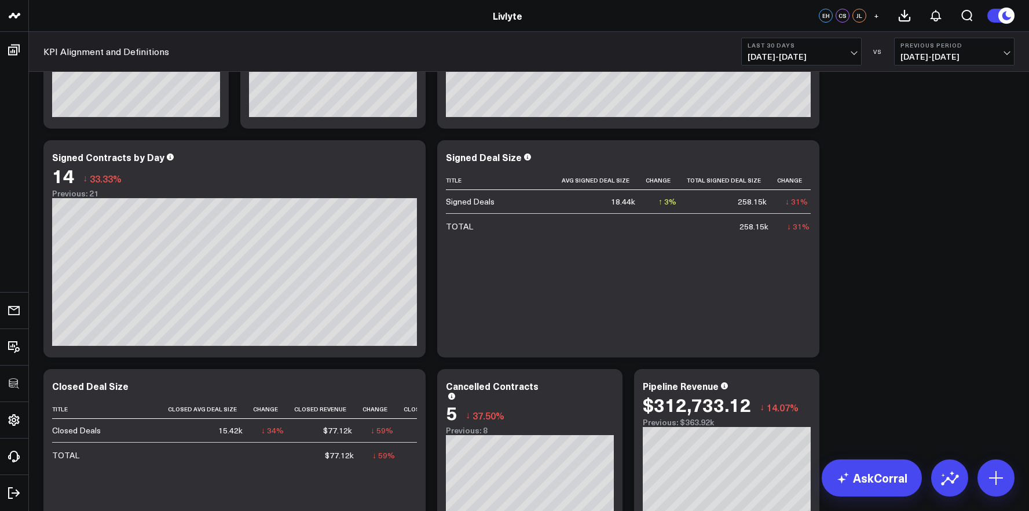
click at [788, 53] on span "08/23/25 - 09/21/25" at bounding box center [802, 56] width 108 height 9
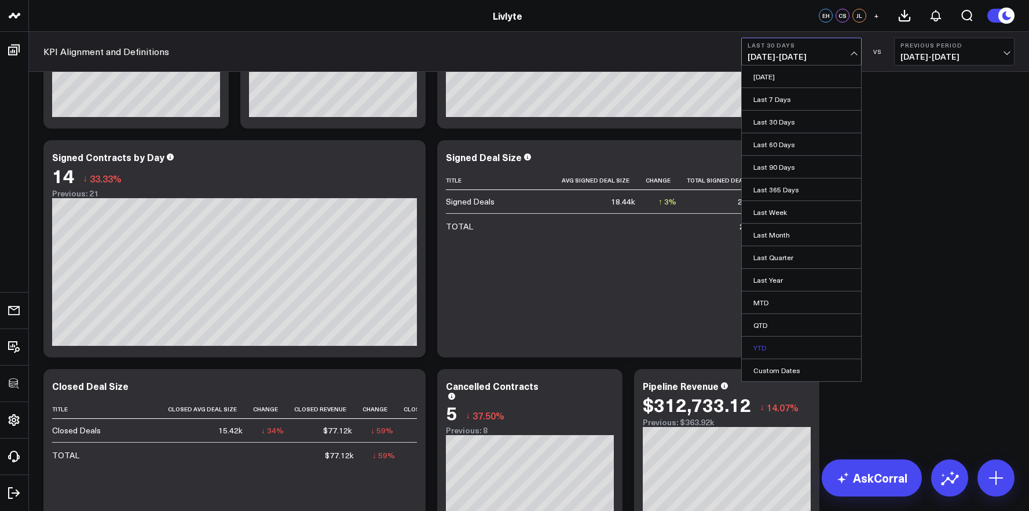
click at [790, 351] on link "YTD" at bounding box center [801, 348] width 119 height 22
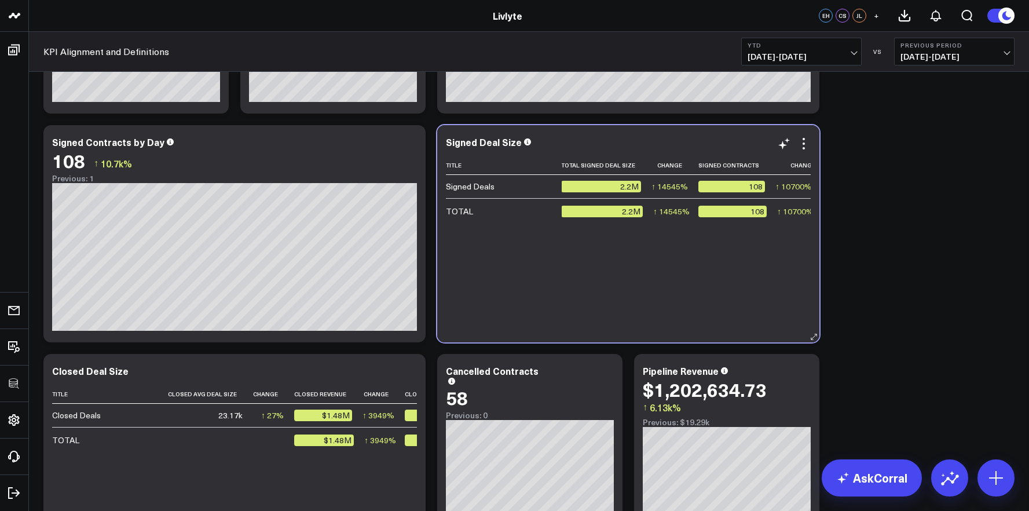
scroll to position [0, 130]
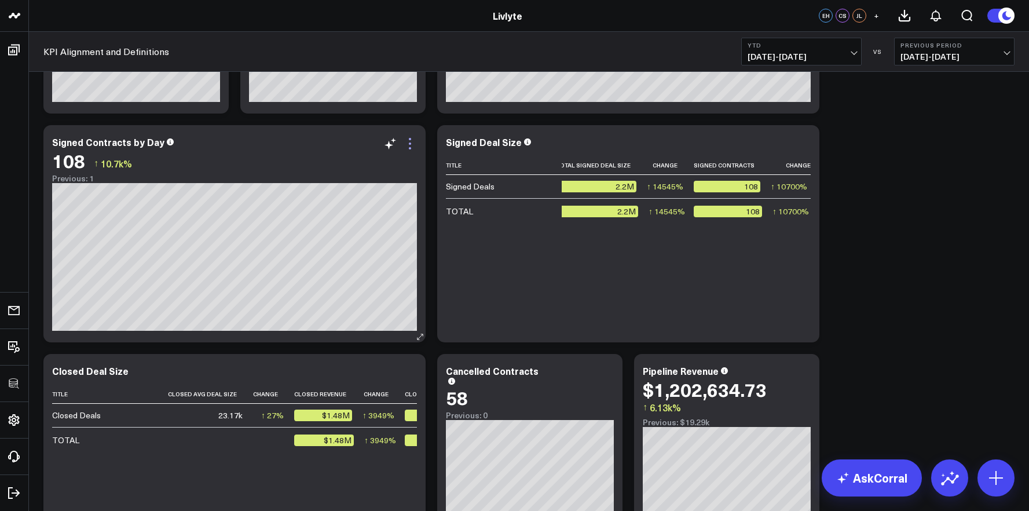
click at [408, 143] on icon at bounding box center [410, 144] width 14 height 14
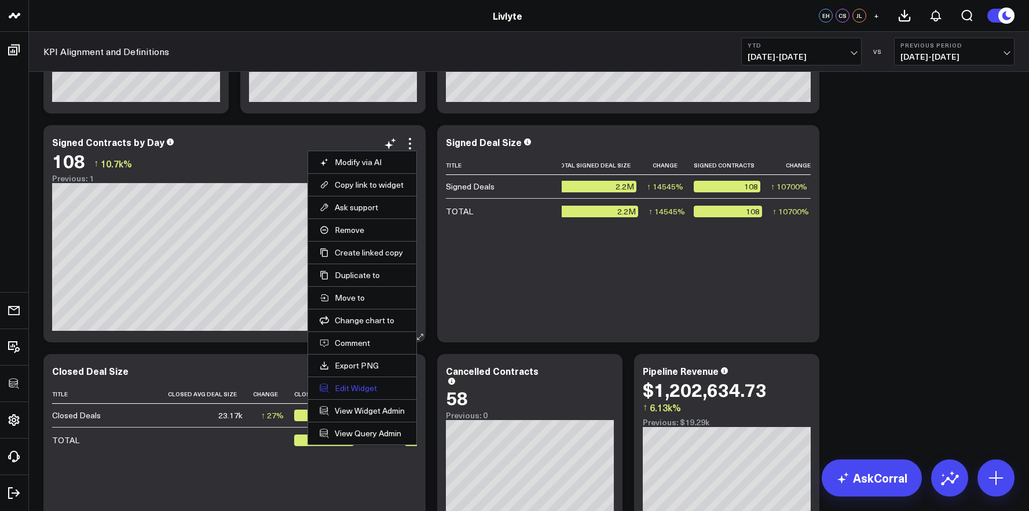
click at [362, 389] on button "Edit Widget" at bounding box center [362, 388] width 85 height 10
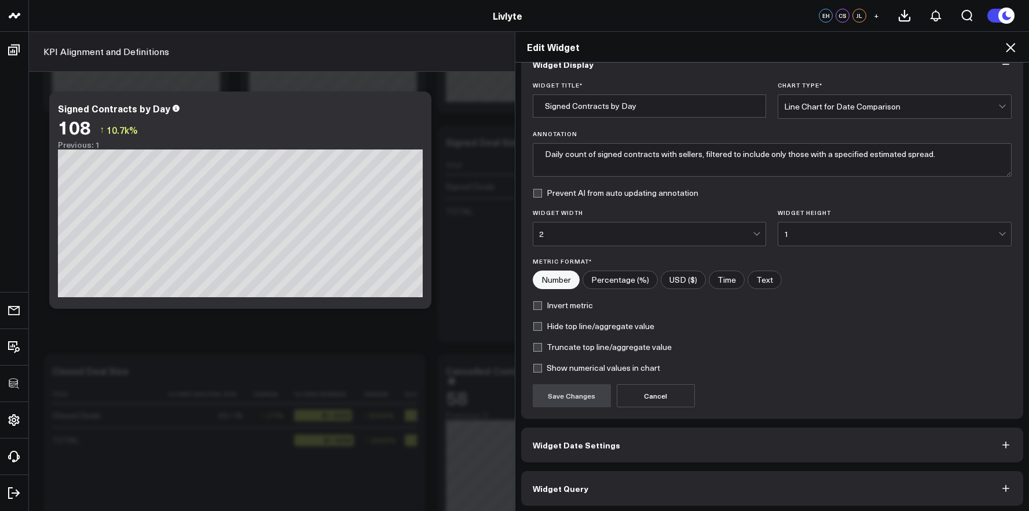
scroll to position [27, 0]
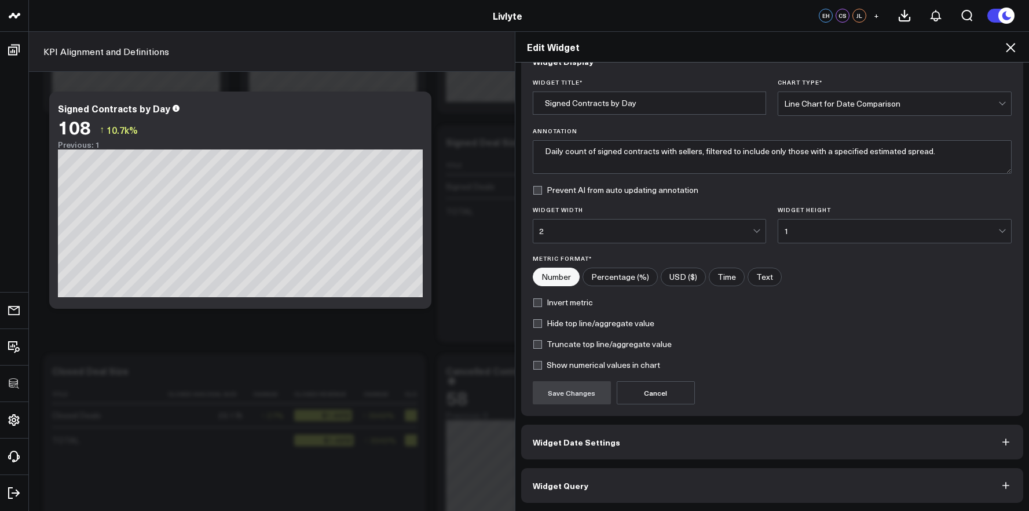
click at [643, 477] on button "Widget Query" at bounding box center [772, 485] width 503 height 35
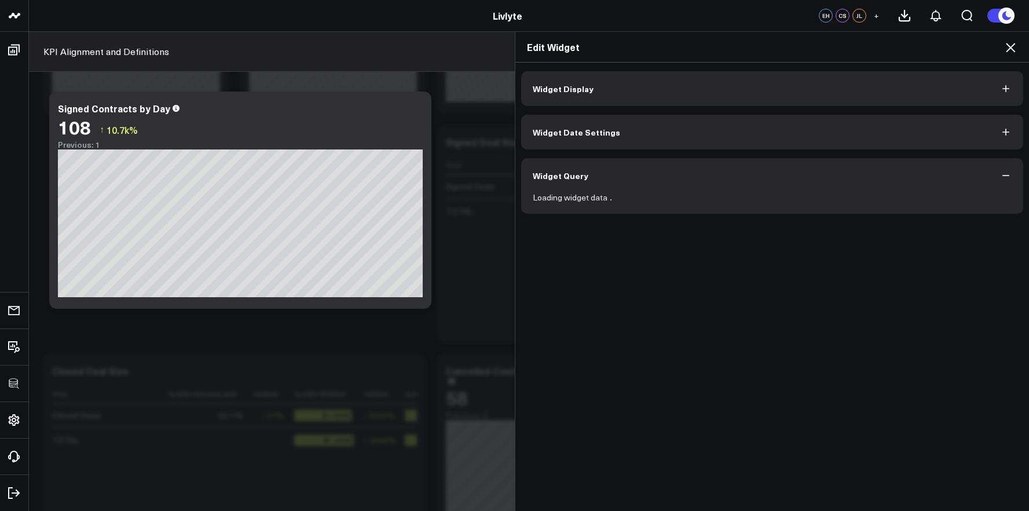
scroll to position [0, 0]
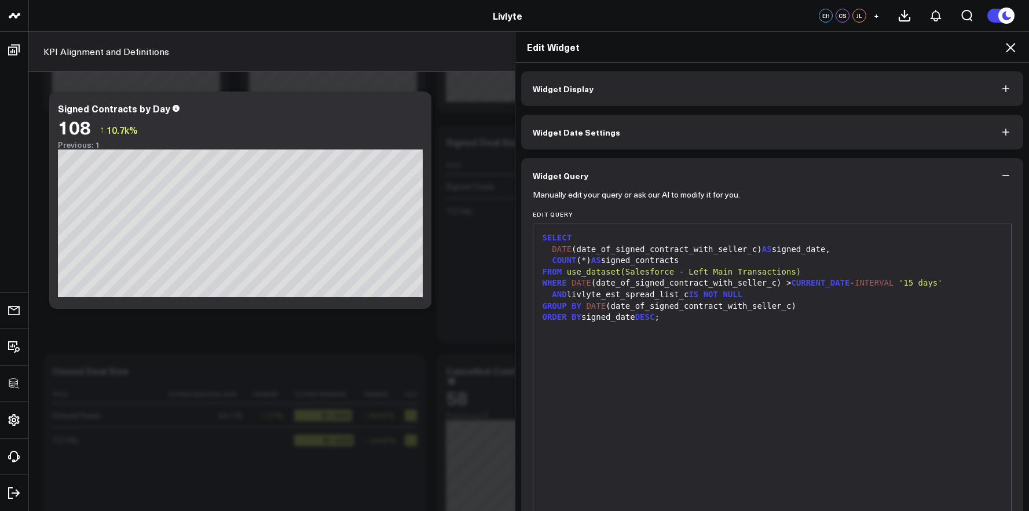
click at [651, 367] on div "SELECT DATE (date_of_signed_contract_with_seller_c) AS signed_date, COUNT (*) A…" at bounding box center [772, 368] width 467 height 277
drag, startPoint x: 665, startPoint y: 333, endPoint x: 665, endPoint y: 327, distance: 5.8
click at [665, 333] on div at bounding box center [772, 329] width 467 height 12
click at [663, 319] on div "ORDER BY signed_date DESC ;" at bounding box center [772, 318] width 467 height 12
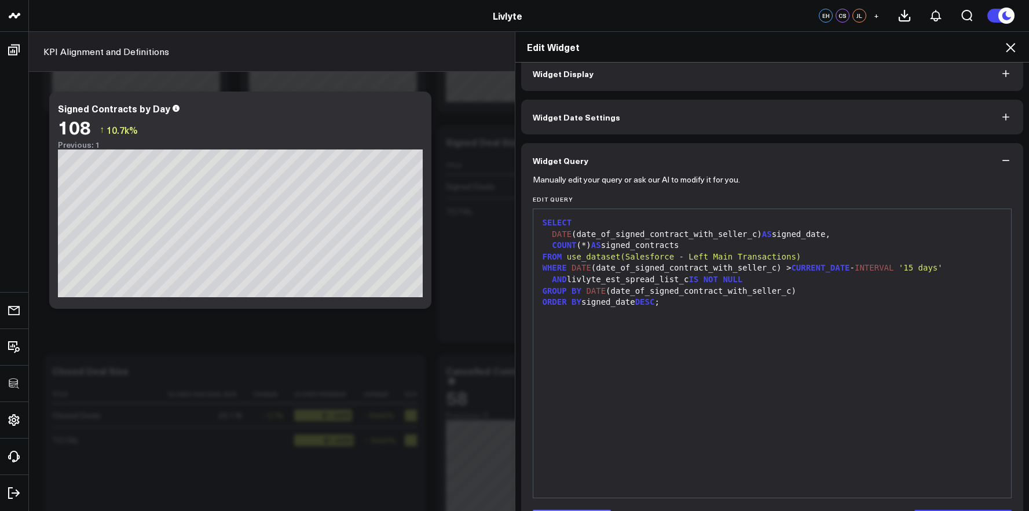
scroll to position [57, 0]
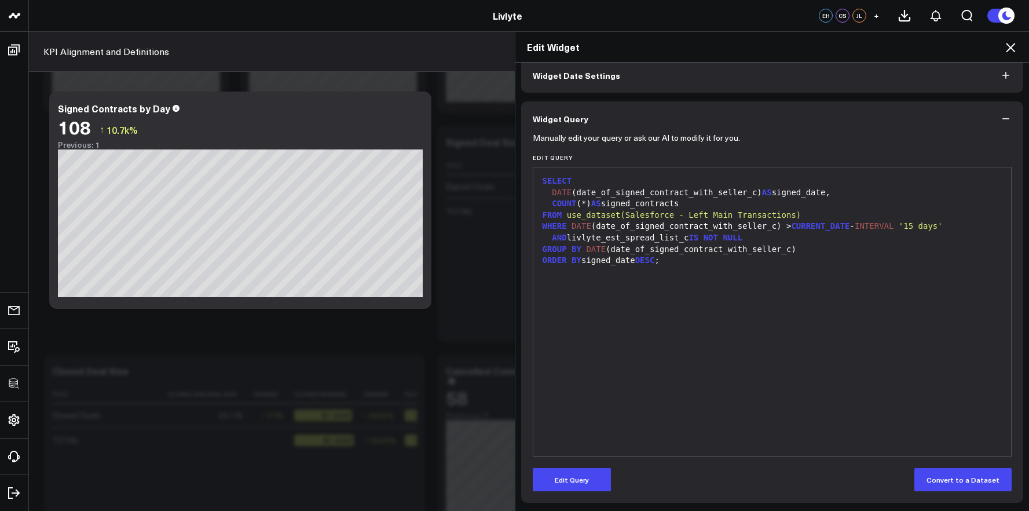
drag, startPoint x: 596, startPoint y: 474, endPoint x: 637, endPoint y: 399, distance: 85.8
click at [596, 474] on button "Edit Query" at bounding box center [572, 479] width 78 height 23
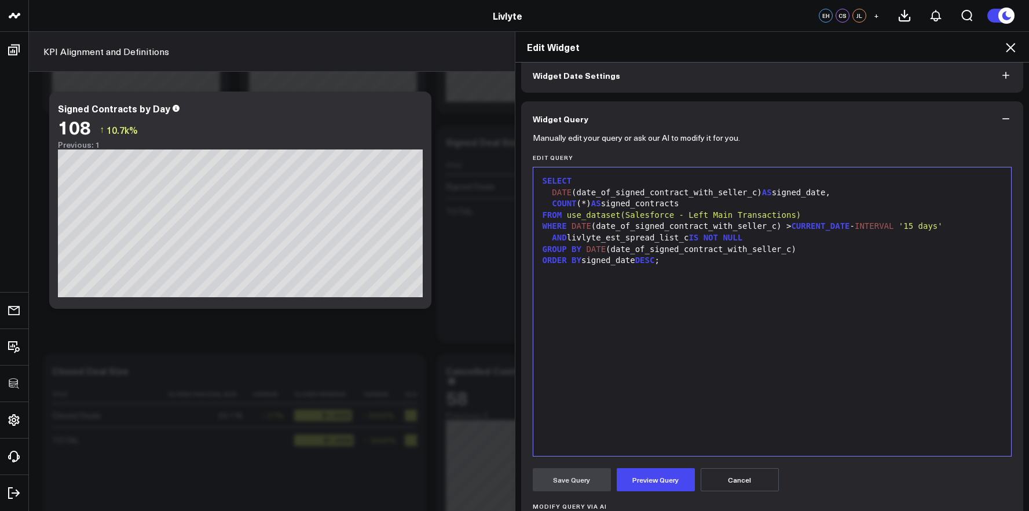
click at [682, 329] on div "SELECT DATE (date_of_signed_contract_with_seller_c) AS signed_date, COUNT (*) A…" at bounding box center [772, 311] width 467 height 277
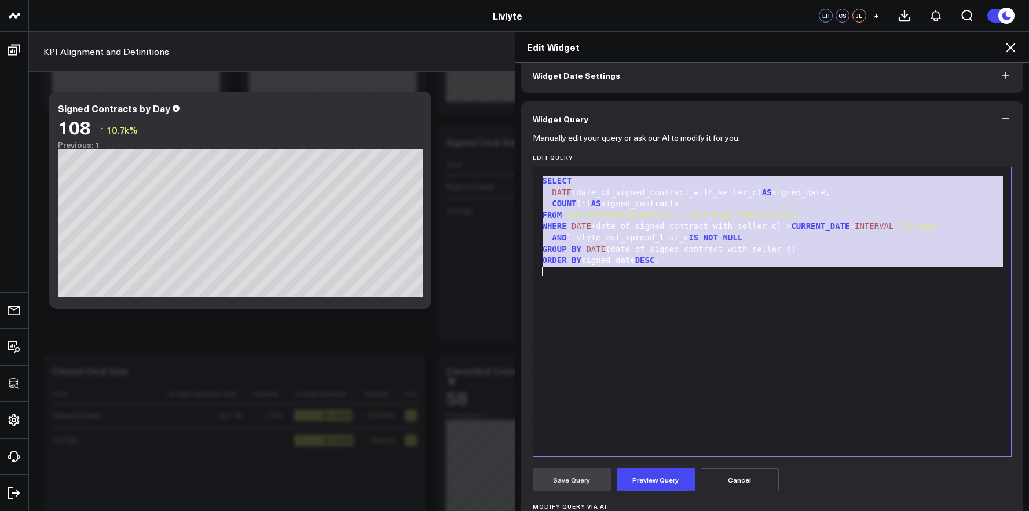
copy div "SELECT DATE (date_of_signed_contract_with_seller_c) AS signed_date, COUNT (*) A…"
click at [693, 283] on div "SELECT DATE (date_of_signed_contract_with_seller_c) AS signed_date, COUNT (*) A…" at bounding box center [772, 311] width 467 height 277
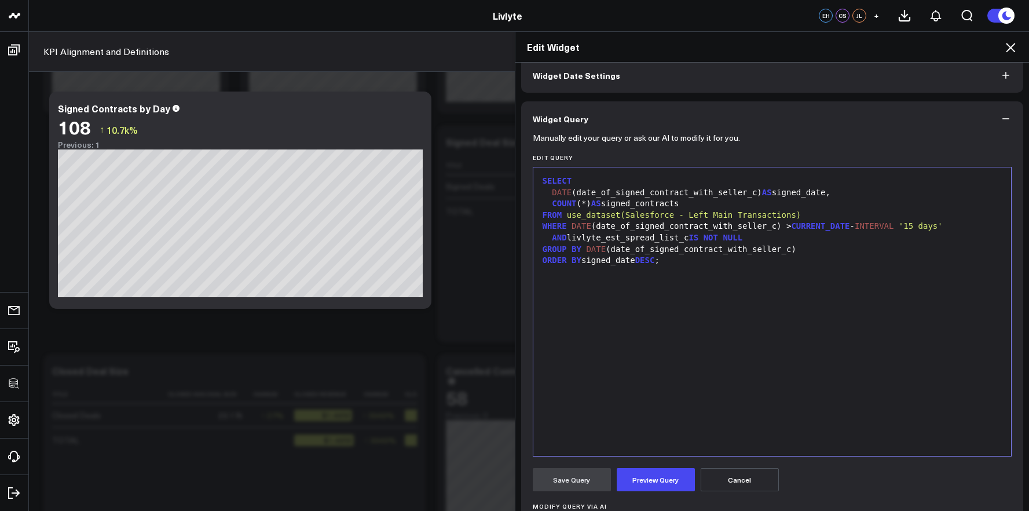
click at [1010, 49] on icon at bounding box center [1010, 47] width 9 height 9
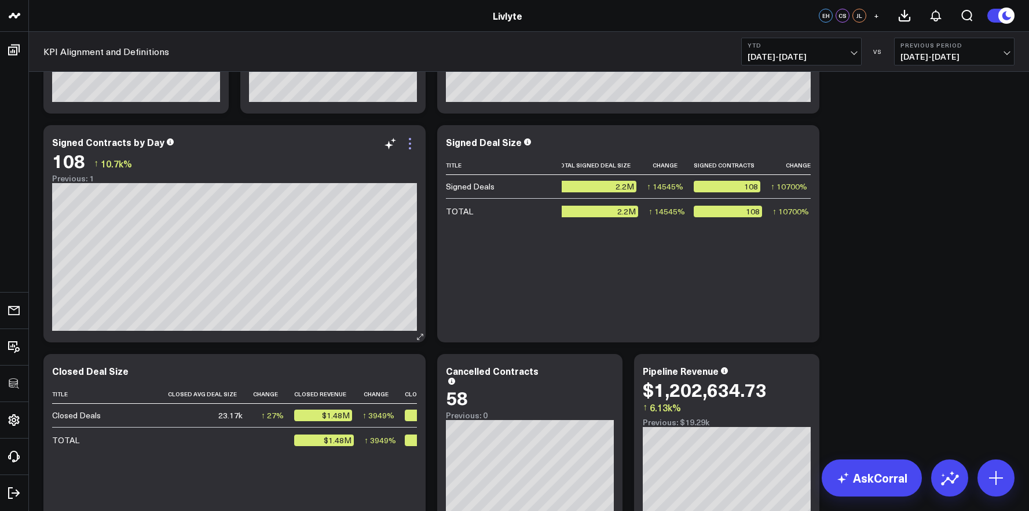
click at [416, 145] on icon at bounding box center [410, 144] width 14 height 14
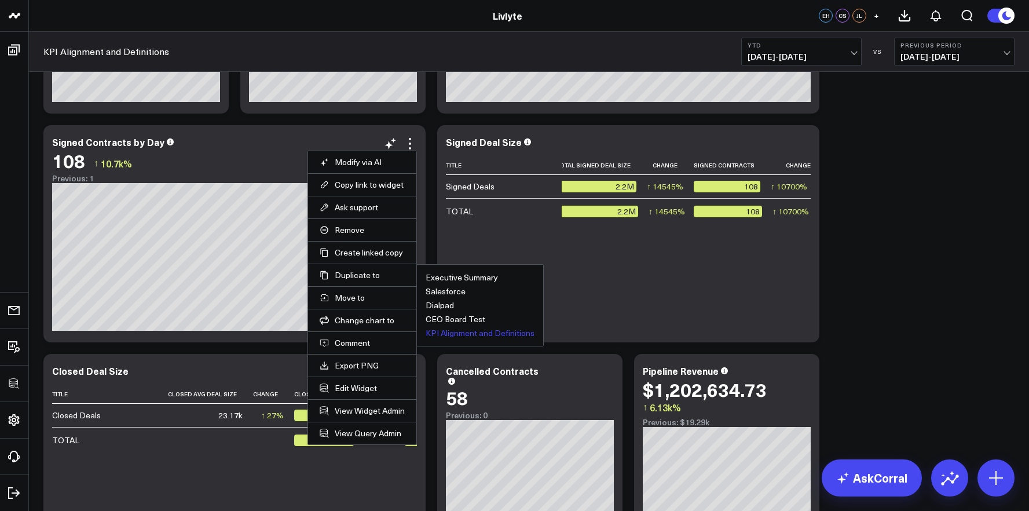
click at [436, 333] on button "KPI Alignment and Definitions" at bounding box center [480, 333] width 109 height 8
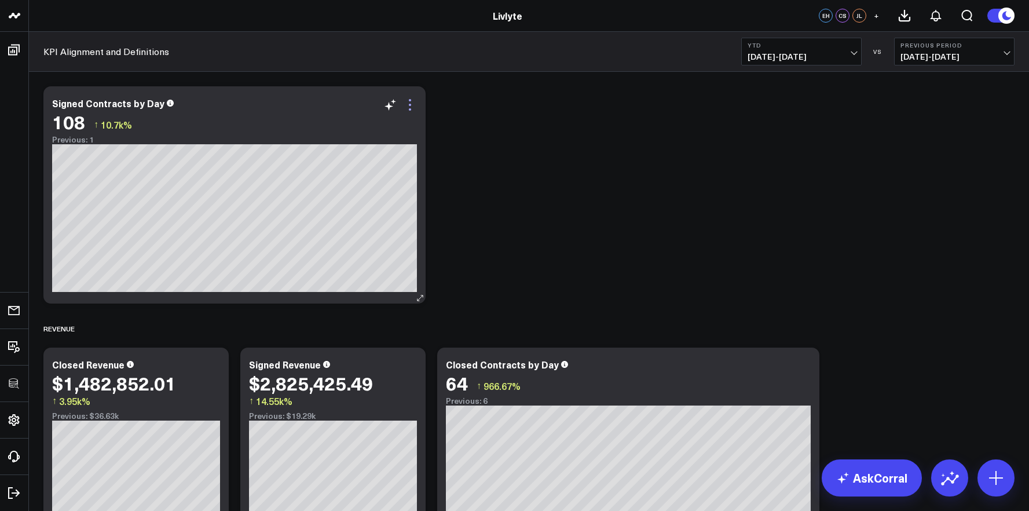
click at [409, 105] on icon at bounding box center [410, 105] width 14 height 14
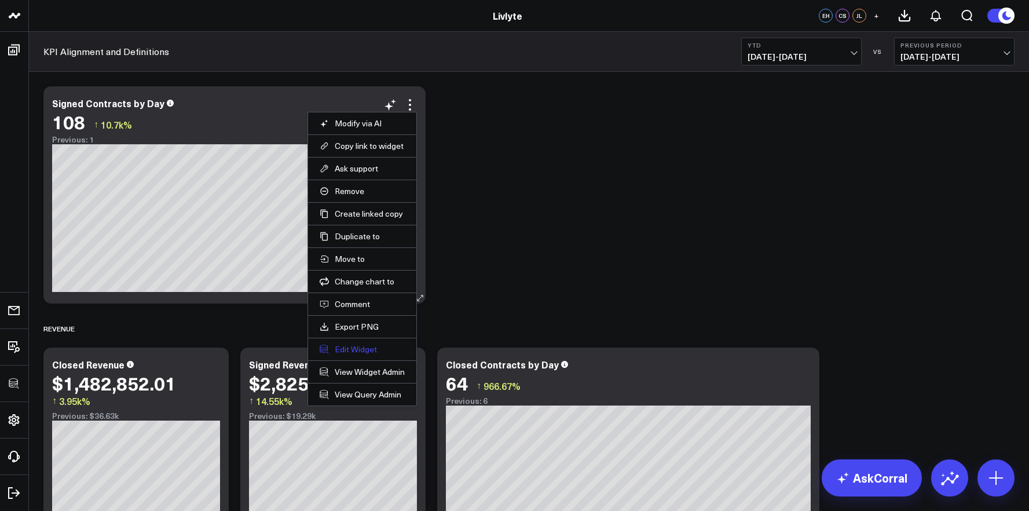
click at [350, 349] on button "Edit Widget" at bounding box center [362, 349] width 85 height 10
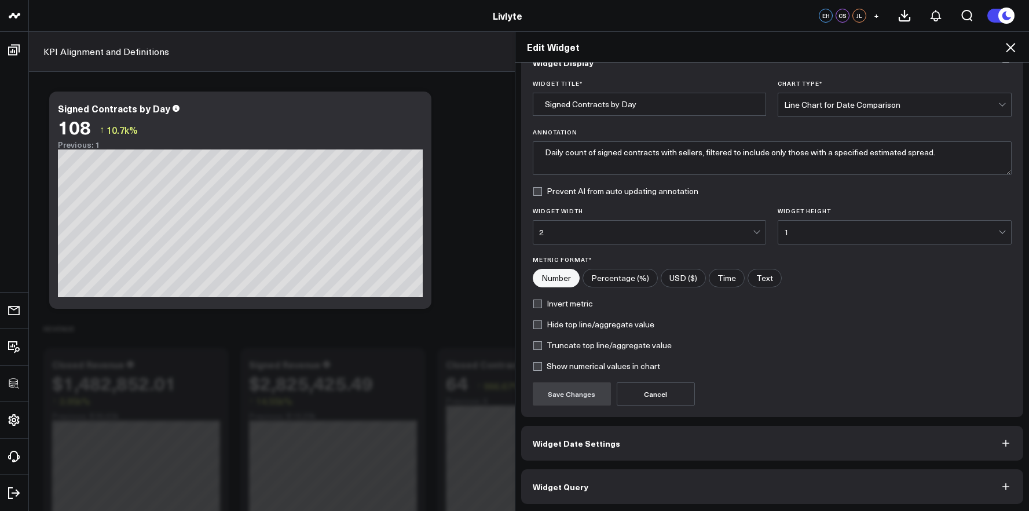
scroll to position [27, 0]
click at [663, 482] on button "Widget Query" at bounding box center [772, 485] width 503 height 35
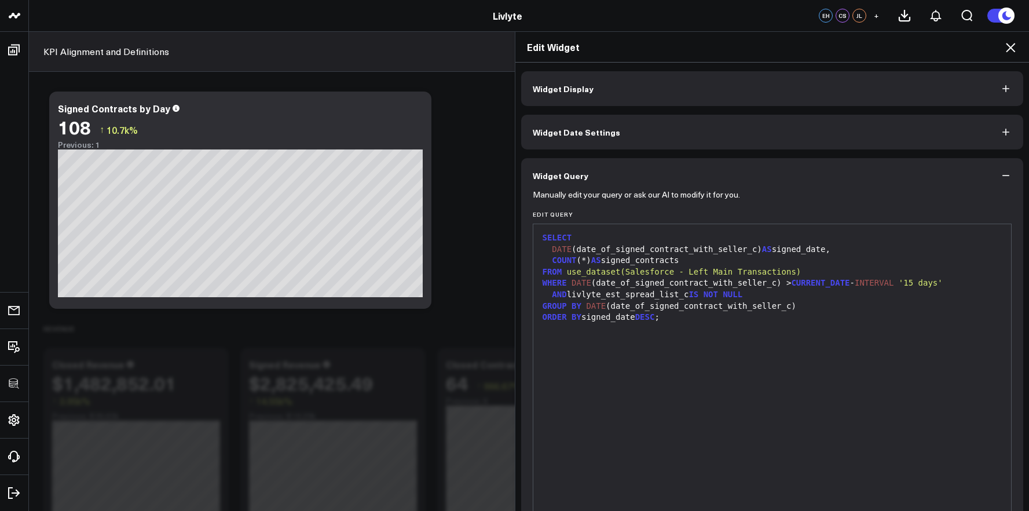
click at [661, 421] on div "SELECT DATE (date_of_signed_contract_with_seller_c) AS signed_date, COUNT (*) A…" at bounding box center [772, 368] width 467 height 277
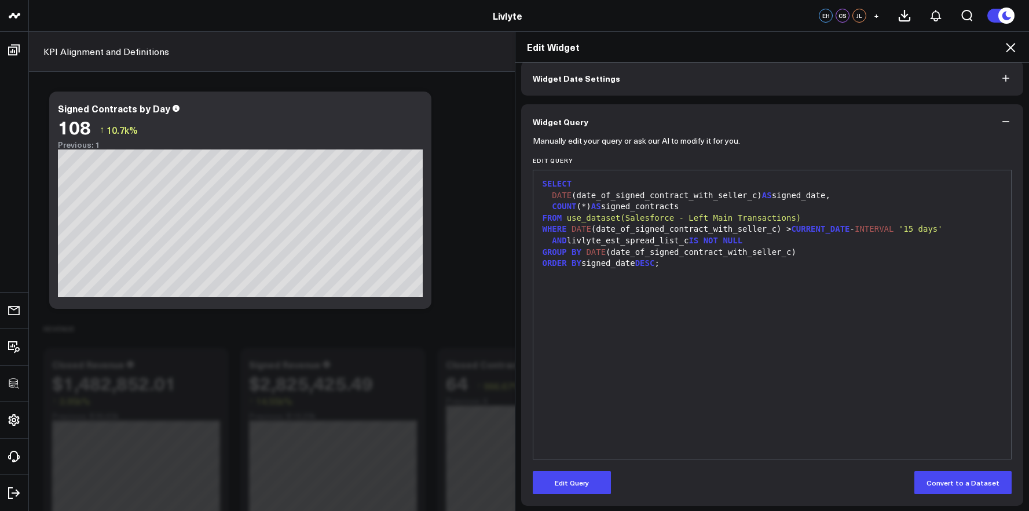
scroll to position [57, 0]
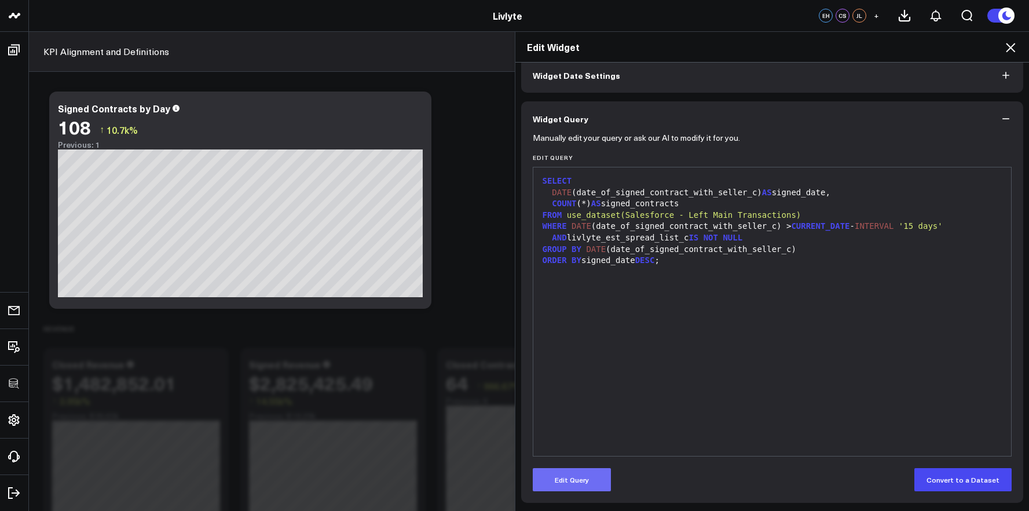
click at [587, 473] on button "Edit Query" at bounding box center [572, 479] width 78 height 23
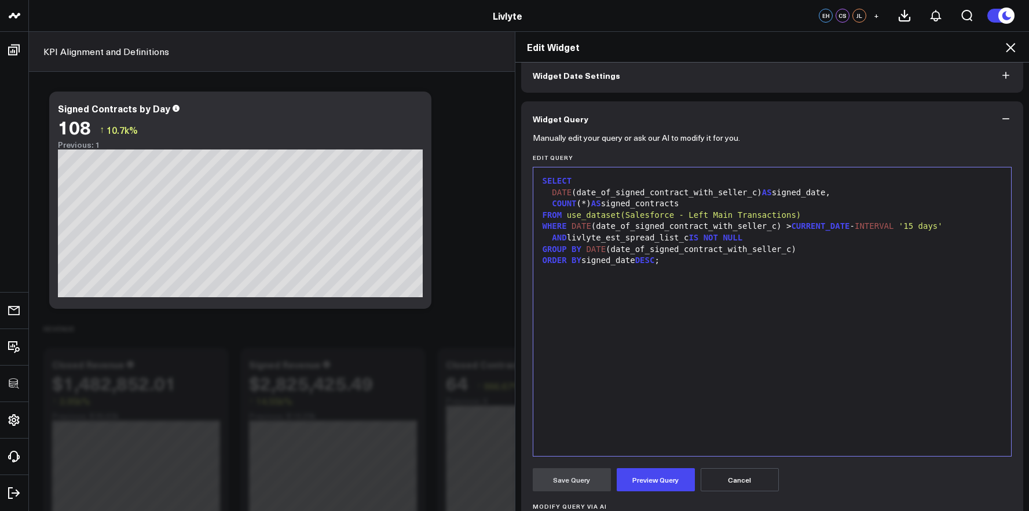
click at [683, 346] on div "SELECT DATE (date_of_signed_contract_with_seller_c) AS signed_date, COUNT (*) A…" at bounding box center [772, 311] width 467 height 277
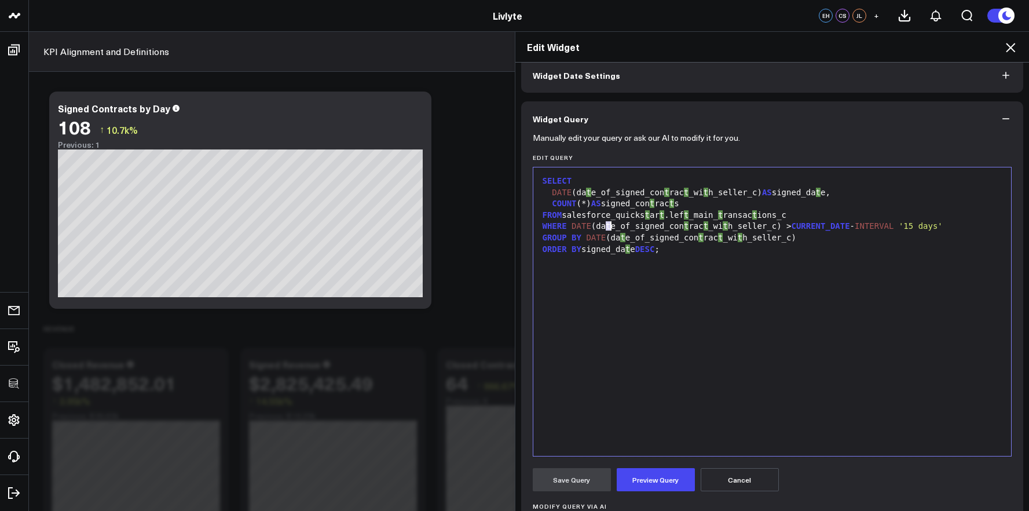
click at [605, 227] on div "WHERE DATE (date_of_signed_con t rac t _wi t h_seller_c) > CURRENT_DATE - INTER…" at bounding box center [772, 227] width 467 height 12
click at [656, 477] on button "Preview Query" at bounding box center [656, 479] width 78 height 23
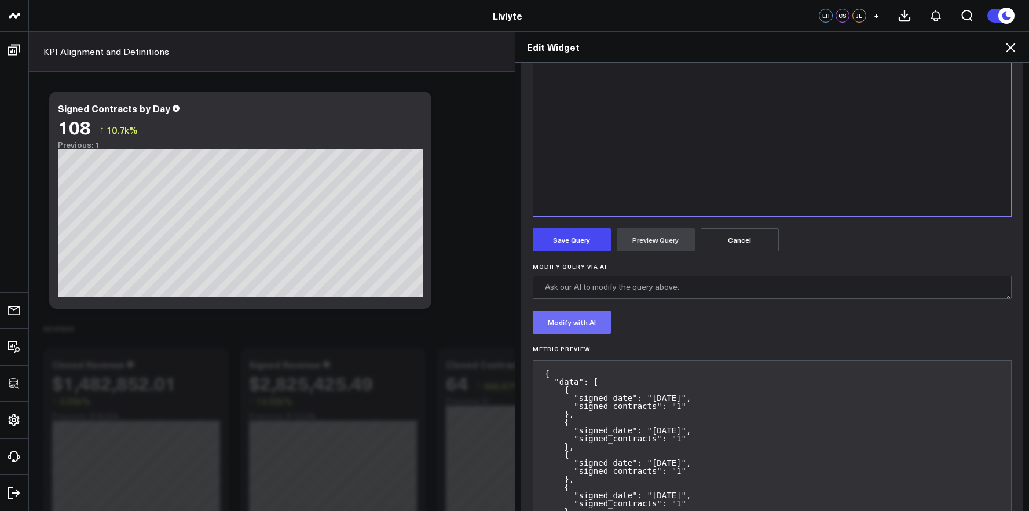
scroll to position [286, 0]
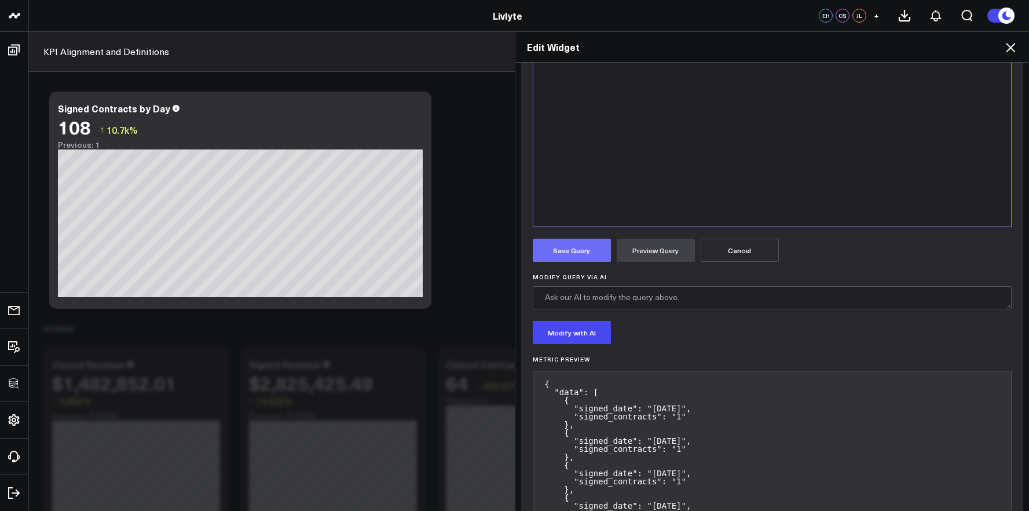
click at [575, 253] on button "Save Query" at bounding box center [572, 250] width 78 height 23
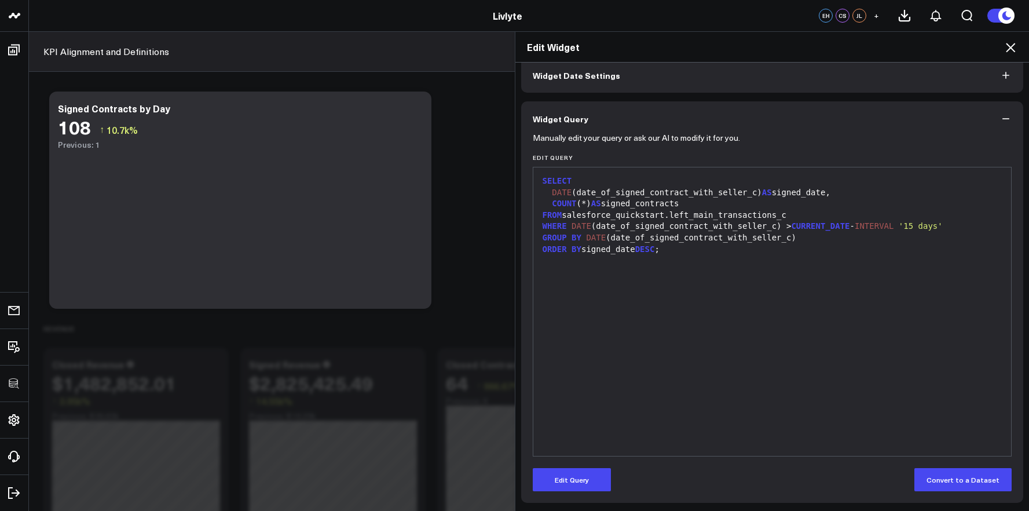
scroll to position [57, 0]
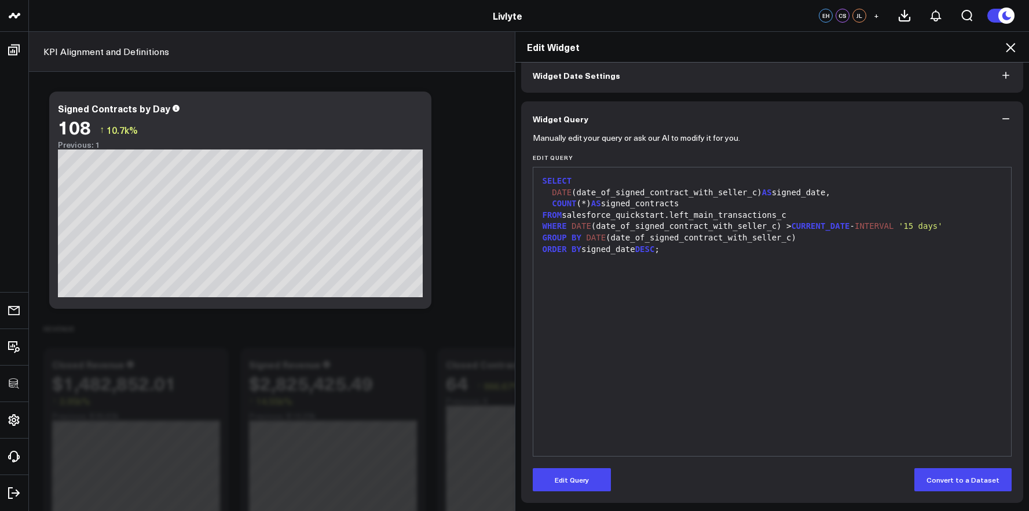
click at [708, 244] on div "SELECT DATE (date_of_signed_contract_with_seller_c) AS signed_date, COUNT (*) A…" at bounding box center [772, 311] width 467 height 277
drag, startPoint x: 702, startPoint y: 258, endPoint x: 702, endPoint y: 251, distance: 7.6
click at [703, 258] on div "SELECT DATE (date_of_signed_contract_with_seller_c) AS signed_date, COUNT (*) A…" at bounding box center [772, 311] width 467 height 277
click at [579, 475] on button "Edit Query" at bounding box center [572, 479] width 78 height 23
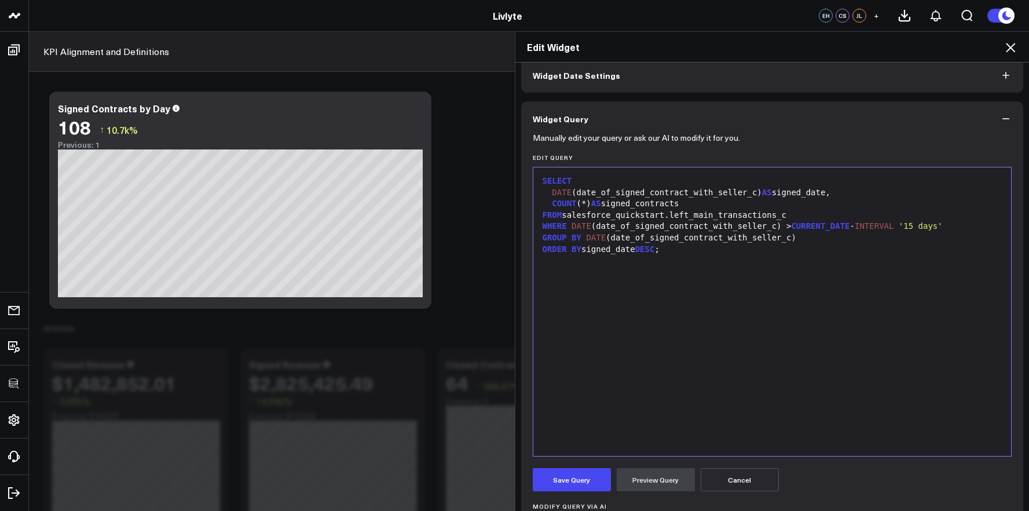
click at [683, 334] on div "SELECT DATE (date_of_signed_contract_with_seller_c) AS signed_date, COUNT (*) A…" at bounding box center [772, 311] width 467 height 277
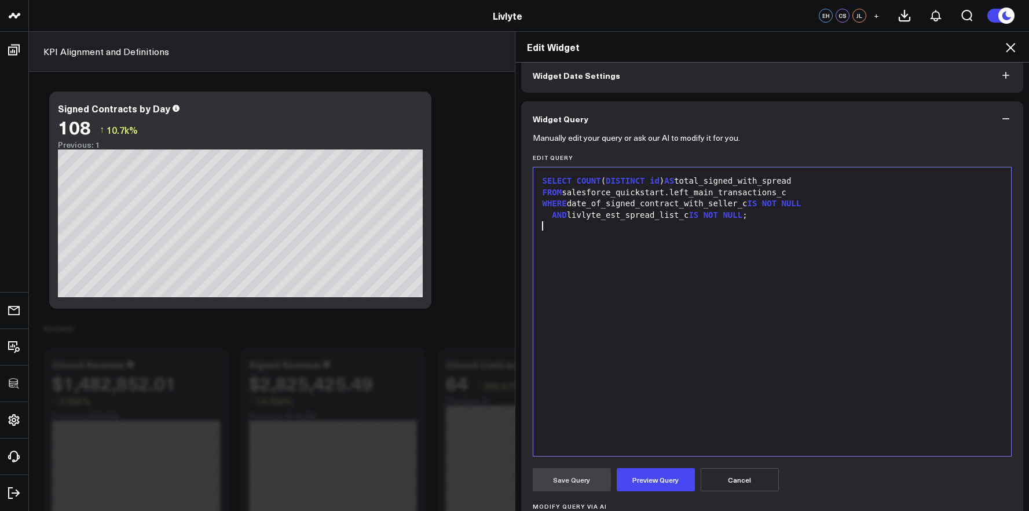
click at [622, 243] on div "SELECT COUNT ( DISTINCT id ) AS total_signed_with_spread FROM salesforce_quicks…" at bounding box center [772, 311] width 467 height 277
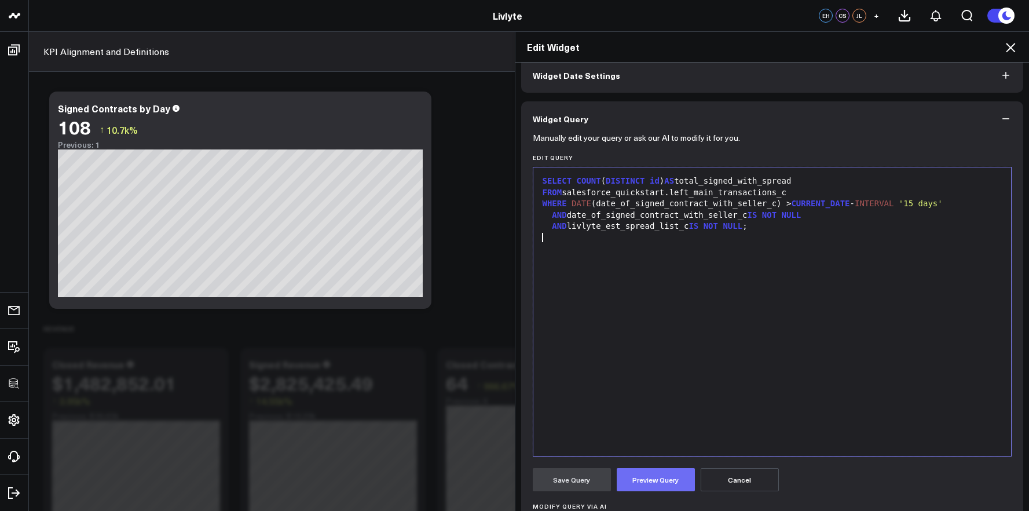
click at [631, 474] on button "Preview Query" at bounding box center [656, 479] width 78 height 23
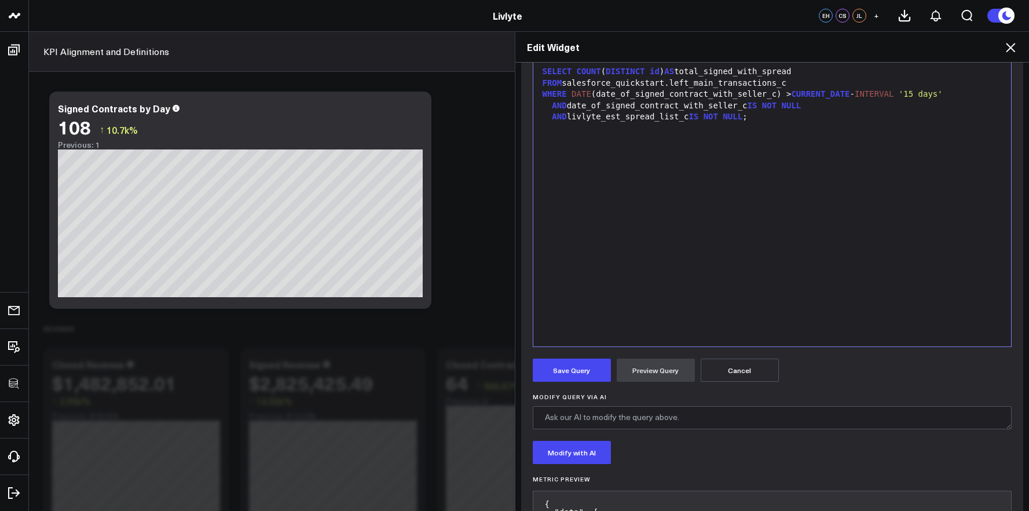
scroll to position [169, 0]
click at [594, 372] on button "Save Query" at bounding box center [572, 367] width 78 height 23
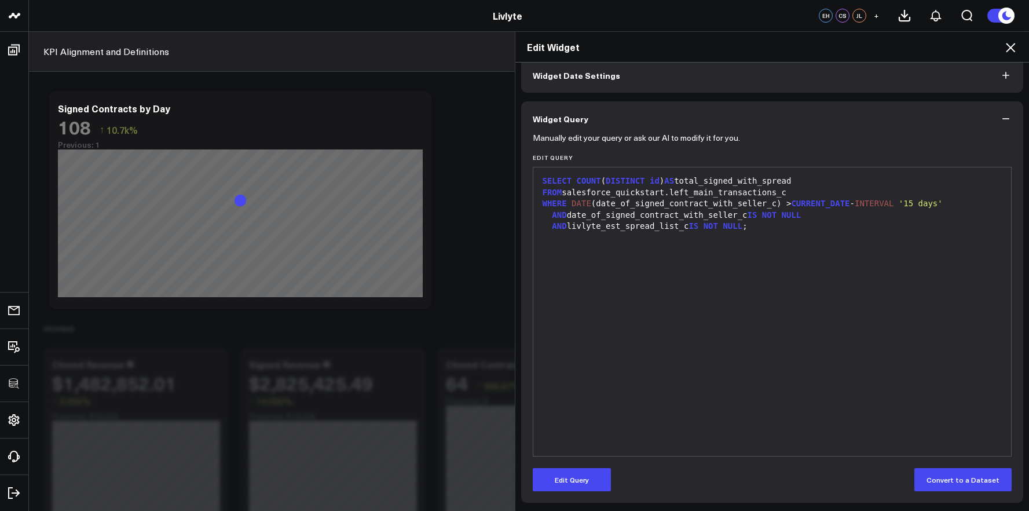
scroll to position [57, 0]
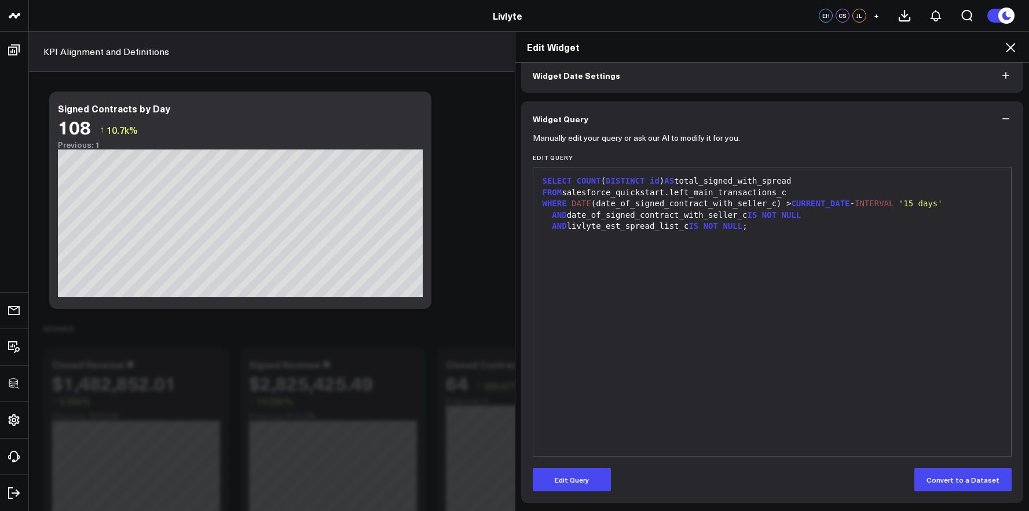
click at [1009, 52] on icon at bounding box center [1011, 48] width 14 height 14
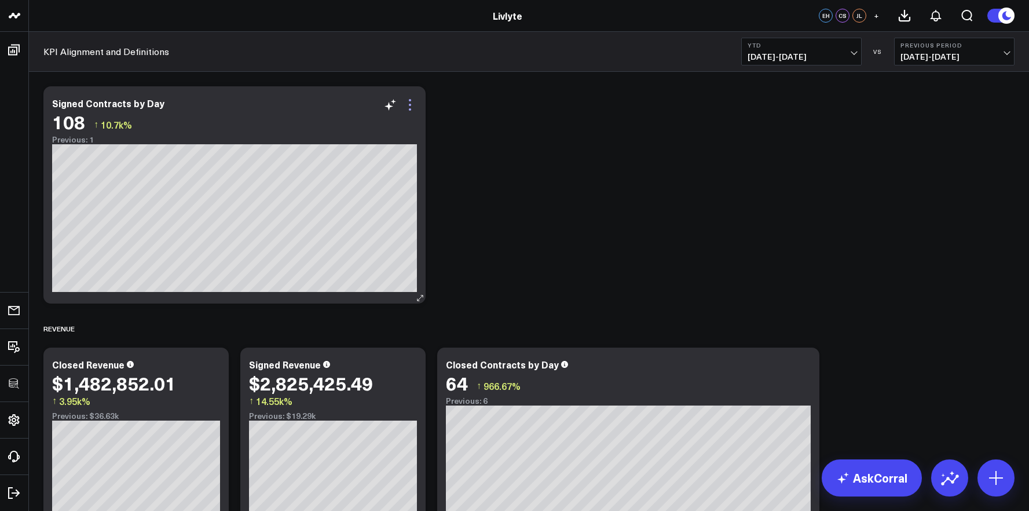
click at [410, 100] on icon at bounding box center [410, 100] width 2 height 2
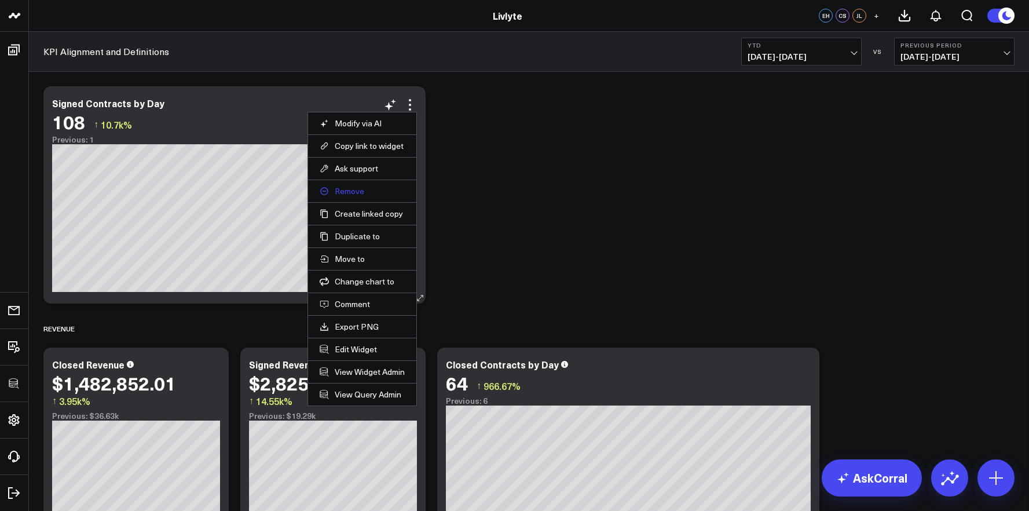
click at [357, 189] on button "Remove" at bounding box center [362, 191] width 85 height 10
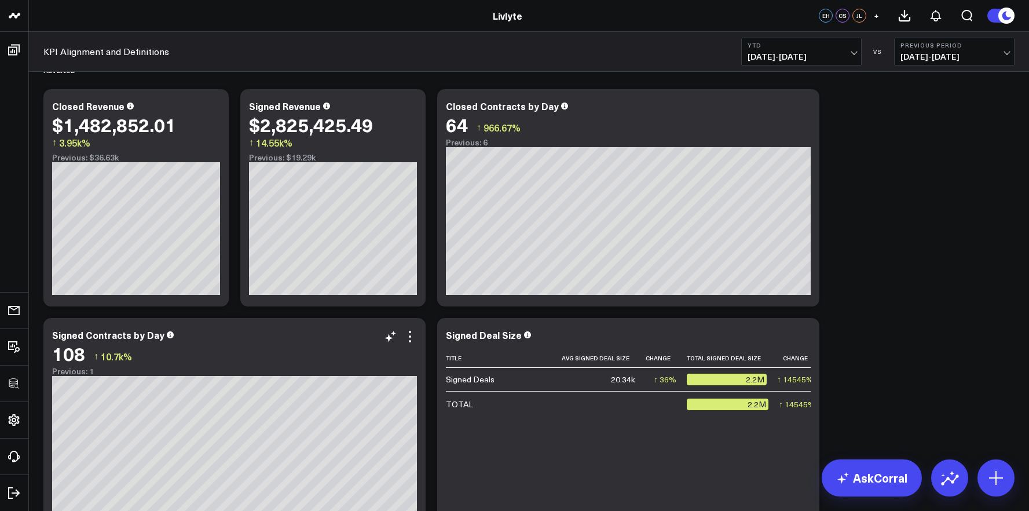
scroll to position [50, 0]
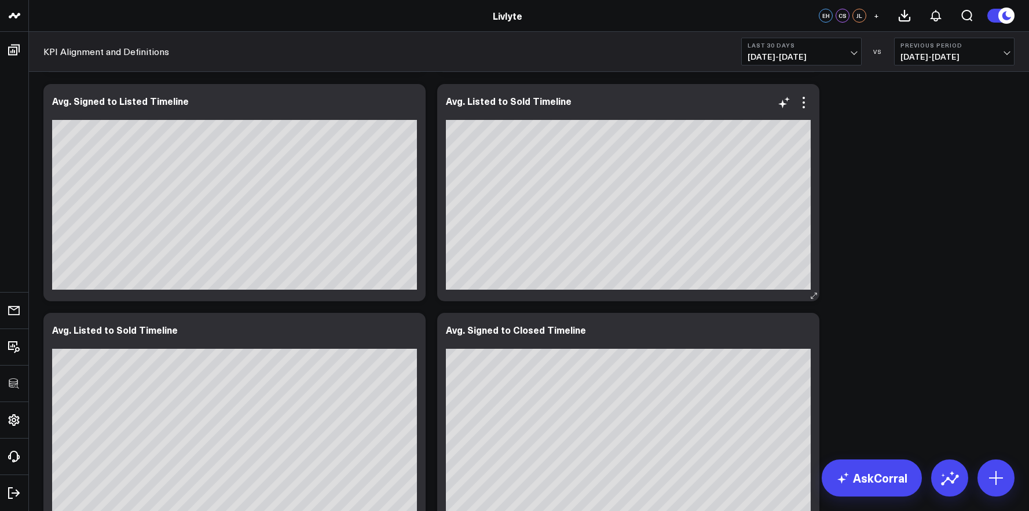
scroll to position [2553, 0]
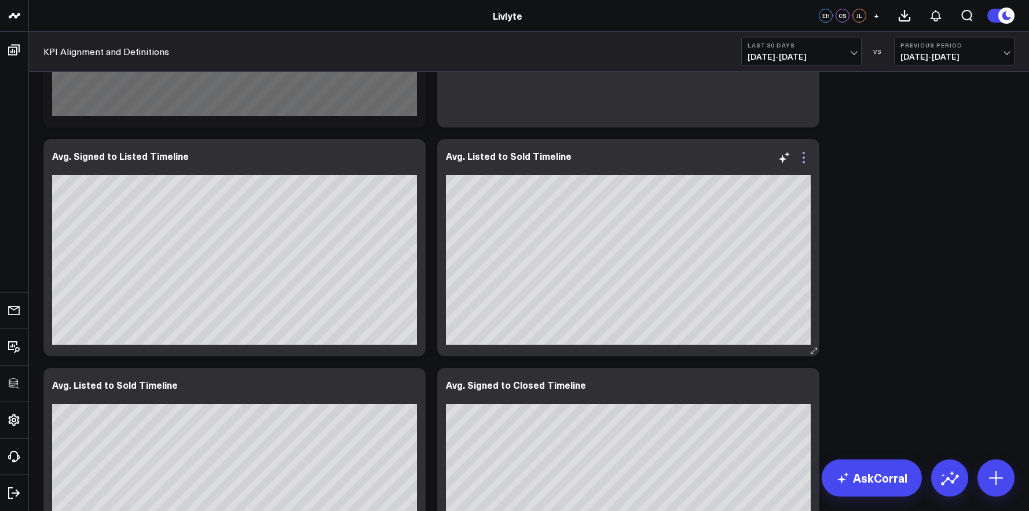
click at [807, 160] on icon at bounding box center [804, 158] width 14 height 14
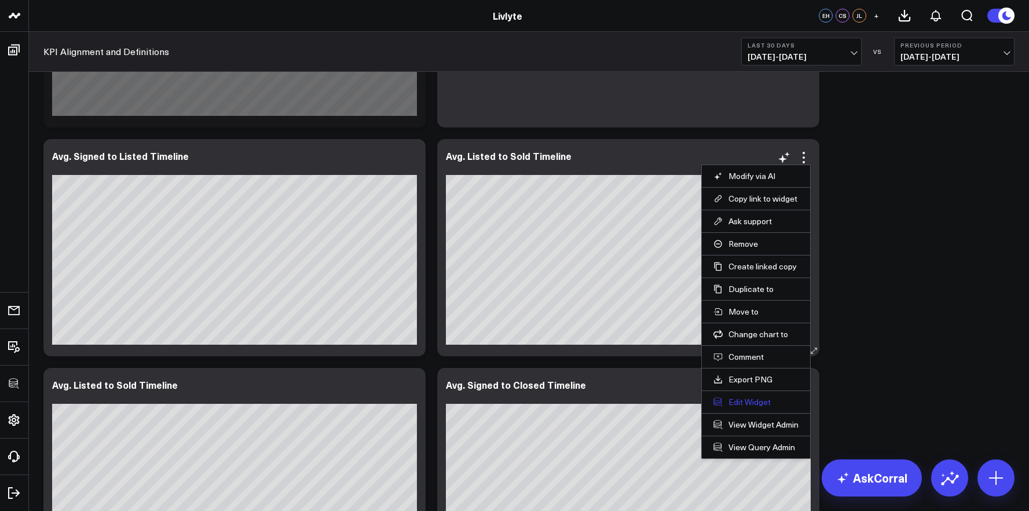
click at [739, 401] on button "Edit Widget" at bounding box center [756, 402] width 85 height 10
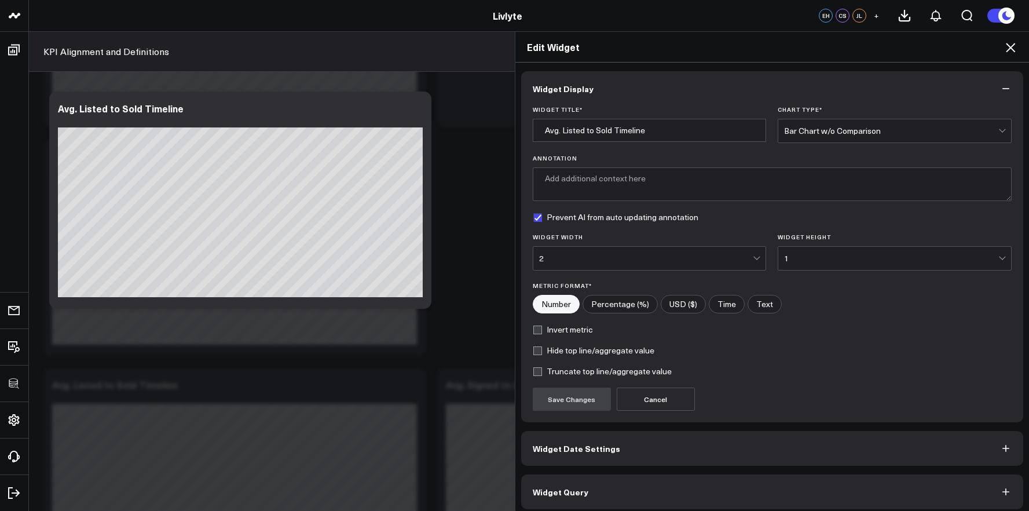
scroll to position [6, 0]
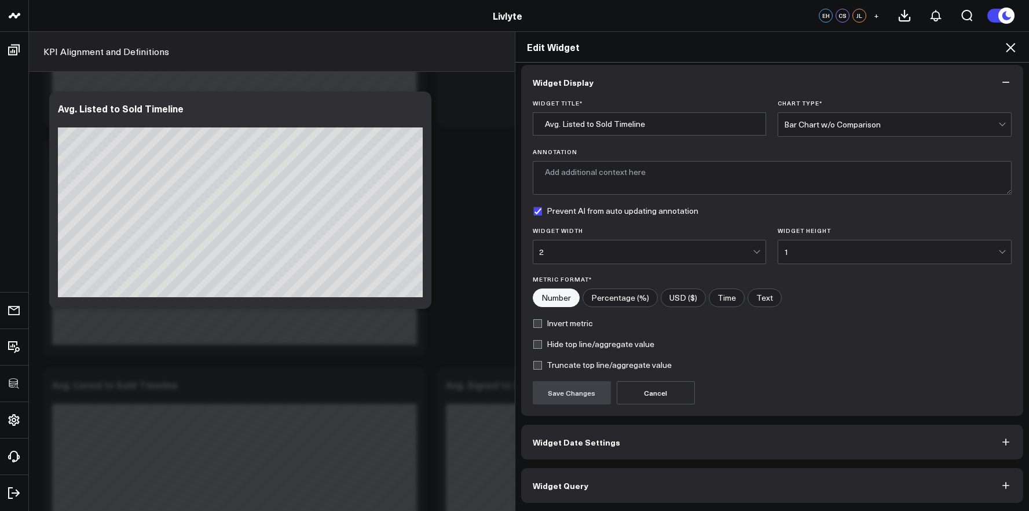
click at [691, 487] on button "Widget Query" at bounding box center [772, 485] width 503 height 35
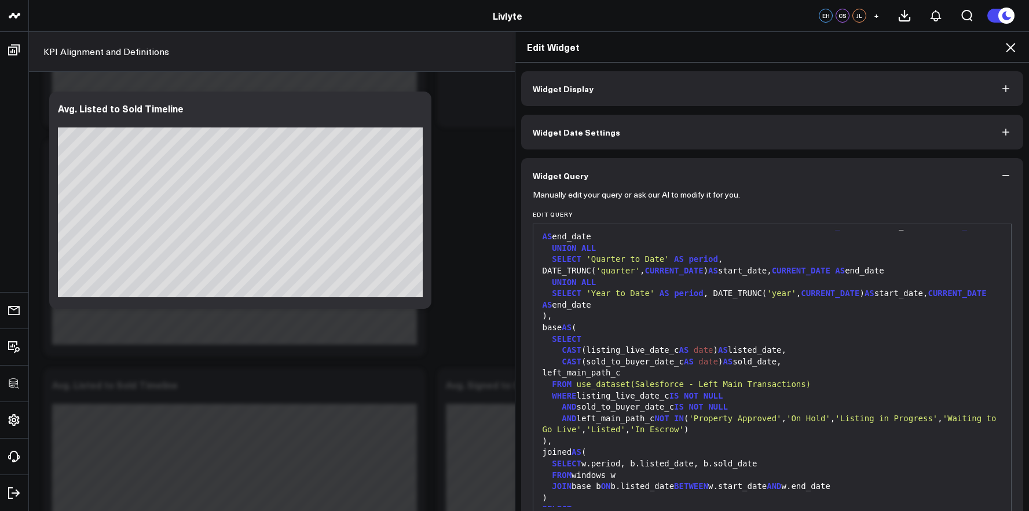
scroll to position [114, 0]
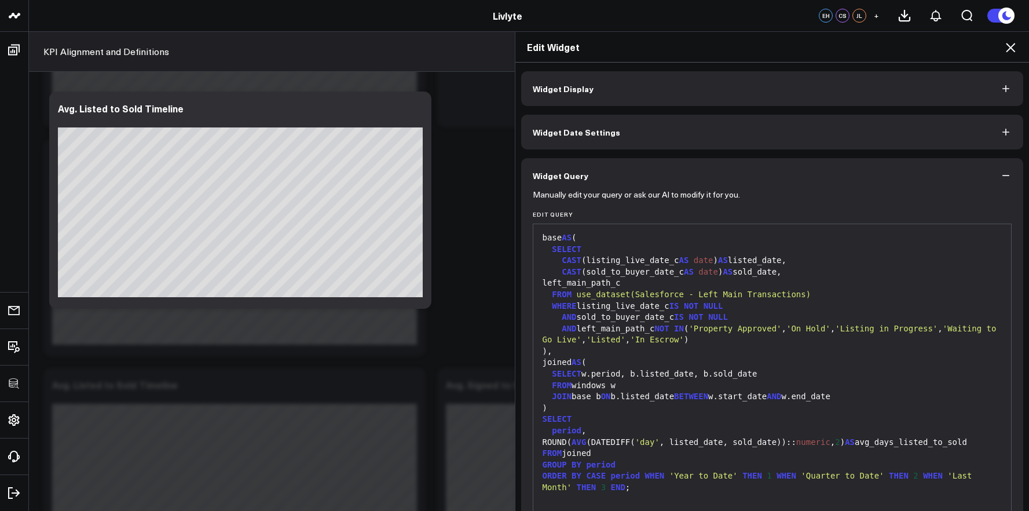
click at [691, 450] on div "FROM joined" at bounding box center [772, 454] width 467 height 12
click at [684, 437] on div "ROUND( AVG (DATEDIFF( 'day' , listed_date, sold_date)):: numeric , 2 ) AS avg_d…" at bounding box center [772, 443] width 467 height 12
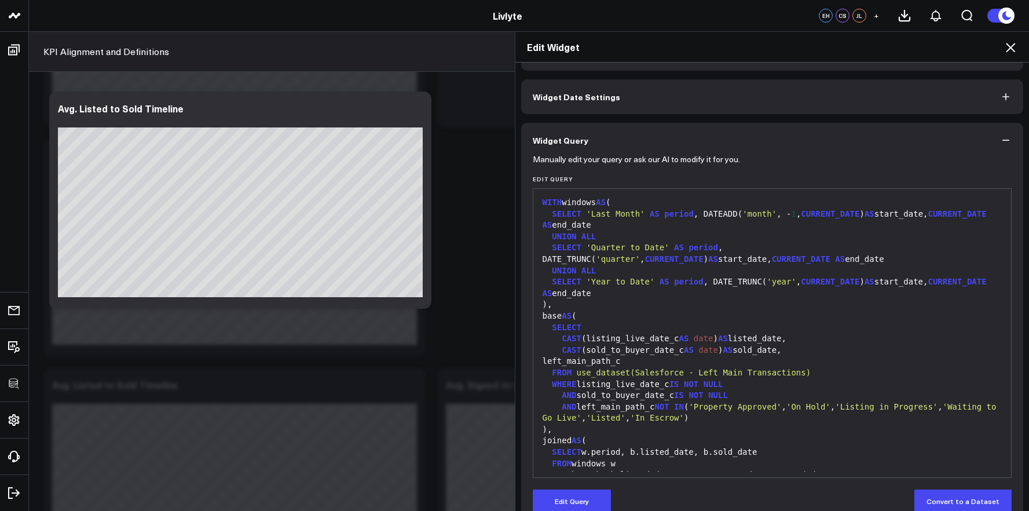
scroll to position [35, 0]
click at [1012, 49] on icon at bounding box center [1010, 47] width 9 height 9
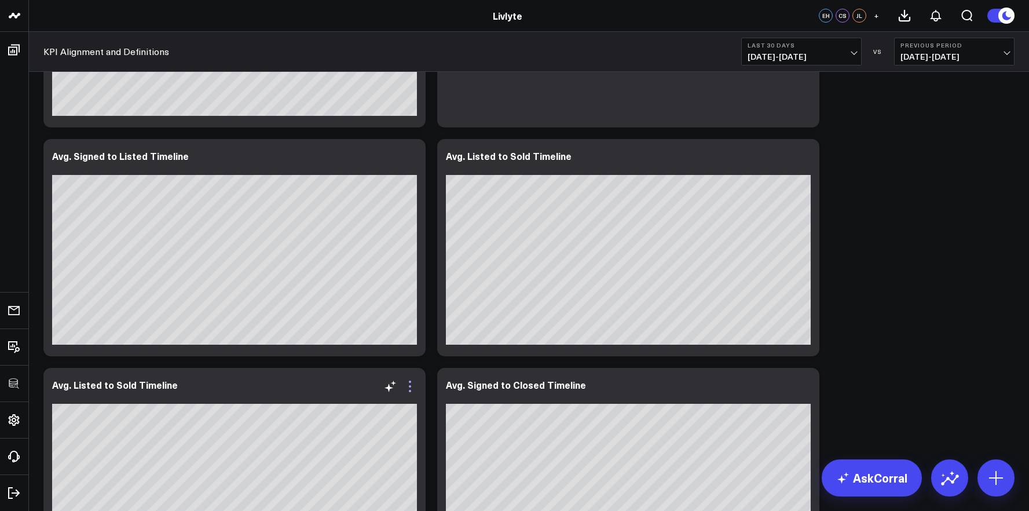
click at [413, 384] on icon at bounding box center [410, 386] width 14 height 14
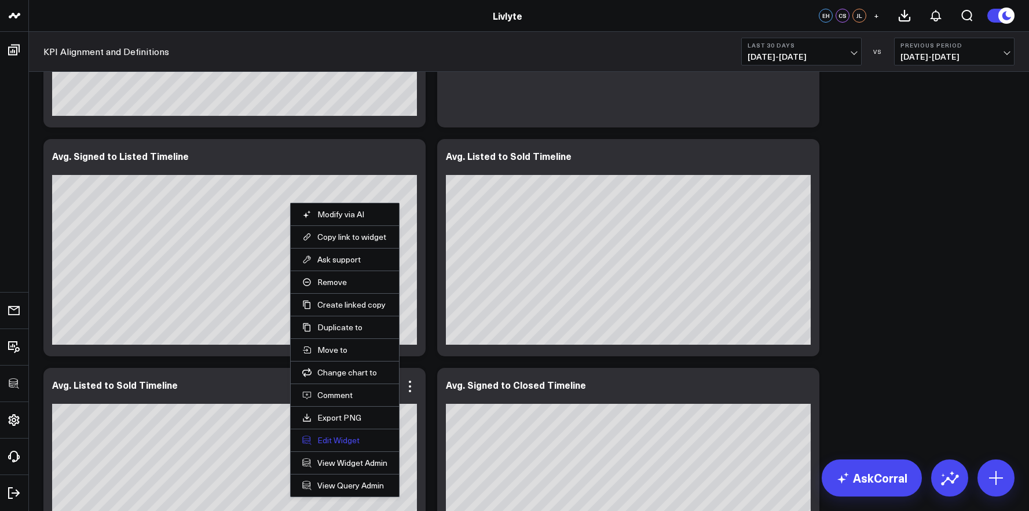
click at [363, 440] on button "Edit Widget" at bounding box center [344, 440] width 85 height 10
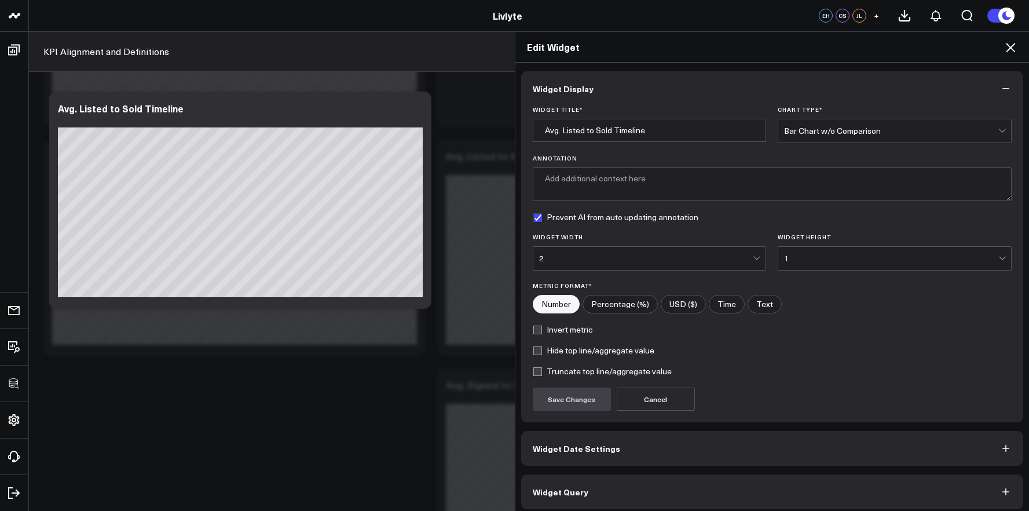
scroll to position [6, 0]
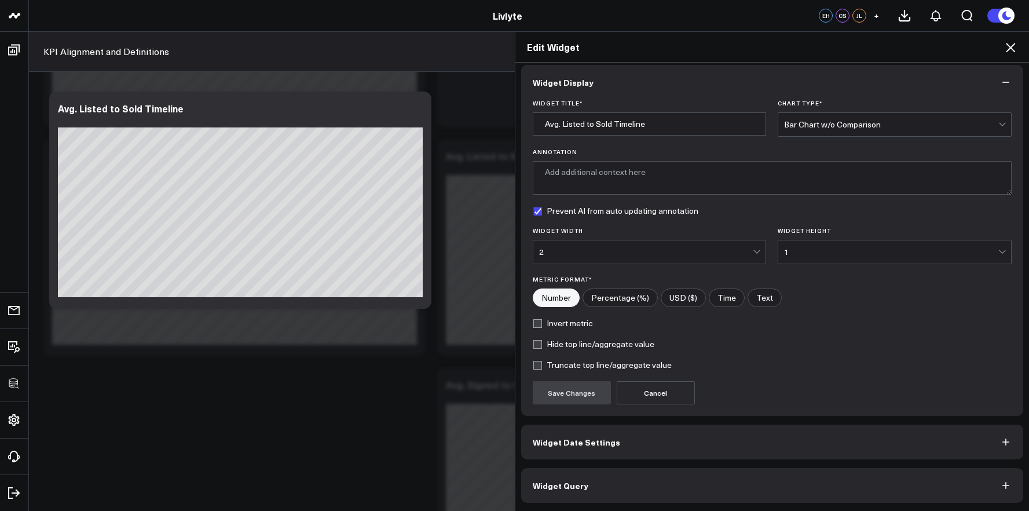
click at [608, 485] on button "Widget Query" at bounding box center [772, 485] width 503 height 35
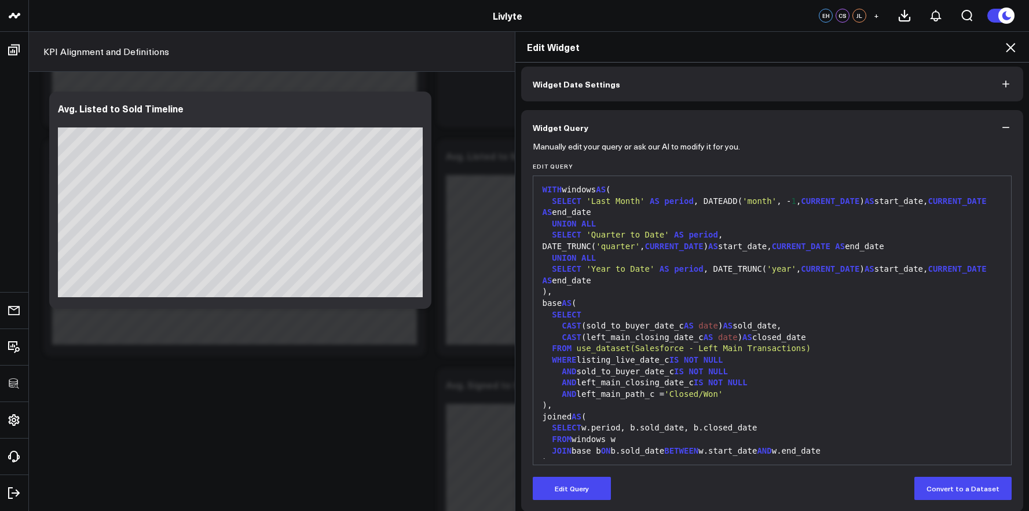
scroll to position [57, 0]
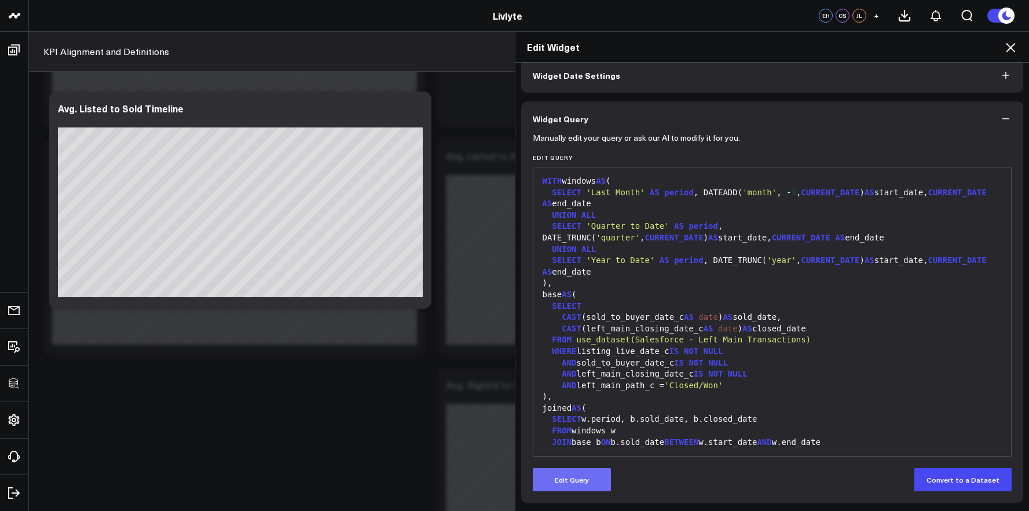
click at [572, 480] on button "Edit Query" at bounding box center [572, 479] width 78 height 23
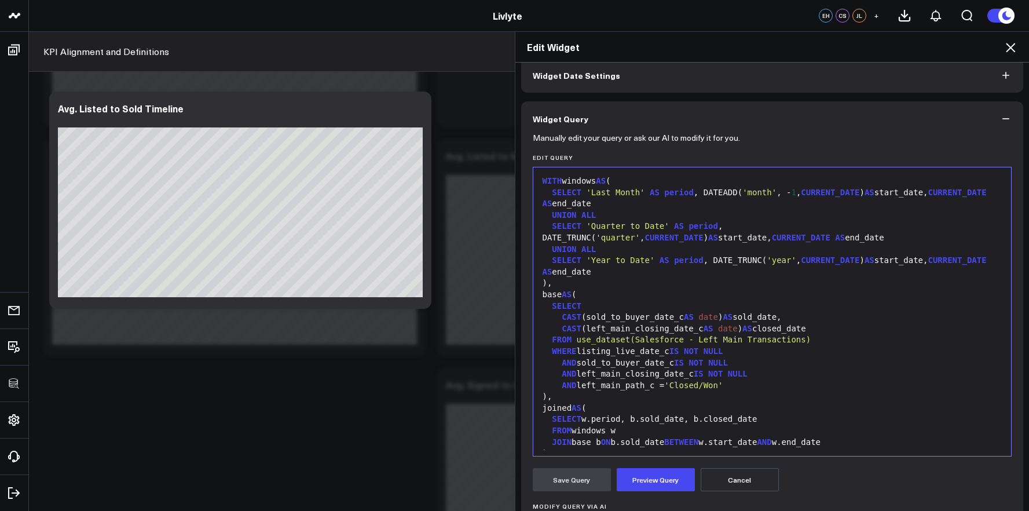
click at [660, 412] on div "joined AS (" at bounding box center [772, 409] width 467 height 12
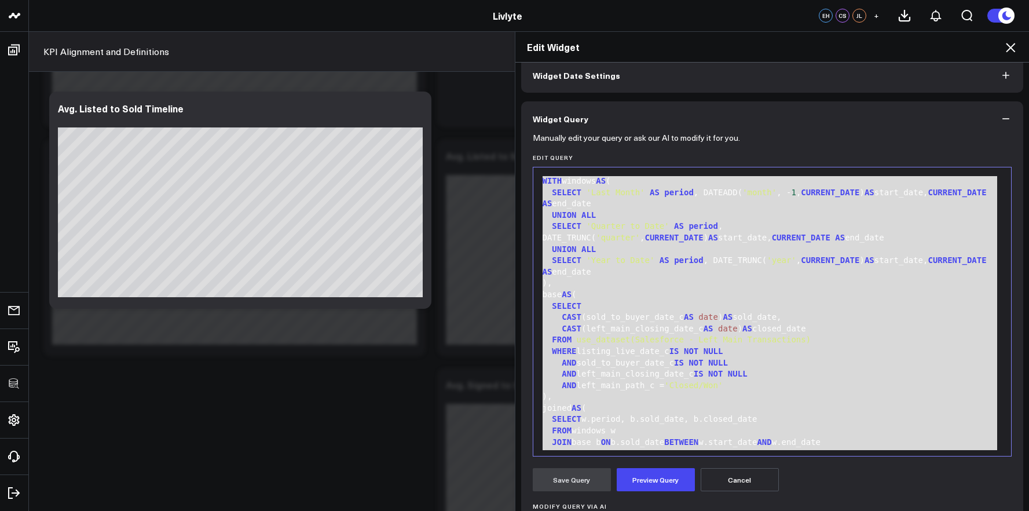
click at [1010, 50] on icon at bounding box center [1011, 48] width 14 height 14
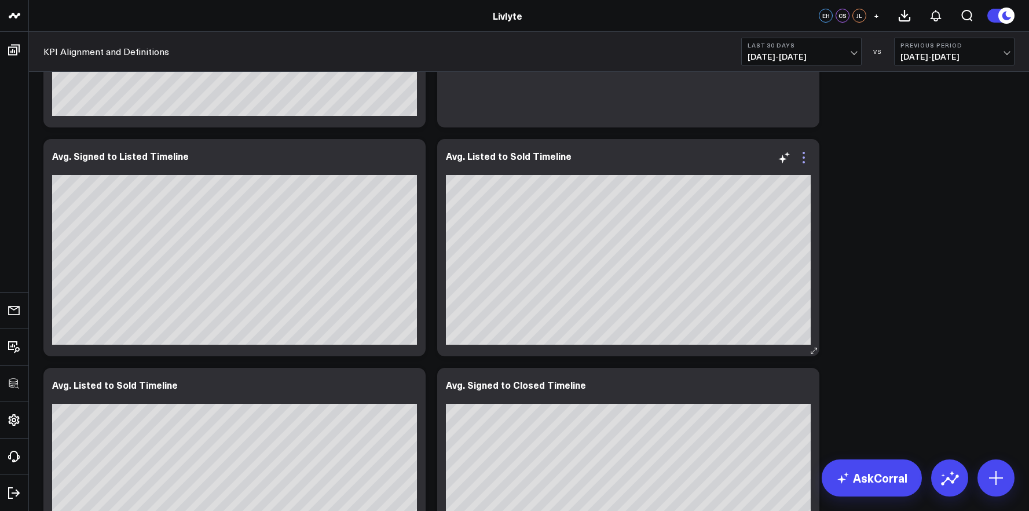
click at [804, 158] on icon at bounding box center [804, 158] width 14 height 14
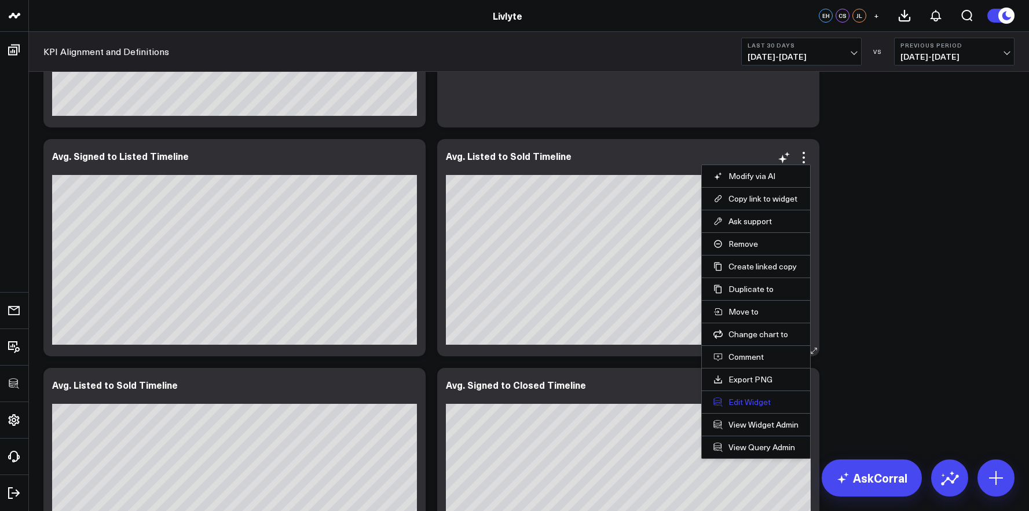
click at [750, 404] on button "Edit Widget" at bounding box center [756, 402] width 85 height 10
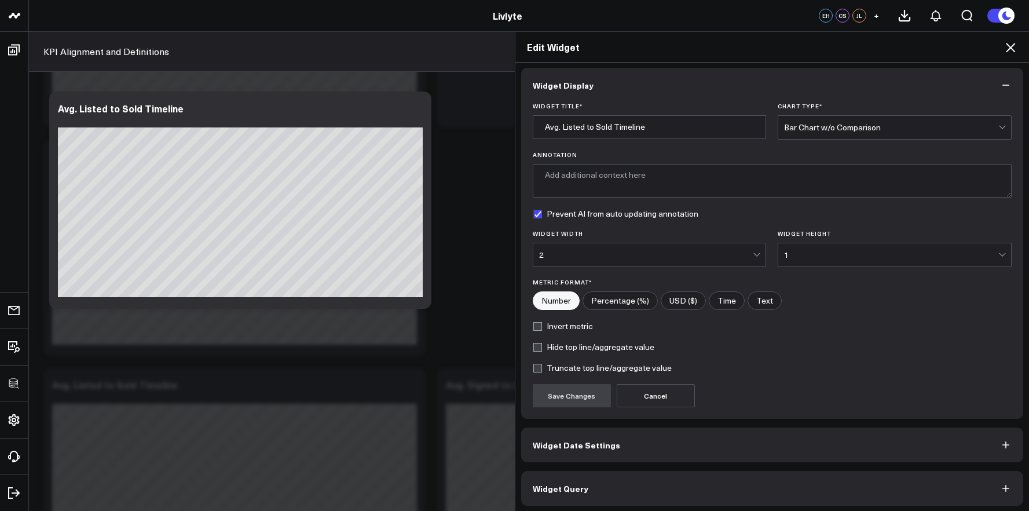
scroll to position [6, 0]
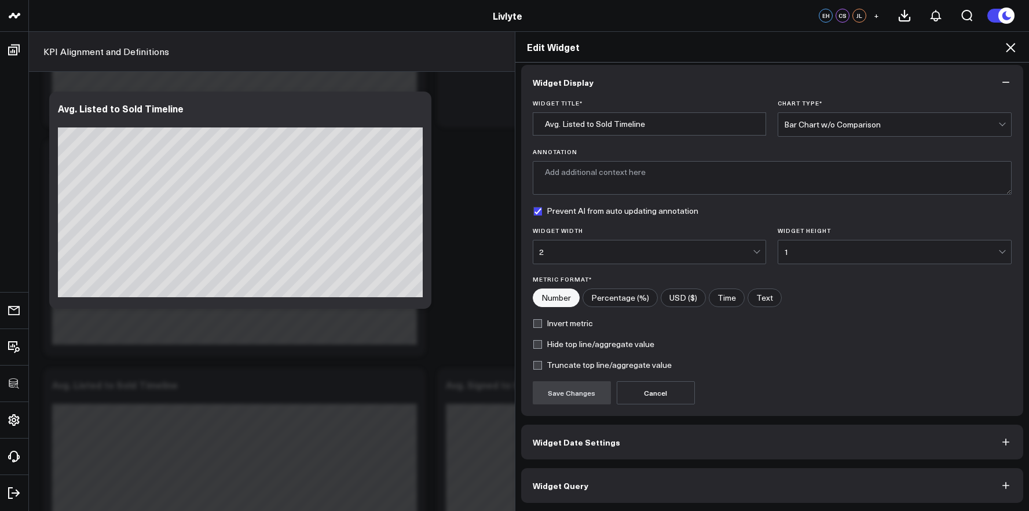
click at [739, 474] on button "Widget Query" at bounding box center [772, 485] width 503 height 35
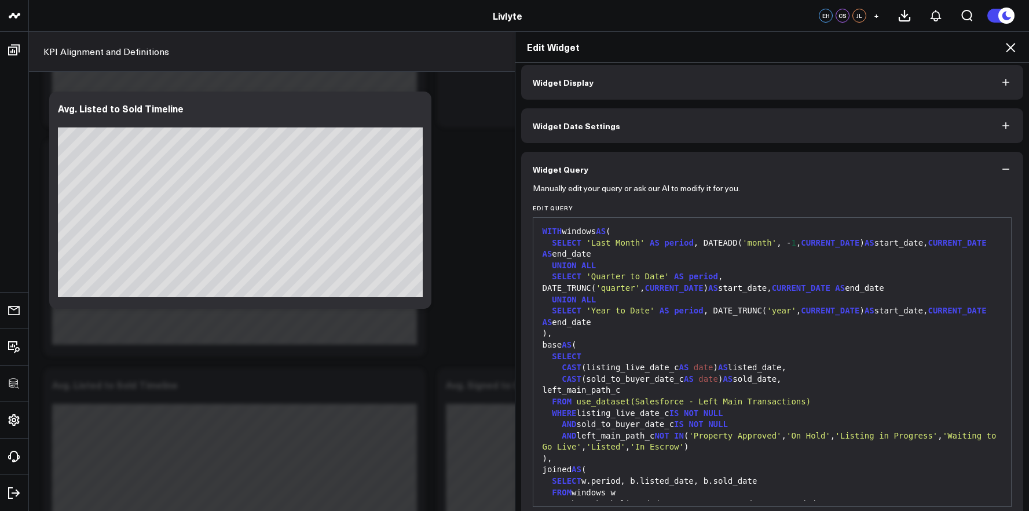
scroll to position [0, 0]
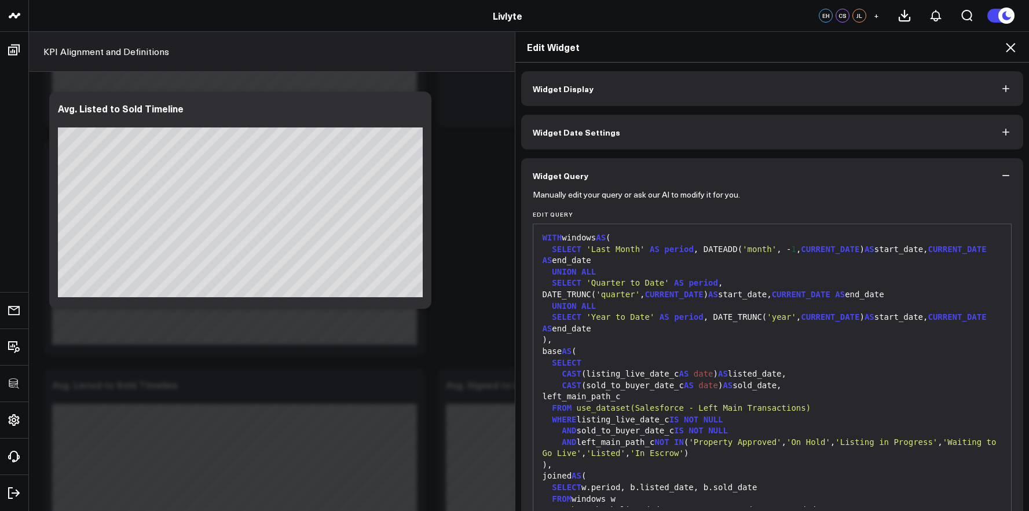
click at [728, 422] on div "WHERE listing_live_date_c IS NOT NULL" at bounding box center [772, 420] width 467 height 12
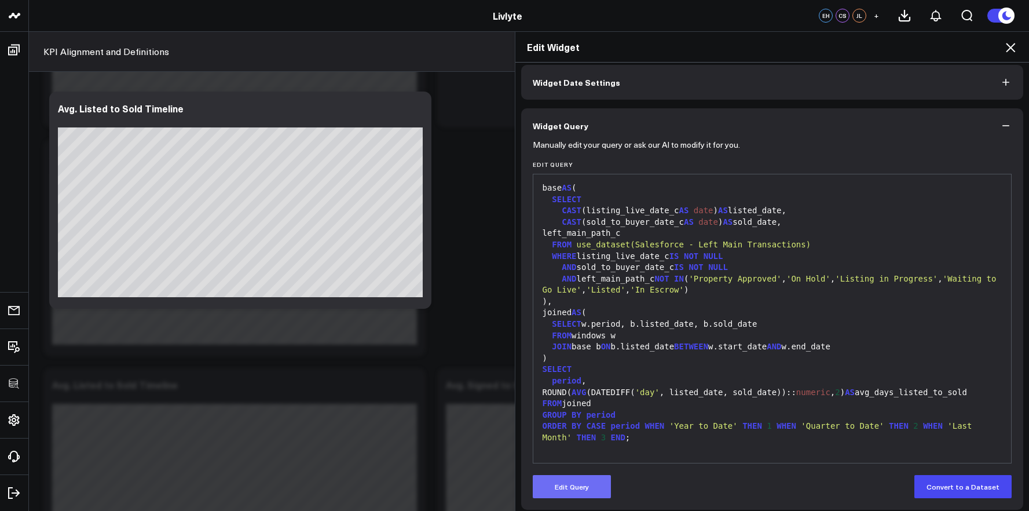
scroll to position [57, 0]
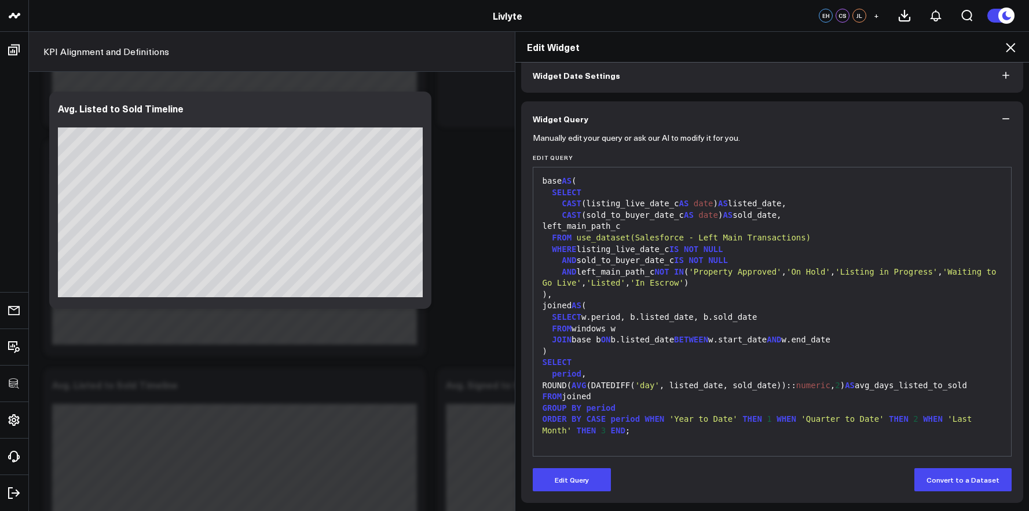
click at [566, 492] on div "Manually edit your query or ask our AI to modify it for you. Edit Query 99 1 2 …" at bounding box center [772, 319] width 503 height 367
click at [583, 461] on form "Manually edit your query or ask our AI to modify it for you. Edit Query 99 1 2 …" at bounding box center [773, 313] width 480 height 355
click at [578, 476] on button "Edit Query" at bounding box center [572, 479] width 78 height 23
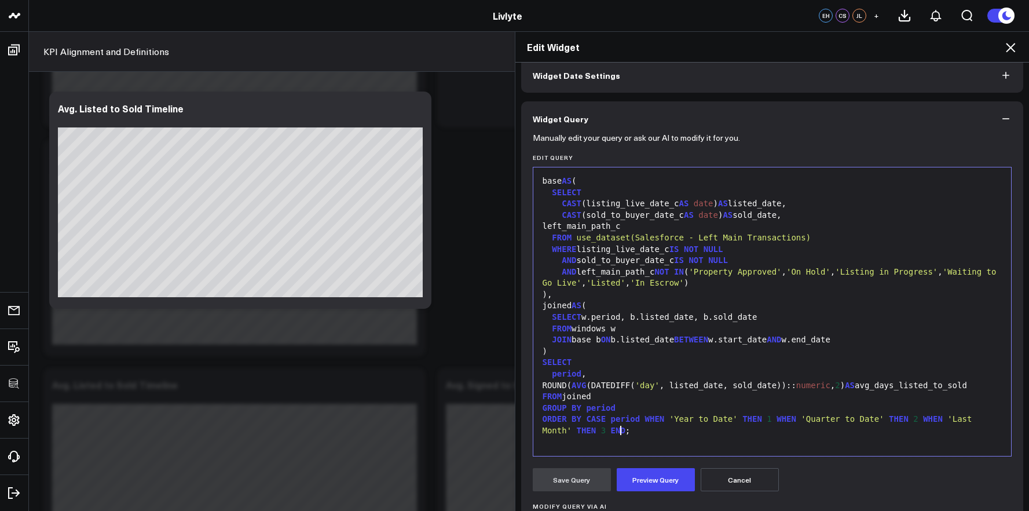
click at [615, 436] on div "ORDER BY CASE period WHEN 'Year to Date' THEN 1 WHEN 'Quarter to Date' THEN 2 W…" at bounding box center [772, 425] width 467 height 23
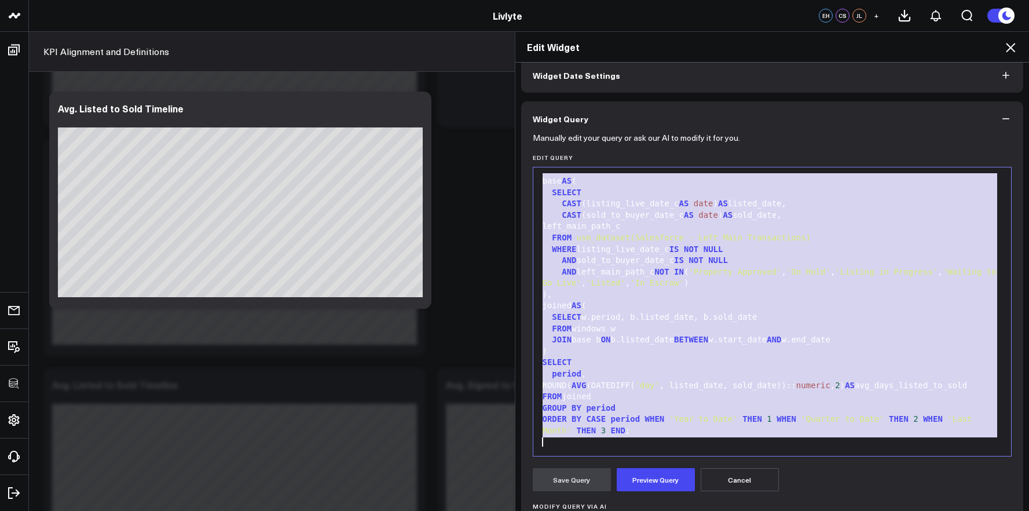
copy div "WITH windows AS ( SELECT 'Last Month' AS period , DATEADD( 'month' , - 1 , CURR…"
click at [611, 266] on div "AND left_main_path_c NOT IN ( 'Property Approved' , 'On Hold' , 'Listing in Pro…" at bounding box center [772, 277] width 467 height 23
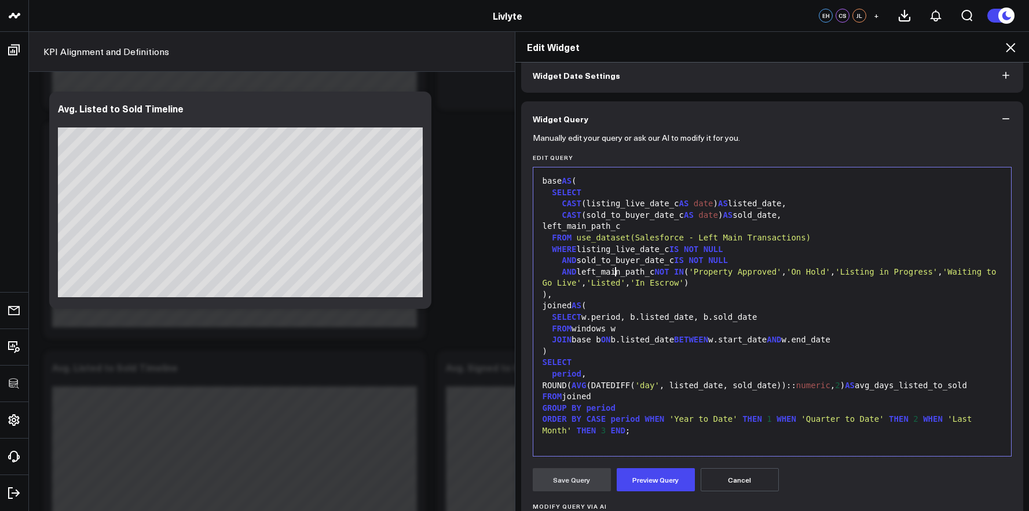
scroll to position [2576, 0]
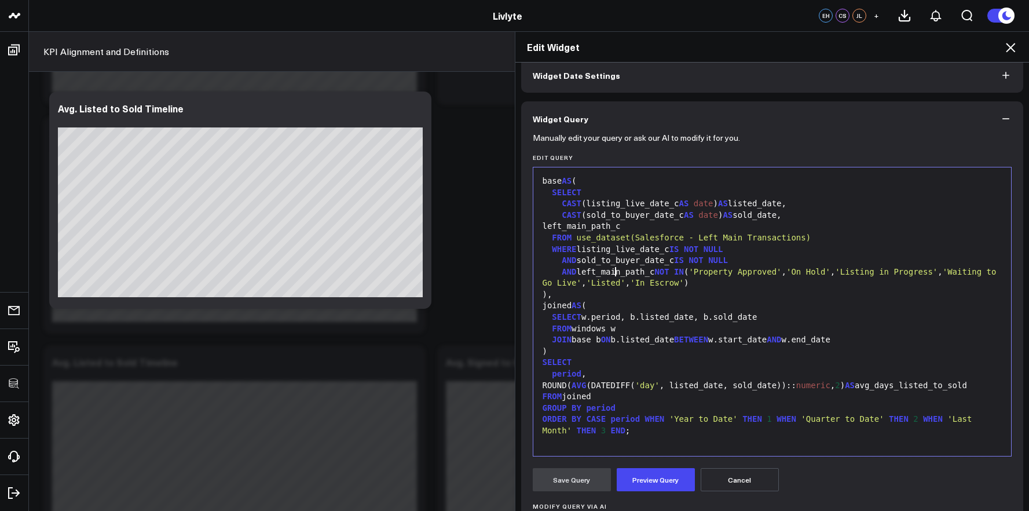
click at [1012, 47] on icon at bounding box center [1011, 48] width 14 height 14
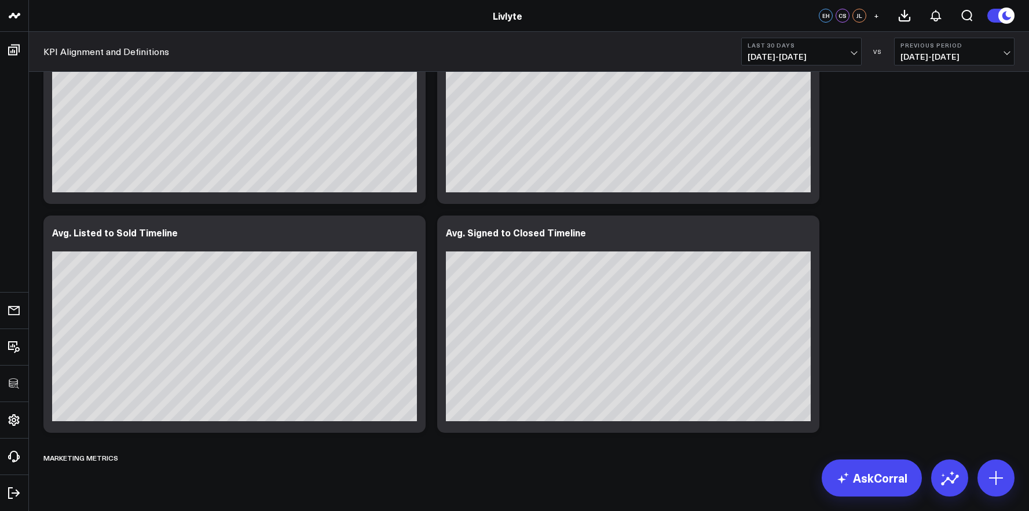
scroll to position [2710, 0]
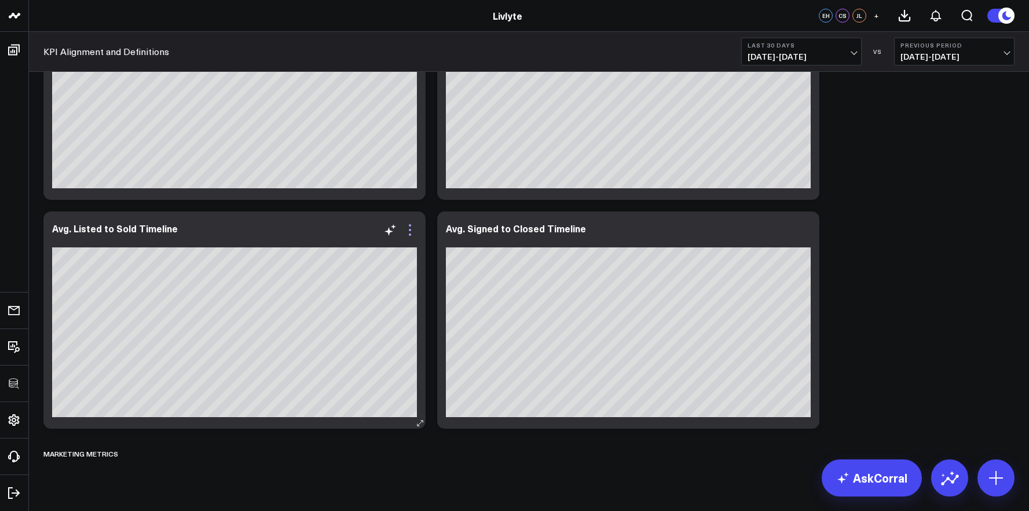
click at [411, 228] on icon at bounding box center [410, 230] width 14 height 14
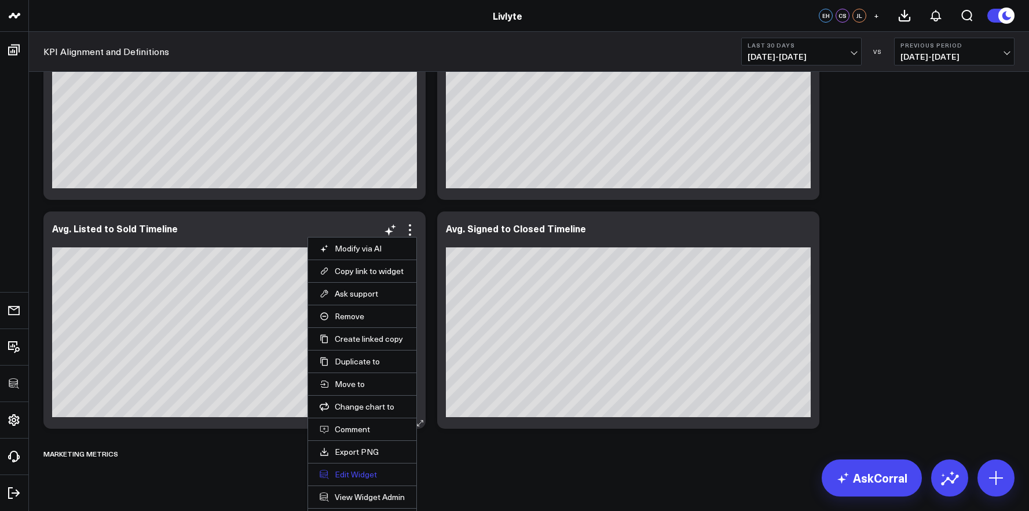
click at [335, 470] on button "Edit Widget" at bounding box center [362, 474] width 85 height 10
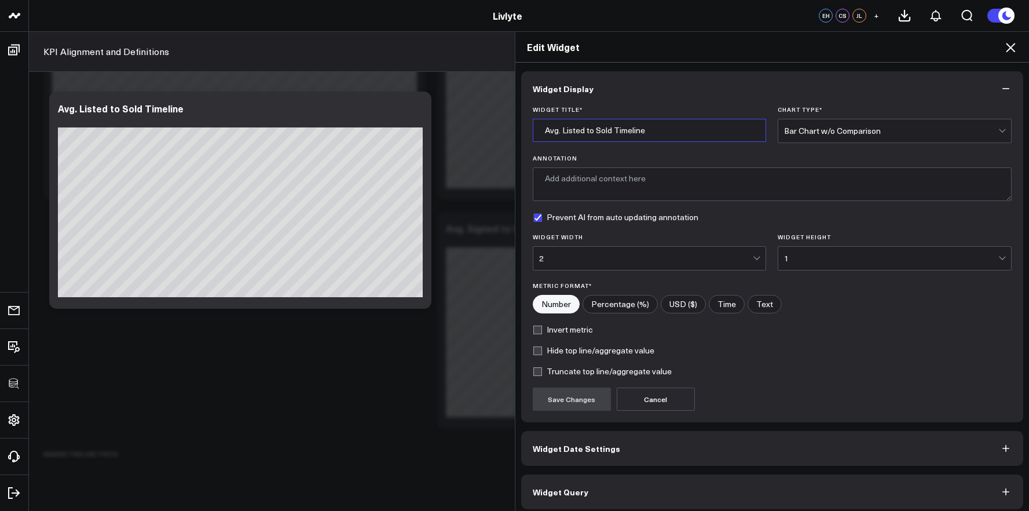
drag, startPoint x: 657, startPoint y: 129, endPoint x: 560, endPoint y: 133, distance: 97.4
click at [560, 133] on input "Avg. Listed to Sold Timeline" at bounding box center [650, 130] width 234 height 23
click at [563, 393] on button "Save Changes" at bounding box center [572, 399] width 78 height 23
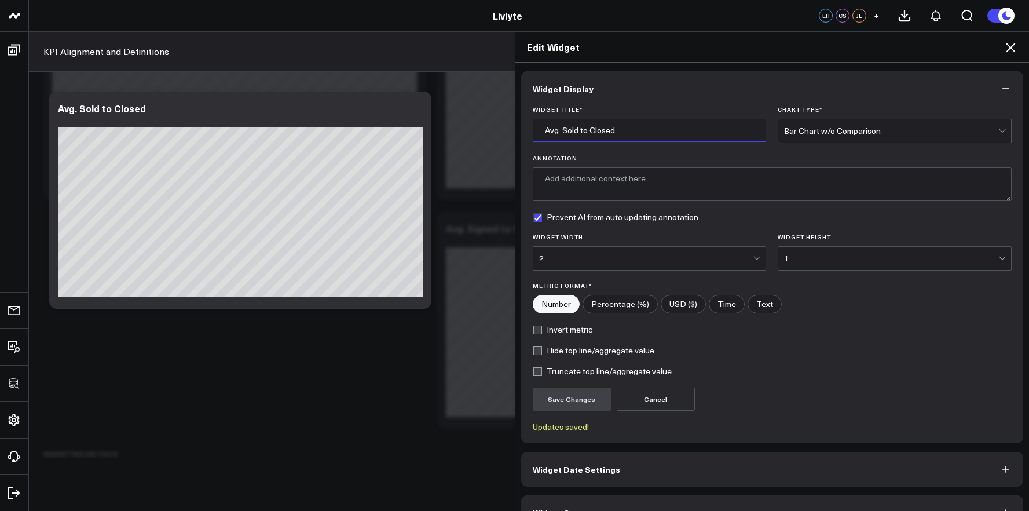
click at [663, 126] on input "Avg. Sold to Closed" at bounding box center [650, 130] width 234 height 23
type input "Avg. Sold to Closed Timeline"
click at [581, 390] on button "Save Changes" at bounding box center [572, 399] width 78 height 23
click at [1009, 42] on icon at bounding box center [1011, 48] width 14 height 14
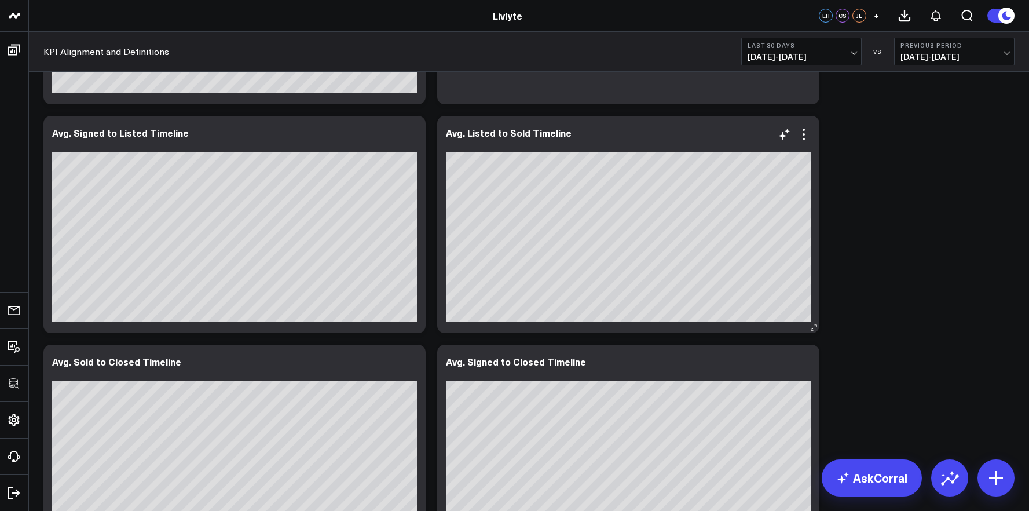
scroll to position [2553, 0]
